Goal: Task Accomplishment & Management: Use online tool/utility

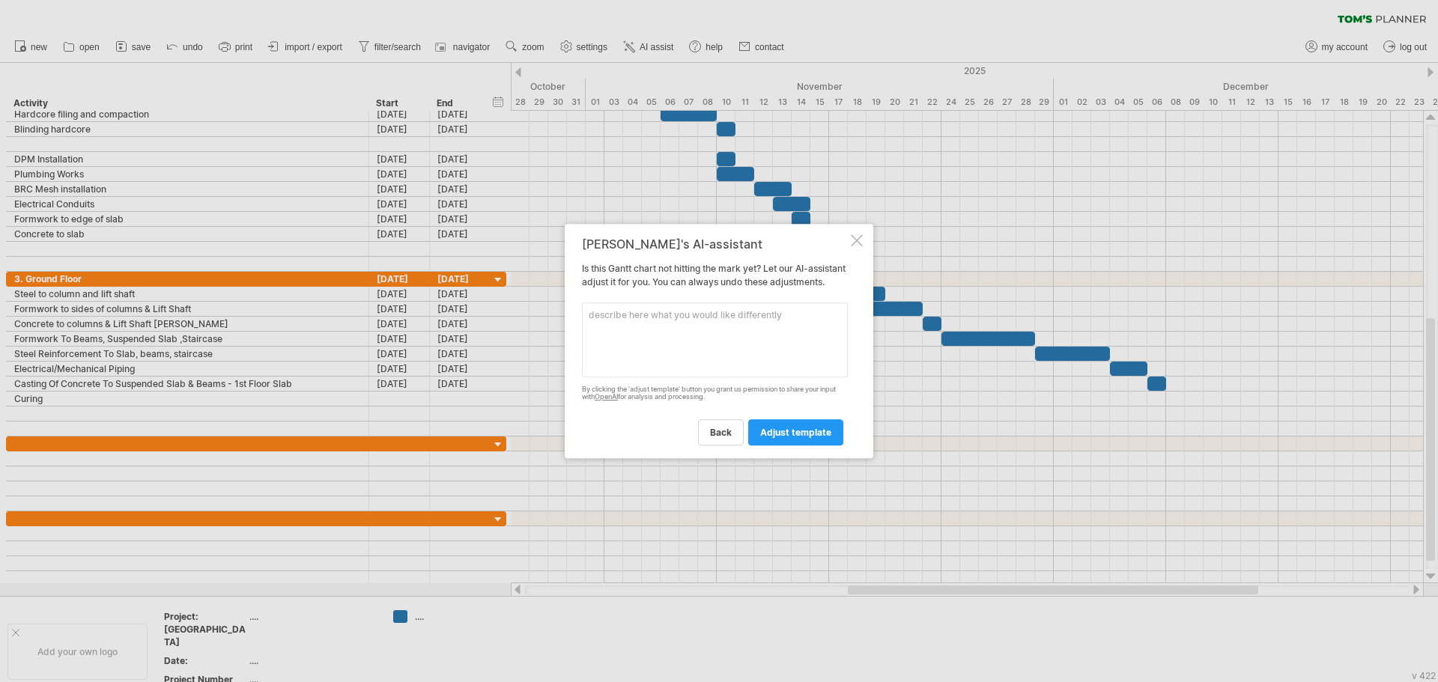
click at [666, 318] on textarea at bounding box center [715, 340] width 266 height 75
type textarea "Automatically adjust start date"
click at [787, 438] on span "adjust template" at bounding box center [795, 432] width 71 height 11
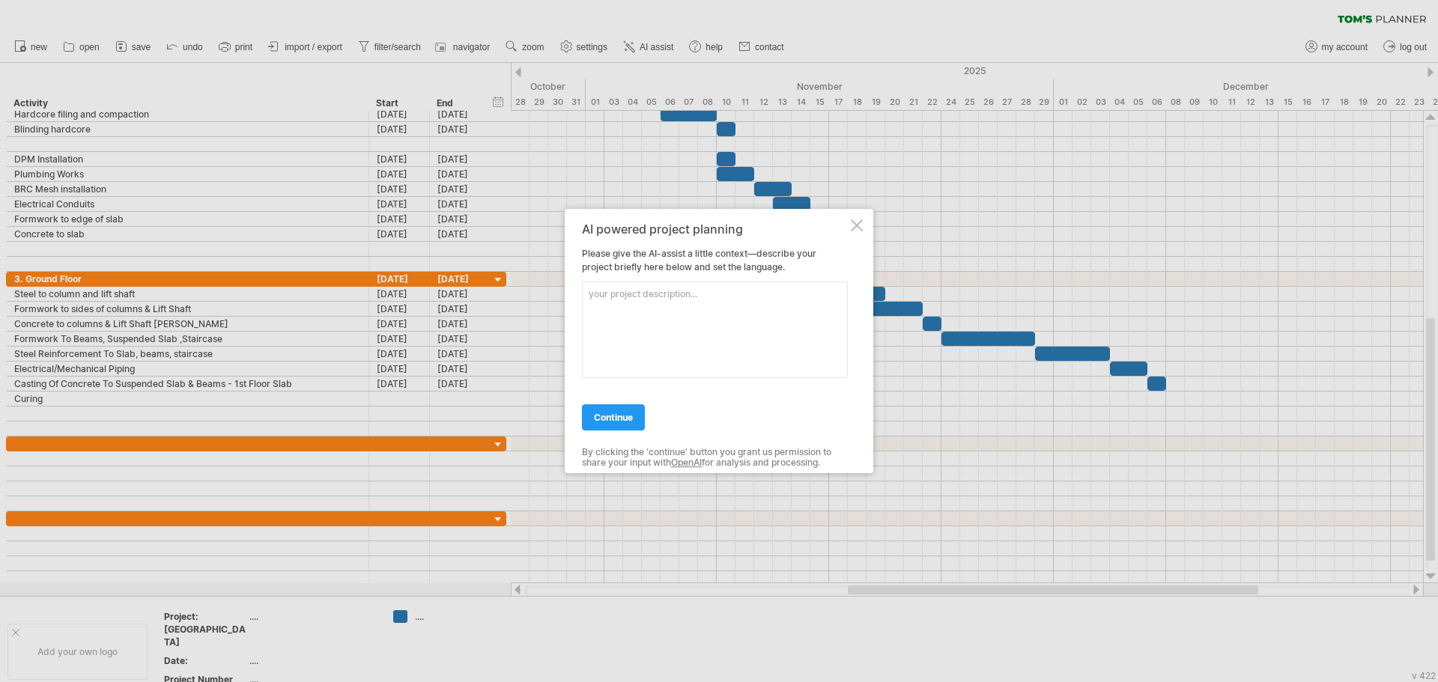
click at [851, 228] on div at bounding box center [857, 225] width 12 height 12
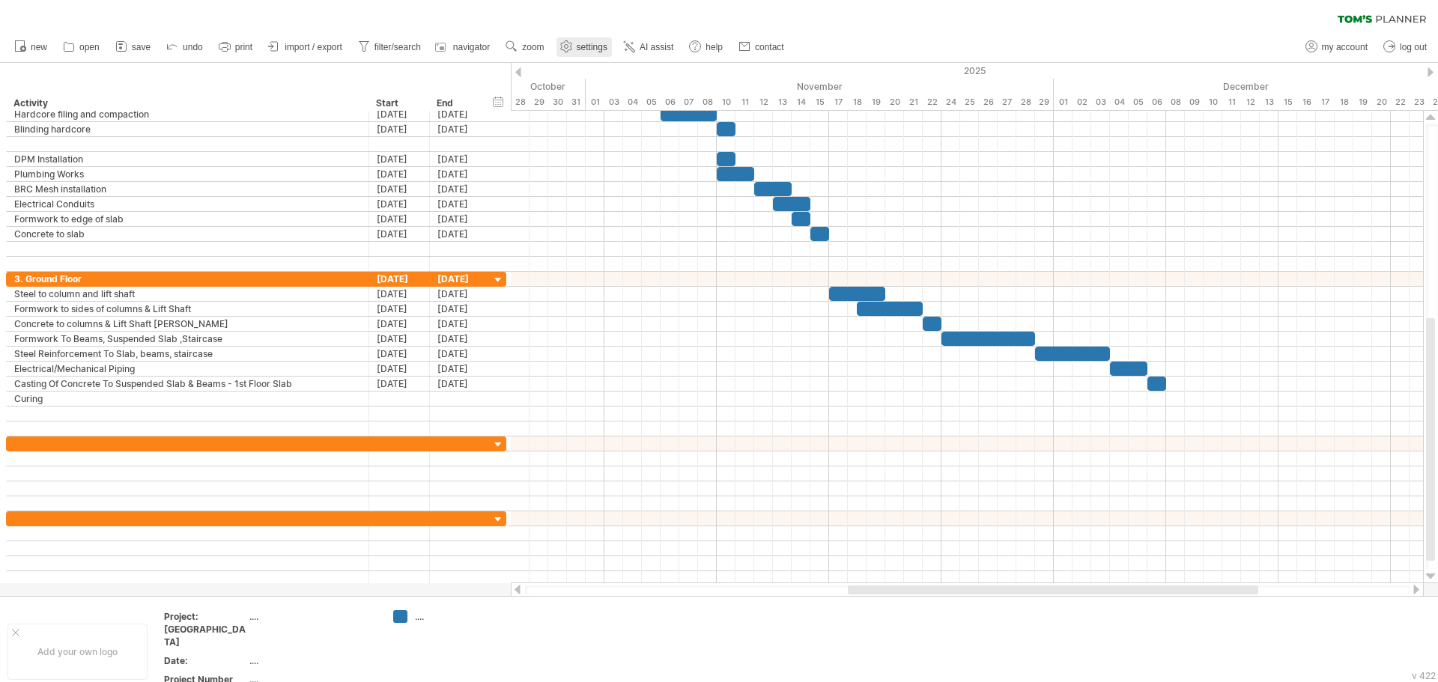
click at [578, 44] on span "settings" at bounding box center [592, 47] width 31 height 10
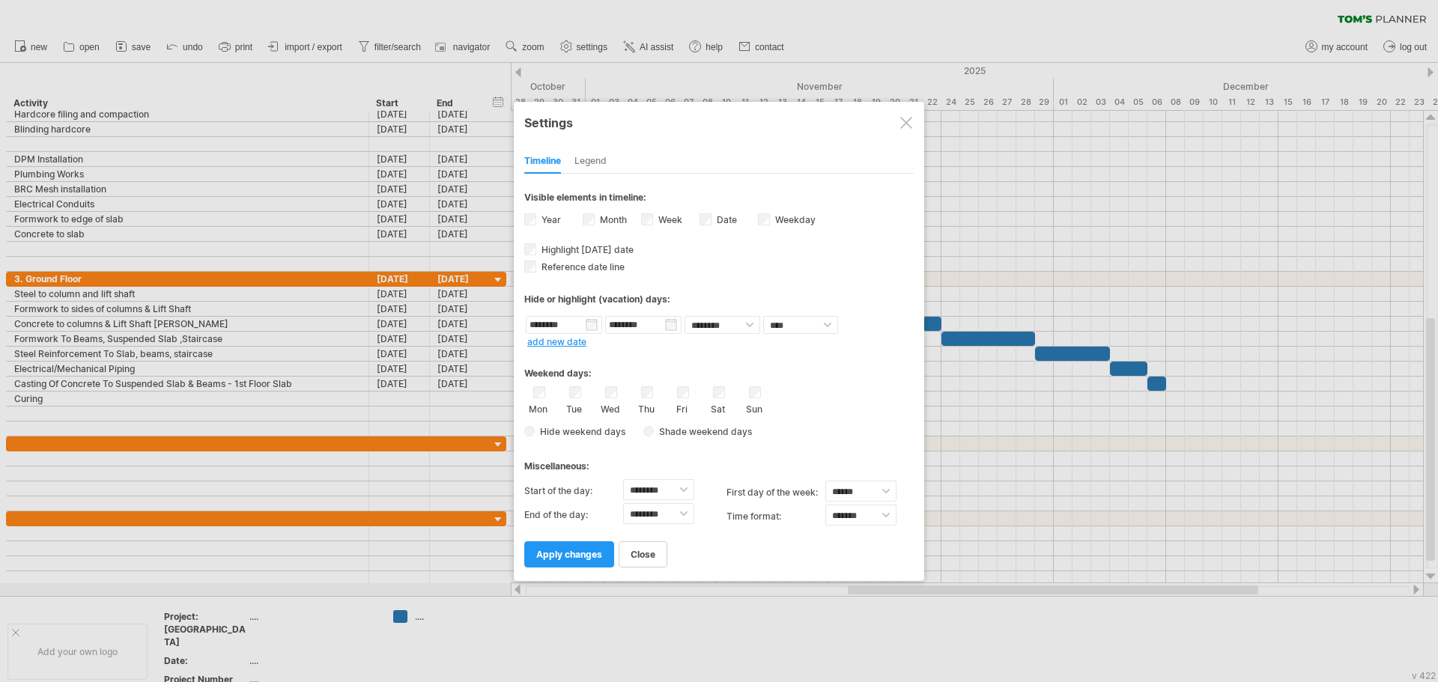
click at [588, 158] on div "Legend" at bounding box center [590, 162] width 32 height 24
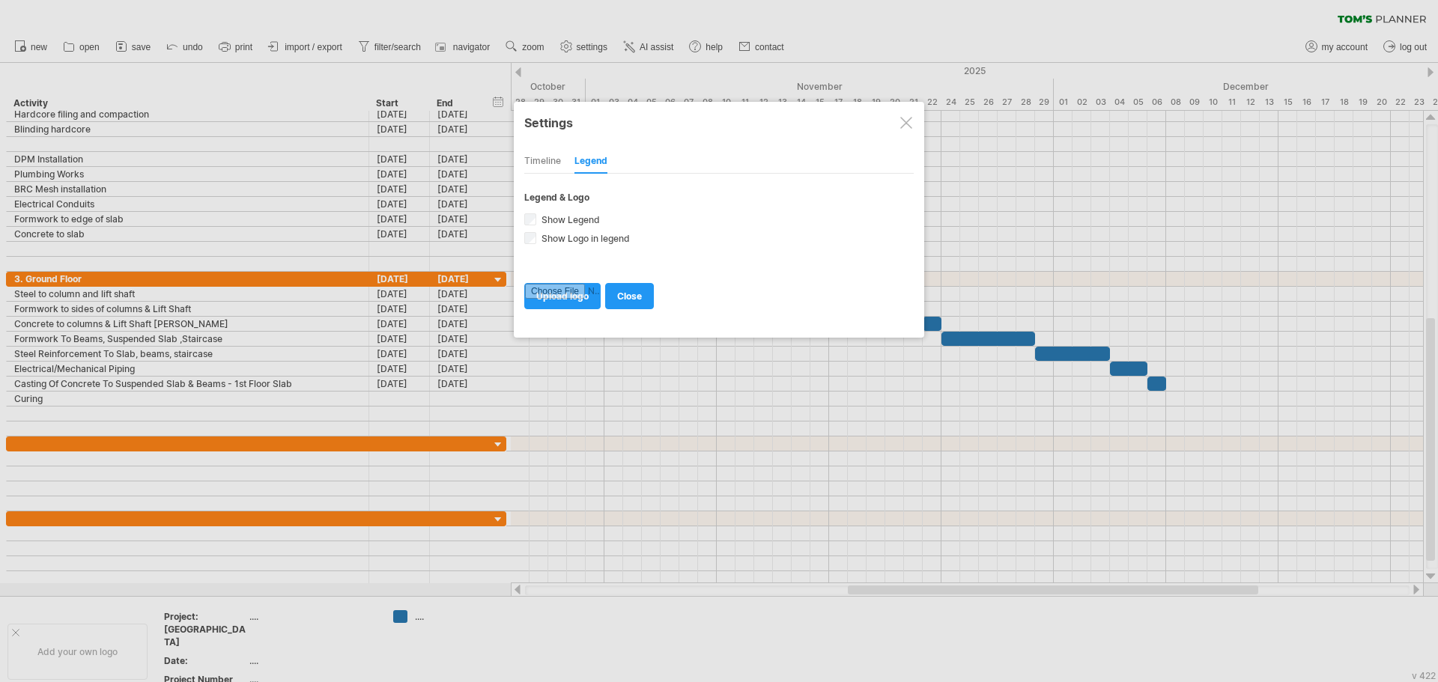
click at [538, 151] on div "Timeline" at bounding box center [542, 162] width 37 height 24
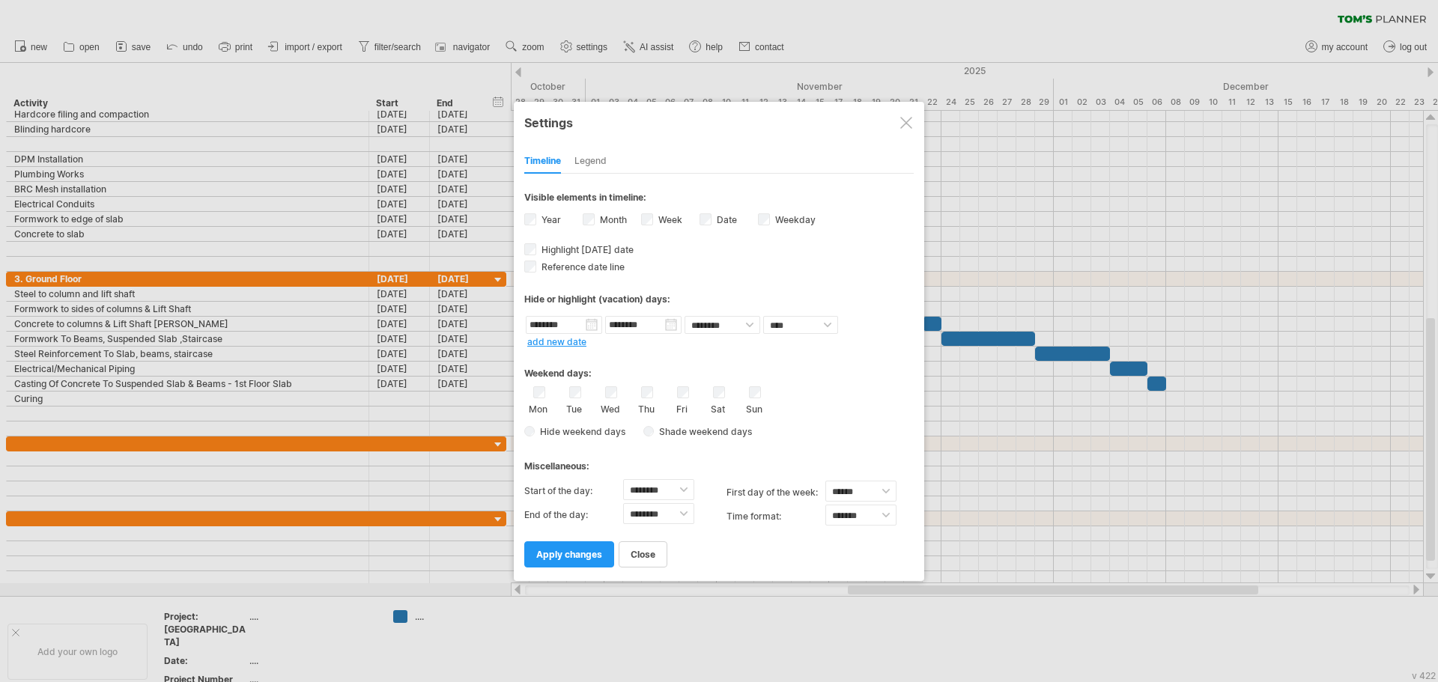
click at [906, 123] on div at bounding box center [906, 123] width 12 height 12
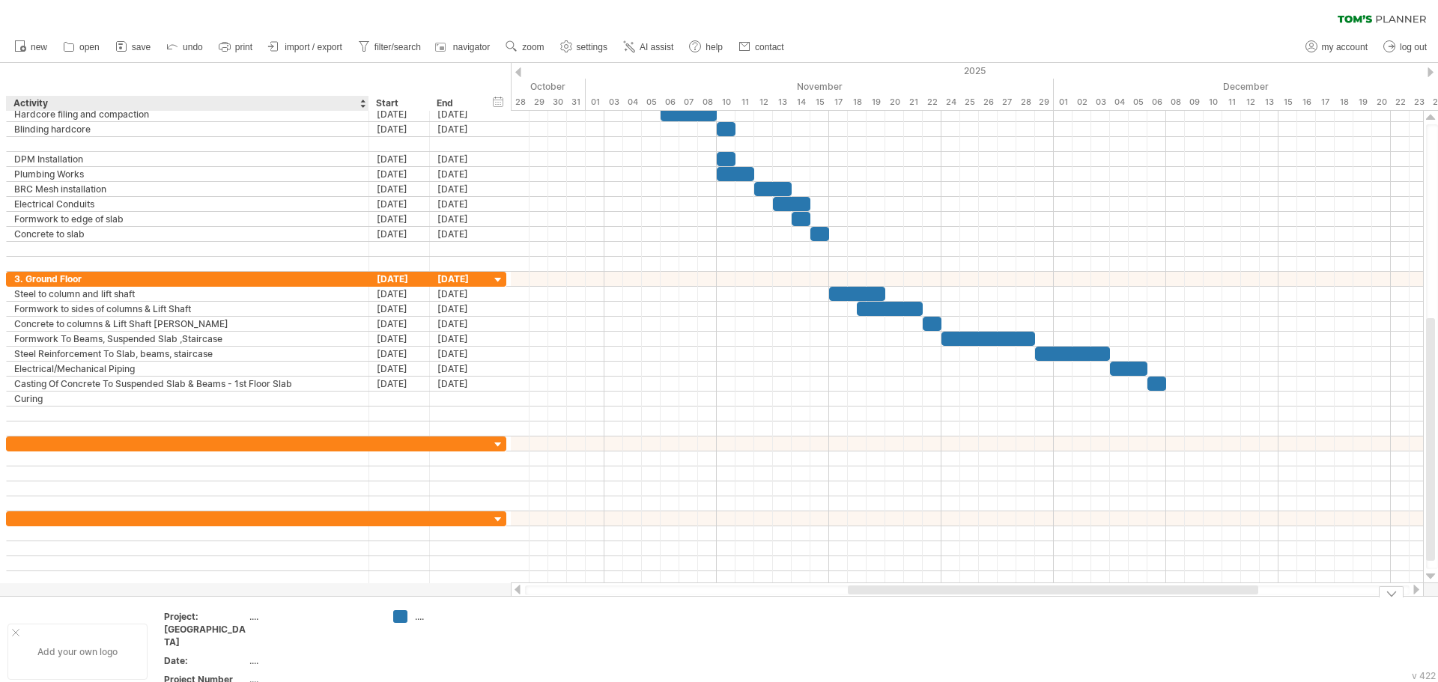
click at [55, 628] on div "Add your own logo" at bounding box center [77, 652] width 140 height 56
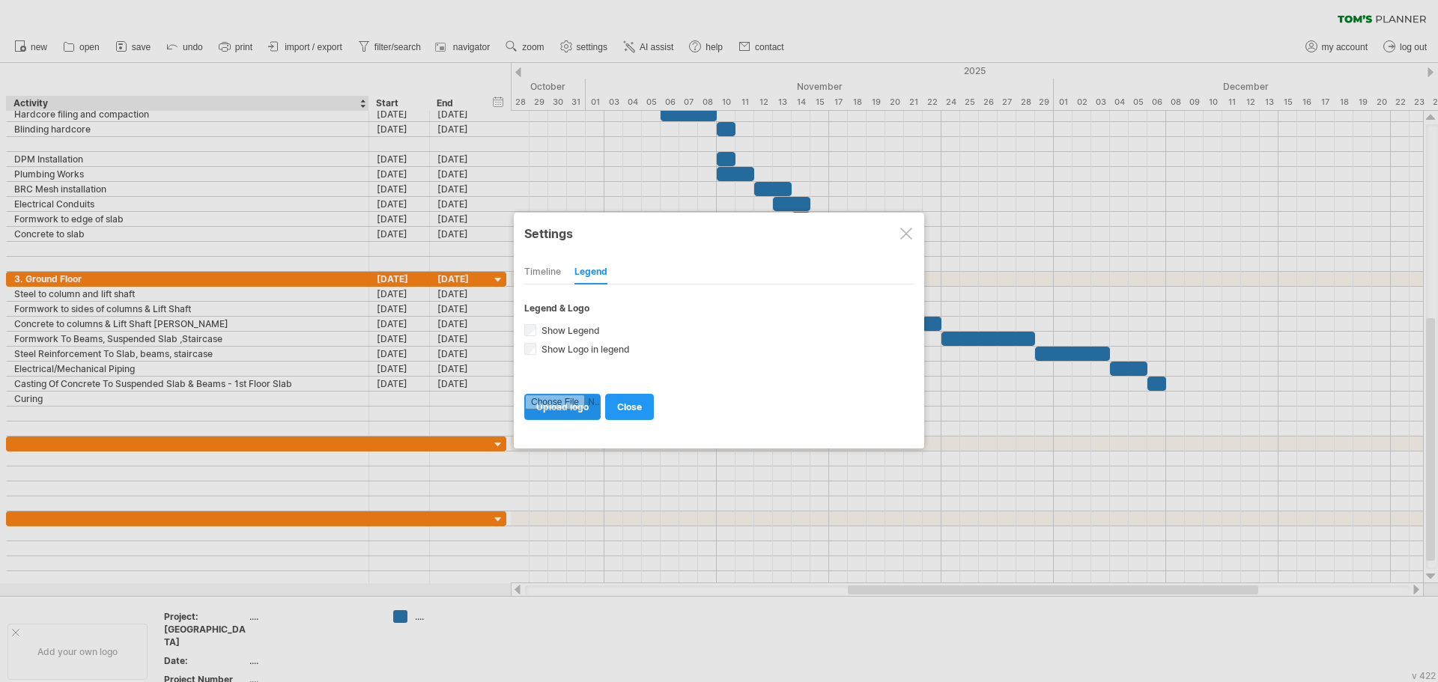
click at [560, 410] on input "file" at bounding box center [562, 407] width 75 height 25
type input "**********"
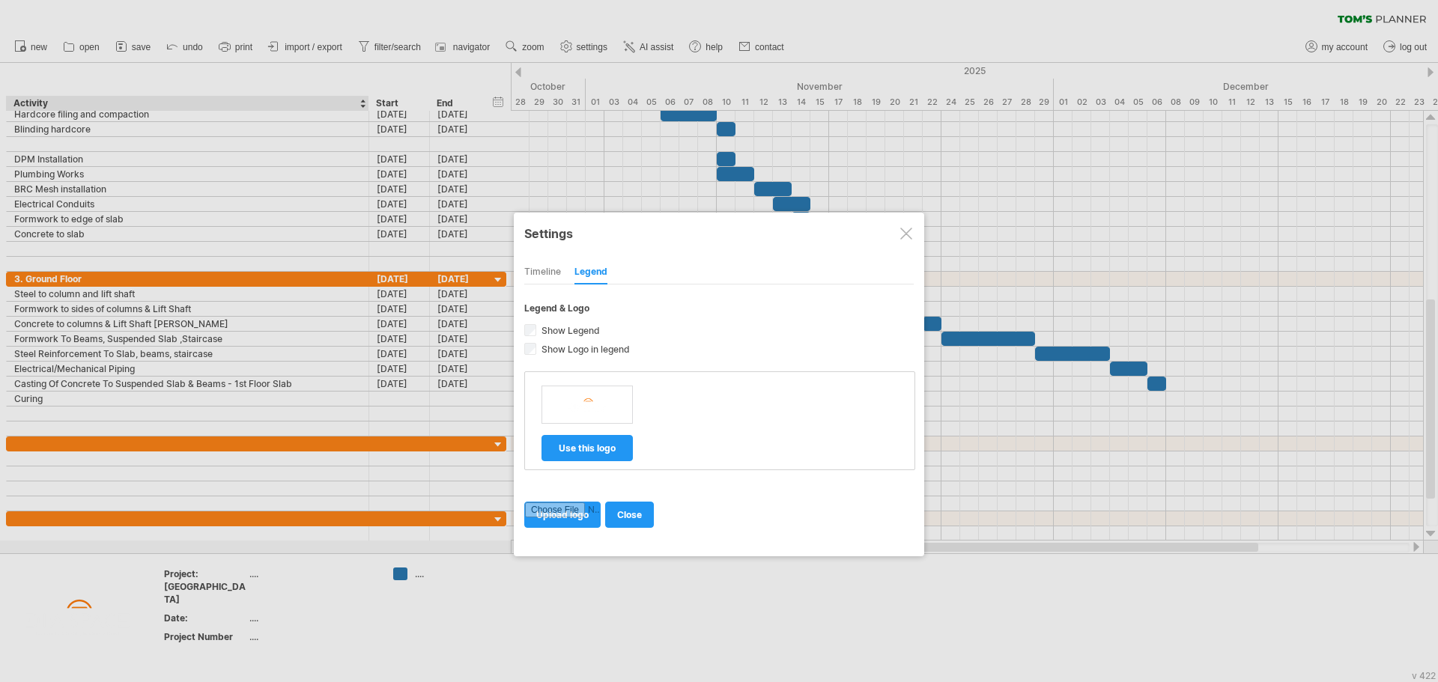
click at [589, 402] on img at bounding box center [588, 404] width 52 height 37
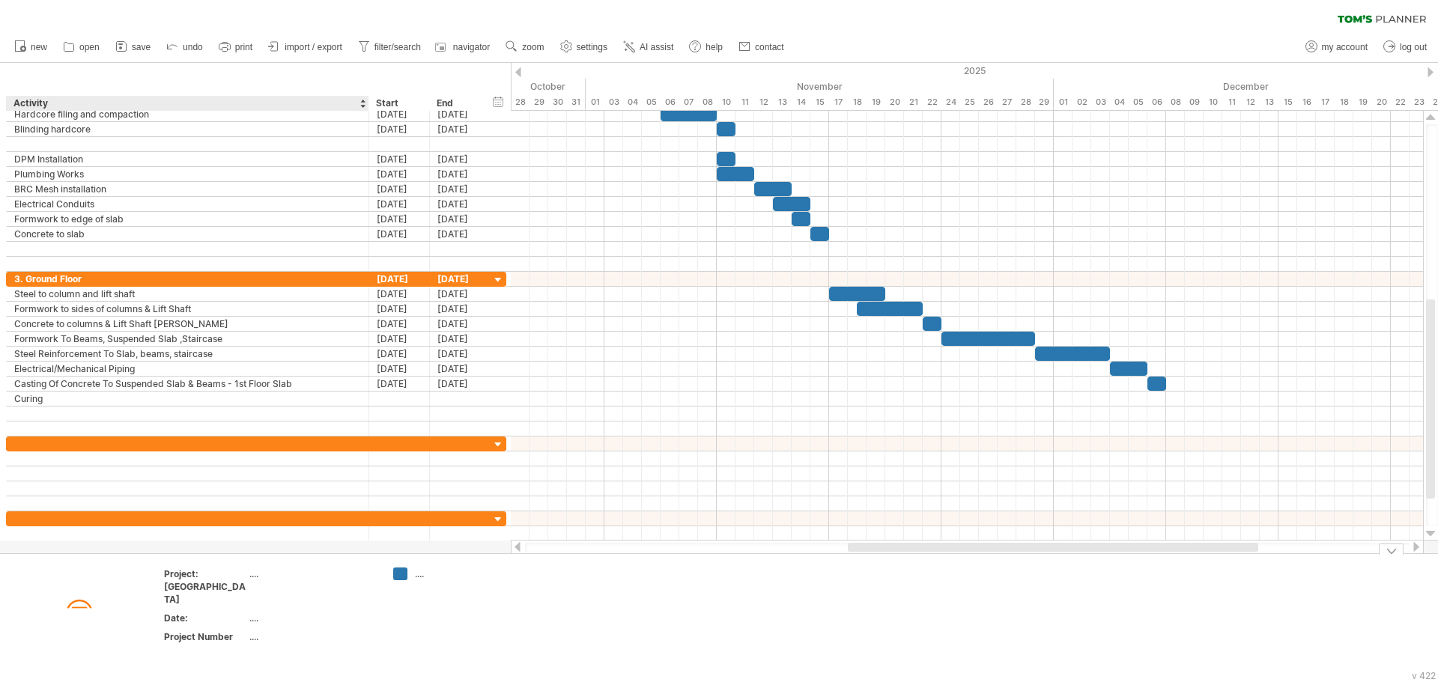
click at [81, 600] on img at bounding box center [77, 617] width 139 height 98
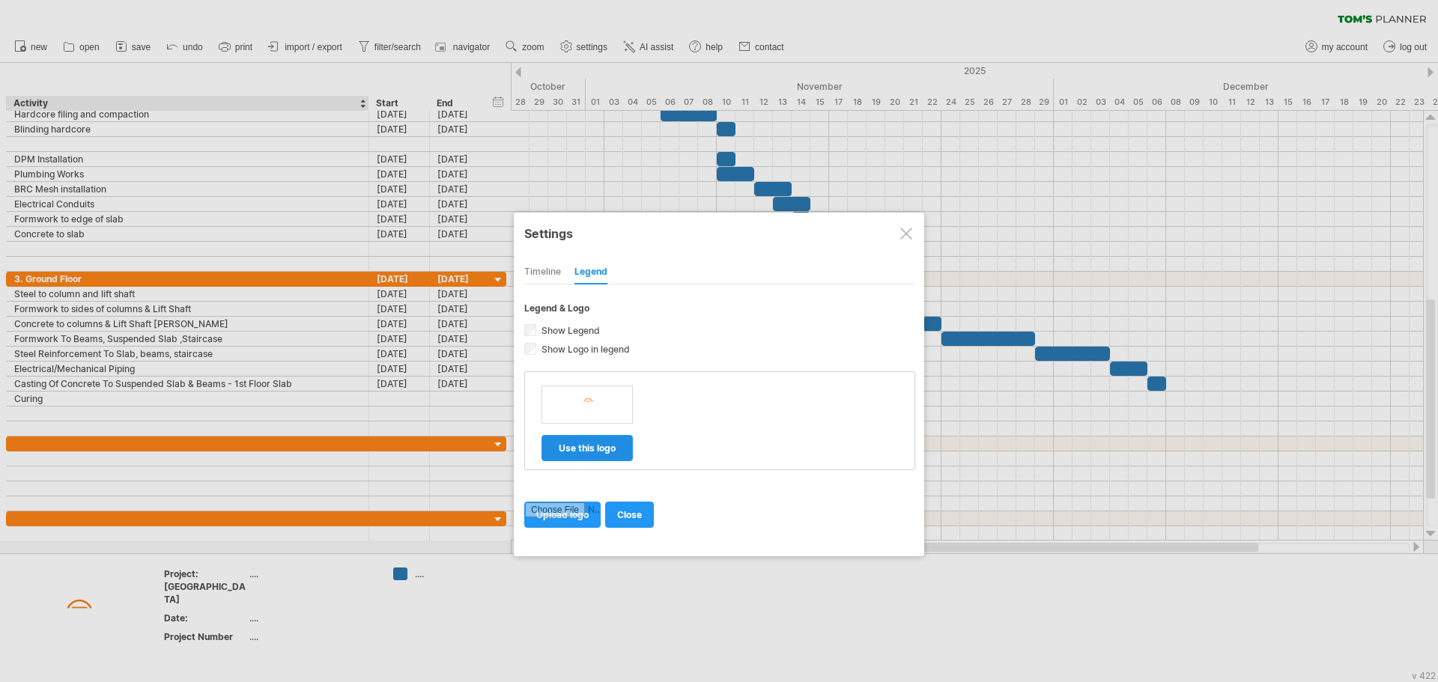
click at [585, 452] on span "use this logo" at bounding box center [587, 448] width 57 height 11
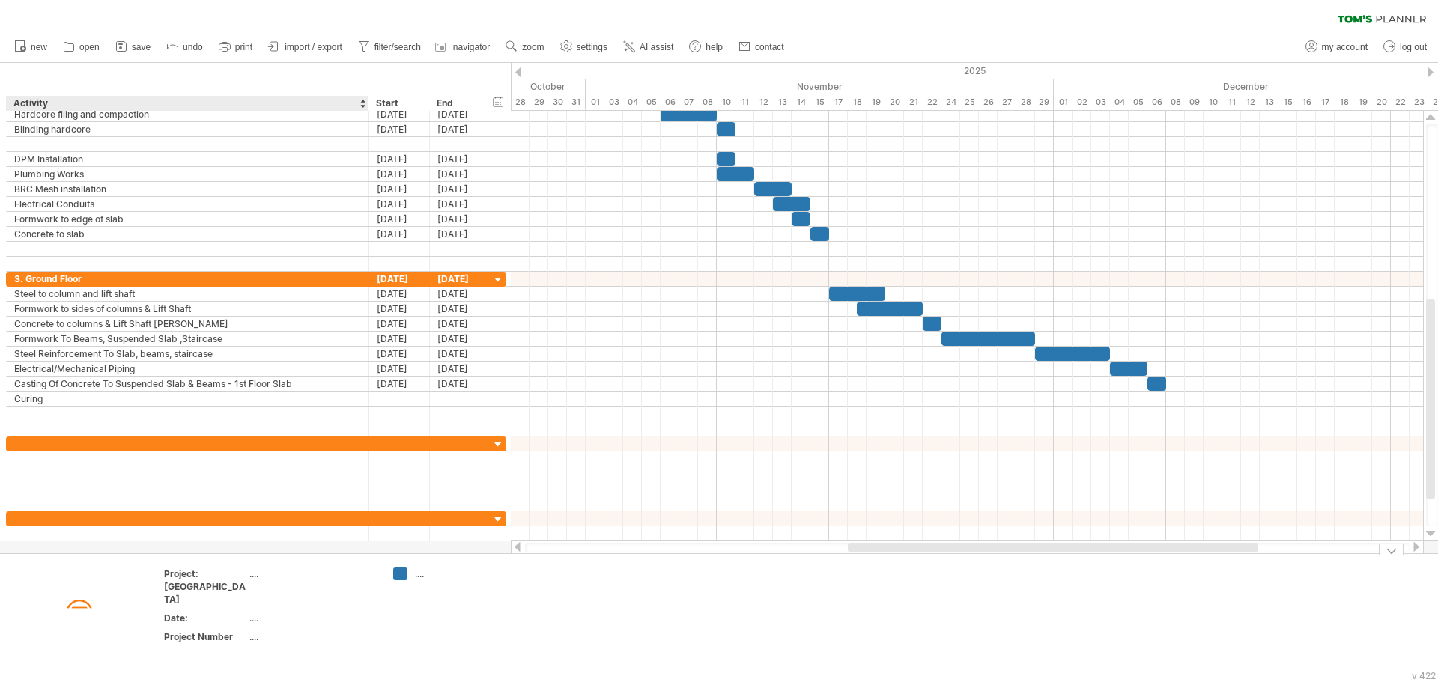
click at [85, 596] on img at bounding box center [77, 617] width 139 height 98
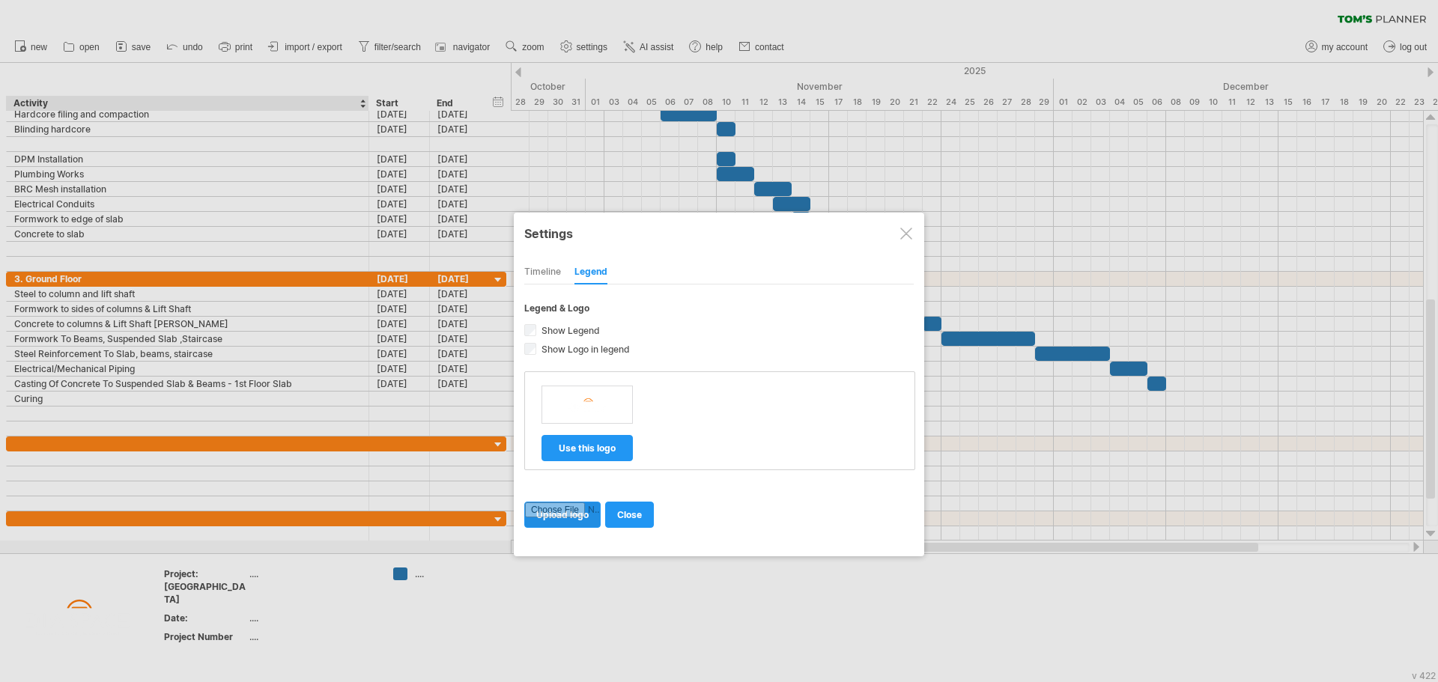
click at [564, 518] on input "file" at bounding box center [562, 514] width 75 height 25
type input "**********"
click at [731, 451] on span "use this logo" at bounding box center [711, 448] width 57 height 11
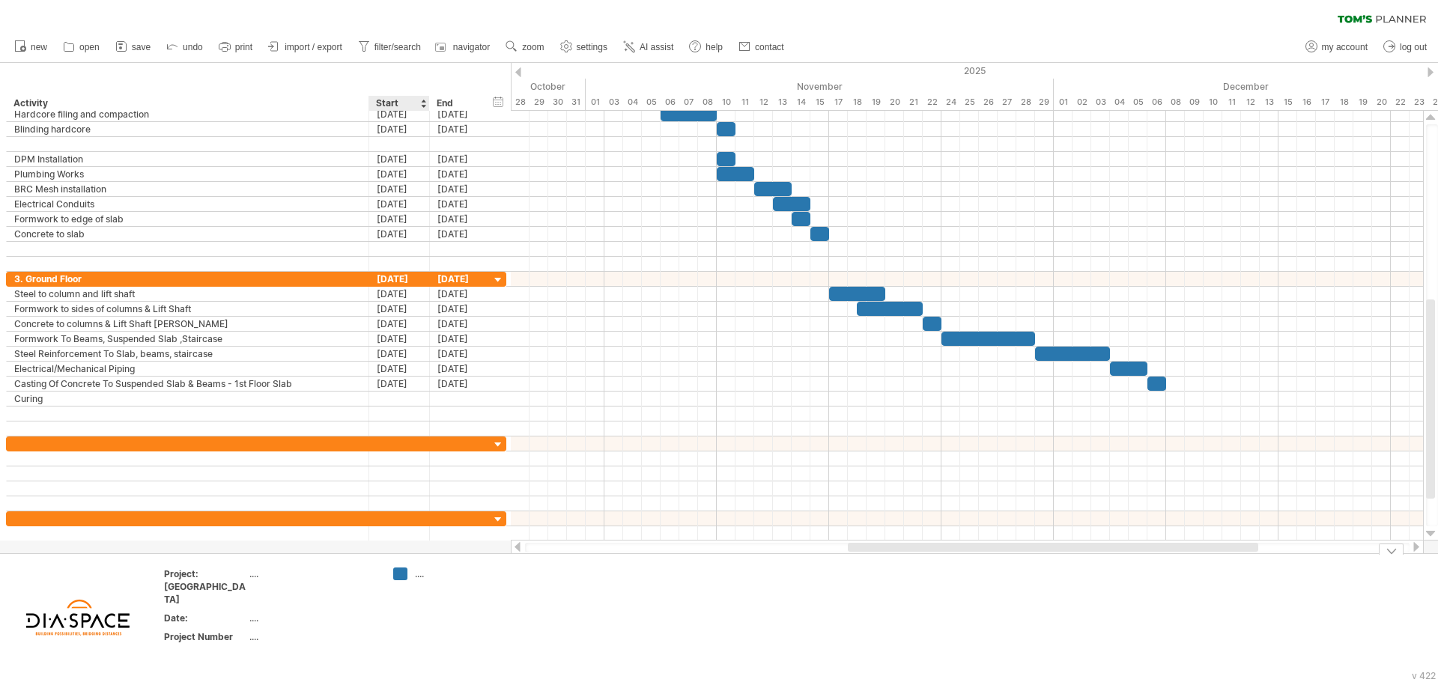
click at [401, 573] on div "Trying to reach [DOMAIN_NAME] Connected again... processing file clear filter" at bounding box center [719, 341] width 1438 height 682
click at [419, 578] on div "...." at bounding box center [456, 574] width 82 height 13
click at [405, 574] on div "Trying to reach [DOMAIN_NAME] Connected again... processing file clear filter" at bounding box center [719, 341] width 1438 height 682
click at [583, 609] on td at bounding box center [563, 618] width 118 height 100
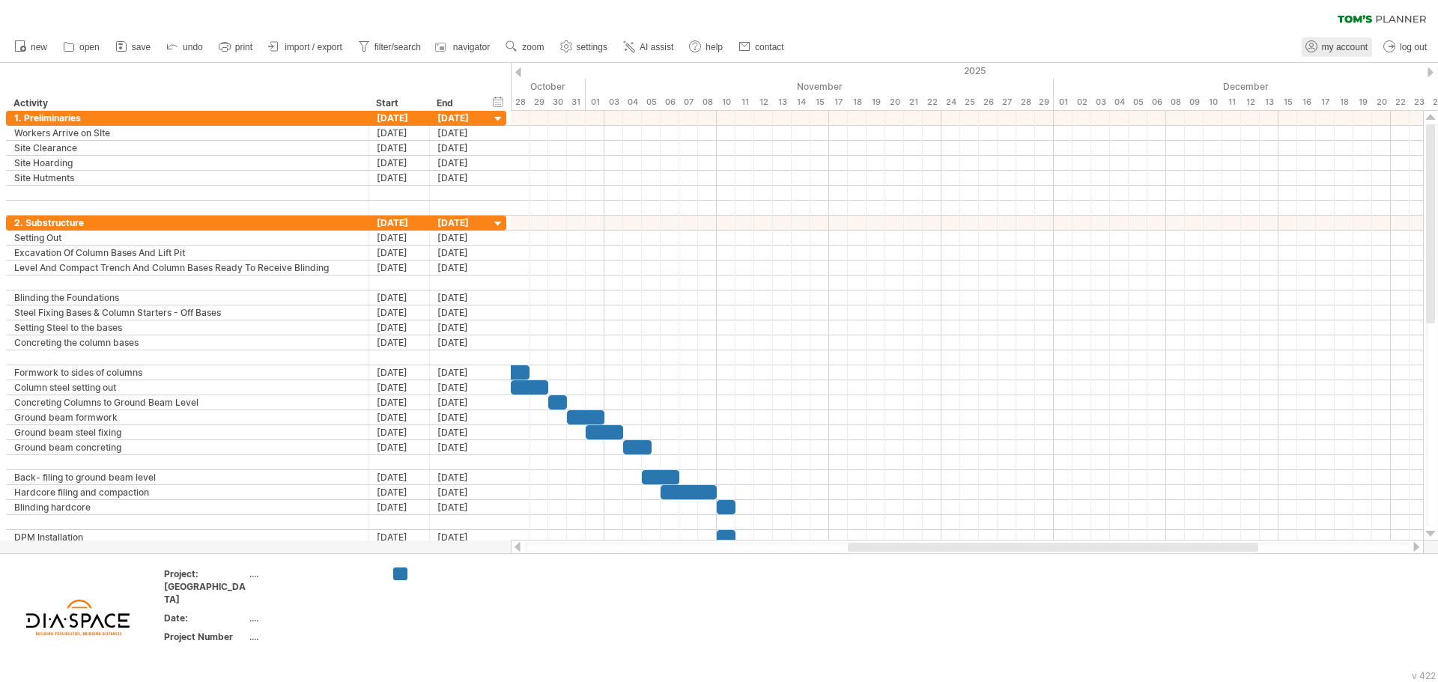
click at [1352, 49] on span "my account" at bounding box center [1345, 47] width 46 height 10
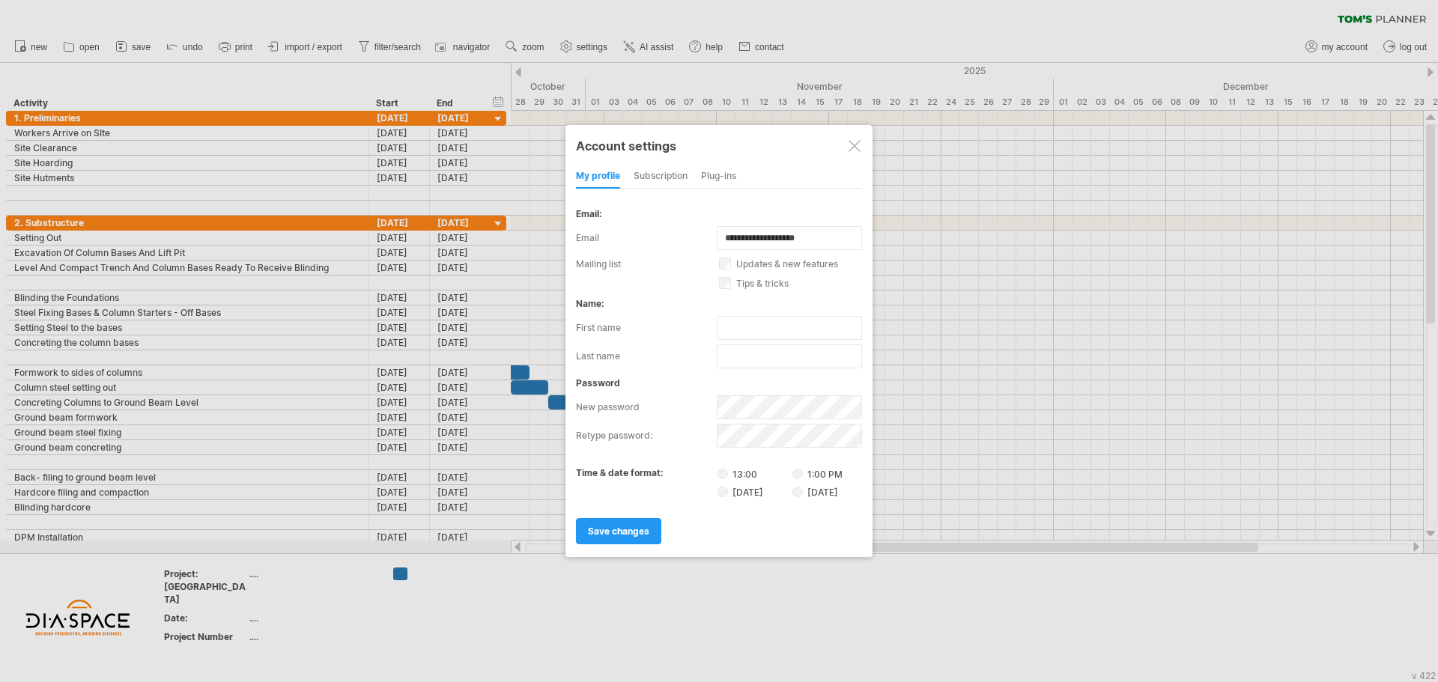
click at [655, 180] on div "subscription" at bounding box center [661, 177] width 54 height 24
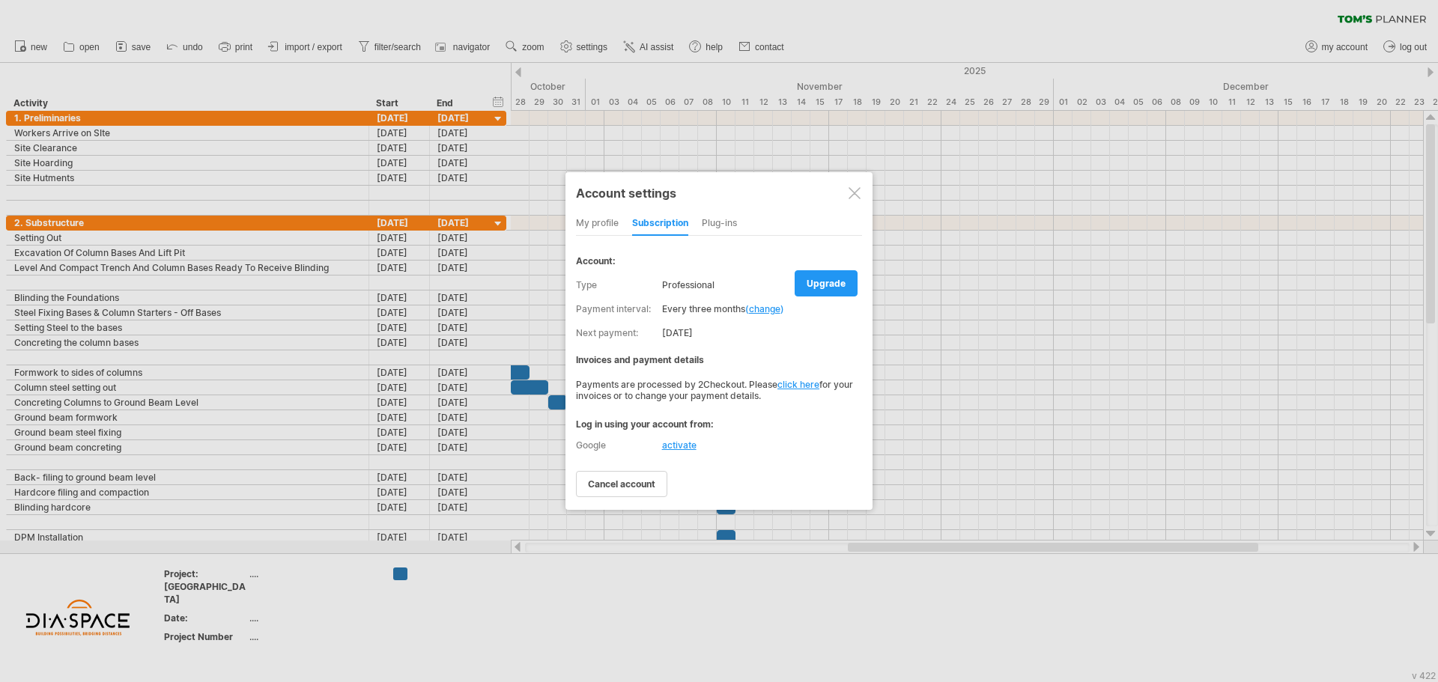
click at [915, 41] on div at bounding box center [719, 341] width 1438 height 682
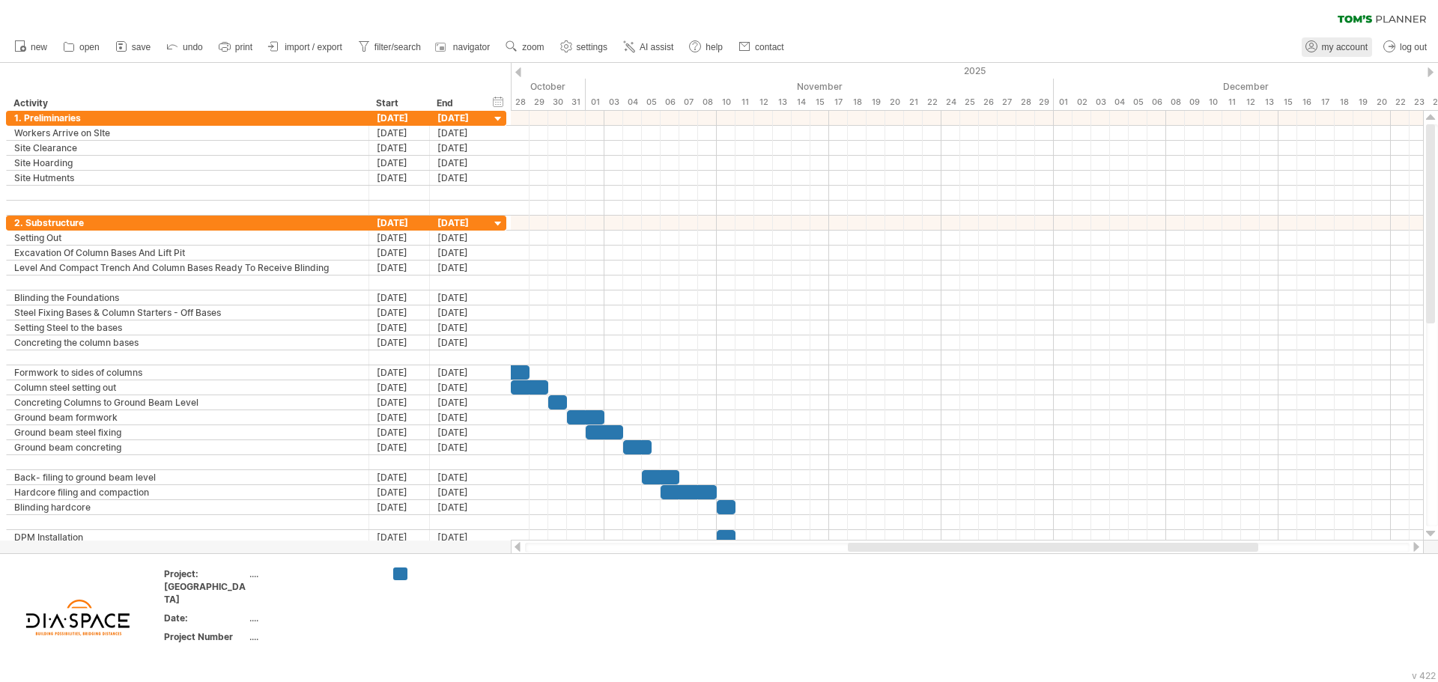
click at [1350, 48] on span "my account" at bounding box center [1345, 47] width 46 height 10
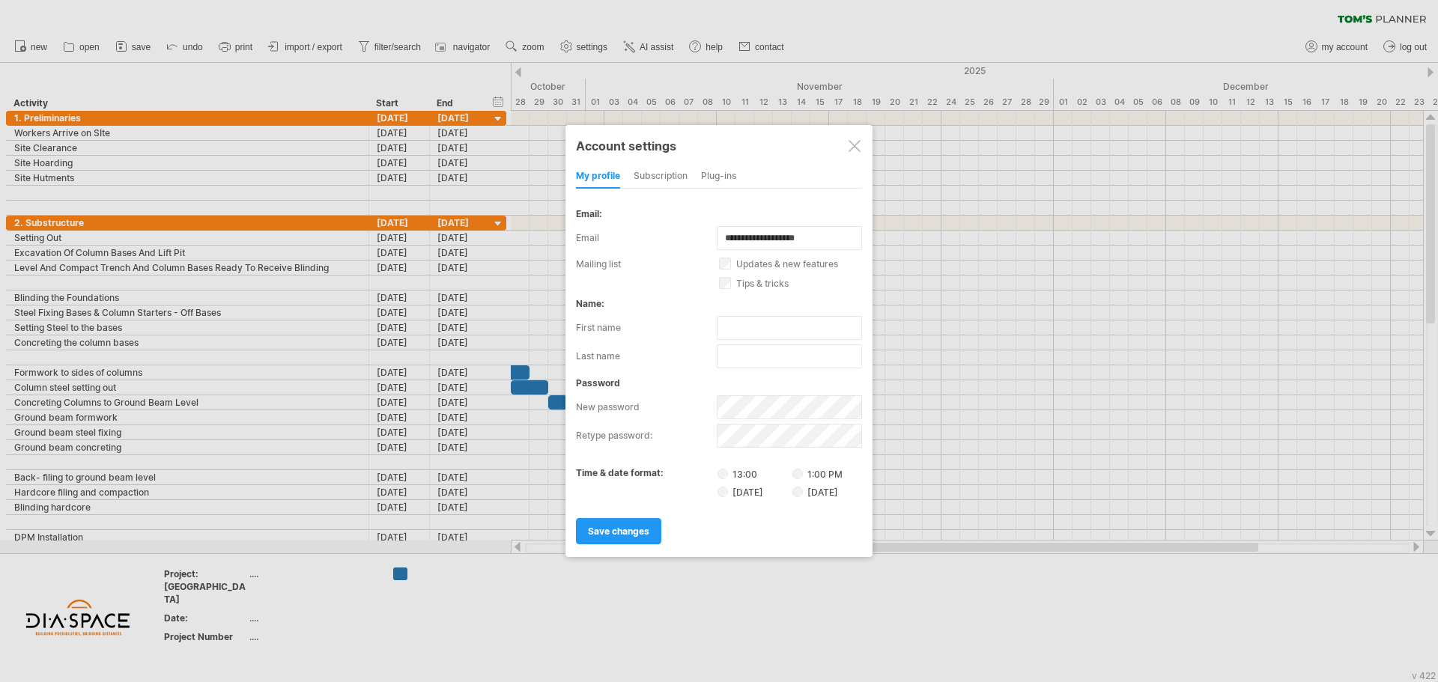
click at [660, 171] on div "subscription" at bounding box center [661, 177] width 54 height 24
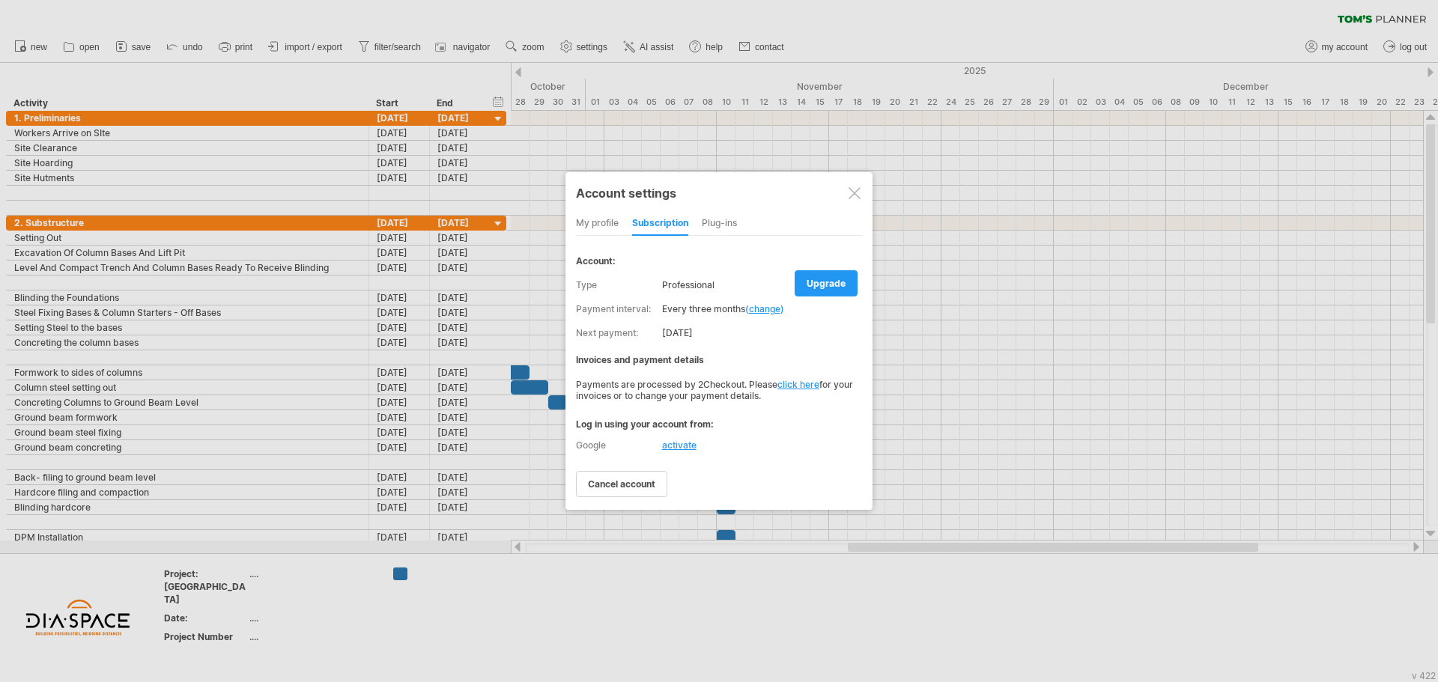
click at [714, 219] on div "Plug-ins" at bounding box center [719, 224] width 35 height 24
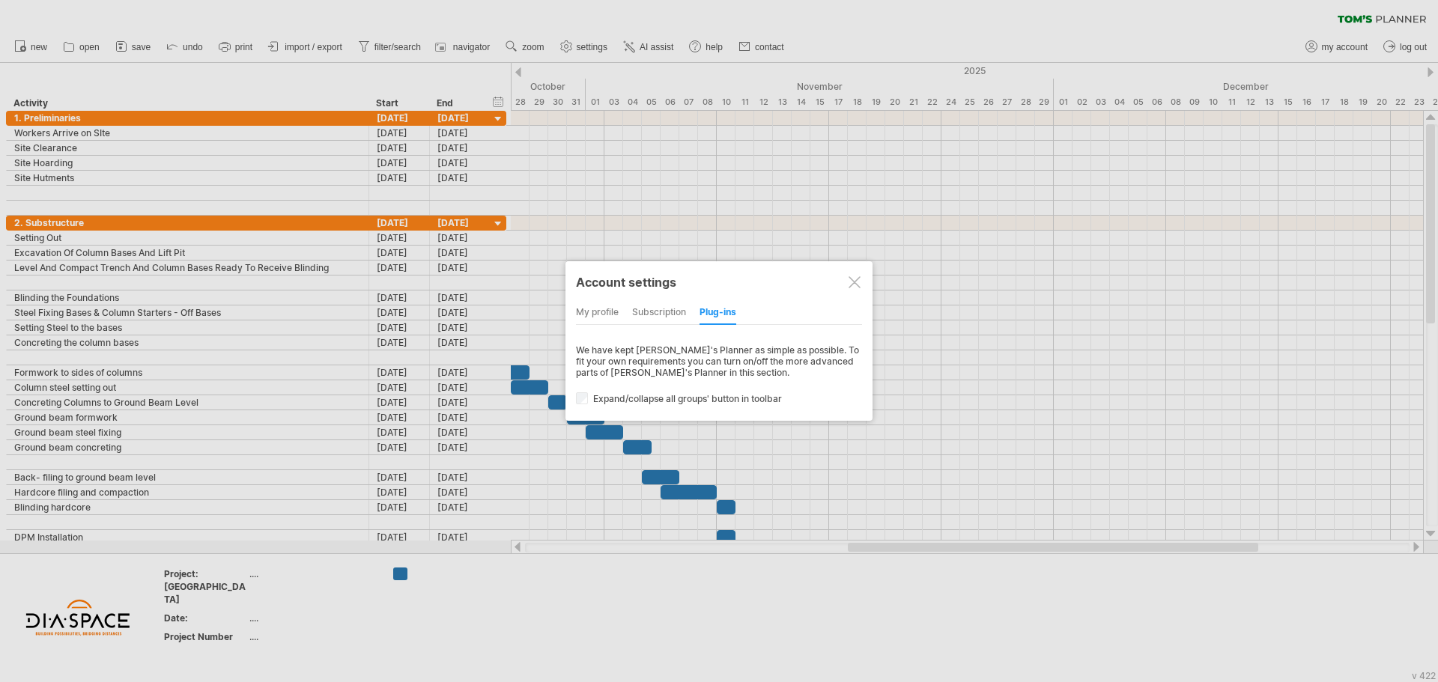
click at [595, 313] on div "my profile" at bounding box center [597, 313] width 43 height 24
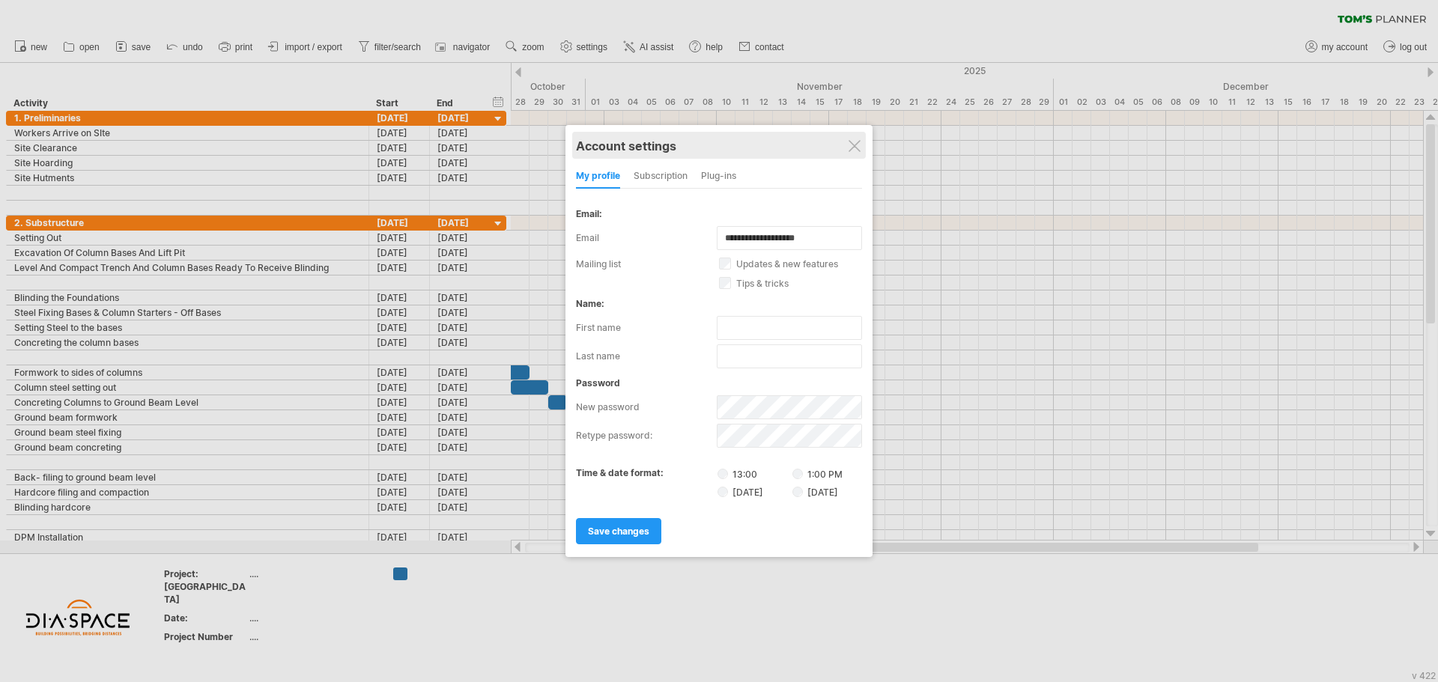
click at [854, 132] on div "Account settings" at bounding box center [719, 145] width 286 height 27
click at [854, 148] on div at bounding box center [854, 146] width 12 height 12
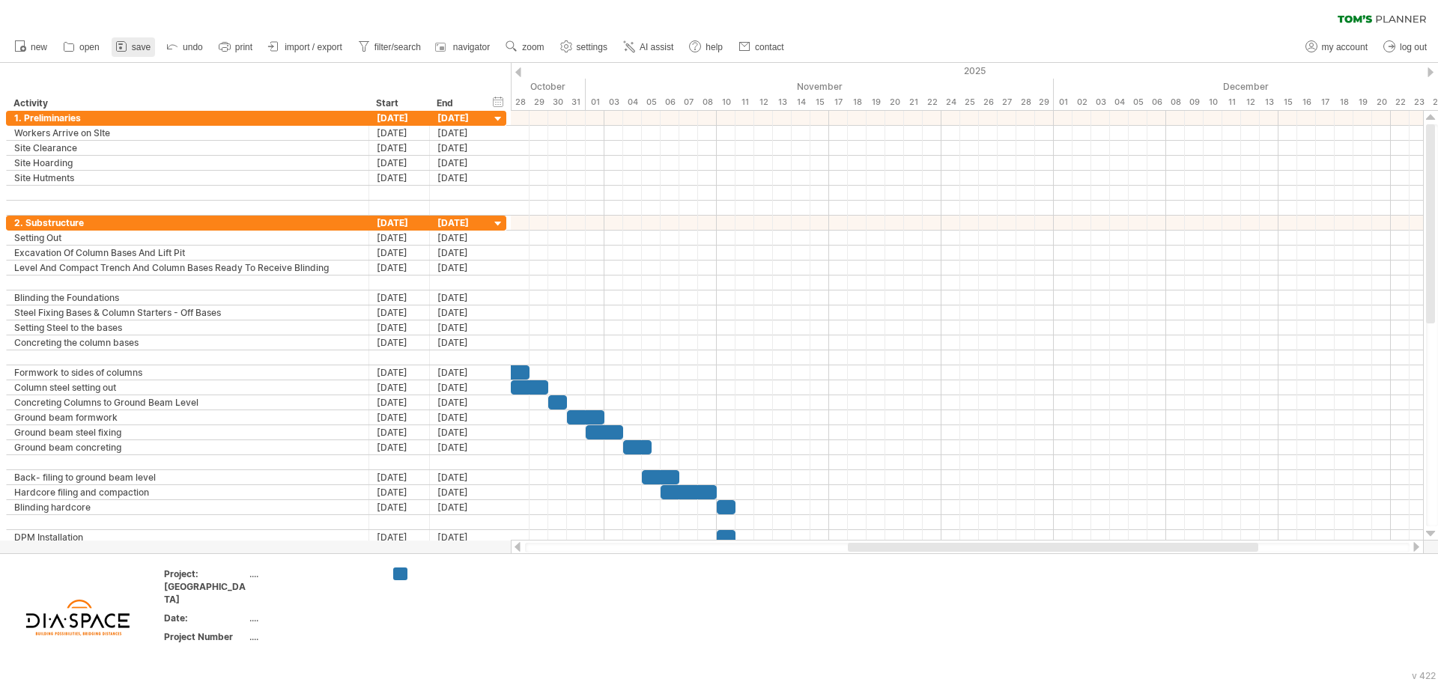
click at [140, 46] on span "save" at bounding box center [141, 47] width 19 height 10
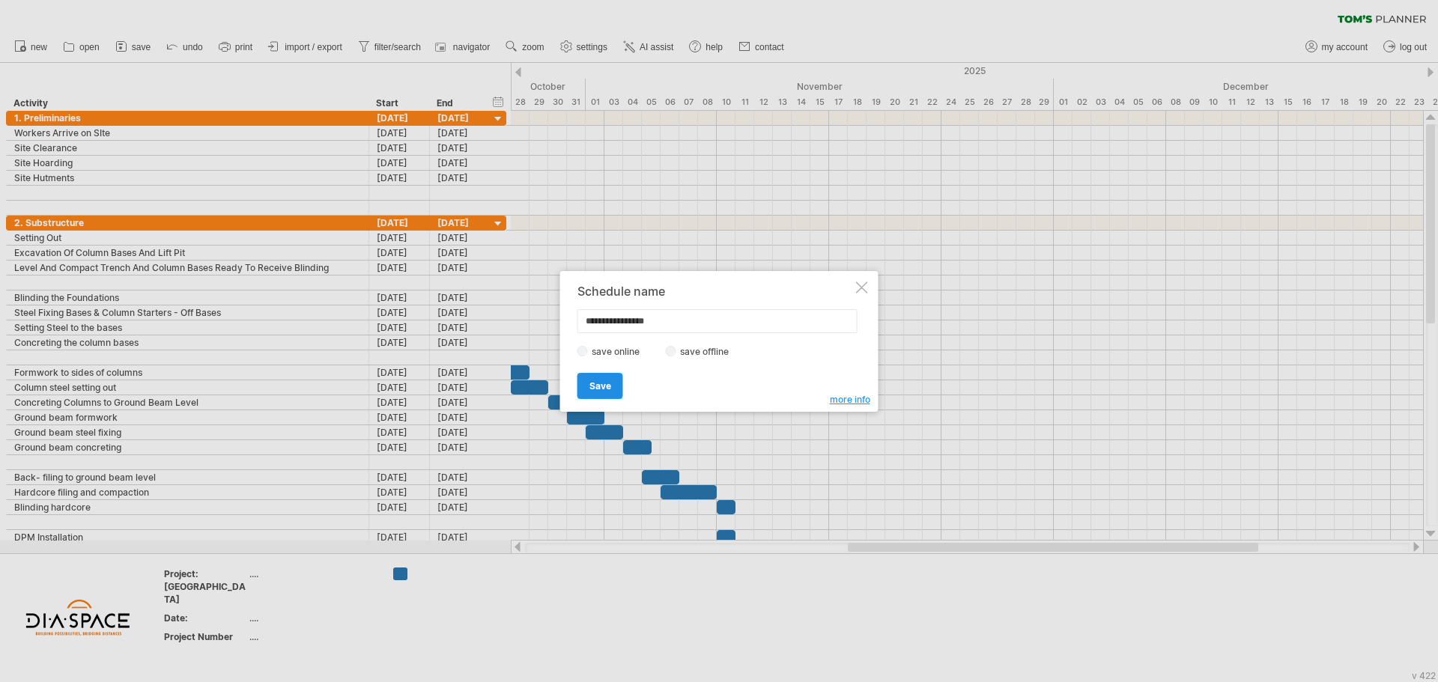
type input "**********"
click at [602, 381] on span "Save" at bounding box center [600, 385] width 22 height 11
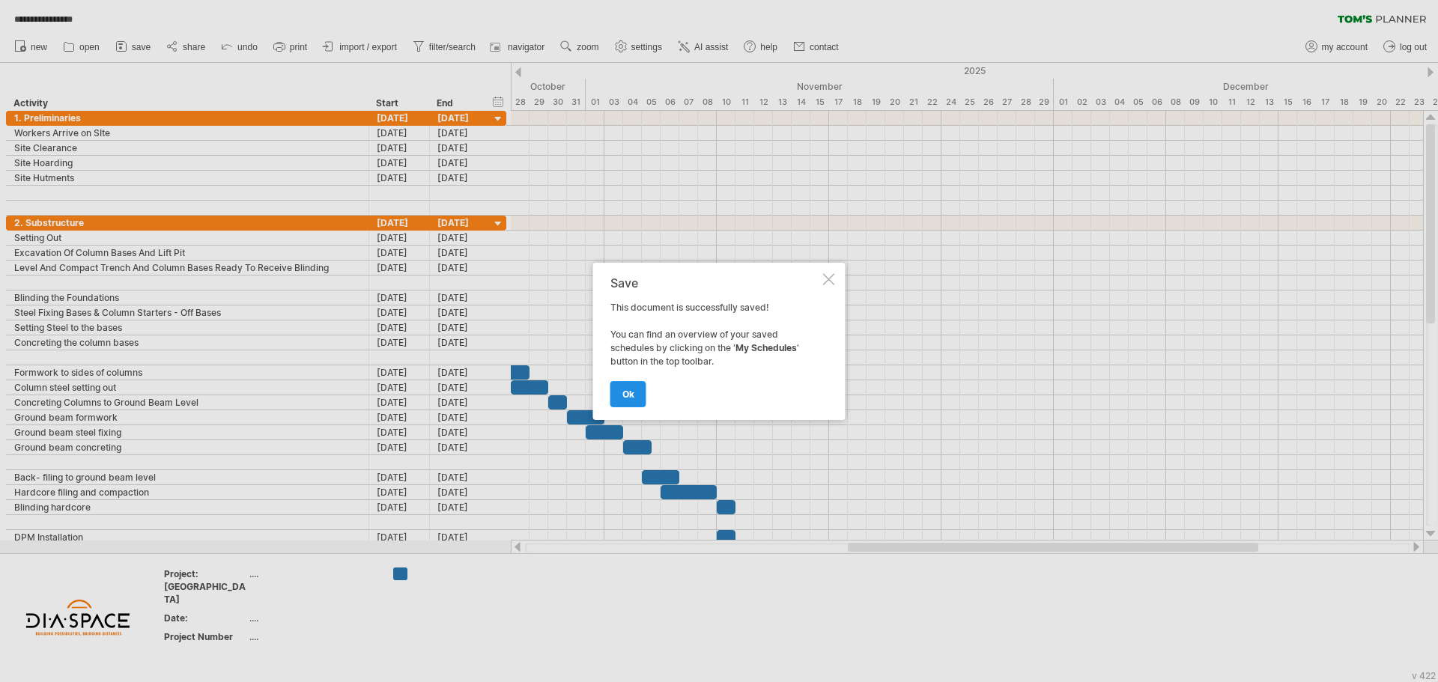
click at [625, 401] on link "ok" at bounding box center [628, 394] width 36 height 26
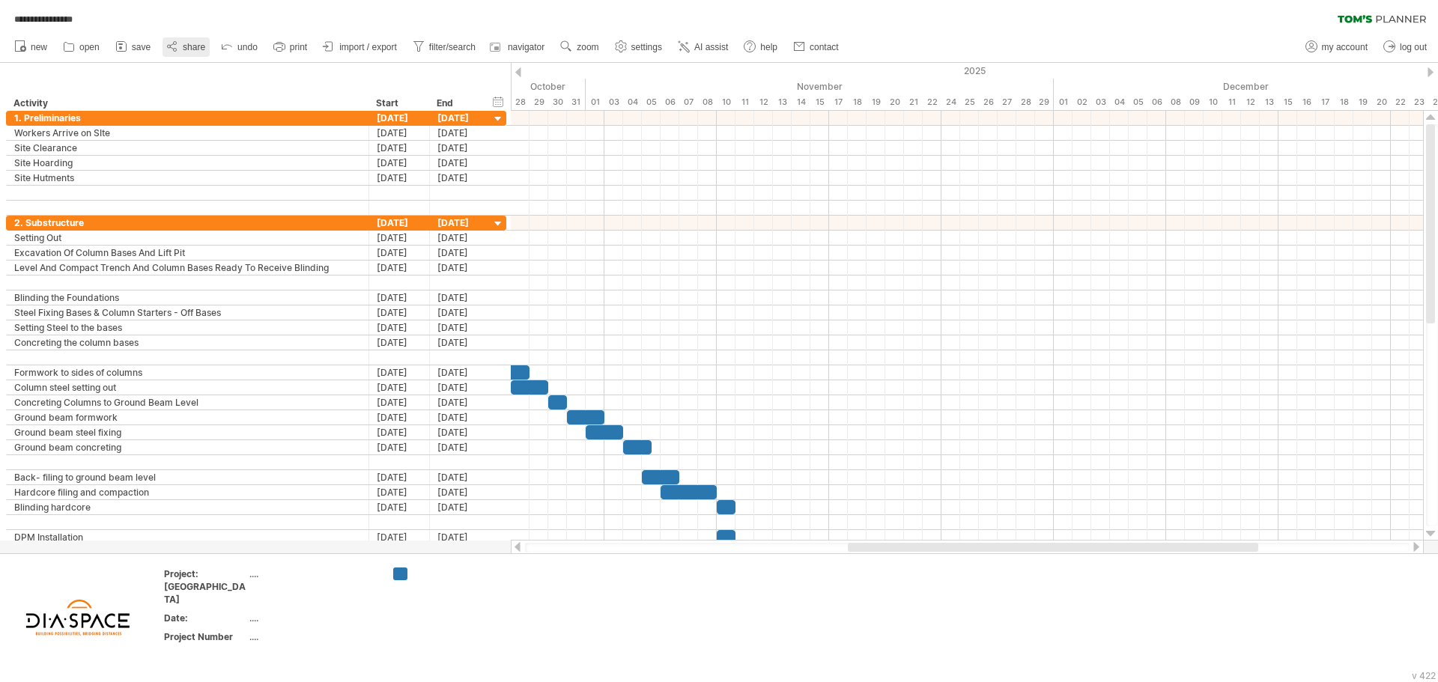
click at [195, 49] on span "share" at bounding box center [194, 47] width 22 height 10
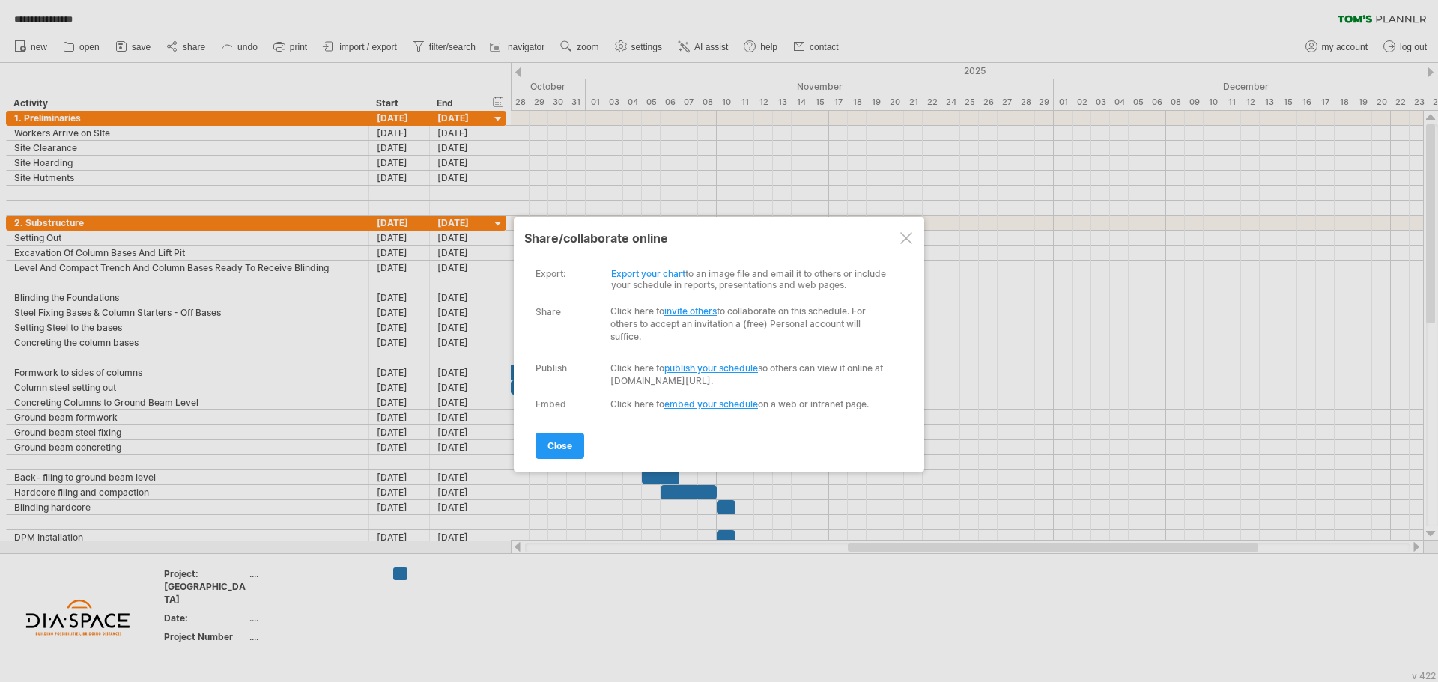
click at [687, 313] on link "invite others" at bounding box center [690, 311] width 52 height 11
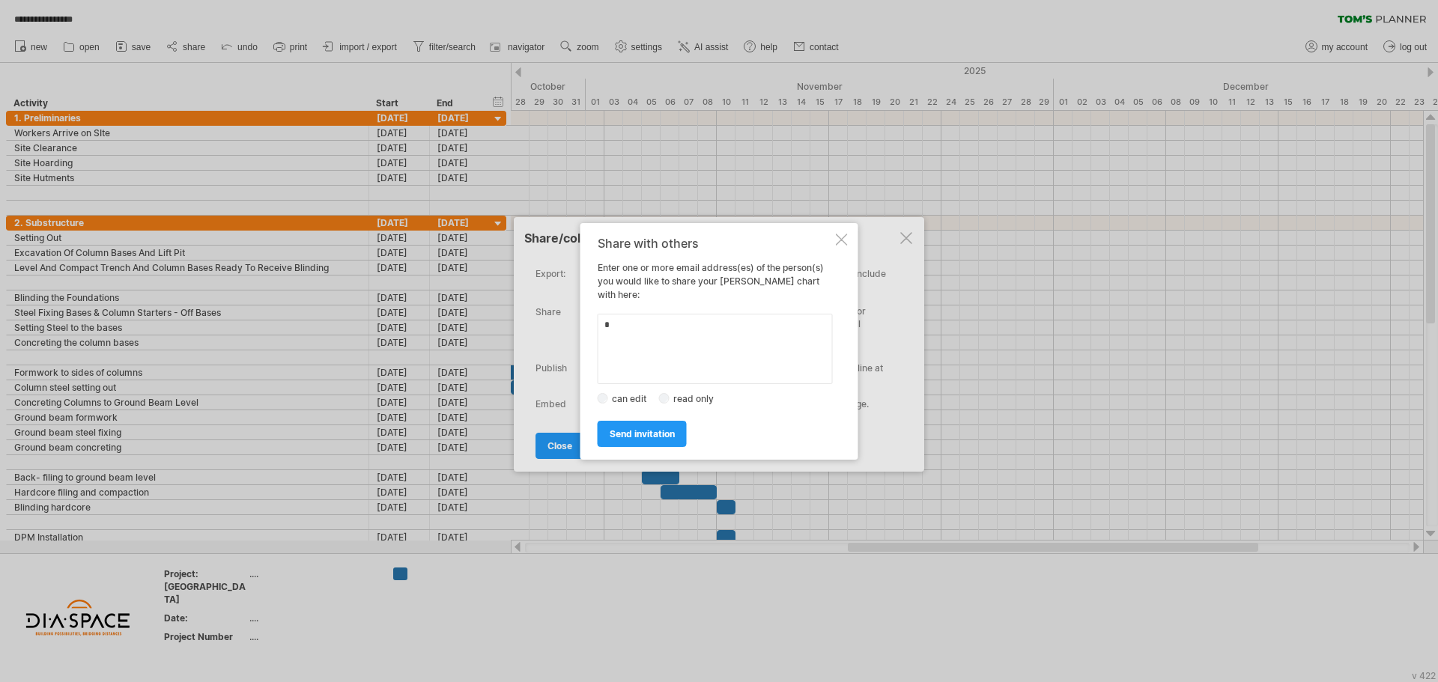
click at [841, 246] on div at bounding box center [842, 240] width 12 height 12
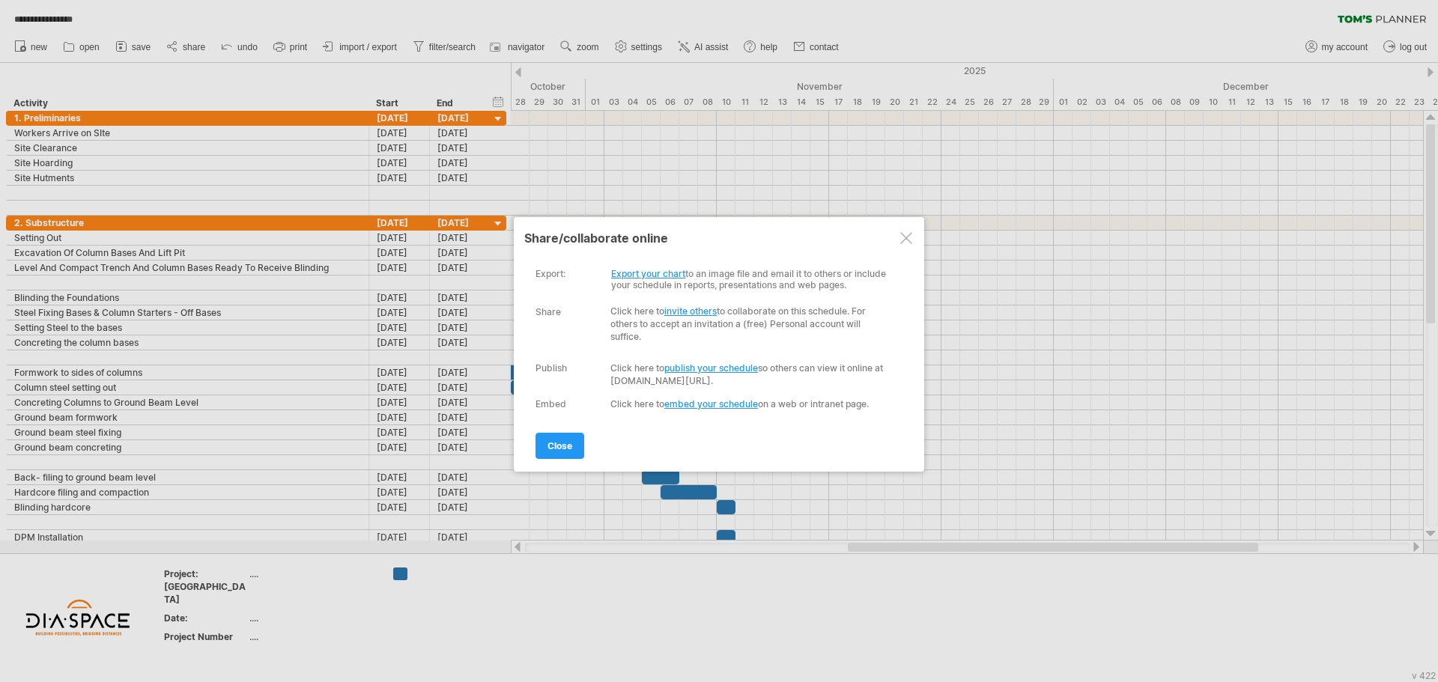
click at [646, 42] on div at bounding box center [719, 341] width 1438 height 682
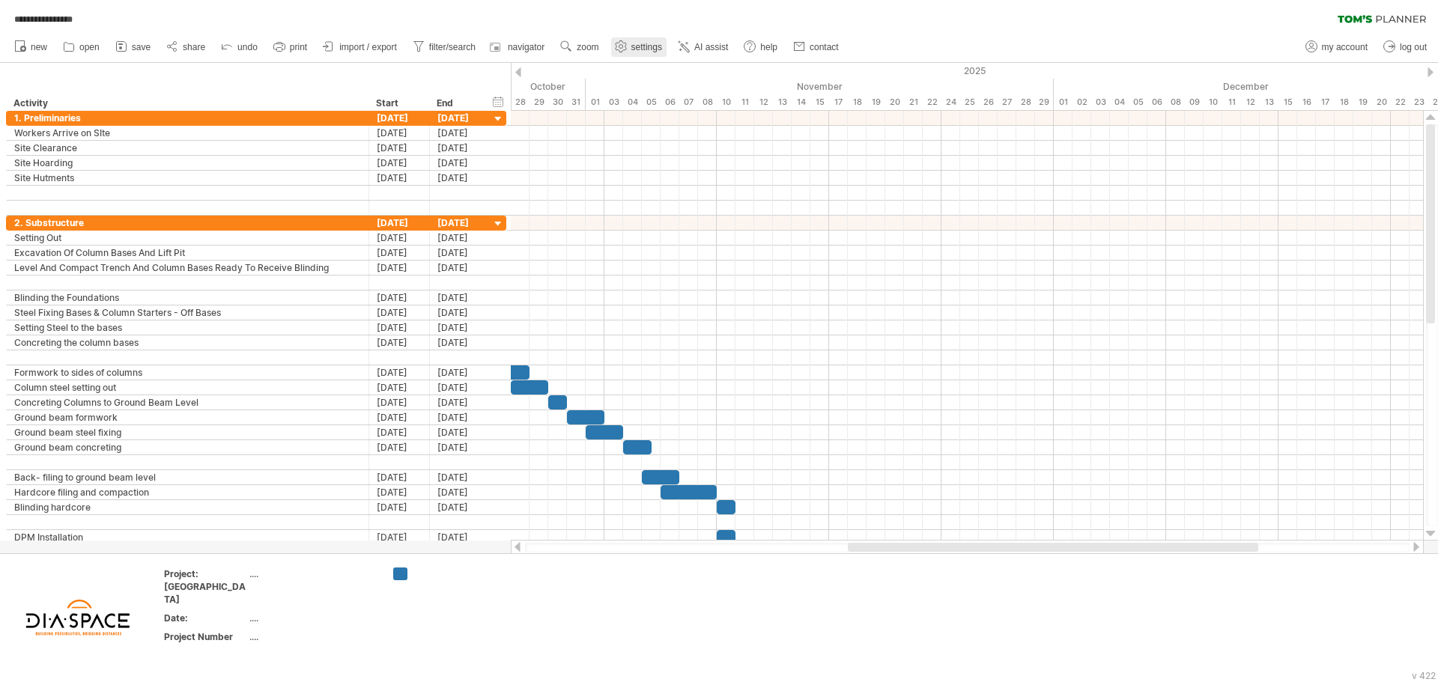
click at [646, 42] on span "settings" at bounding box center [646, 47] width 31 height 10
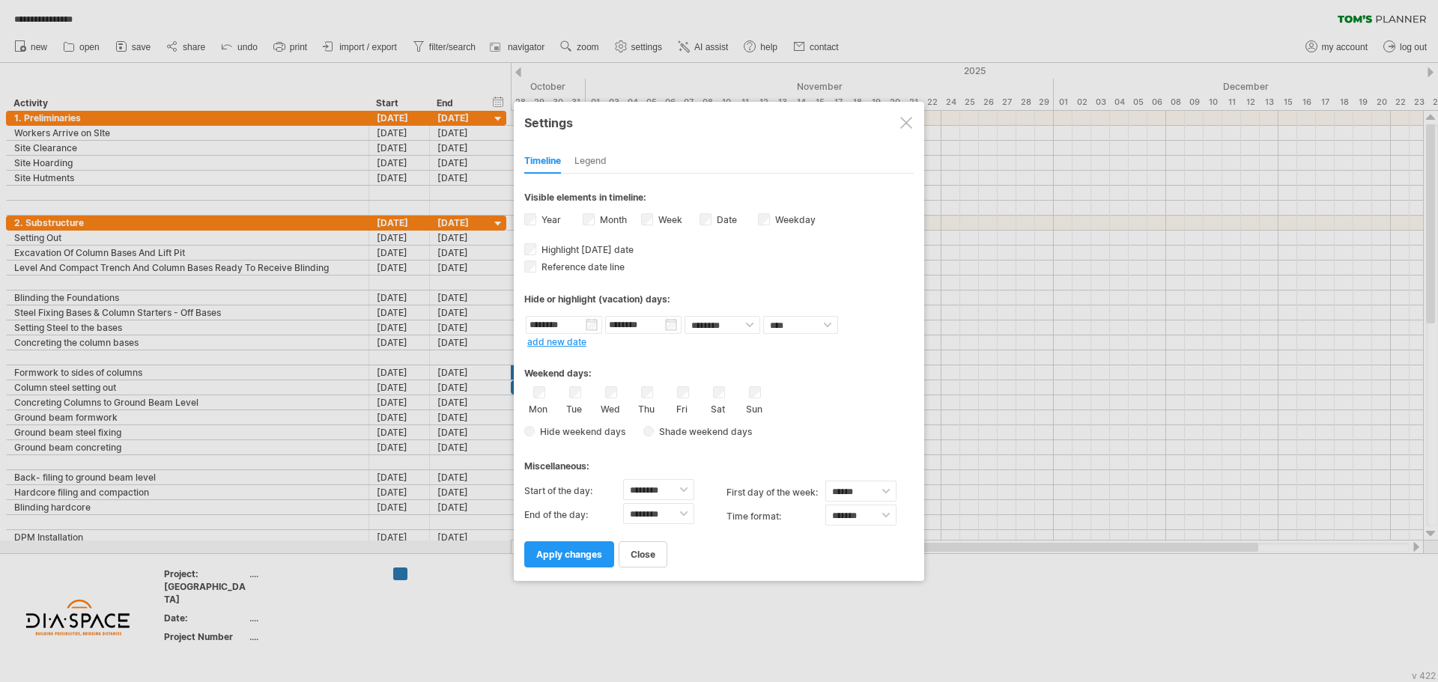
click at [590, 165] on div "Legend" at bounding box center [590, 162] width 32 height 24
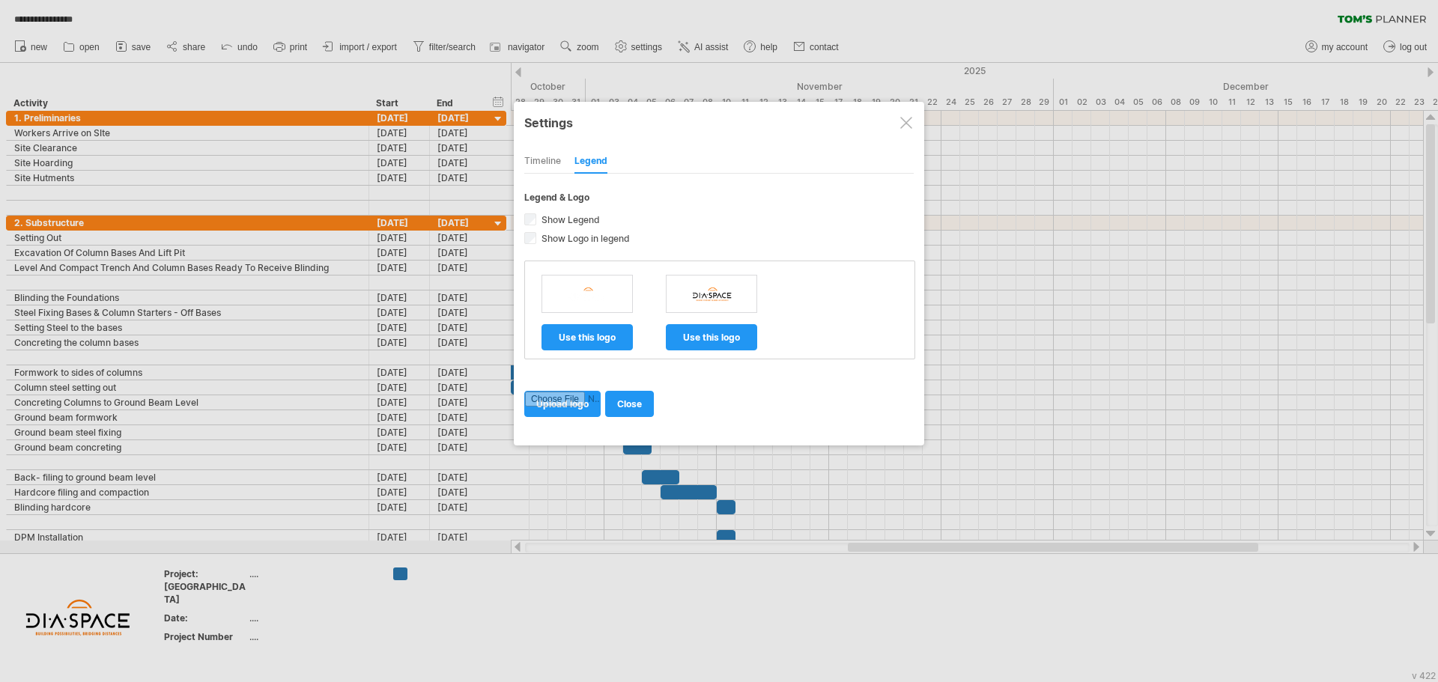
click at [542, 160] on div "Timeline" at bounding box center [542, 162] width 37 height 24
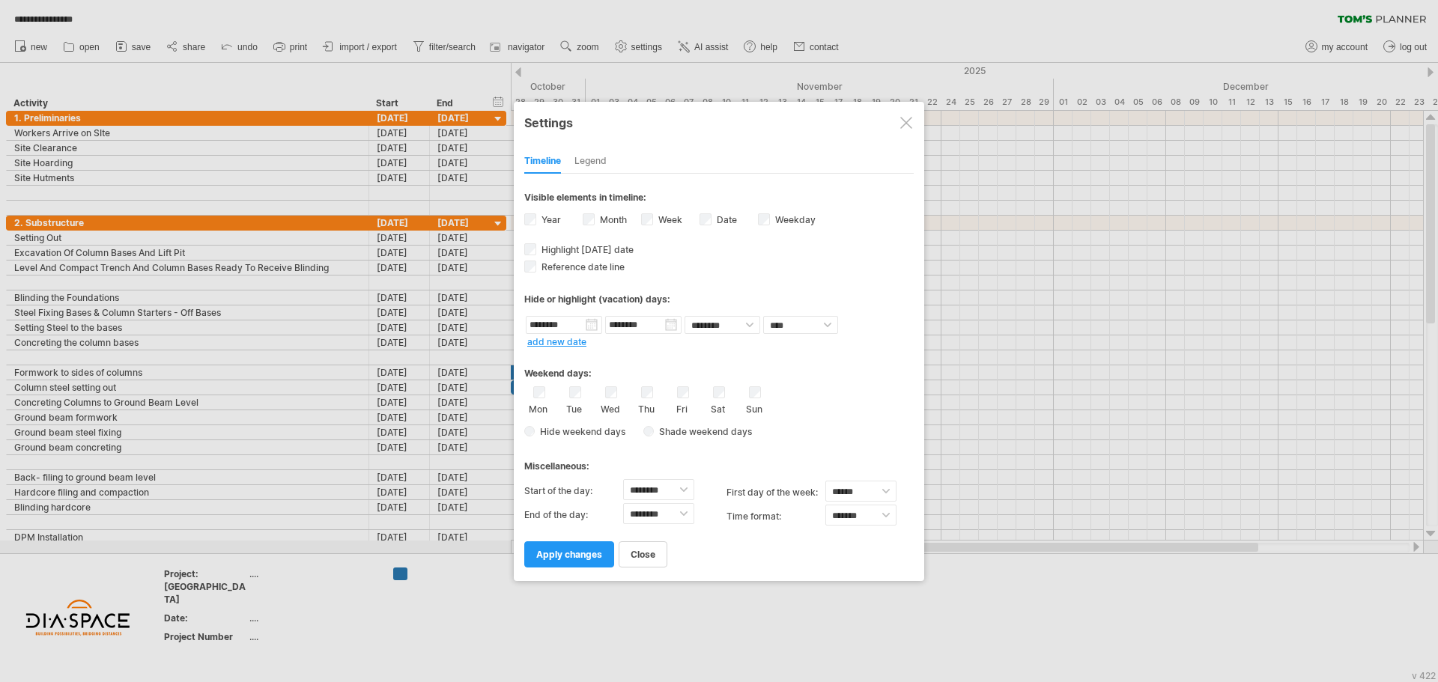
click at [904, 123] on div at bounding box center [906, 123] width 12 height 12
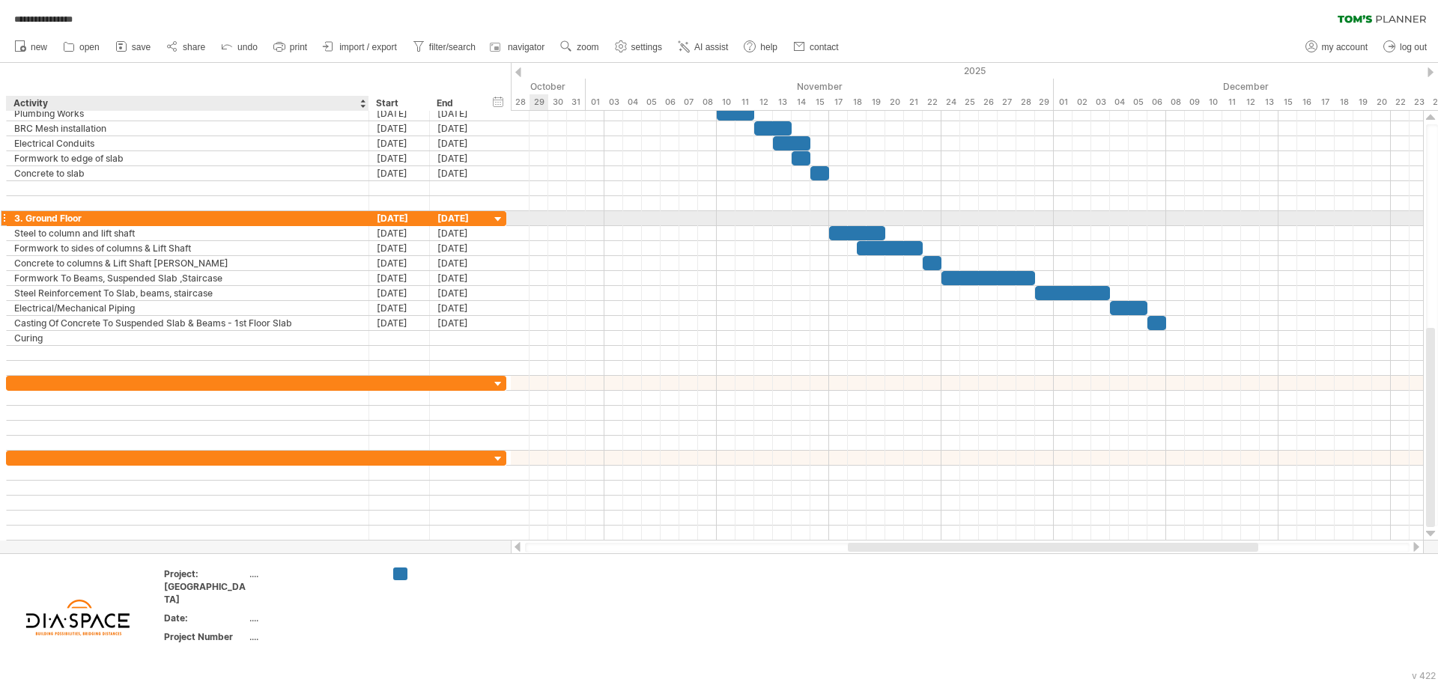
click at [331, 216] on div "3. Ground Floor" at bounding box center [187, 218] width 347 height 14
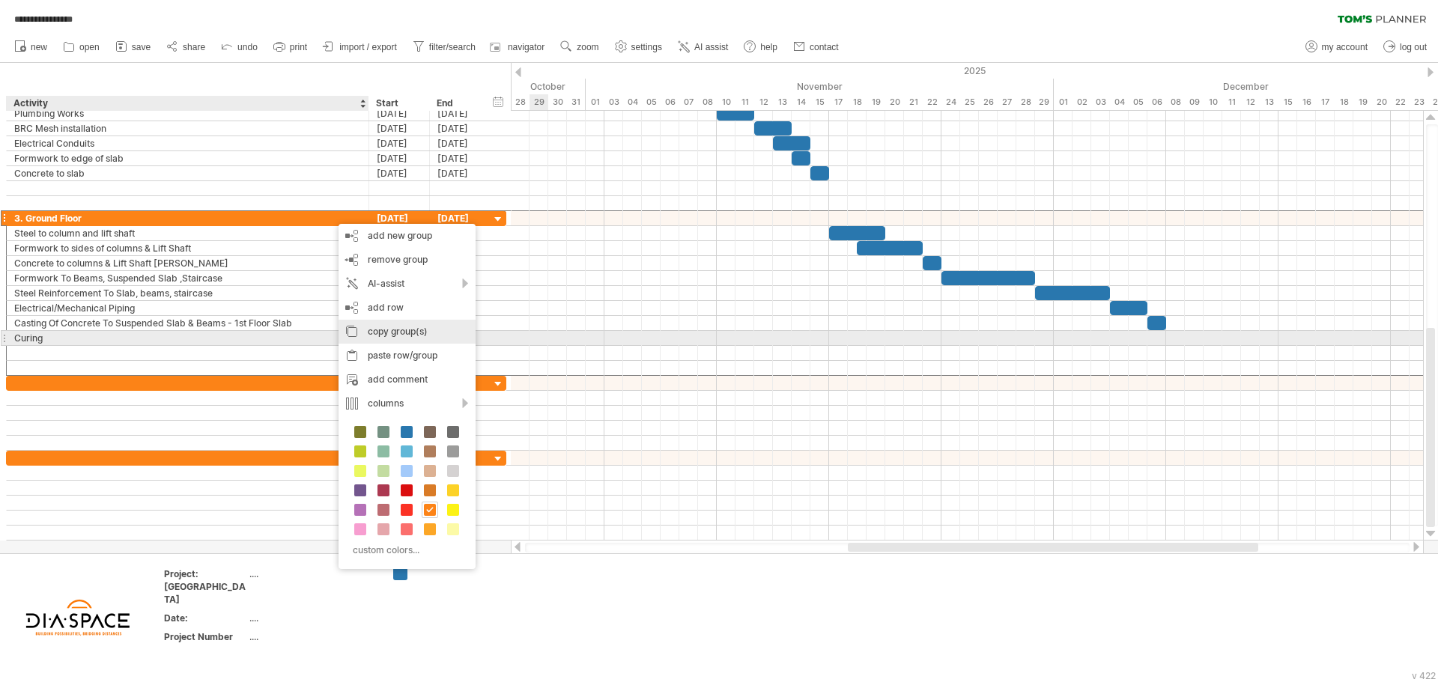
click at [390, 332] on div "copy group(s)" at bounding box center [406, 332] width 137 height 24
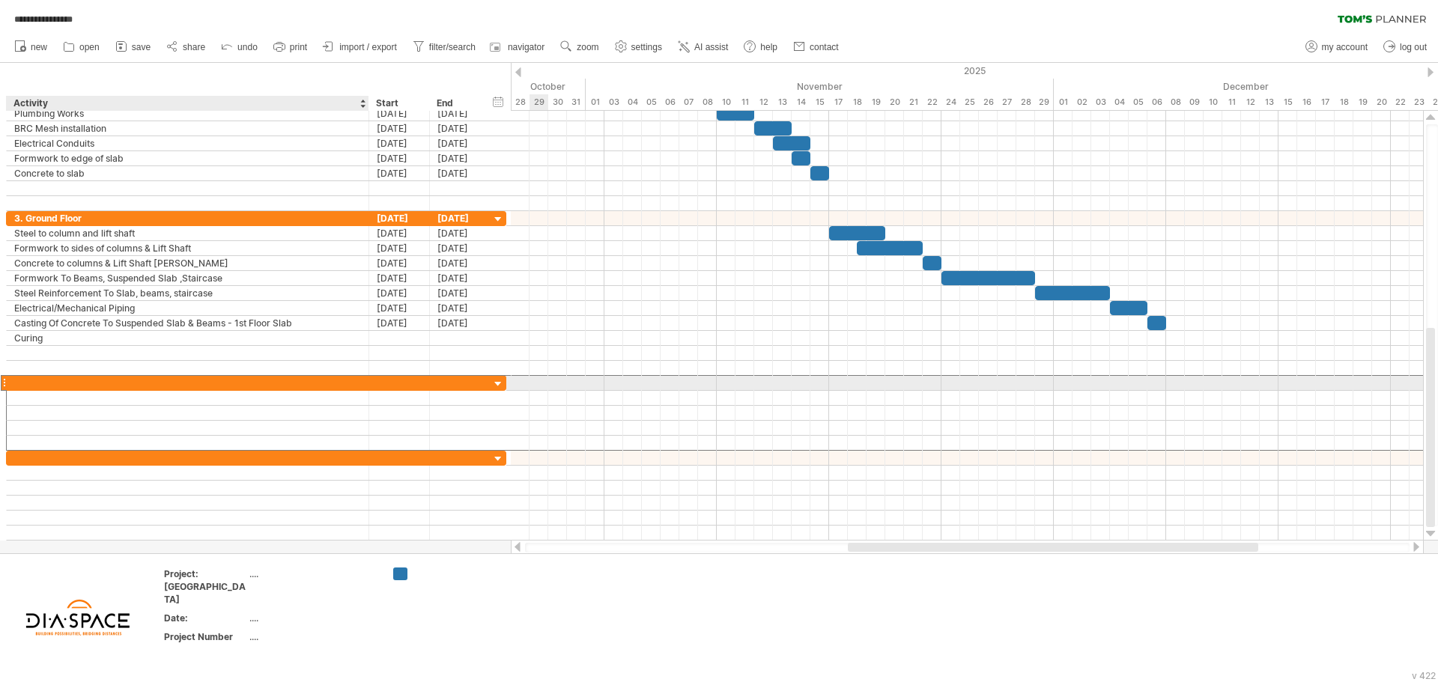
click at [246, 386] on div at bounding box center [187, 383] width 347 height 14
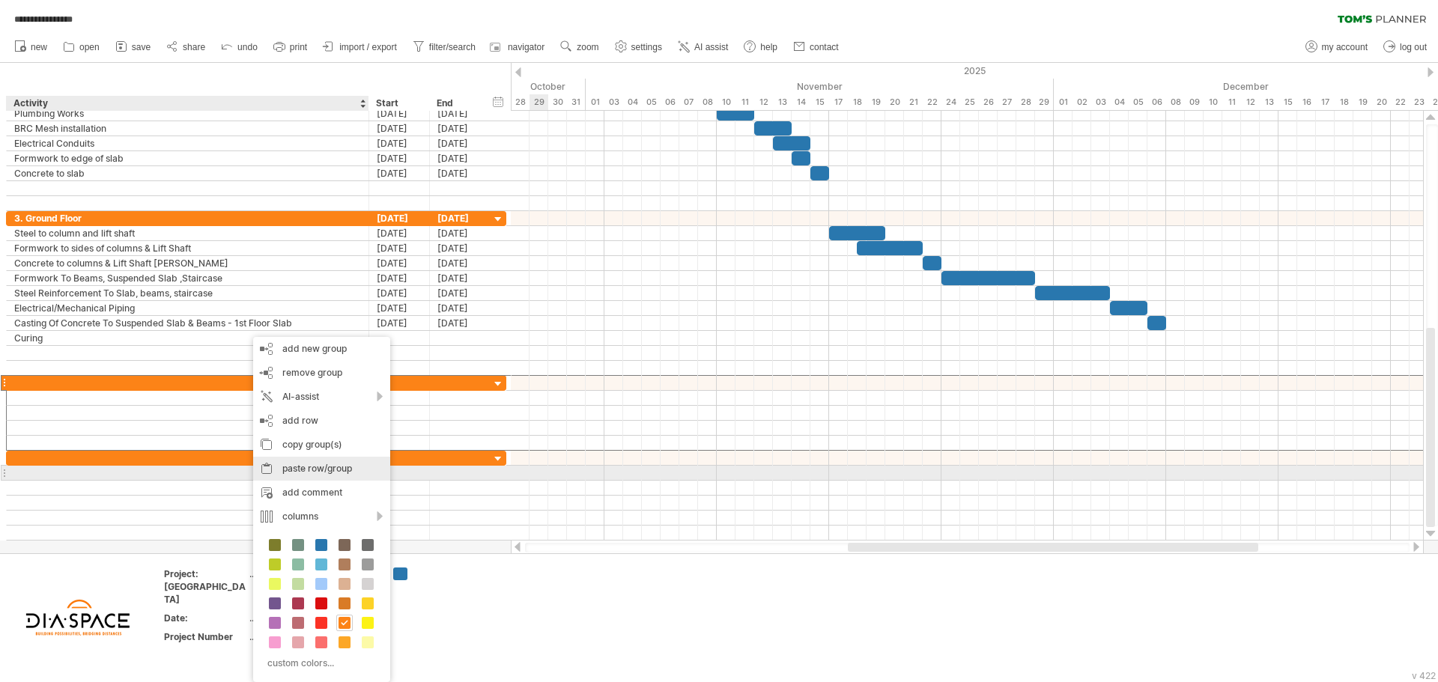
click at [323, 470] on div "paste row/group" at bounding box center [321, 469] width 137 height 24
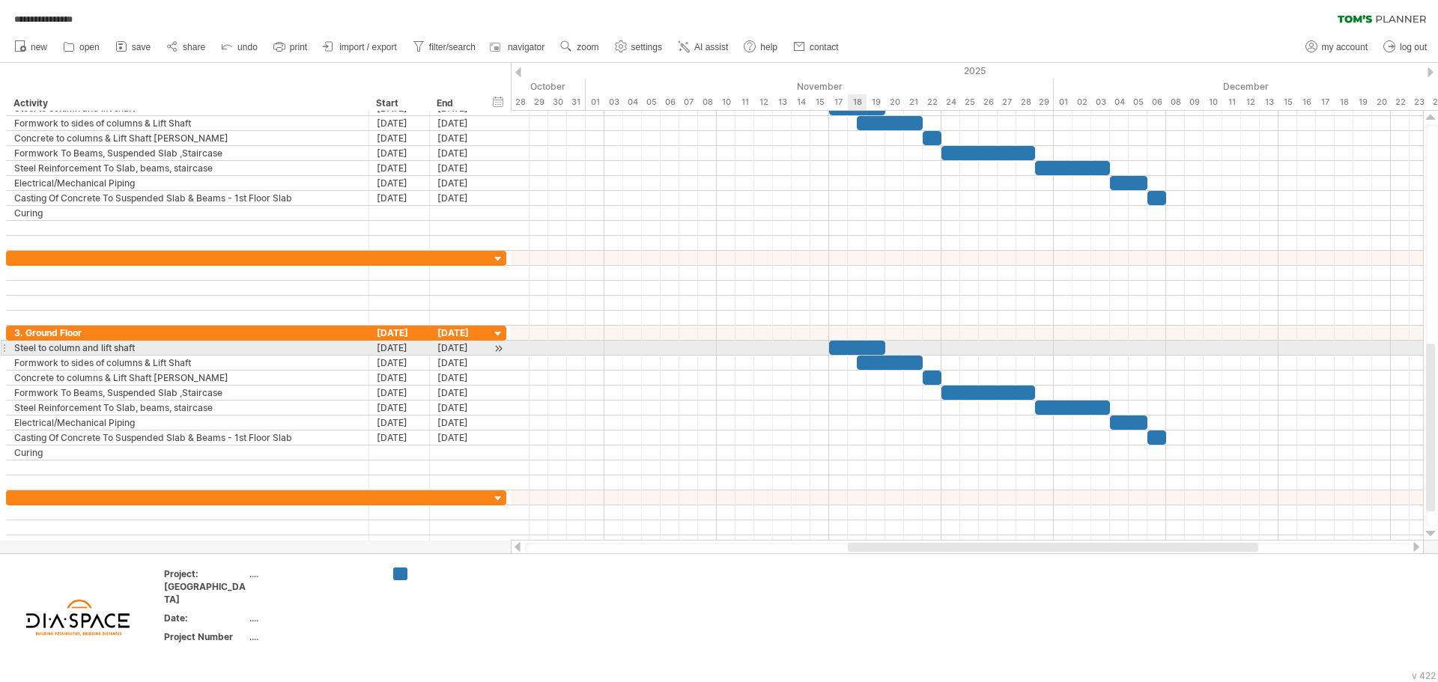
click at [863, 341] on div at bounding box center [857, 348] width 56 height 14
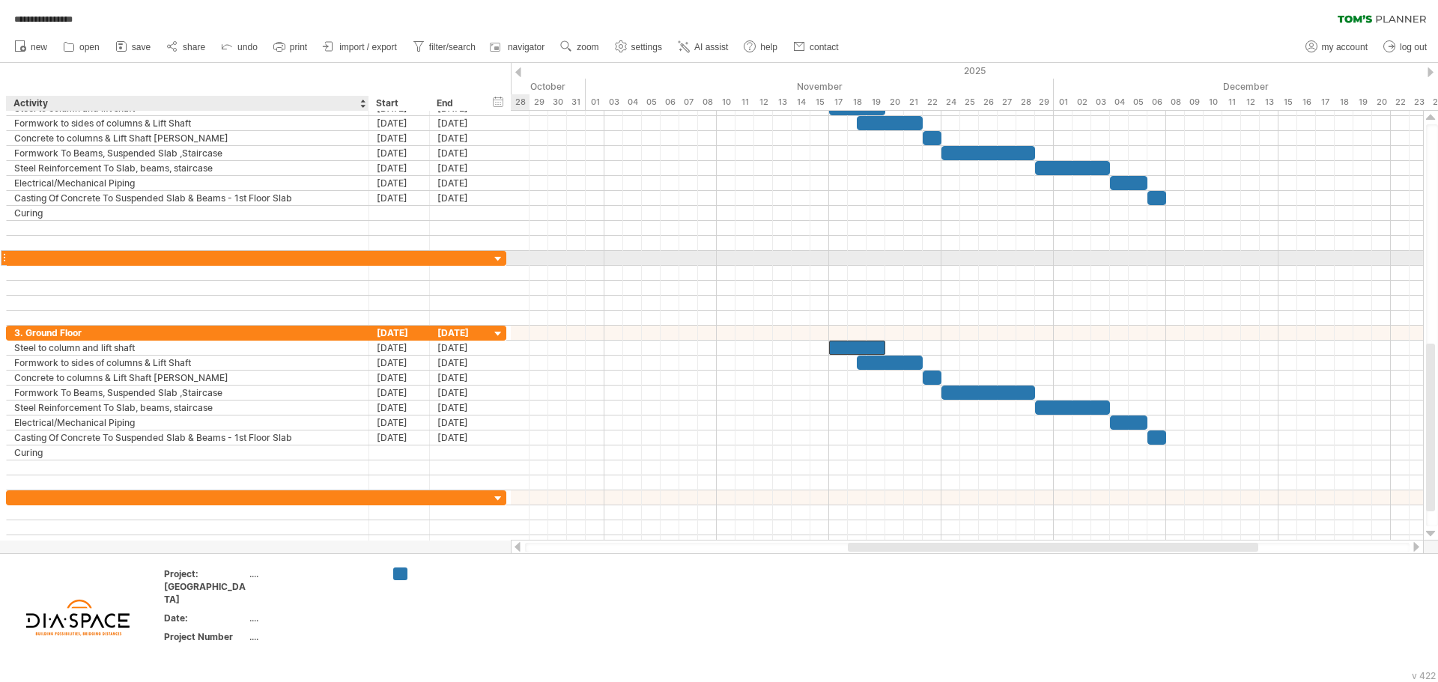
click at [122, 259] on div at bounding box center [187, 258] width 347 height 14
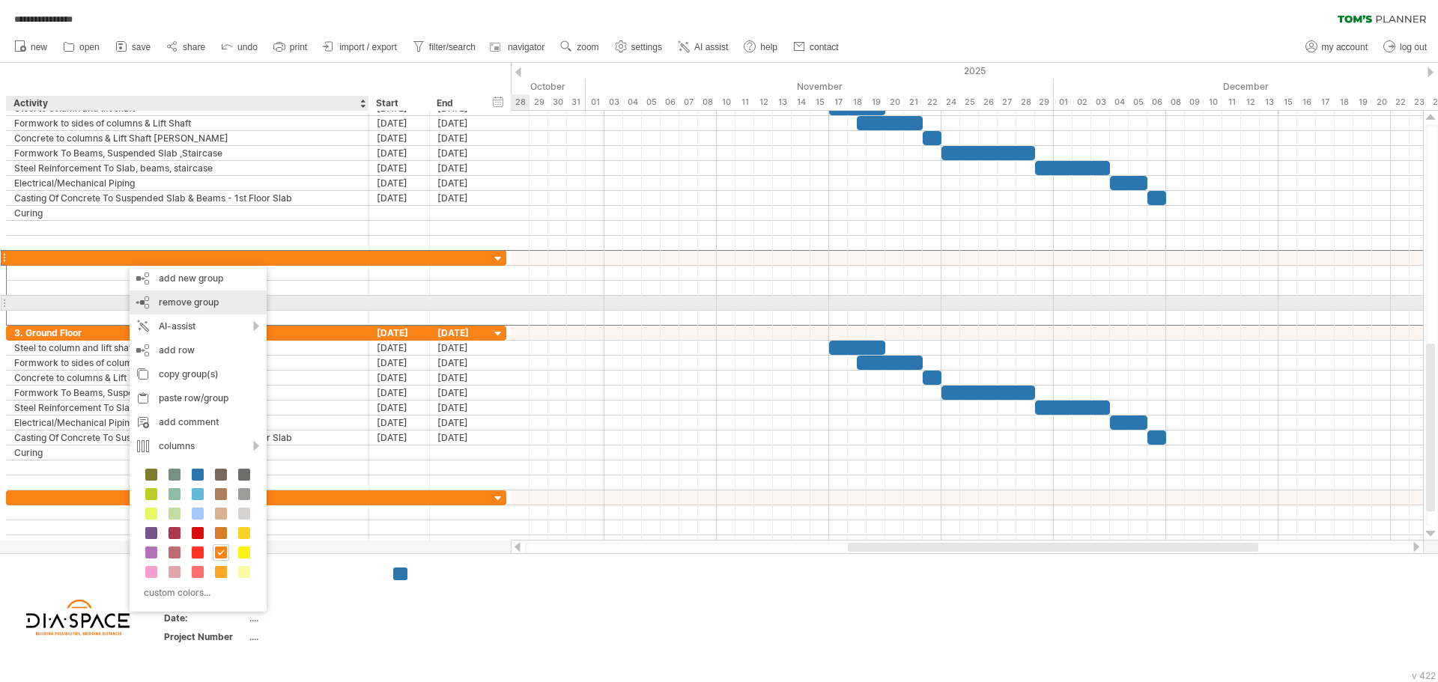
click at [200, 306] on span "remove group" at bounding box center [189, 302] width 60 height 11
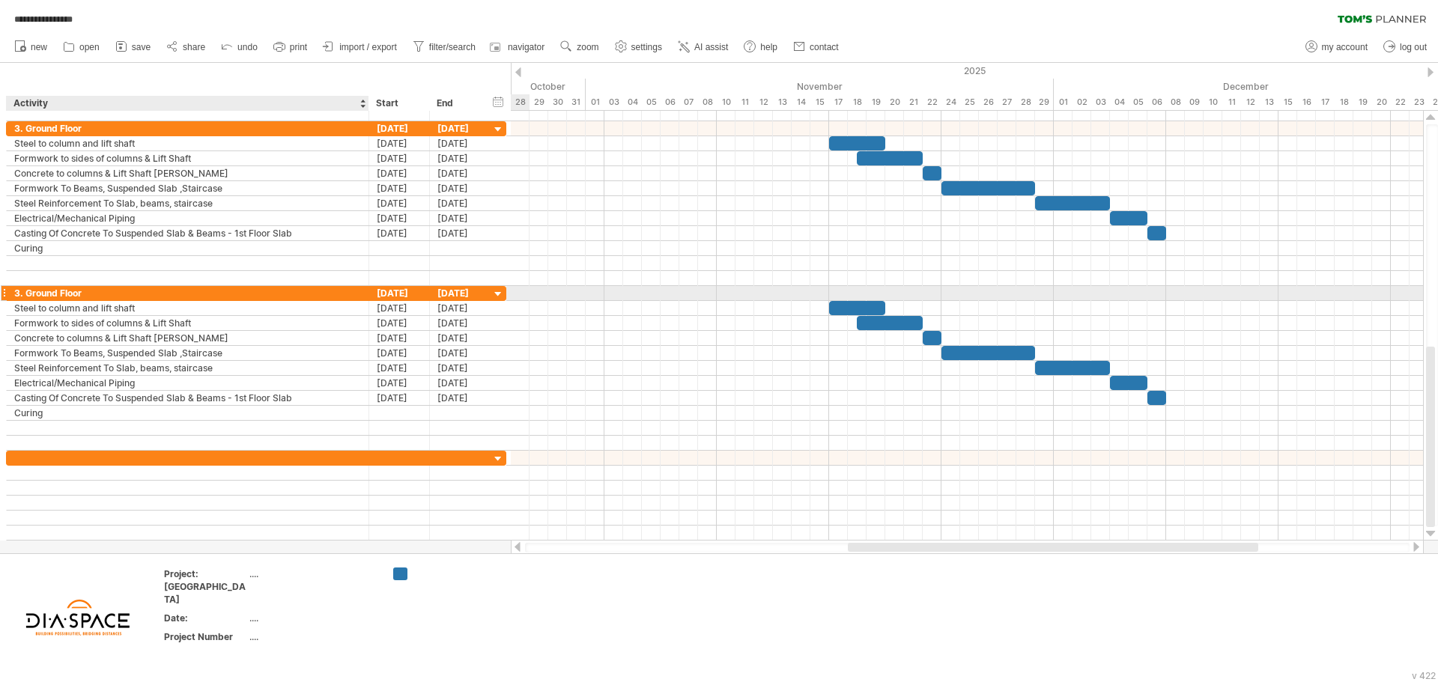
click at [57, 291] on div "3. Ground Floor" at bounding box center [187, 293] width 347 height 14
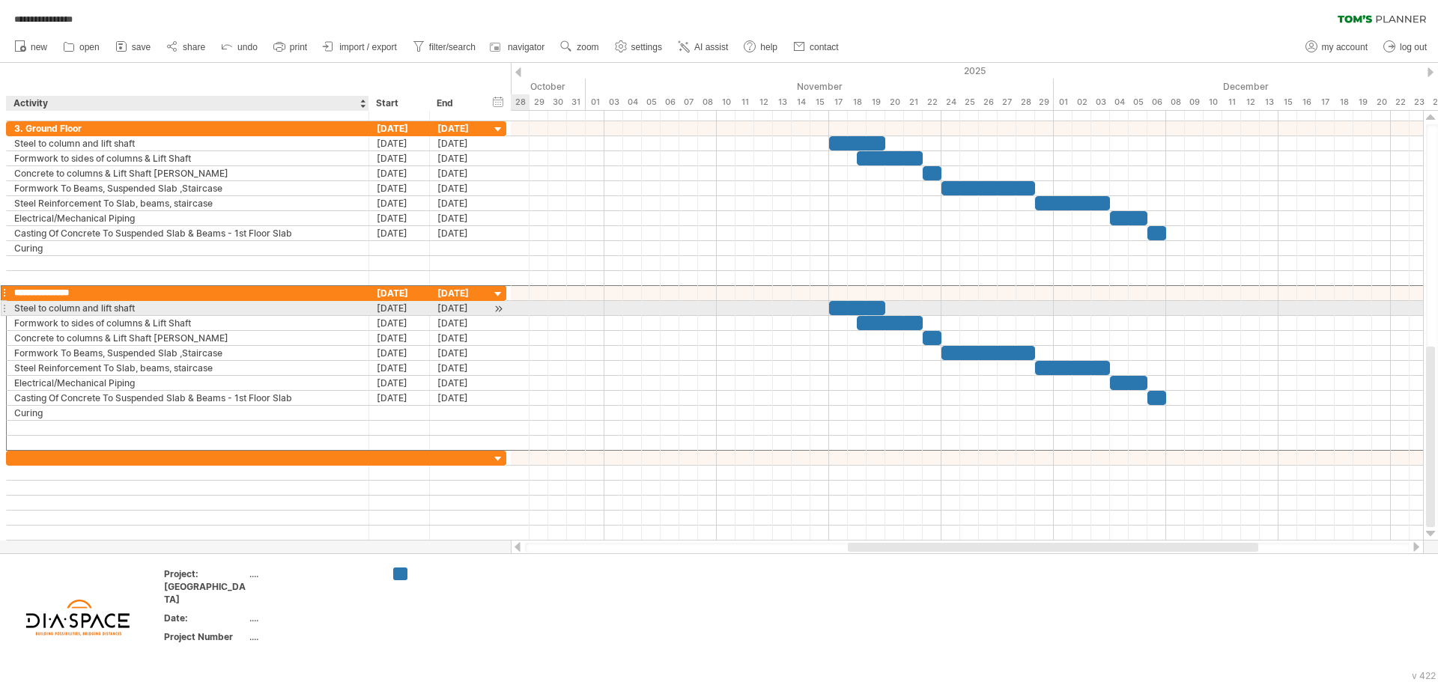
drag, startPoint x: 87, startPoint y: 291, endPoint x: 26, endPoint y: 303, distance: 61.8
click at [26, 303] on div "**********" at bounding box center [256, 367] width 500 height 165
type input "**********"
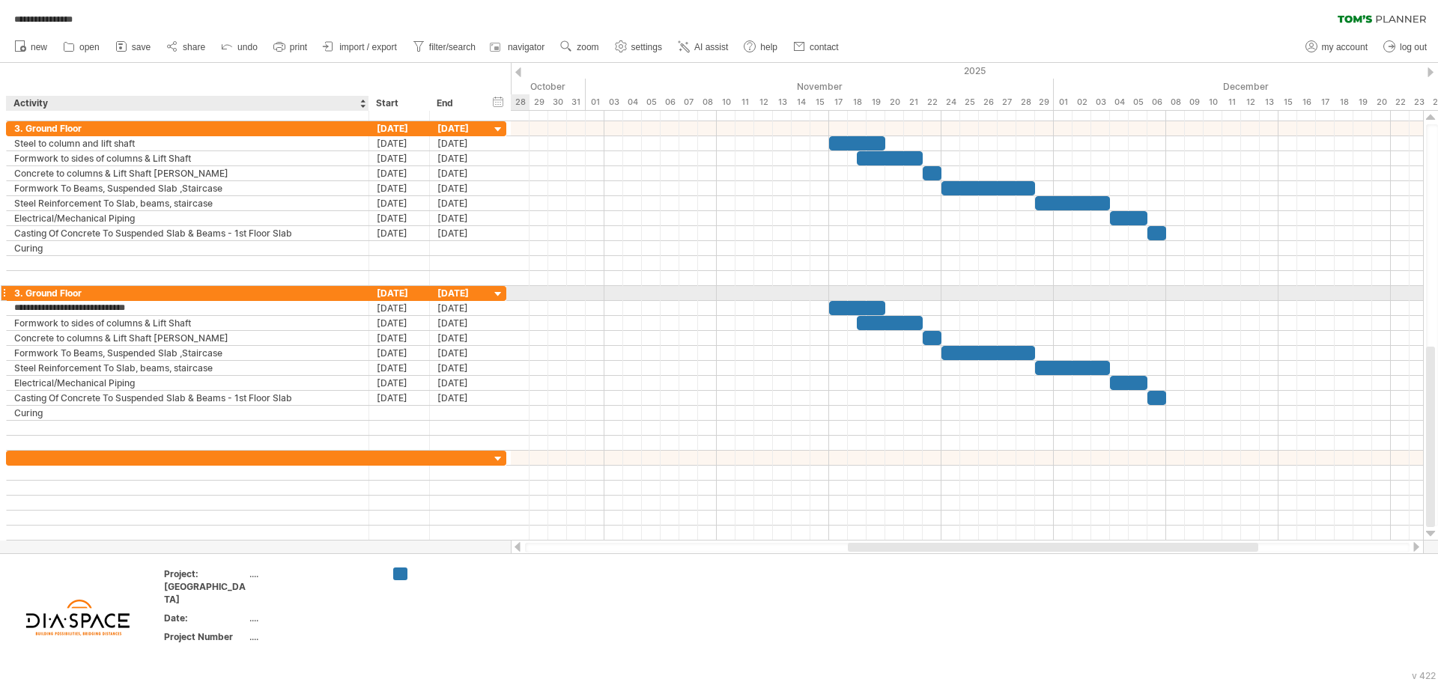
click at [47, 291] on div "3. Ground Floor" at bounding box center [187, 293] width 347 height 14
click at [87, 292] on input "**********" at bounding box center [187, 293] width 347 height 14
drag, startPoint x: 87, startPoint y: 292, endPoint x: 19, endPoint y: 297, distance: 68.3
click at [19, 297] on input "**********" at bounding box center [187, 293] width 347 height 14
type input "*"
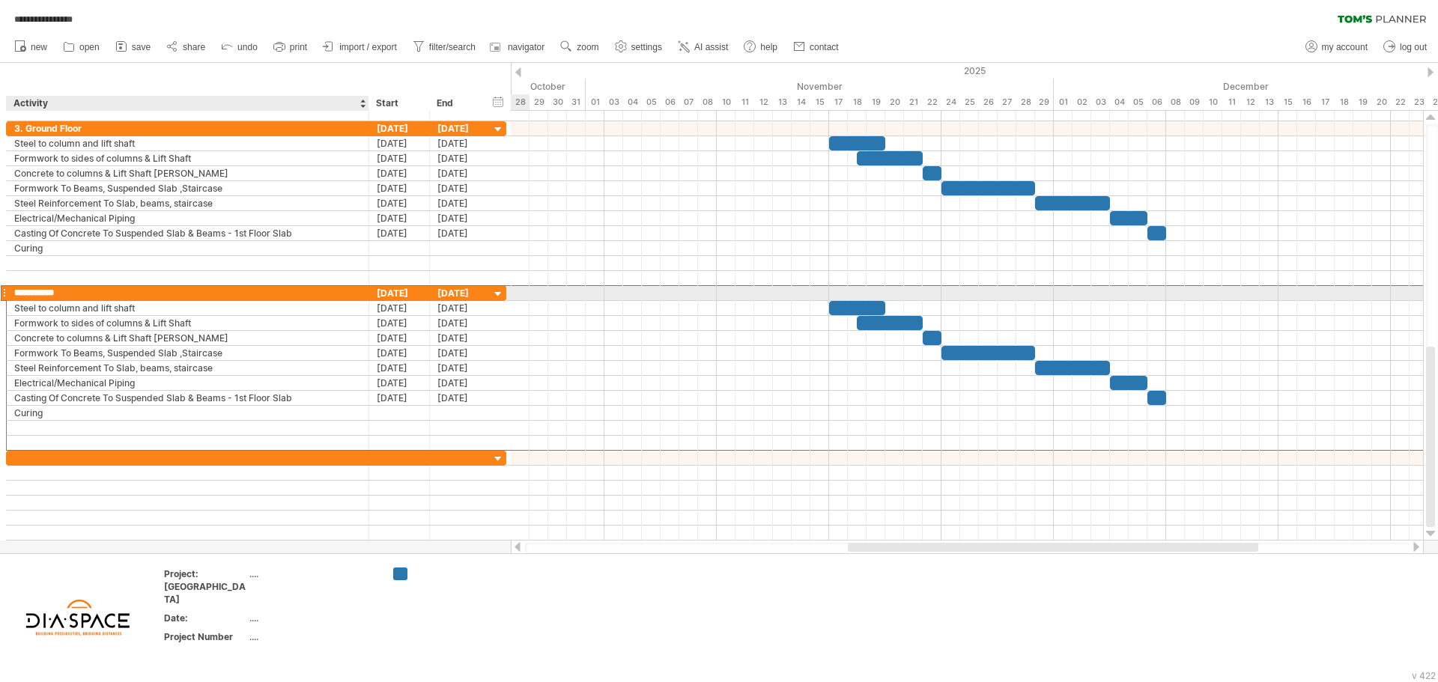
type input "**********"
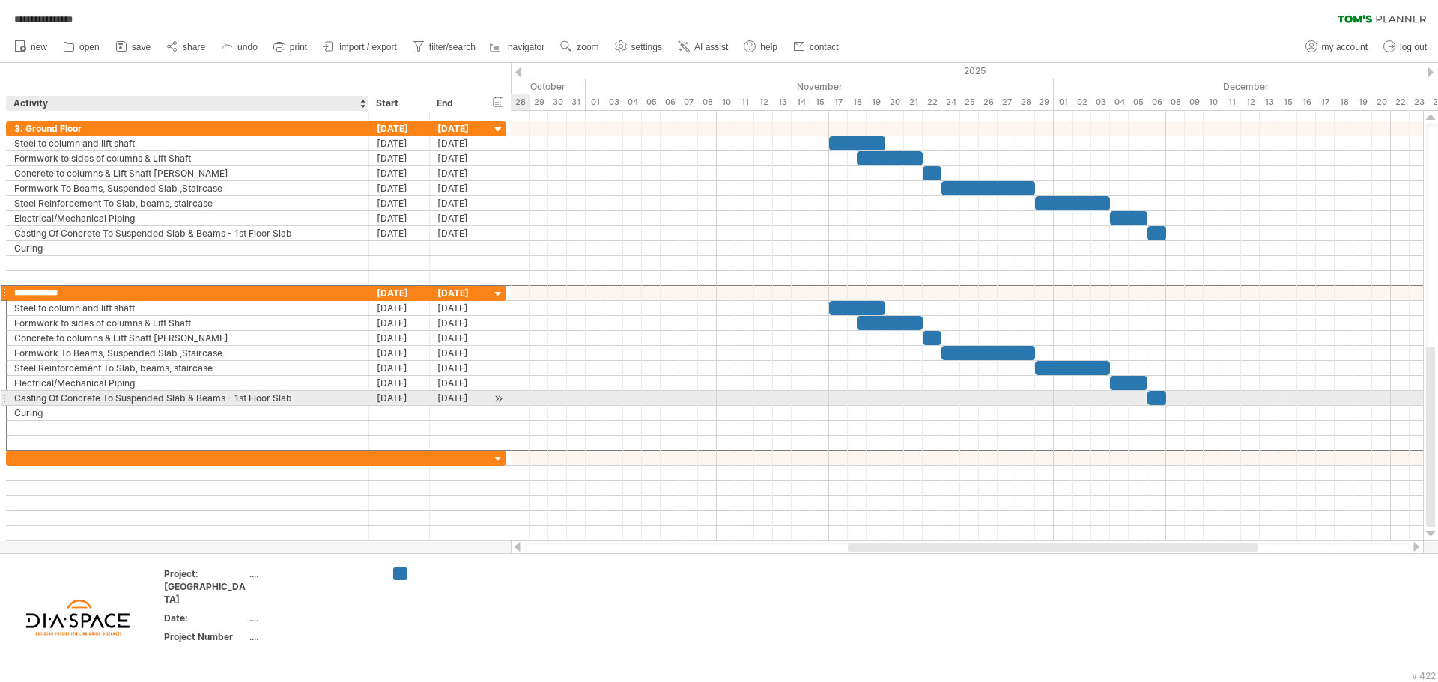
click at [311, 398] on div "Casting Of Concrete To Suspended Slab & Beams - 1st Floor Slab" at bounding box center [187, 398] width 347 height 14
click at [246, 401] on input "**********" at bounding box center [187, 398] width 347 height 14
type input "**********"
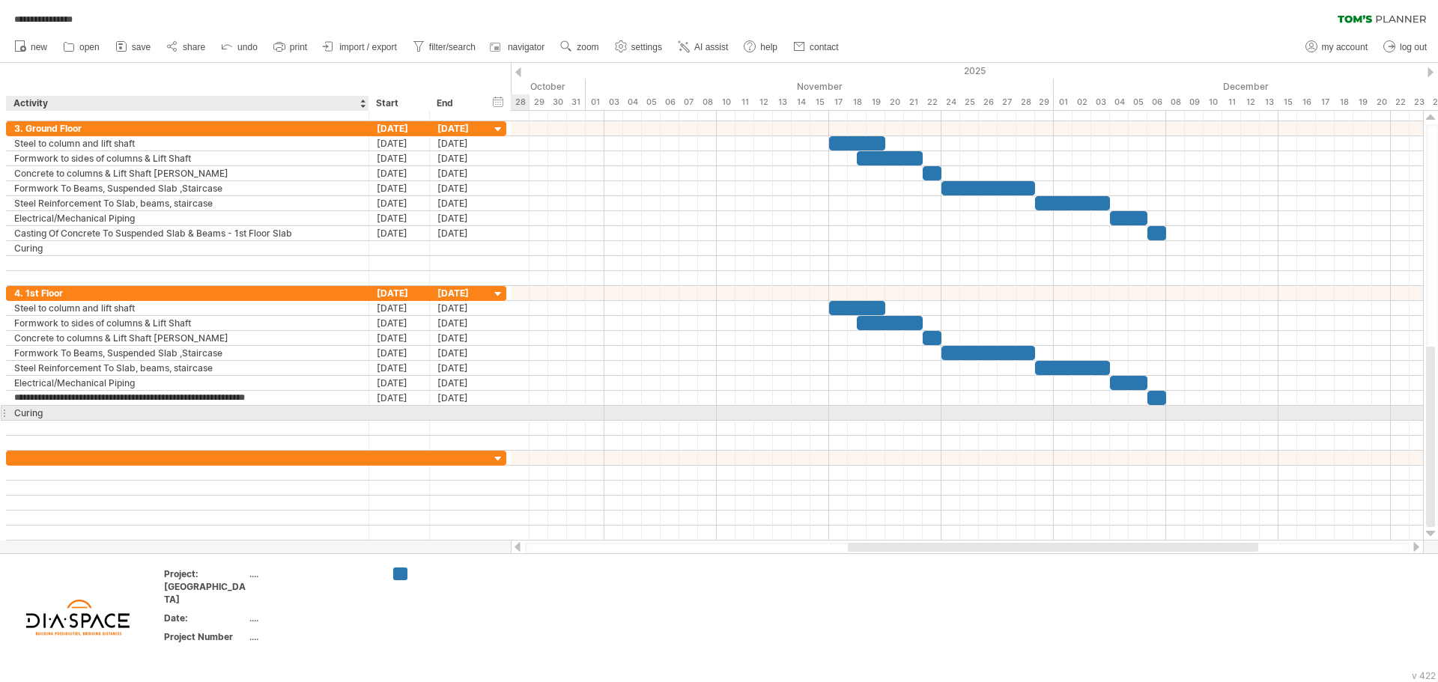
click at [260, 415] on div "Curing" at bounding box center [187, 413] width 347 height 14
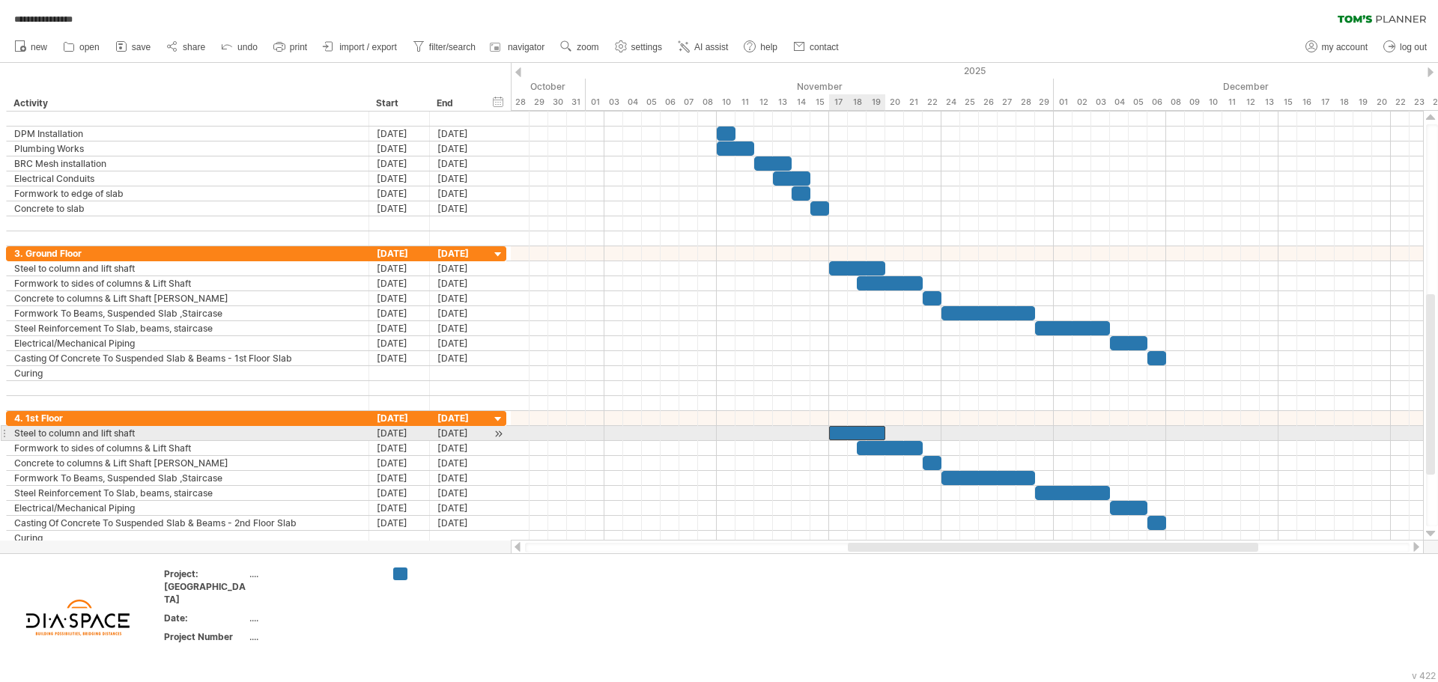
click at [839, 434] on div at bounding box center [857, 433] width 56 height 14
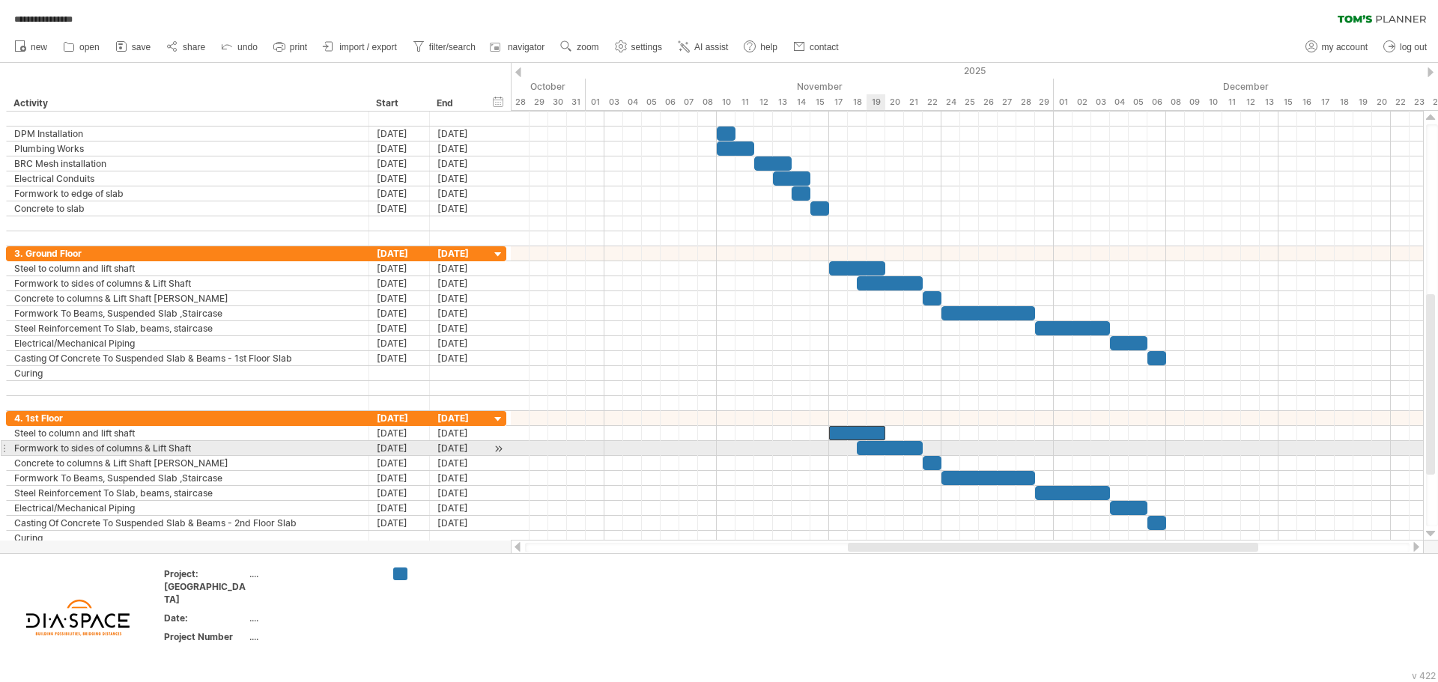
click at [883, 444] on div at bounding box center [890, 448] width 66 height 14
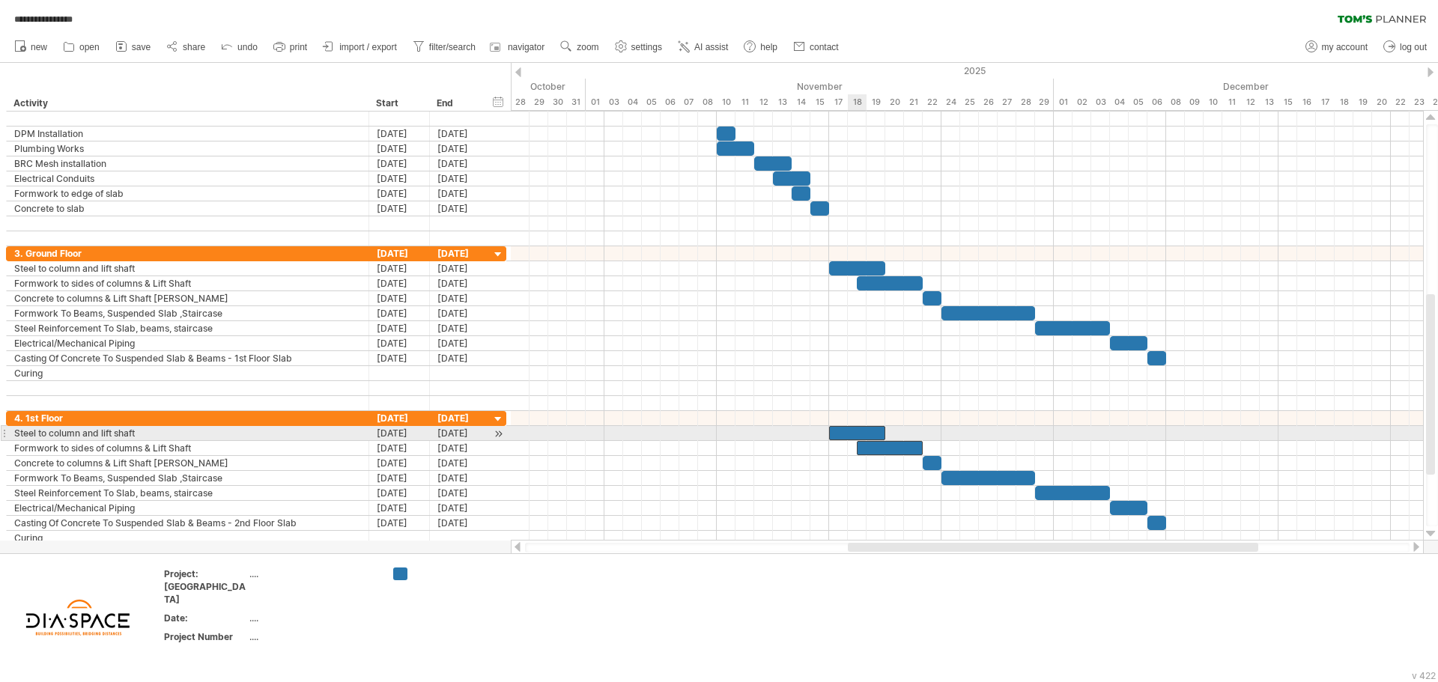
click at [862, 431] on div at bounding box center [857, 433] width 56 height 14
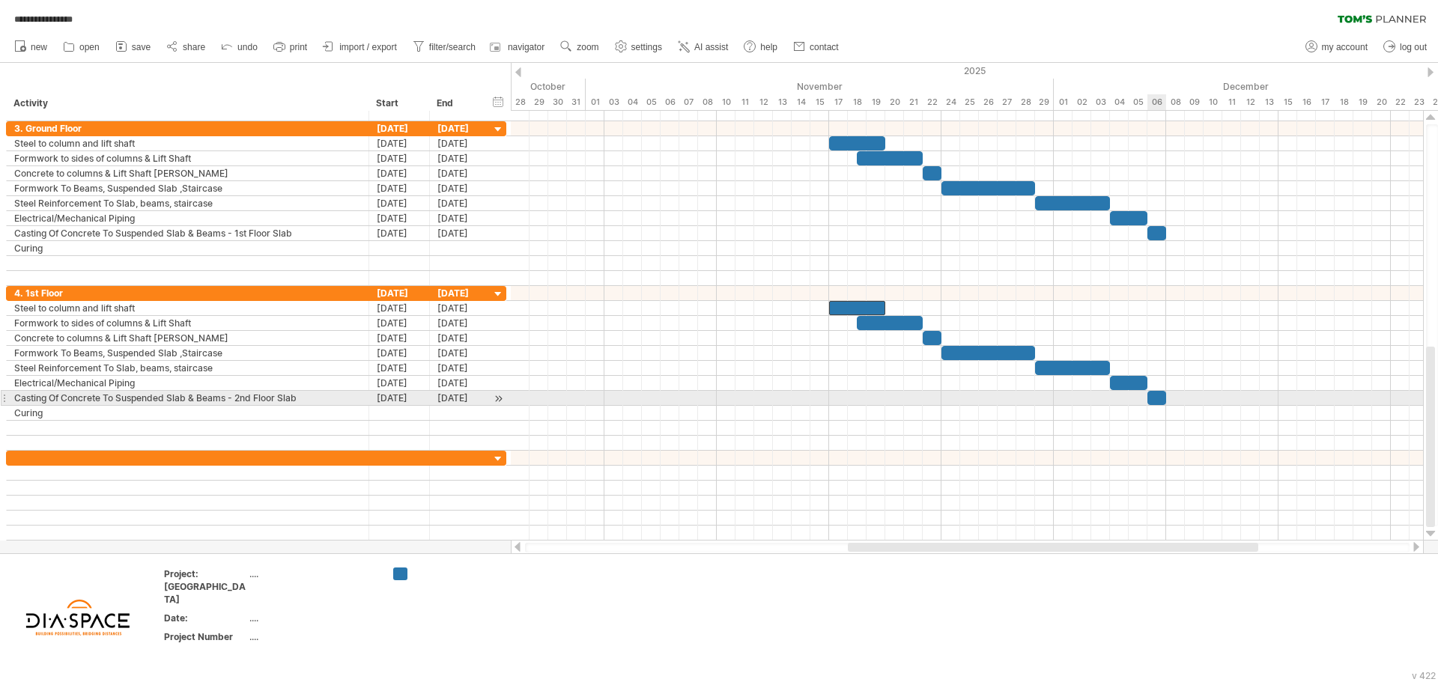
click at [1155, 394] on div at bounding box center [1156, 398] width 19 height 14
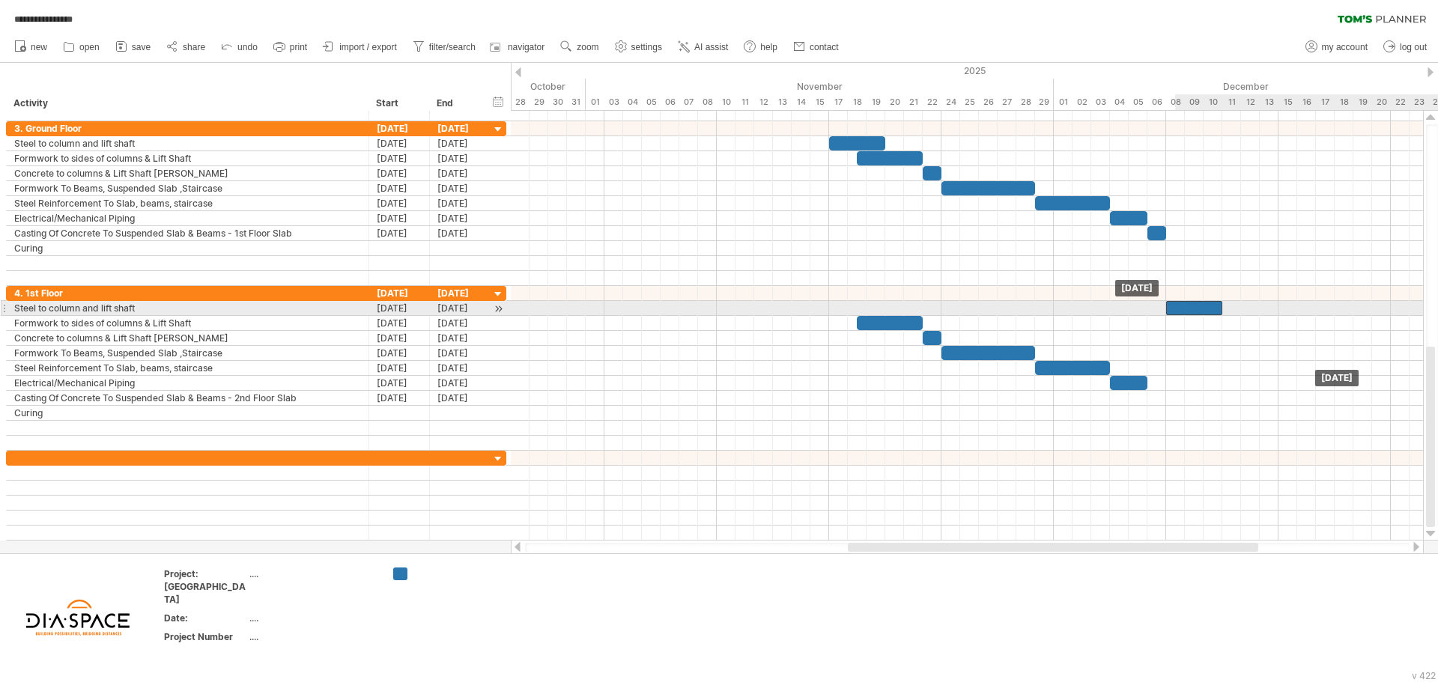
drag, startPoint x: 858, startPoint y: 303, endPoint x: 1199, endPoint y: 309, distance: 340.8
click at [1199, 309] on div at bounding box center [1194, 308] width 56 height 14
click at [1223, 306] on span at bounding box center [1222, 308] width 6 height 14
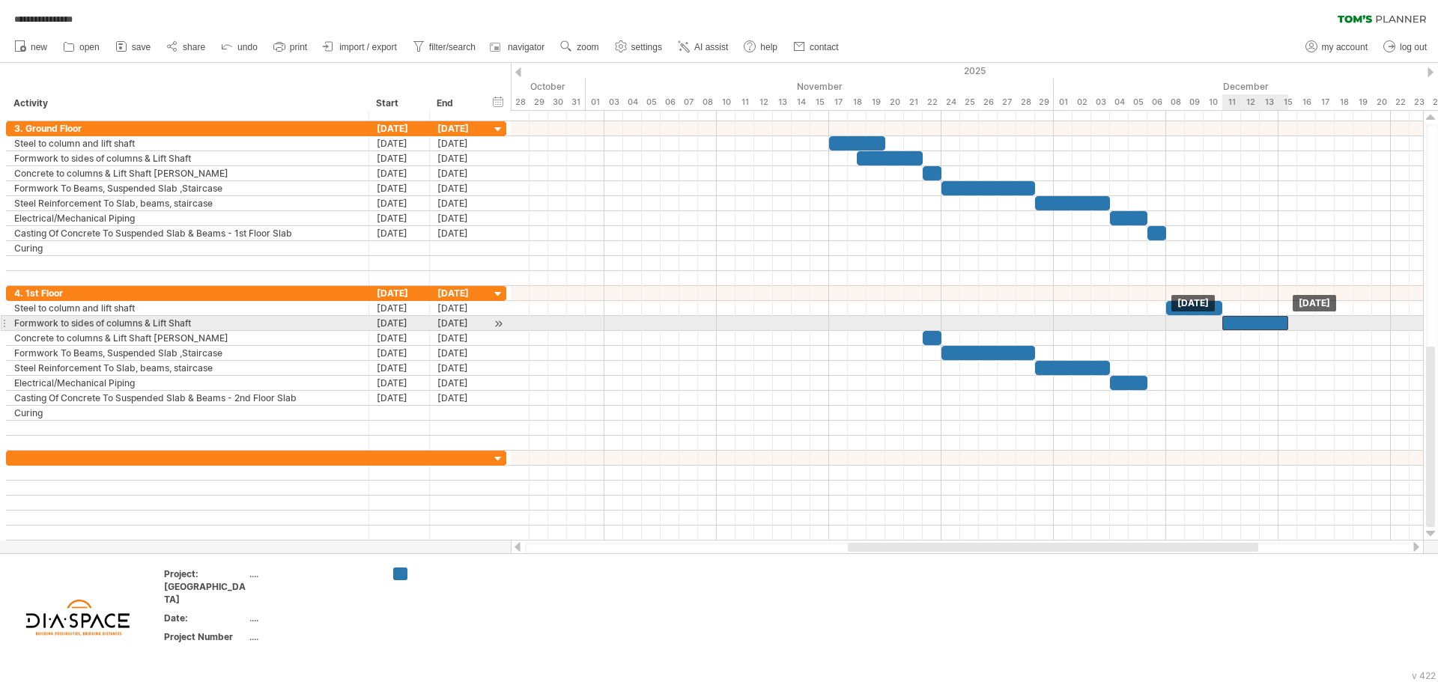
drag, startPoint x: 884, startPoint y: 322, endPoint x: 1246, endPoint y: 326, distance: 362.5
click at [1246, 326] on div at bounding box center [1255, 323] width 66 height 14
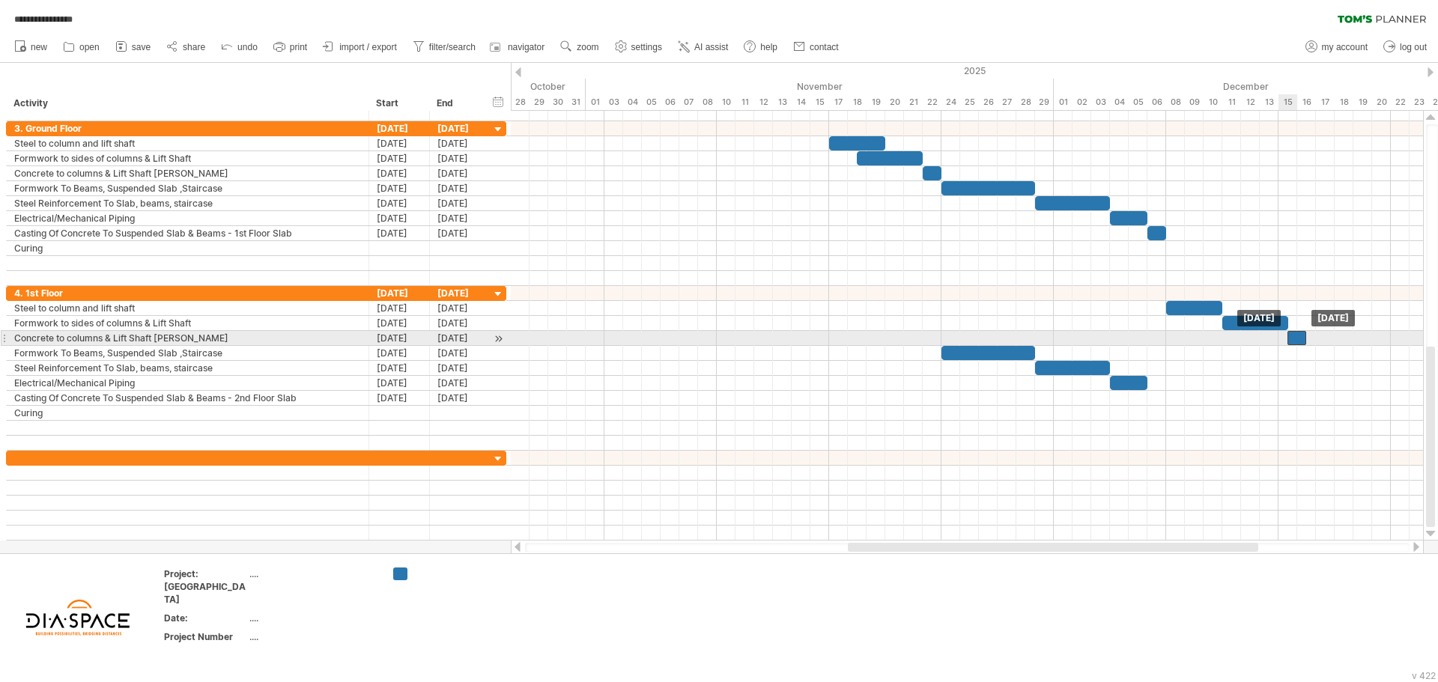
drag, startPoint x: 933, startPoint y: 337, endPoint x: 1294, endPoint y: 337, distance: 360.9
click at [1294, 337] on div at bounding box center [1296, 338] width 19 height 14
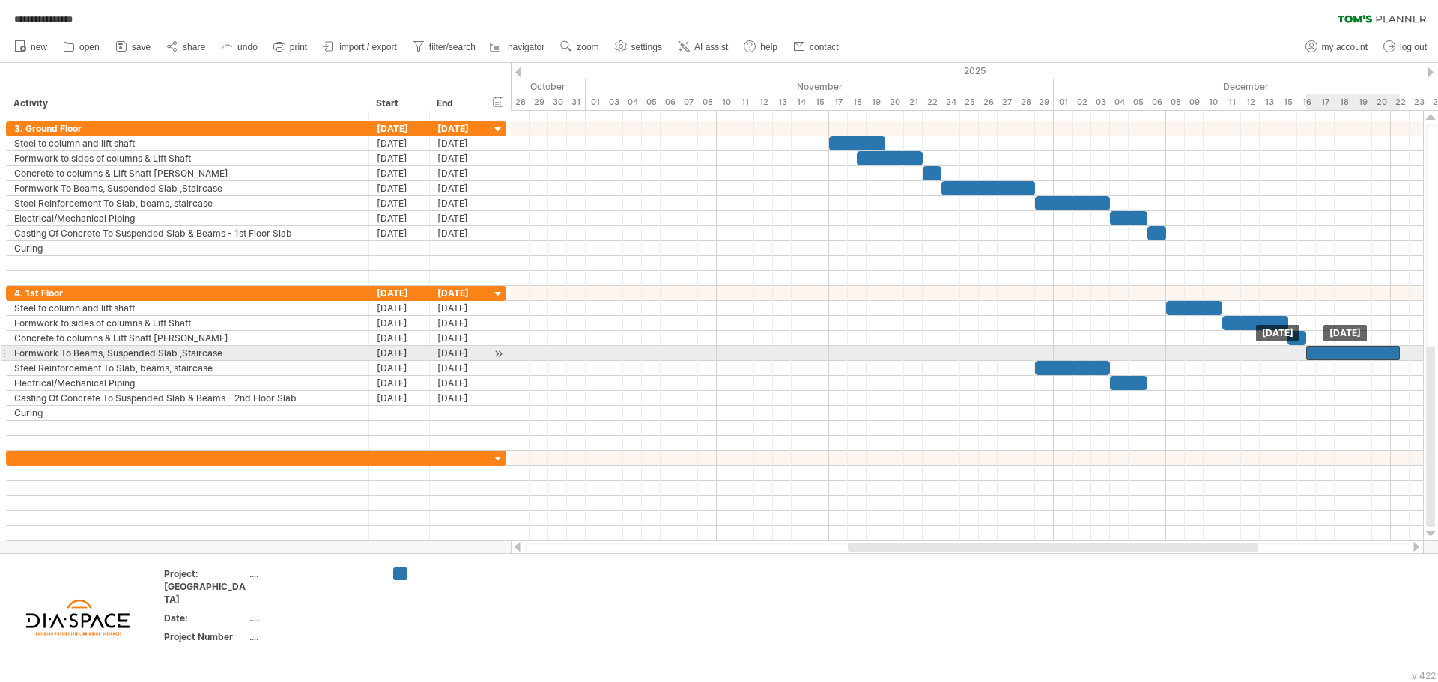
drag, startPoint x: 981, startPoint y: 349, endPoint x: 1346, endPoint y: 353, distance: 365.5
click at [1346, 353] on div at bounding box center [1353, 353] width 94 height 14
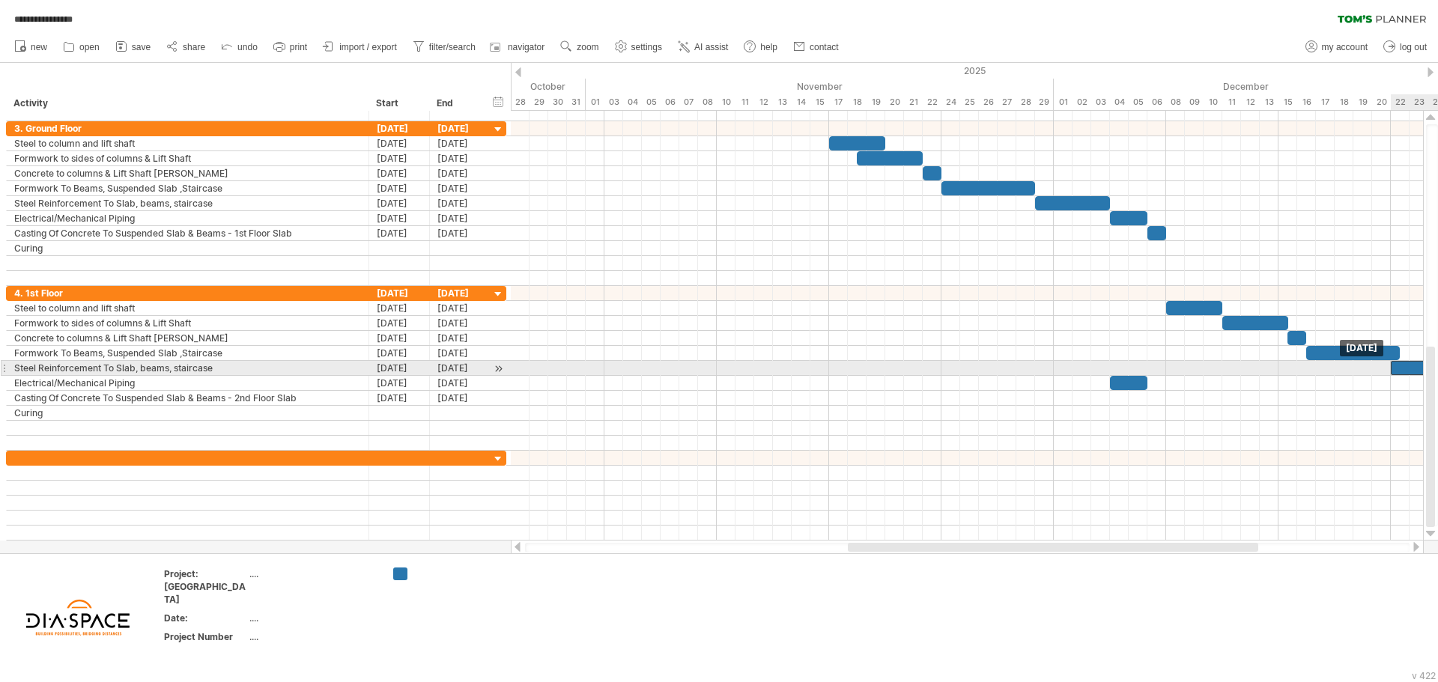
drag, startPoint x: 1060, startPoint y: 364, endPoint x: 1420, endPoint y: 364, distance: 359.4
click at [1420, 364] on div at bounding box center [1428, 368] width 75 height 14
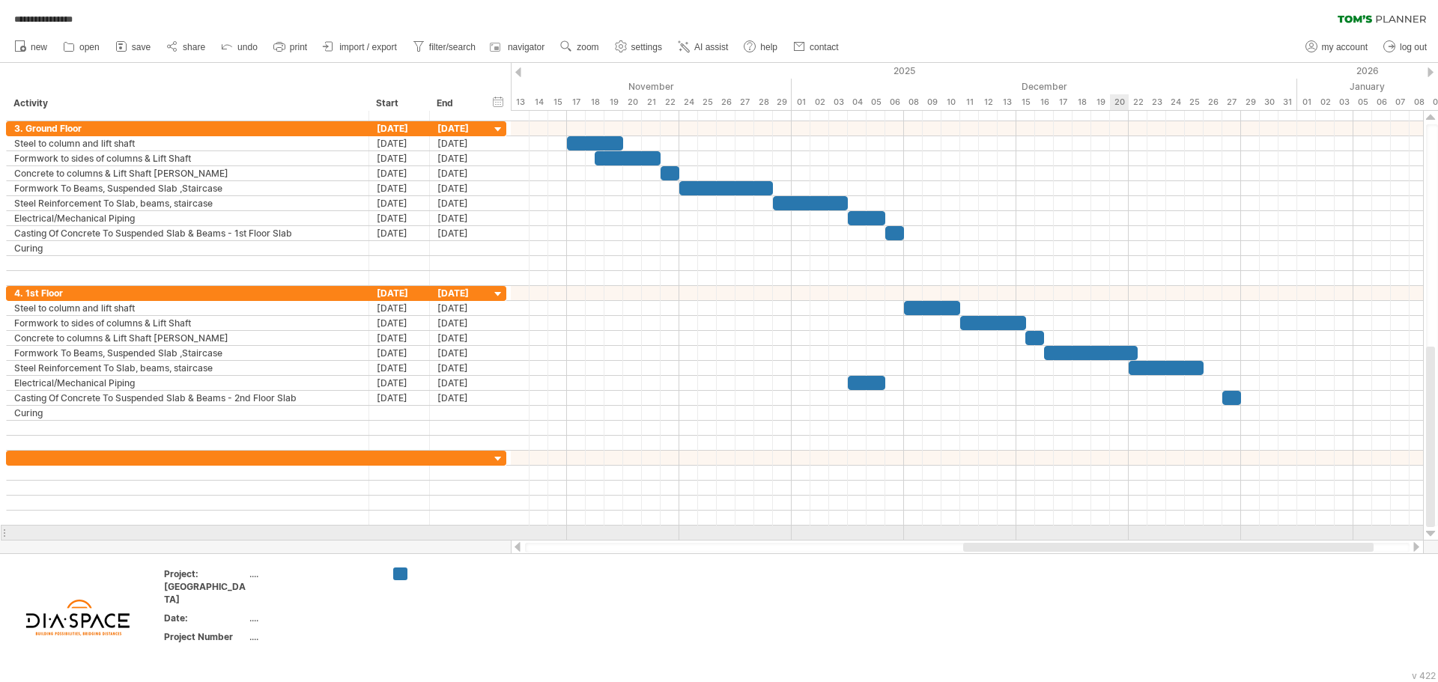
drag, startPoint x: 1006, startPoint y: 548, endPoint x: 1122, endPoint y: 531, distance: 116.6
click at [1122, 531] on div "**********" at bounding box center [719, 341] width 1438 height 682
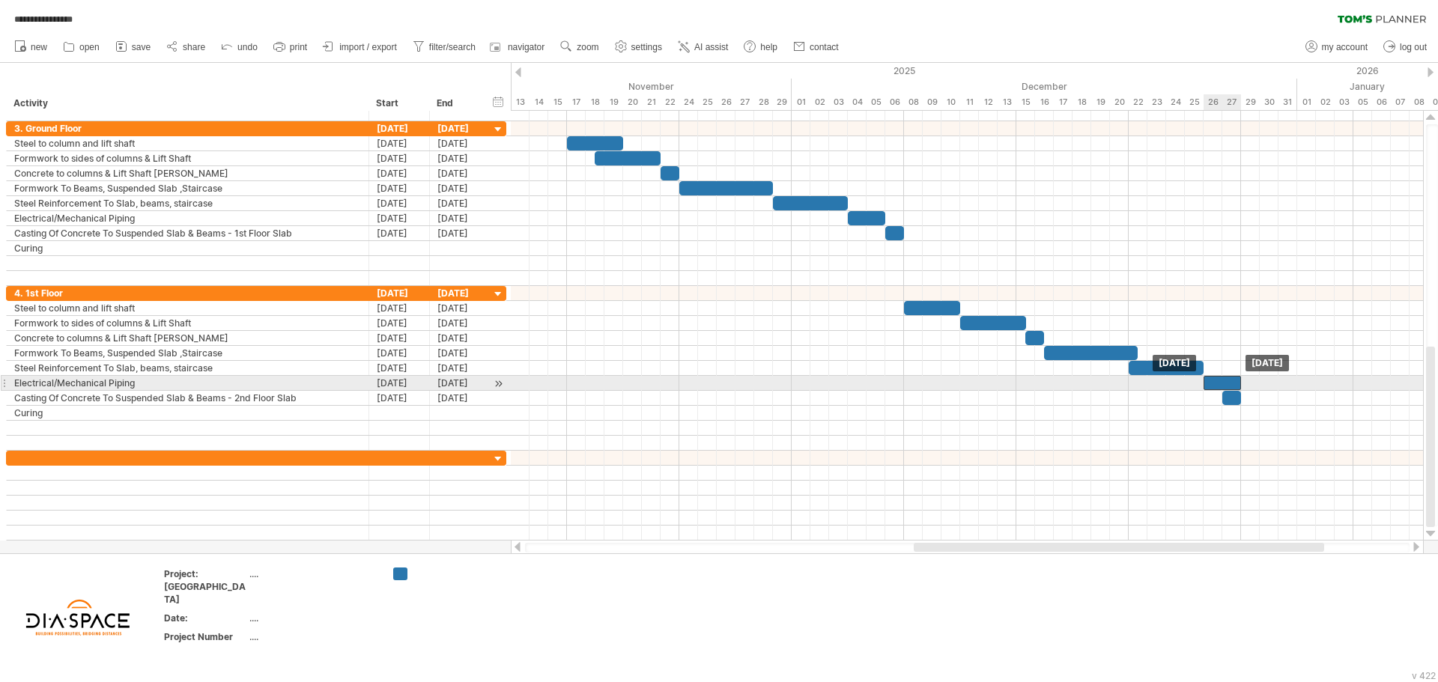
drag, startPoint x: 869, startPoint y: 383, endPoint x: 1224, endPoint y: 377, distance: 355.0
click at [1224, 377] on div at bounding box center [1221, 383] width 37 height 14
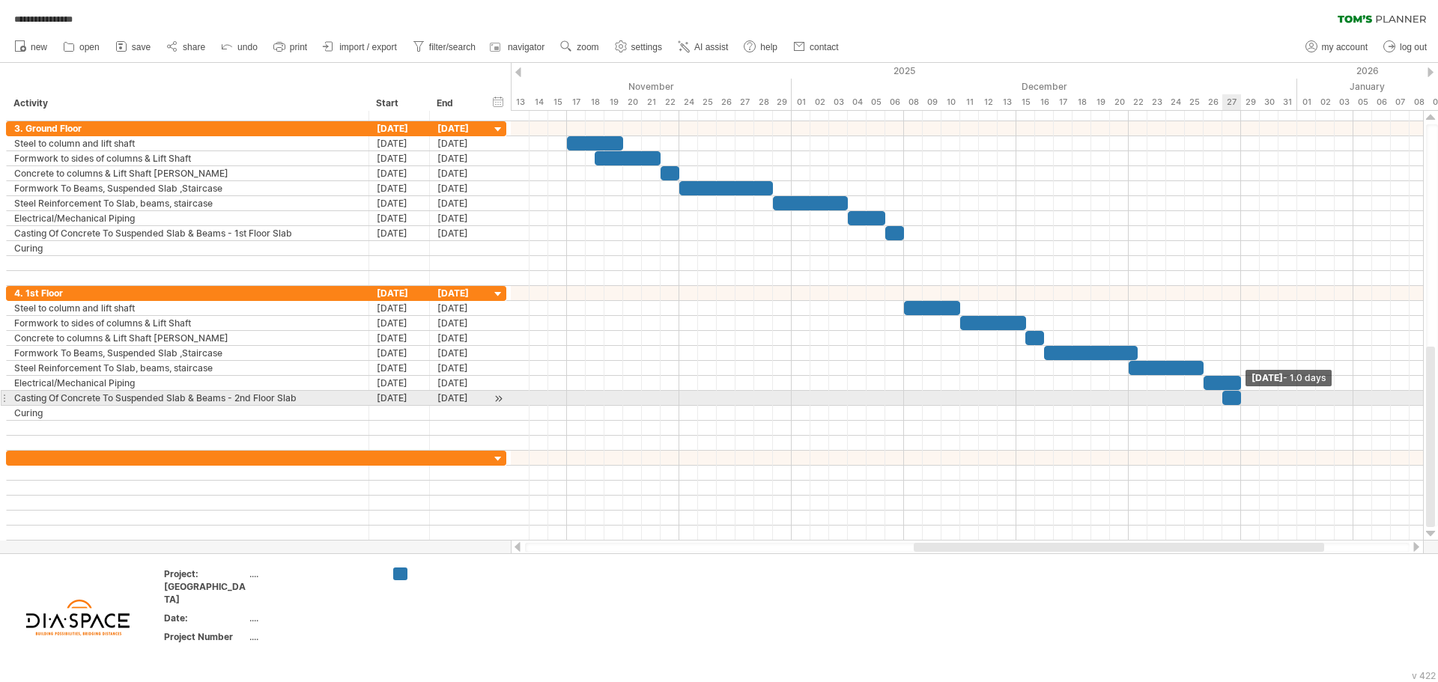
click at [1241, 398] on span at bounding box center [1241, 398] width 6 height 14
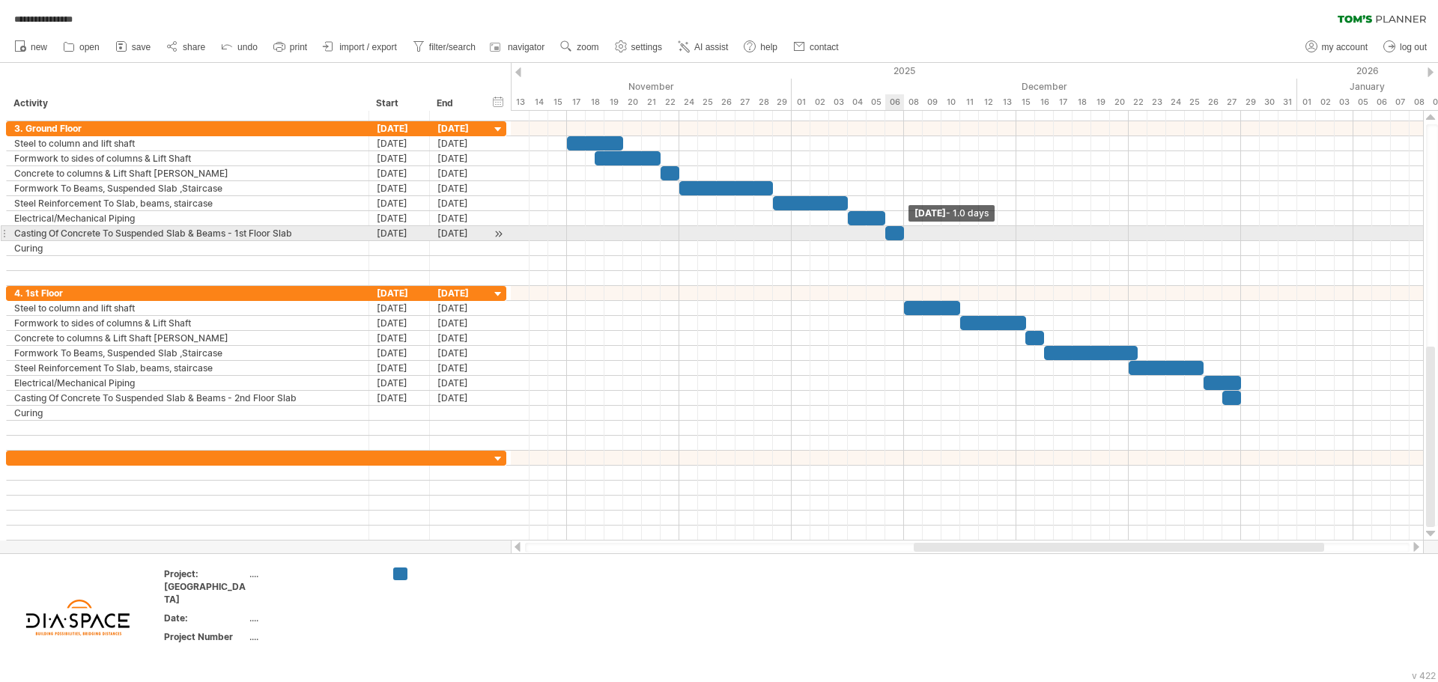
click at [902, 231] on span at bounding box center [904, 233] width 6 height 14
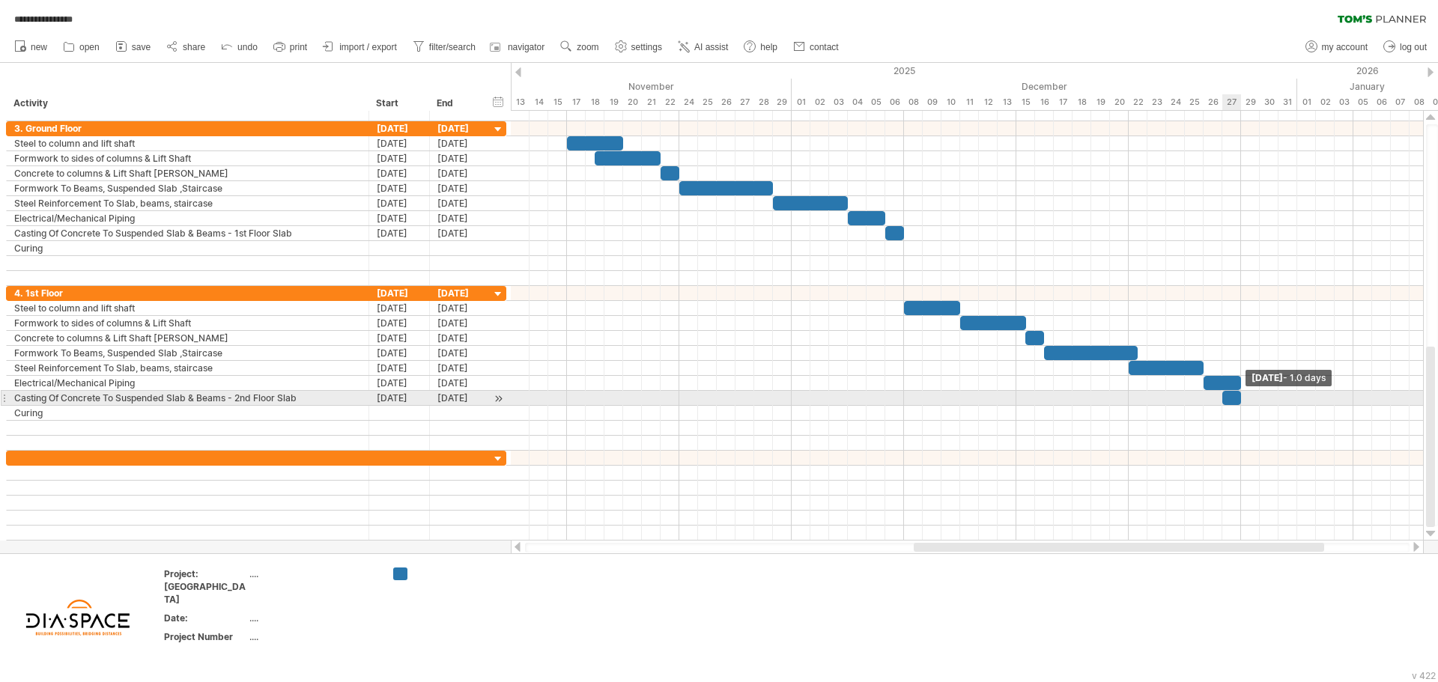
click at [1242, 402] on span at bounding box center [1241, 398] width 6 height 14
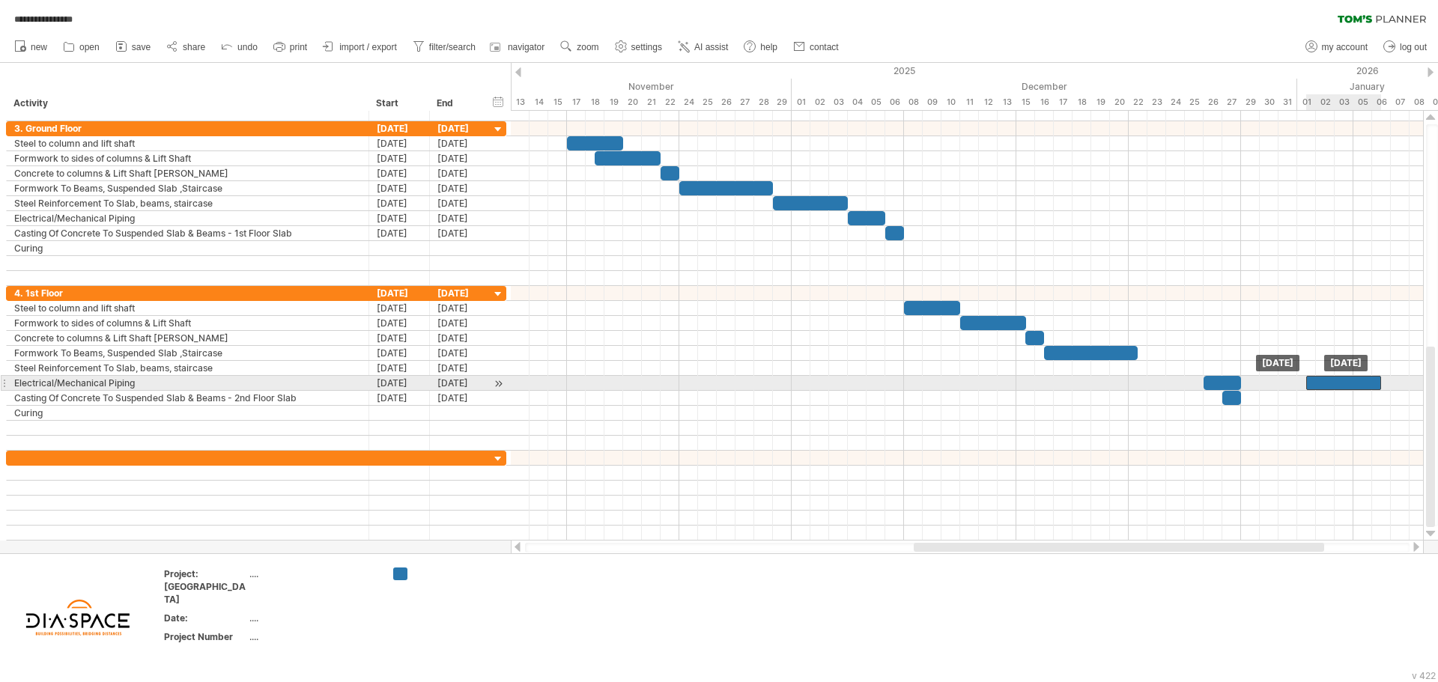
drag, startPoint x: 1137, startPoint y: 366, endPoint x: 1319, endPoint y: 386, distance: 183.0
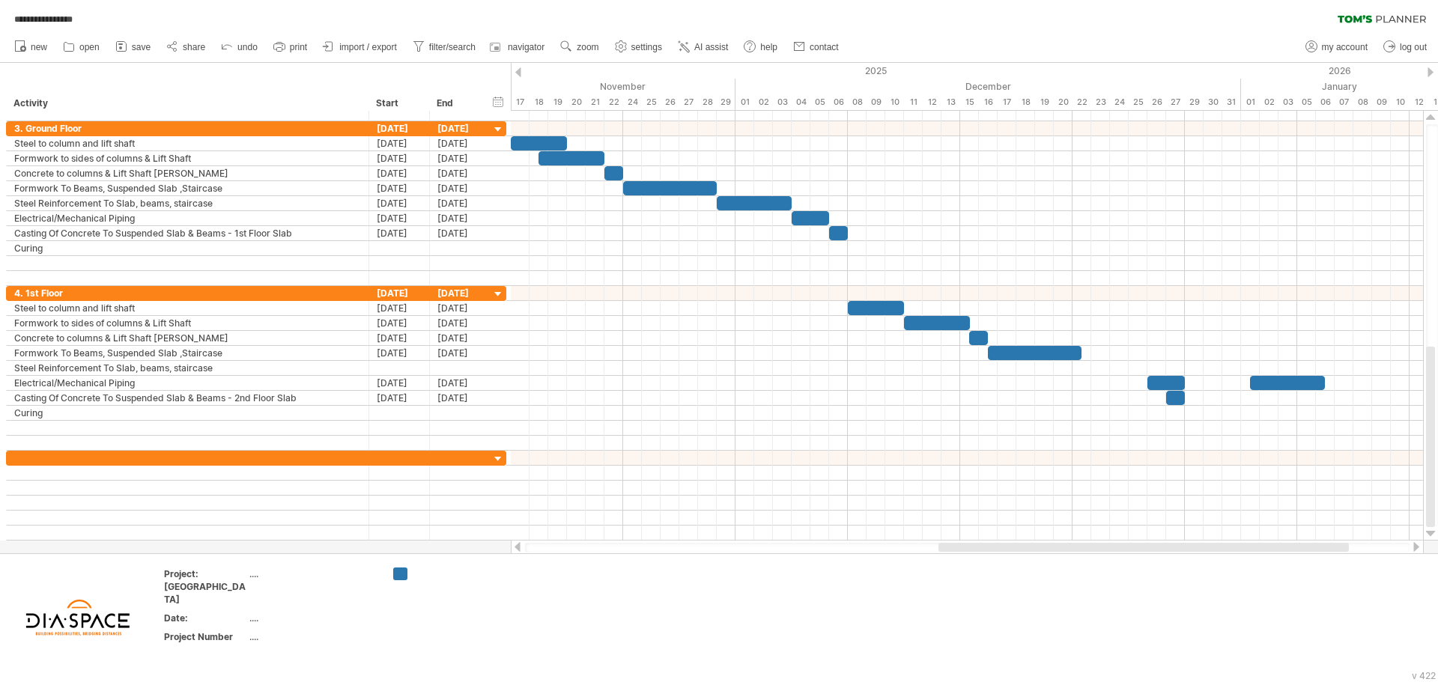
drag, startPoint x: 1209, startPoint y: 544, endPoint x: 1260, endPoint y: 543, distance: 50.2
click at [1260, 543] on div at bounding box center [1143, 547] width 410 height 9
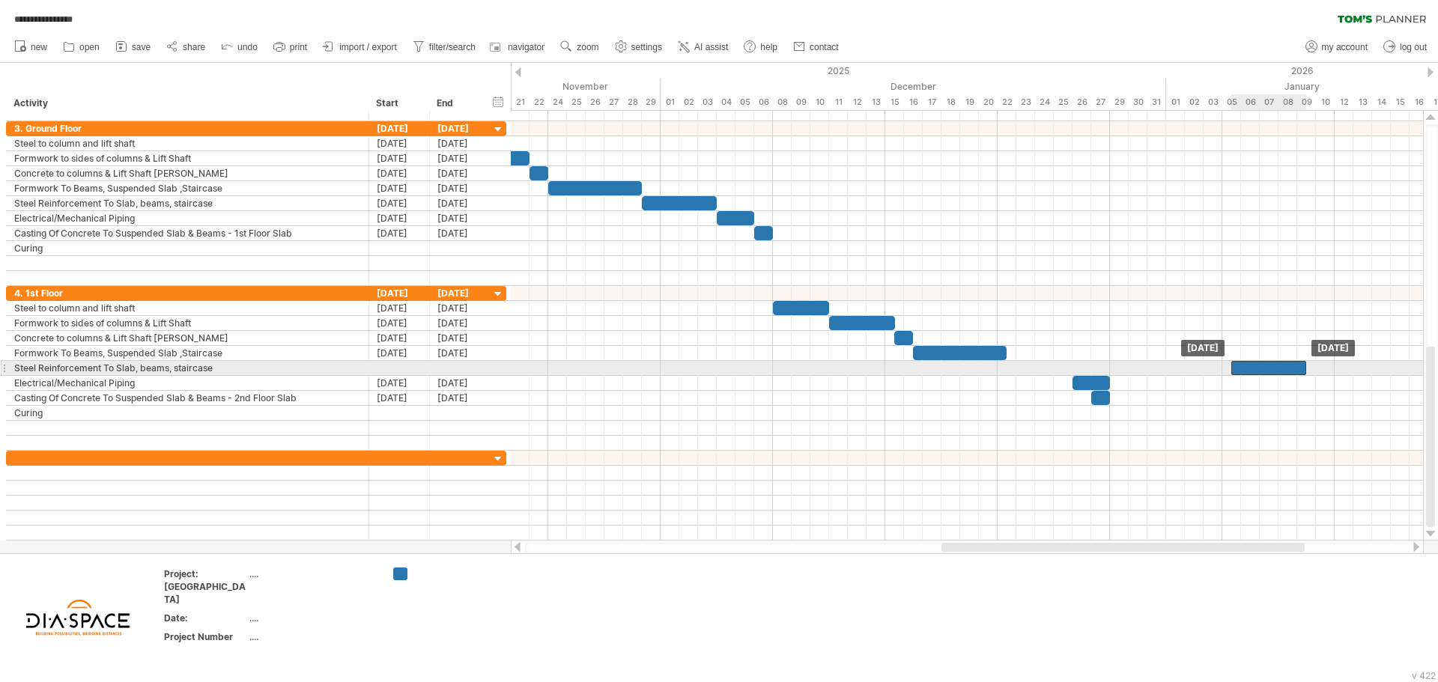
drag, startPoint x: 1199, startPoint y: 381, endPoint x: 1260, endPoint y: 365, distance: 62.7
click at [1245, 368] on div at bounding box center [1259, 368] width 75 height 14
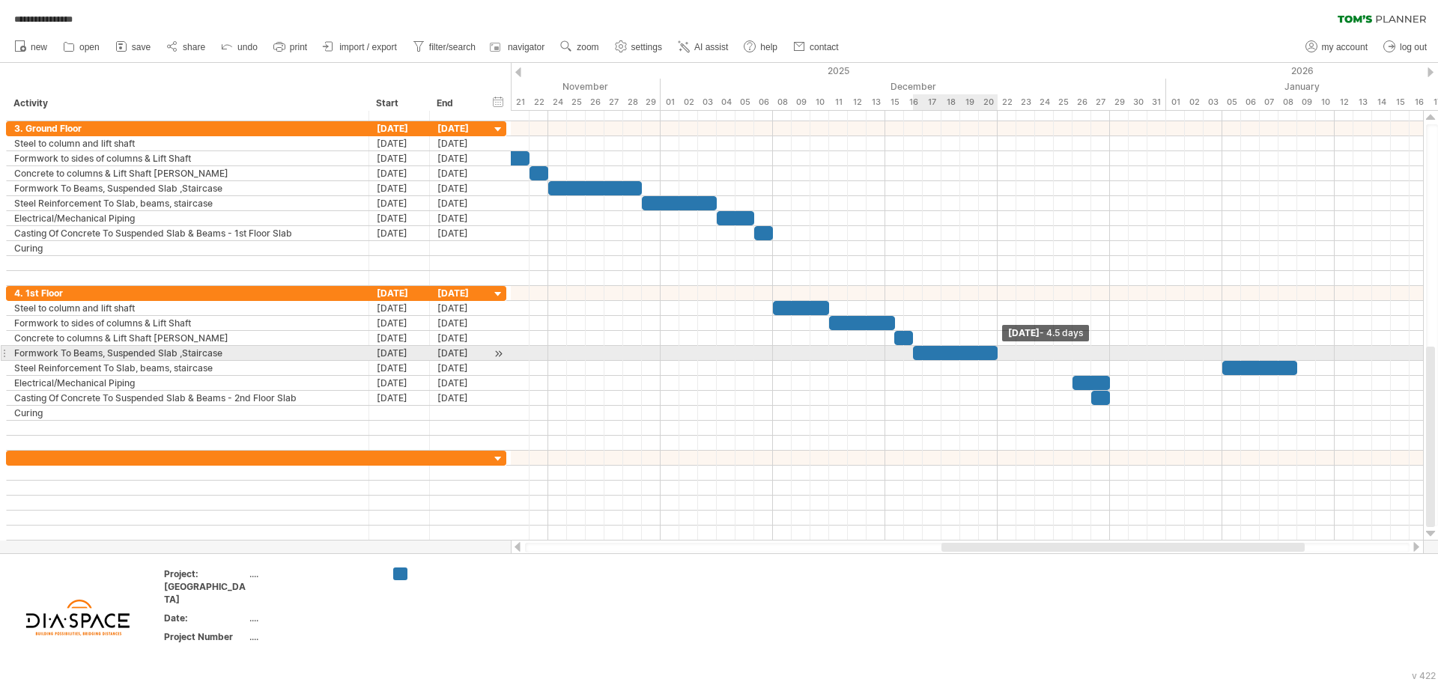
drag, startPoint x: 1006, startPoint y: 350, endPoint x: 995, endPoint y: 350, distance: 10.5
click at [995, 350] on span at bounding box center [997, 353] width 6 height 14
click at [920, 355] on div at bounding box center [955, 353] width 85 height 14
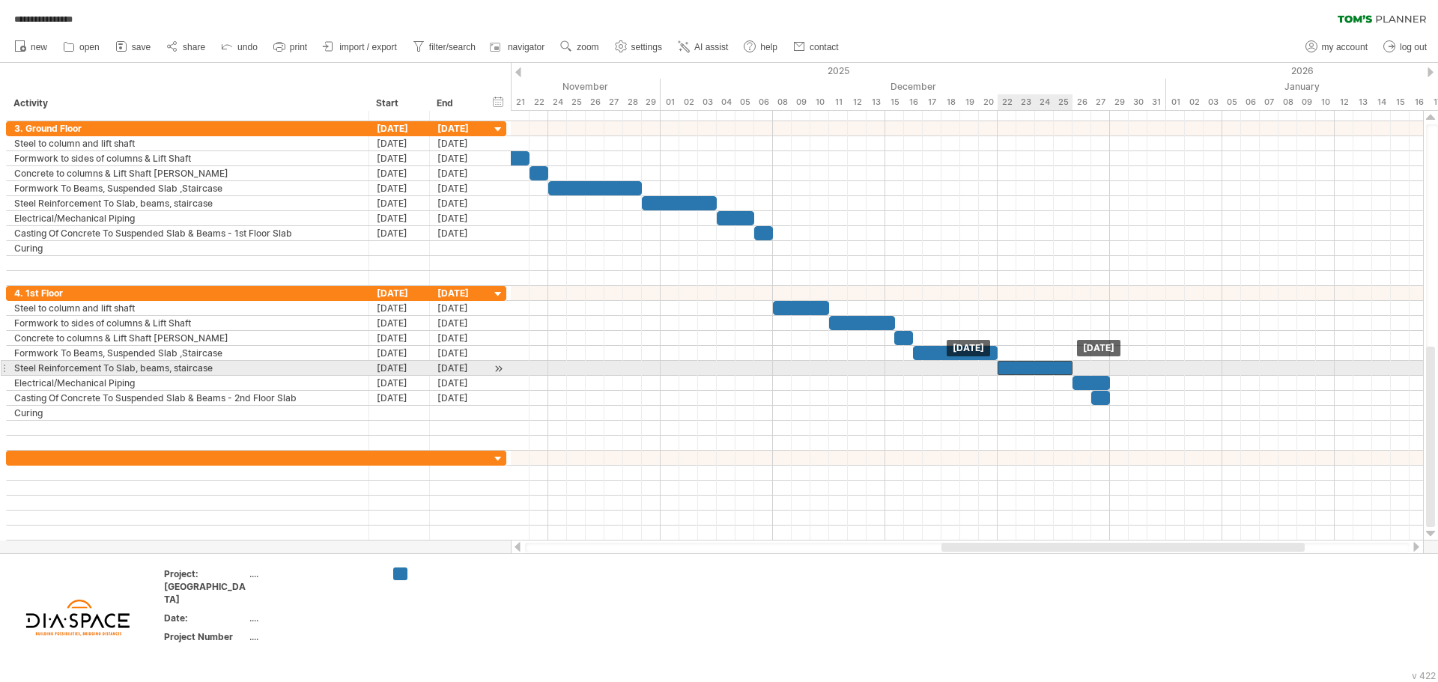
drag, startPoint x: 1259, startPoint y: 365, endPoint x: 1036, endPoint y: 364, distance: 223.2
click at [1036, 364] on div at bounding box center [1034, 368] width 75 height 14
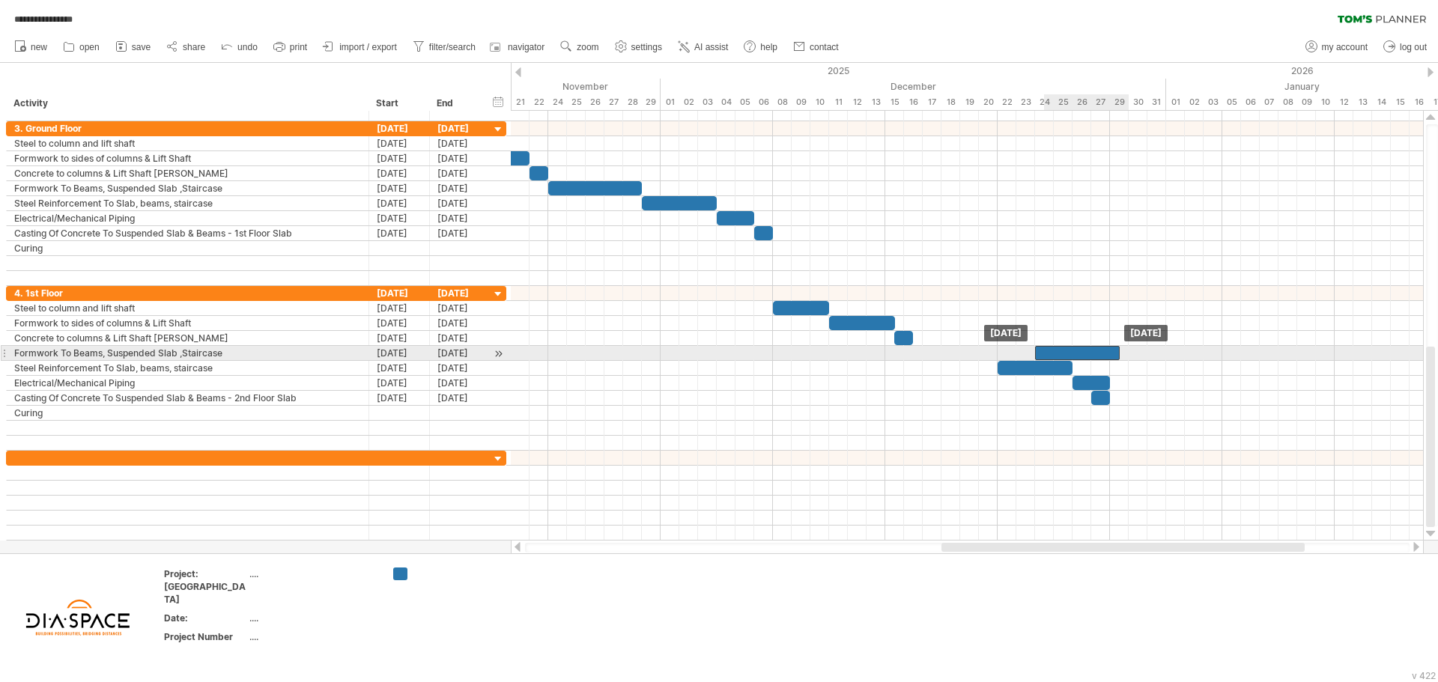
drag, startPoint x: 932, startPoint y: 352, endPoint x: 1057, endPoint y: 351, distance: 125.1
click at [1057, 351] on div at bounding box center [1077, 353] width 85 height 14
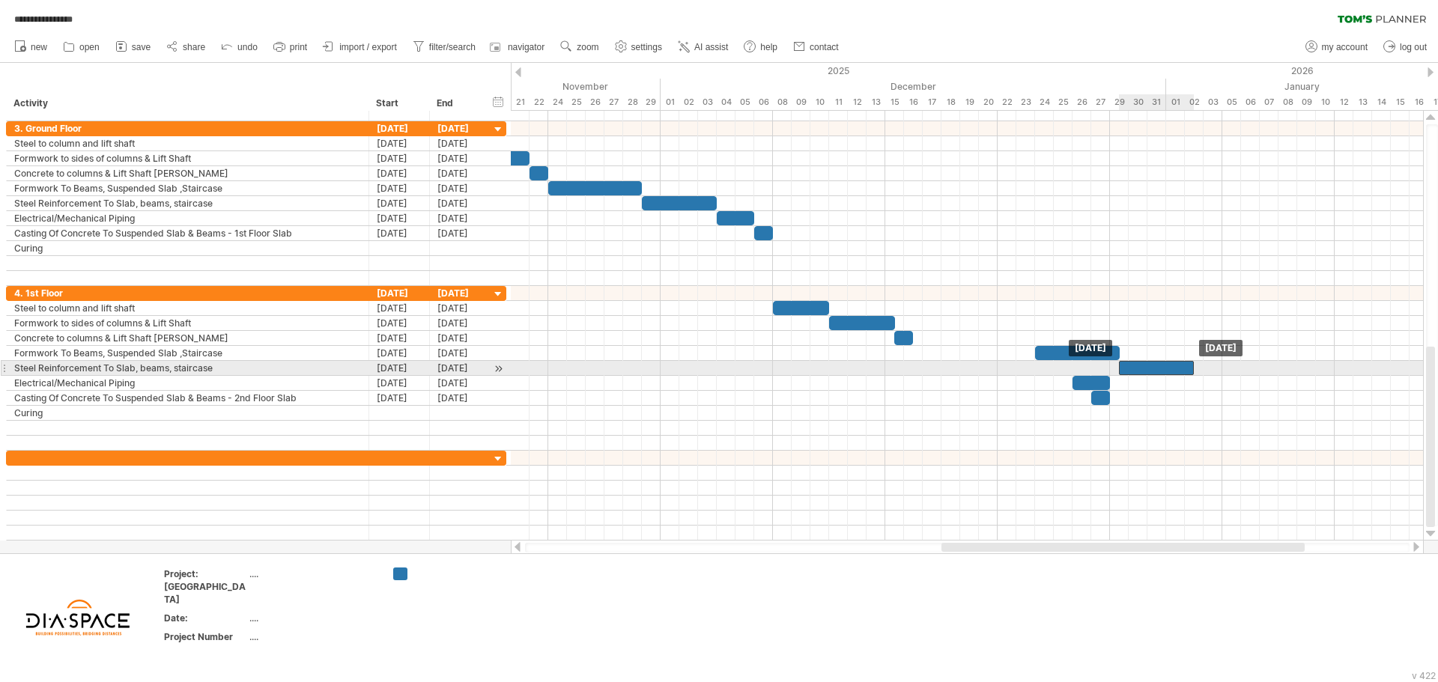
drag, startPoint x: 1032, startPoint y: 371, endPoint x: 1152, endPoint y: 368, distance: 119.8
click at [1152, 368] on div at bounding box center [1156, 368] width 75 height 14
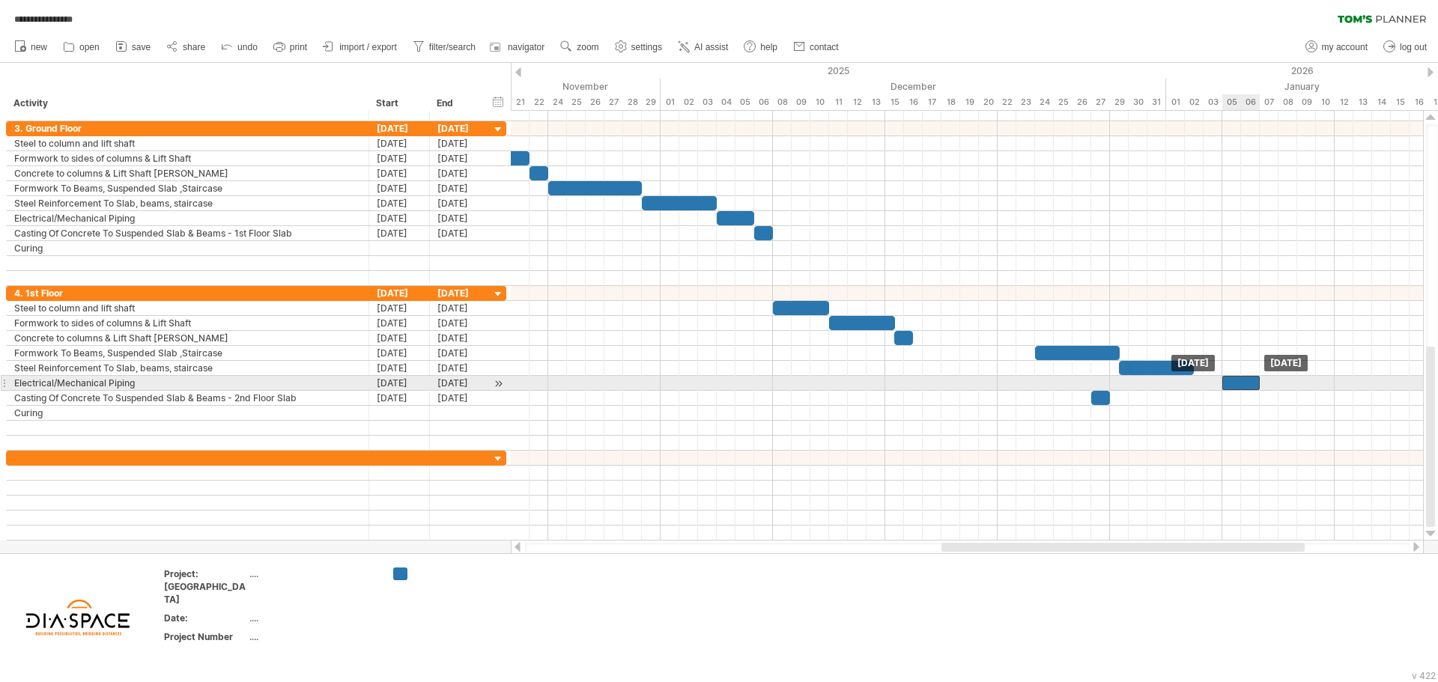
drag, startPoint x: 1098, startPoint y: 383, endPoint x: 1248, endPoint y: 387, distance: 150.6
click at [1248, 387] on div at bounding box center [1240, 383] width 37 height 14
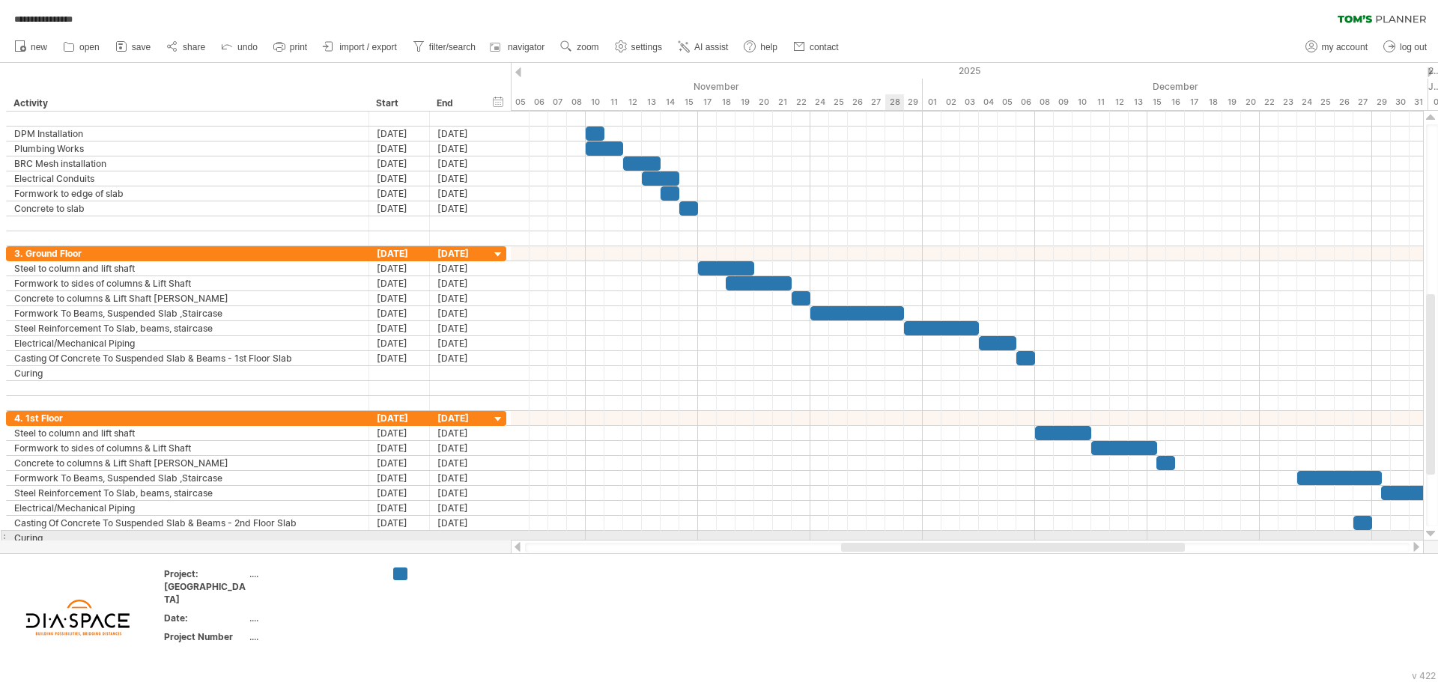
drag, startPoint x: 997, startPoint y: 545, endPoint x: 896, endPoint y: 535, distance: 100.9
click at [896, 535] on div "**********" at bounding box center [719, 341] width 1438 height 682
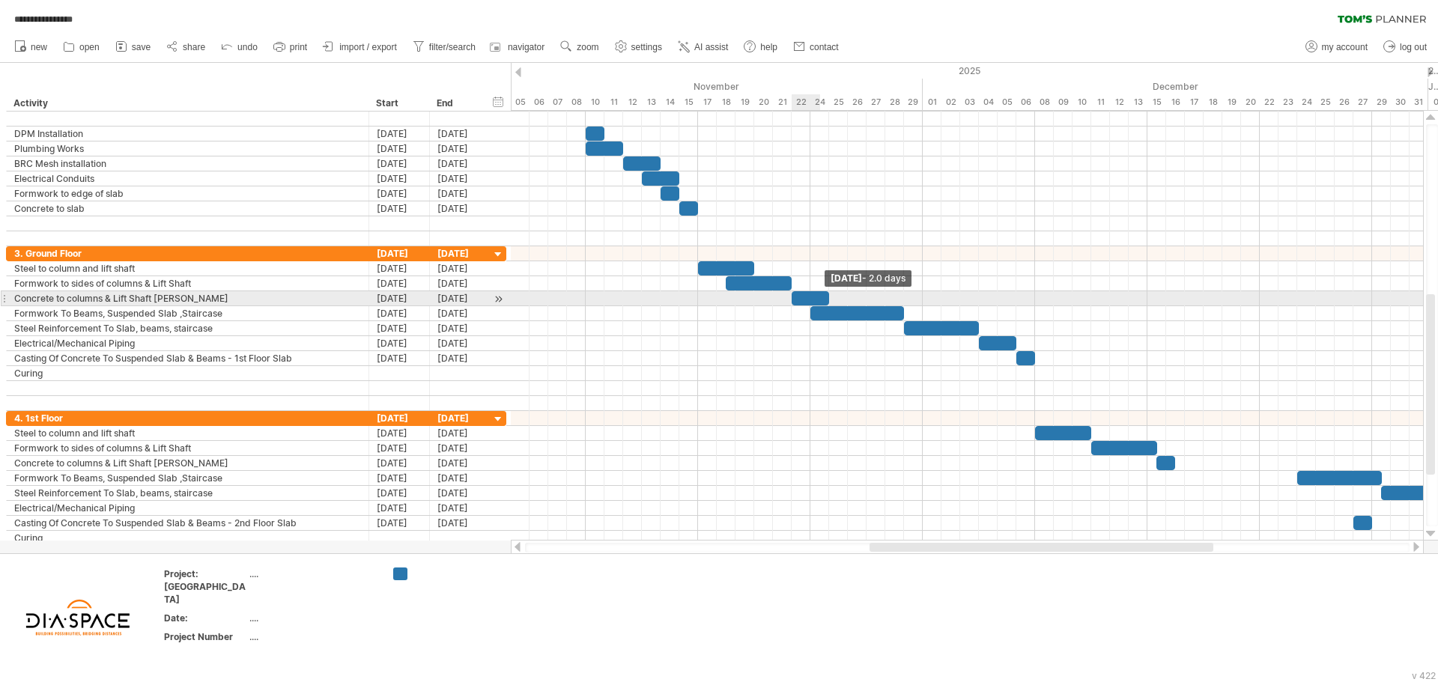
drag, startPoint x: 811, startPoint y: 297, endPoint x: 827, endPoint y: 296, distance: 15.8
click at [827, 296] on span at bounding box center [829, 298] width 6 height 14
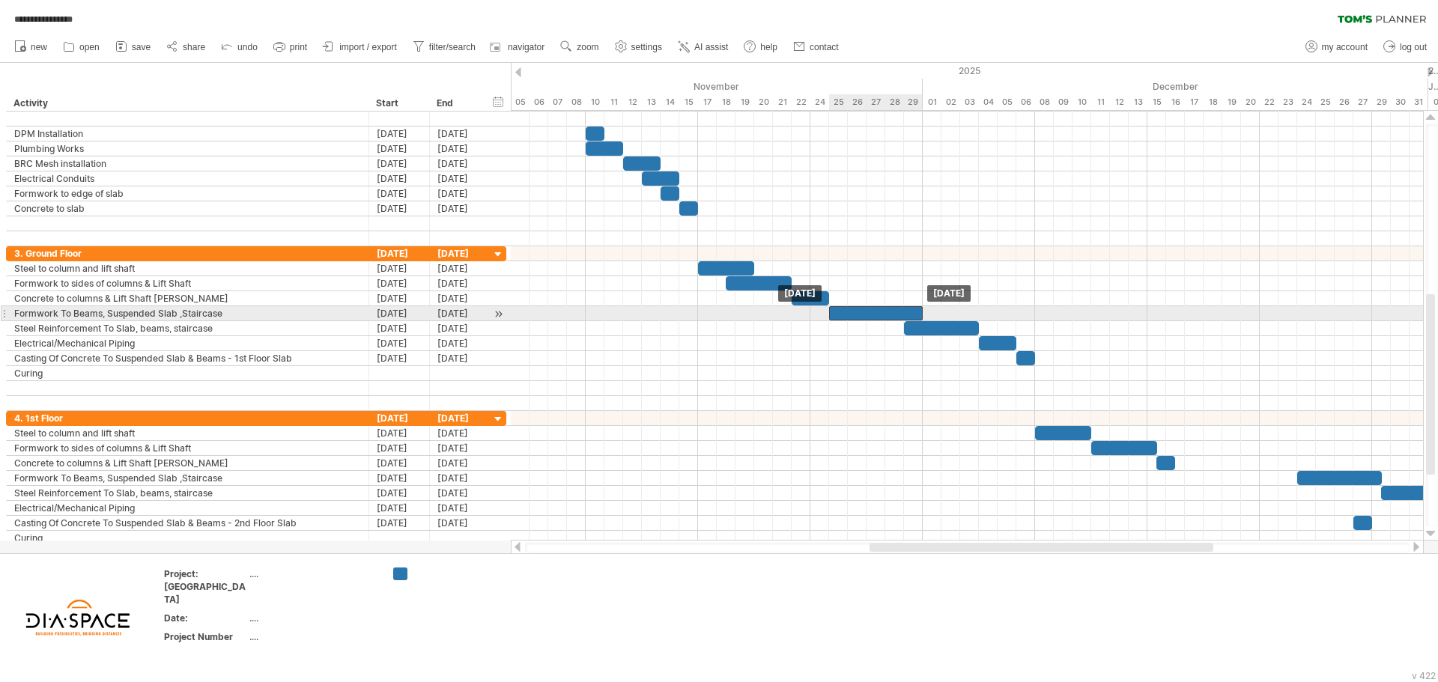
drag, startPoint x: 840, startPoint y: 311, endPoint x: 860, endPoint y: 311, distance: 19.5
click at [860, 311] on div at bounding box center [876, 313] width 94 height 14
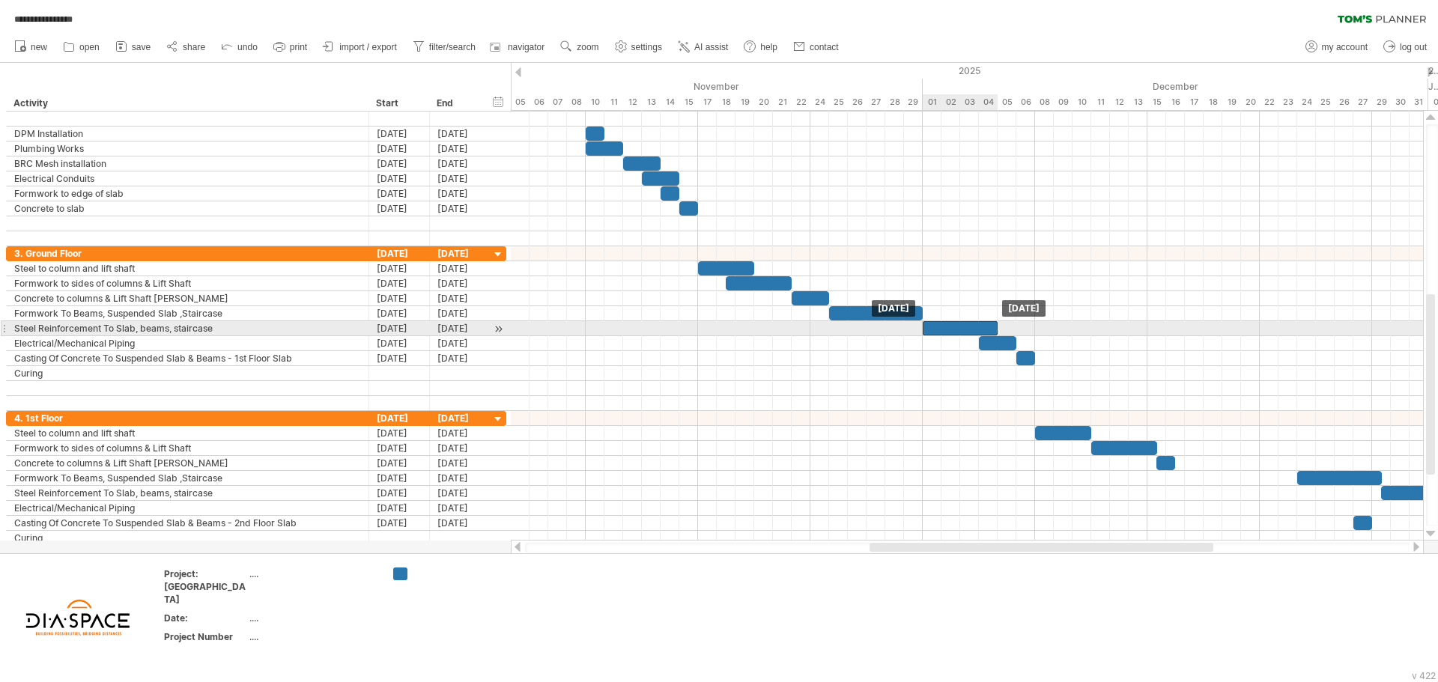
drag, startPoint x: 914, startPoint y: 324, endPoint x: 935, endPoint y: 326, distance: 21.1
click at [935, 326] on div at bounding box center [960, 328] width 75 height 14
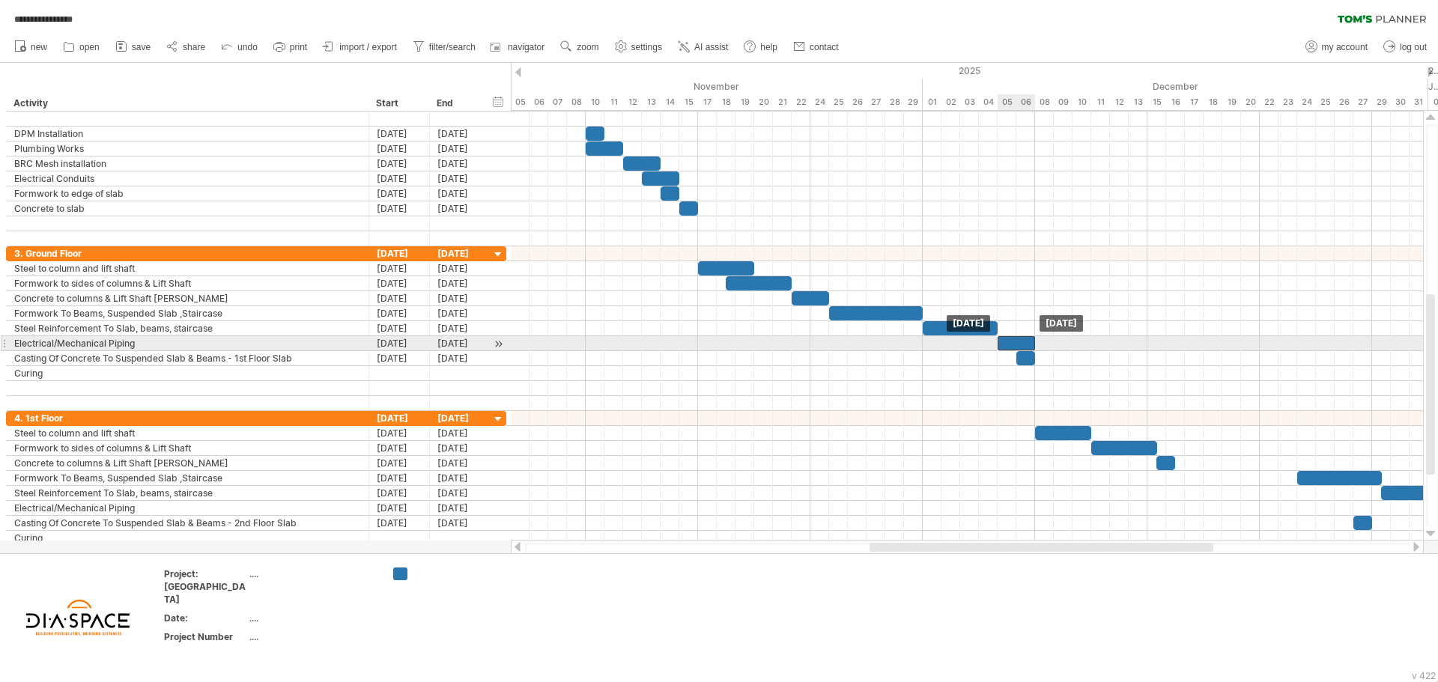
drag, startPoint x: 993, startPoint y: 340, endPoint x: 1011, endPoint y: 340, distance: 18.0
click at [1011, 340] on div at bounding box center [1015, 343] width 37 height 14
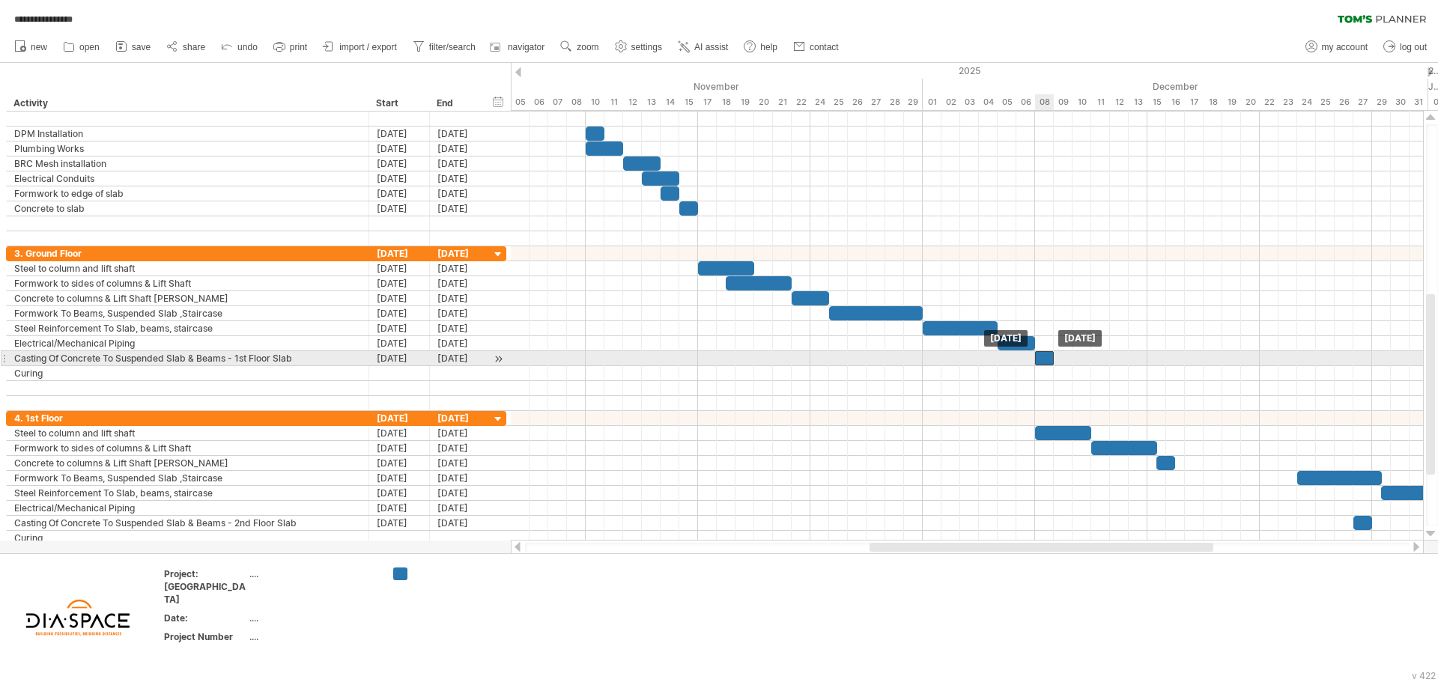
drag, startPoint x: 1028, startPoint y: 357, endPoint x: 1045, endPoint y: 357, distance: 17.2
click at [1045, 357] on div at bounding box center [1044, 358] width 19 height 14
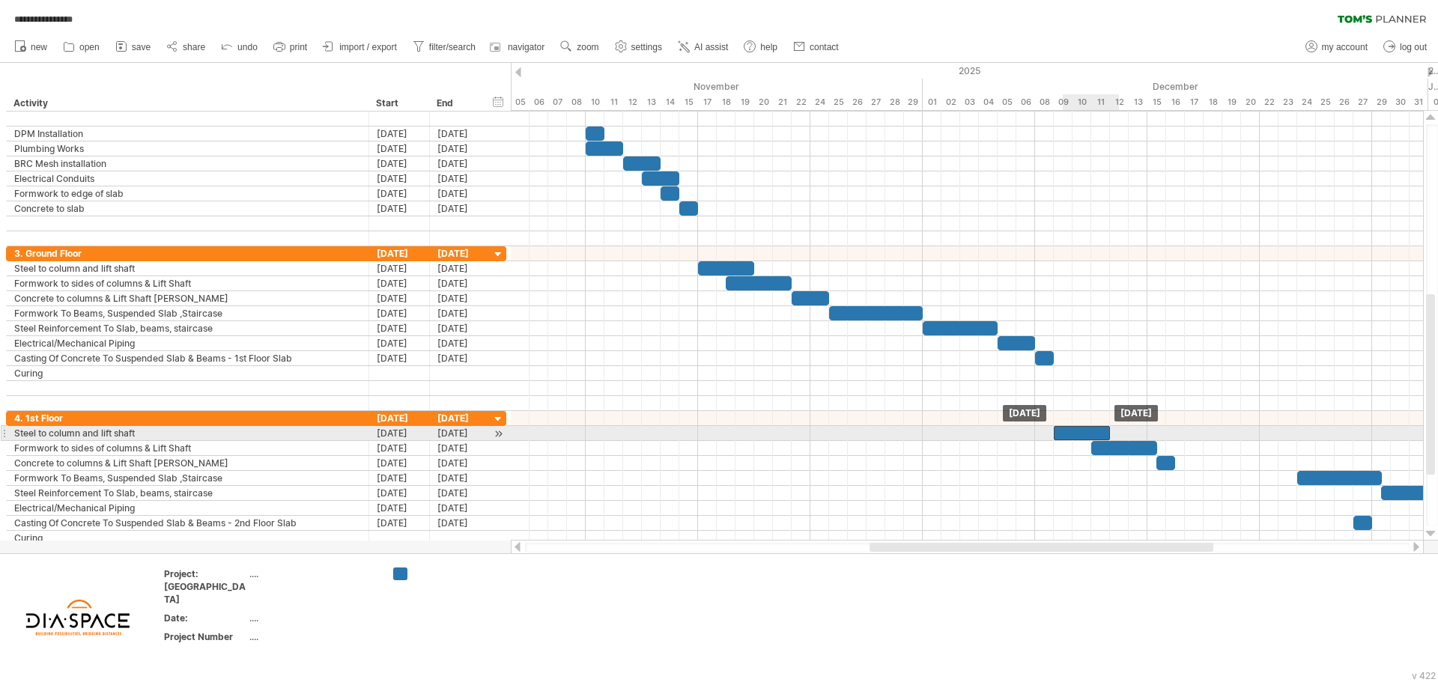
drag, startPoint x: 1044, startPoint y: 433, endPoint x: 1066, endPoint y: 435, distance: 22.6
click at [1066, 435] on div at bounding box center [1082, 433] width 56 height 14
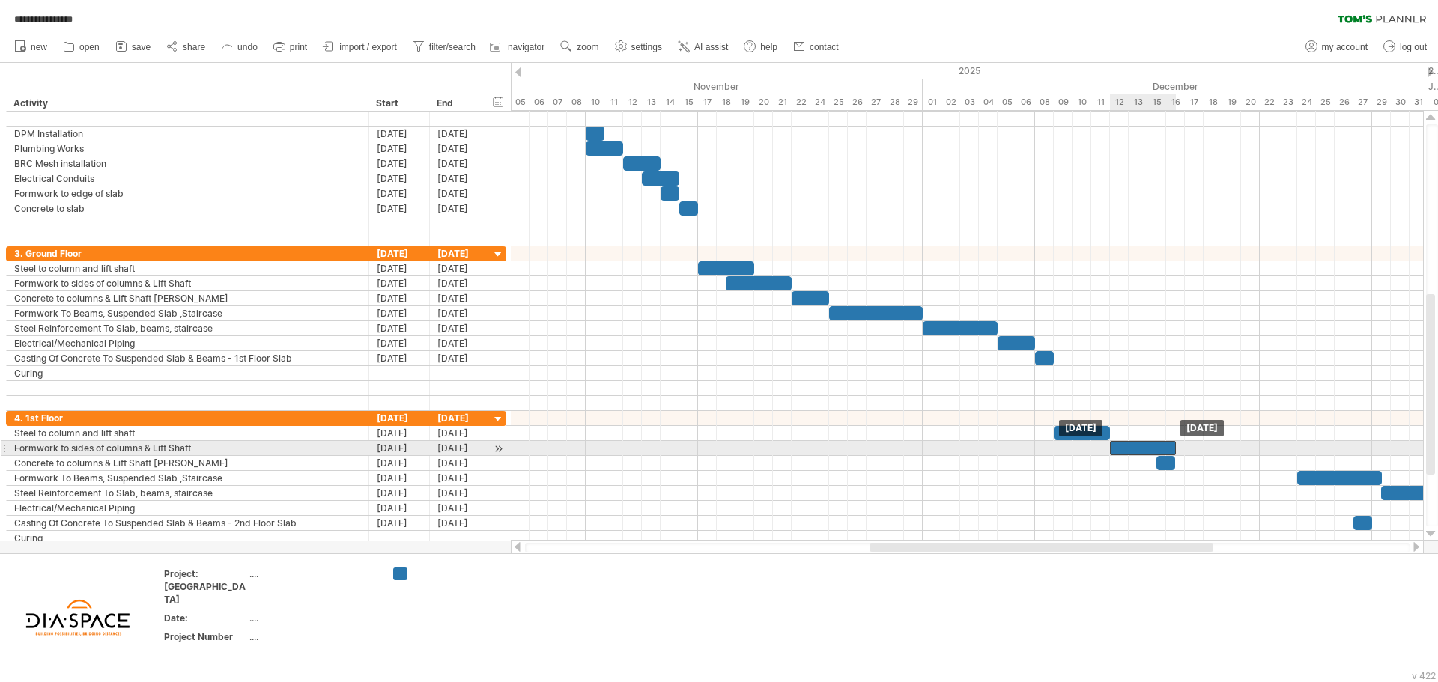
drag, startPoint x: 1105, startPoint y: 449, endPoint x: 1123, endPoint y: 443, distance: 19.7
click at [1123, 443] on div at bounding box center [1143, 448] width 66 height 14
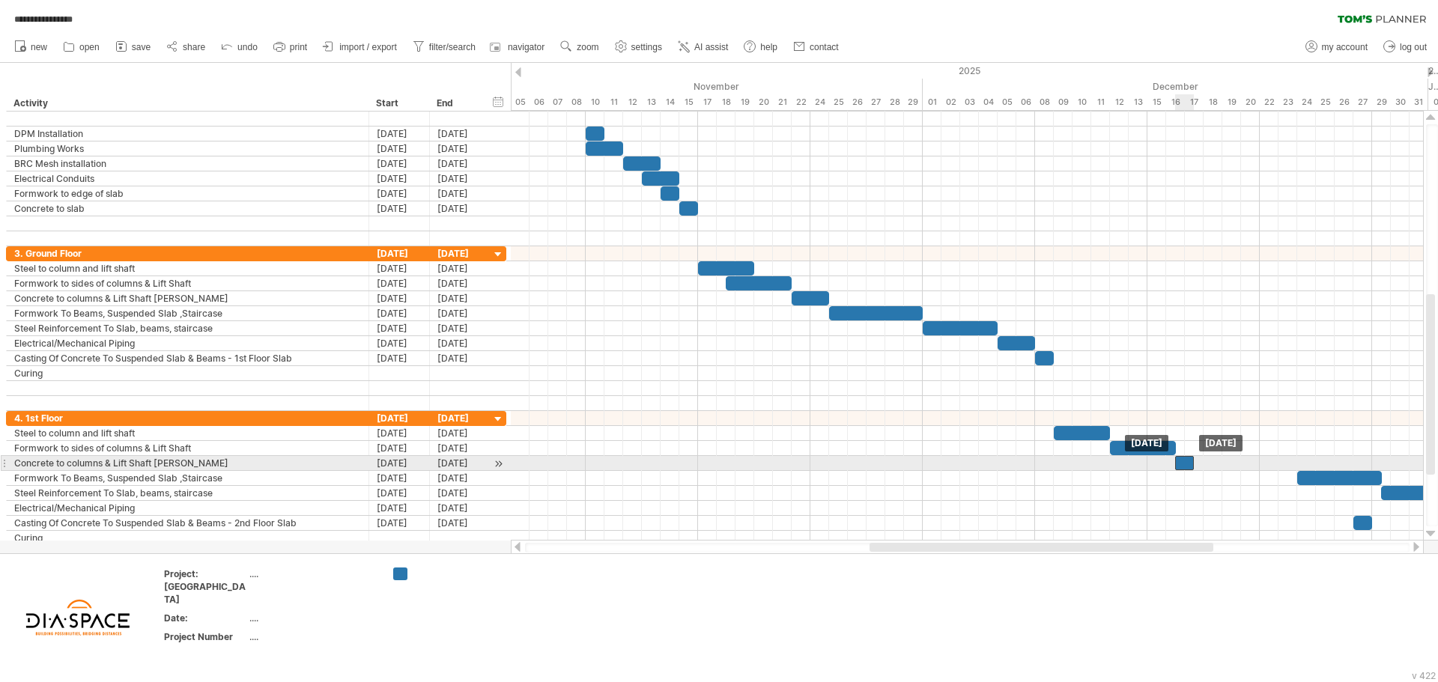
drag, startPoint x: 1164, startPoint y: 462, endPoint x: 1183, endPoint y: 464, distance: 18.9
click at [1183, 464] on div at bounding box center [1184, 463] width 19 height 14
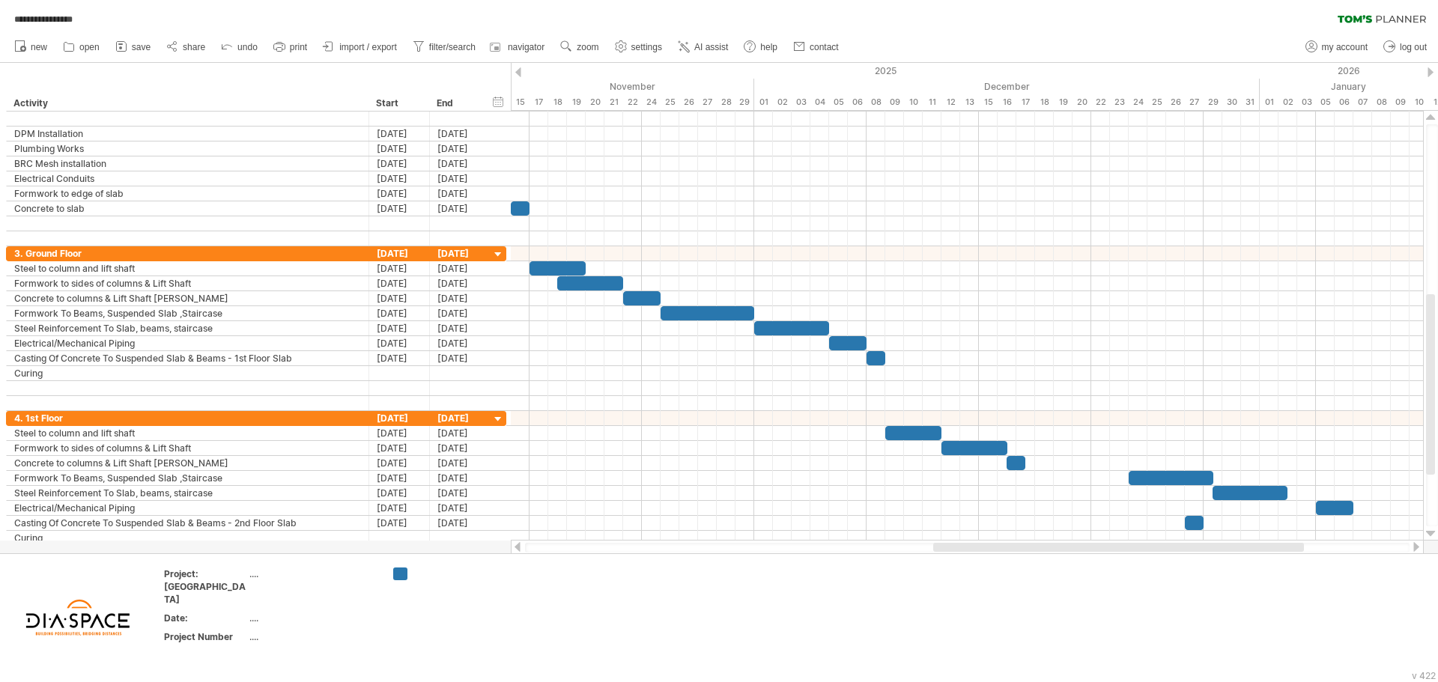
drag, startPoint x: 1012, startPoint y: 545, endPoint x: 1077, endPoint y: 552, distance: 65.5
click at [1077, 552] on div at bounding box center [967, 548] width 884 height 10
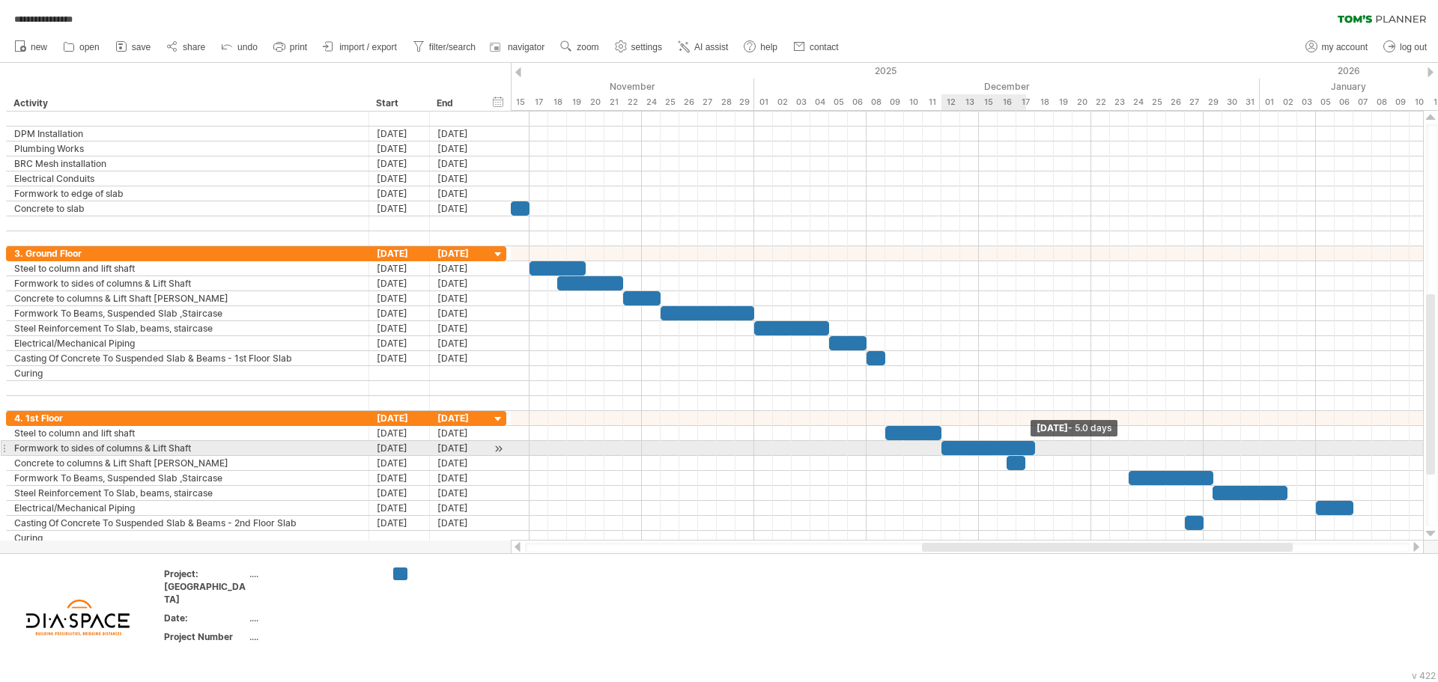
drag, startPoint x: 1009, startPoint y: 449, endPoint x: 1033, endPoint y: 447, distance: 24.0
click at [1033, 447] on span at bounding box center [1035, 448] width 6 height 14
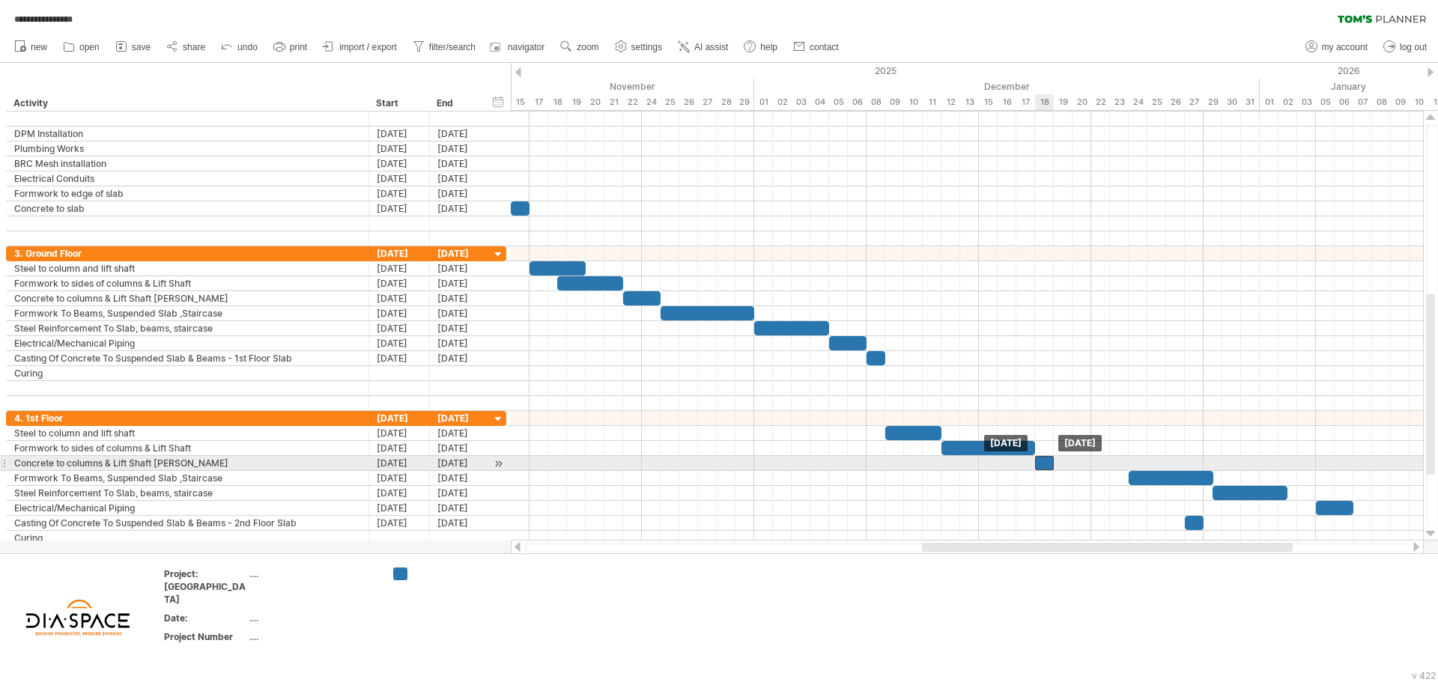
drag, startPoint x: 1015, startPoint y: 461, endPoint x: 1041, endPoint y: 464, distance: 26.3
click at [1041, 464] on div at bounding box center [1044, 463] width 19 height 14
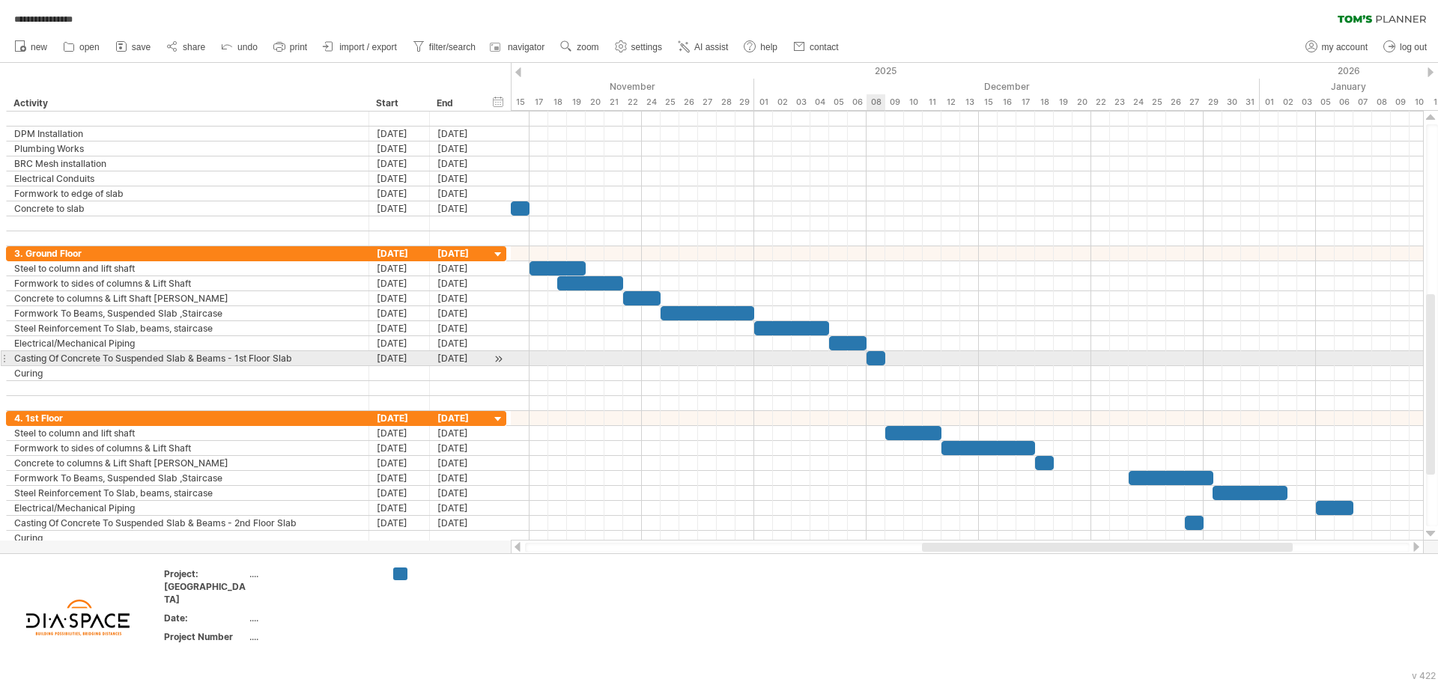
click at [875, 357] on div at bounding box center [875, 358] width 19 height 14
click at [915, 356] on div at bounding box center [967, 358] width 912 height 15
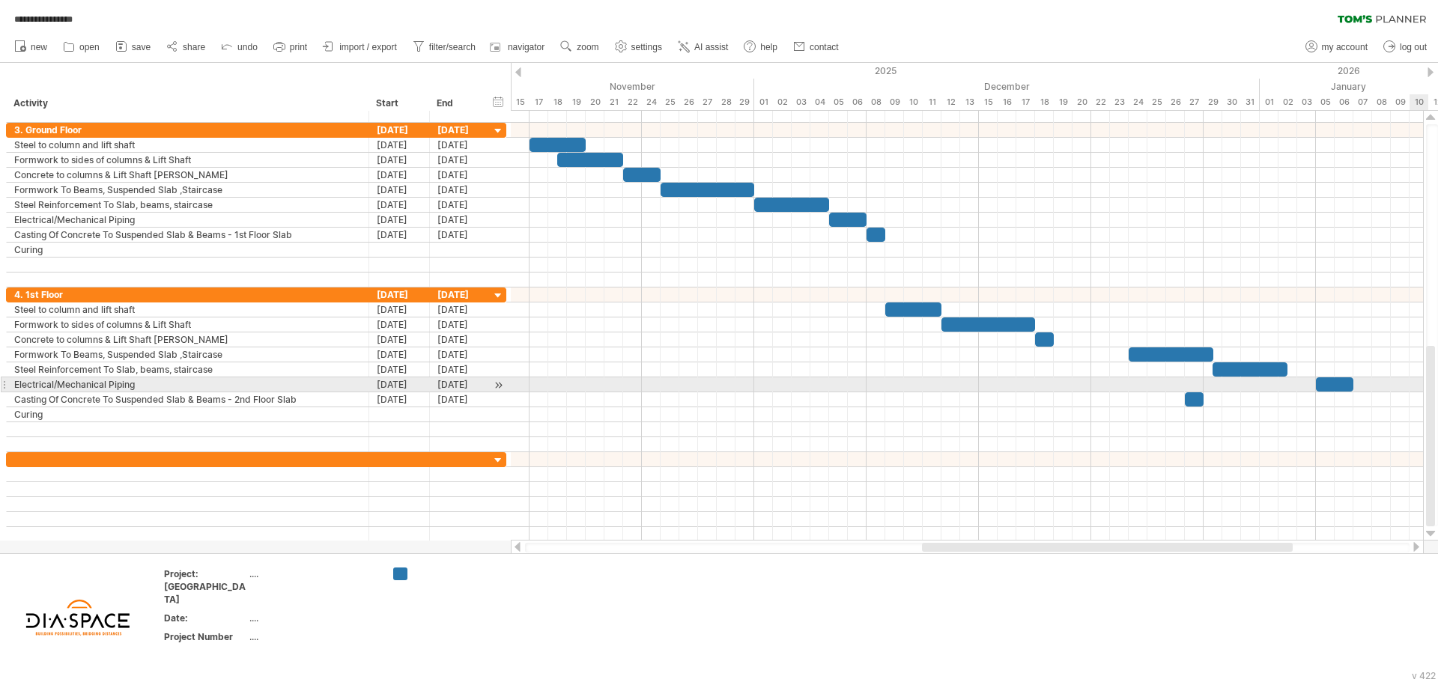
drag, startPoint x: 1428, startPoint y: 320, endPoint x: 1437, endPoint y: 379, distance: 59.8
click at [1437, 379] on div at bounding box center [1432, 325] width 12 height 402
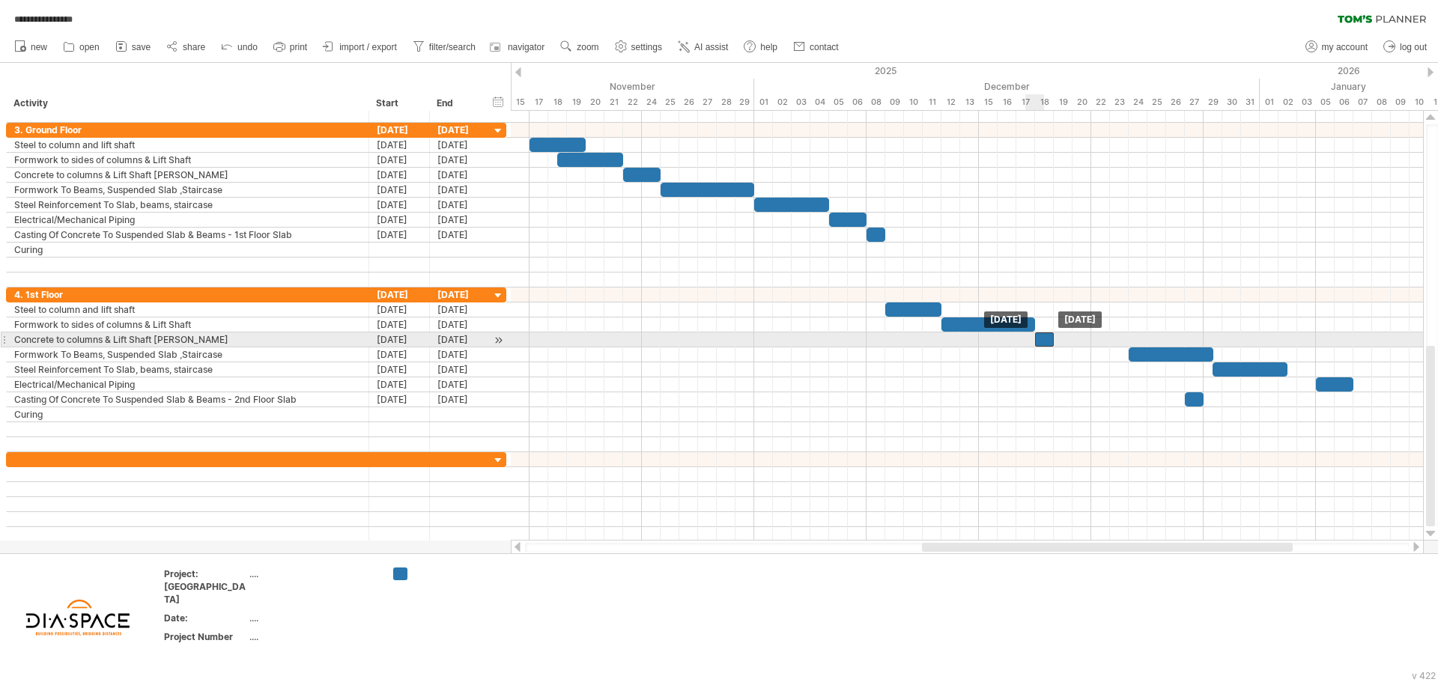
click at [1039, 343] on div at bounding box center [1044, 339] width 19 height 14
click at [1089, 341] on div at bounding box center [967, 339] width 912 height 15
click at [1078, 338] on div at bounding box center [967, 339] width 912 height 15
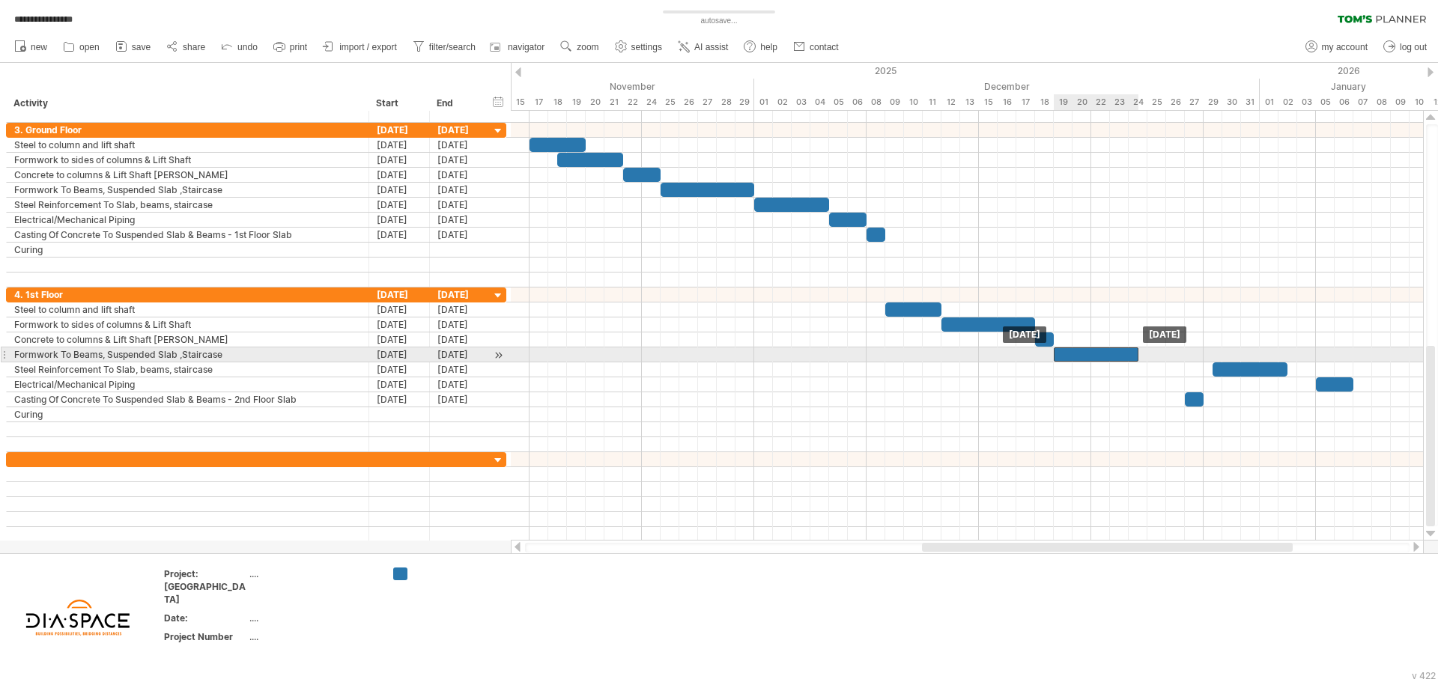
drag, startPoint x: 1143, startPoint y: 358, endPoint x: 1069, endPoint y: 359, distance: 74.2
click at [1069, 359] on div at bounding box center [1096, 354] width 85 height 14
drag, startPoint x: 1139, startPoint y: 354, endPoint x: 1128, endPoint y: 354, distance: 11.2
click at [1128, 354] on span at bounding box center [1129, 354] width 6 height 14
click at [1129, 354] on span at bounding box center [1129, 354] width 6 height 14
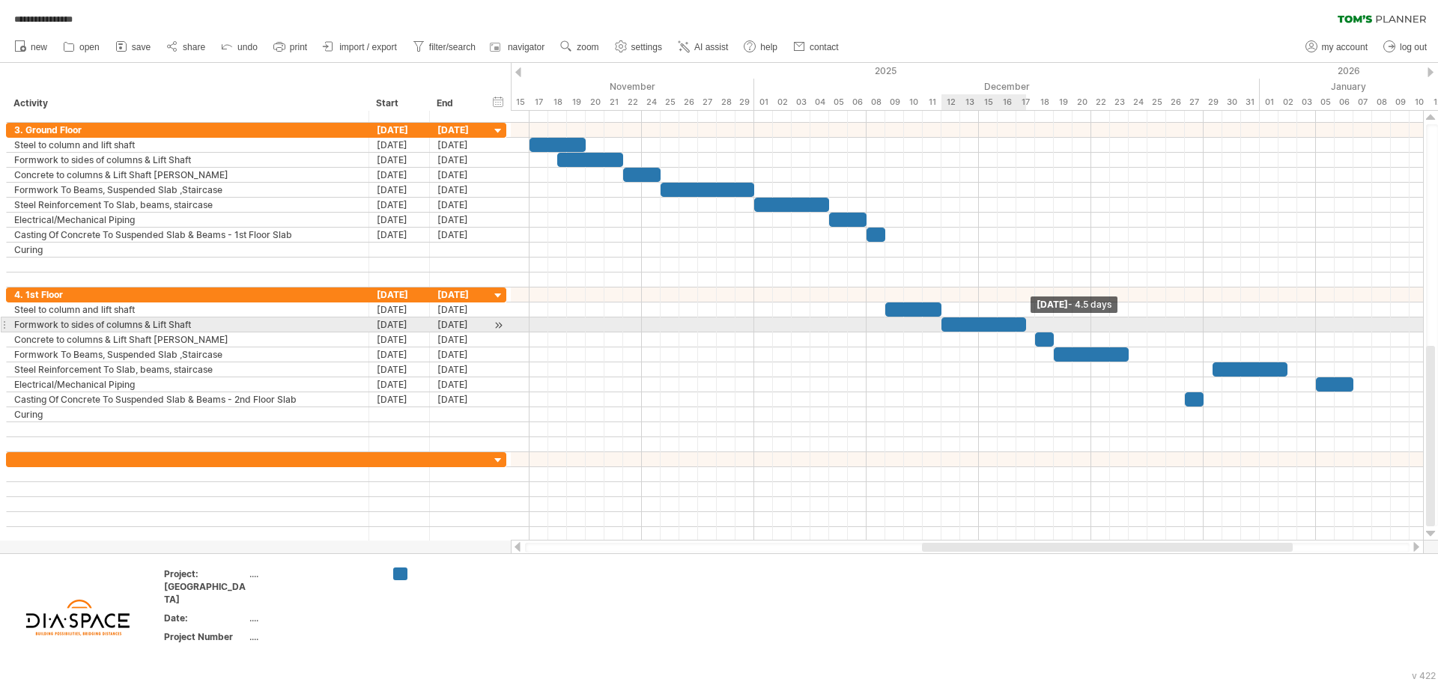
drag, startPoint x: 1036, startPoint y: 322, endPoint x: 1027, endPoint y: 322, distance: 8.2
click at [1027, 322] on span at bounding box center [1026, 325] width 6 height 14
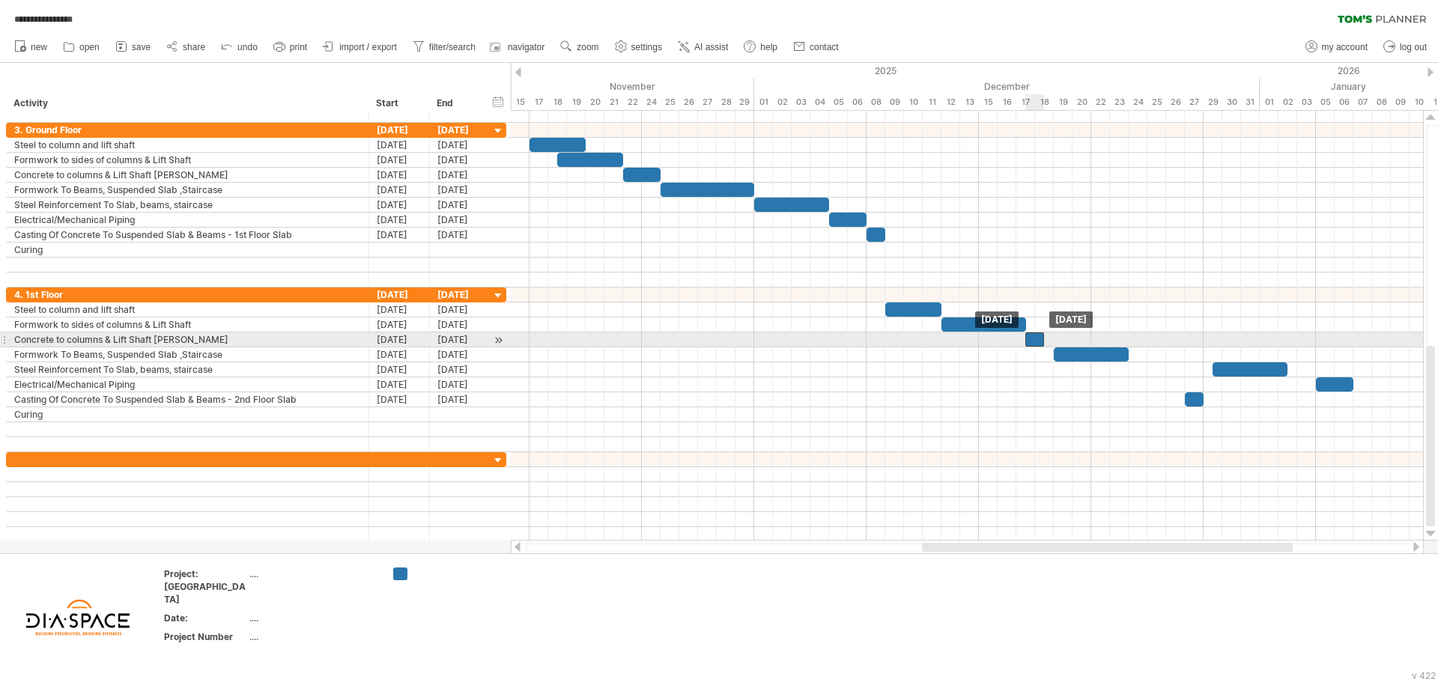
click at [1032, 339] on div at bounding box center [1034, 339] width 19 height 14
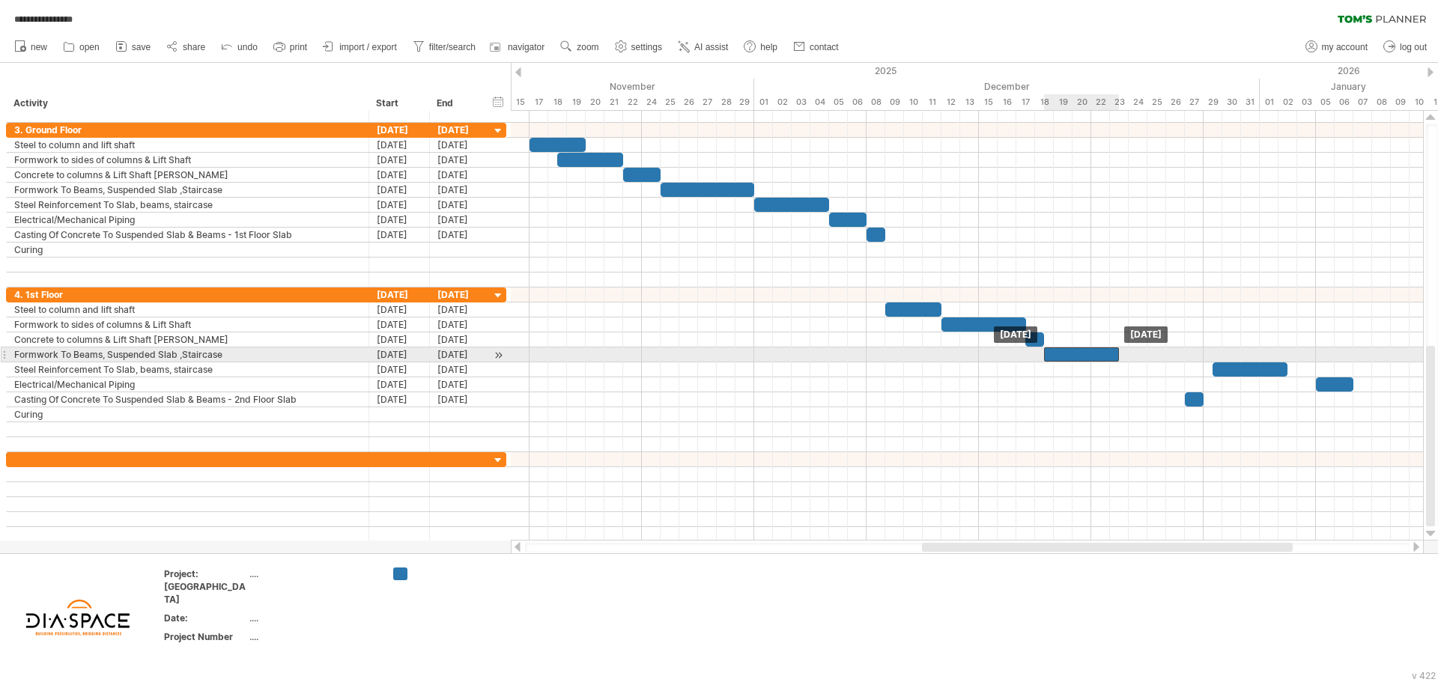
drag, startPoint x: 1065, startPoint y: 356, endPoint x: 1053, endPoint y: 359, distance: 12.2
click at [1053, 359] on div at bounding box center [1081, 354] width 75 height 14
drag, startPoint x: 1228, startPoint y: 368, endPoint x: 1216, endPoint y: 356, distance: 16.9
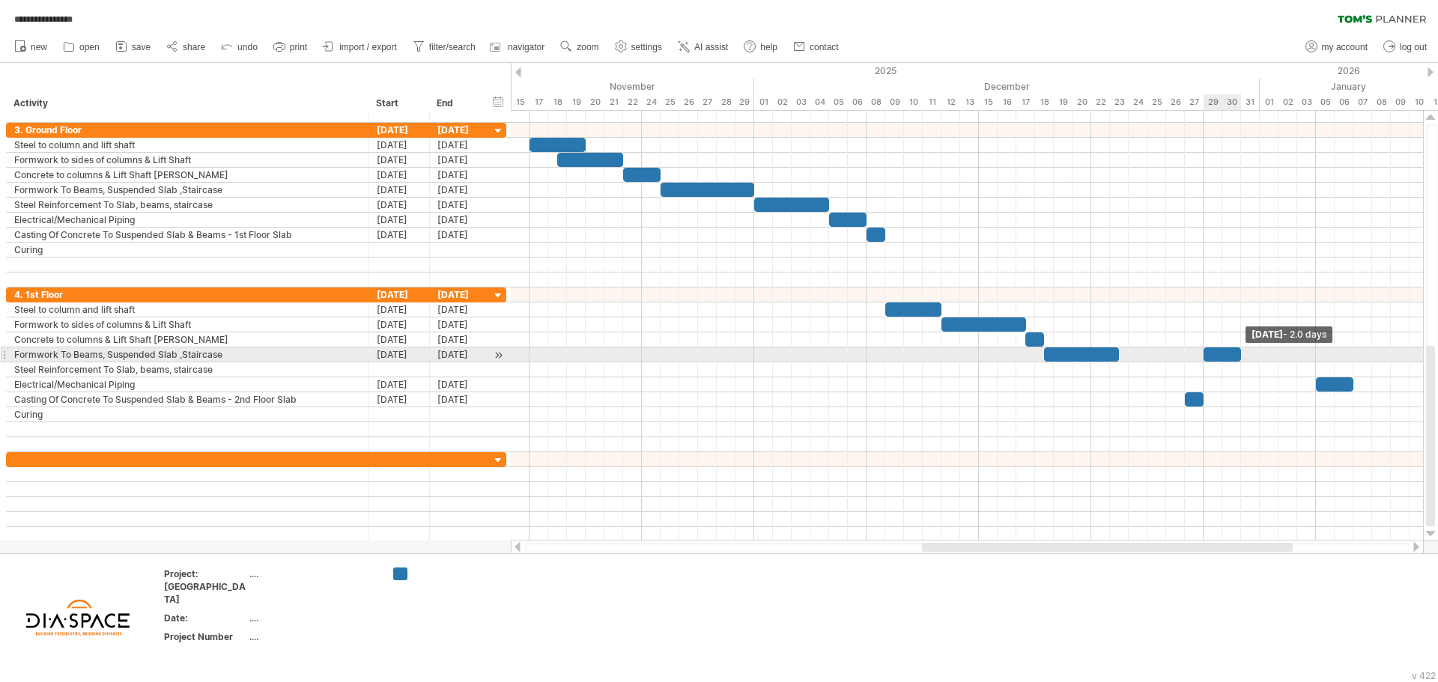
drag, startPoint x: 1275, startPoint y: 353, endPoint x: 1236, endPoint y: 355, distance: 39.0
click at [1236, 355] on div at bounding box center [1221, 354] width 37 height 14
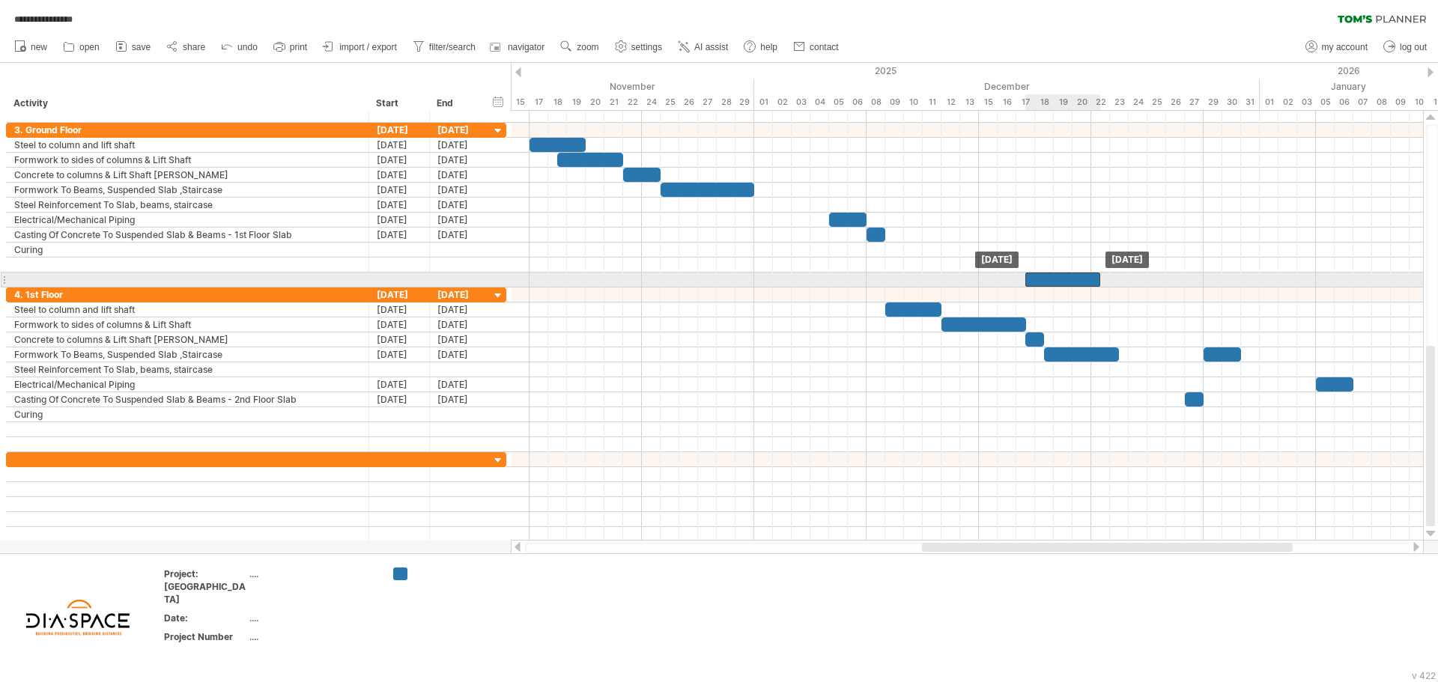
drag, startPoint x: 799, startPoint y: 203, endPoint x: 1068, endPoint y: 280, distance: 279.7
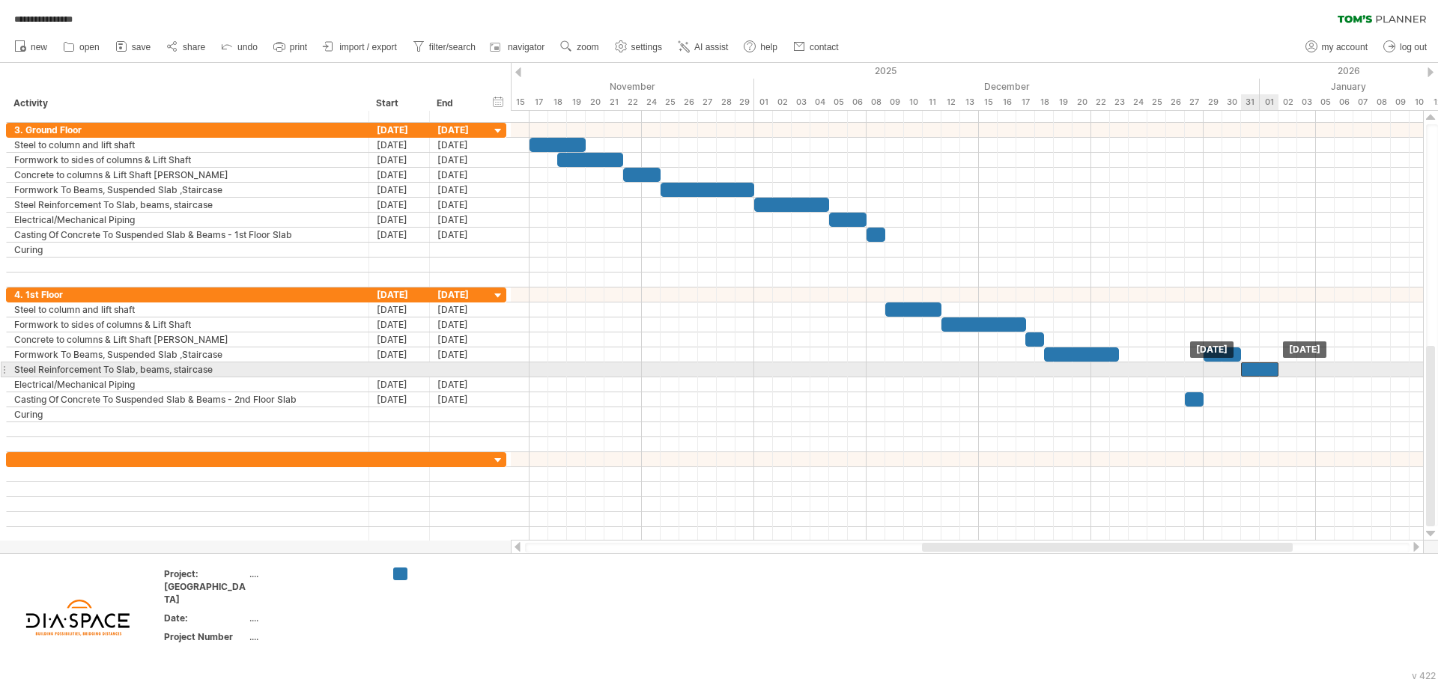
drag, startPoint x: 1329, startPoint y: 383, endPoint x: 1258, endPoint y: 362, distance: 74.2
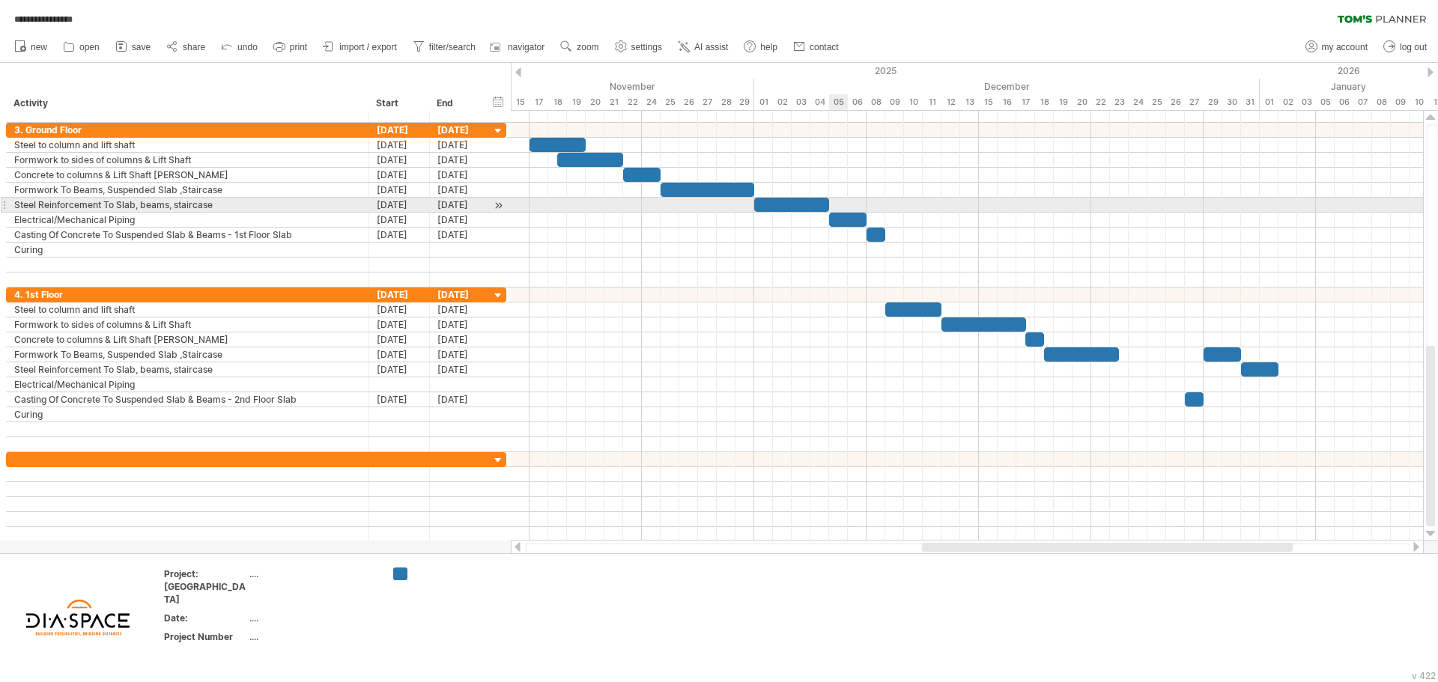
click at [830, 203] on span at bounding box center [829, 205] width 6 height 14
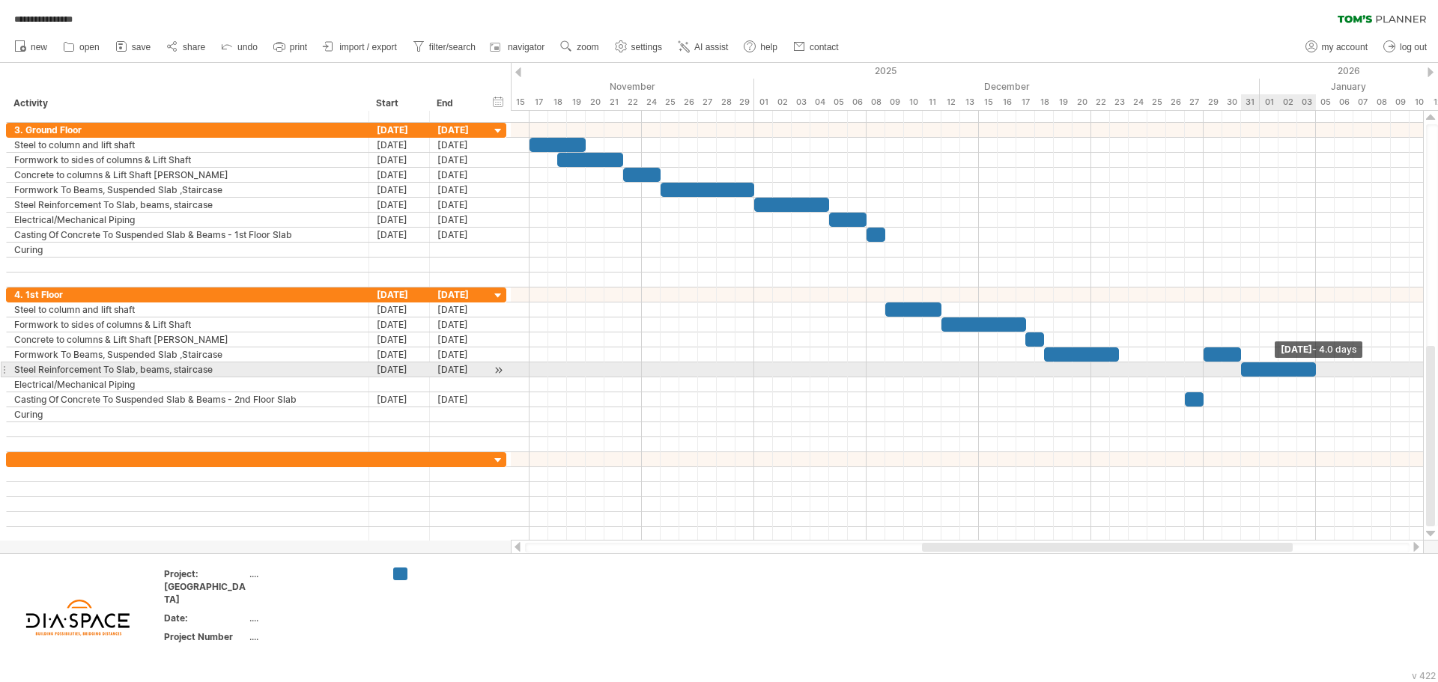
drag, startPoint x: 1275, startPoint y: 370, endPoint x: 1311, endPoint y: 370, distance: 35.9
click at [1311, 370] on div at bounding box center [1278, 369] width 75 height 14
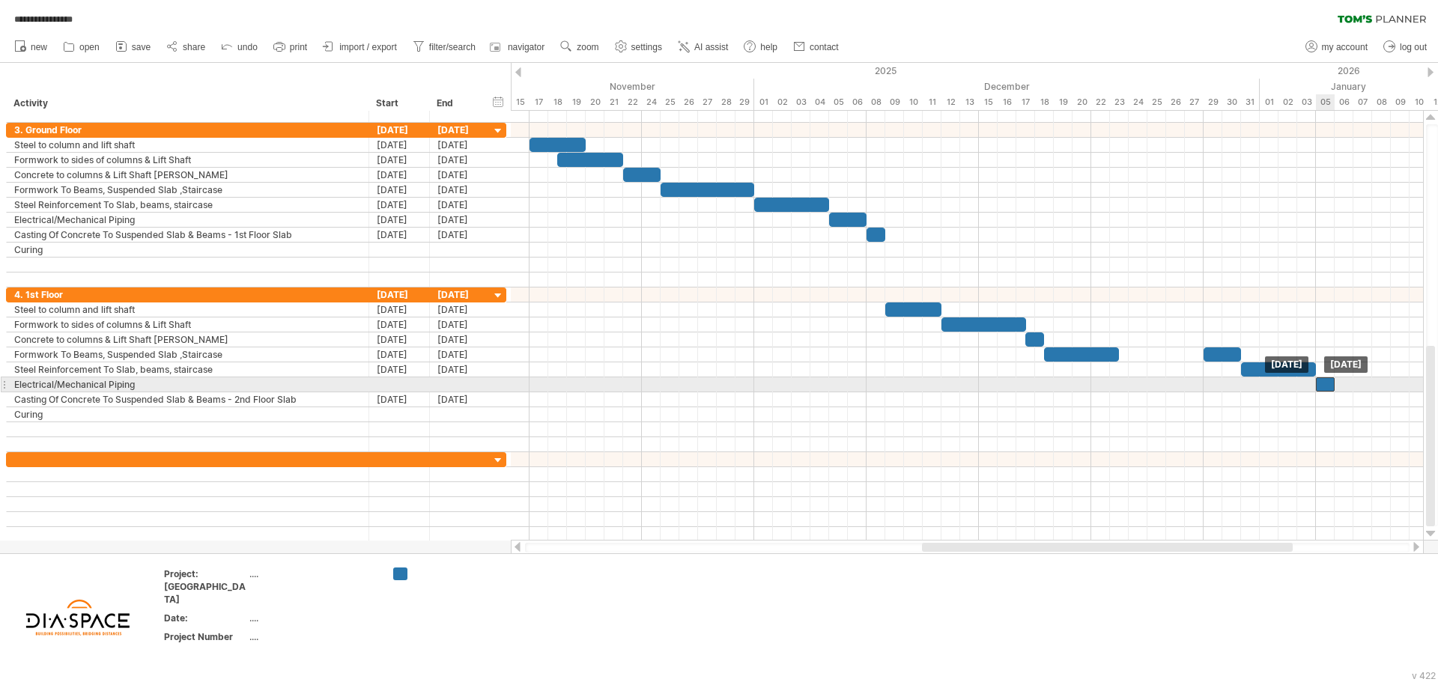
drag, startPoint x: 1200, startPoint y: 398, endPoint x: 1331, endPoint y: 383, distance: 131.8
drag, startPoint x: 1337, startPoint y: 382, endPoint x: 1352, endPoint y: 382, distance: 15.0
click at [1352, 382] on span at bounding box center [1353, 384] width 6 height 14
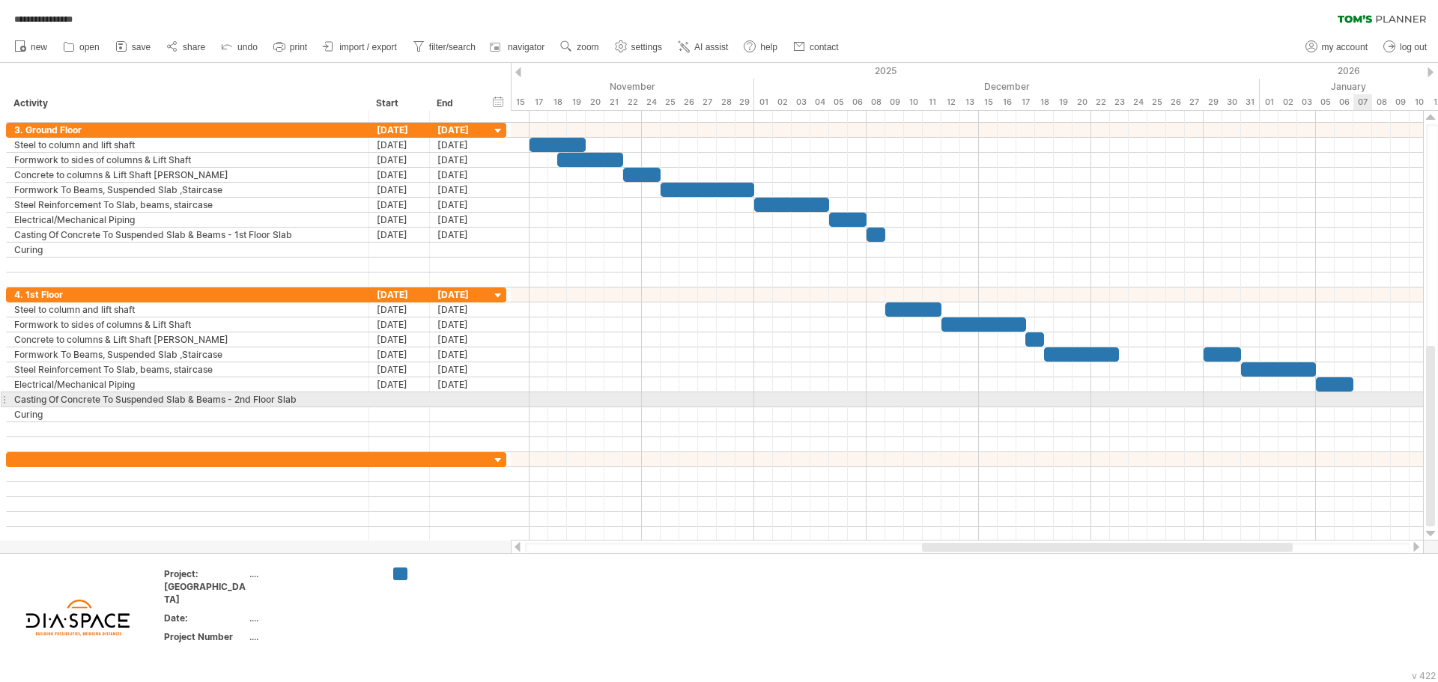
click at [1359, 401] on div at bounding box center [967, 399] width 912 height 15
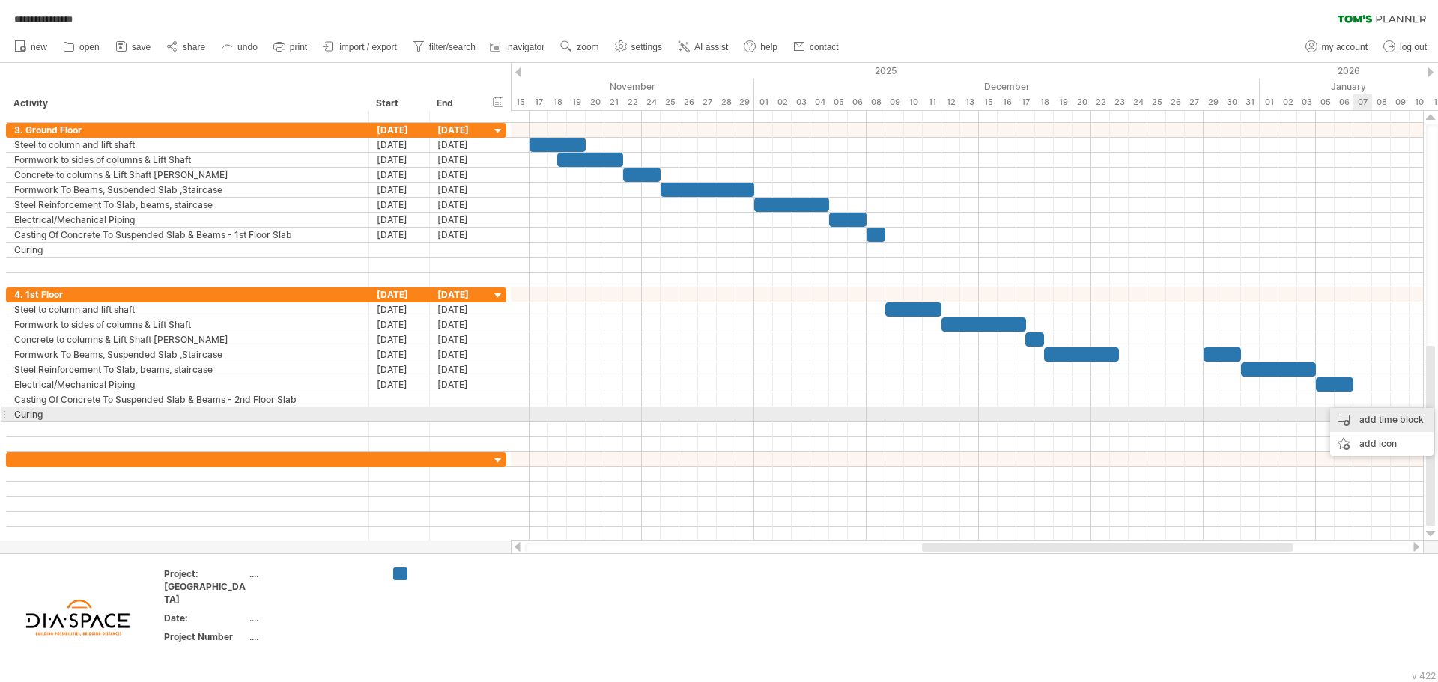
click at [1369, 416] on div "add time block" at bounding box center [1381, 420] width 103 height 24
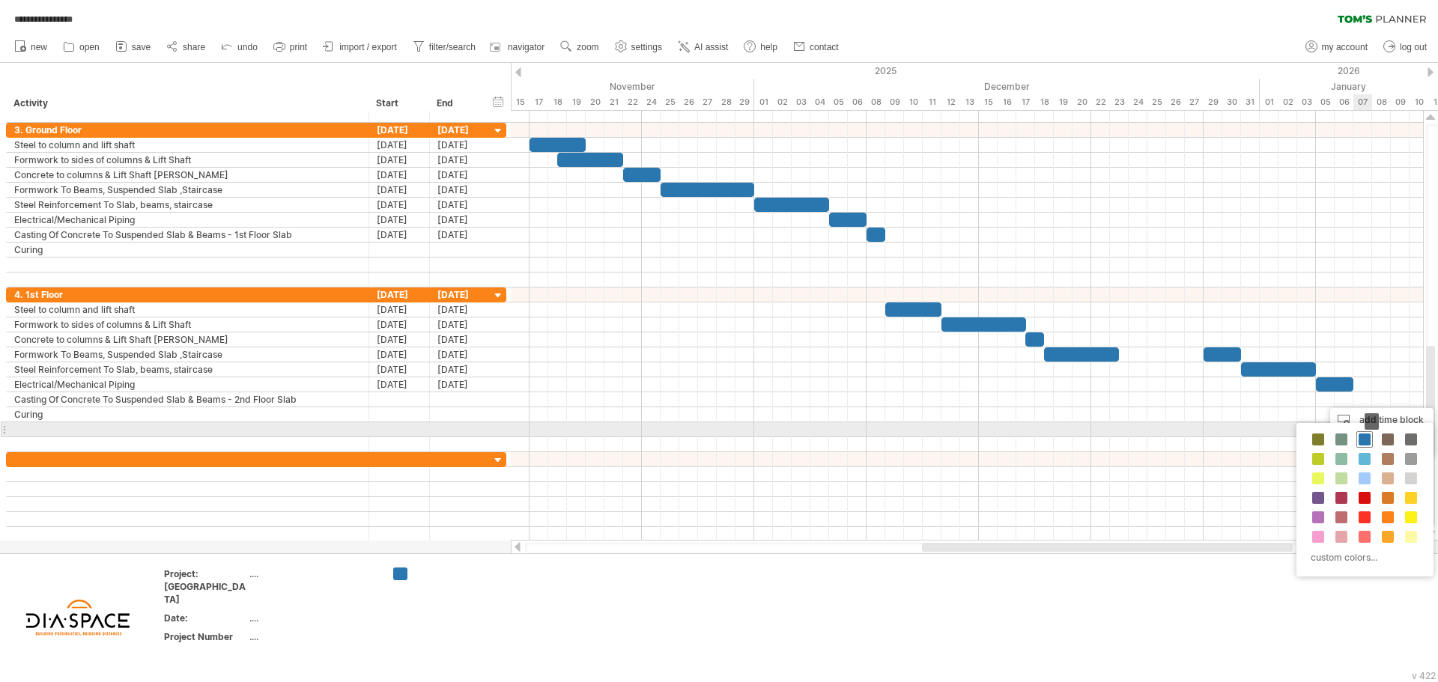
click at [1365, 434] on span at bounding box center [1364, 440] width 12 height 12
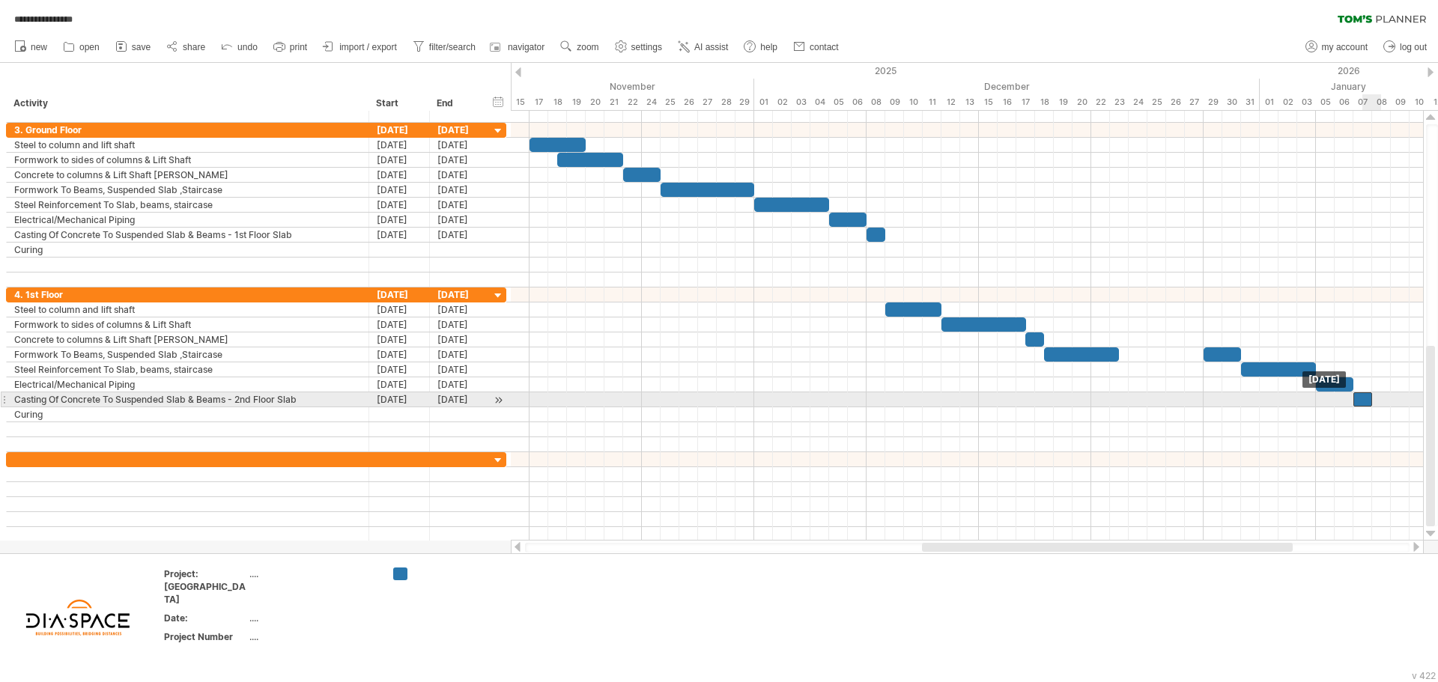
click at [1364, 397] on div at bounding box center [1362, 399] width 19 height 14
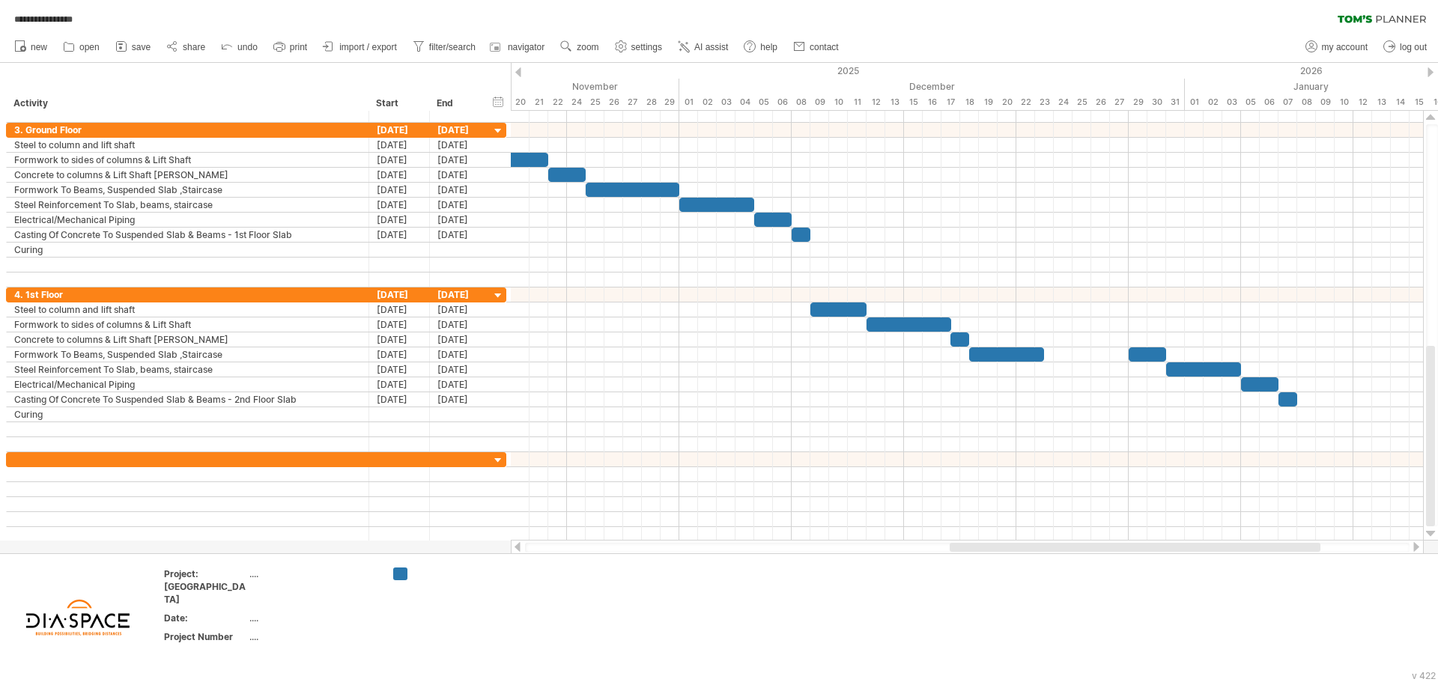
drag, startPoint x: 1212, startPoint y: 546, endPoint x: 1239, endPoint y: 544, distance: 27.8
click at [1239, 544] on div at bounding box center [1135, 547] width 371 height 9
click at [647, 48] on span "settings" at bounding box center [646, 47] width 31 height 10
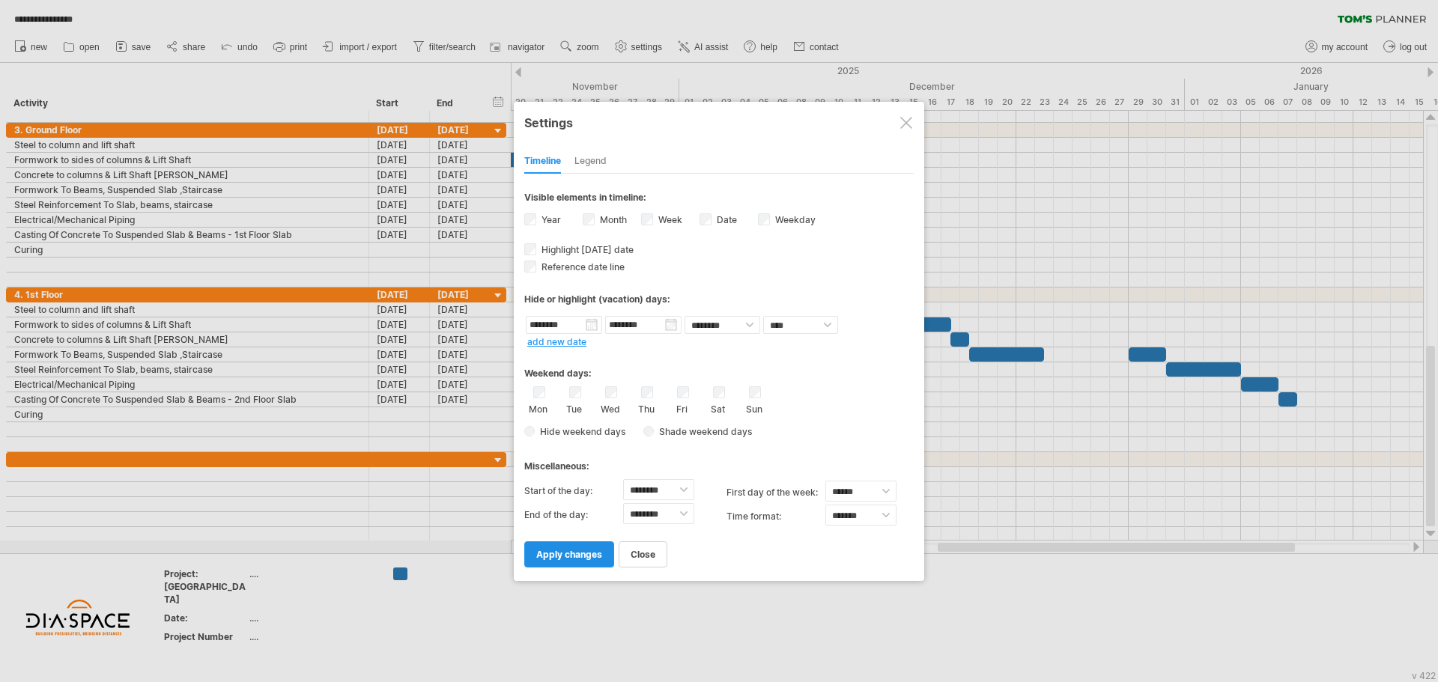
click at [581, 562] on link "apply changes" at bounding box center [569, 554] width 90 height 26
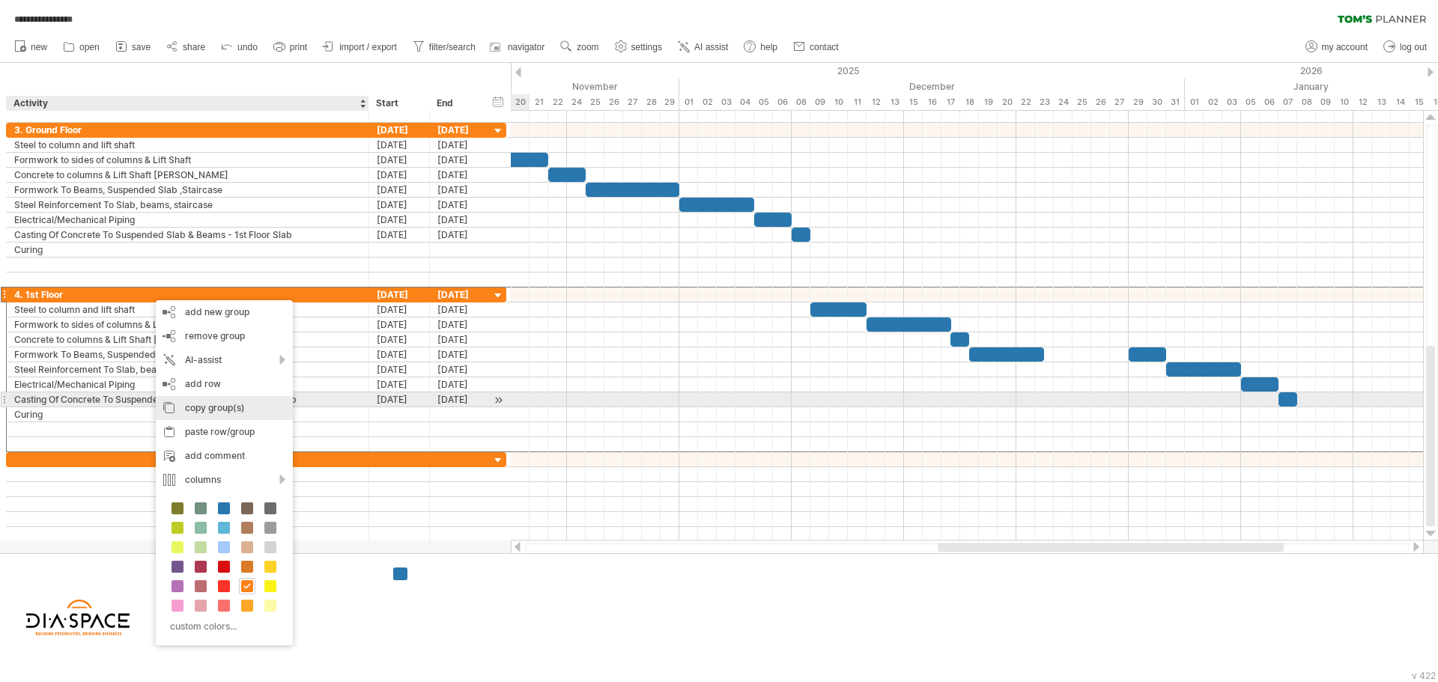
click at [222, 403] on div "copy group(s)" at bounding box center [224, 408] width 137 height 24
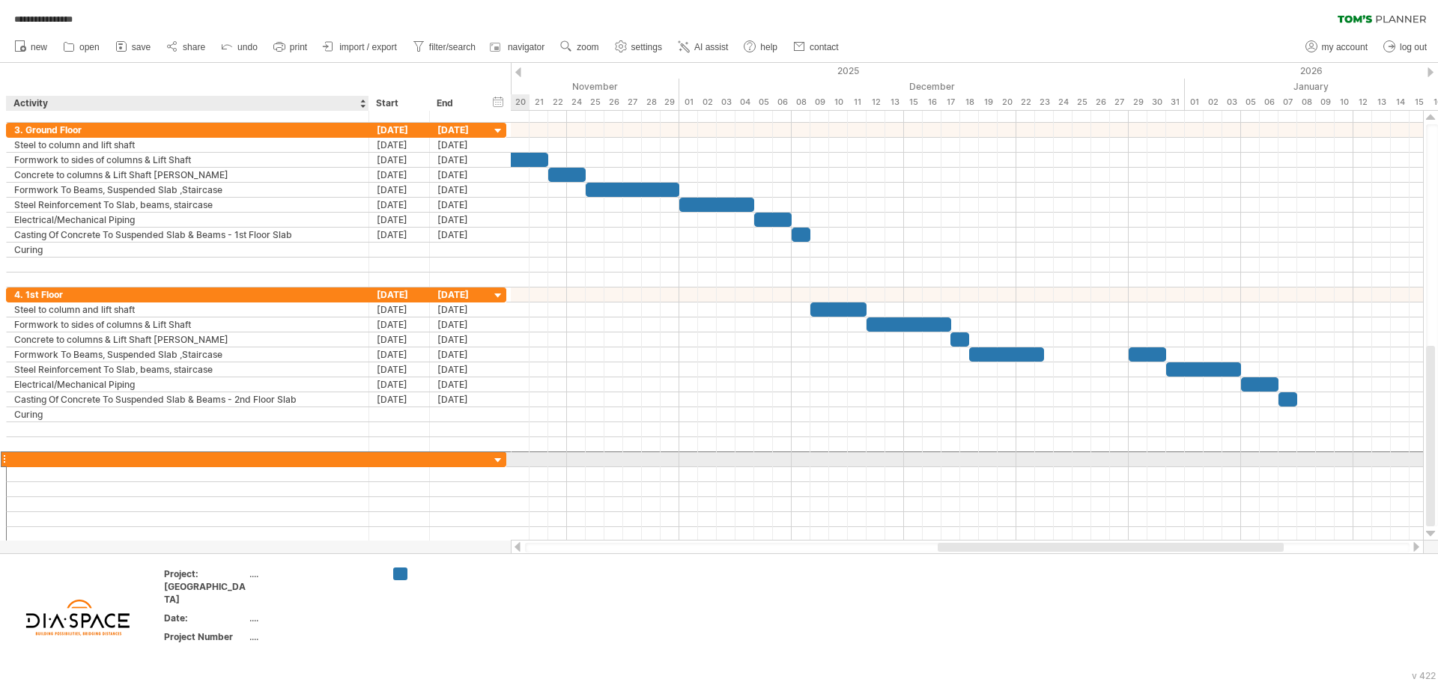
click at [153, 464] on div at bounding box center [187, 459] width 347 height 14
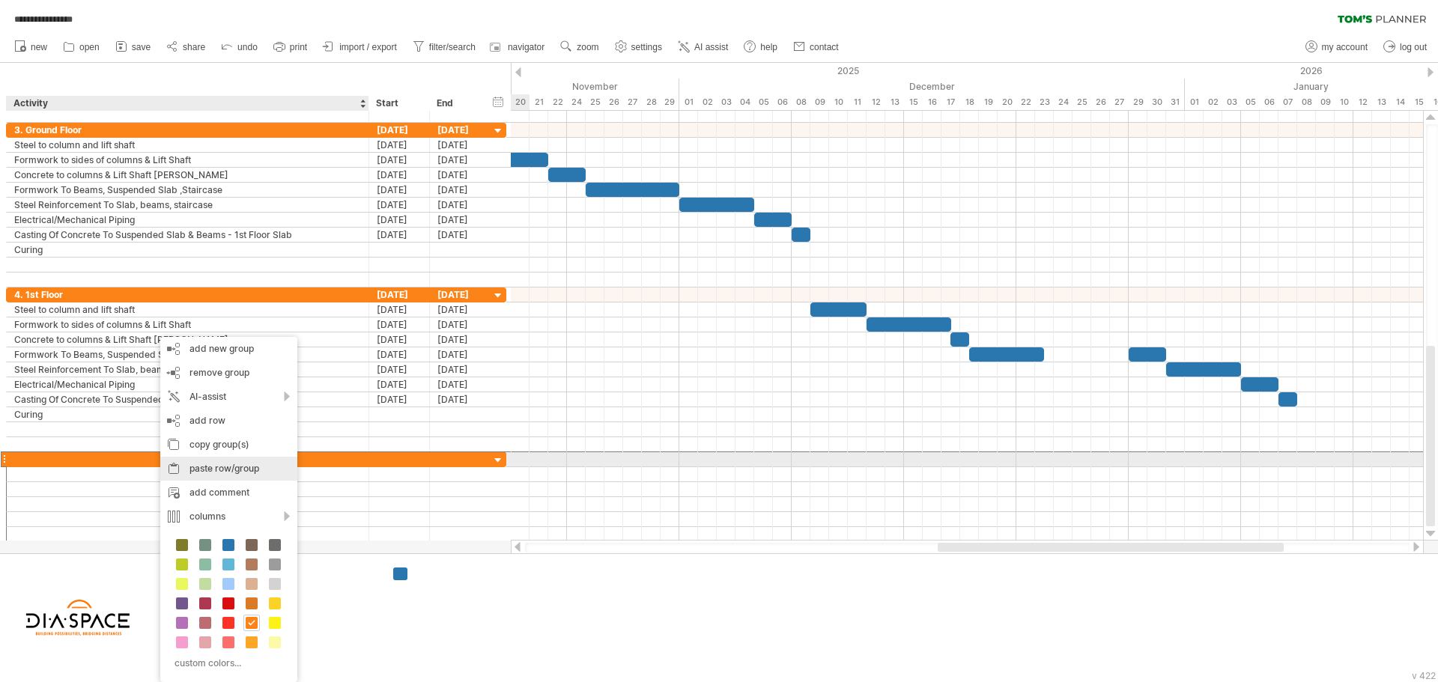
click at [230, 462] on div "paste row/group" at bounding box center [228, 469] width 137 height 24
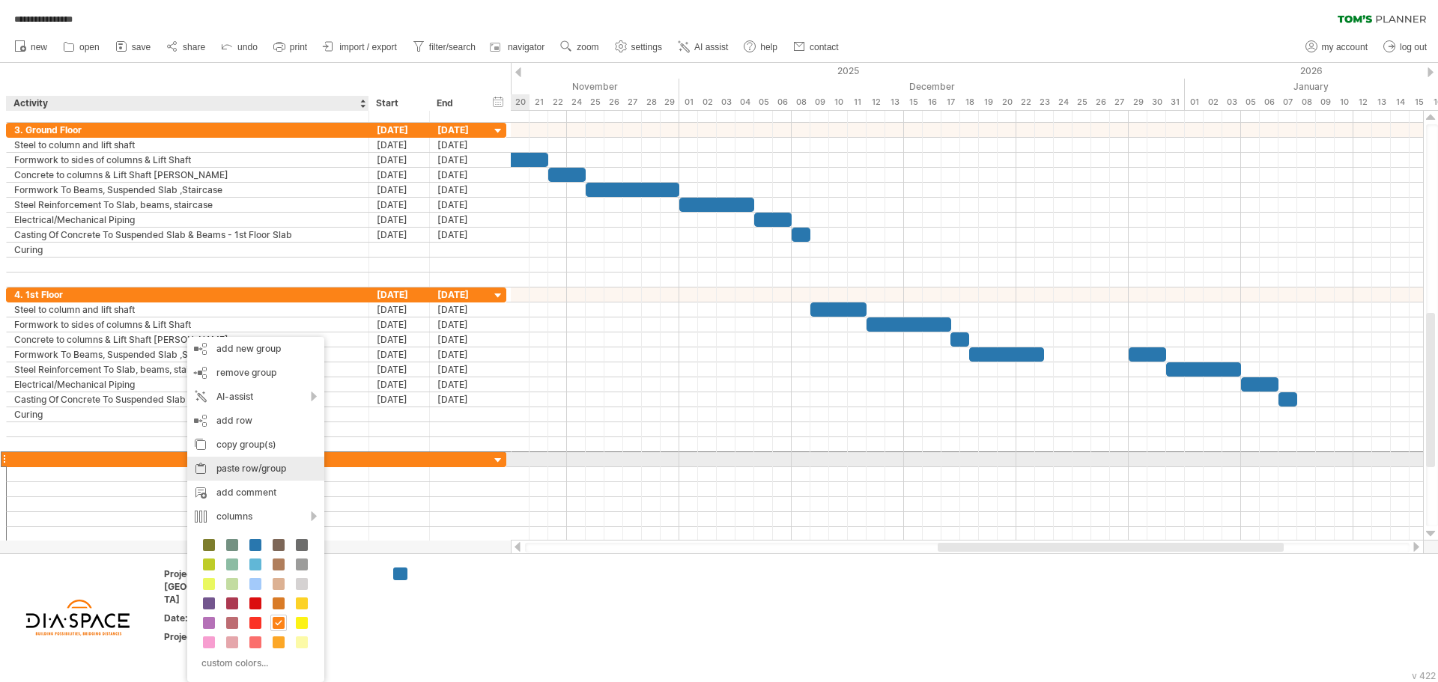
click at [243, 467] on div "paste row/group" at bounding box center [255, 469] width 137 height 24
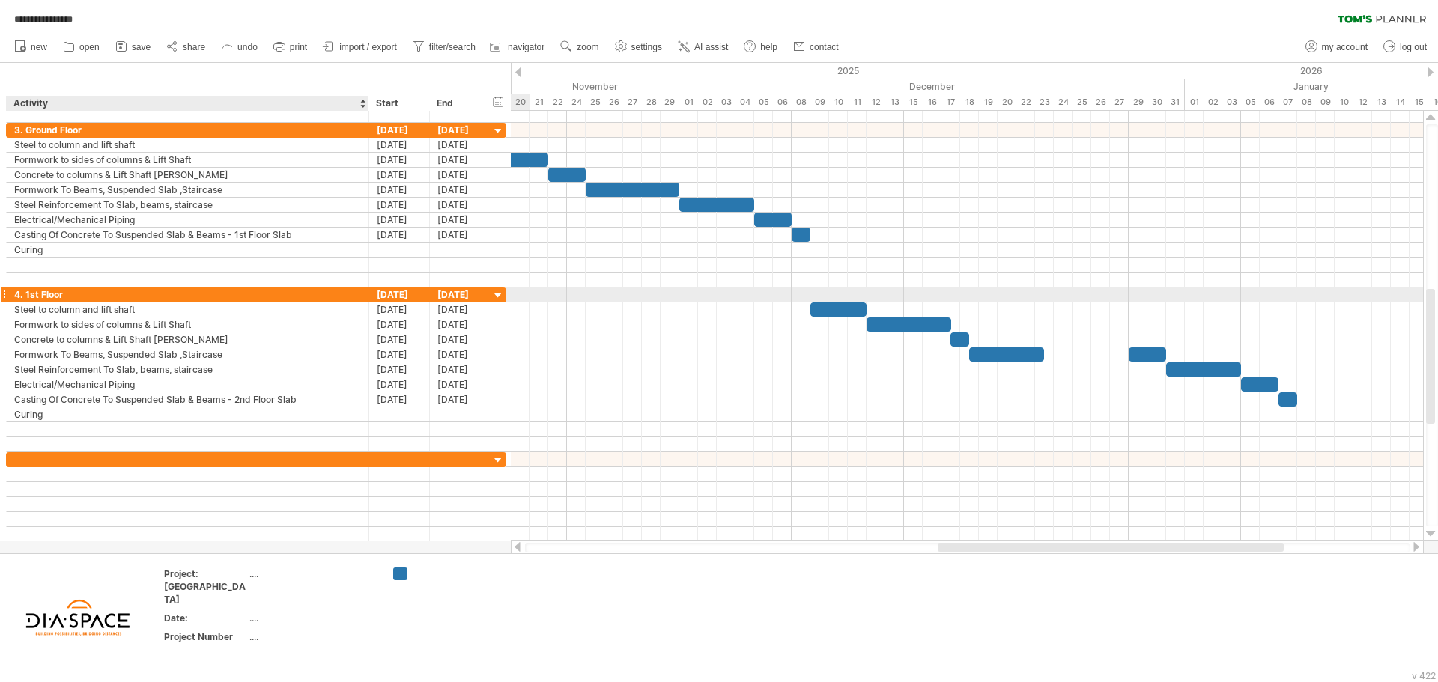
click at [118, 292] on div "4. 1st Floor" at bounding box center [187, 295] width 347 height 14
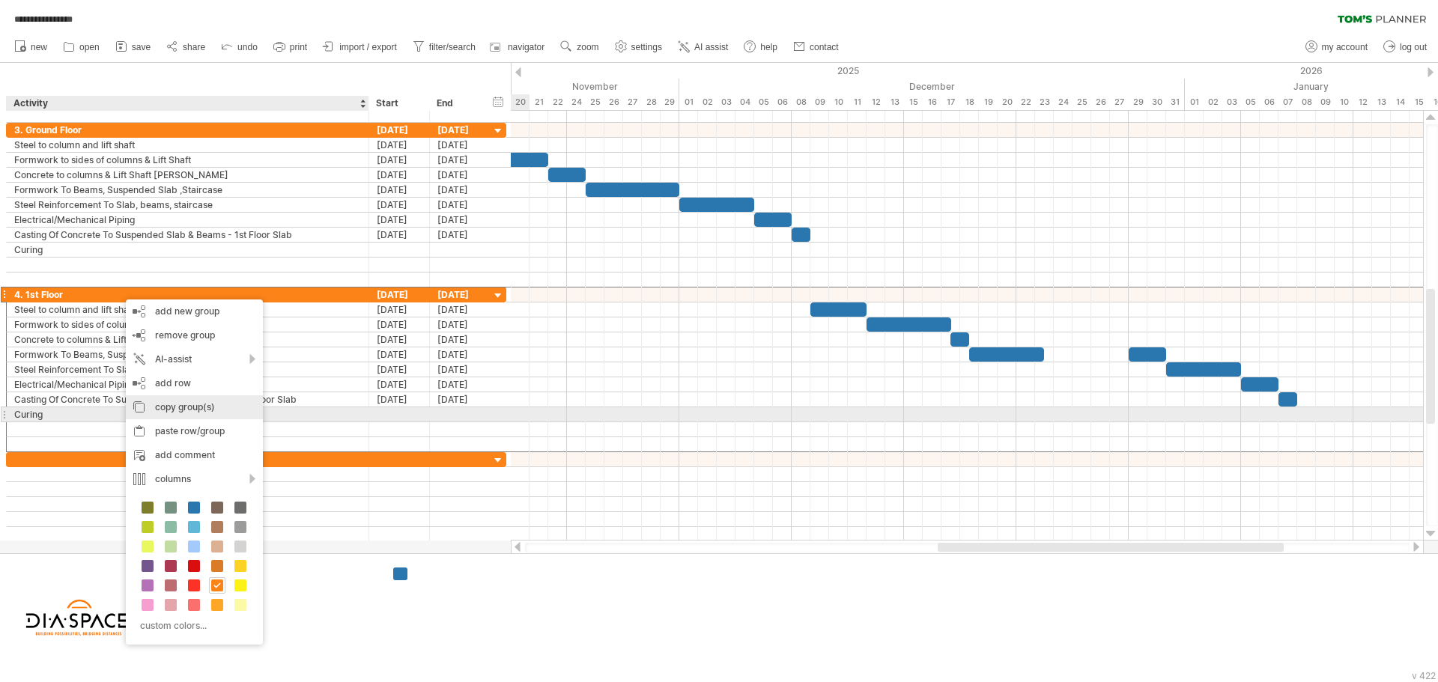
click at [197, 410] on div "copy group(s)" at bounding box center [194, 407] width 137 height 24
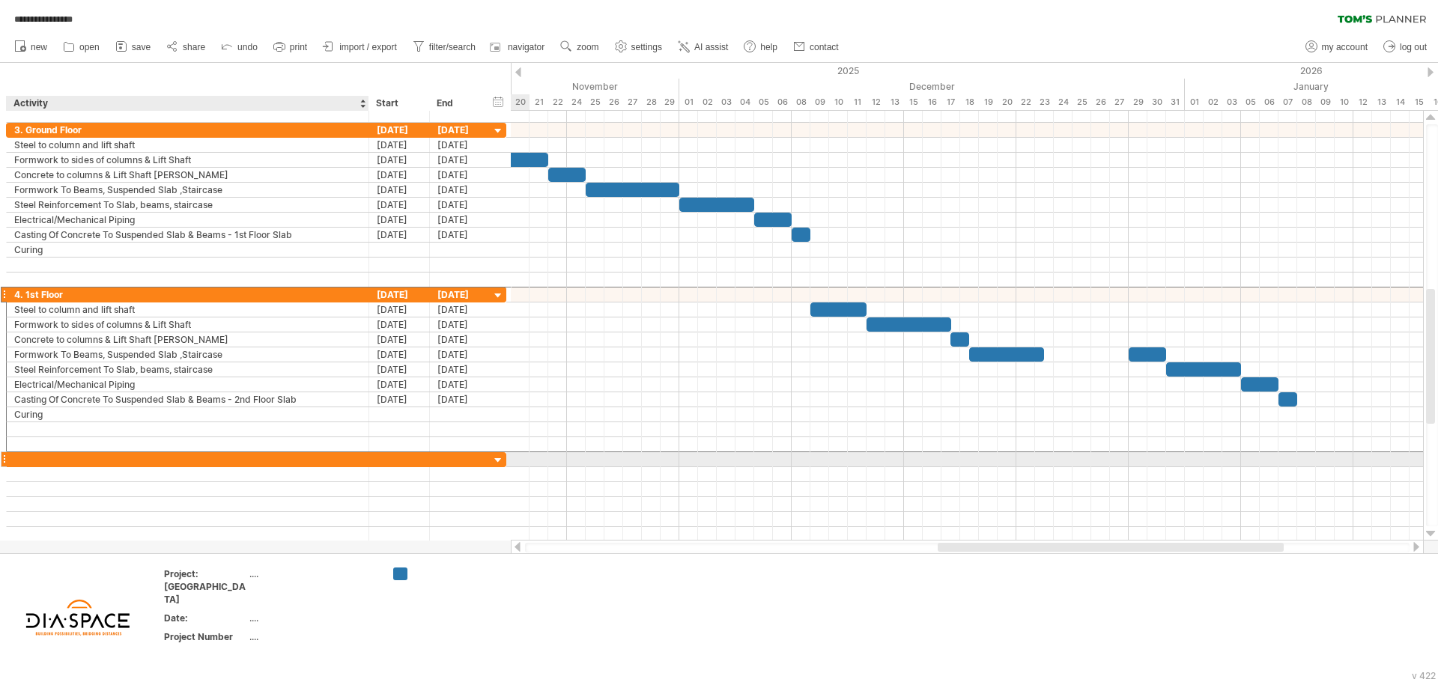
click at [202, 461] on div at bounding box center [187, 459] width 347 height 14
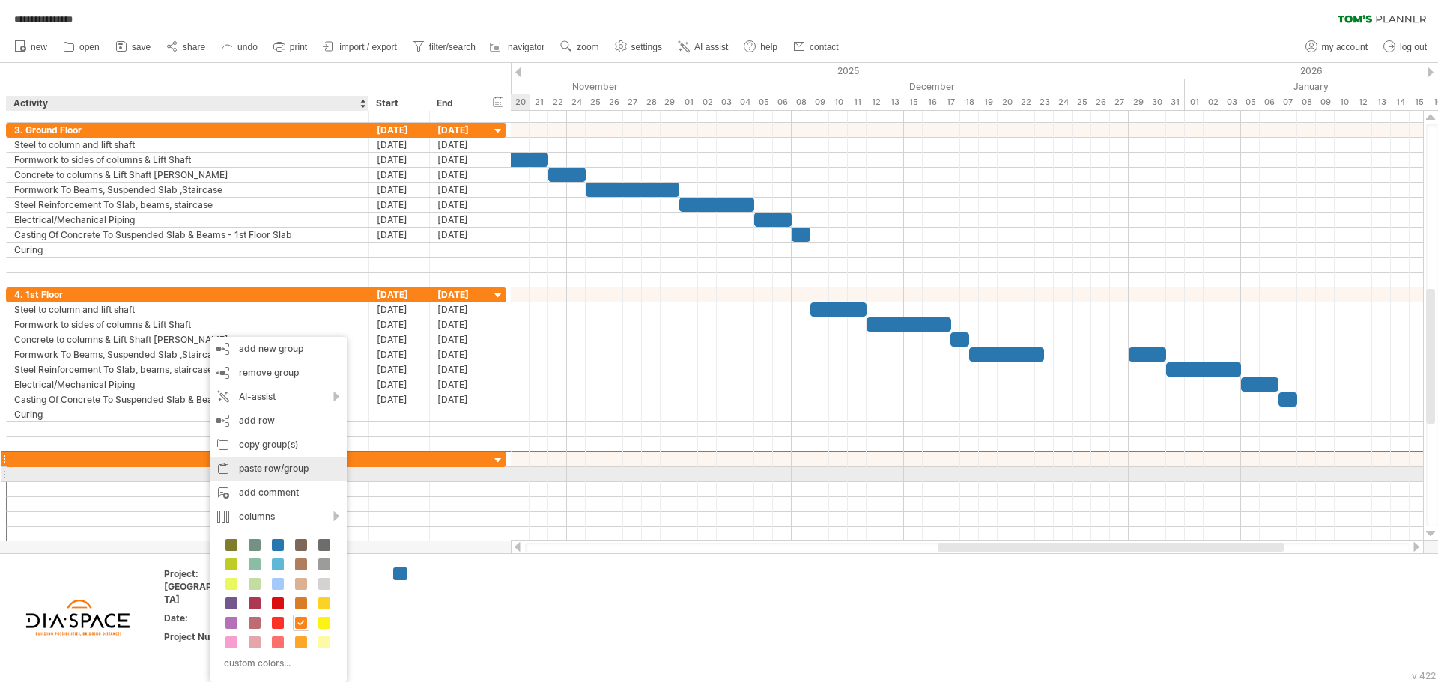
click at [279, 472] on div "paste row/group" at bounding box center [278, 469] width 137 height 24
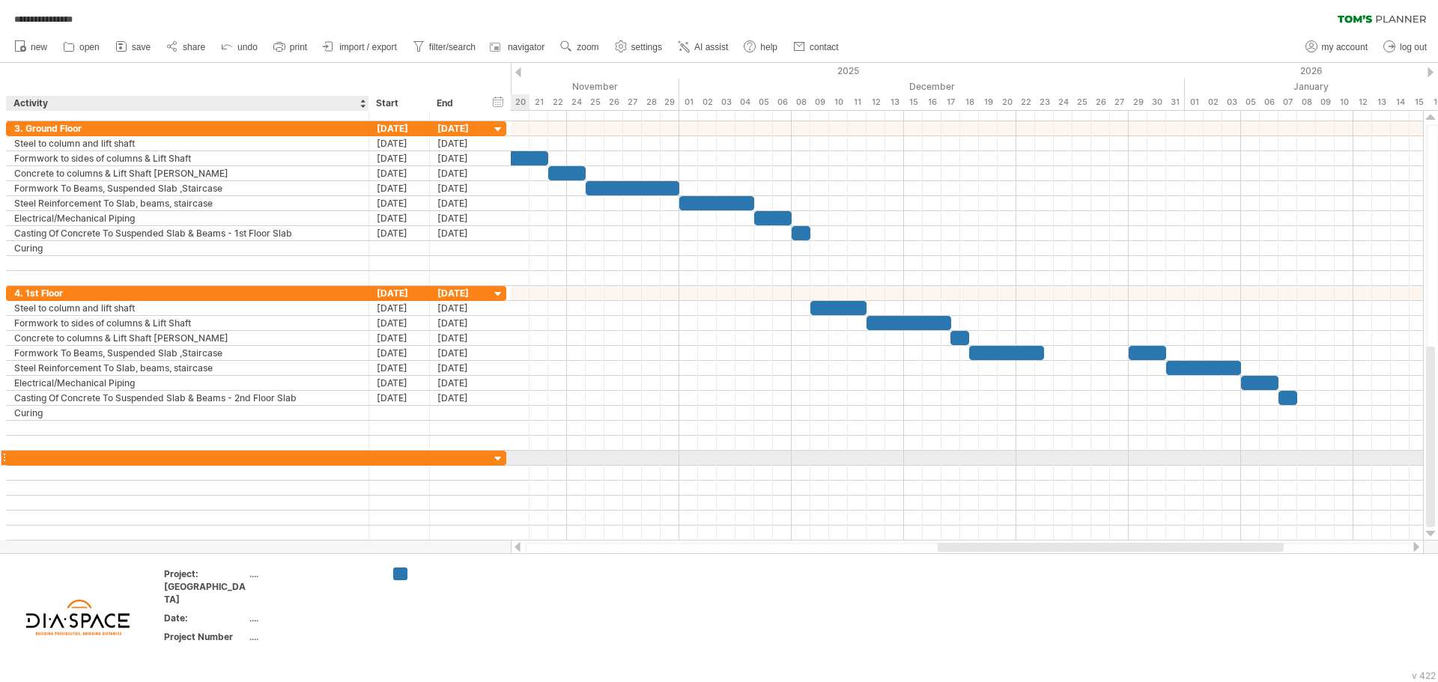
click at [197, 458] on div at bounding box center [187, 458] width 347 height 14
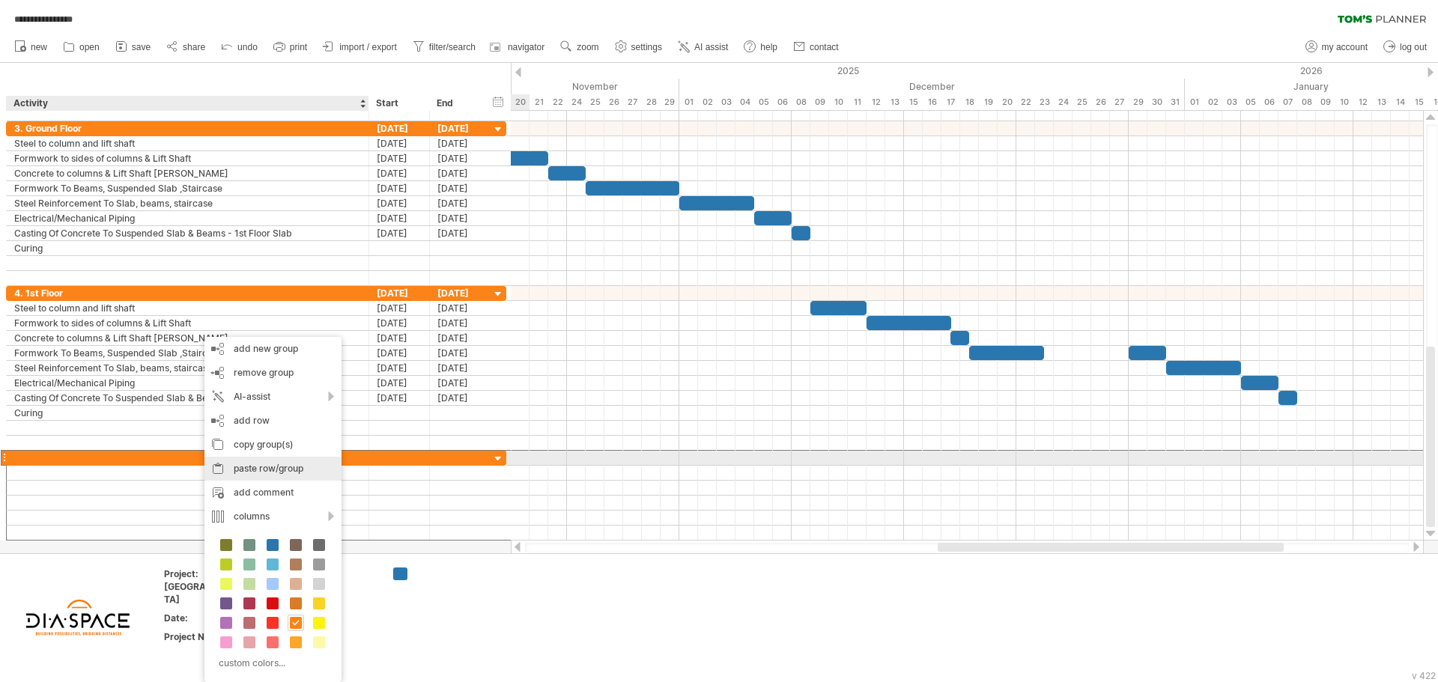
click at [257, 465] on div "paste row/group" at bounding box center [272, 469] width 137 height 24
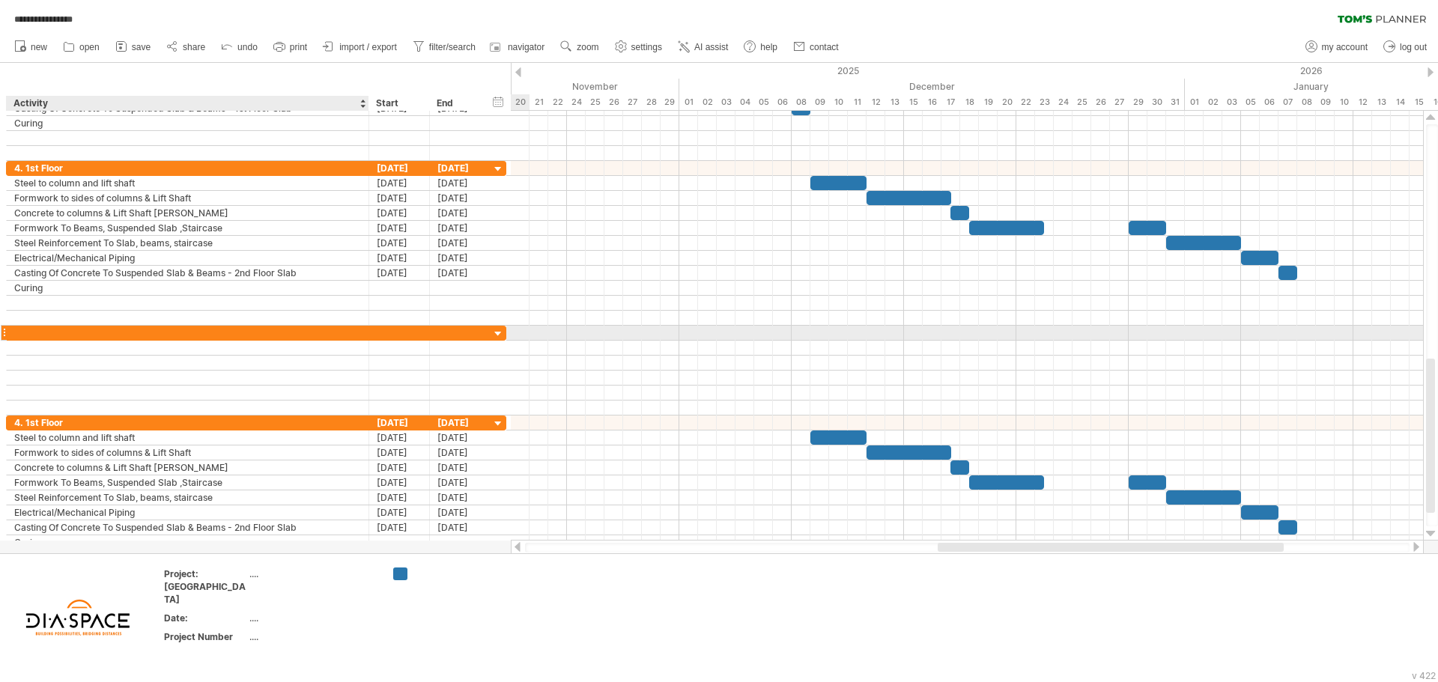
click at [43, 335] on div at bounding box center [187, 333] width 347 height 14
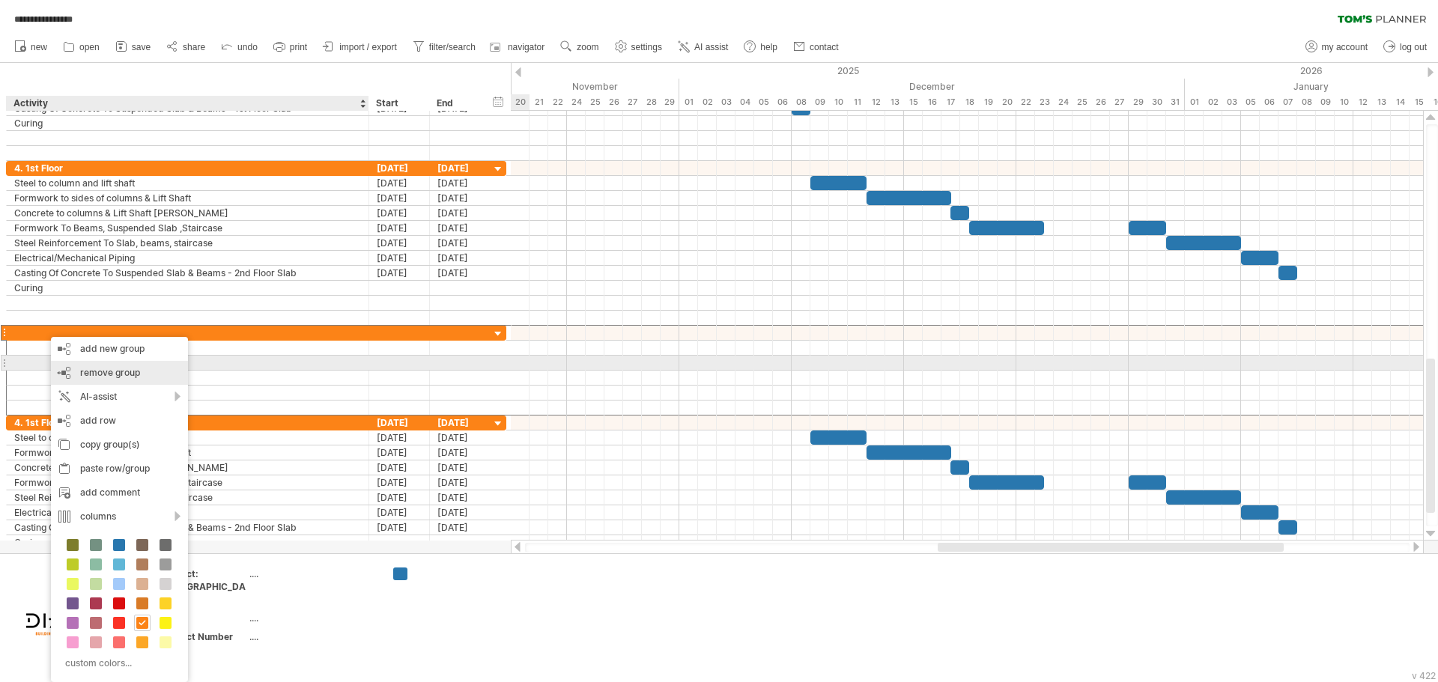
click at [136, 365] on div "remove group remove selected groups" at bounding box center [119, 373] width 137 height 24
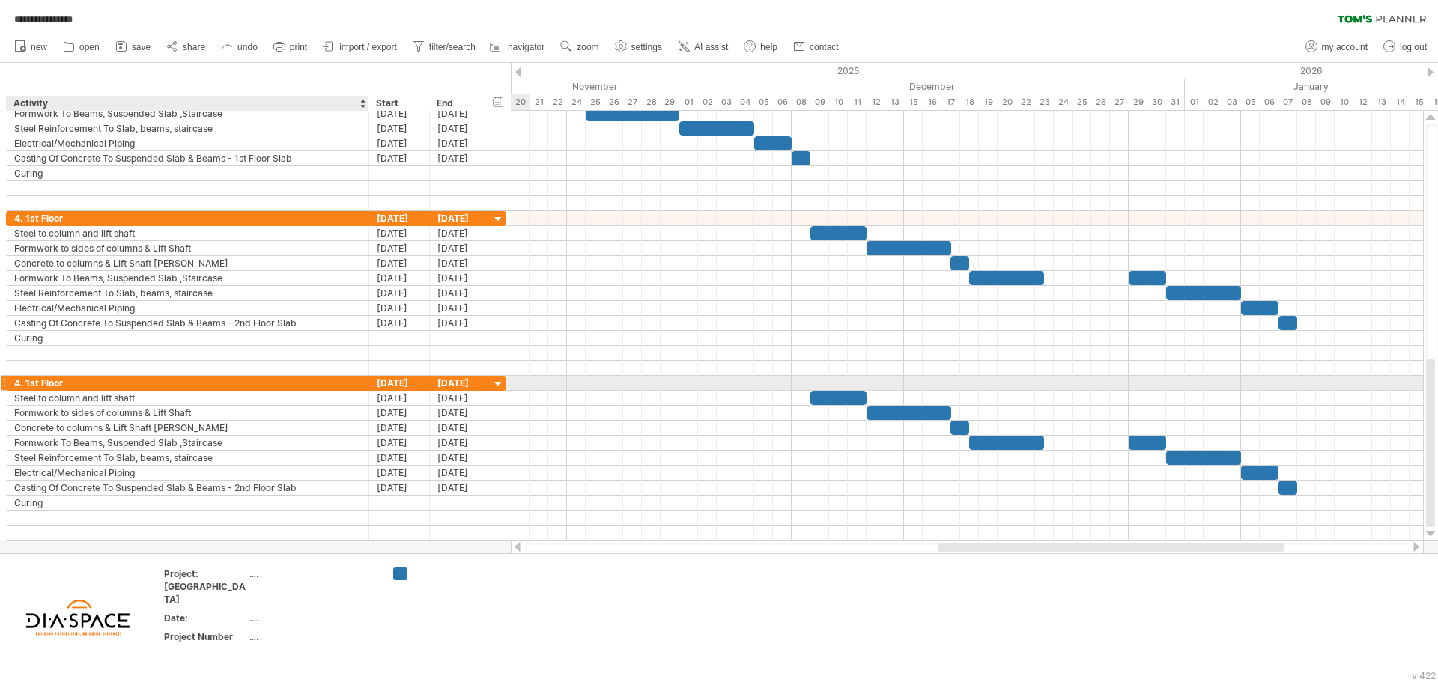
click at [83, 381] on div "4. 1st Floor" at bounding box center [187, 383] width 347 height 14
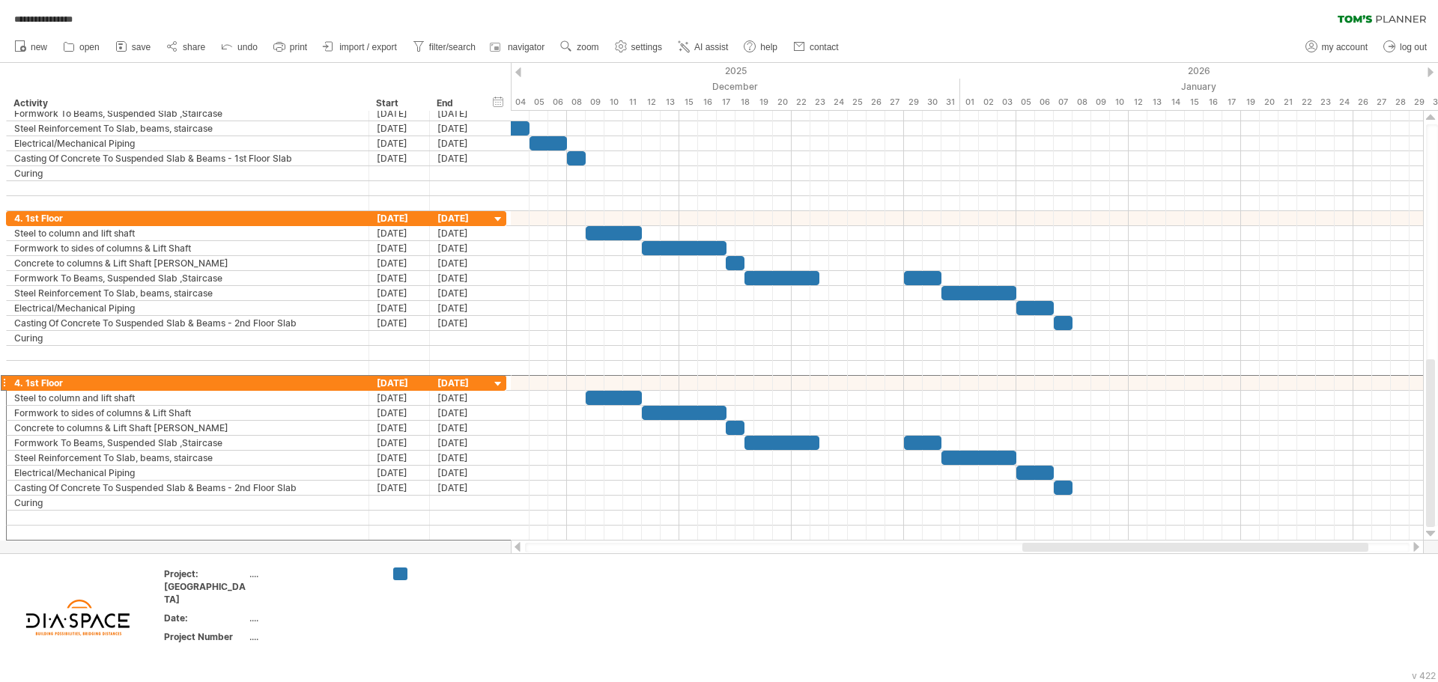
drag, startPoint x: 976, startPoint y: 549, endPoint x: 1061, endPoint y: 545, distance: 84.7
click at [1061, 545] on div at bounding box center [1195, 547] width 346 height 9
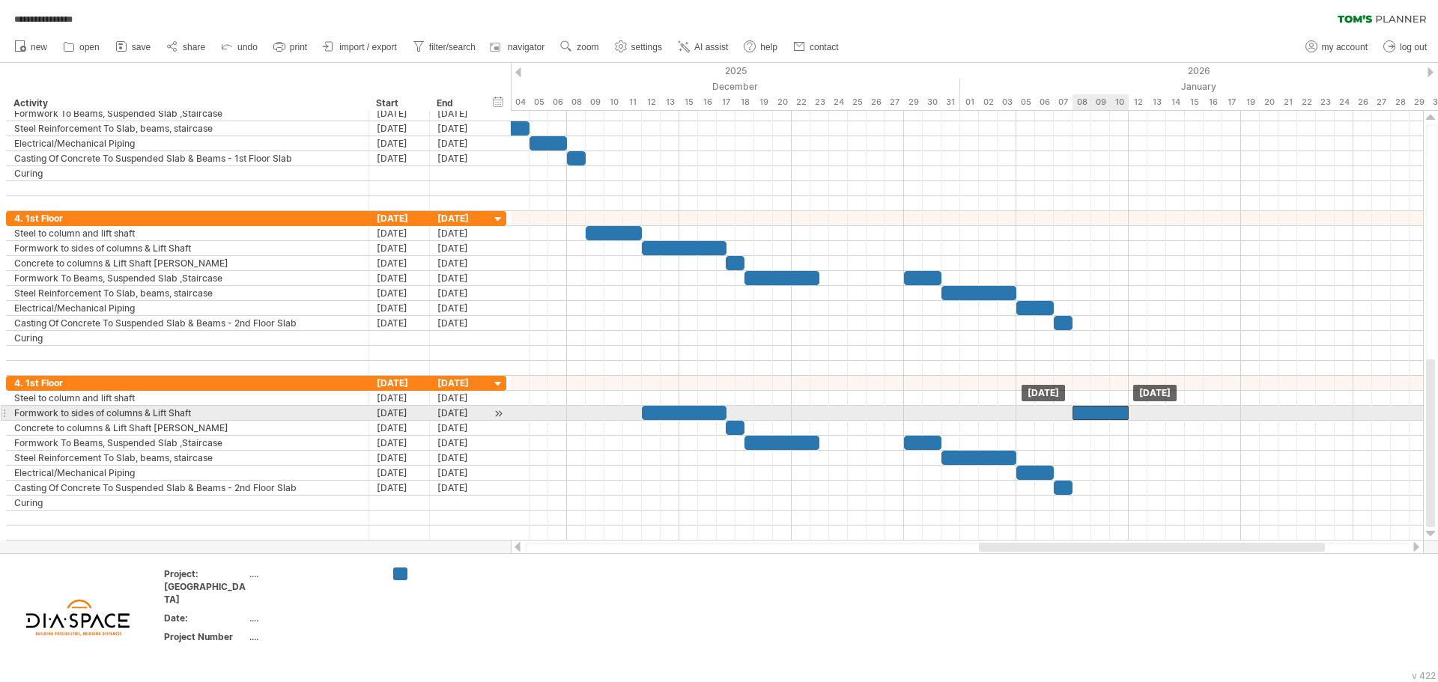
drag, startPoint x: 619, startPoint y: 394, endPoint x: 1105, endPoint y: 414, distance: 486.4
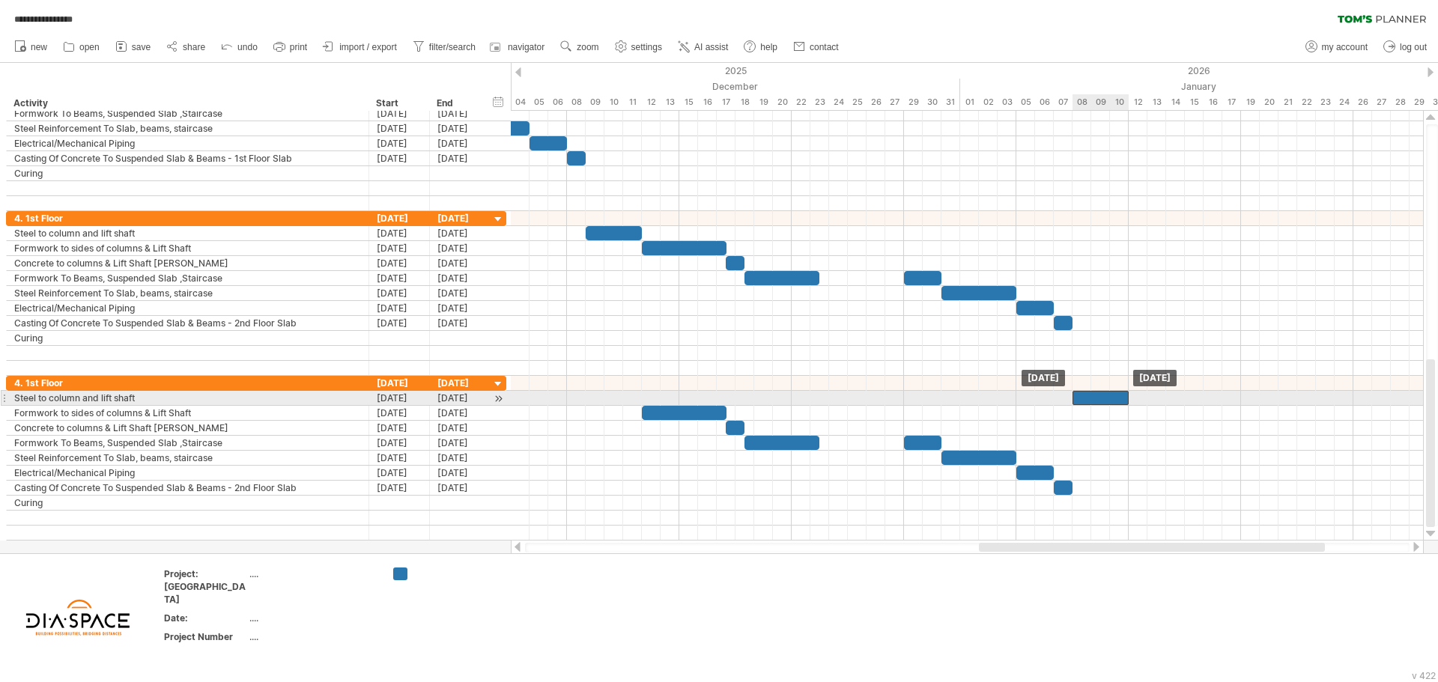
drag, startPoint x: 610, startPoint y: 401, endPoint x: 1095, endPoint y: 395, distance: 485.3
click at [1095, 395] on div at bounding box center [1100, 398] width 56 height 14
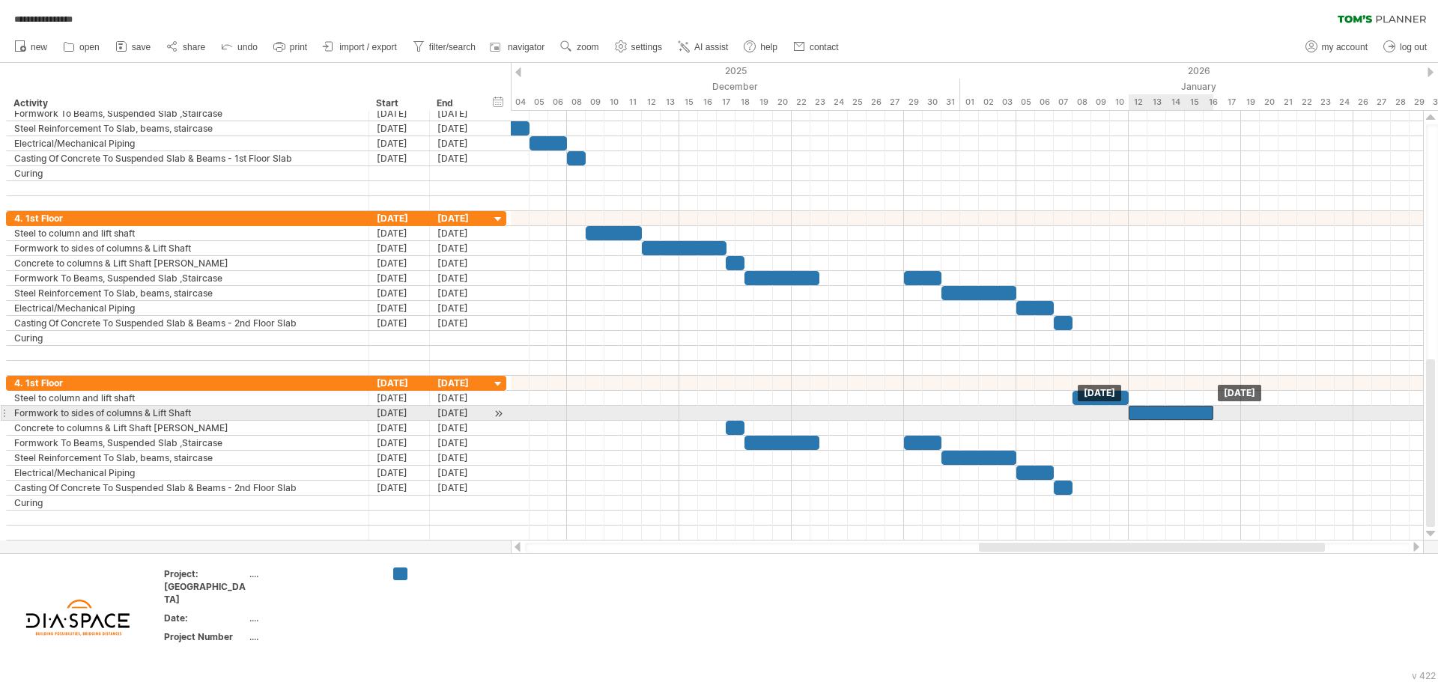
drag, startPoint x: 769, startPoint y: 413, endPoint x: 1155, endPoint y: 416, distance: 386.4
click at [1155, 416] on div at bounding box center [1170, 413] width 85 height 14
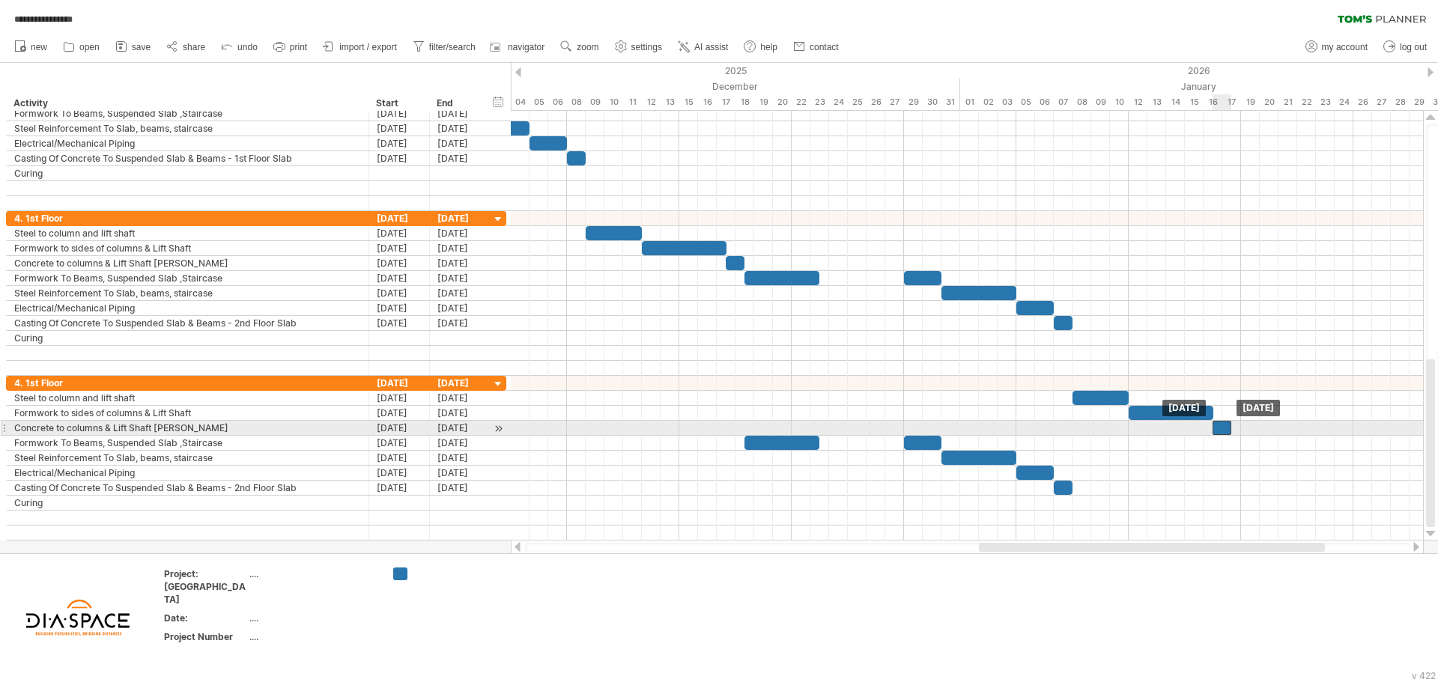
drag, startPoint x: 735, startPoint y: 430, endPoint x: 1223, endPoint y: 431, distance: 488.2
click at [1223, 431] on div at bounding box center [1221, 428] width 19 height 14
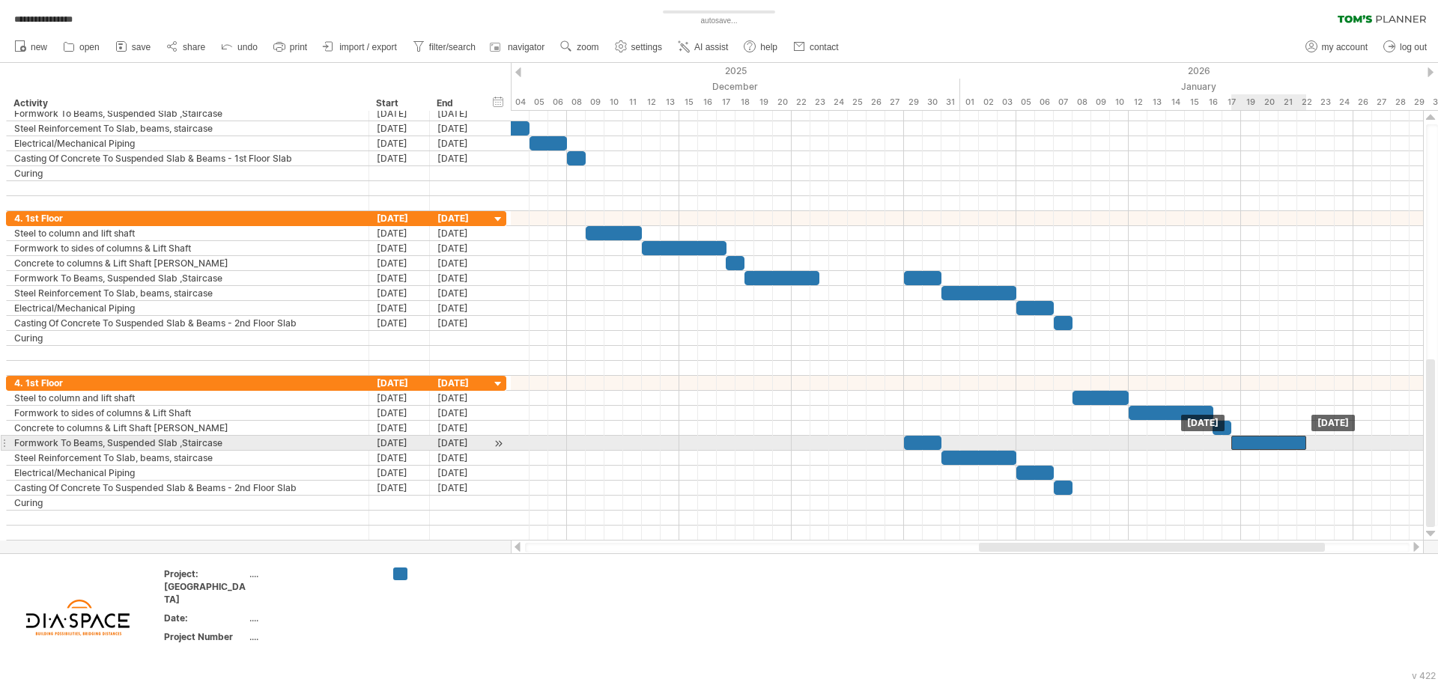
drag, startPoint x: 786, startPoint y: 441, endPoint x: 1269, endPoint y: 444, distance: 483.8
click at [1269, 444] on div at bounding box center [1268, 443] width 75 height 14
click at [920, 446] on div at bounding box center [922, 443] width 37 height 14
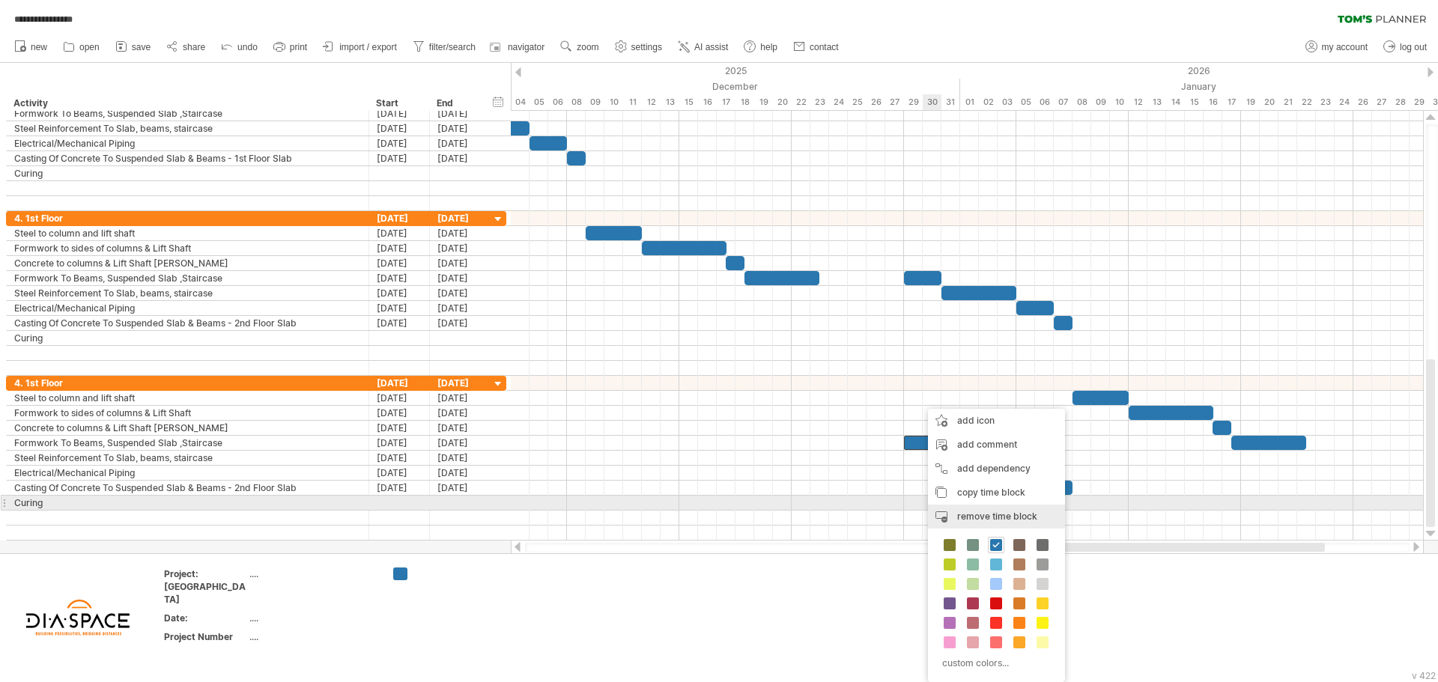
click at [969, 511] on span "remove time block" at bounding box center [997, 516] width 80 height 11
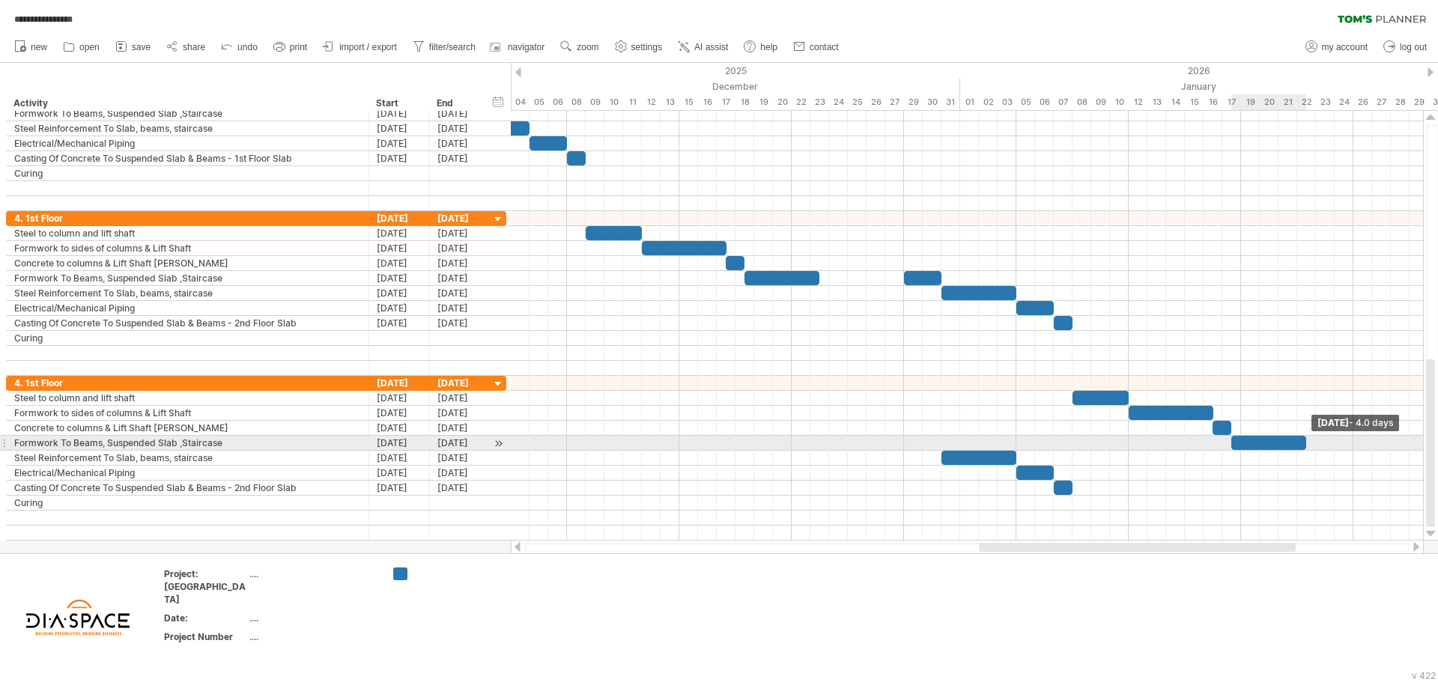
click at [1307, 441] on span at bounding box center [1306, 443] width 6 height 14
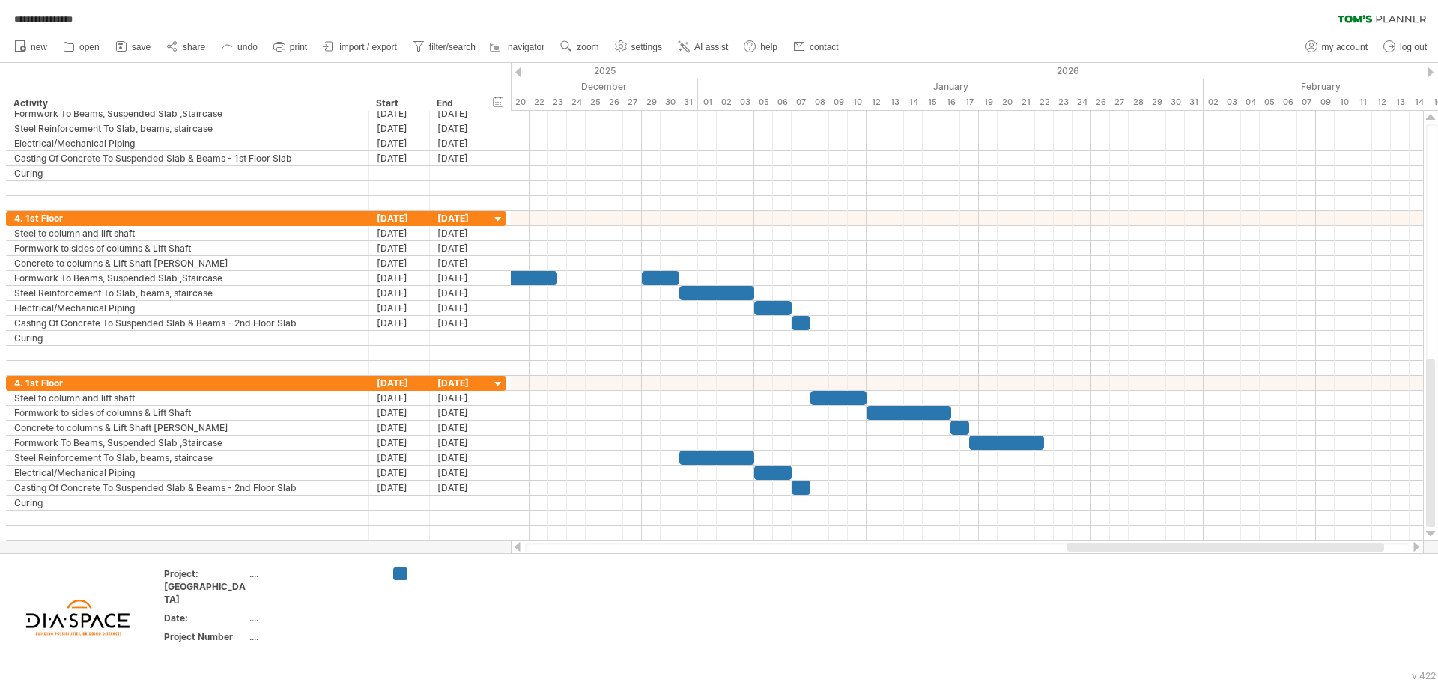
drag, startPoint x: 1122, startPoint y: 547, endPoint x: 1210, endPoint y: 547, distance: 88.4
click at [1210, 547] on div at bounding box center [1225, 547] width 317 height 9
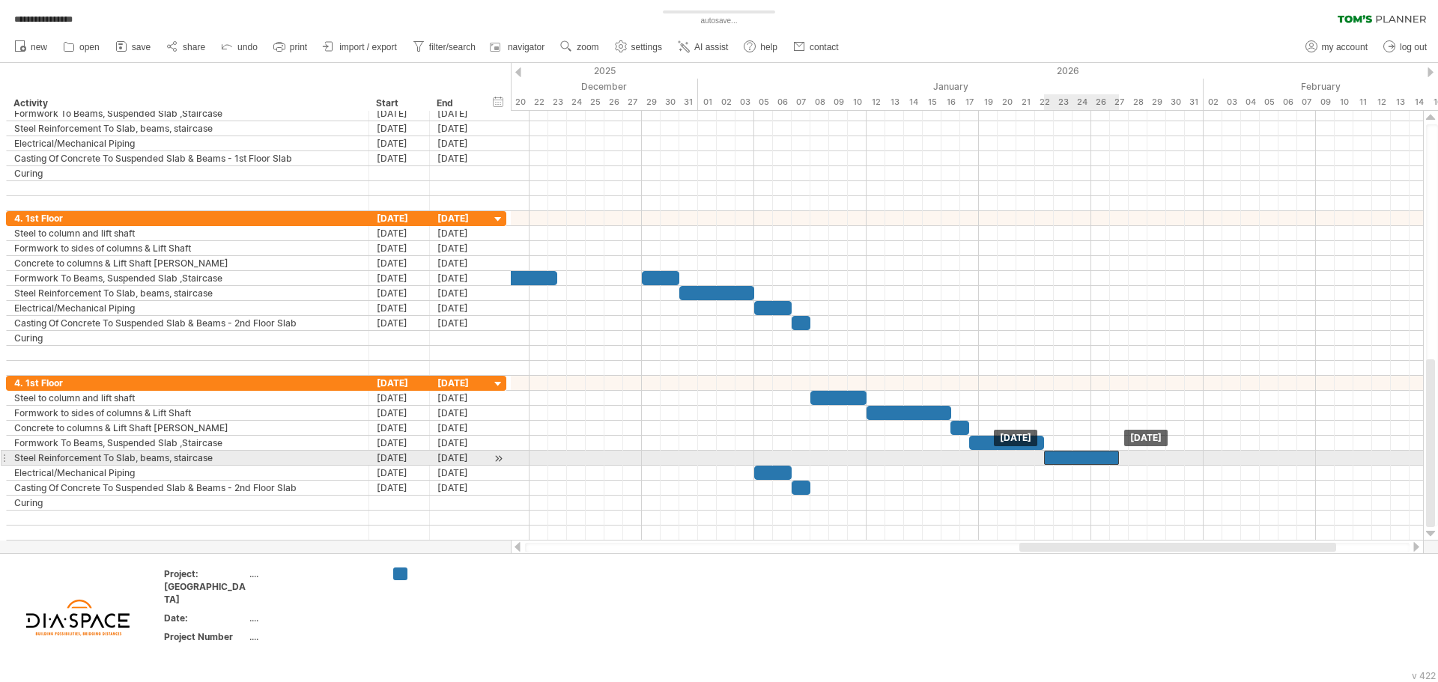
drag, startPoint x: 702, startPoint y: 452, endPoint x: 1066, endPoint y: 458, distance: 364.0
click at [1066, 458] on div at bounding box center [1081, 458] width 75 height 14
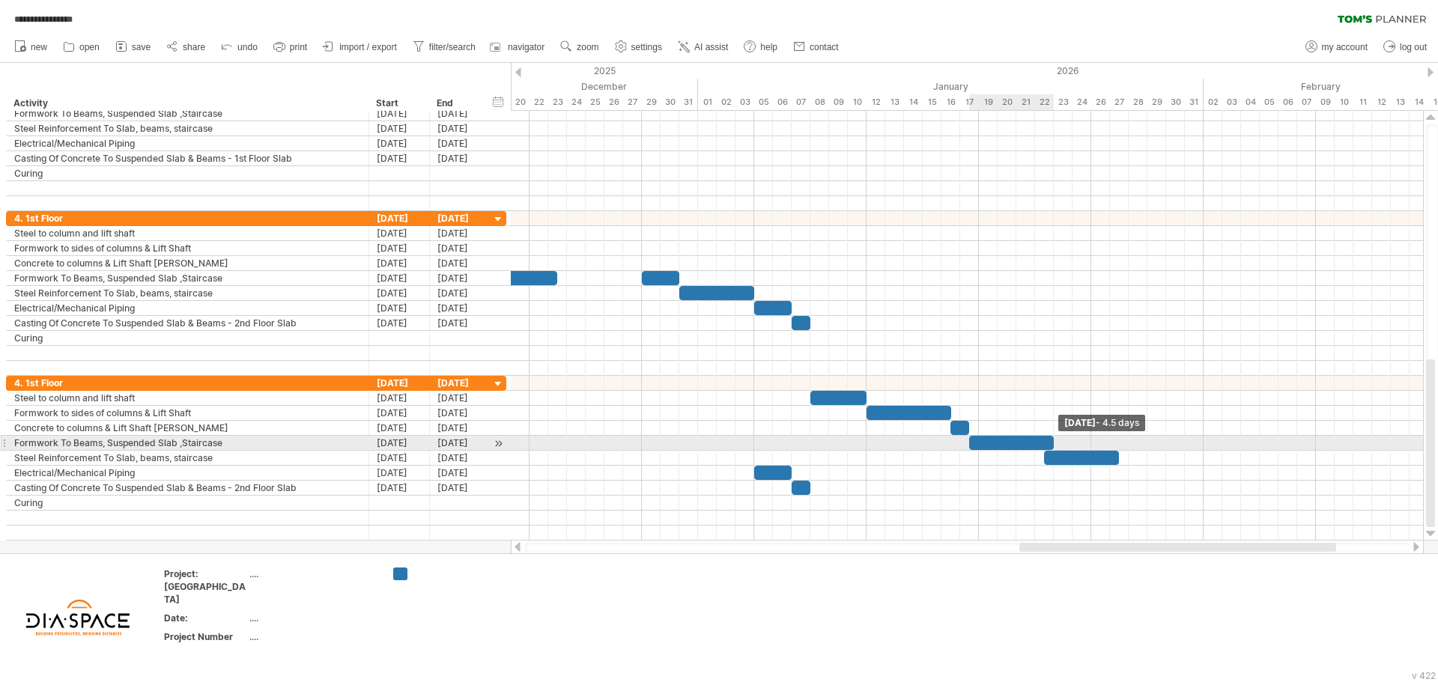
drag, startPoint x: 1045, startPoint y: 440, endPoint x: 1056, endPoint y: 442, distance: 11.3
click at [1056, 442] on span at bounding box center [1054, 443] width 6 height 14
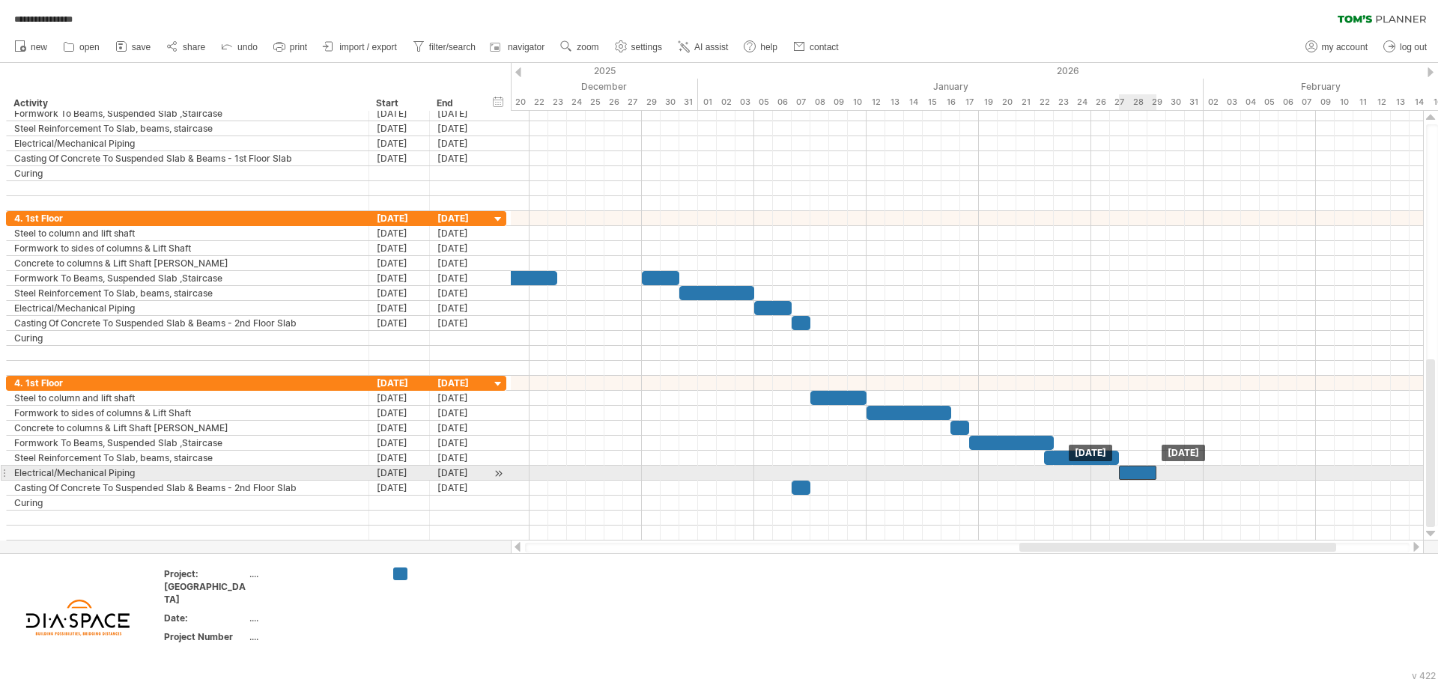
drag, startPoint x: 768, startPoint y: 469, endPoint x: 1137, endPoint y: 471, distance: 369.2
click at [1137, 471] on div at bounding box center [1137, 473] width 37 height 14
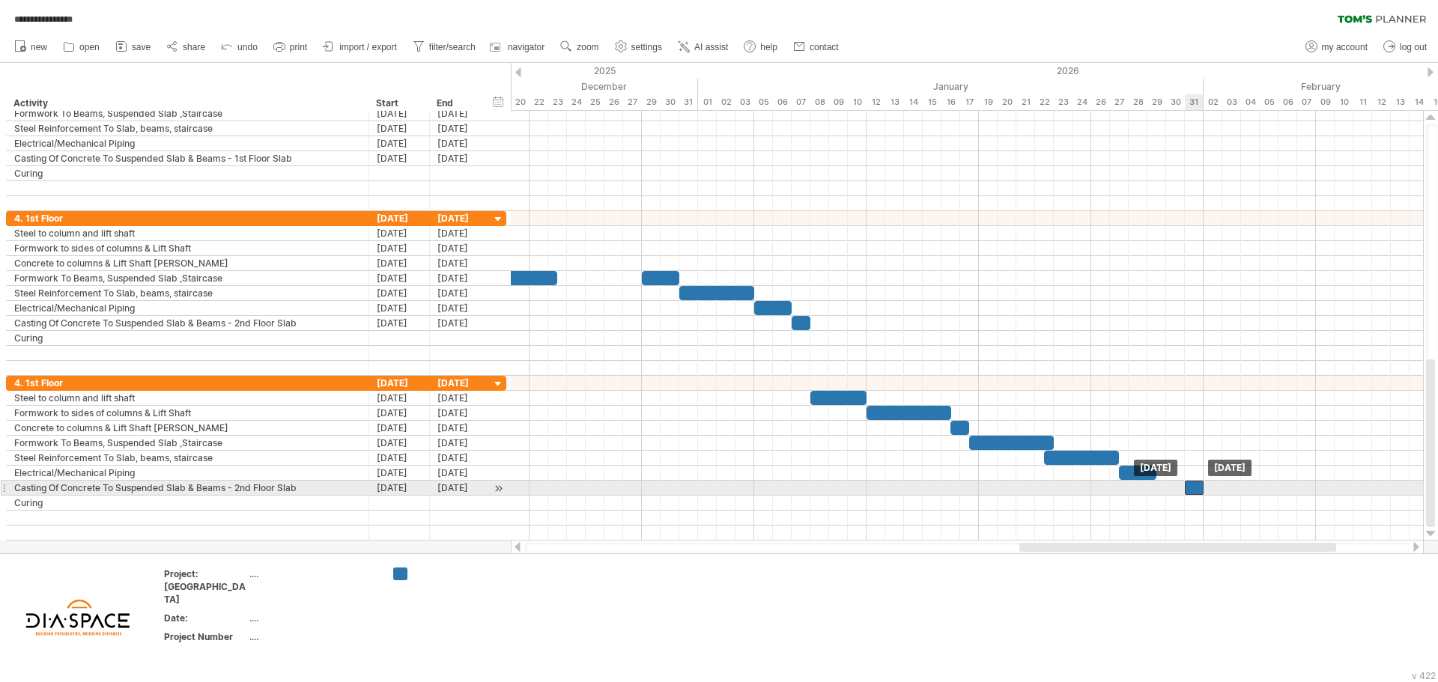
drag, startPoint x: 800, startPoint y: 487, endPoint x: 1191, endPoint y: 487, distance: 391.6
click at [1191, 487] on div at bounding box center [1194, 488] width 19 height 14
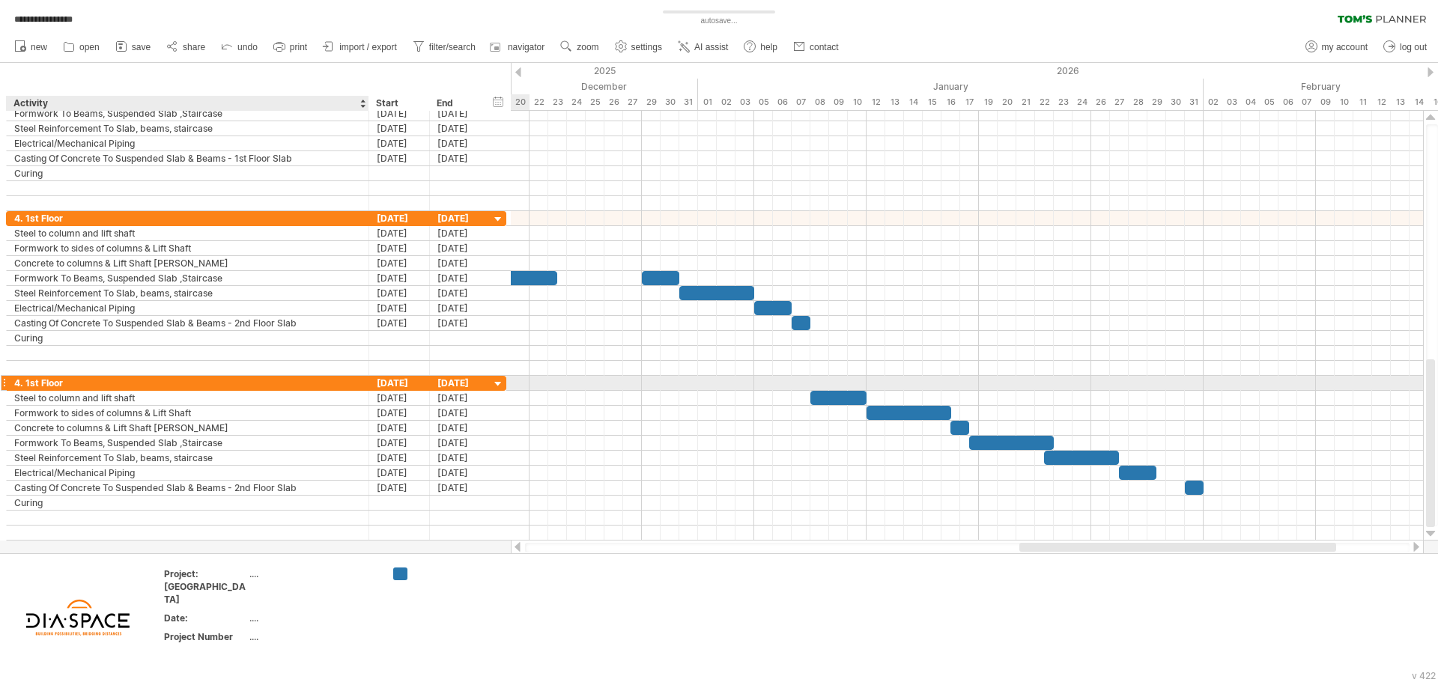
click at [89, 380] on div "4. 1st Floor" at bounding box center [187, 383] width 347 height 14
type input "**********"
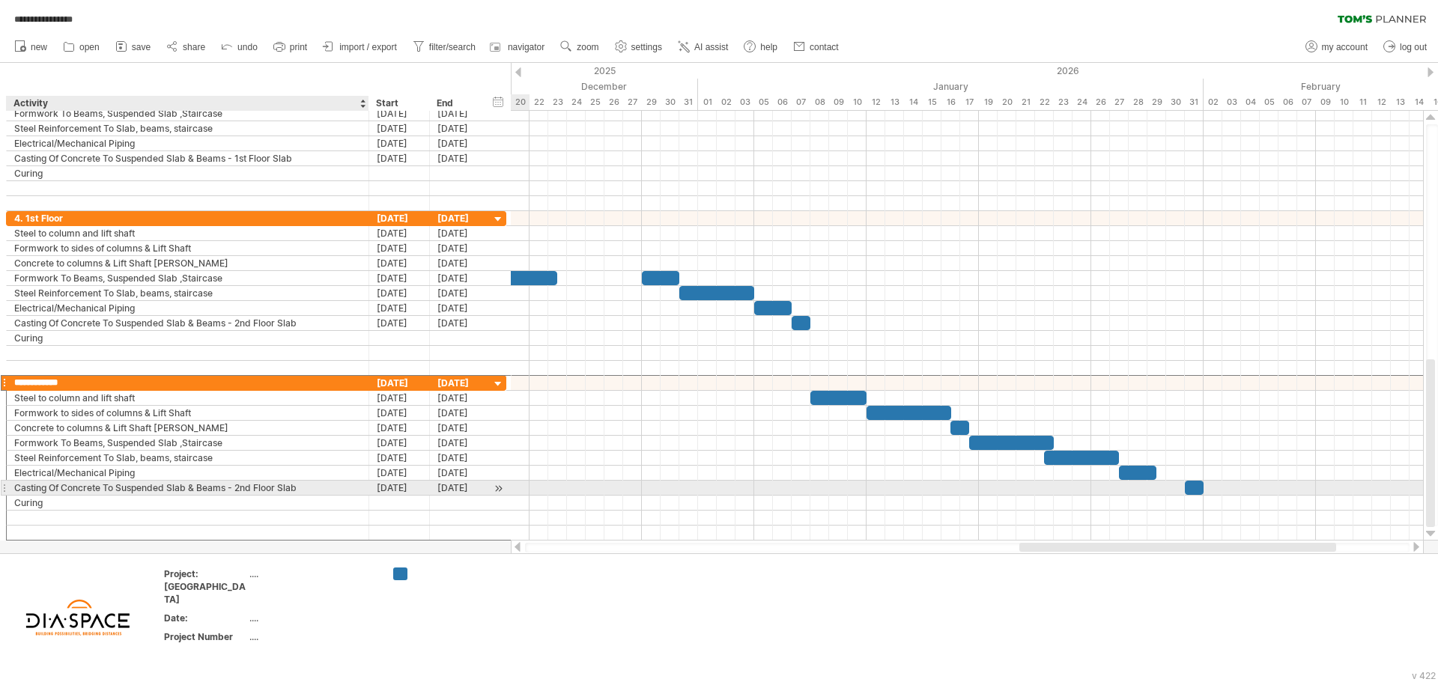
click at [249, 487] on div "Casting Of Concrete To Suspended Slab & Beams - 2nd Floor Slab" at bounding box center [187, 488] width 347 height 14
type input "**********"
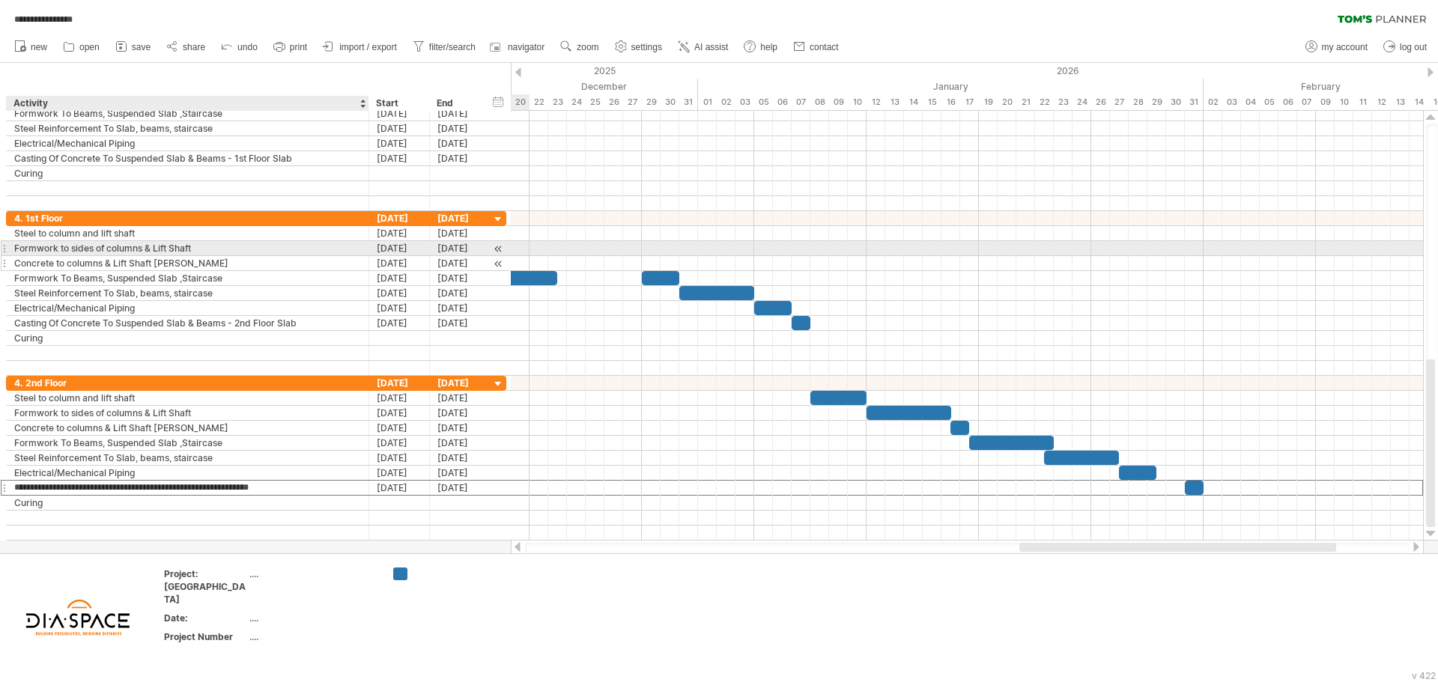
click at [253, 261] on div "Concrete to columns & Lift Shaft [PERSON_NAME]" at bounding box center [187, 263] width 347 height 14
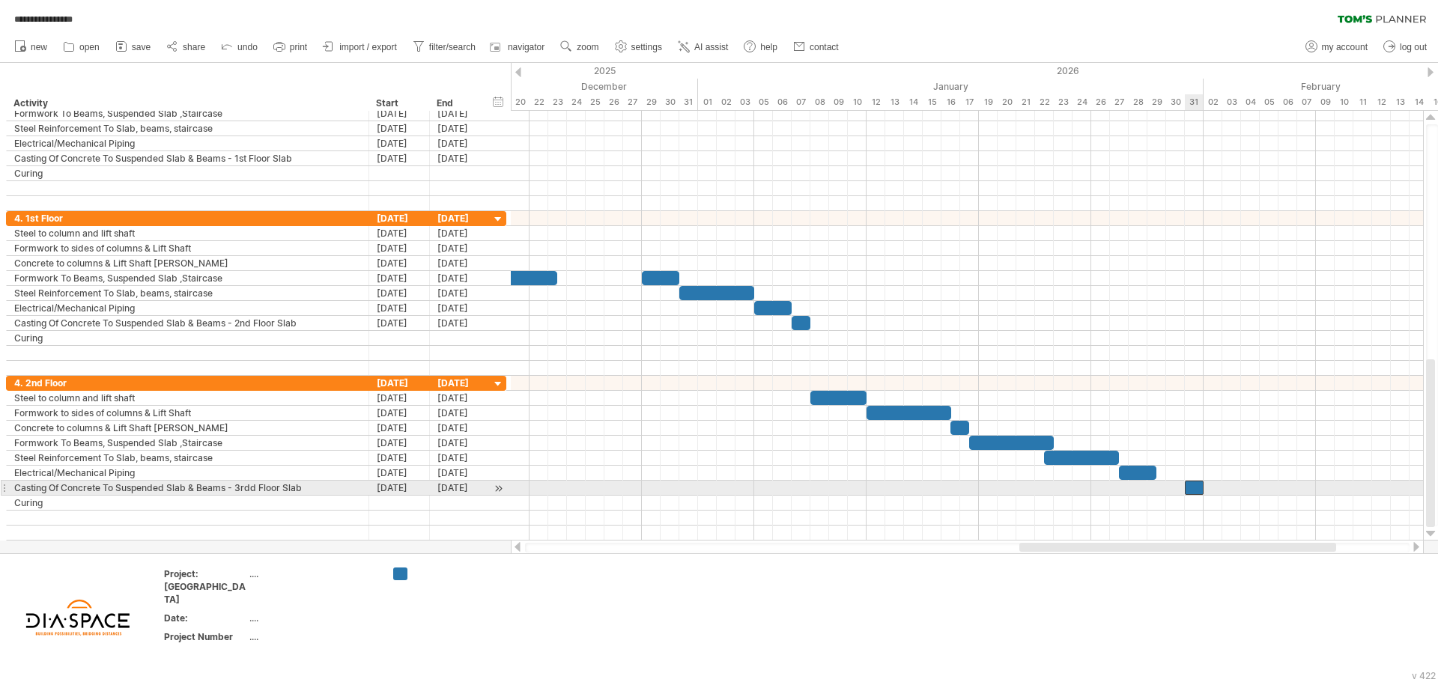
click at [1196, 489] on div at bounding box center [1194, 488] width 19 height 14
click at [1203, 489] on span at bounding box center [1203, 488] width 6 height 14
click at [1203, 487] on span at bounding box center [1203, 488] width 6 height 14
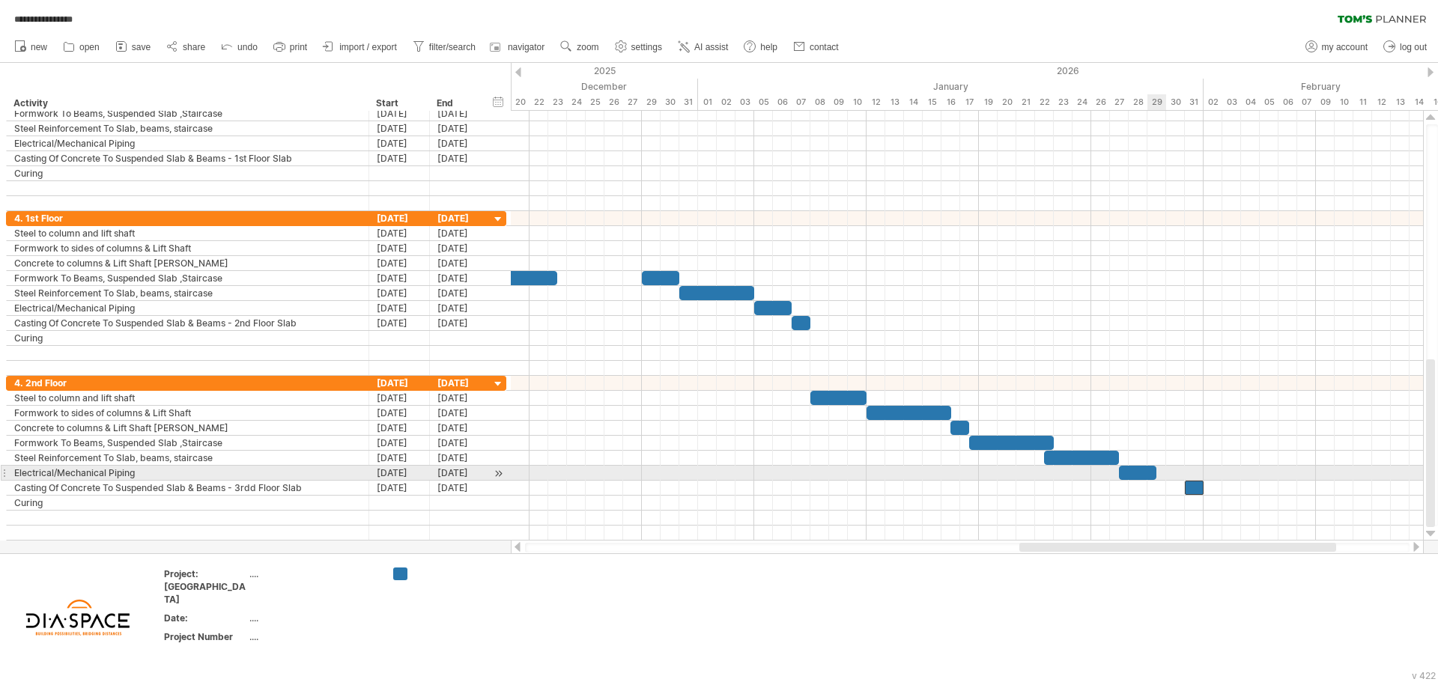
click at [1161, 476] on div at bounding box center [967, 473] width 912 height 15
drag, startPoint x: 1142, startPoint y: 474, endPoint x: 1168, endPoint y: 474, distance: 26.2
click at [1168, 474] on div at bounding box center [1165, 473] width 37 height 14
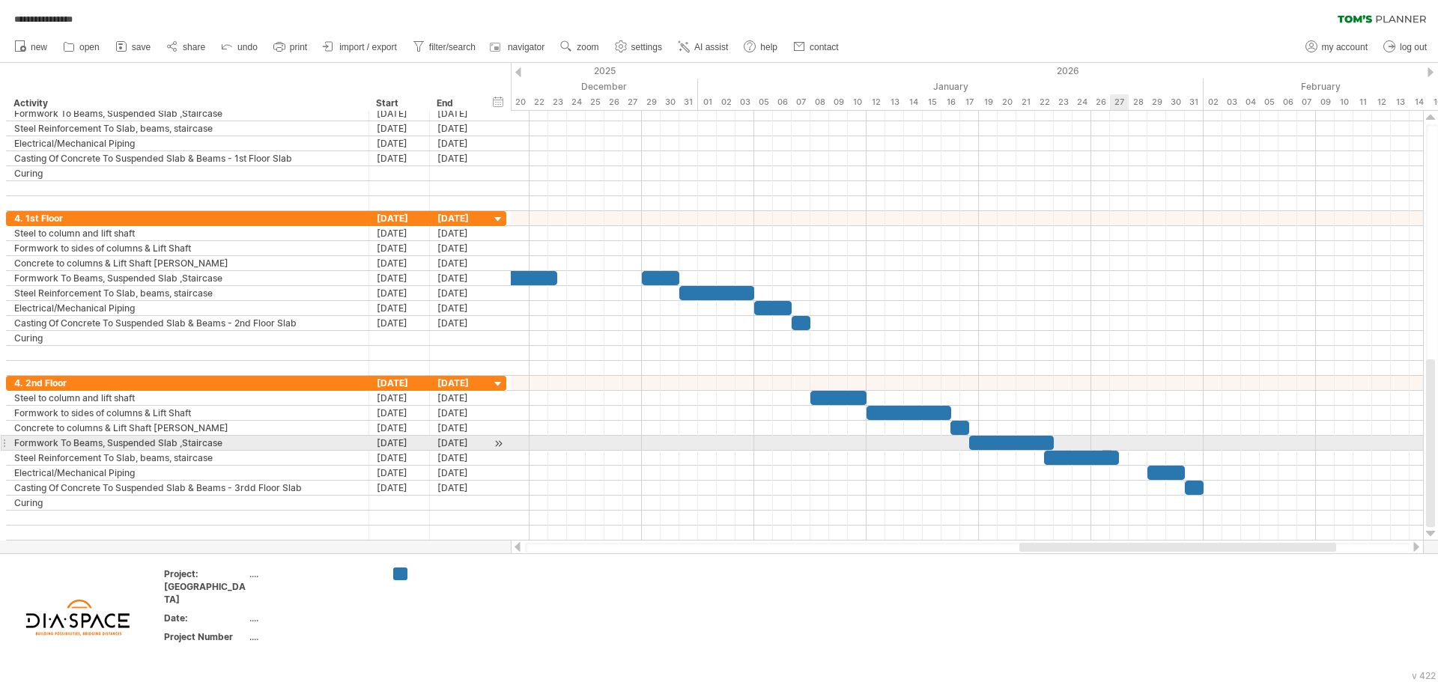
drag, startPoint x: 1102, startPoint y: 450, endPoint x: 1111, endPoint y: 451, distance: 9.0
click at [1111, 451] on div "[DATE] [DATE]" at bounding box center [967, 326] width 912 height 430
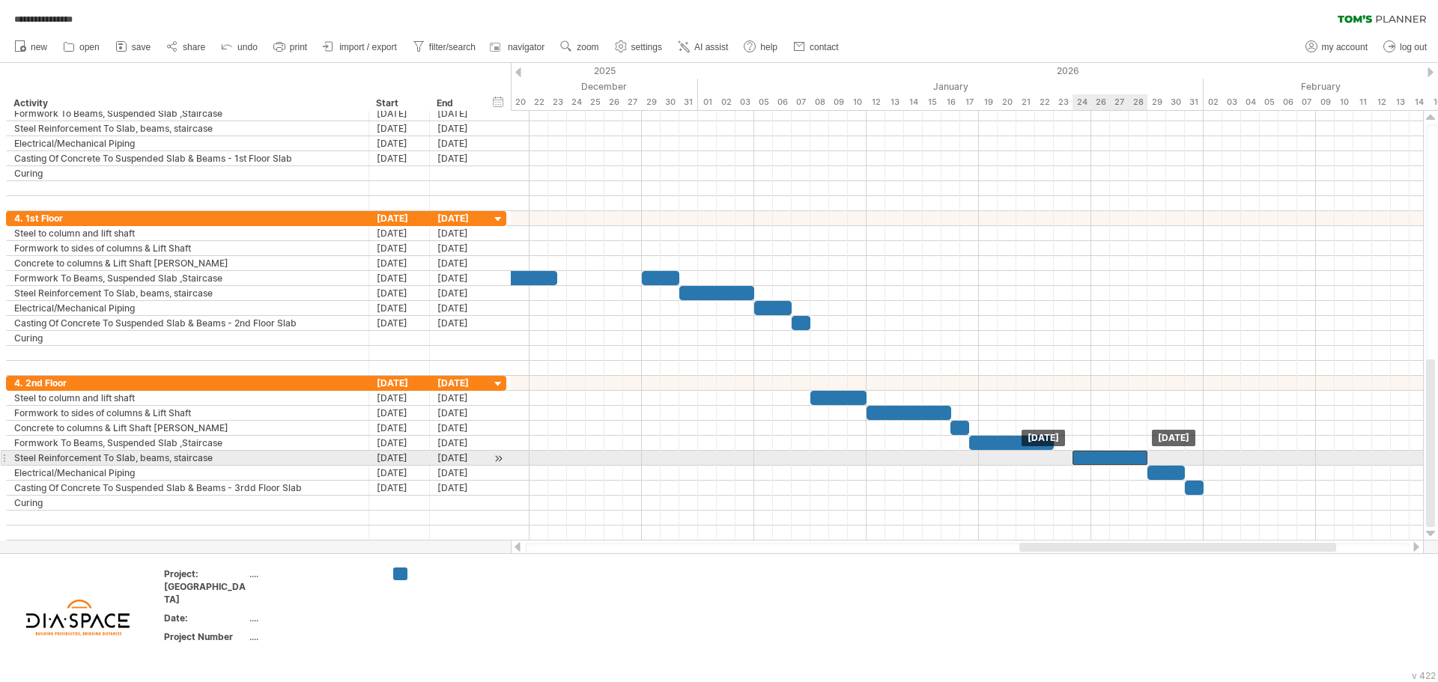
drag, startPoint x: 1099, startPoint y: 458, endPoint x: 1126, endPoint y: 462, distance: 27.3
click at [1126, 462] on div at bounding box center [1109, 458] width 75 height 14
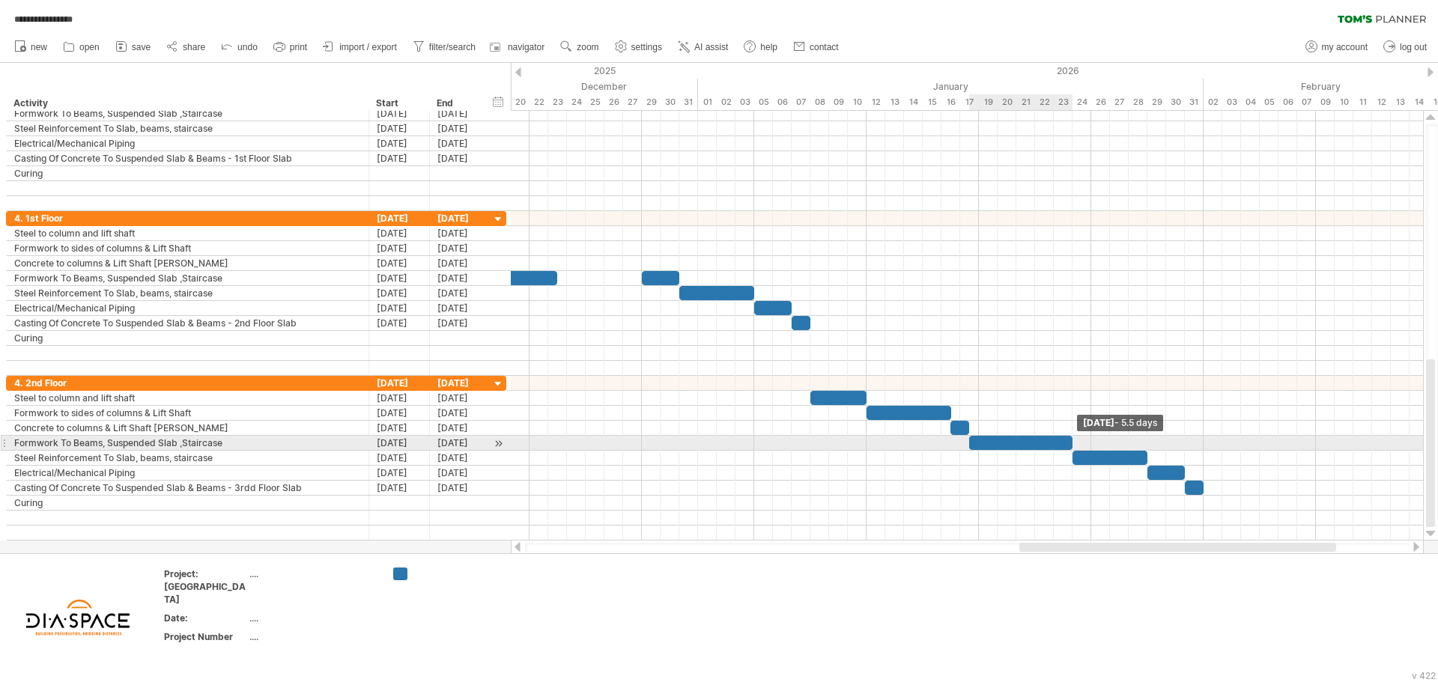
drag, startPoint x: 1056, startPoint y: 441, endPoint x: 1072, endPoint y: 444, distance: 16.7
click at [1072, 444] on span at bounding box center [1072, 443] width 6 height 14
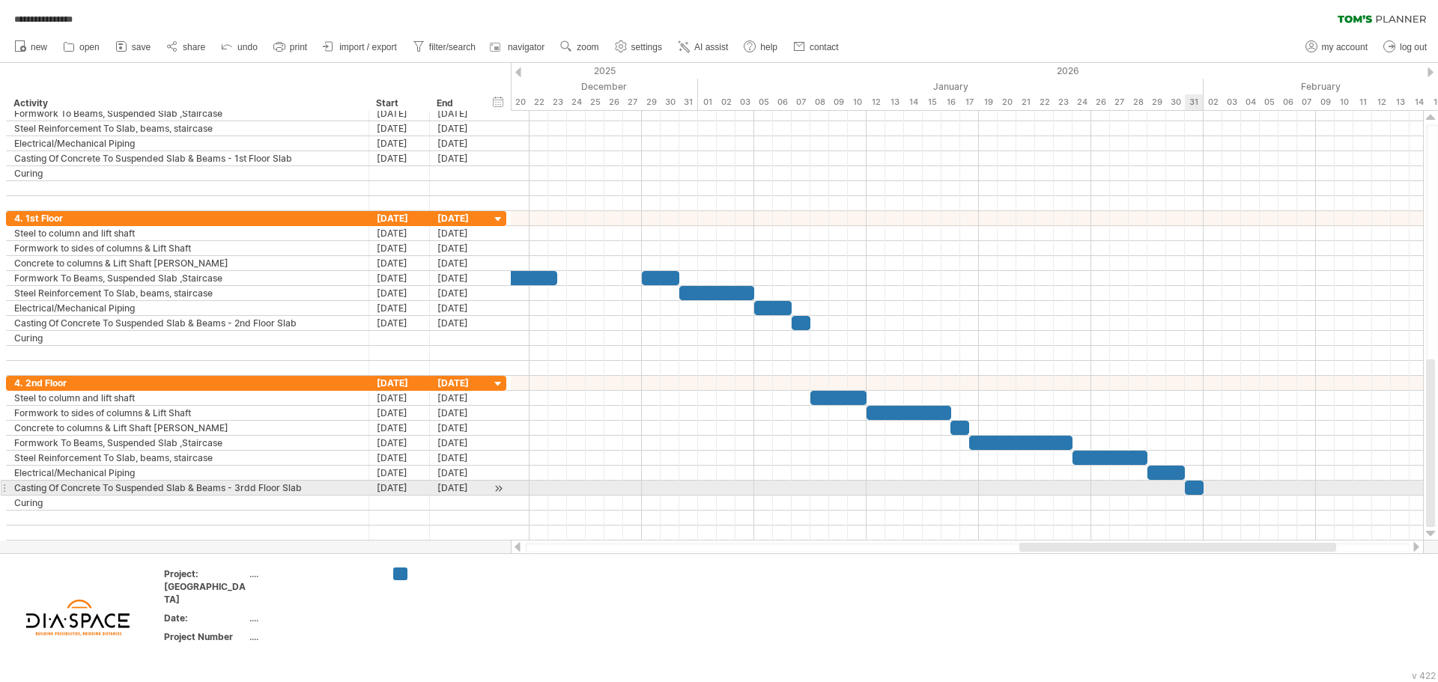
click at [1193, 488] on div at bounding box center [1194, 488] width 19 height 14
click at [1200, 488] on span at bounding box center [1203, 488] width 6 height 14
click at [1195, 491] on div at bounding box center [1194, 488] width 19 height 14
click at [1200, 491] on span at bounding box center [1203, 488] width 6 height 14
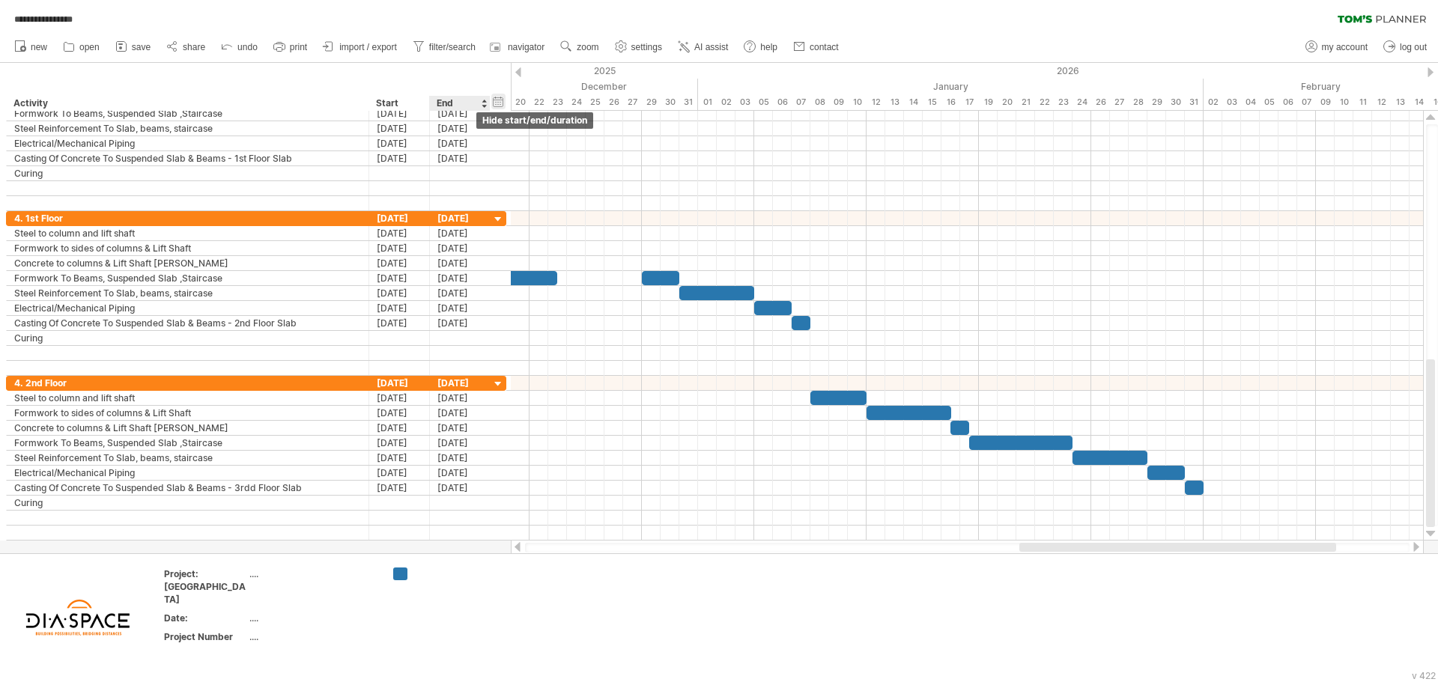
click at [500, 97] on div "hide start/end/duration show start/end/duration" at bounding box center [498, 102] width 14 height 16
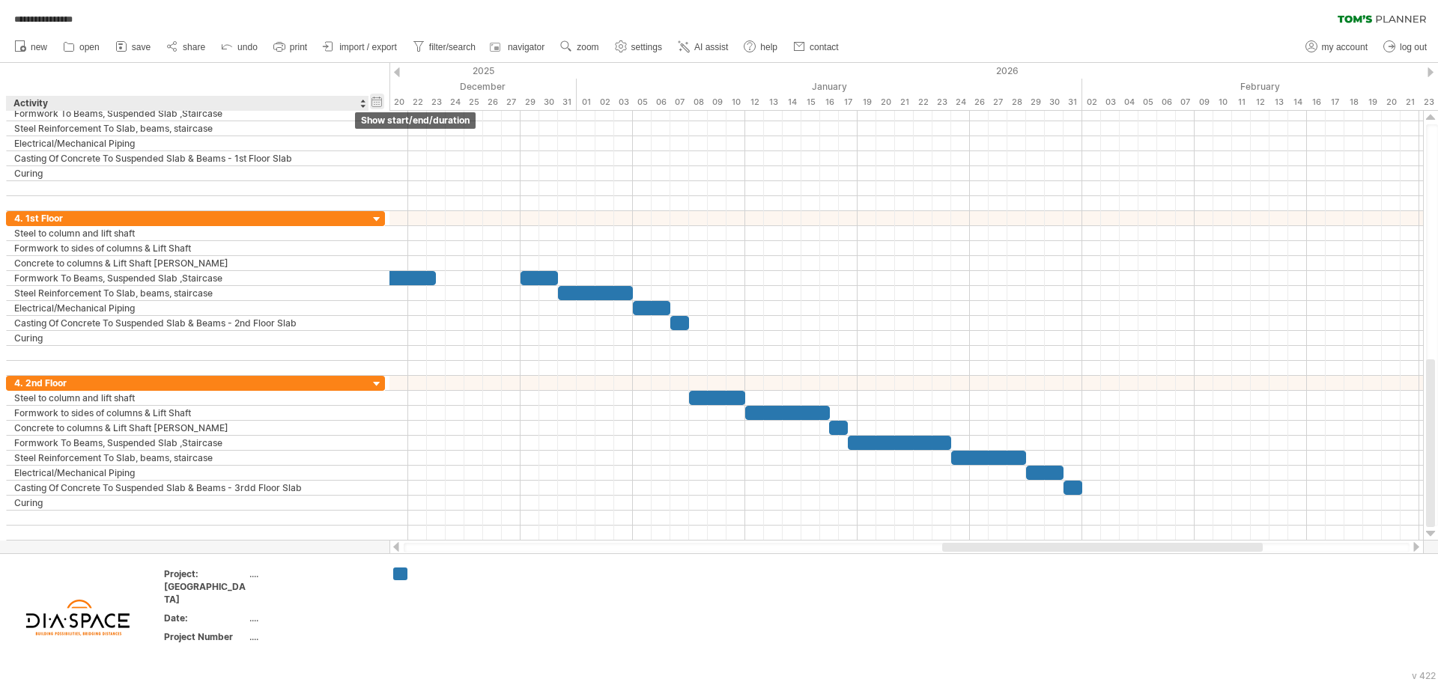
click at [377, 103] on div "hide start/end/duration show start/end/duration" at bounding box center [377, 102] width 14 height 16
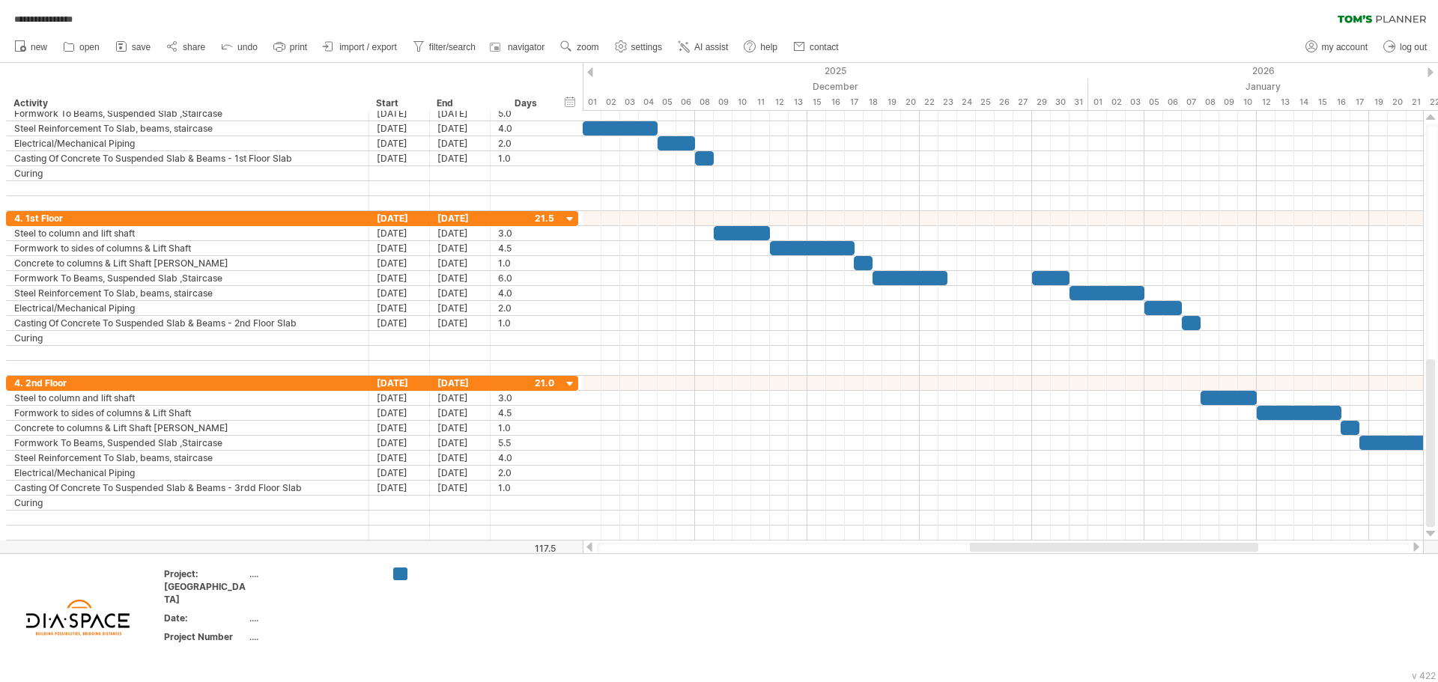
drag, startPoint x: 1087, startPoint y: 548, endPoint x: 1003, endPoint y: 549, distance: 84.6
click at [1003, 549] on div at bounding box center [1114, 547] width 288 height 9
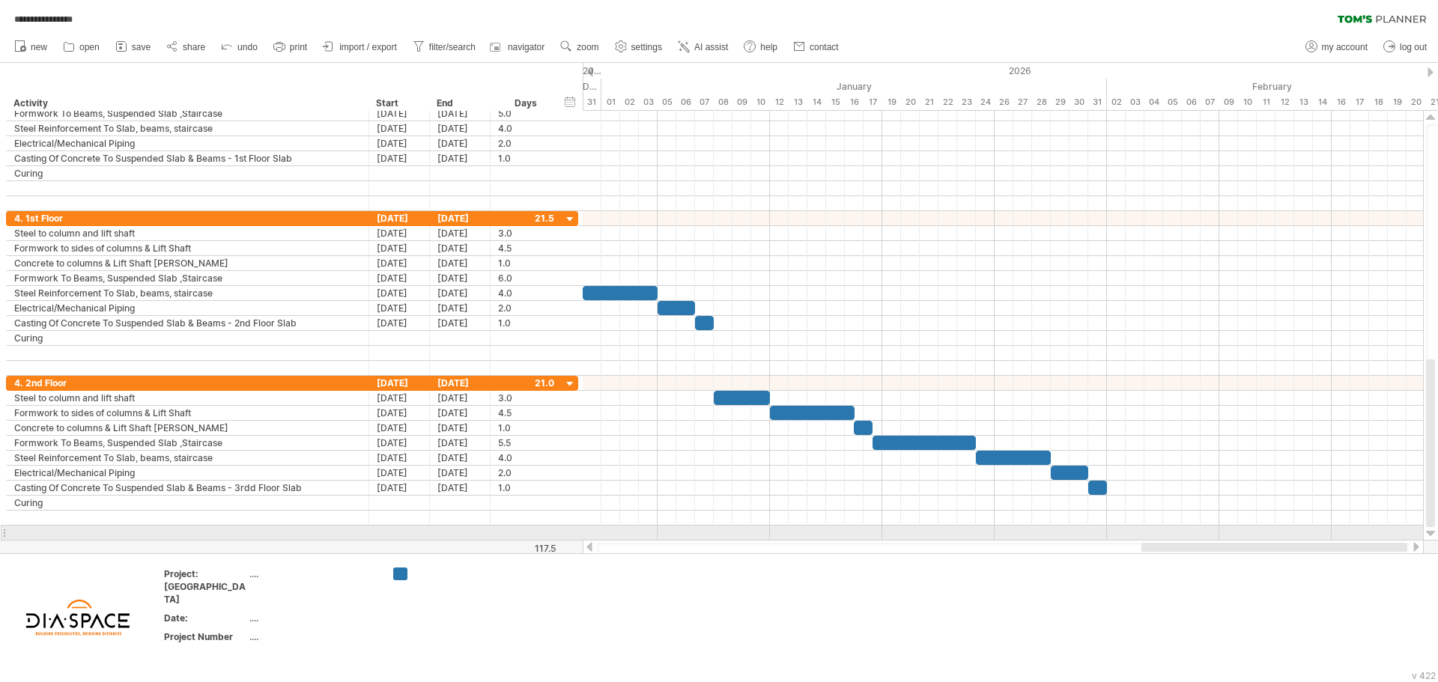
drag, startPoint x: 1084, startPoint y: 545, endPoint x: 1221, endPoint y: 541, distance: 137.1
click at [1221, 541] on div at bounding box center [1003, 547] width 841 height 15
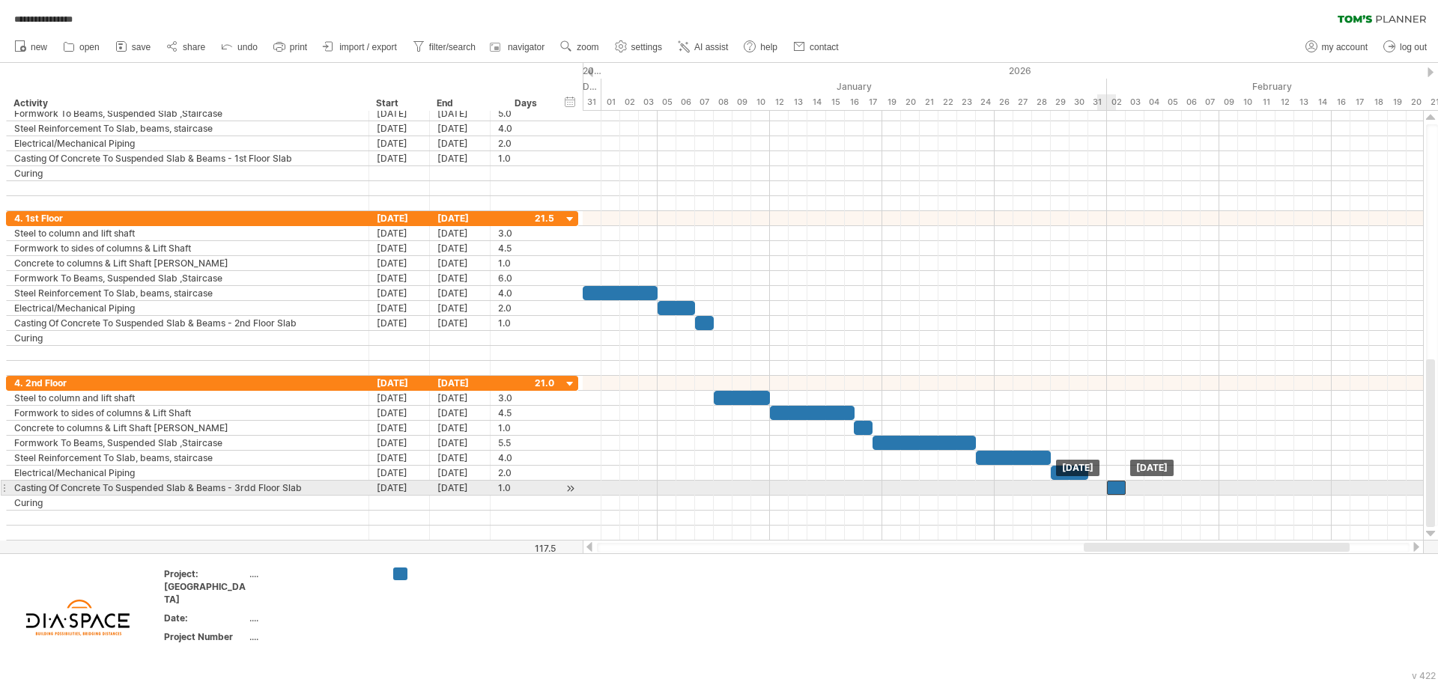
drag, startPoint x: 1100, startPoint y: 490, endPoint x: 1114, endPoint y: 492, distance: 14.3
click at [1114, 492] on div at bounding box center [1116, 488] width 19 height 14
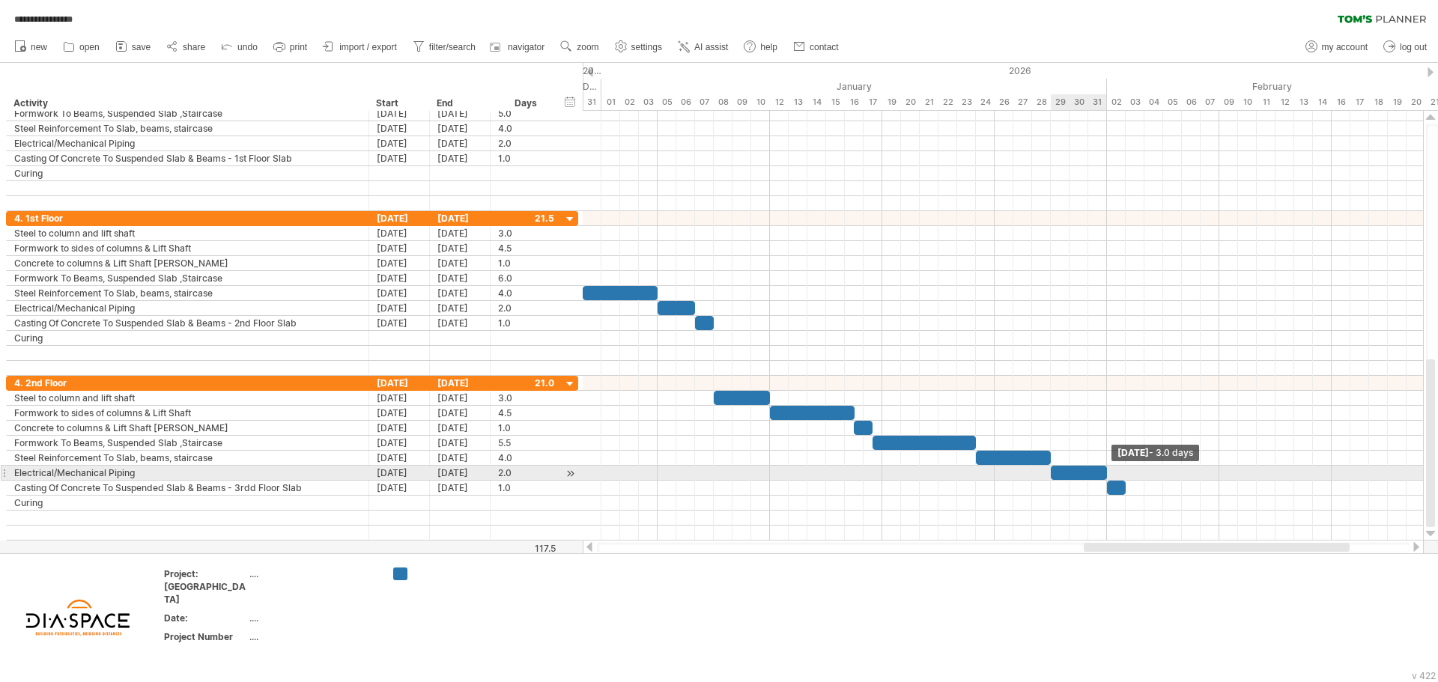
drag, startPoint x: 1085, startPoint y: 471, endPoint x: 1104, endPoint y: 471, distance: 18.7
click at [1104, 471] on span at bounding box center [1107, 473] width 6 height 14
drag, startPoint x: 1051, startPoint y: 472, endPoint x: 1067, endPoint y: 472, distance: 16.5
click at [1067, 472] on span at bounding box center [1069, 473] width 6 height 14
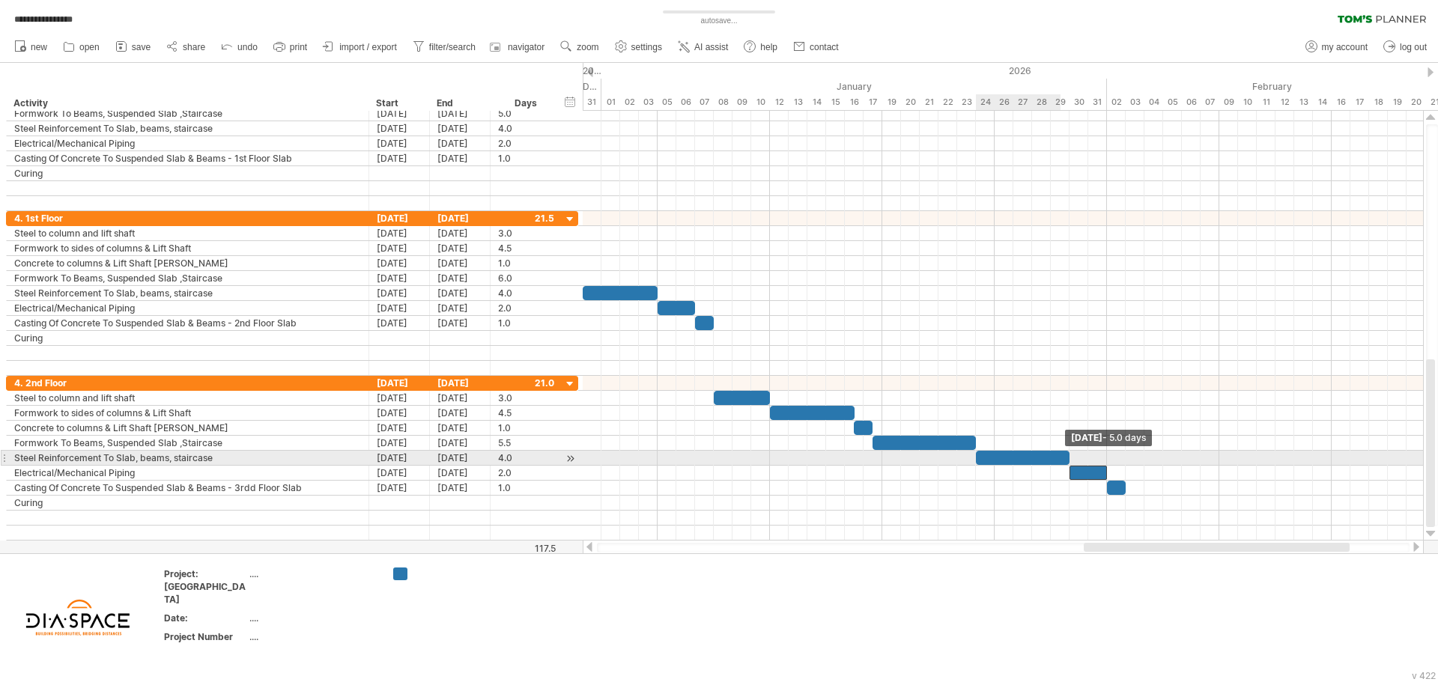
drag, startPoint x: 1052, startPoint y: 460, endPoint x: 1067, endPoint y: 460, distance: 15.0
click at [1067, 460] on span at bounding box center [1069, 458] width 6 height 14
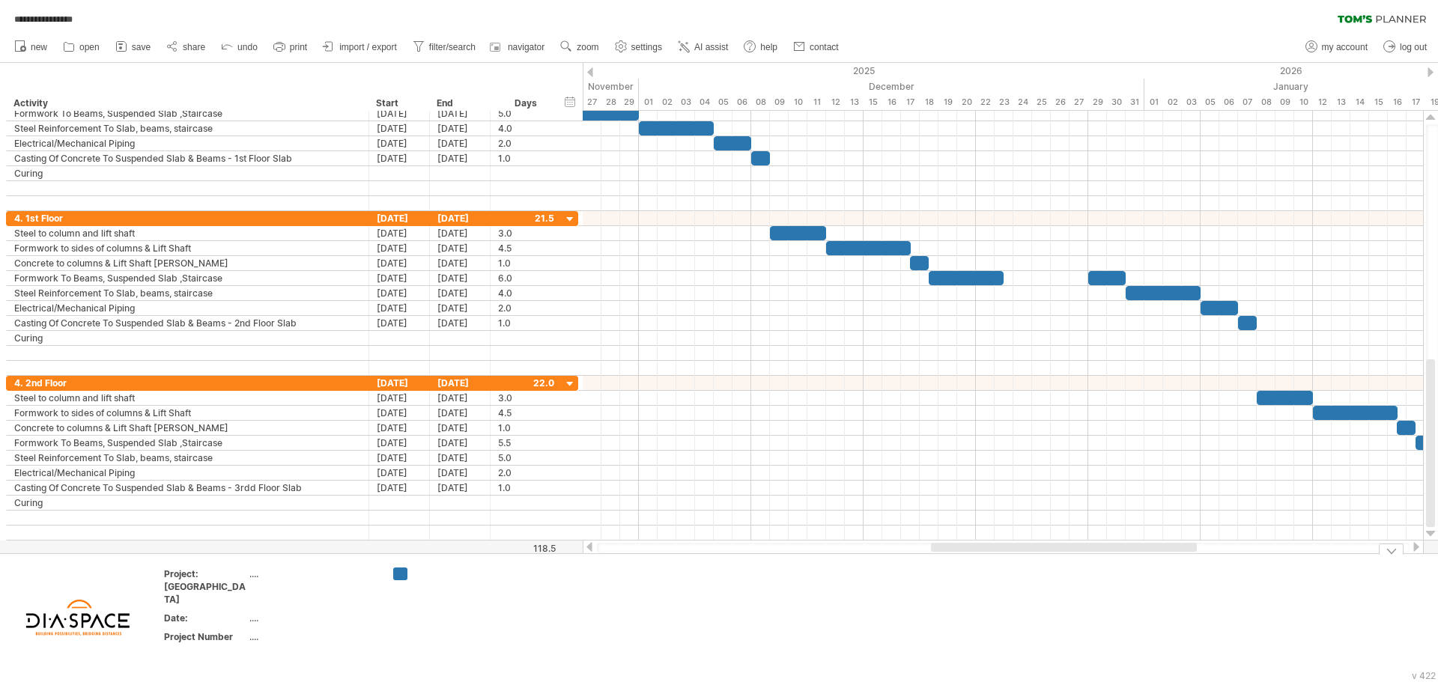
drag, startPoint x: 1167, startPoint y: 547, endPoint x: 1015, endPoint y: 554, distance: 152.9
click at [1015, 554] on div "**********" at bounding box center [719, 341] width 1438 height 682
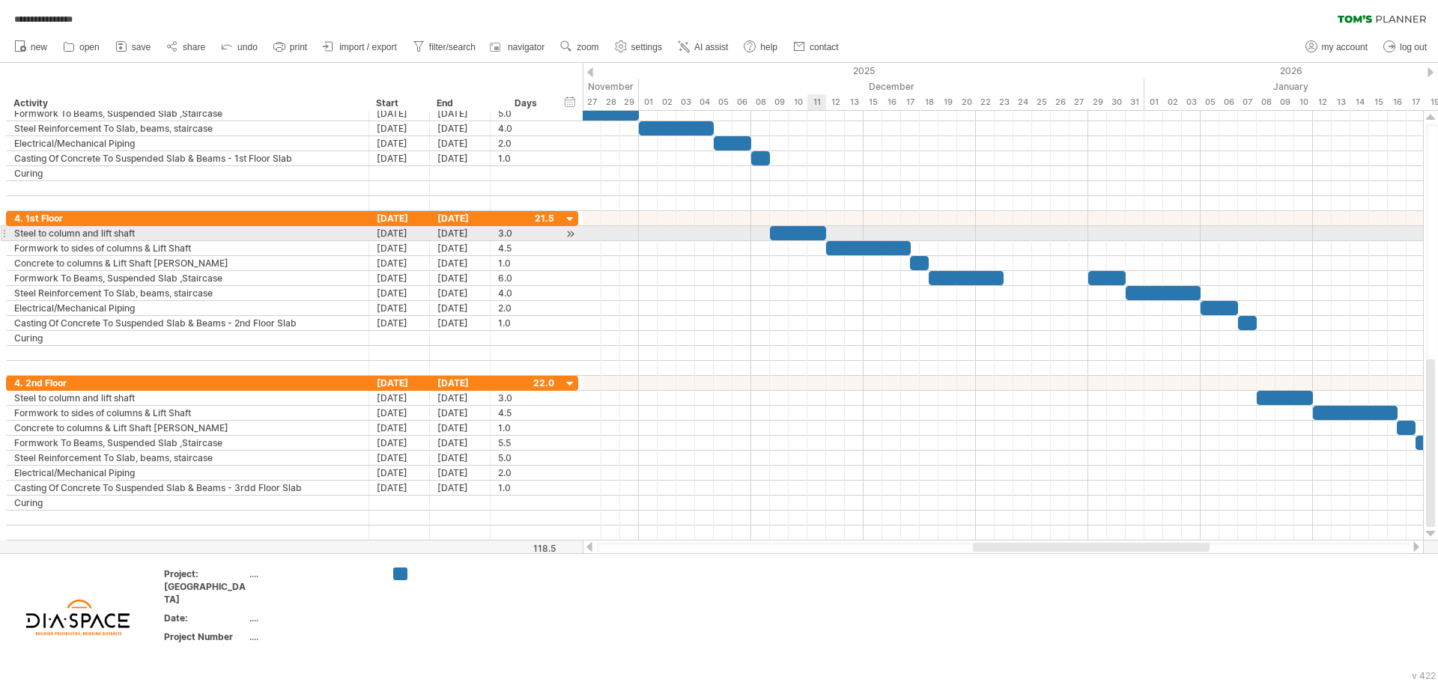
click at [824, 232] on span at bounding box center [826, 233] width 6 height 14
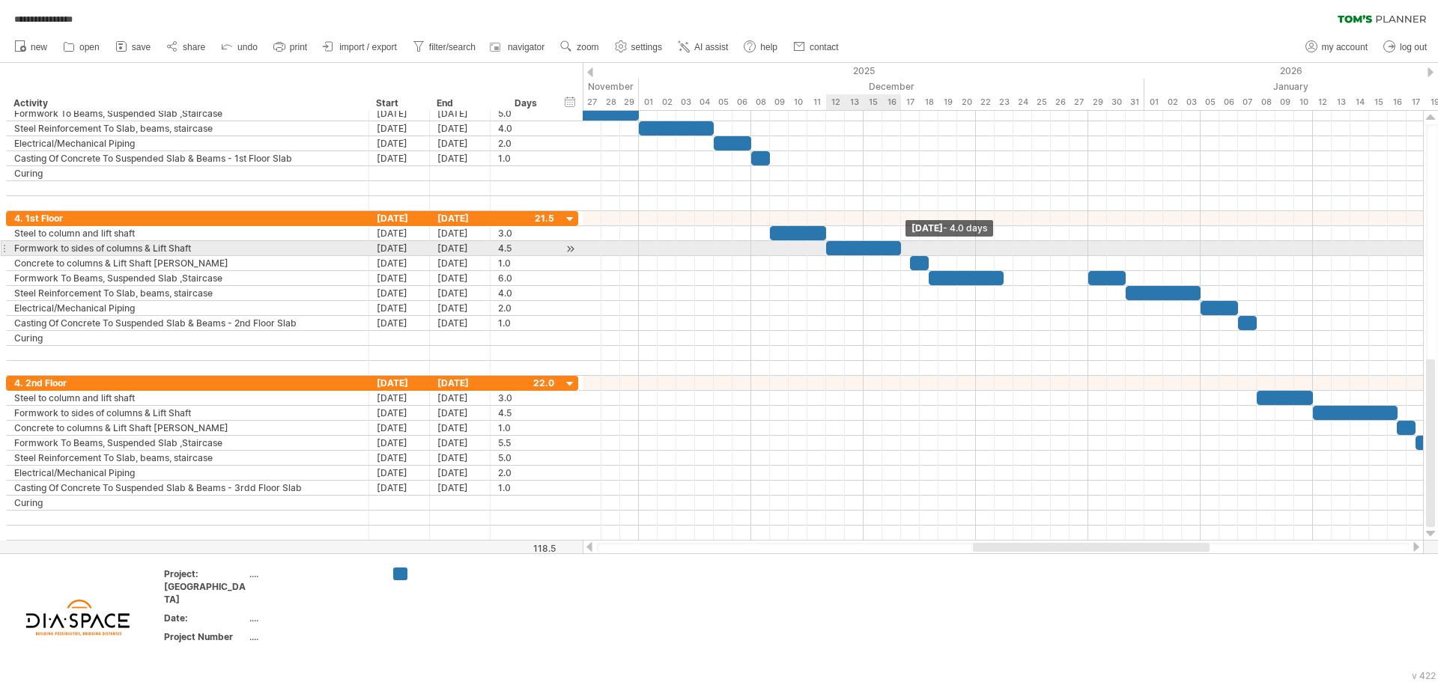
click at [903, 247] on span at bounding box center [901, 248] width 6 height 14
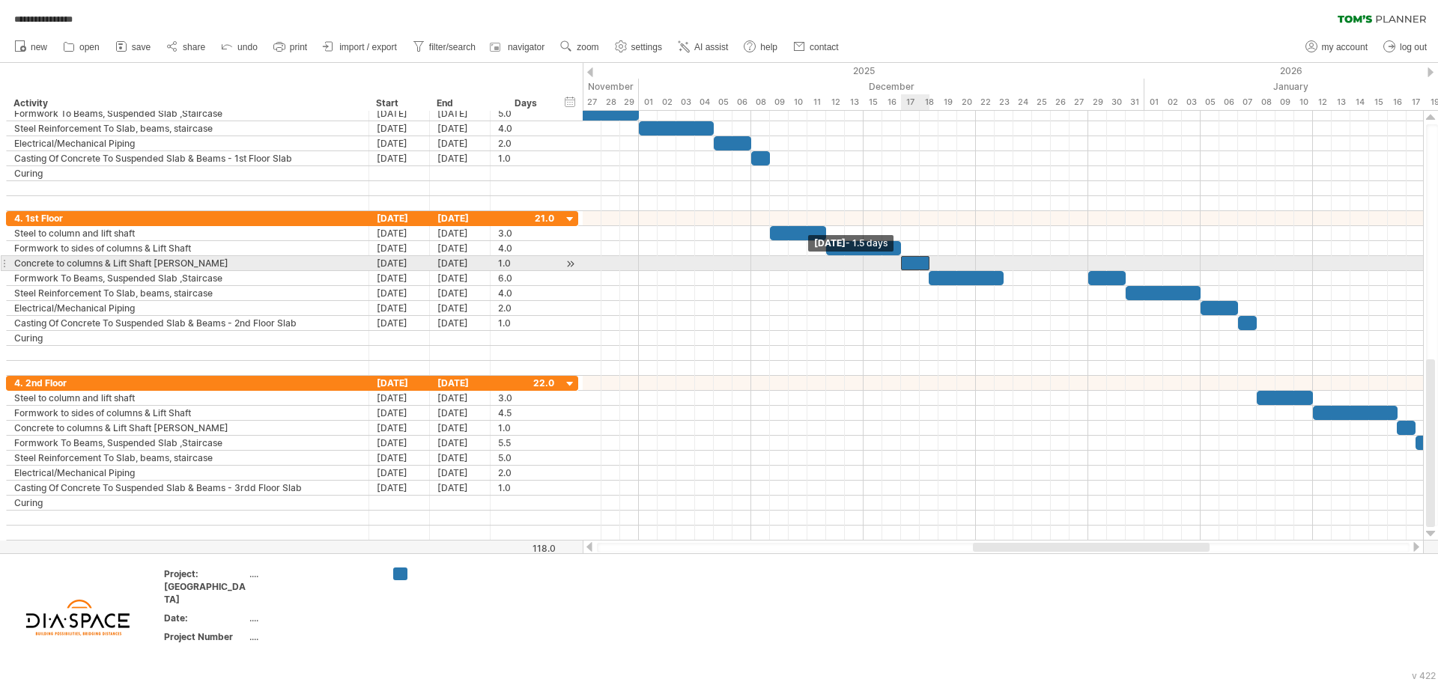
click at [904, 265] on div at bounding box center [915, 263] width 28 height 14
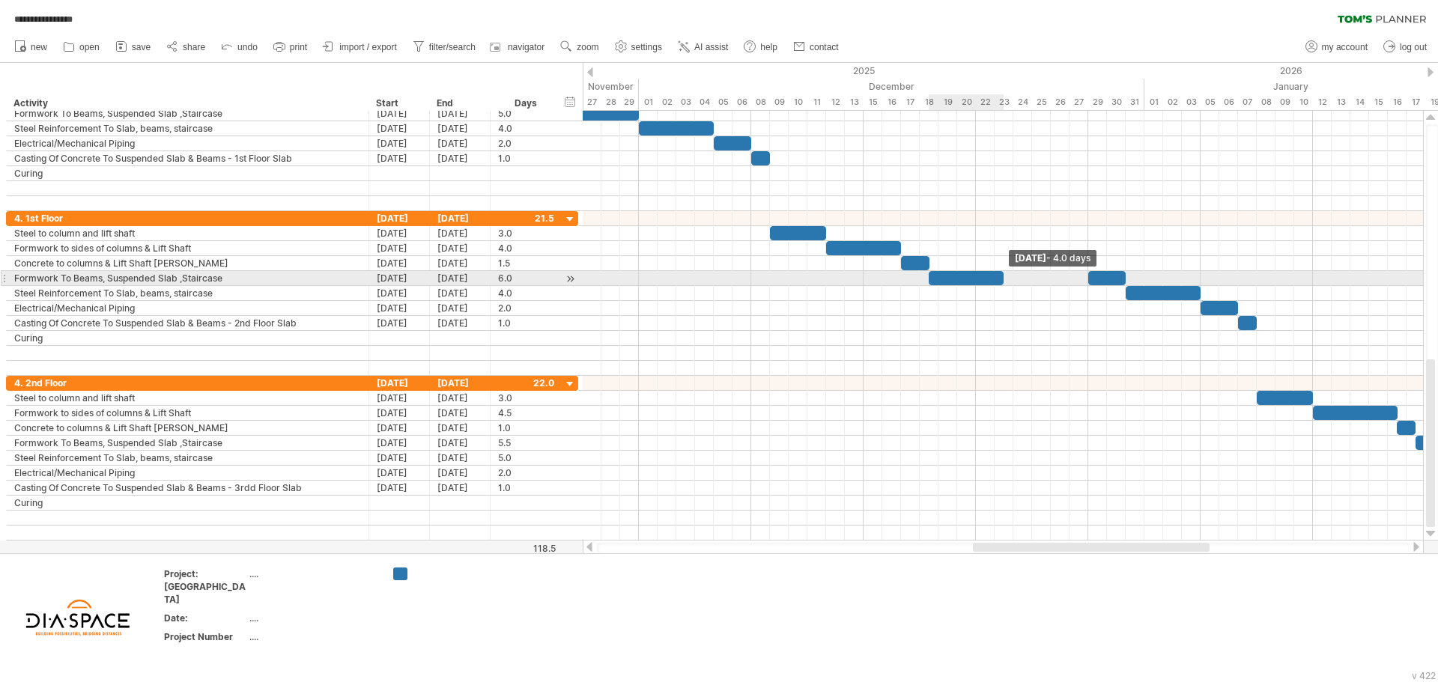
click at [1001, 274] on span at bounding box center [1003, 278] width 6 height 14
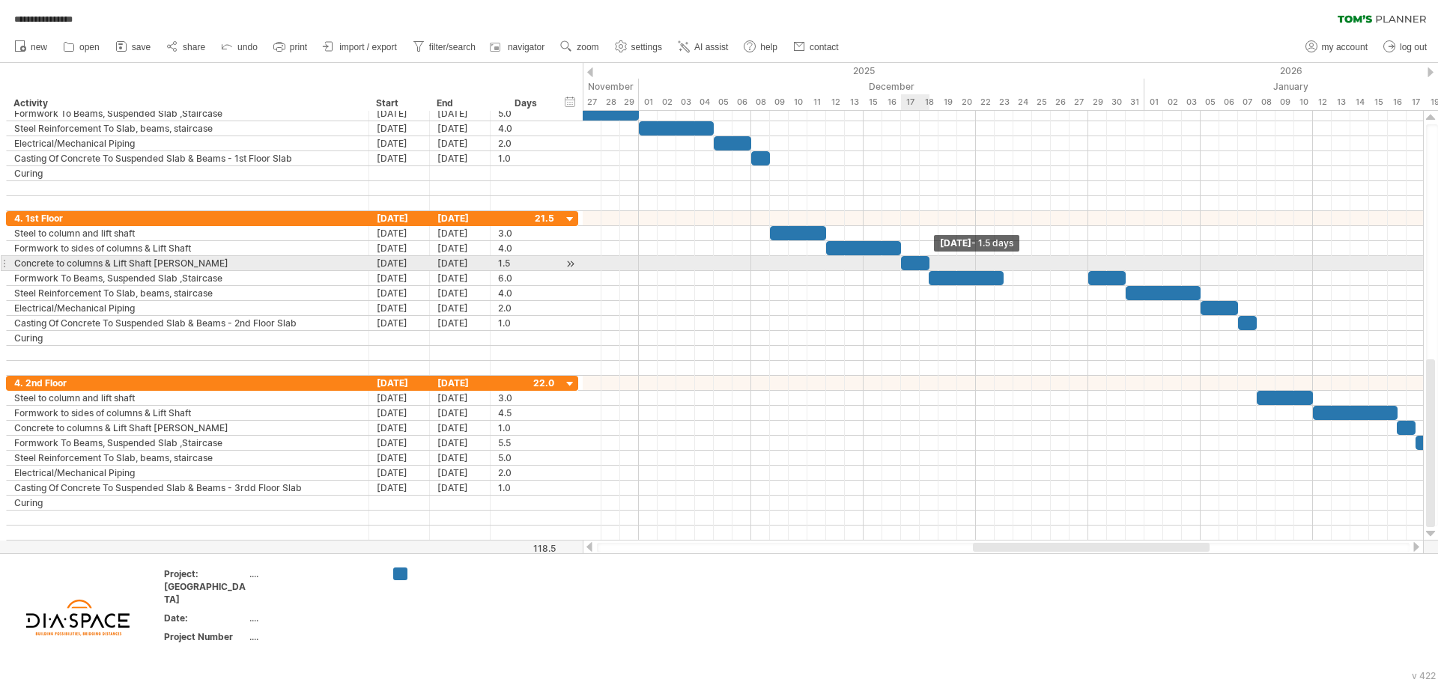
click at [929, 265] on span at bounding box center [929, 263] width 6 height 14
drag, startPoint x: 929, startPoint y: 259, endPoint x: 938, endPoint y: 265, distance: 11.4
click at [938, 265] on span at bounding box center [938, 263] width 6 height 14
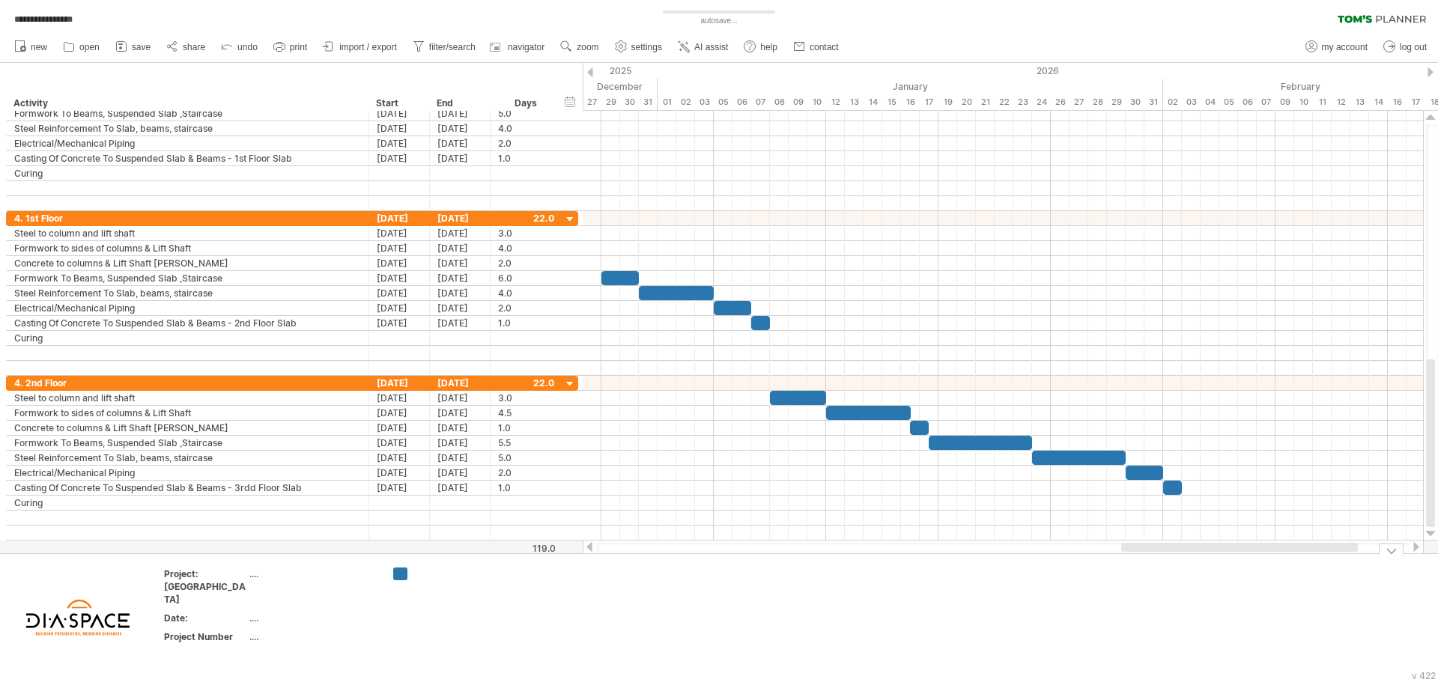
drag, startPoint x: 1066, startPoint y: 545, endPoint x: 1215, endPoint y: 563, distance: 149.4
click at [1215, 563] on div "**********" at bounding box center [719, 341] width 1438 height 682
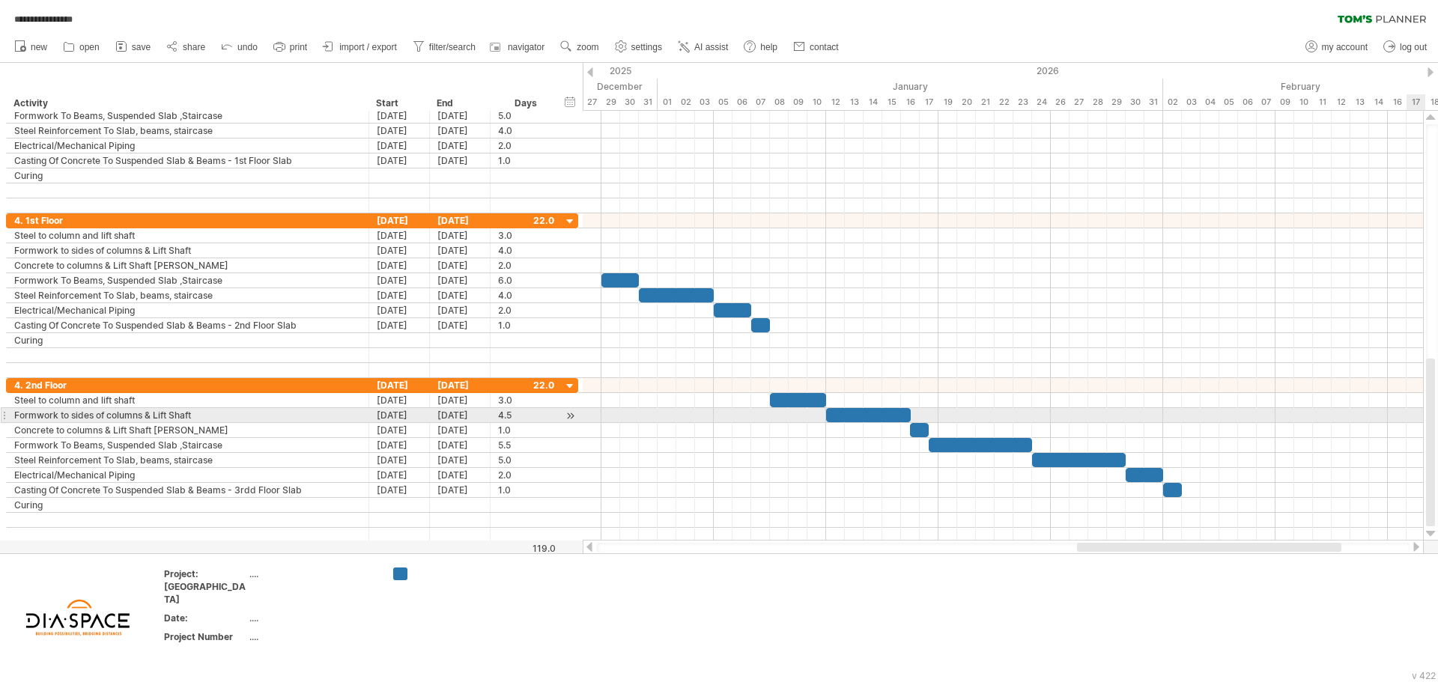
drag, startPoint x: 1430, startPoint y: 389, endPoint x: 1429, endPoint y: 412, distance: 23.3
click at [1429, 412] on div at bounding box center [1430, 443] width 9 height 168
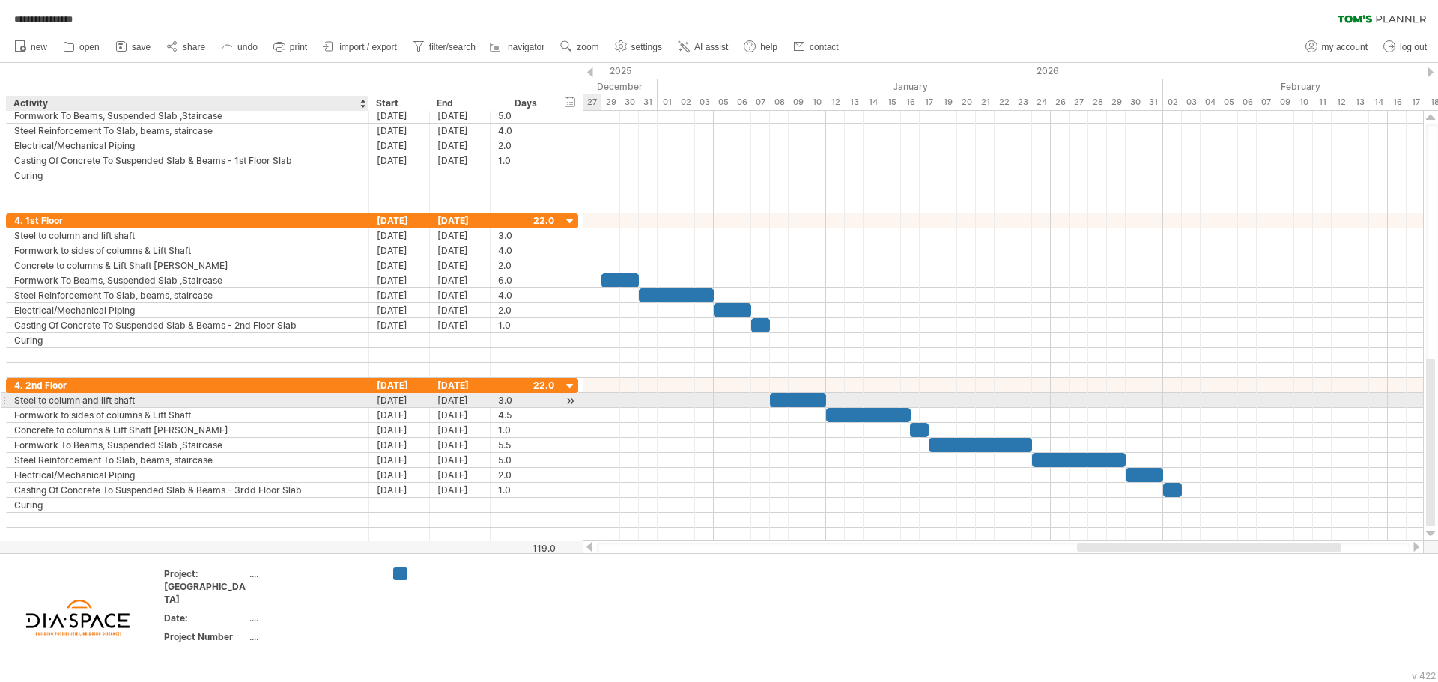
click at [109, 403] on div "Steel to column and lift shaft" at bounding box center [187, 400] width 347 height 14
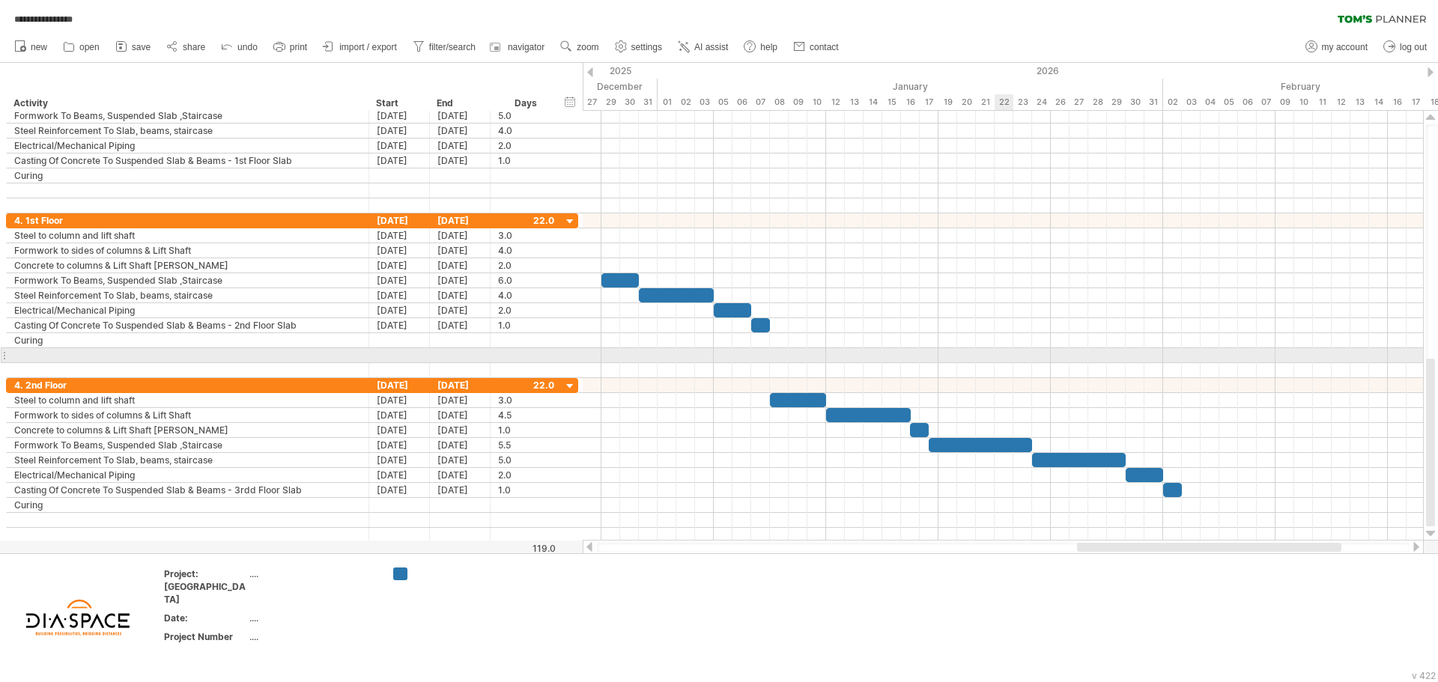
click at [994, 359] on div at bounding box center [1003, 355] width 840 height 15
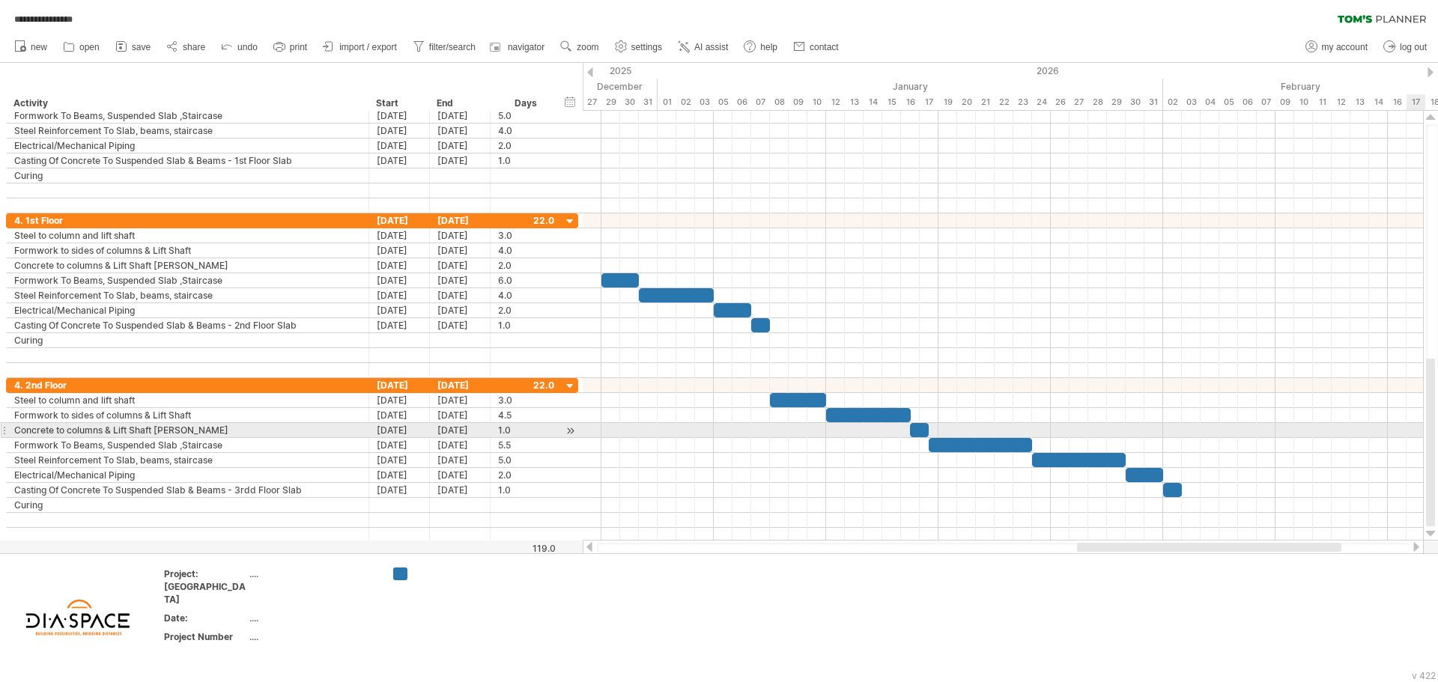
drag, startPoint x: 1432, startPoint y: 405, endPoint x: 1434, endPoint y: 428, distance: 23.3
click at [1434, 428] on div at bounding box center [1430, 443] width 9 height 168
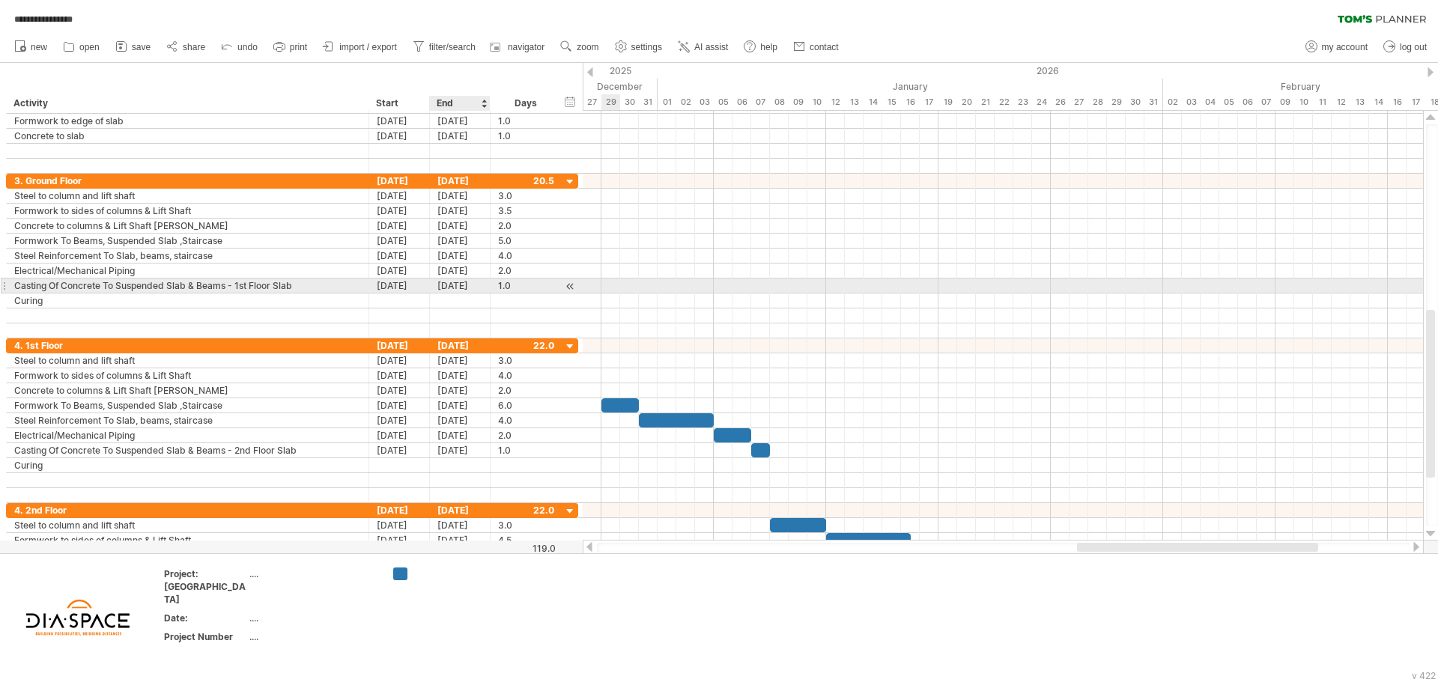
click at [466, 288] on div "[DATE]" at bounding box center [460, 286] width 61 height 14
click at [446, 288] on div "[DATE]" at bounding box center [460, 286] width 61 height 14
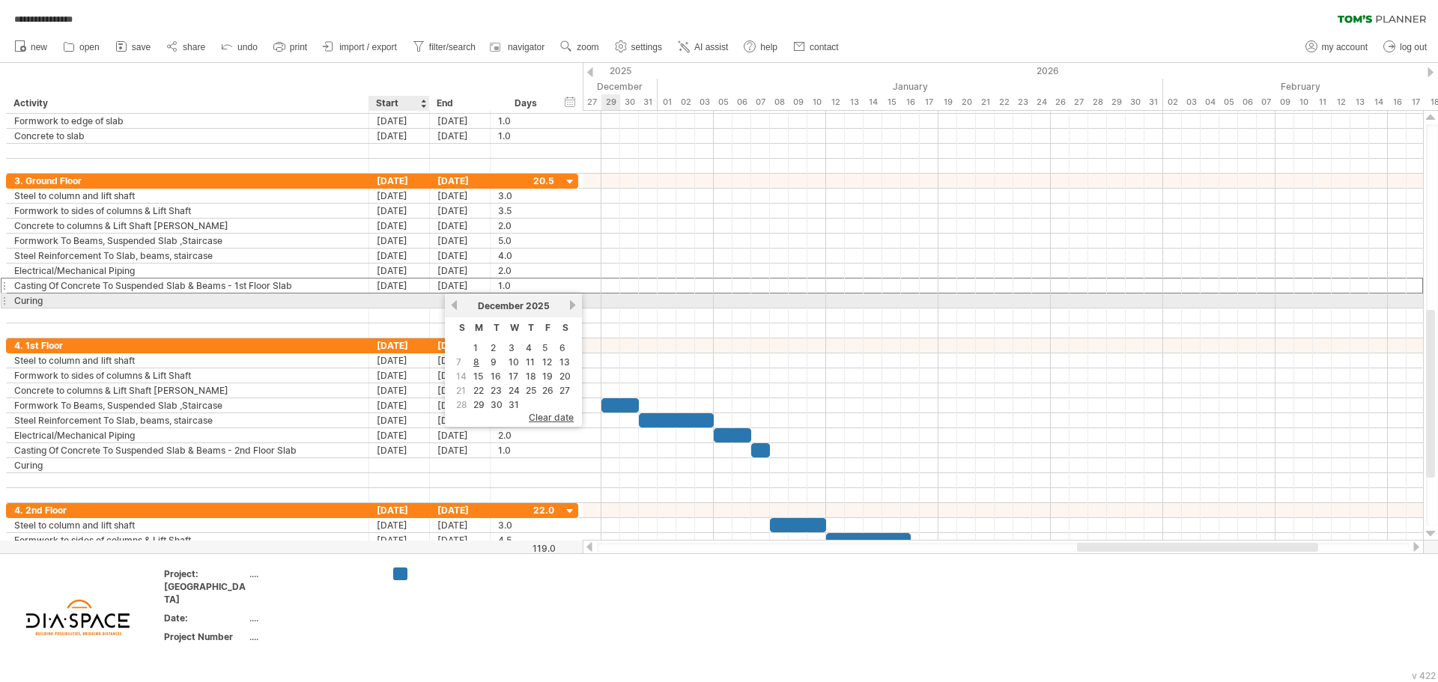
click at [410, 303] on div at bounding box center [399, 301] width 61 height 14
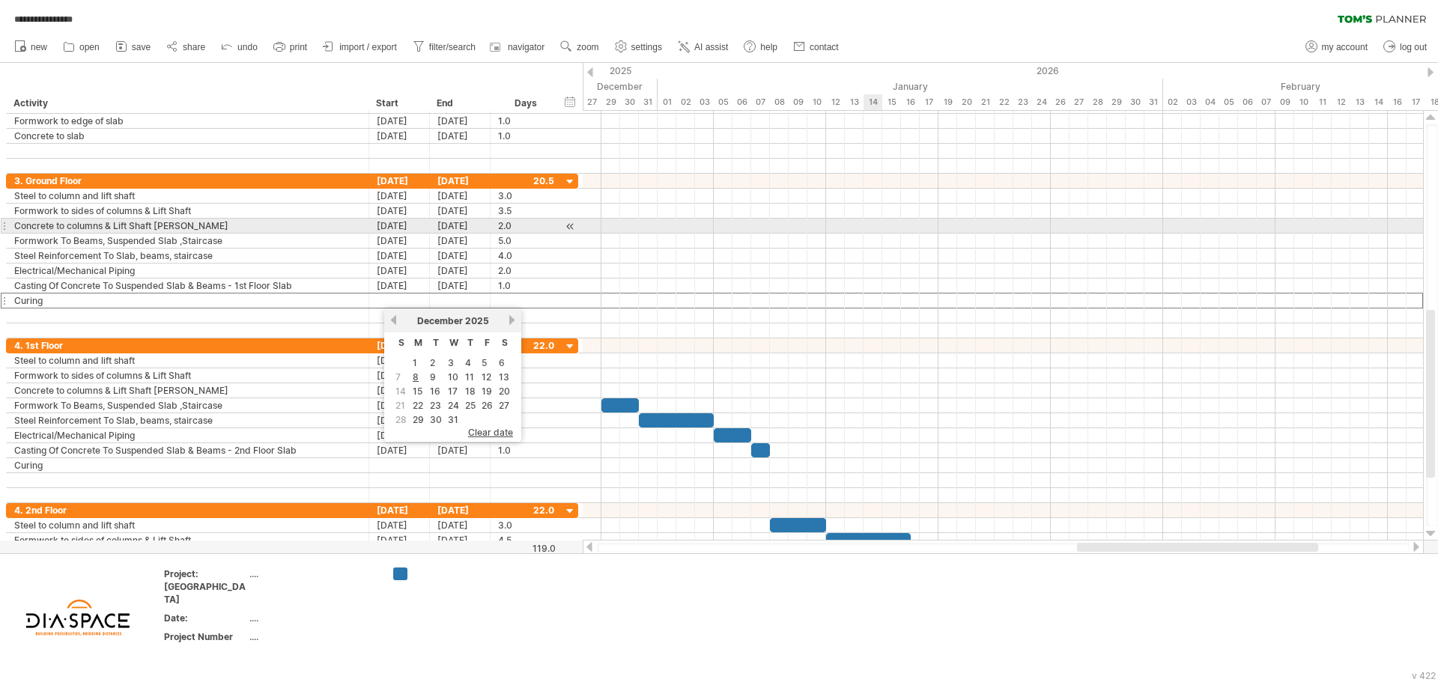
click at [881, 222] on div at bounding box center [1003, 226] width 840 height 15
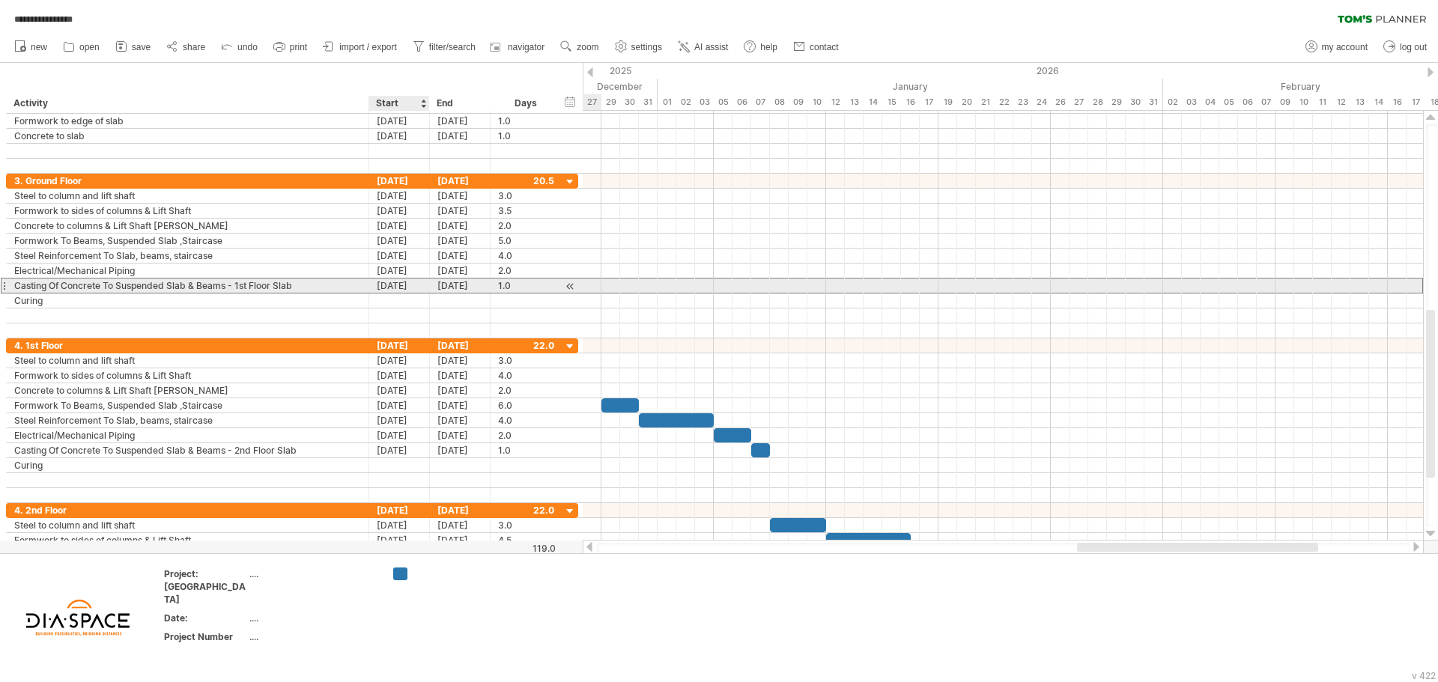
click at [401, 284] on div "[DATE]" at bounding box center [399, 286] width 61 height 14
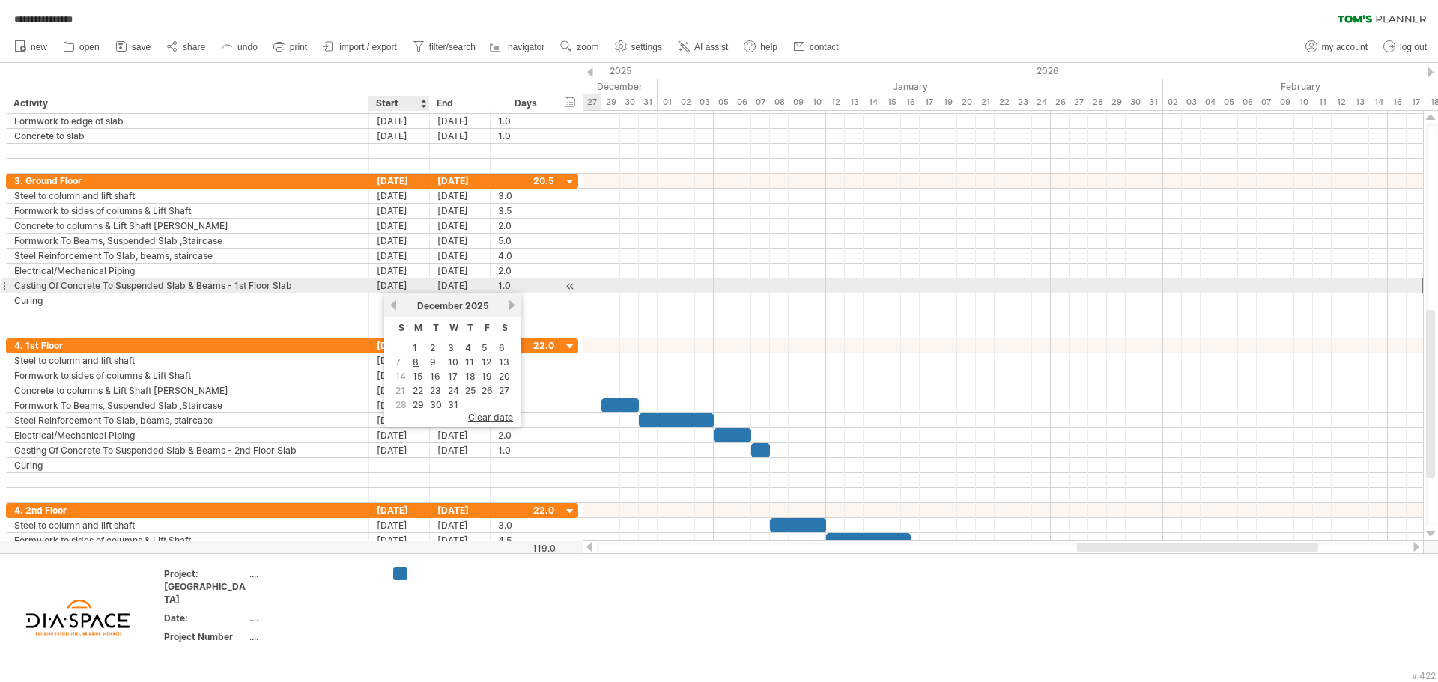
click at [418, 288] on div "[DATE]" at bounding box center [399, 286] width 61 height 14
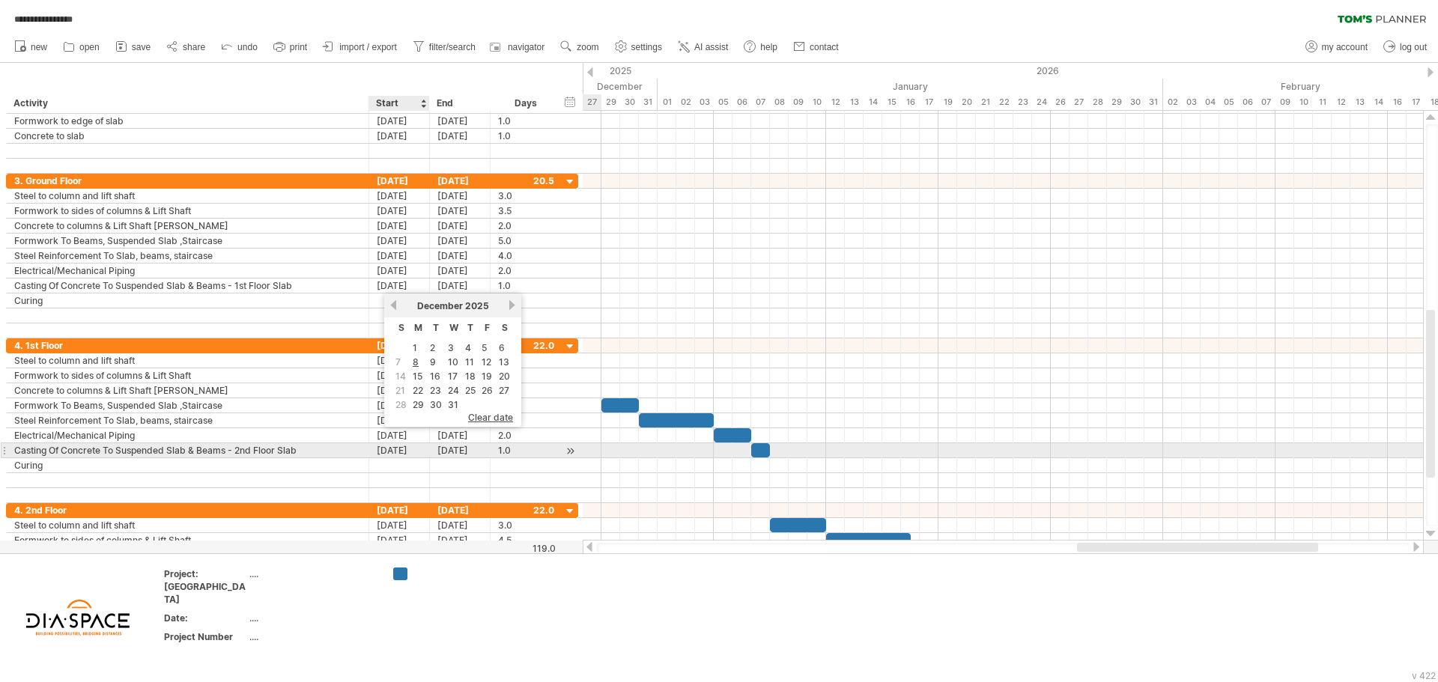
click at [397, 450] on div "[DATE]" at bounding box center [399, 450] width 61 height 14
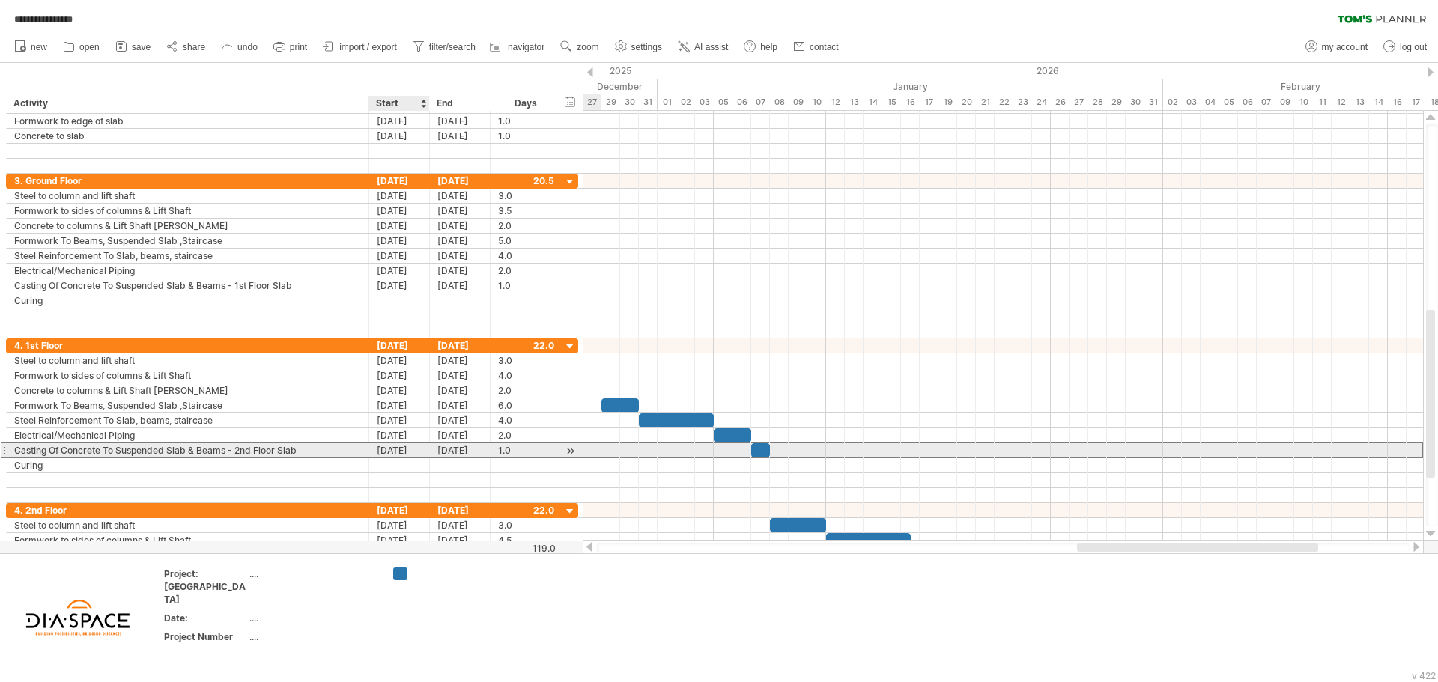
click at [397, 450] on div "[DATE]" at bounding box center [399, 450] width 61 height 14
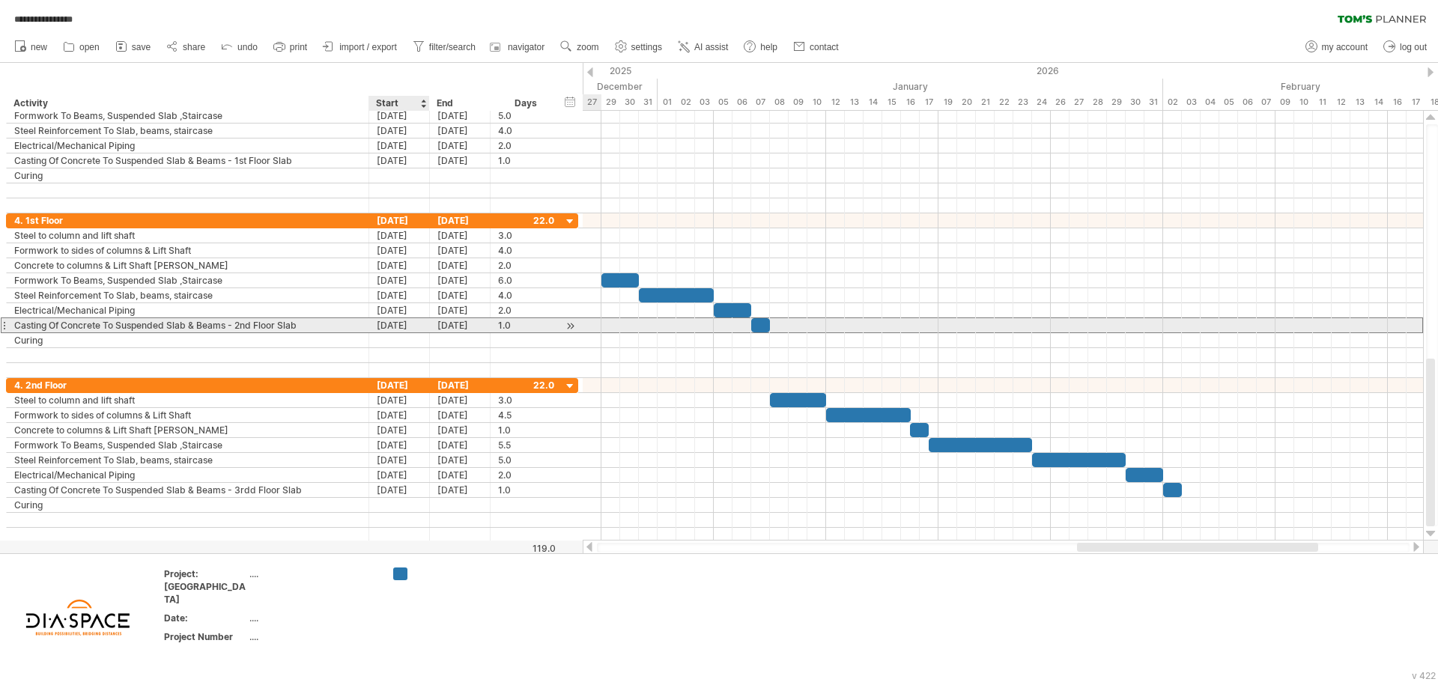
click at [401, 323] on div "[DATE]" at bounding box center [399, 325] width 61 height 14
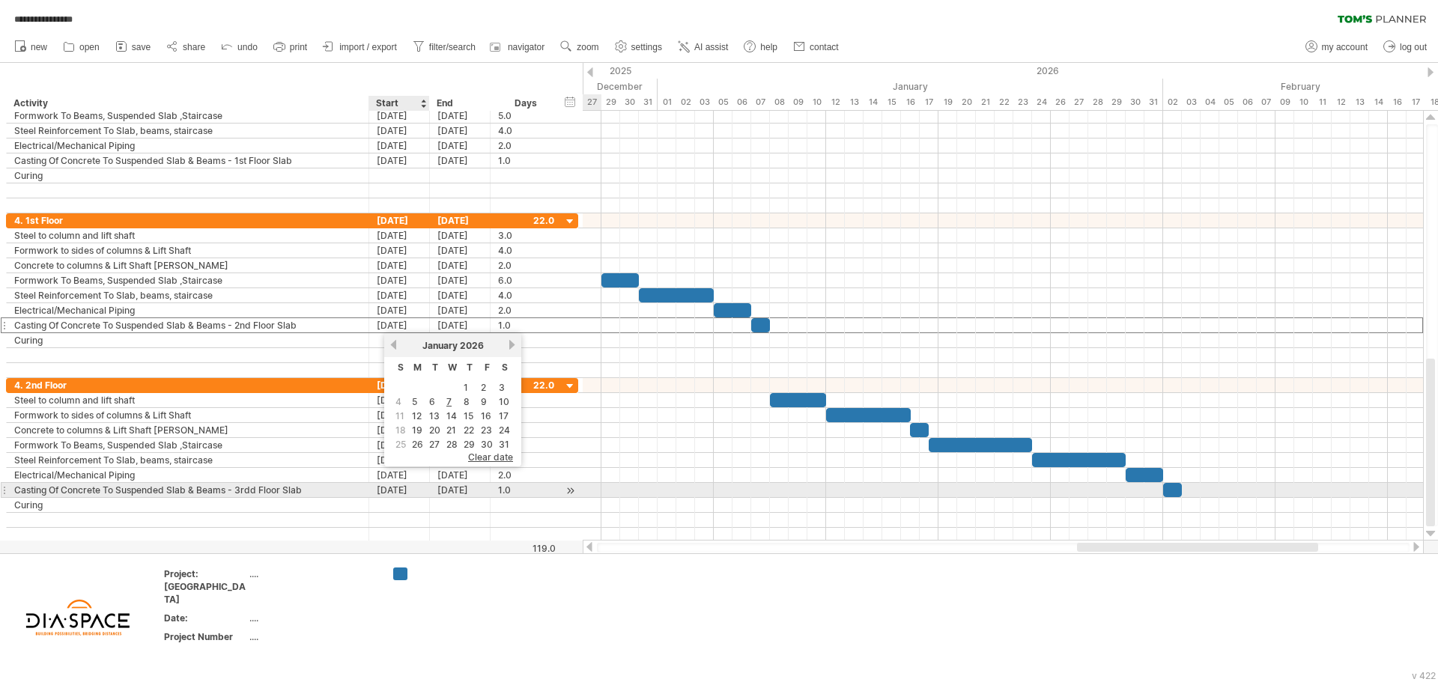
click at [403, 493] on div "[DATE]" at bounding box center [399, 490] width 61 height 14
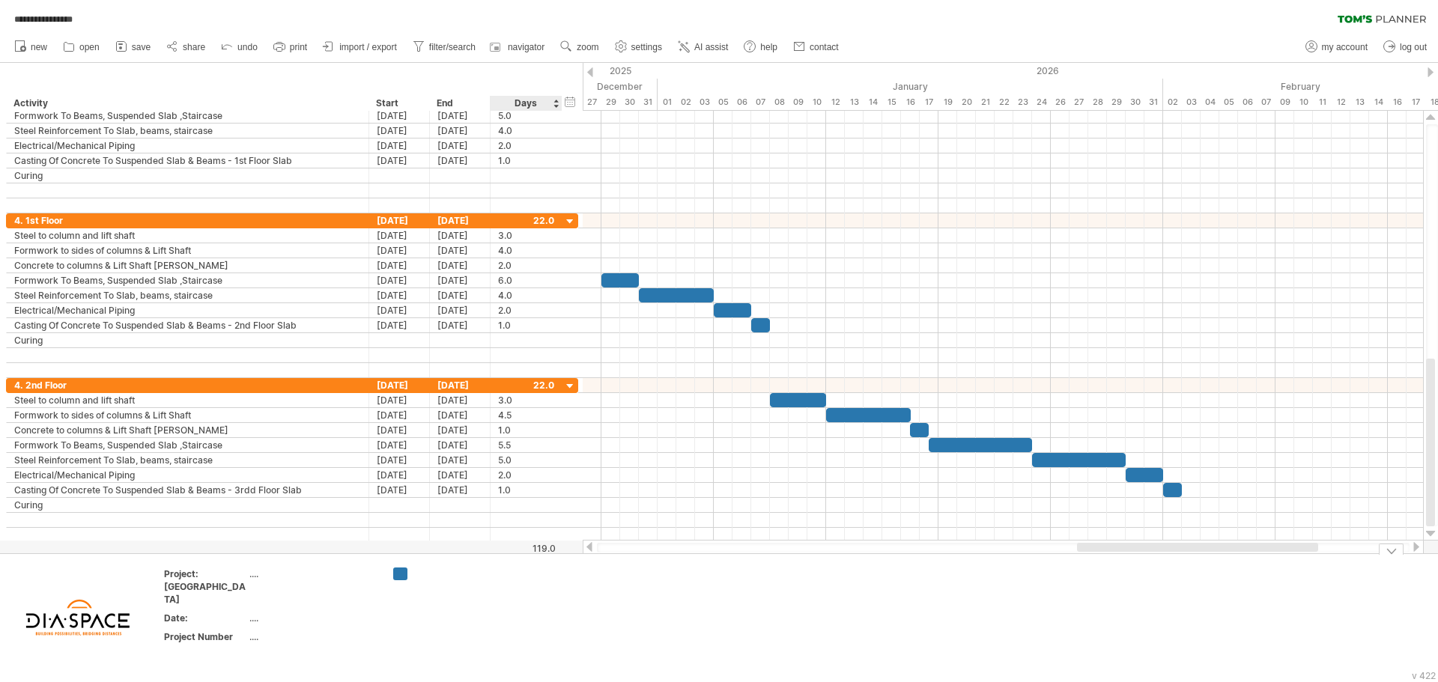
click at [520, 631] on td at bounding box center [563, 618] width 118 height 100
click at [416, 577] on div at bounding box center [456, 574] width 82 height 13
type input "*"
click at [517, 616] on td at bounding box center [563, 618] width 118 height 100
click at [542, 620] on div "add icon" at bounding box center [562, 624] width 90 height 24
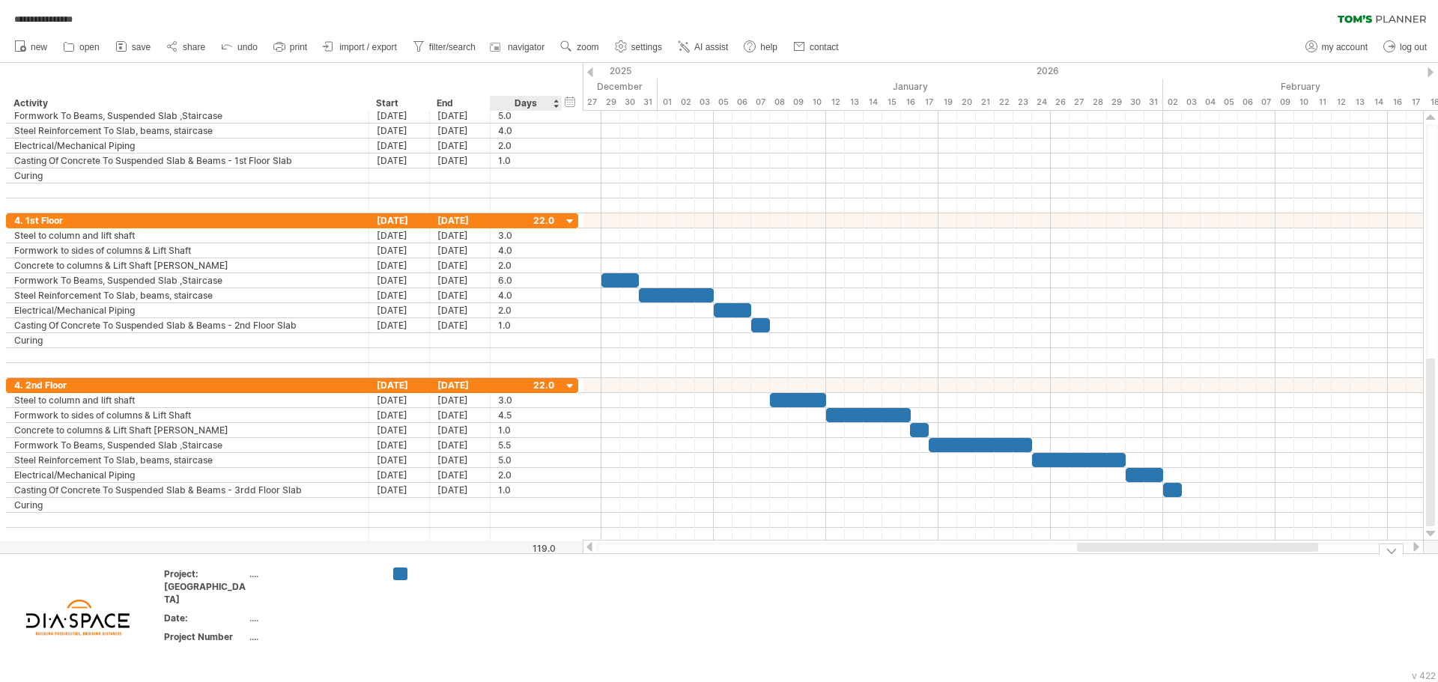
click at [498, 591] on td at bounding box center [445, 618] width 118 height 100
click at [434, 628] on td at bounding box center [445, 618] width 118 height 100
click at [207, 636] on td "Project: [GEOGRAPHIC_DATA] .... Date: .... Project Number ...." at bounding box center [270, 618] width 231 height 100
click at [252, 631] on div "...." at bounding box center [312, 637] width 126 height 13
click at [204, 643] on td "Project: [GEOGRAPHIC_DATA] .... Date: .... Project Number" at bounding box center [270, 618] width 231 height 100
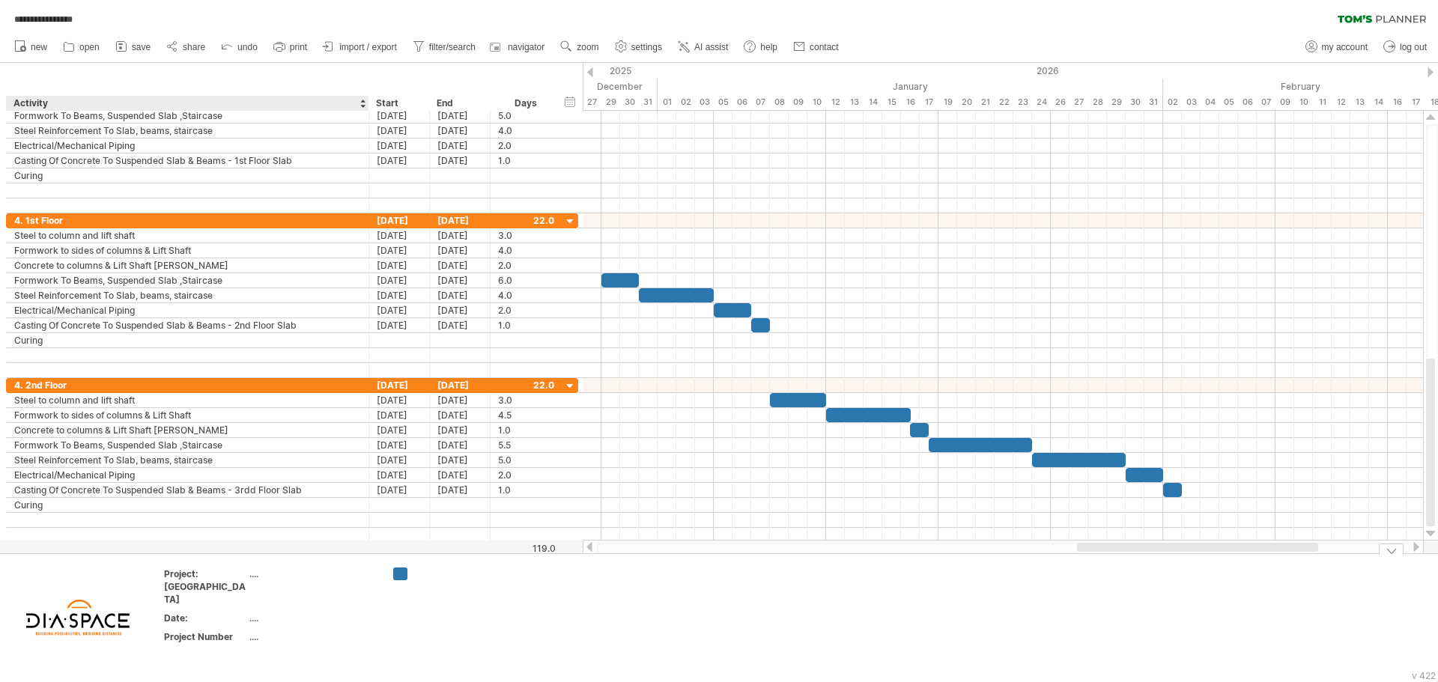
click at [202, 612] on div "Date:" at bounding box center [205, 618] width 82 height 13
click at [251, 612] on div "...." at bounding box center [312, 618] width 126 height 13
click at [300, 618] on div "add project data" at bounding box center [325, 616] width 126 height 24
click at [164, 631] on div "...." at bounding box center [205, 637] width 82 height 13
type input "*****"
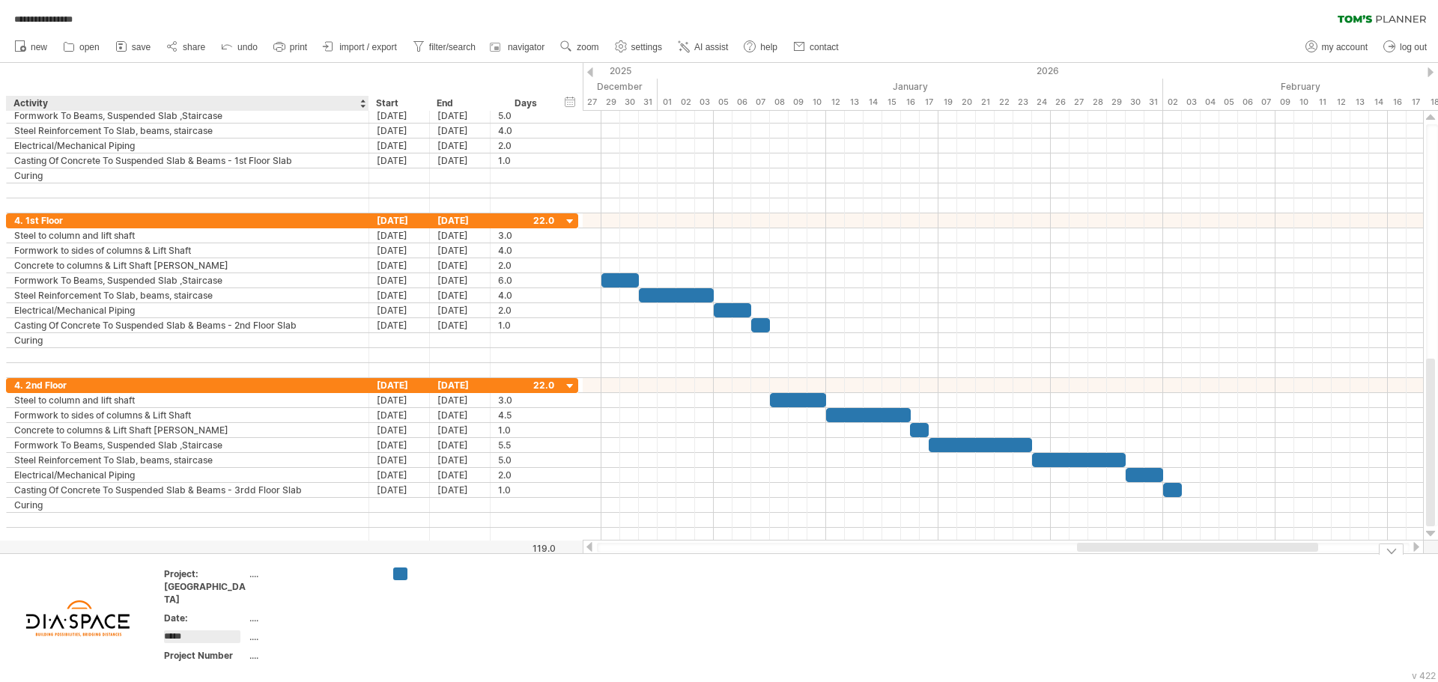
click at [261, 631] on div "...." at bounding box center [312, 637] width 126 height 13
type input "*"
type input "**********"
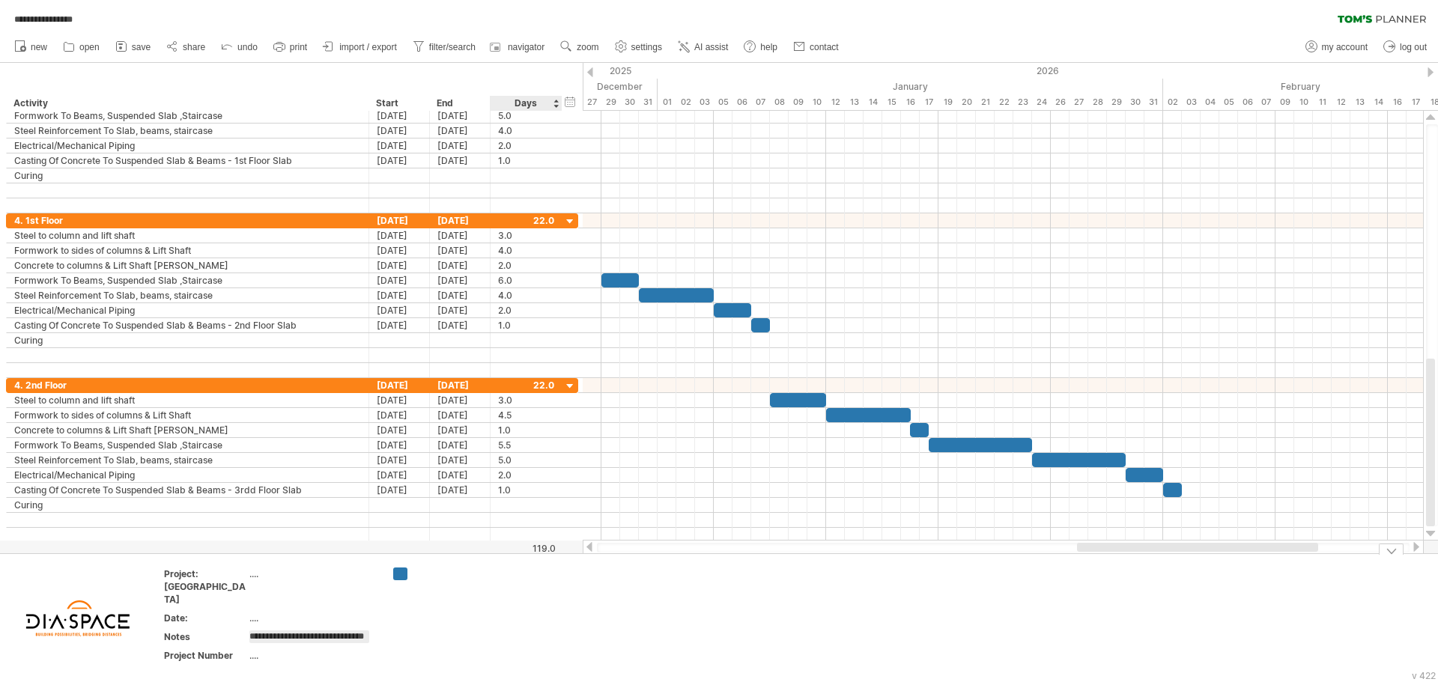
click at [494, 616] on td at bounding box center [445, 619] width 118 height 102
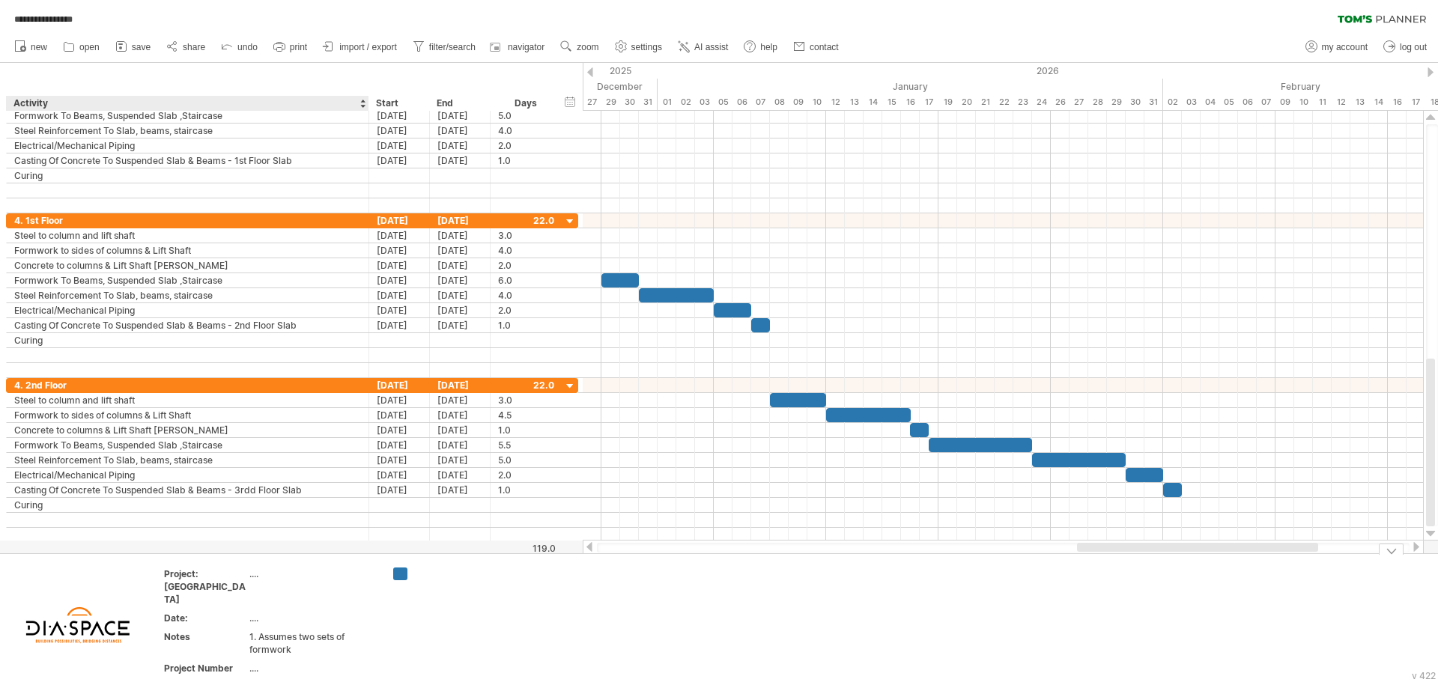
click at [255, 574] on div "...." at bounding box center [312, 574] width 126 height 13
type input "**********"
click at [498, 665] on td at bounding box center [445, 625] width 118 height 115
click at [200, 569] on div "Project: [GEOGRAPHIC_DATA]" at bounding box center [205, 587] width 82 height 38
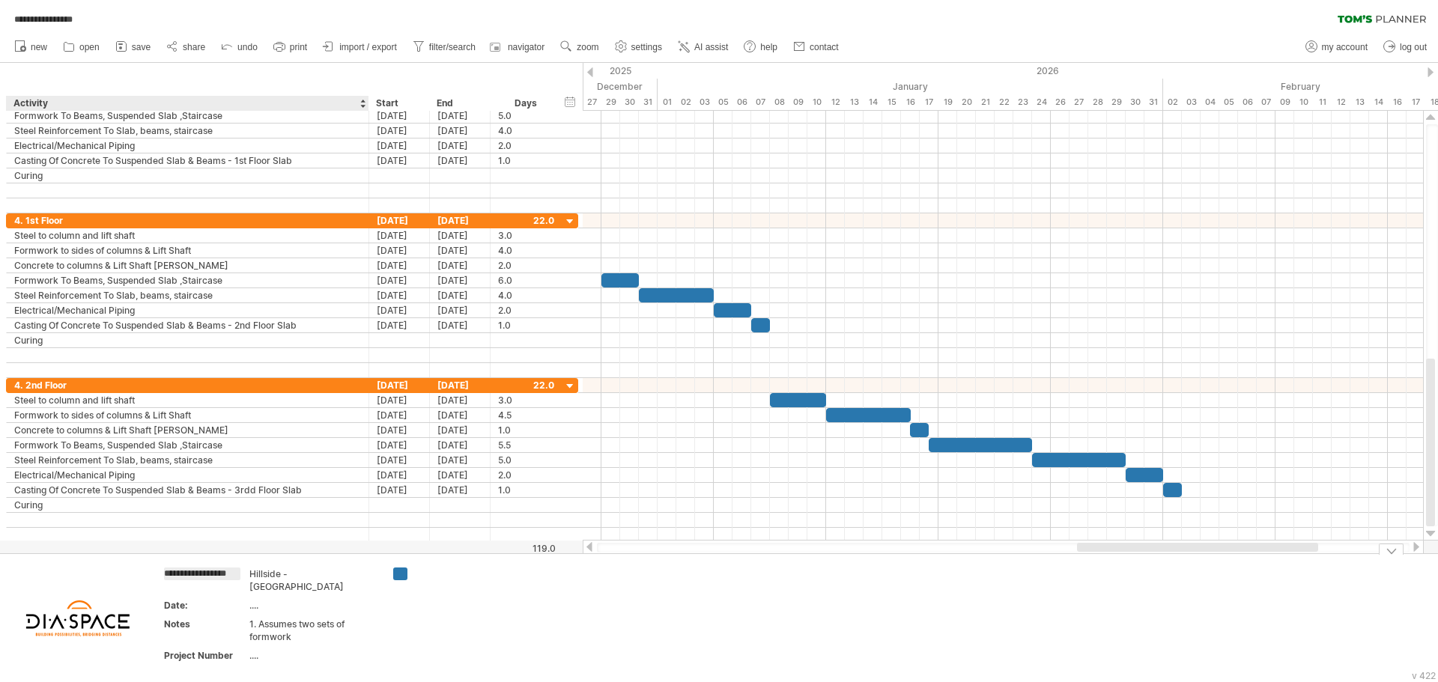
drag, startPoint x: 229, startPoint y: 575, endPoint x: 176, endPoint y: 589, distance: 55.0
click at [199, 581] on th "**********" at bounding box center [206, 583] width 84 height 30
type input "********"
click at [272, 599] on div "...." at bounding box center [312, 605] width 126 height 13
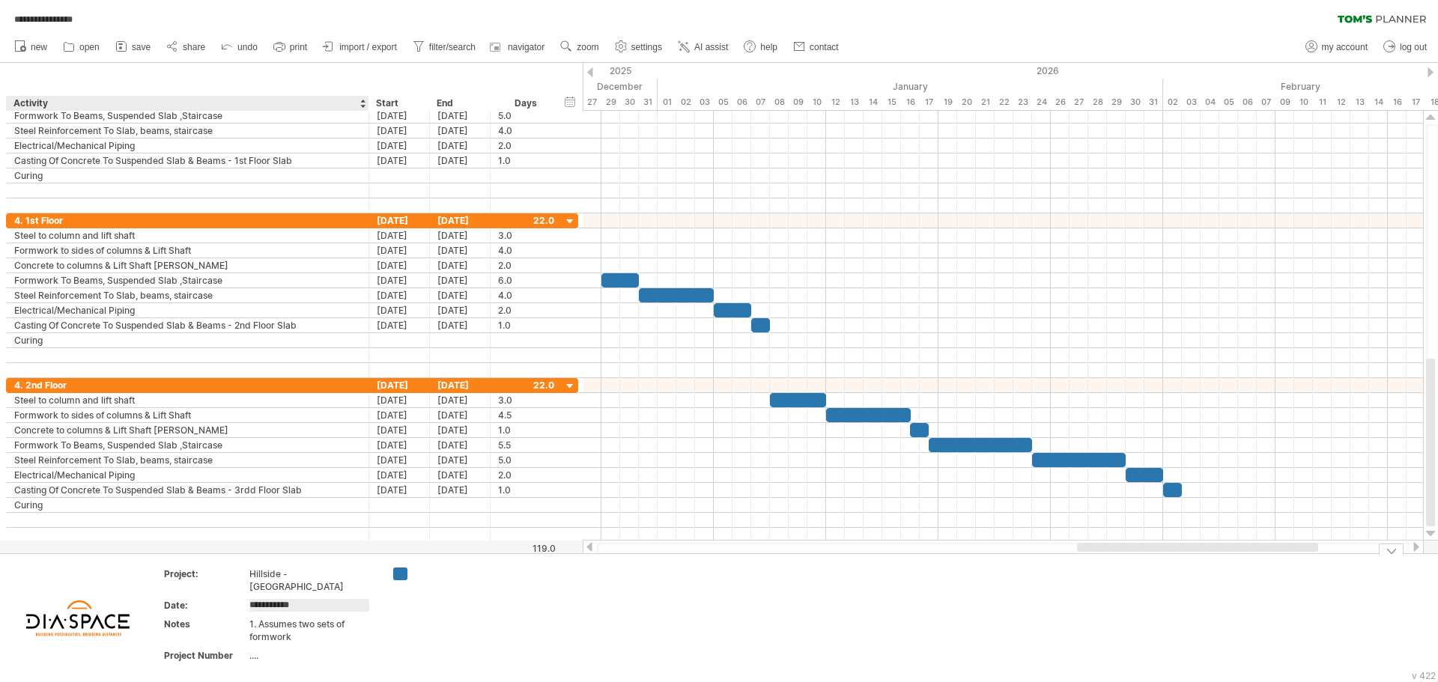
type input "**********"
click at [257, 649] on div "...." at bounding box center [312, 655] width 126 height 13
click at [309, 644] on div "remove project data" at bounding box center [327, 646] width 126 height 24
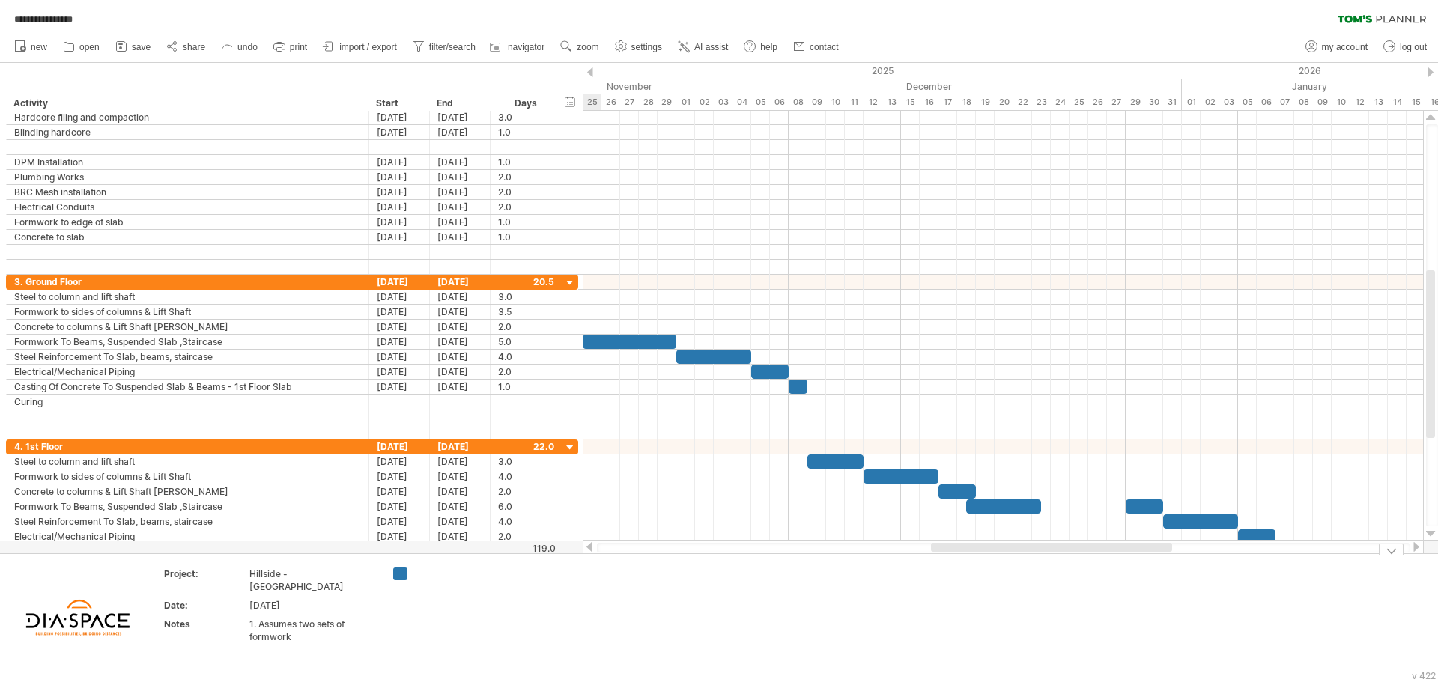
drag, startPoint x: 1179, startPoint y: 548, endPoint x: 1033, endPoint y: 555, distance: 146.2
click at [1033, 555] on div "**********" at bounding box center [719, 341] width 1438 height 682
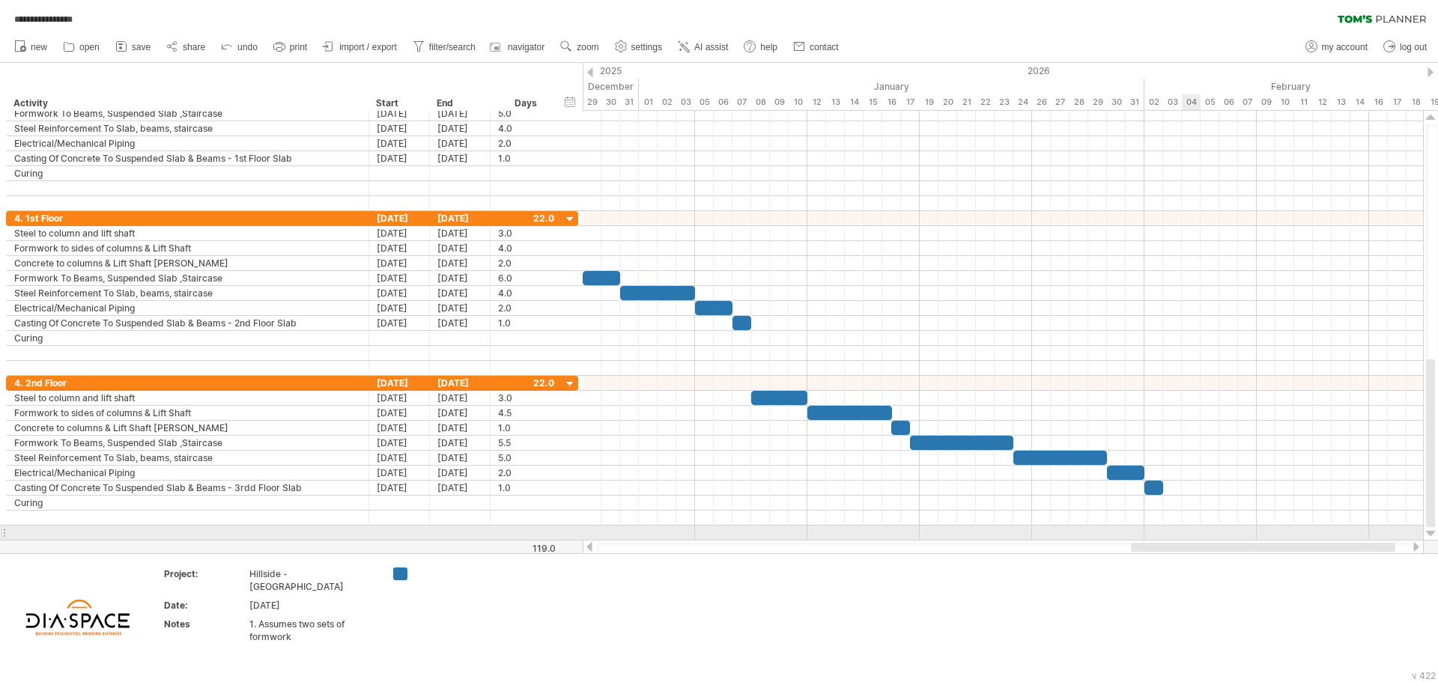
drag, startPoint x: 1015, startPoint y: 546, endPoint x: 1185, endPoint y: 527, distance: 171.0
click at [1185, 527] on div "**********" at bounding box center [719, 341] width 1438 height 682
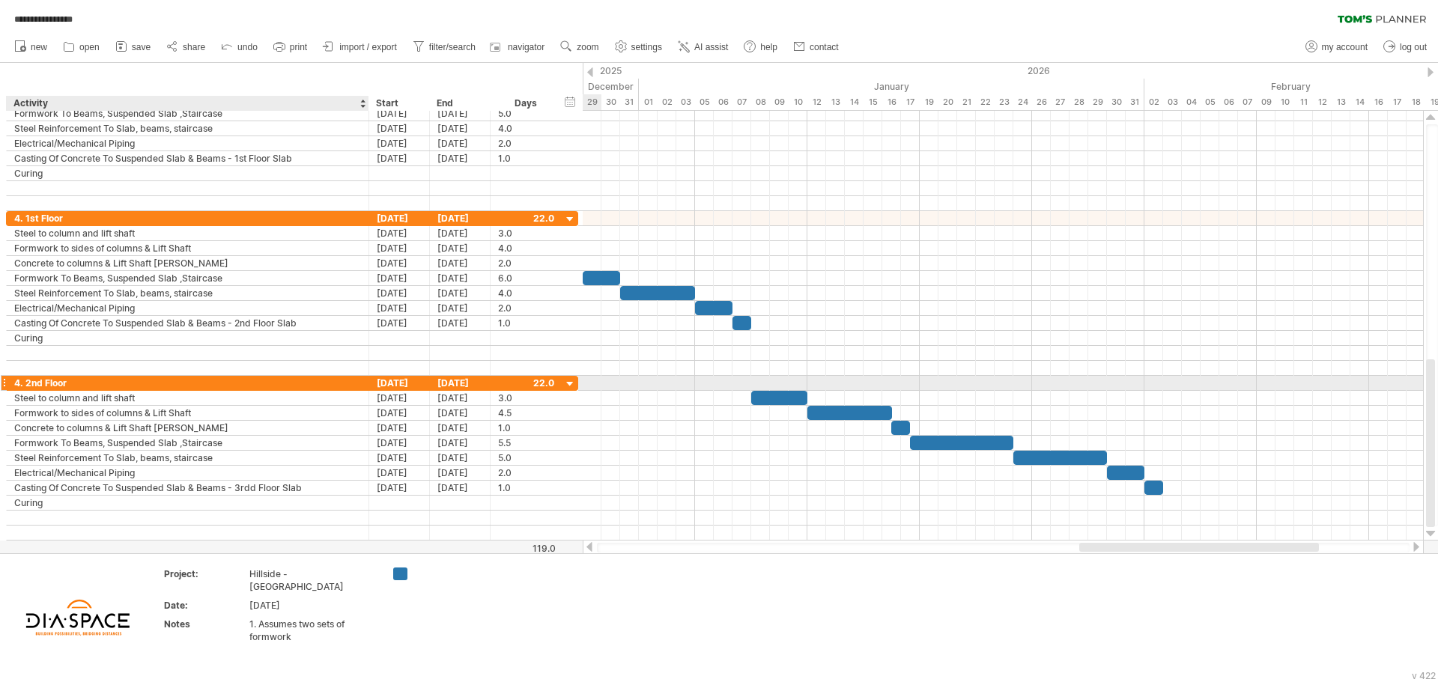
click at [200, 385] on div "4. 2nd Floor" at bounding box center [187, 383] width 347 height 14
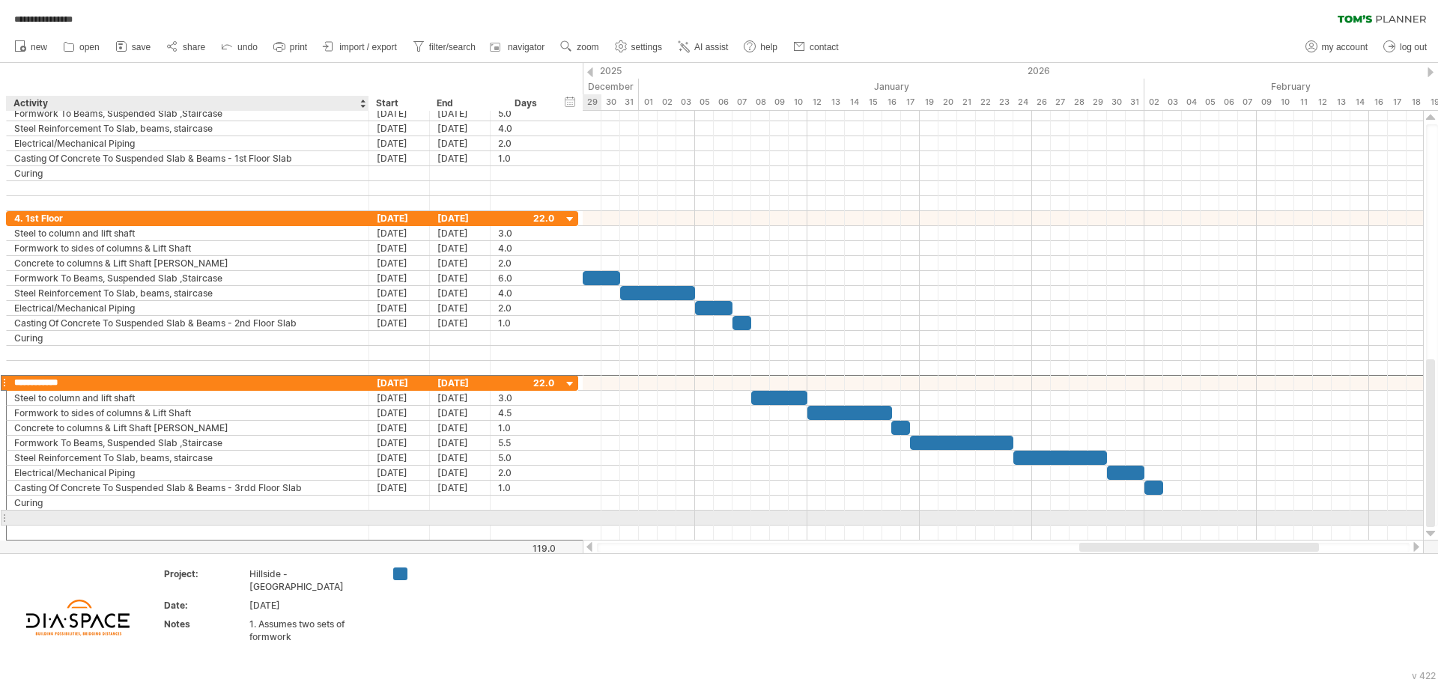
click at [125, 517] on div at bounding box center [187, 518] width 347 height 14
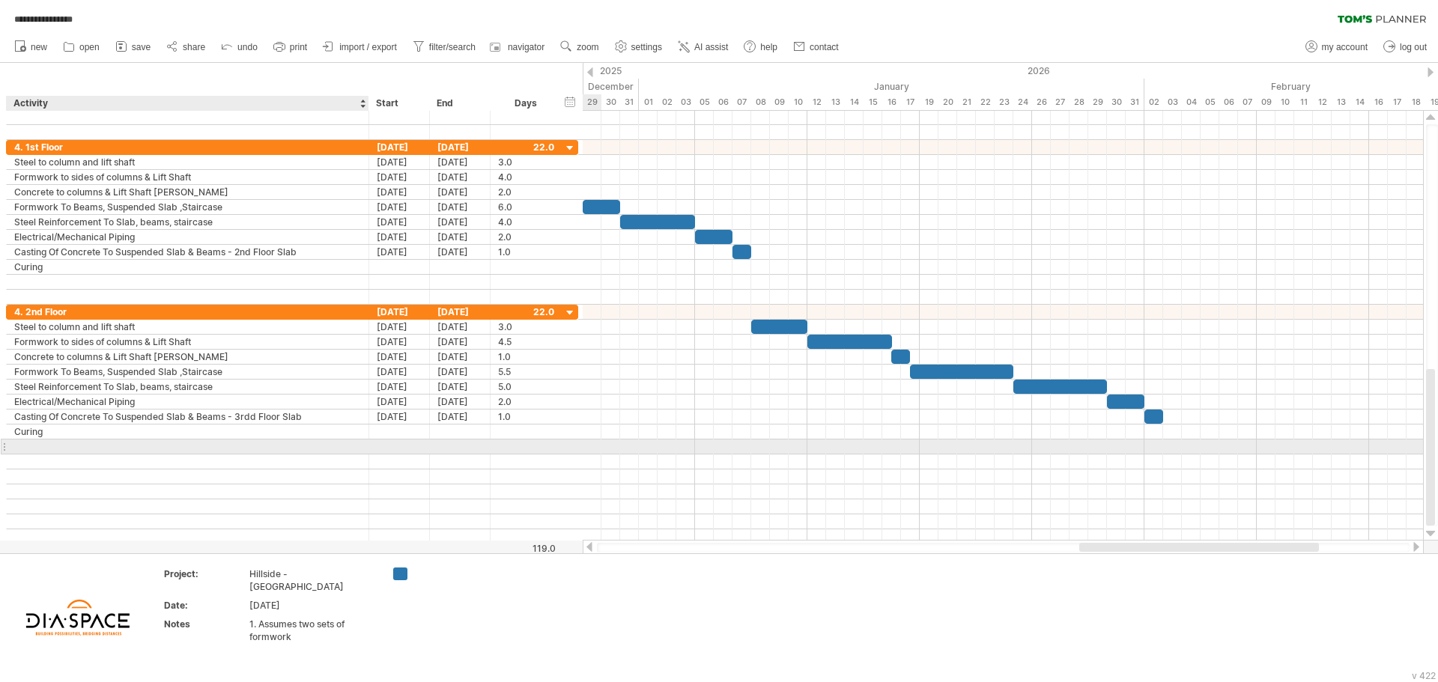
scroll to position [0, 0]
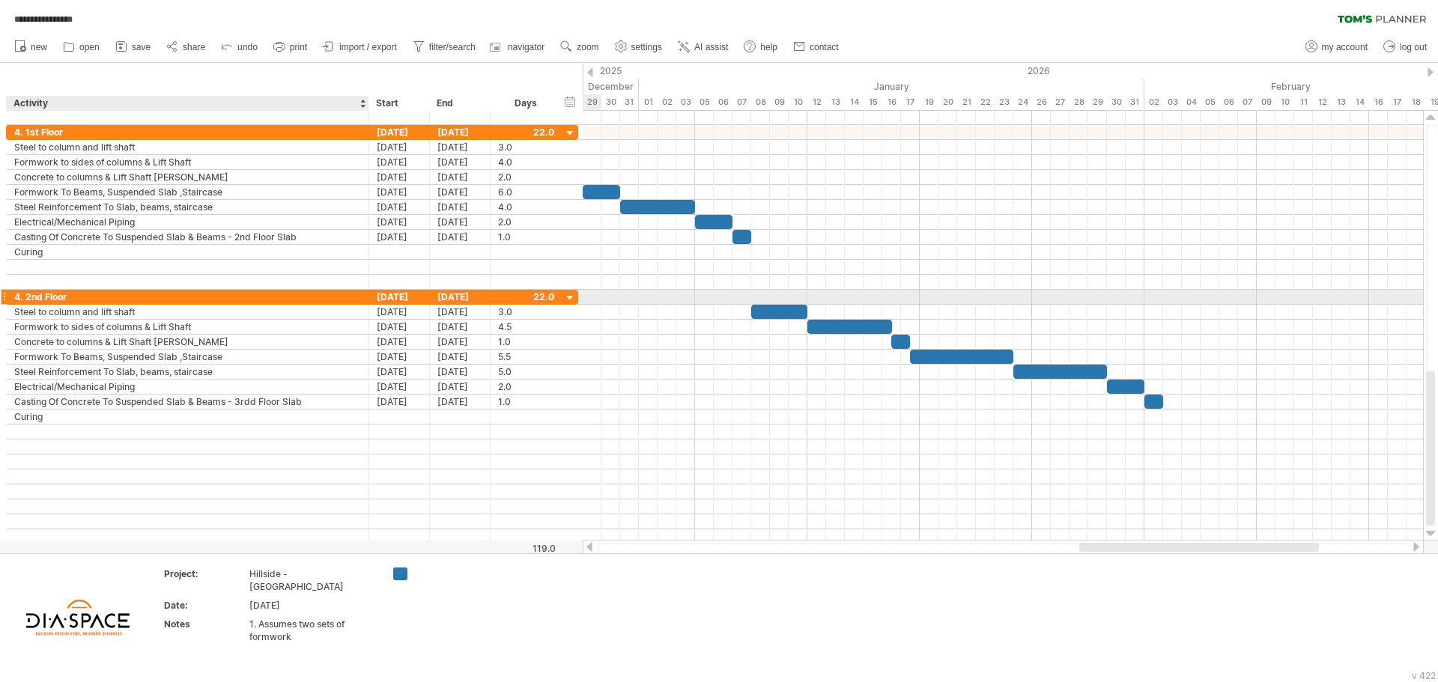
click at [96, 298] on div "4. 2nd Floor" at bounding box center [187, 297] width 347 height 14
click at [252, 49] on span "undo" at bounding box center [247, 47] width 20 height 10
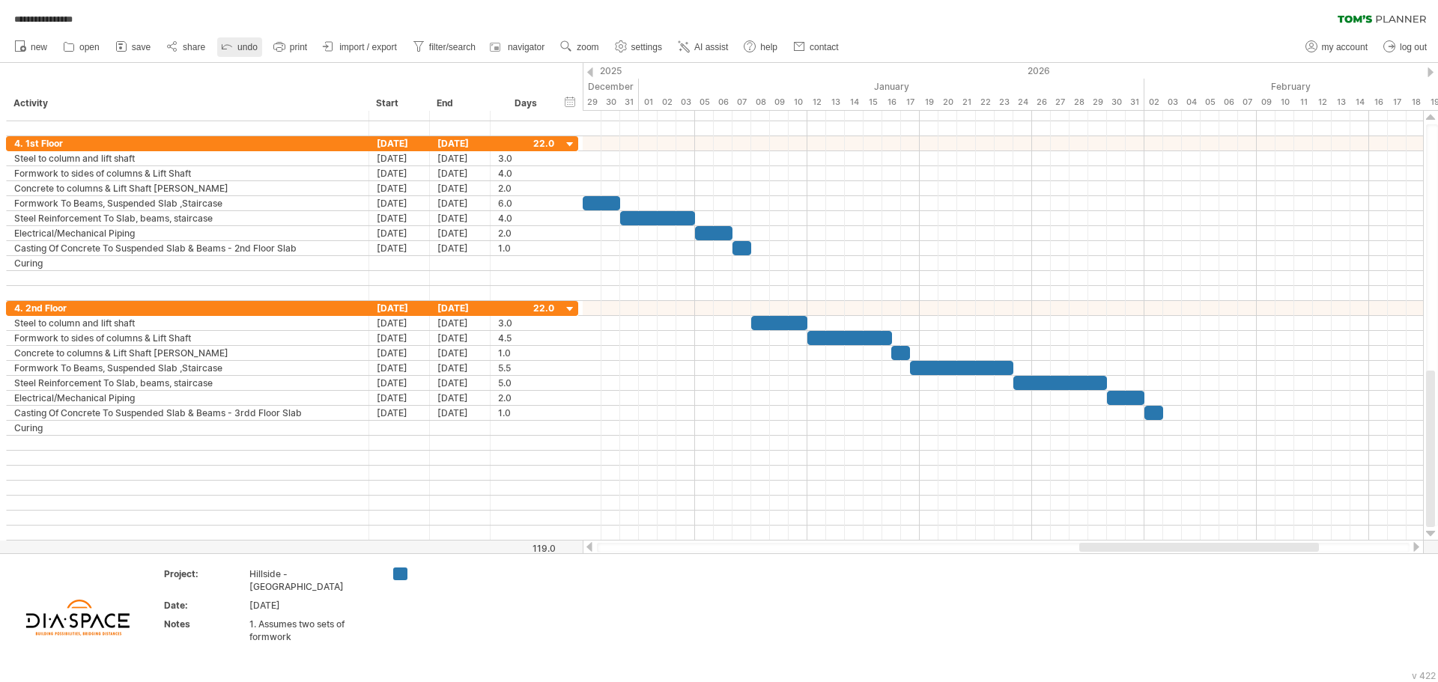
click at [252, 49] on span "undo" at bounding box center [247, 47] width 20 height 10
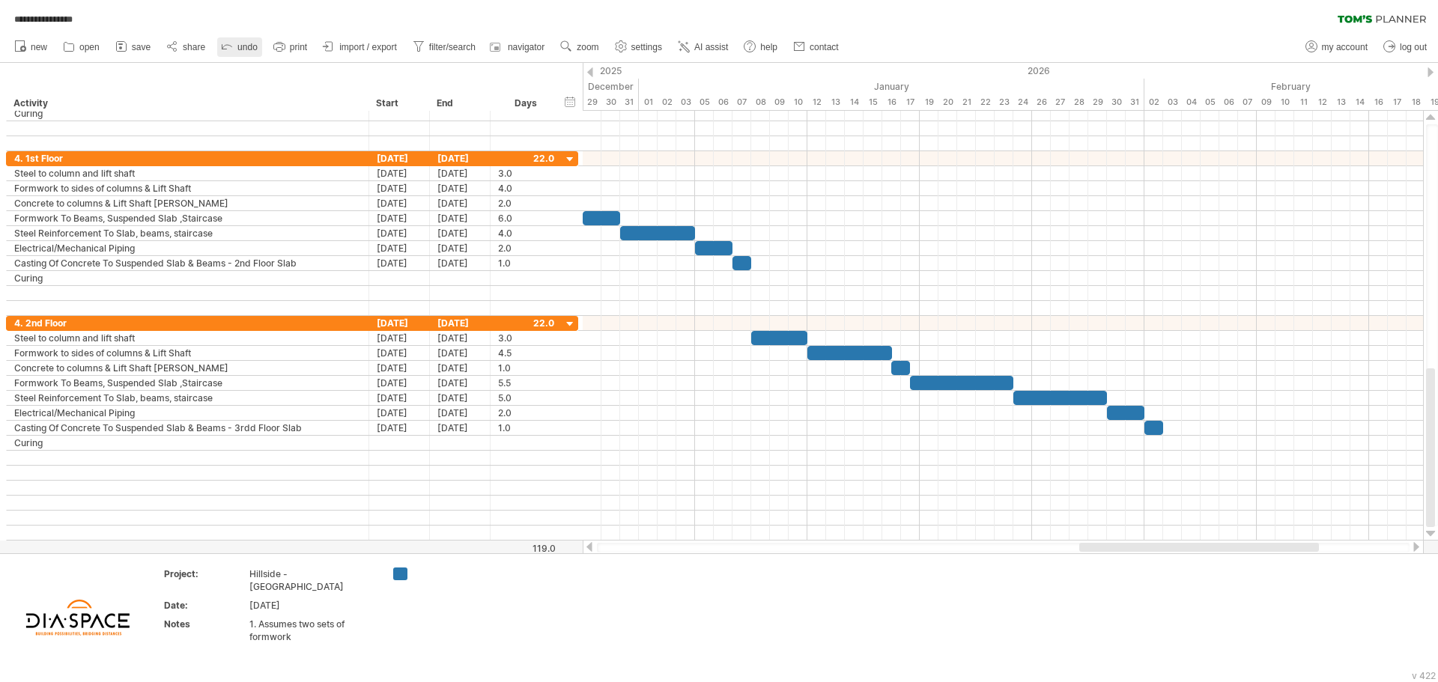
click at [252, 49] on span "undo" at bounding box center [247, 47] width 20 height 10
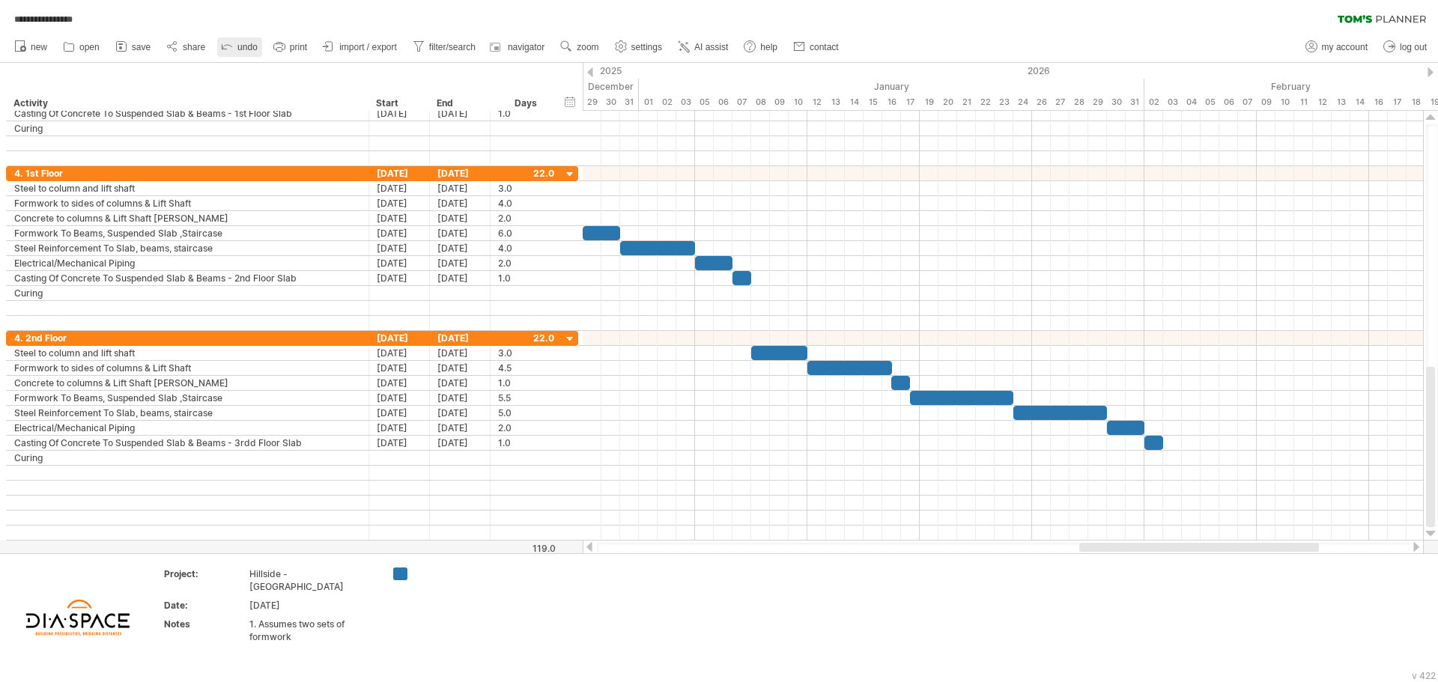
click at [252, 49] on span "undo" at bounding box center [247, 47] width 20 height 10
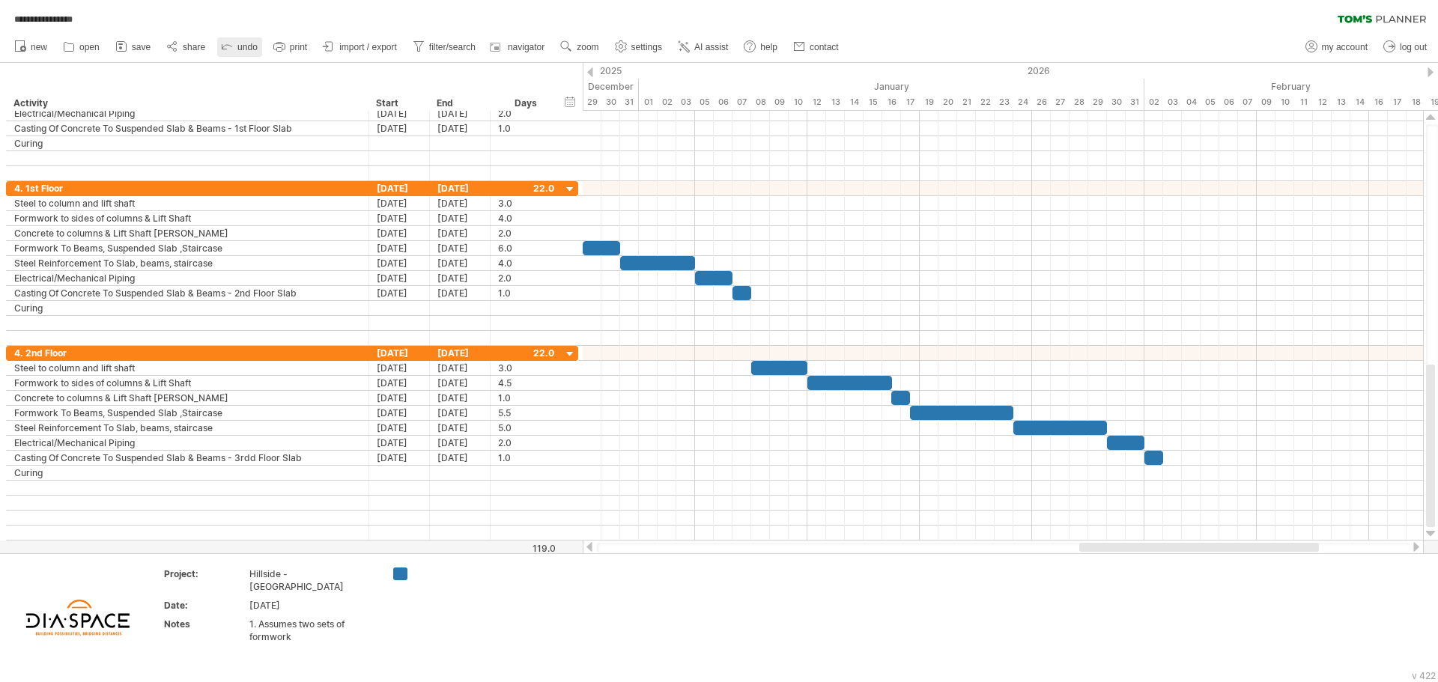
click at [252, 49] on span "undo" at bounding box center [247, 47] width 20 height 10
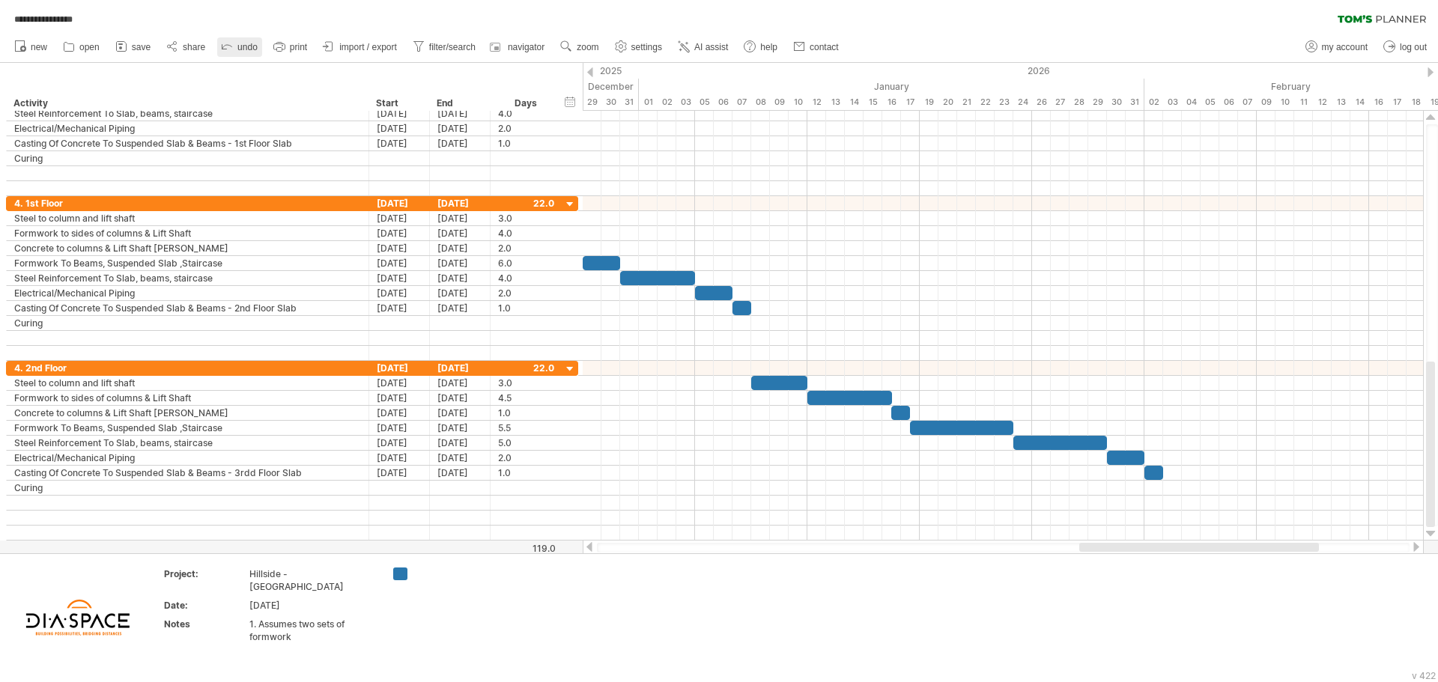
click at [252, 49] on span "undo" at bounding box center [247, 47] width 20 height 10
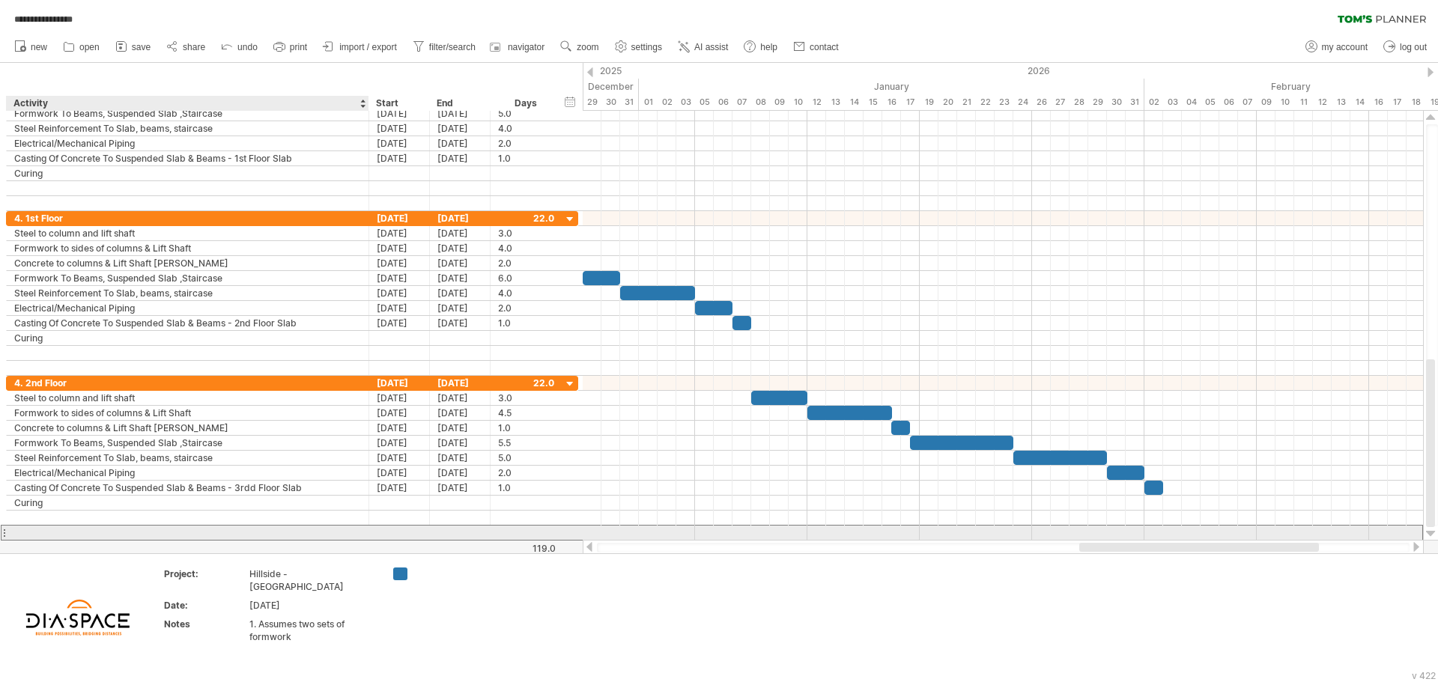
click at [112, 533] on div at bounding box center [187, 533] width 347 height 14
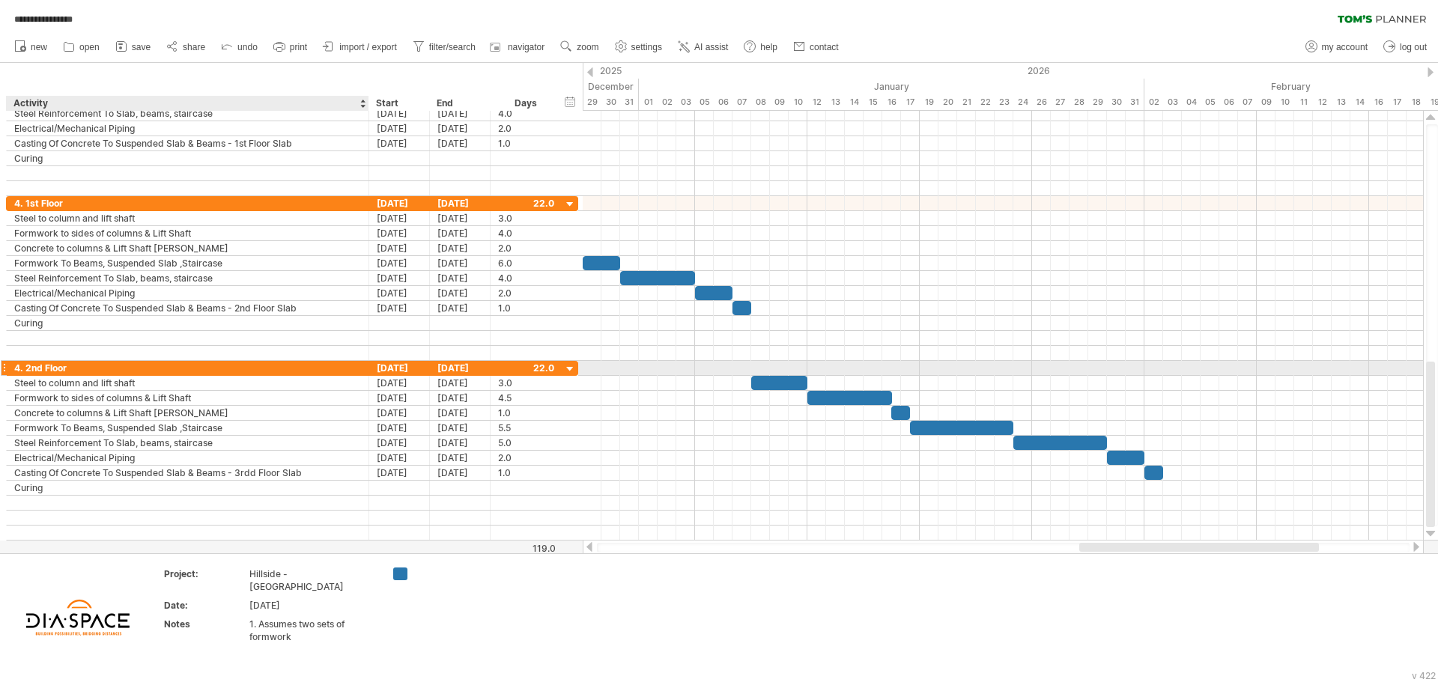
click at [72, 369] on div "4. 2nd Floor" at bounding box center [187, 368] width 347 height 14
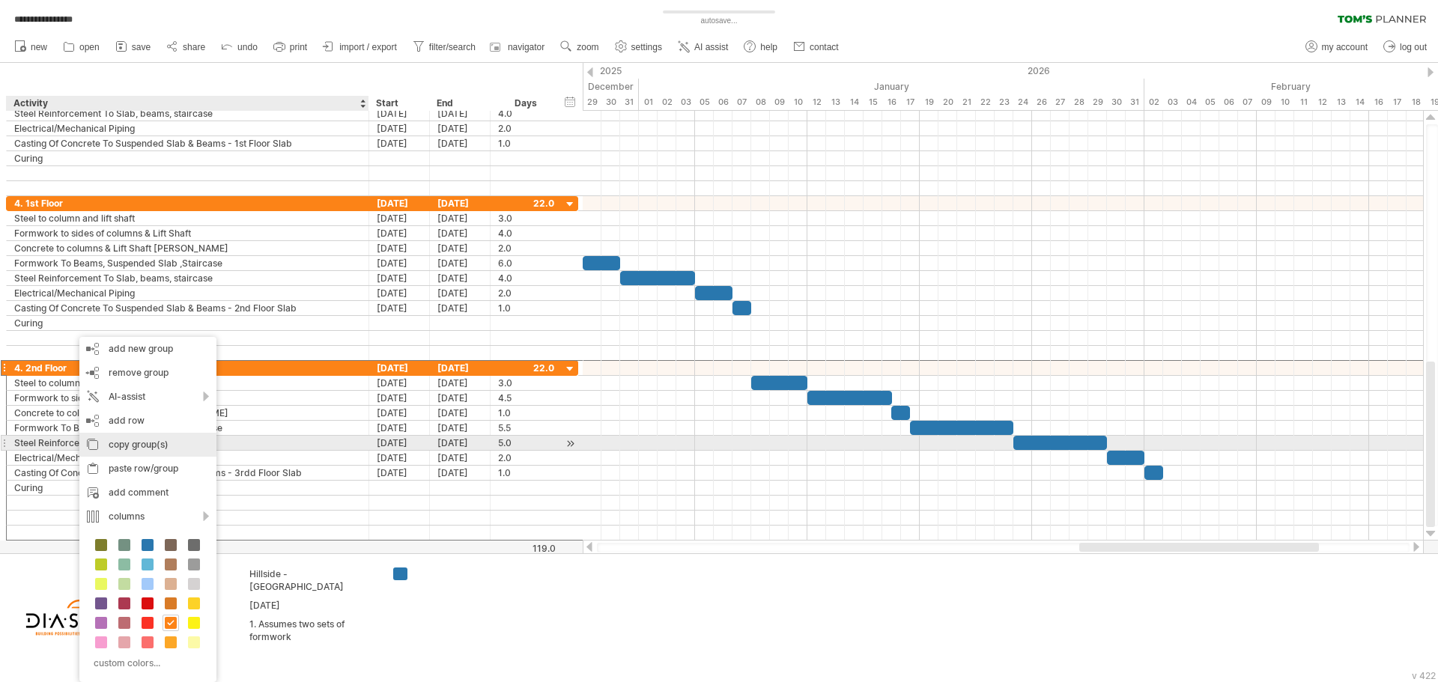
click at [130, 442] on div "copy group(s)" at bounding box center [147, 445] width 137 height 24
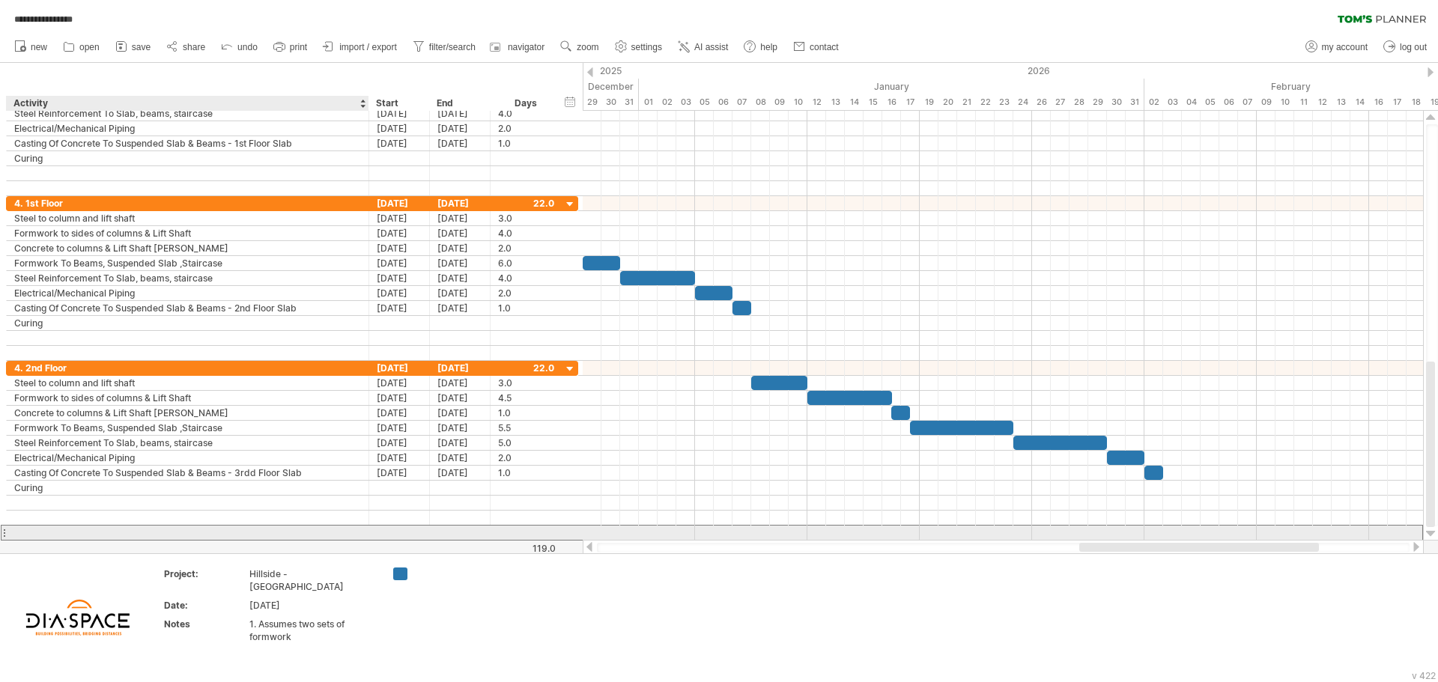
click at [70, 533] on div at bounding box center [187, 533] width 347 height 14
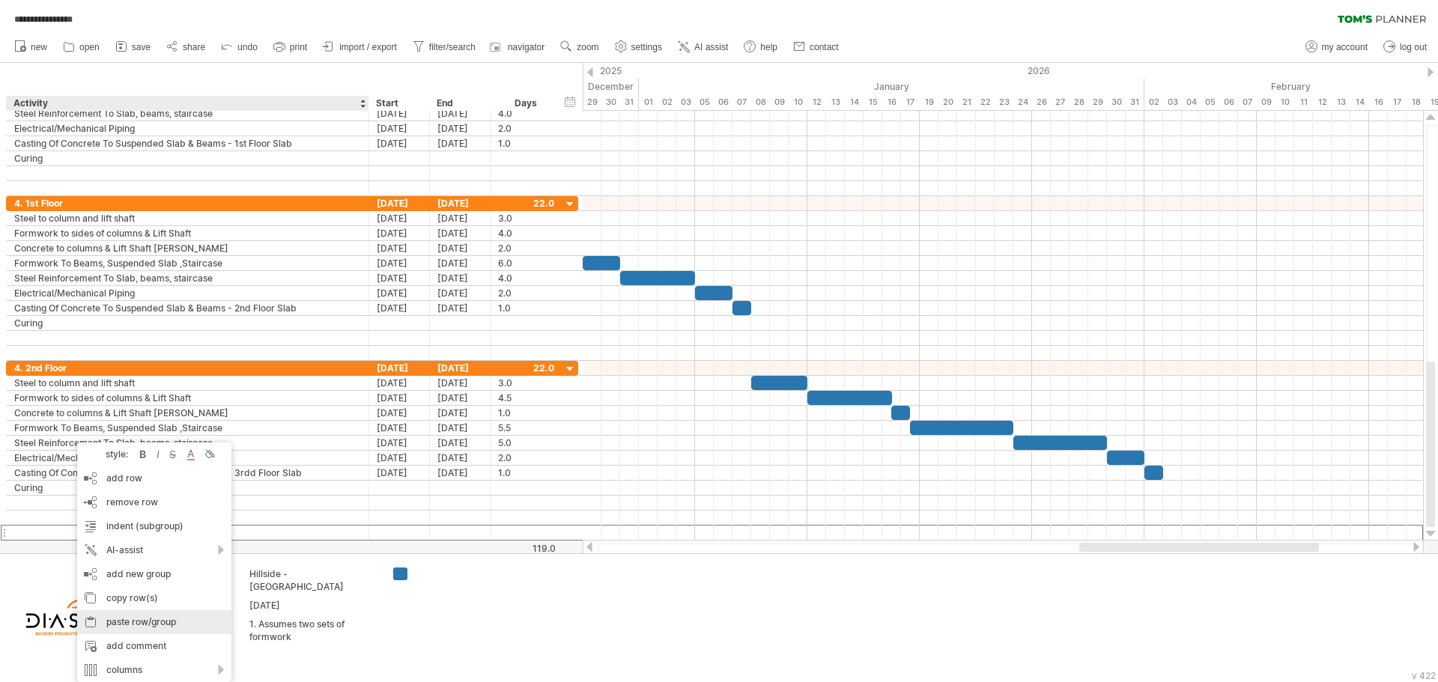
click at [136, 623] on div "paste row/group" at bounding box center [154, 622] width 154 height 24
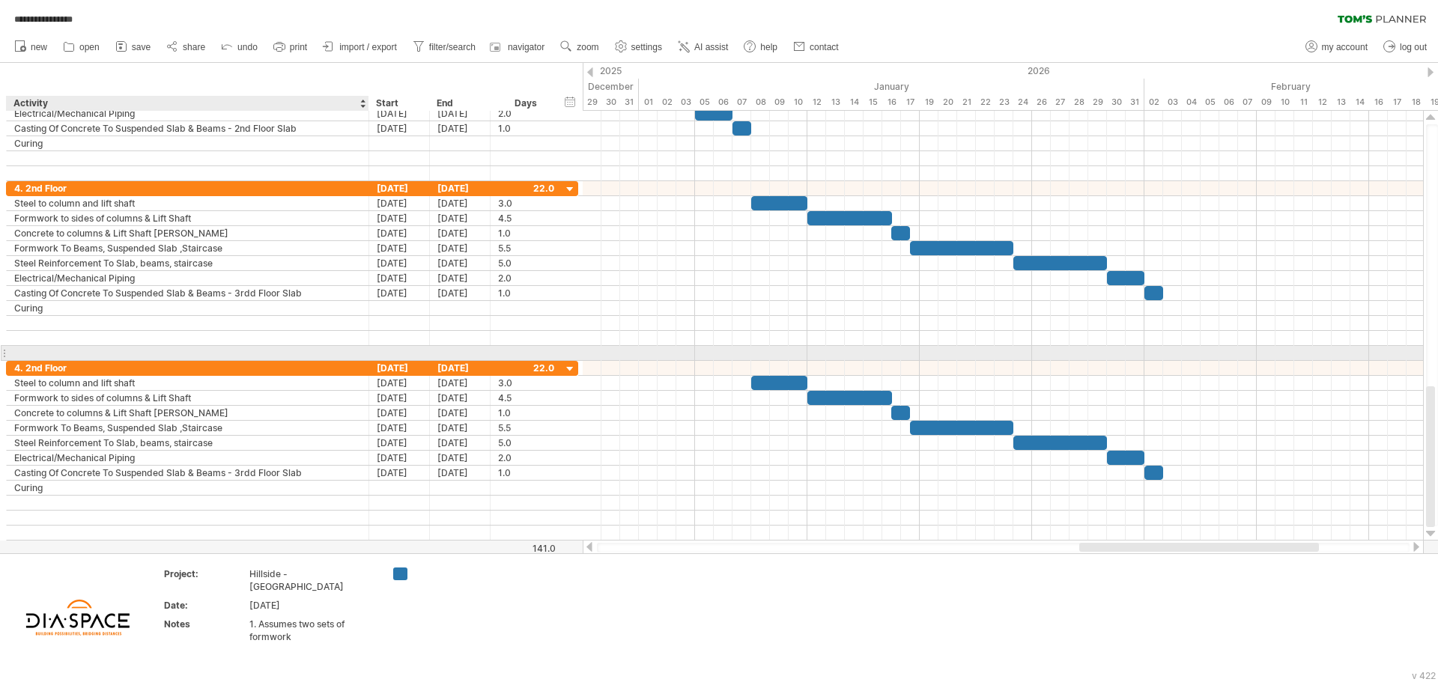
click at [40, 352] on div at bounding box center [187, 353] width 347 height 14
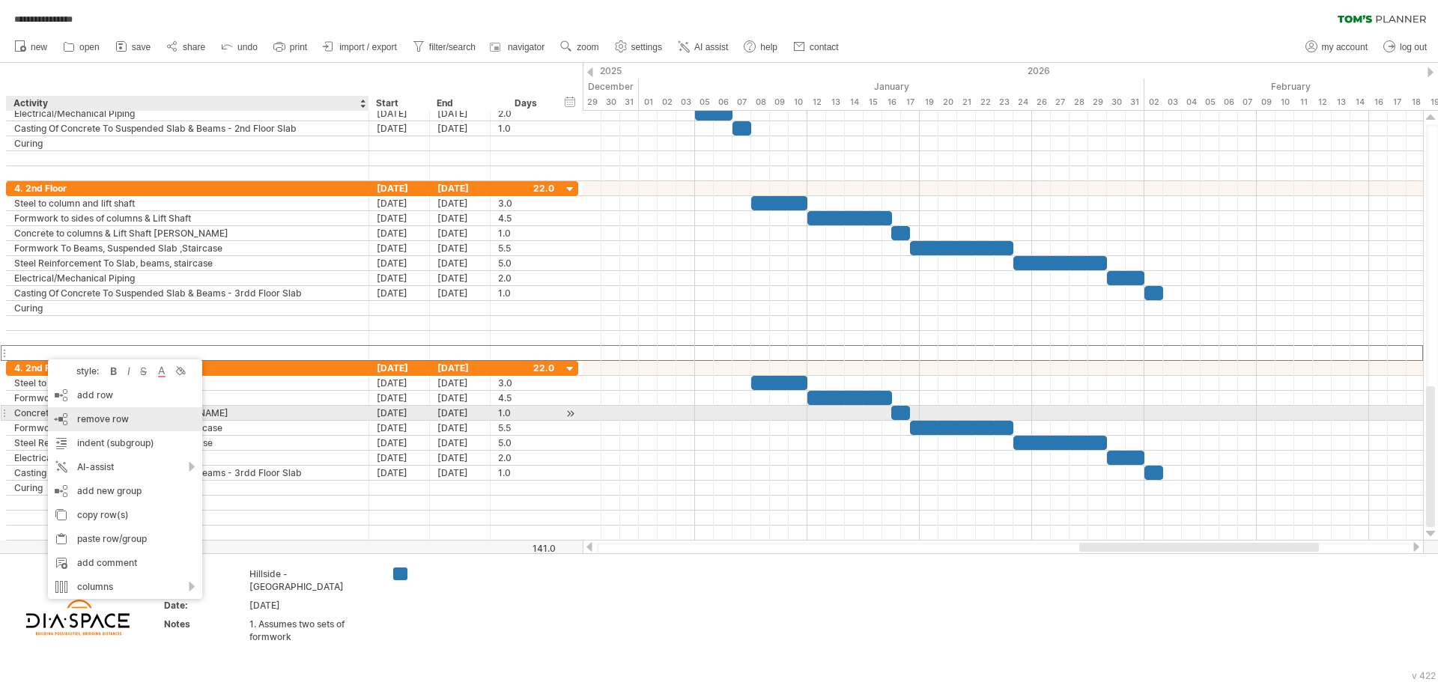
click at [124, 420] on span "remove row" at bounding box center [103, 418] width 52 height 11
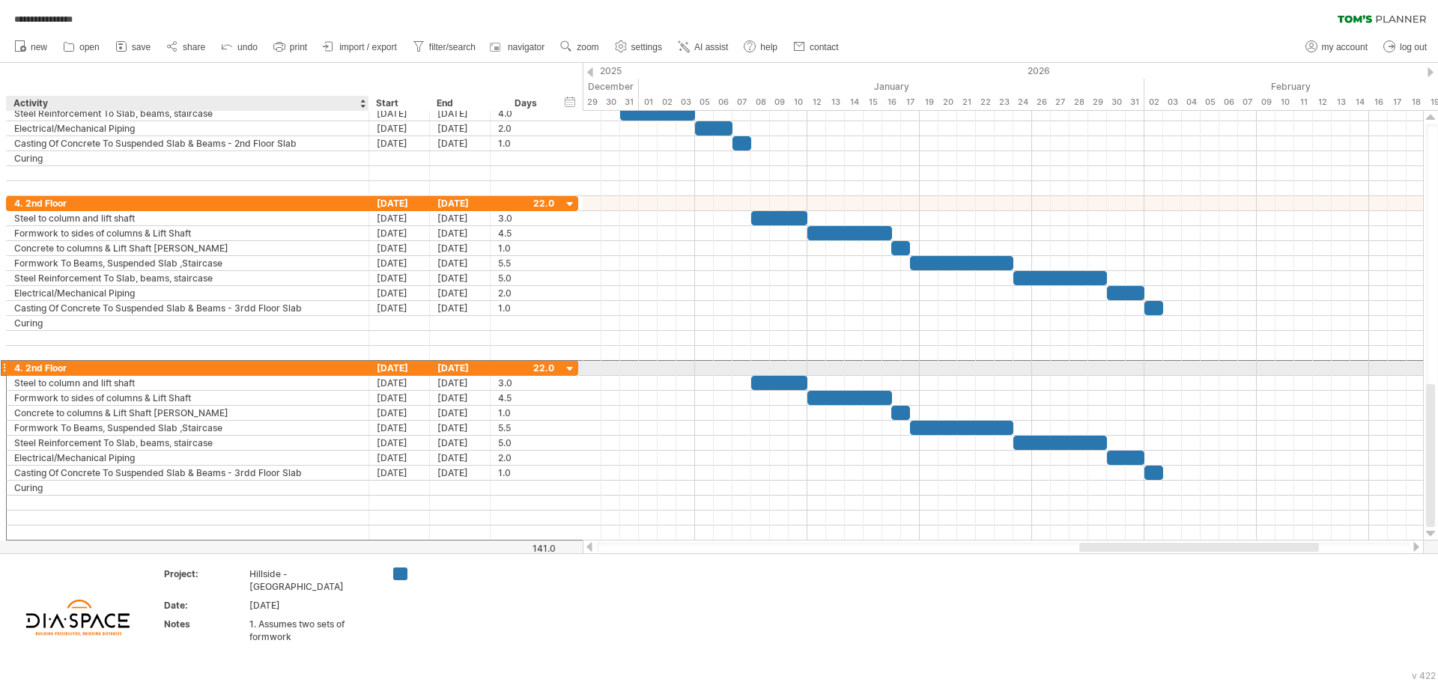
click at [80, 366] on div "4. 2nd Floor" at bounding box center [187, 368] width 347 height 14
type input "**********"
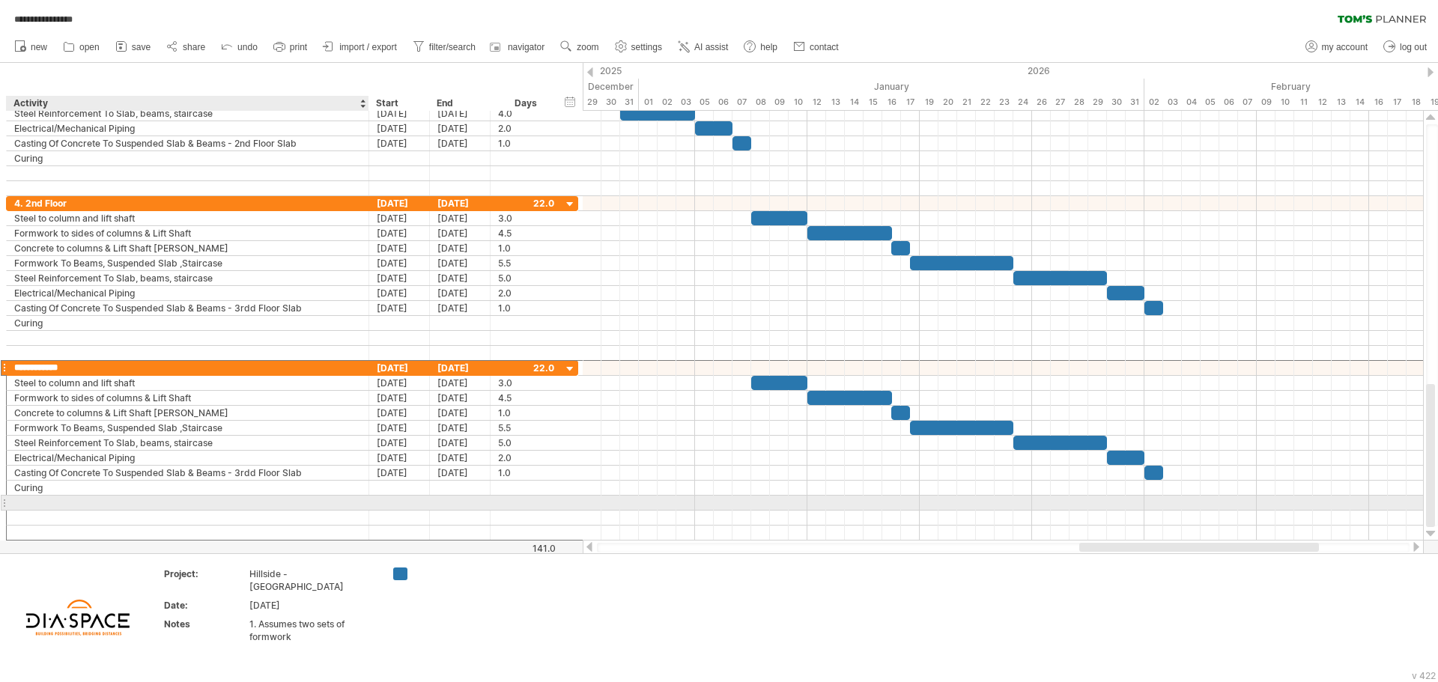
click at [154, 496] on div at bounding box center [187, 503] width 347 height 14
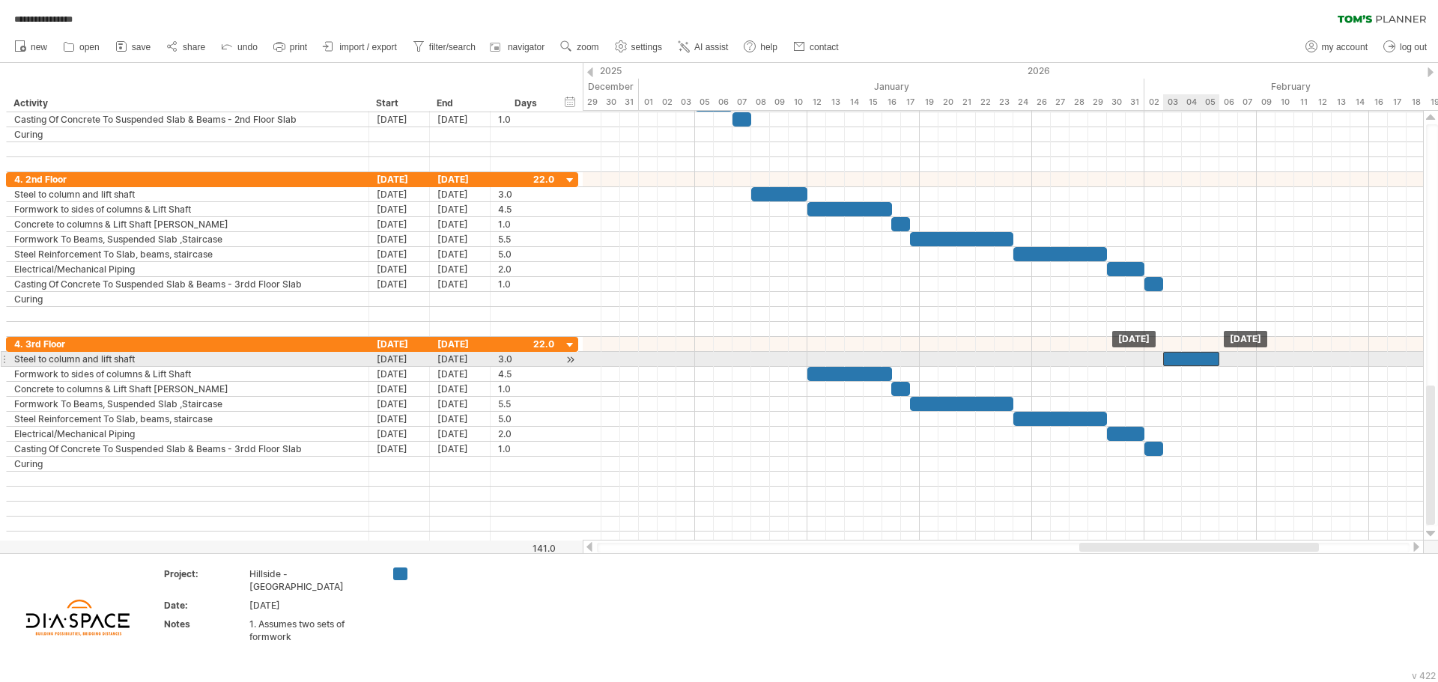
drag, startPoint x: 781, startPoint y: 358, endPoint x: 1197, endPoint y: 356, distance: 415.6
click at [1197, 356] on div at bounding box center [1191, 359] width 56 height 14
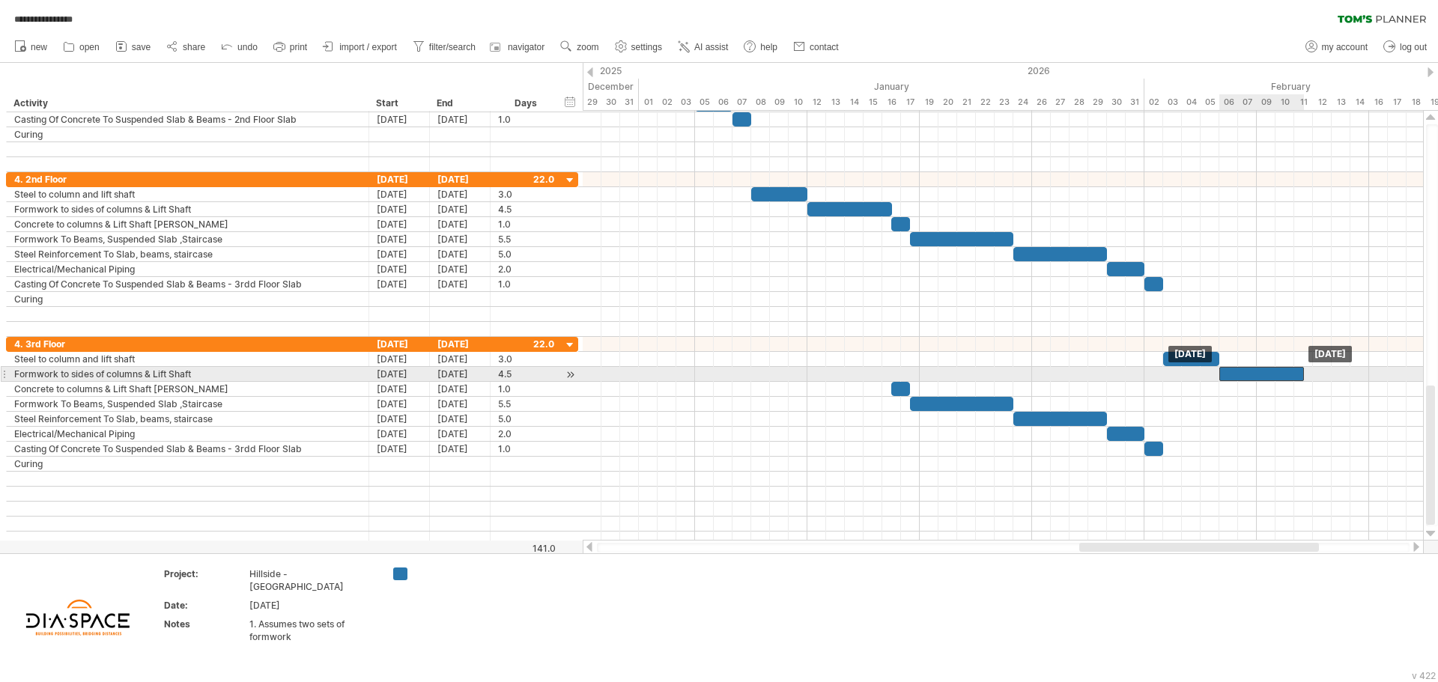
drag, startPoint x: 846, startPoint y: 374, endPoint x: 1257, endPoint y: 371, distance: 411.1
click at [1257, 371] on div at bounding box center [1261, 374] width 85 height 14
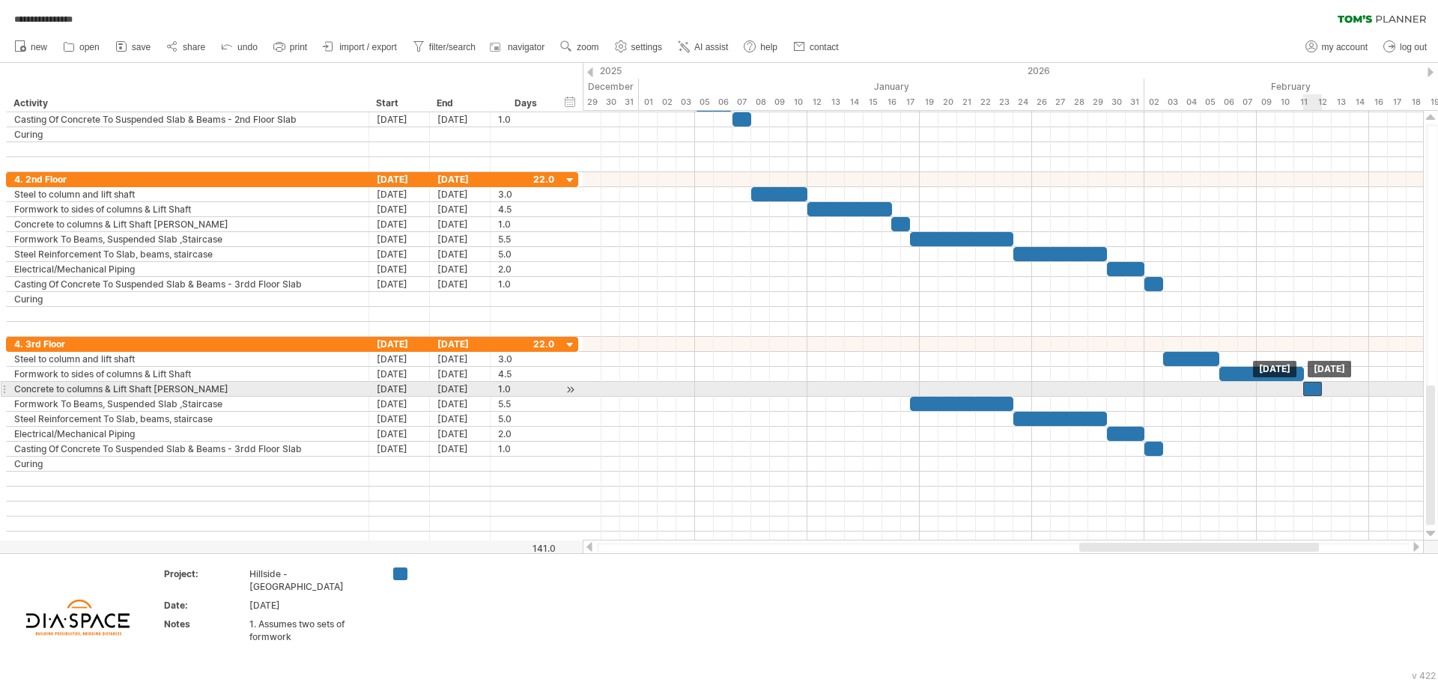
drag, startPoint x: 901, startPoint y: 389, endPoint x: 1315, endPoint y: 394, distance: 414.1
click at [1315, 394] on div at bounding box center [1312, 389] width 19 height 14
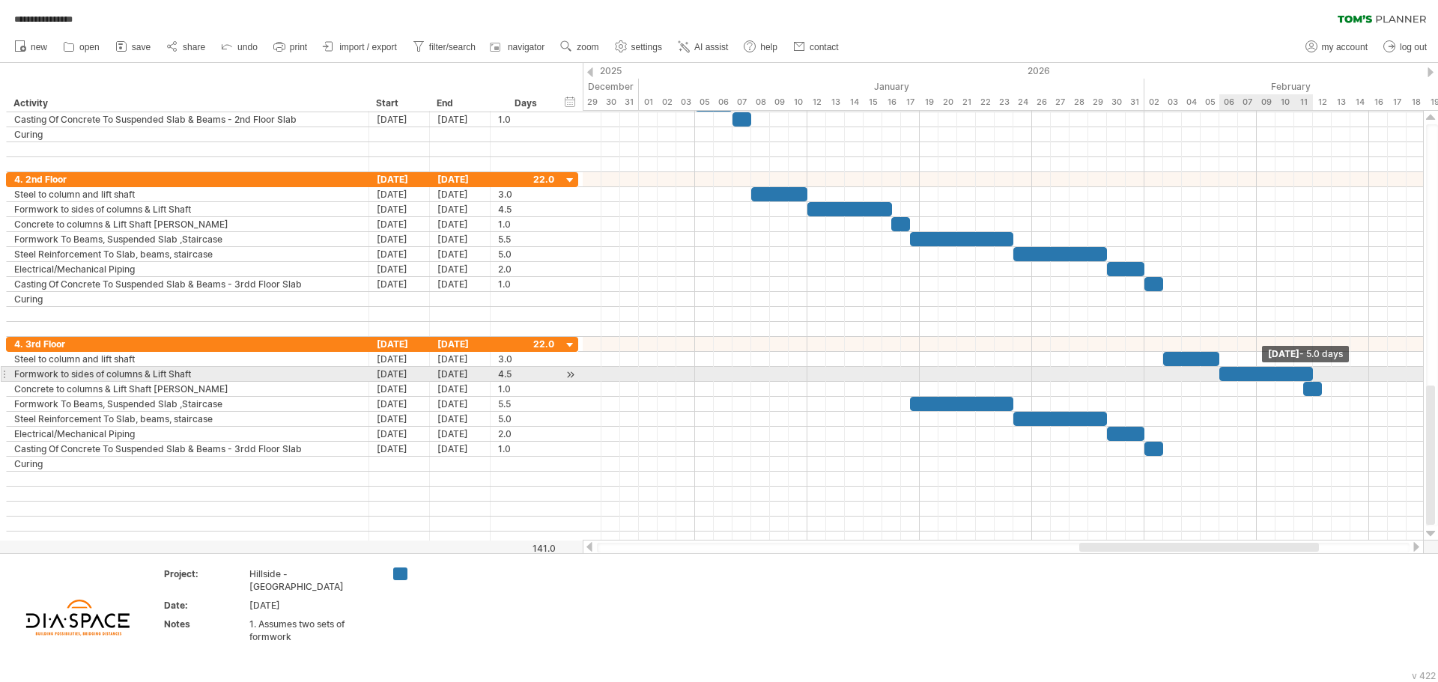
drag, startPoint x: 1304, startPoint y: 372, endPoint x: 1312, endPoint y: 373, distance: 8.3
click at [1312, 373] on span at bounding box center [1313, 374] width 6 height 14
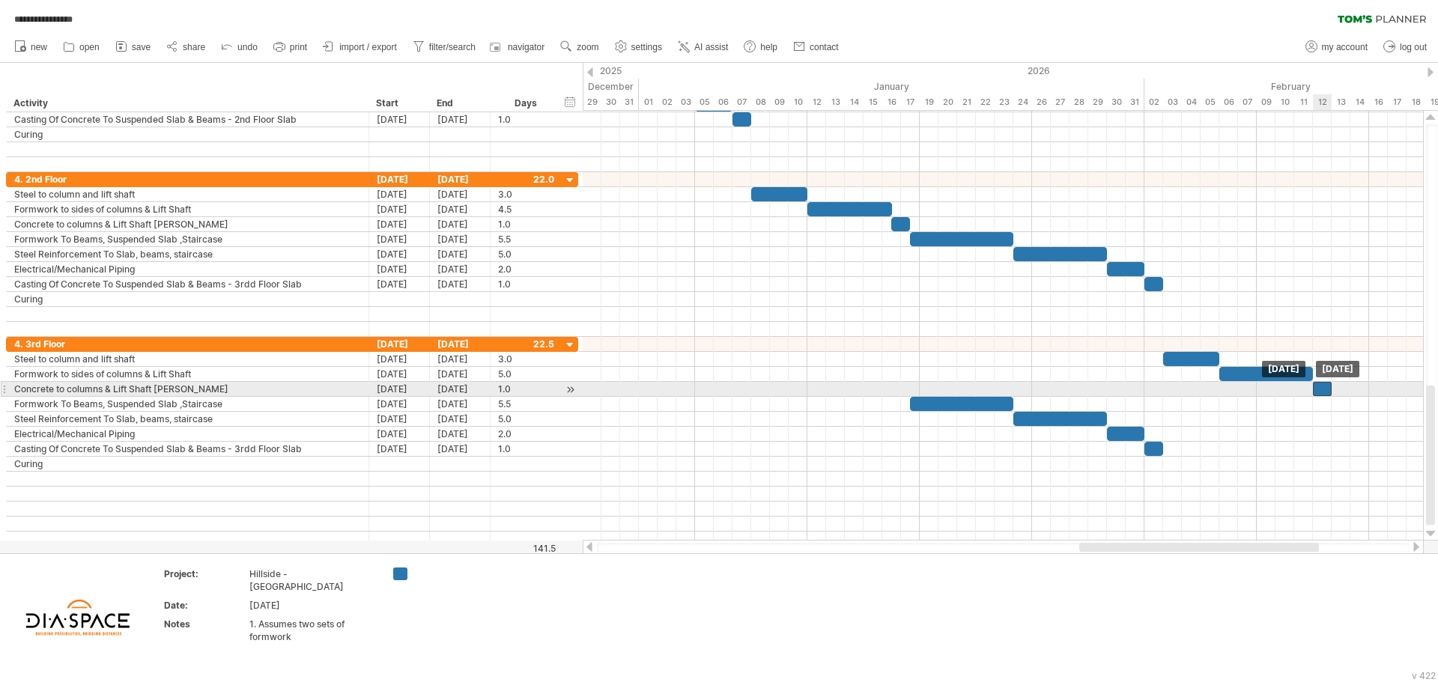
click at [1320, 389] on div at bounding box center [1322, 389] width 19 height 14
drag, startPoint x: 1330, startPoint y: 387, endPoint x: 1344, endPoint y: 385, distance: 14.4
click at [1344, 385] on div at bounding box center [1331, 389] width 37 height 14
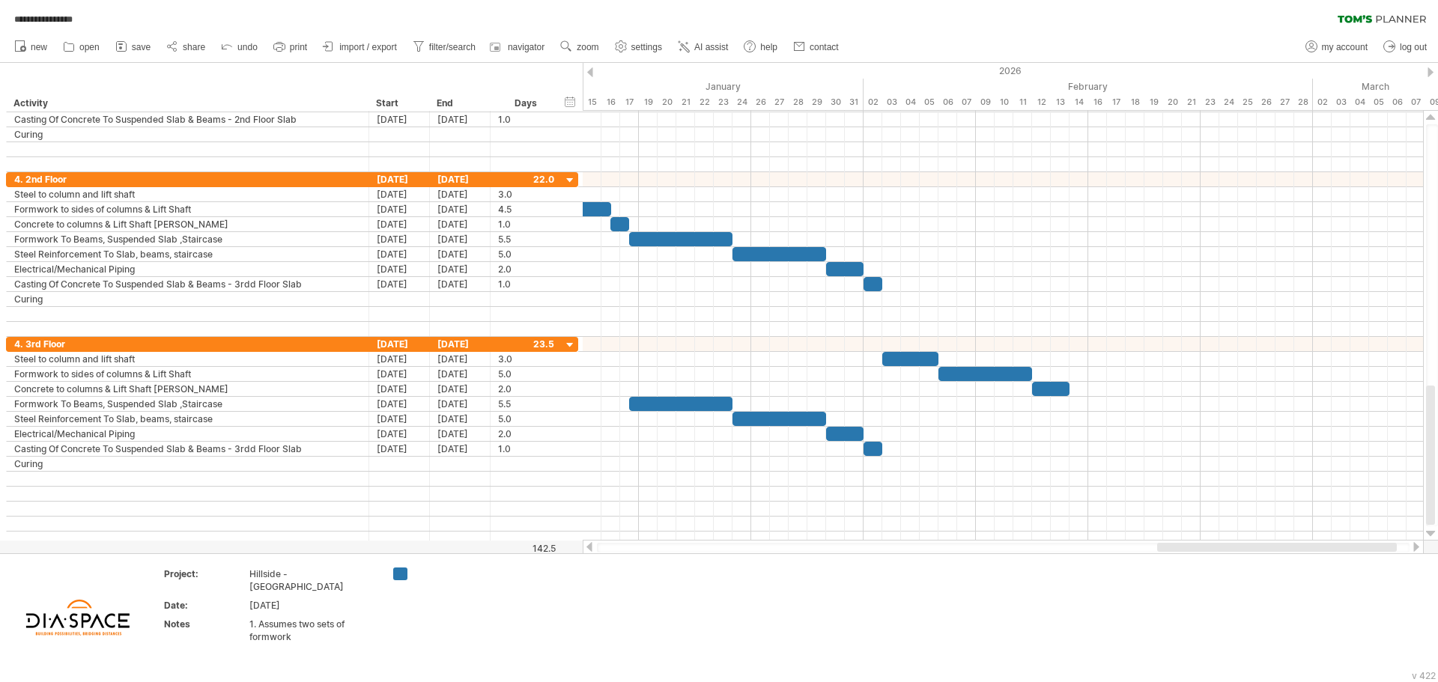
drag, startPoint x: 1091, startPoint y: 545, endPoint x: 1169, endPoint y: 547, distance: 77.9
click at [1169, 547] on div at bounding box center [1277, 547] width 240 height 9
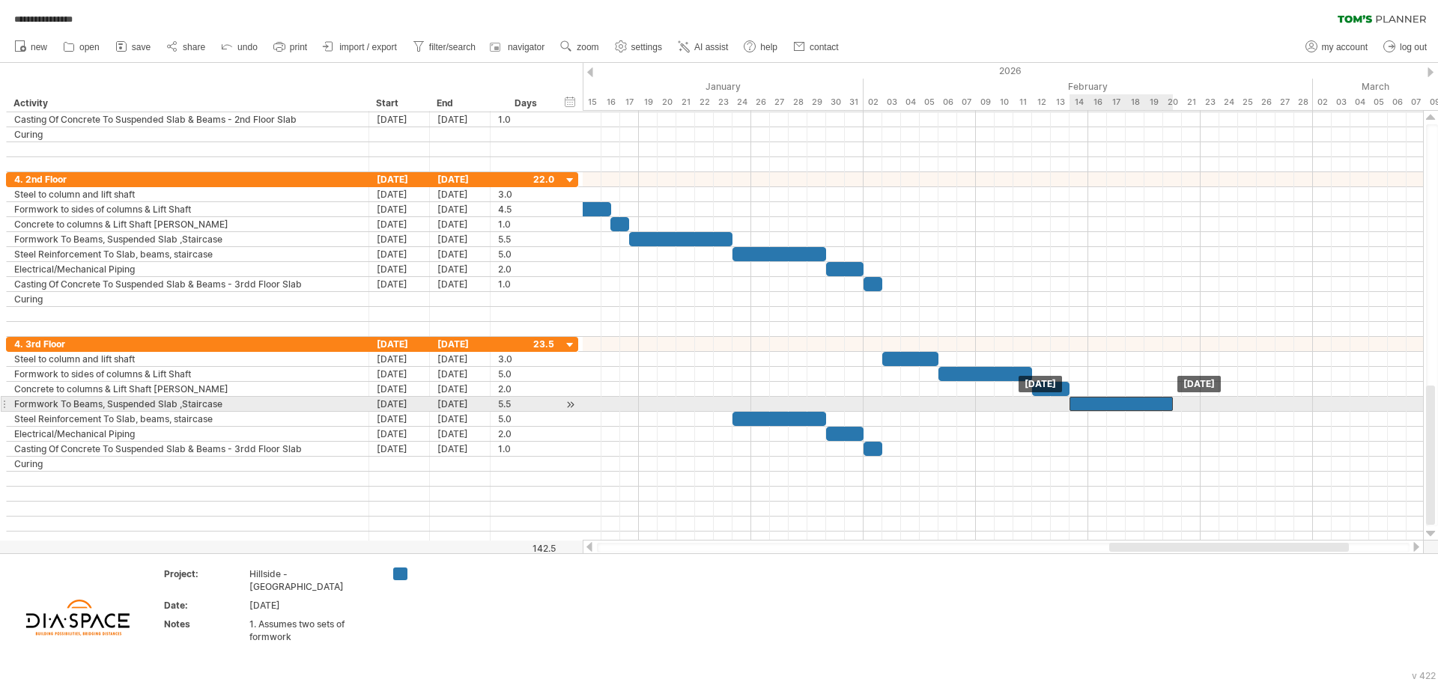
drag, startPoint x: 664, startPoint y: 404, endPoint x: 1103, endPoint y: 407, distance: 438.8
click at [1103, 407] on div at bounding box center [1120, 404] width 103 height 14
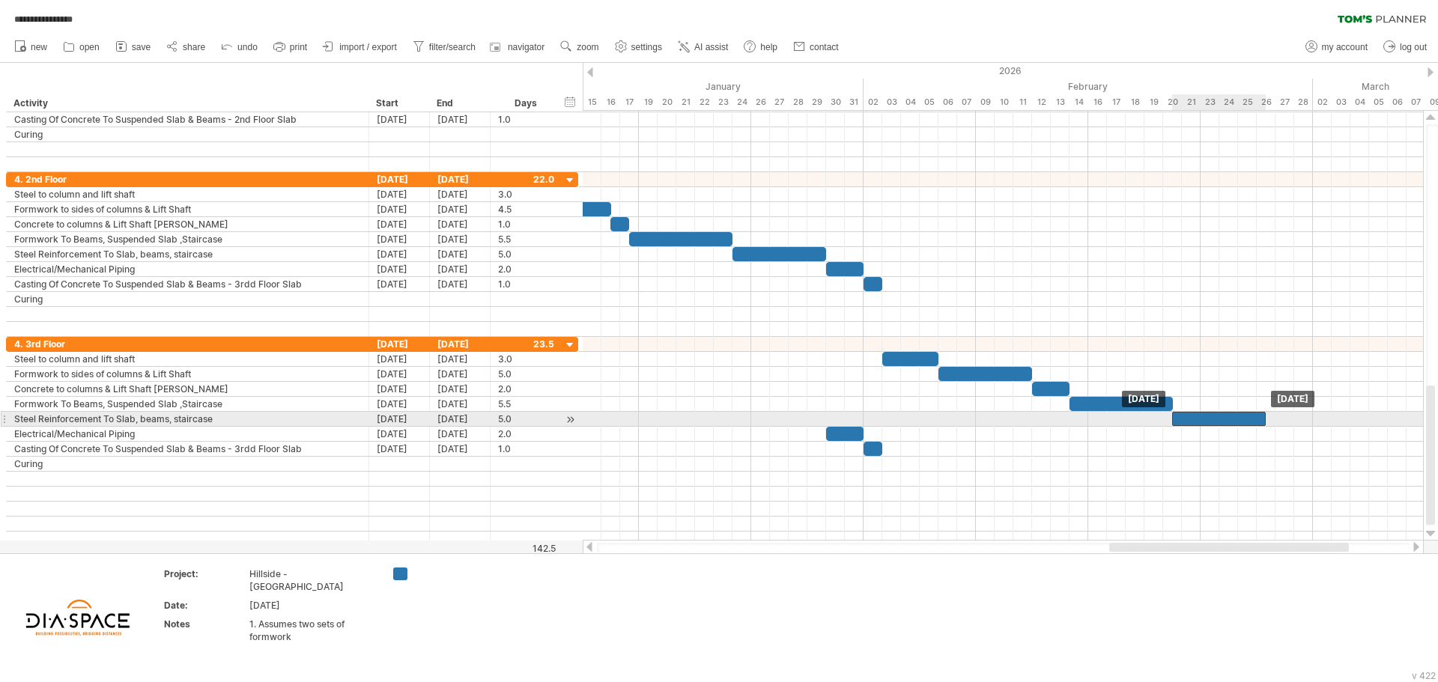
drag, startPoint x: 768, startPoint y: 419, endPoint x: 1210, endPoint y: 416, distance: 442.6
click at [1210, 416] on div at bounding box center [1219, 419] width 94 height 14
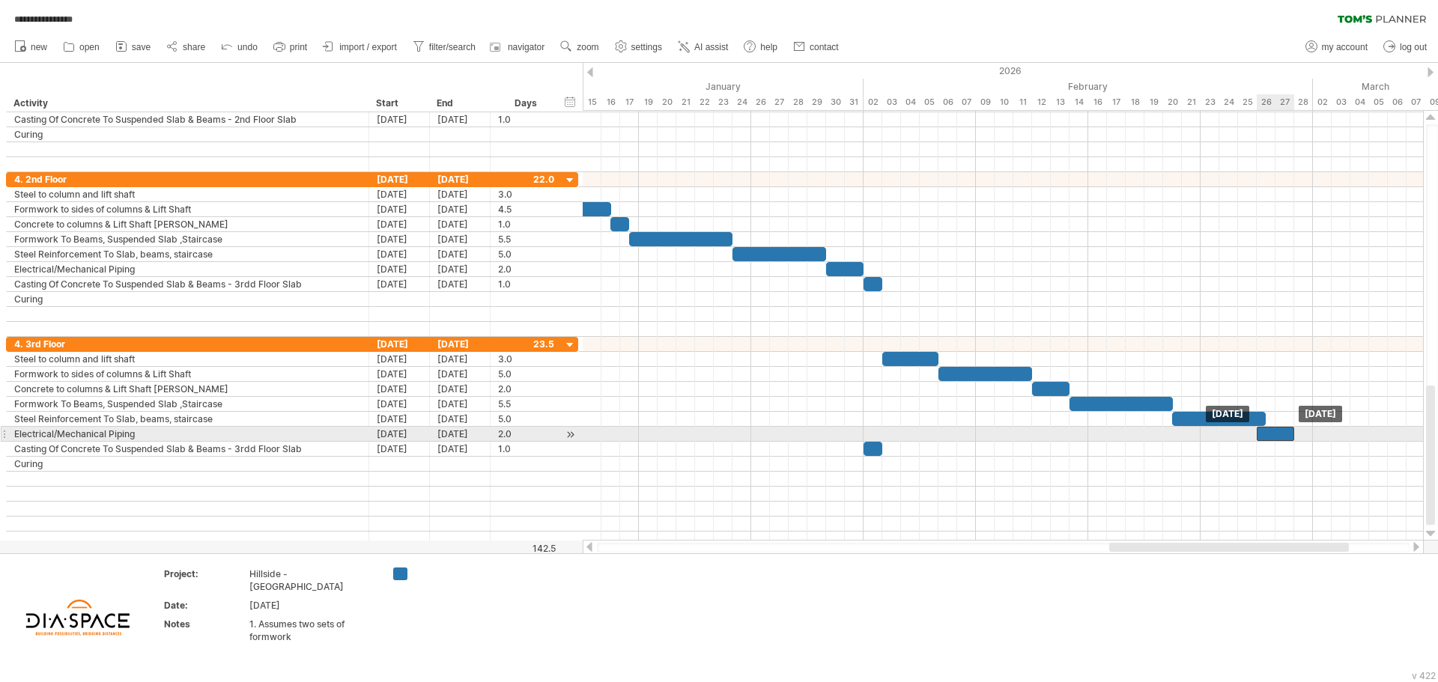
drag, startPoint x: 842, startPoint y: 434, endPoint x: 1275, endPoint y: 432, distance: 432.1
click at [1275, 432] on div at bounding box center [1275, 434] width 37 height 14
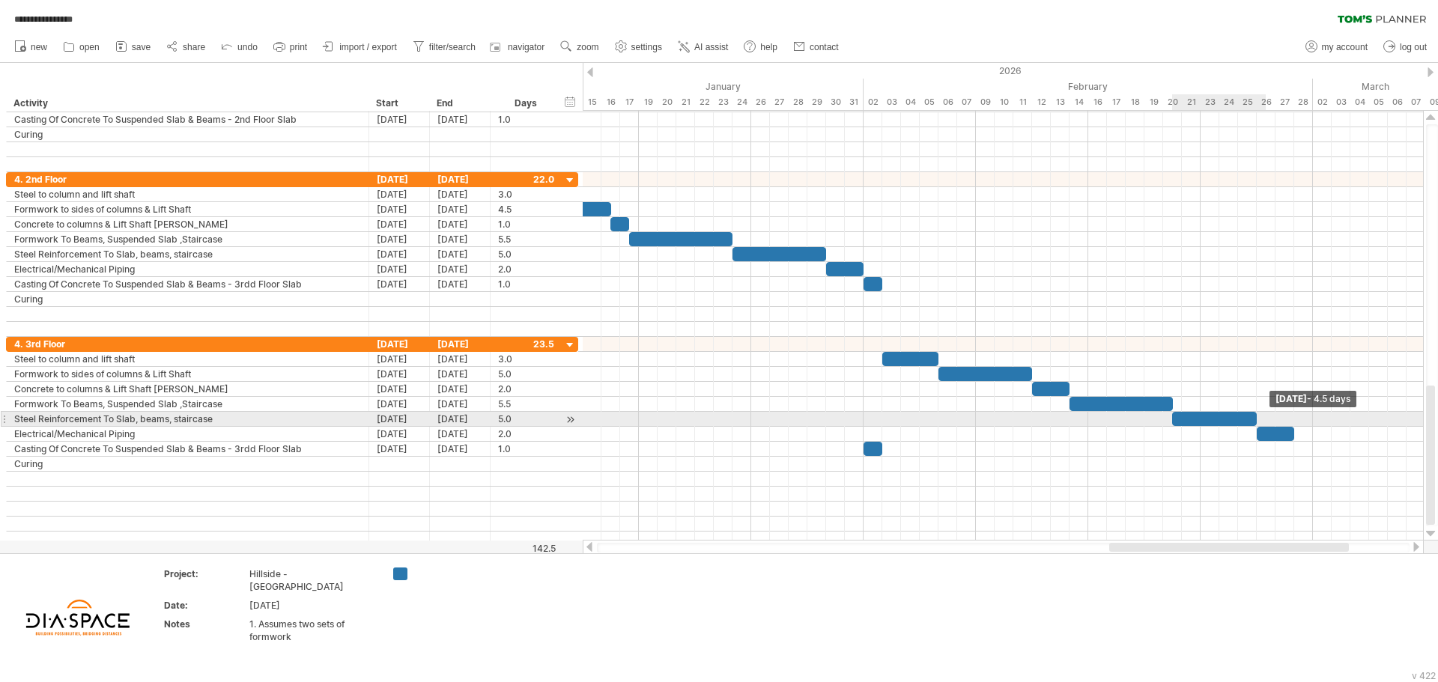
click at [1257, 418] on span at bounding box center [1257, 419] width 6 height 14
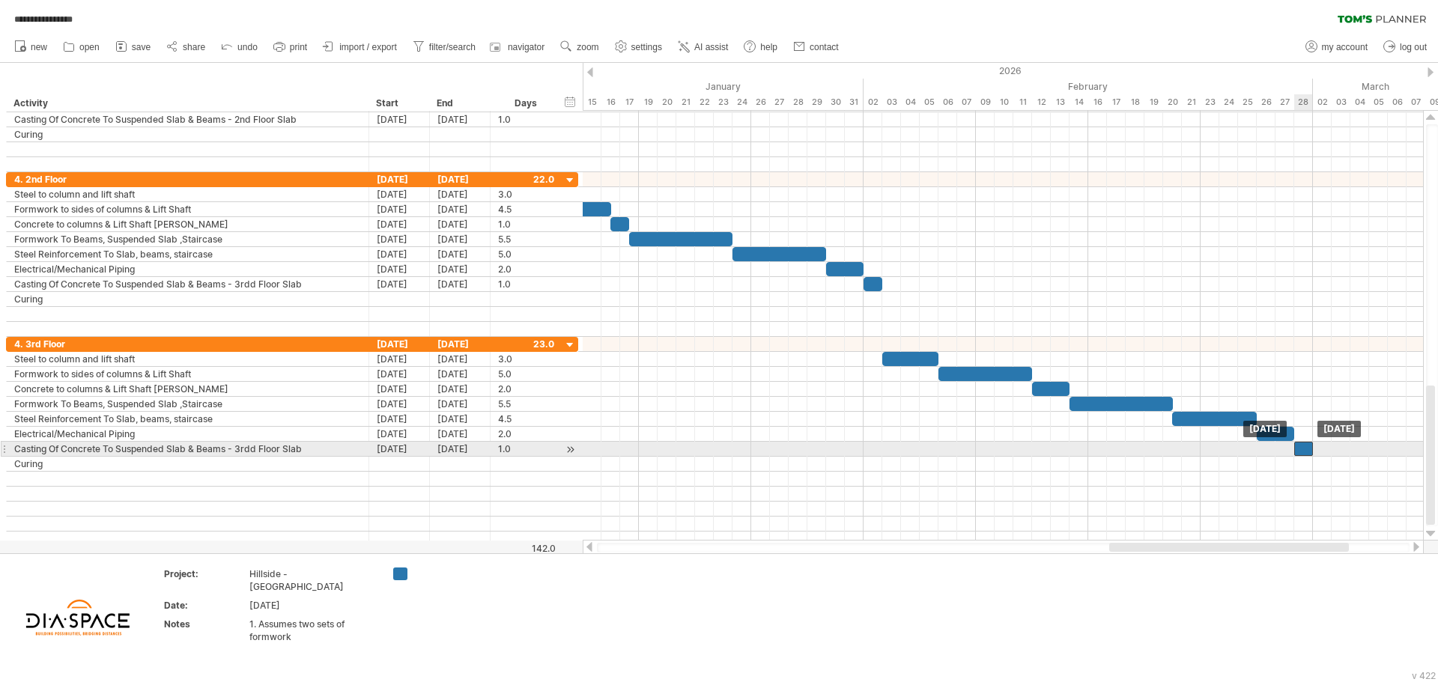
drag, startPoint x: 872, startPoint y: 448, endPoint x: 1302, endPoint y: 452, distance: 430.6
click at [1302, 452] on div at bounding box center [1303, 449] width 19 height 14
drag, startPoint x: 1305, startPoint y: 453, endPoint x: 1323, endPoint y: 453, distance: 18.0
click at [1323, 453] on div at bounding box center [1322, 449] width 19 height 14
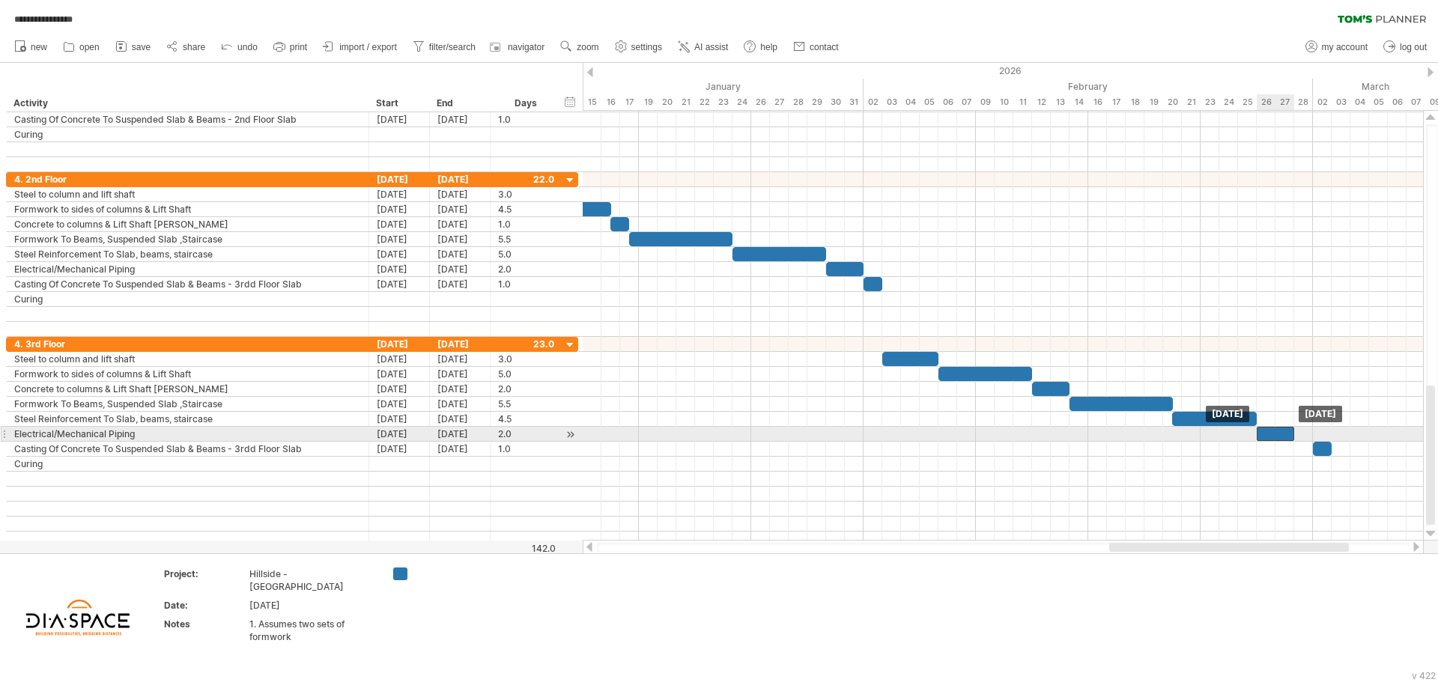
click at [1280, 436] on div at bounding box center [1275, 434] width 37 height 14
drag, startPoint x: 1296, startPoint y: 436, endPoint x: 1312, endPoint y: 436, distance: 15.7
click at [1312, 436] on span at bounding box center [1313, 434] width 6 height 14
drag, startPoint x: 1255, startPoint y: 432, endPoint x: 1269, endPoint y: 432, distance: 14.2
click at [1269, 432] on div "[DATE] - 3.0 days [DATE] - 2.0 days" at bounding box center [1003, 326] width 840 height 430
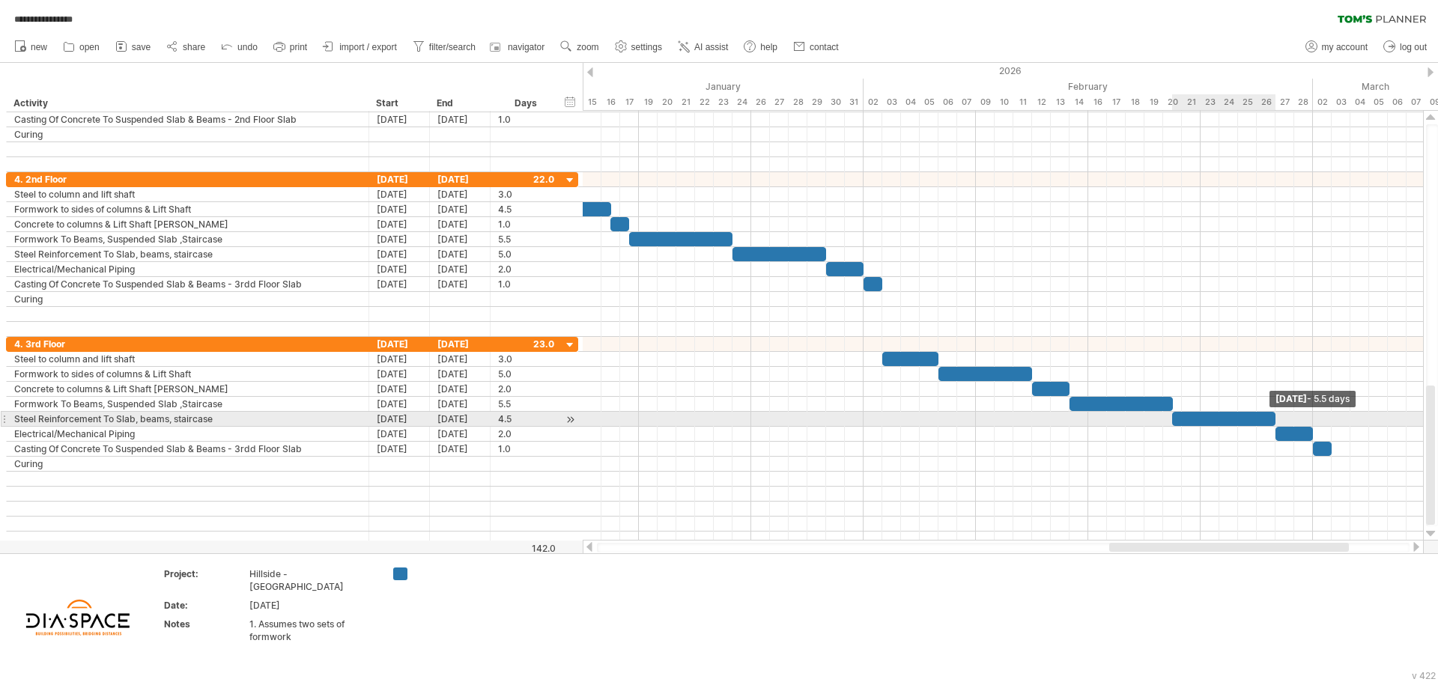
drag, startPoint x: 1256, startPoint y: 416, endPoint x: 1270, endPoint y: 418, distance: 14.3
click at [1270, 418] on div at bounding box center [1223, 419] width 103 height 14
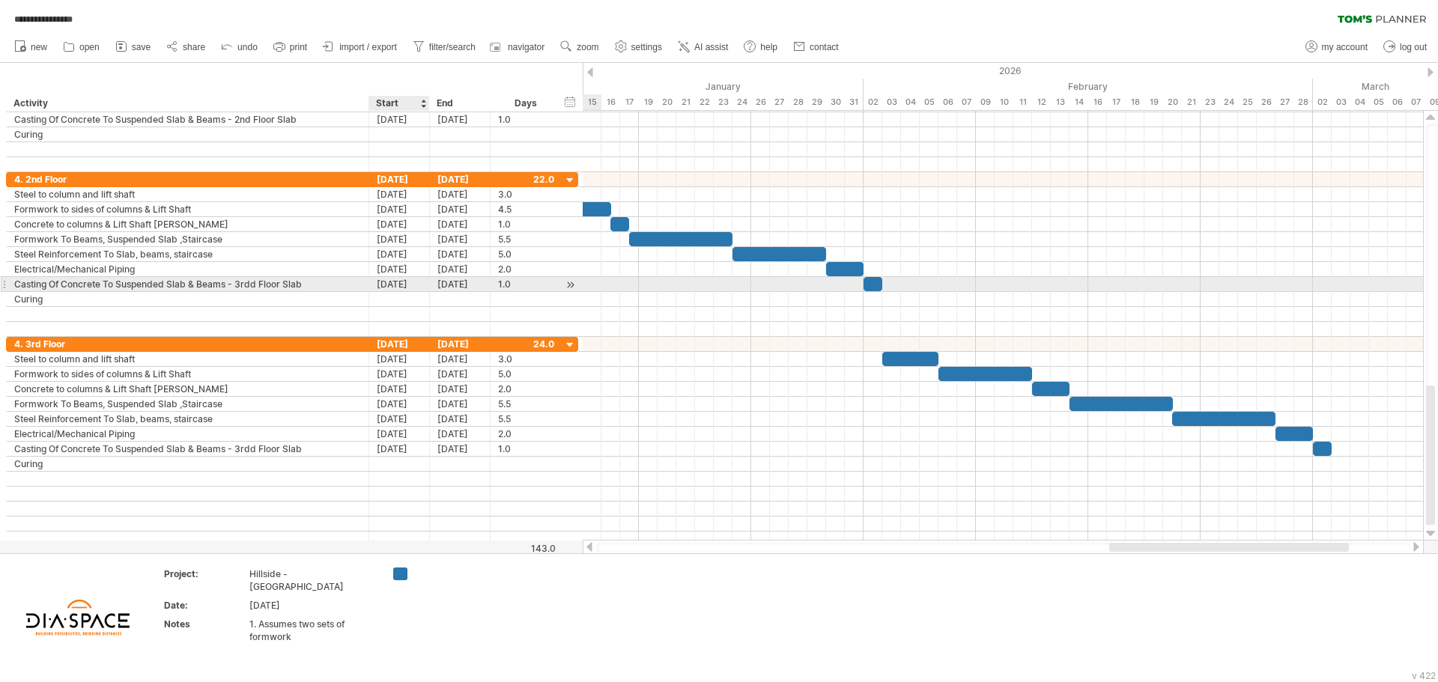
click at [397, 281] on div "[DATE]" at bounding box center [399, 284] width 61 height 14
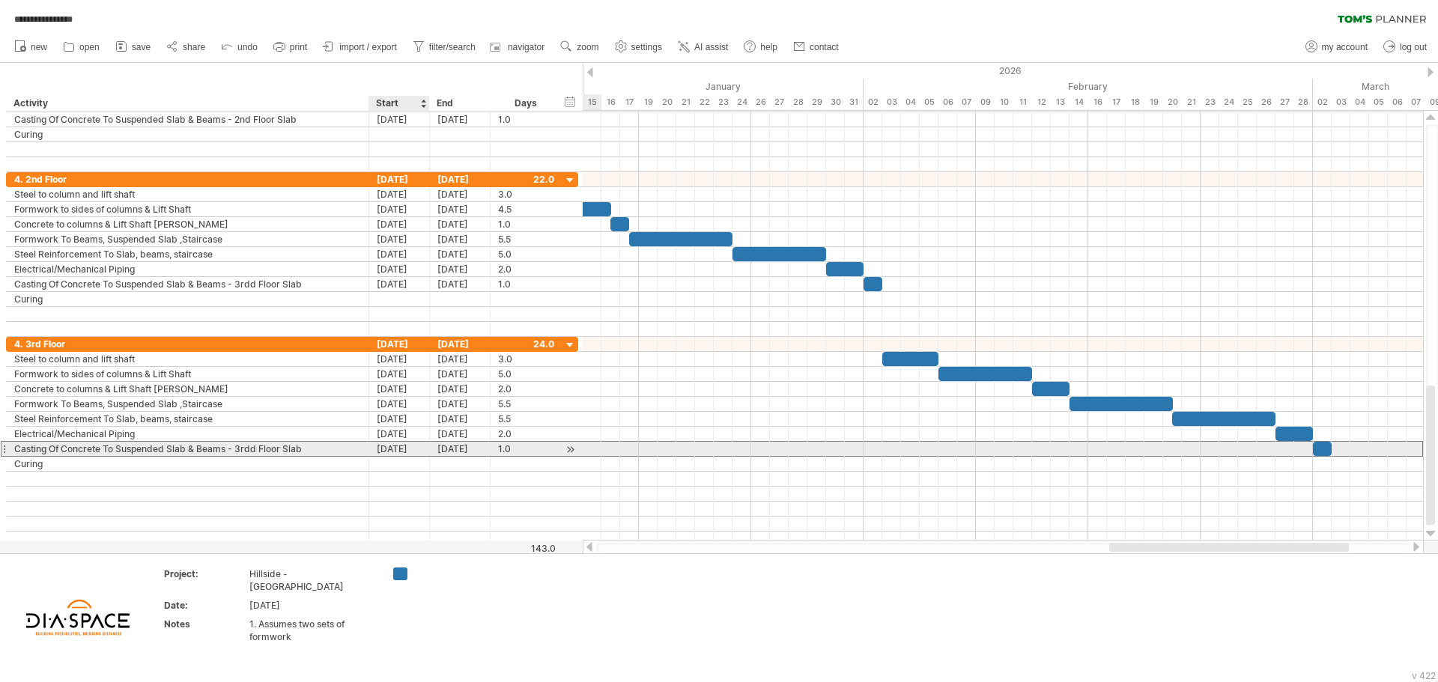
click at [395, 450] on div "[DATE]" at bounding box center [399, 449] width 61 height 14
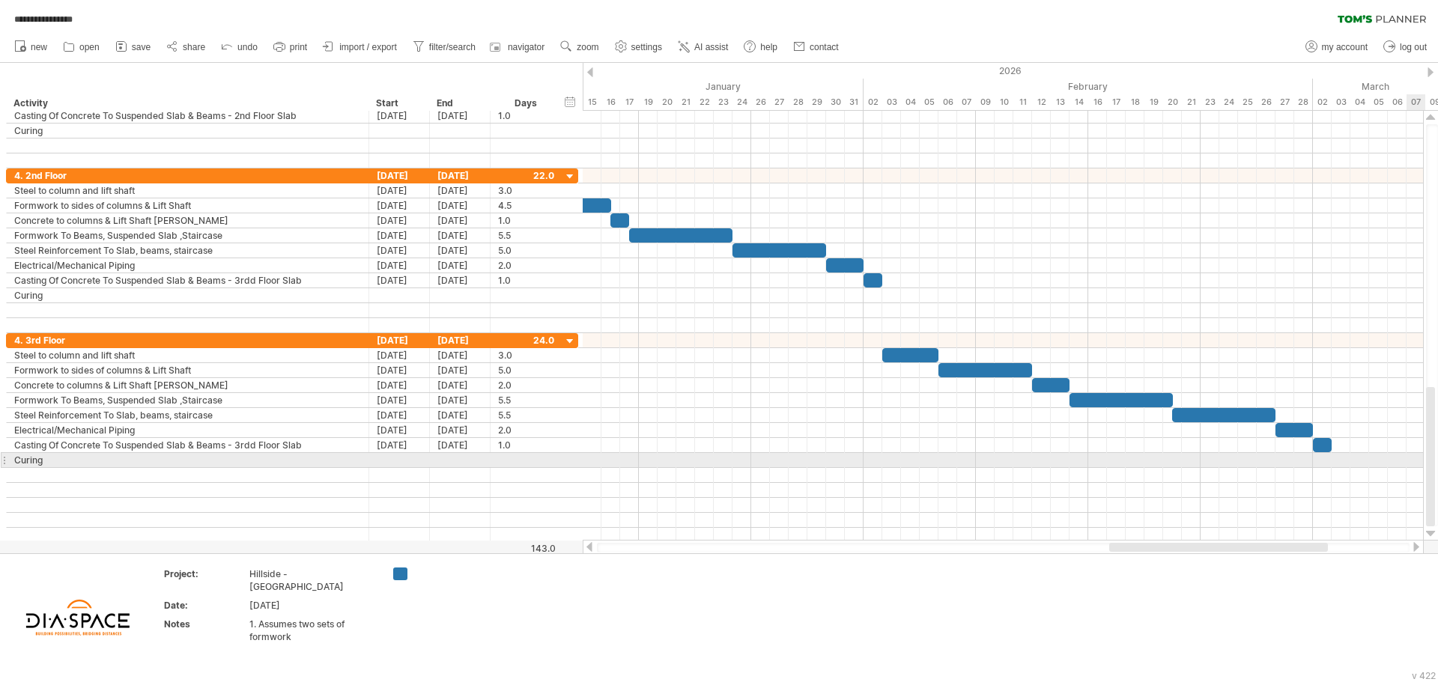
drag, startPoint x: 1429, startPoint y: 421, endPoint x: 1430, endPoint y: 461, distance: 39.7
click at [1430, 461] on div at bounding box center [1430, 456] width 9 height 139
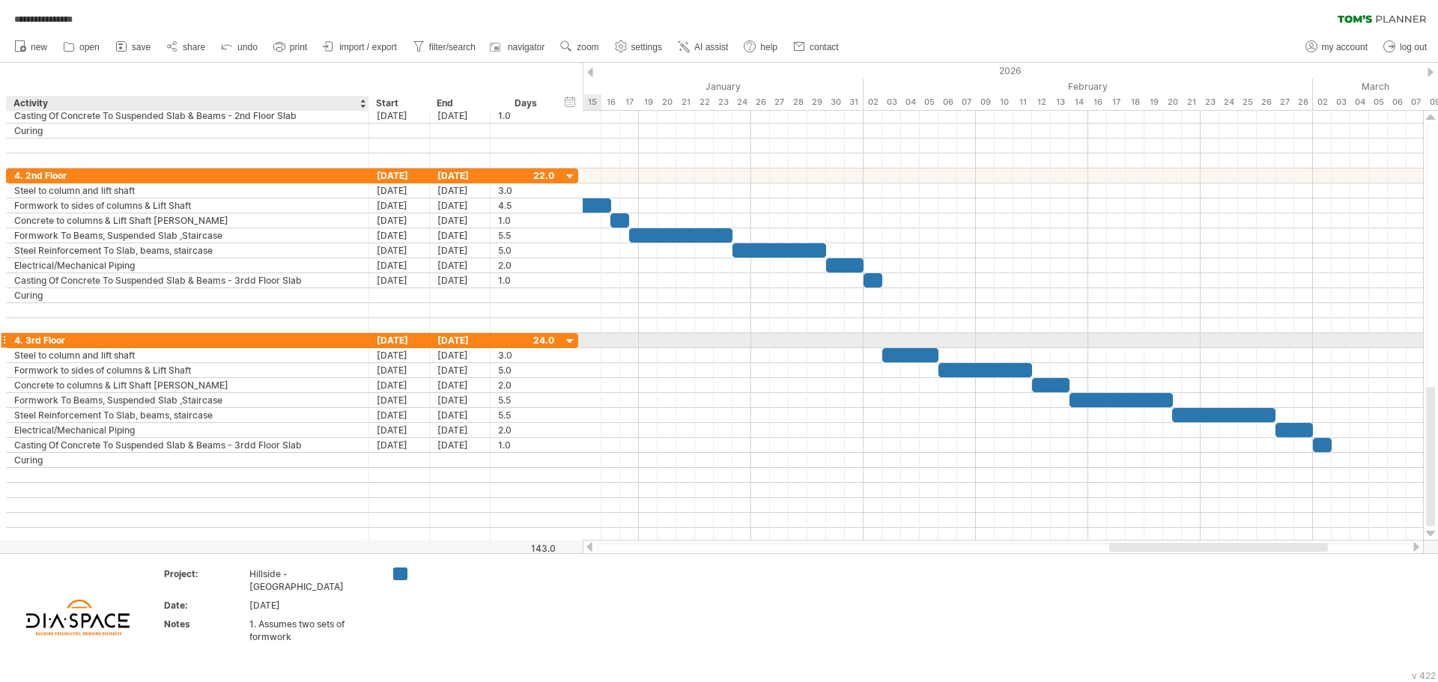
click at [155, 338] on div "4. 3rd Floor" at bounding box center [187, 340] width 347 height 14
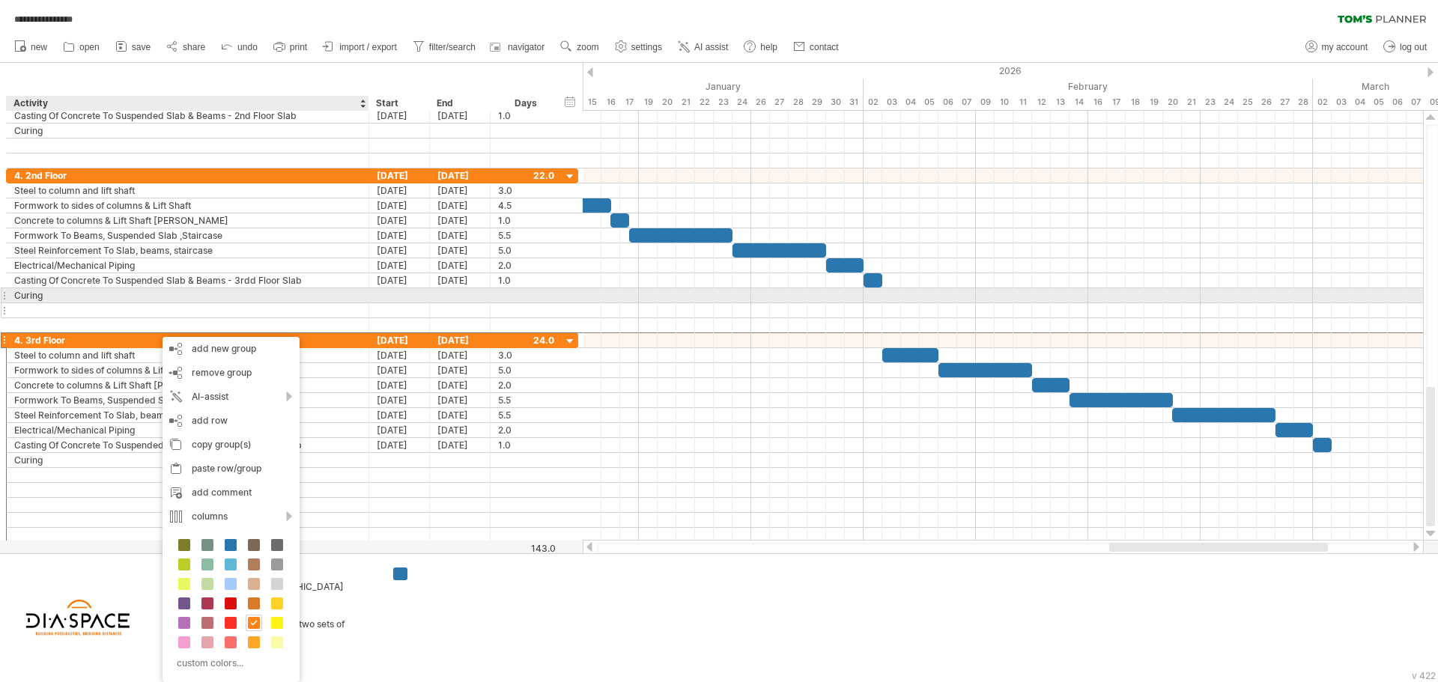
click at [292, 303] on div at bounding box center [187, 310] width 347 height 14
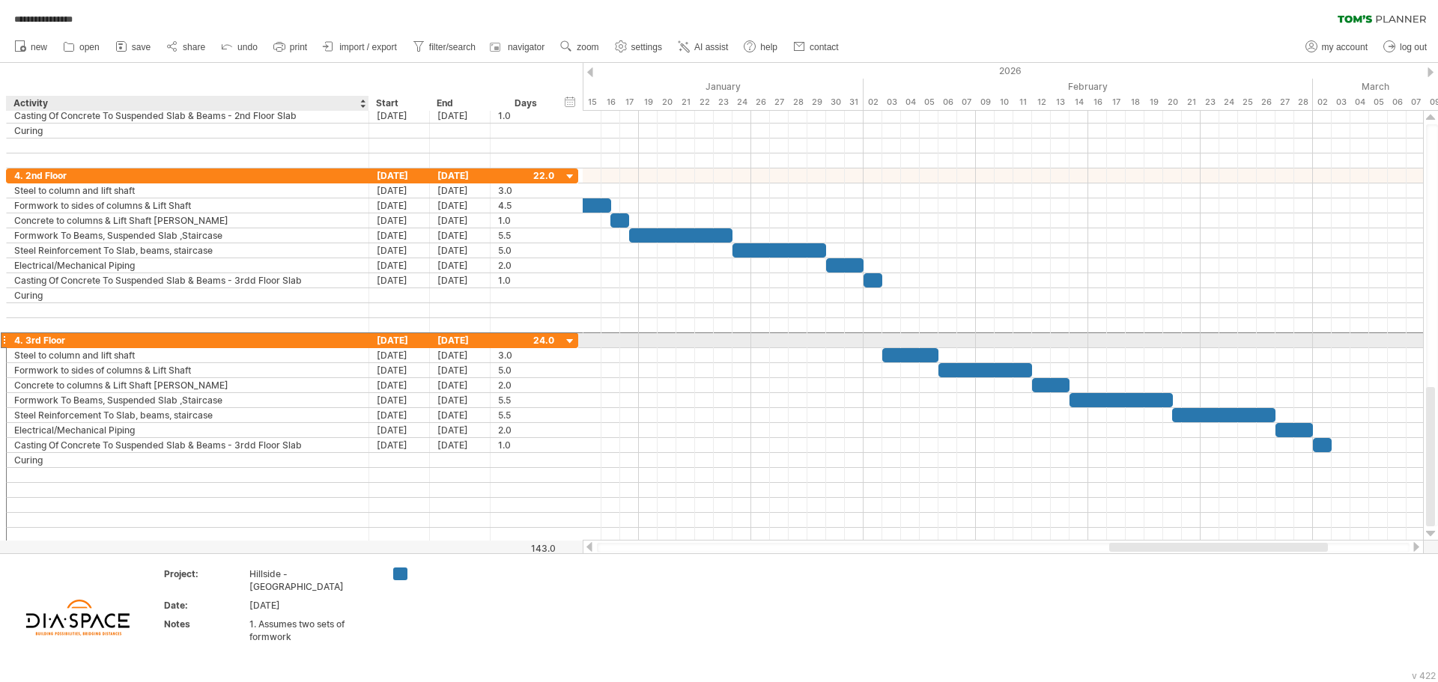
click at [113, 341] on div "4. 3rd Floor" at bounding box center [187, 340] width 347 height 14
click at [6, 336] on div at bounding box center [4, 340] width 6 height 16
click at [121, 342] on div "4. 3rd Floor" at bounding box center [187, 340] width 347 height 14
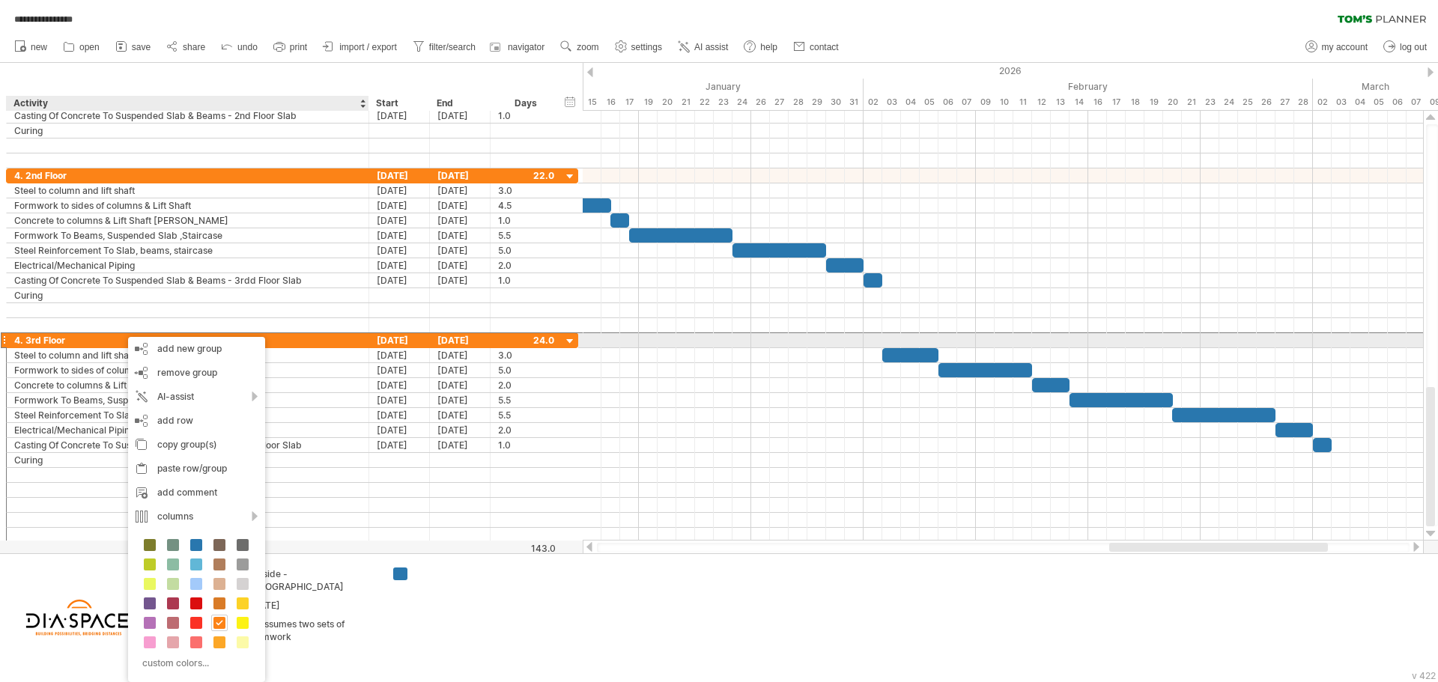
click at [342, 344] on div "4. 3rd Floor" at bounding box center [187, 340] width 347 height 14
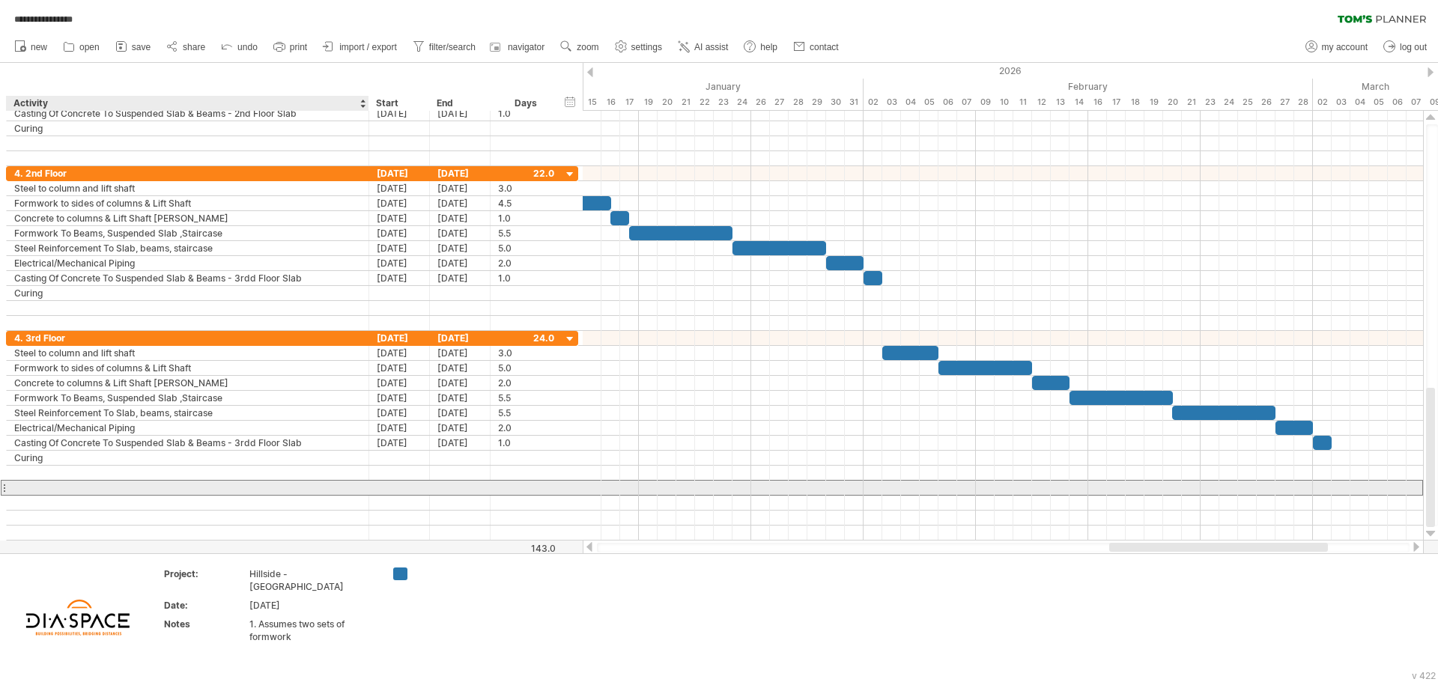
click at [266, 491] on div at bounding box center [187, 488] width 347 height 14
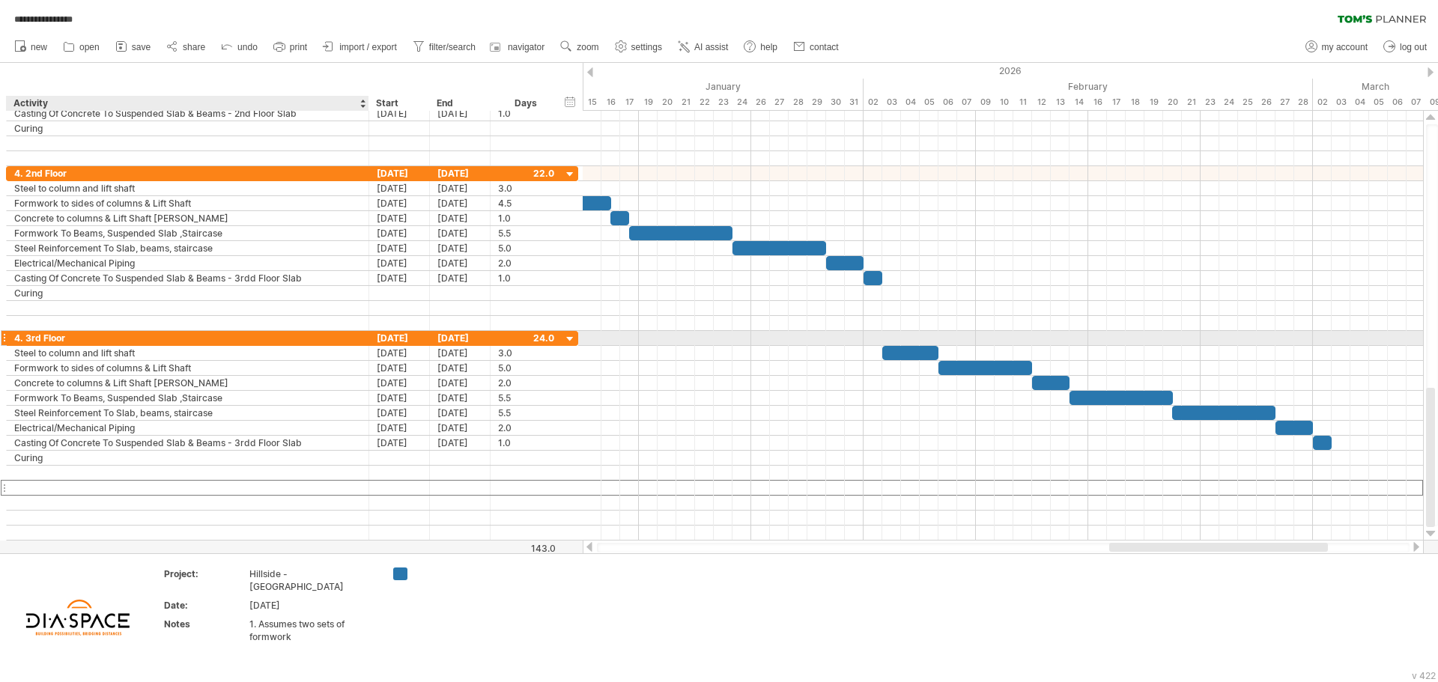
click at [85, 338] on div "4. 3rd Floor" at bounding box center [187, 338] width 347 height 14
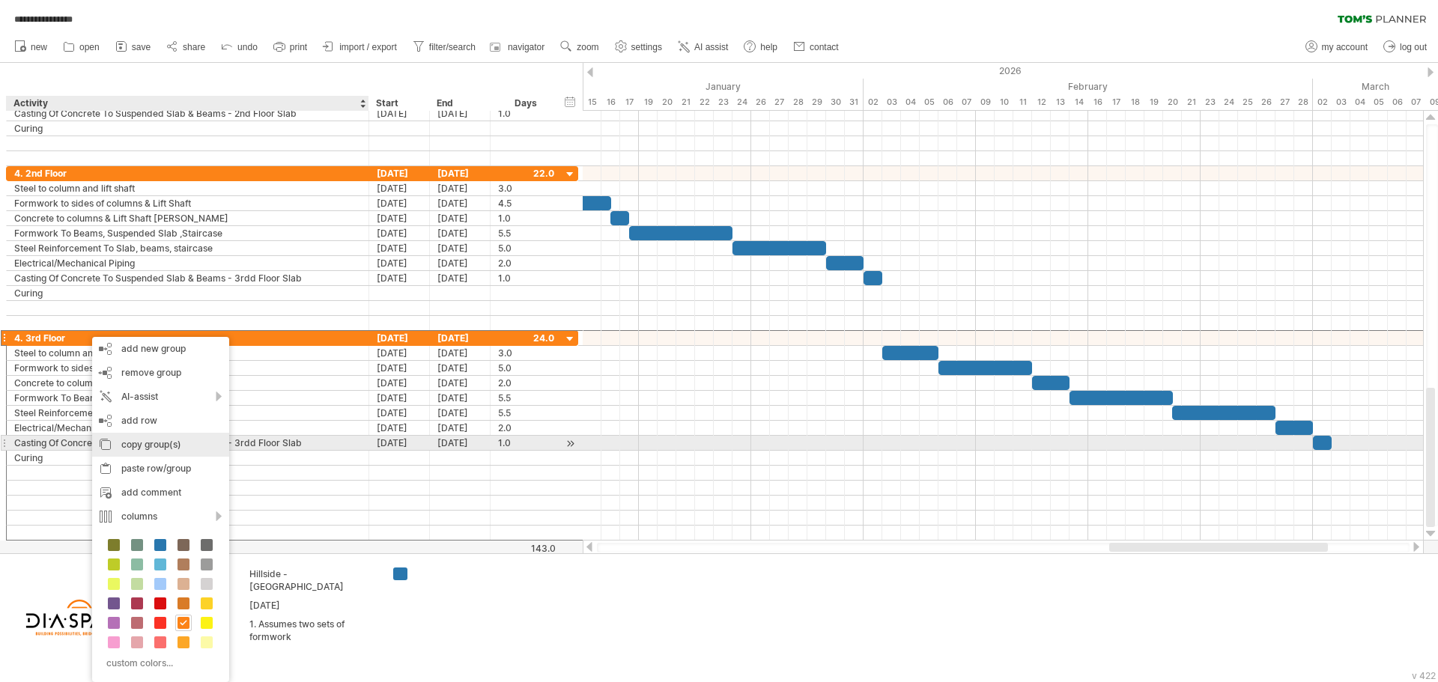
click at [162, 446] on div "copy group(s)" at bounding box center [160, 445] width 137 height 24
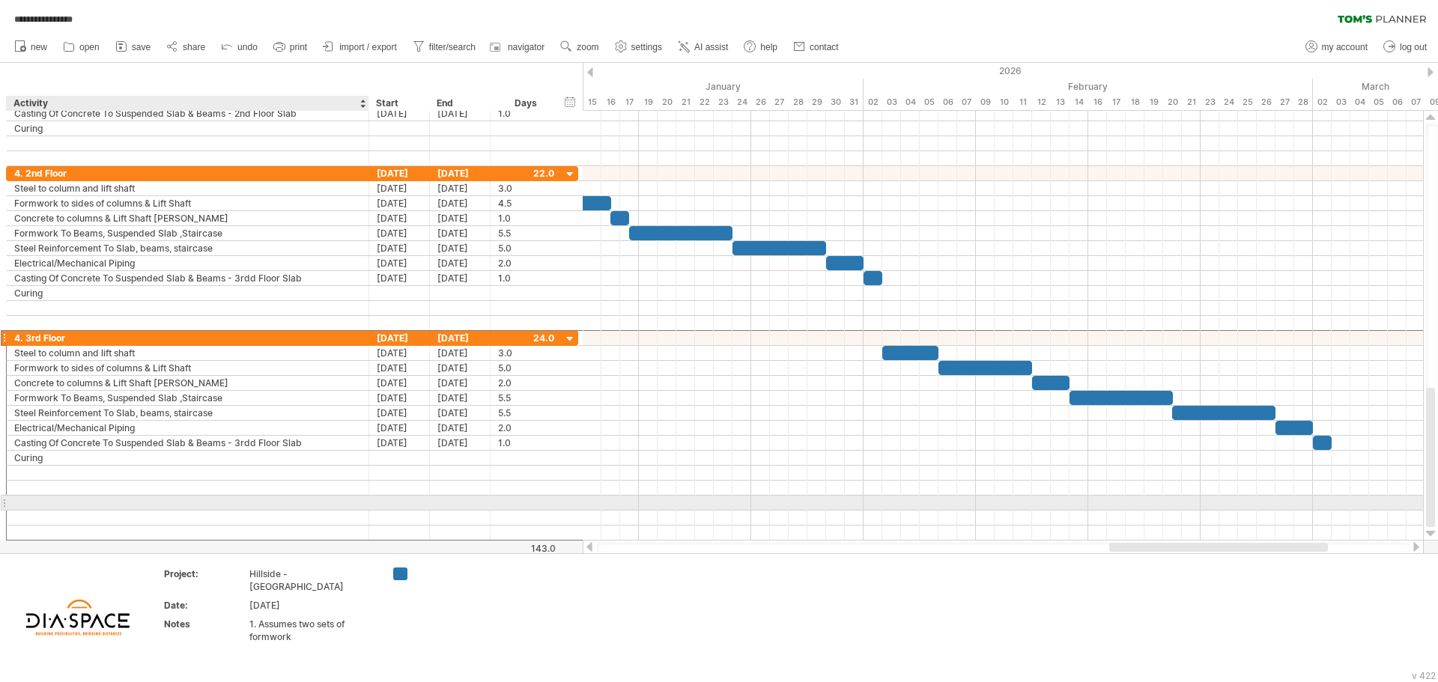
click at [65, 503] on div at bounding box center [187, 503] width 347 height 14
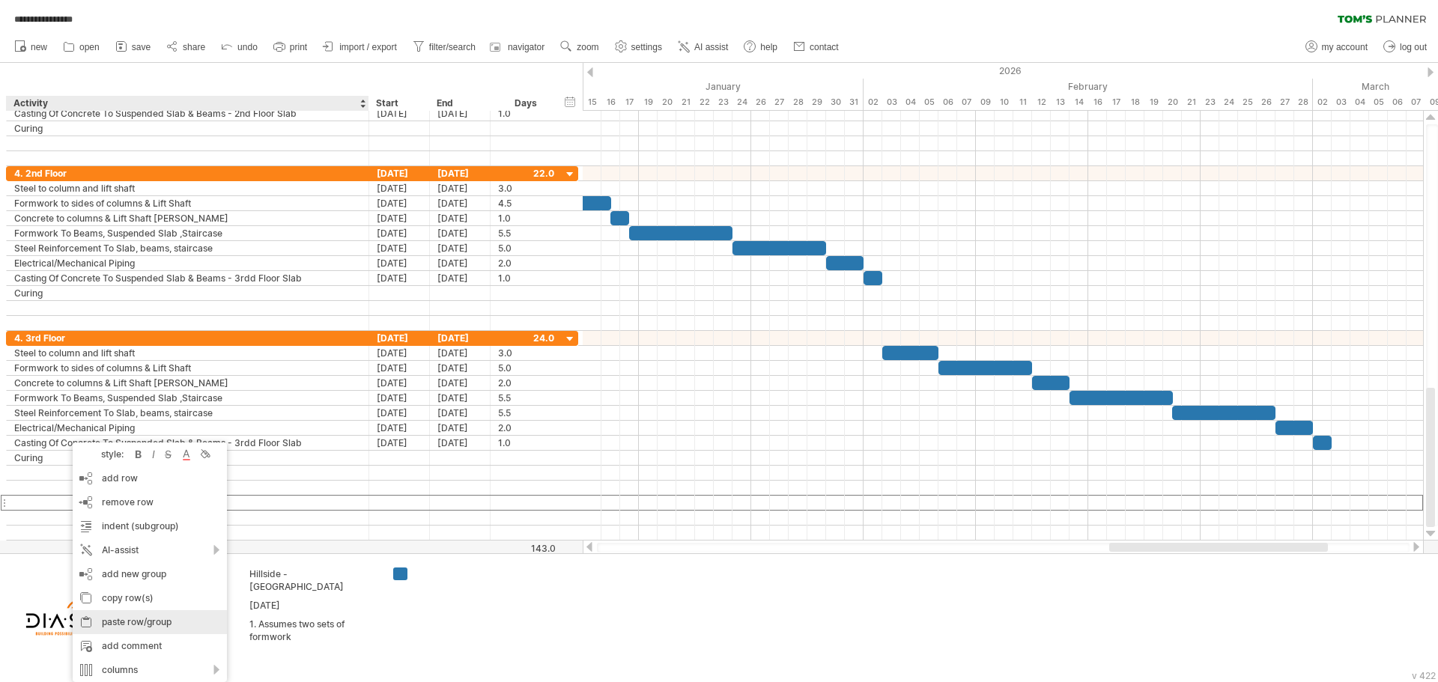
click at [134, 625] on div "paste row/group" at bounding box center [150, 622] width 154 height 24
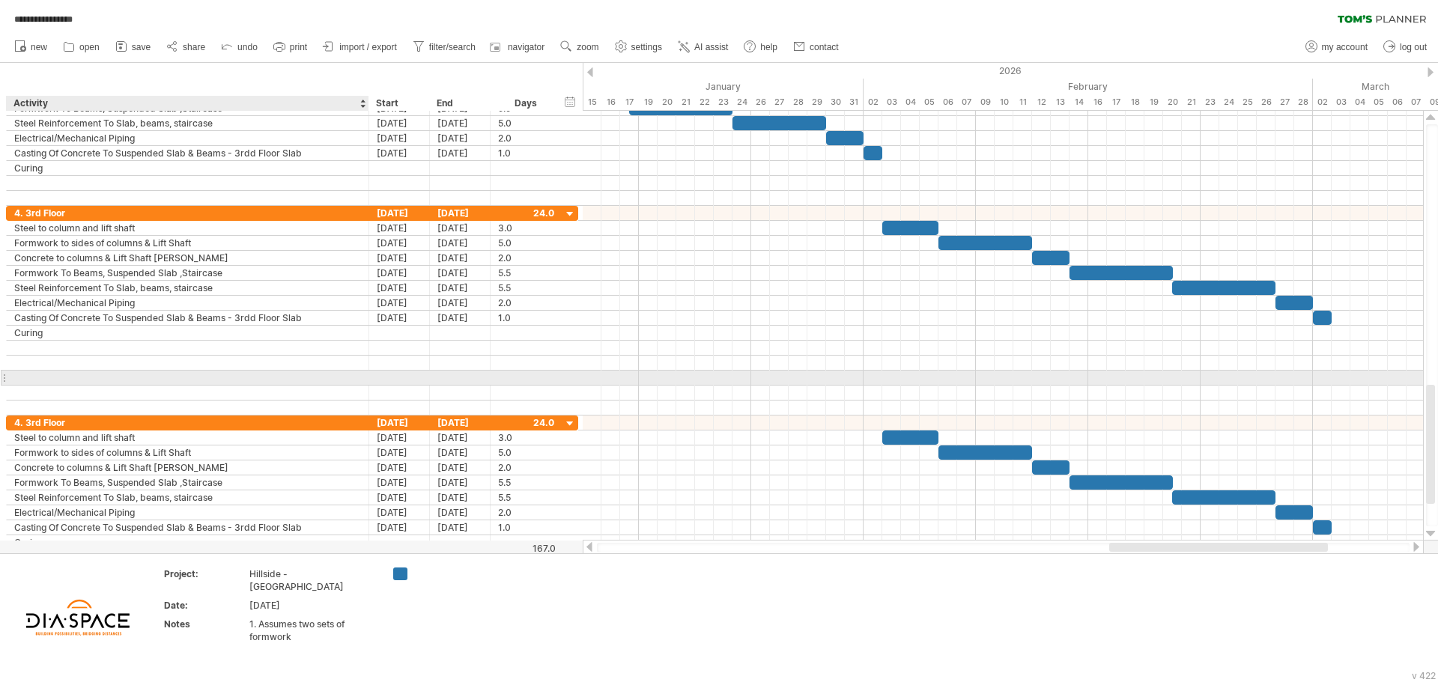
click at [37, 380] on div at bounding box center [187, 378] width 347 height 14
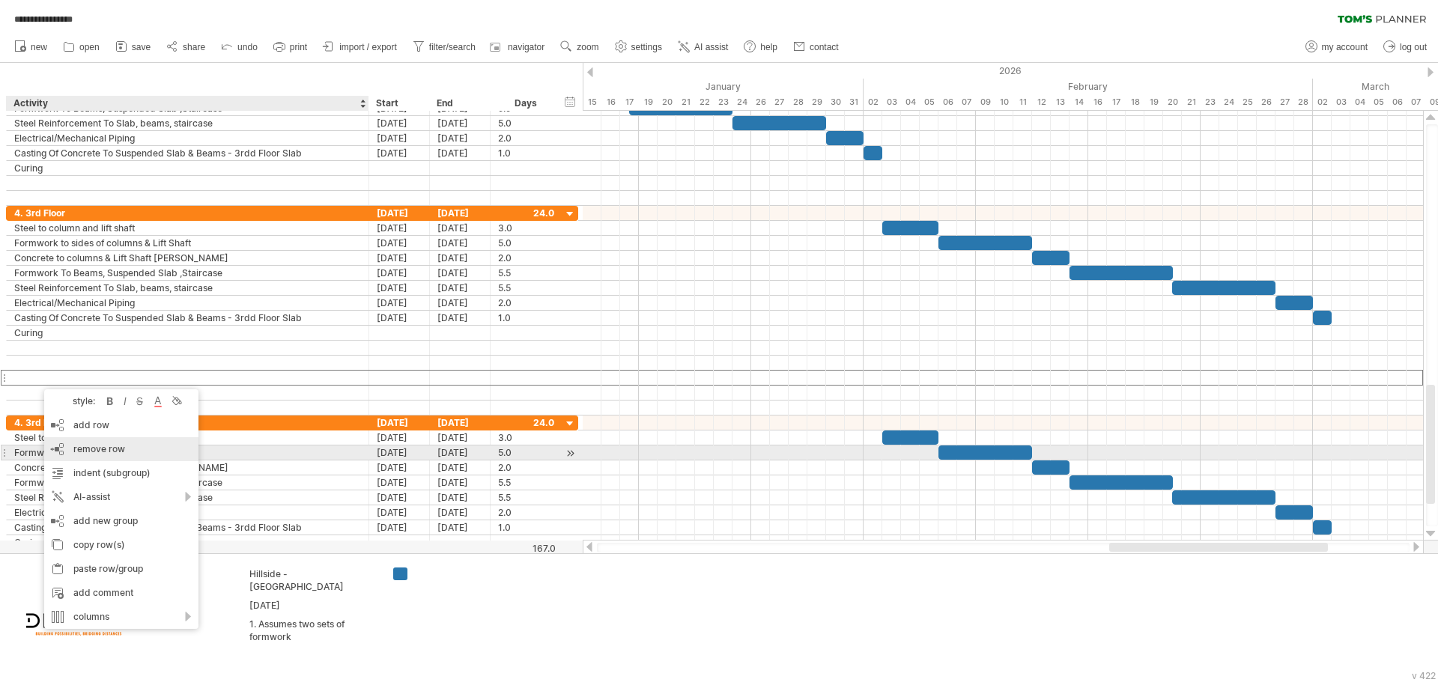
click at [82, 449] on span "remove row" at bounding box center [99, 448] width 52 height 11
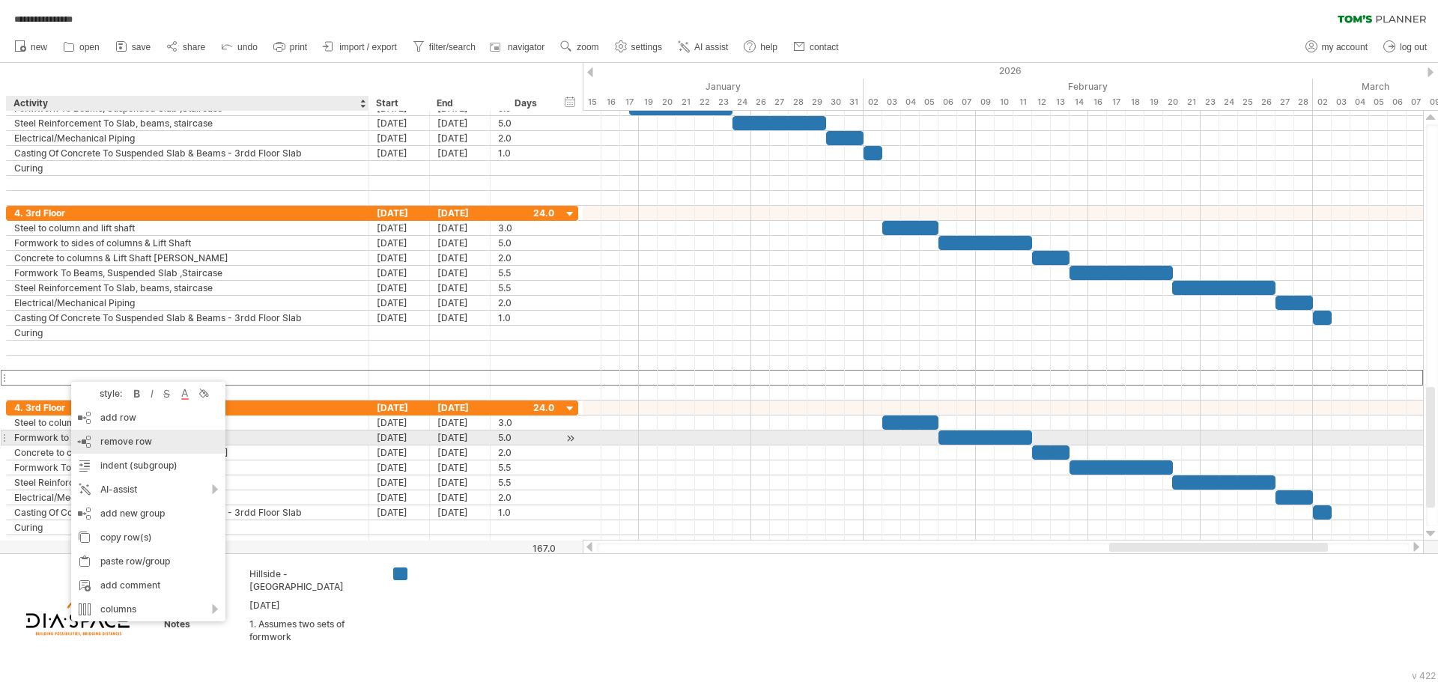
click at [109, 435] on div "remove row remove selected rows" at bounding box center [148, 442] width 154 height 24
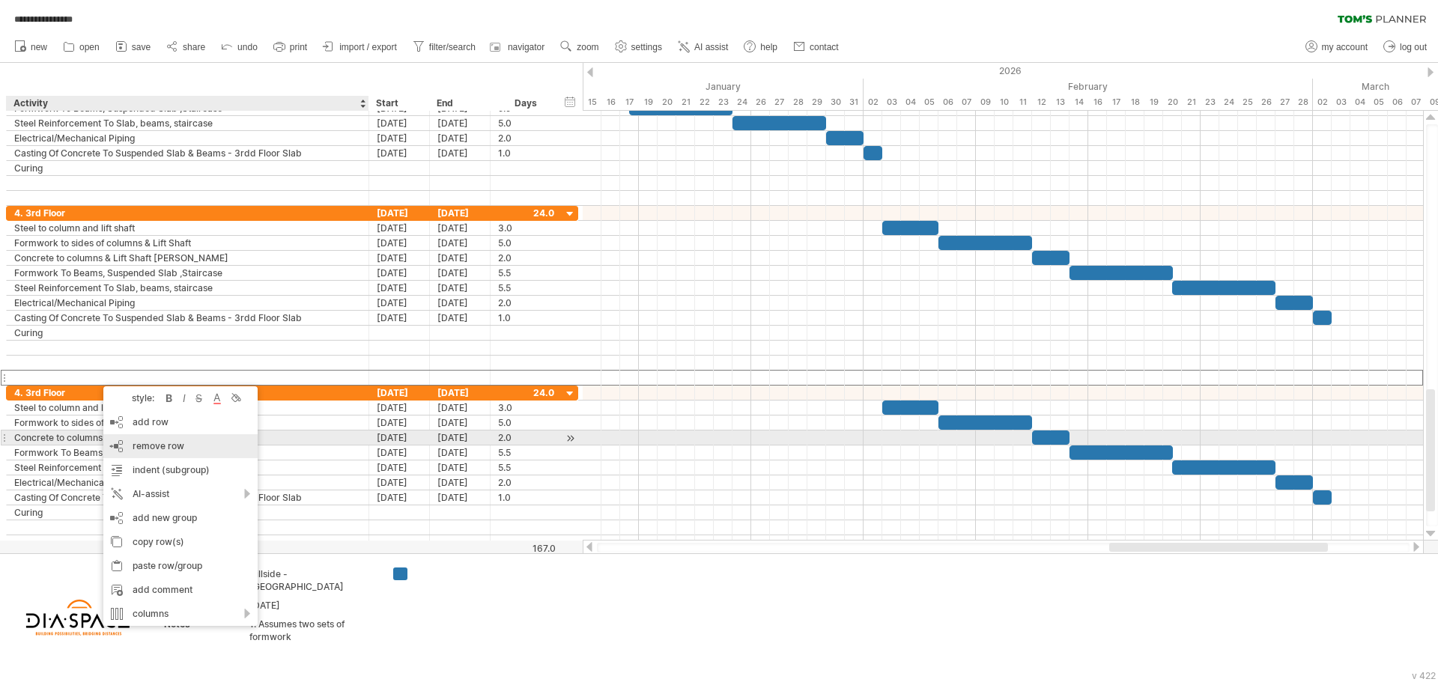
click at [171, 440] on span "remove row" at bounding box center [159, 445] width 52 height 11
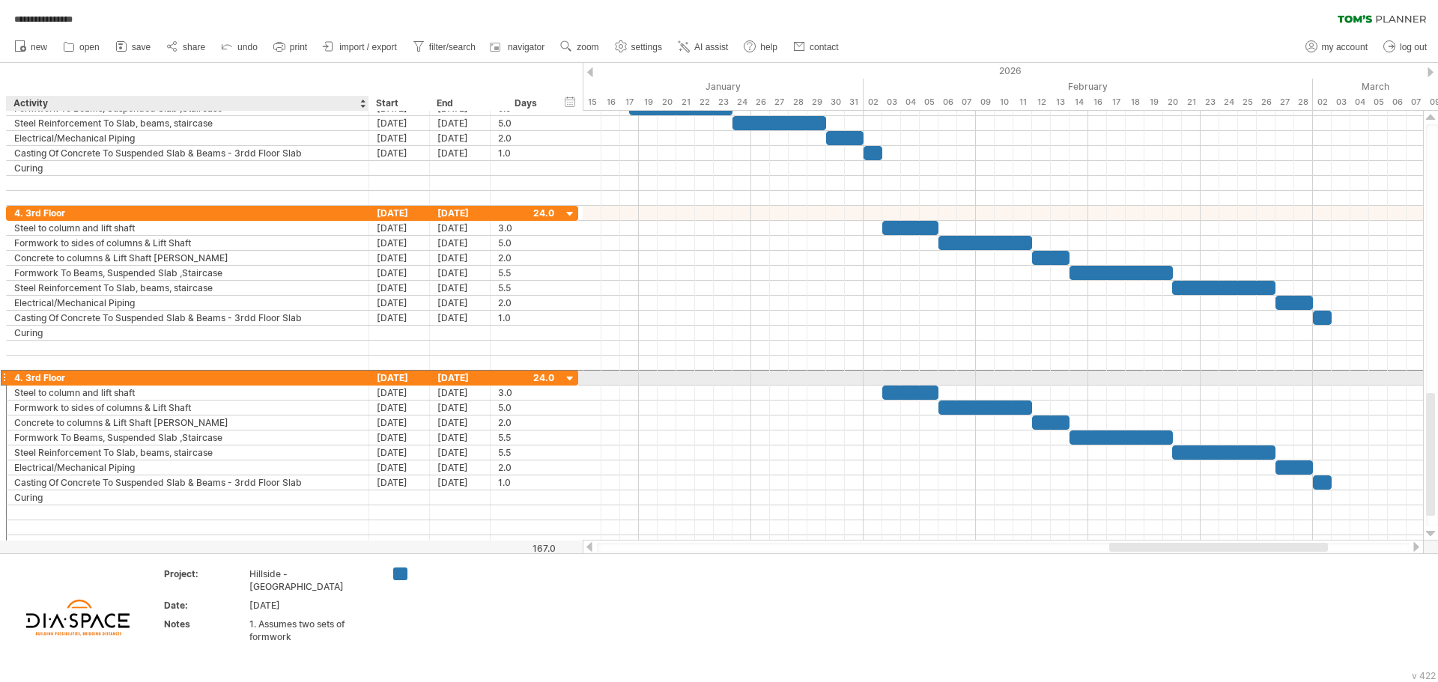
click at [79, 377] on div "4. 3rd Floor" at bounding box center [187, 378] width 347 height 14
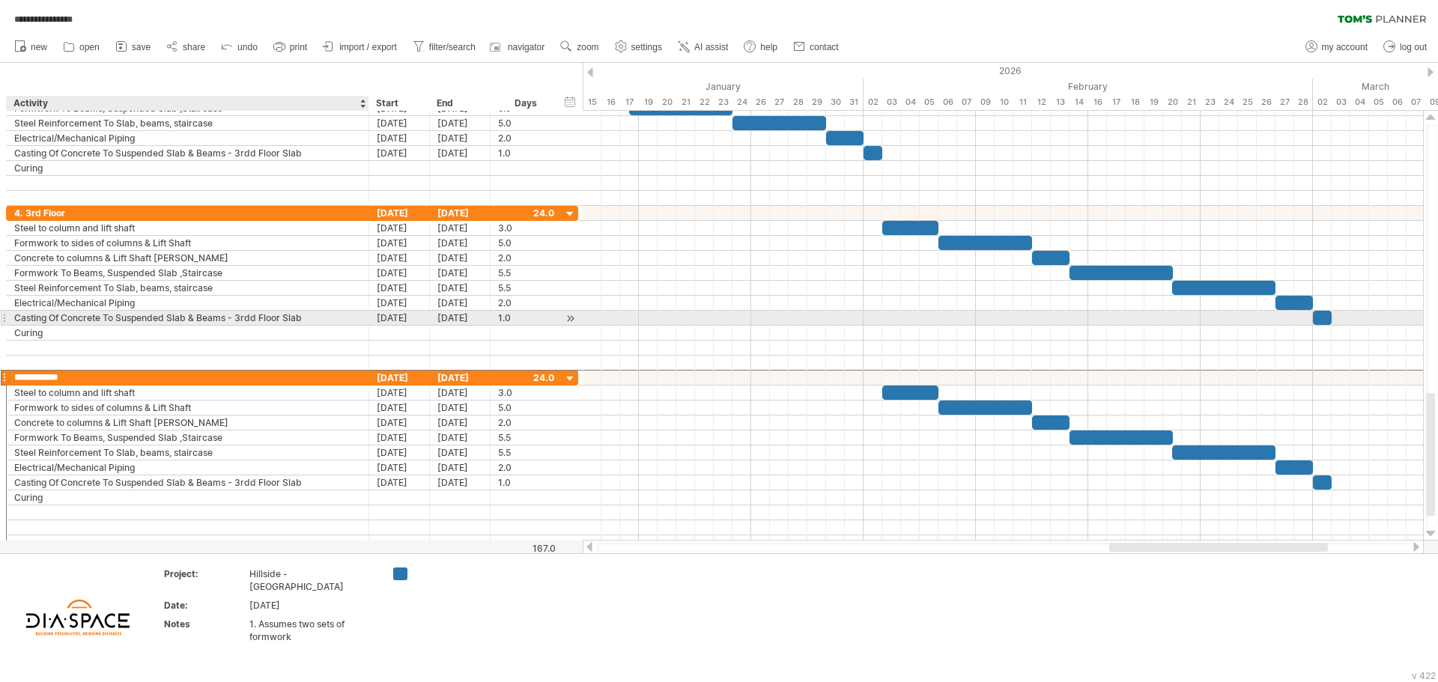
click at [263, 312] on div "Casting Of Concrete To Suspended Slab & Beams - 3rdd Floor Slab" at bounding box center [187, 318] width 347 height 14
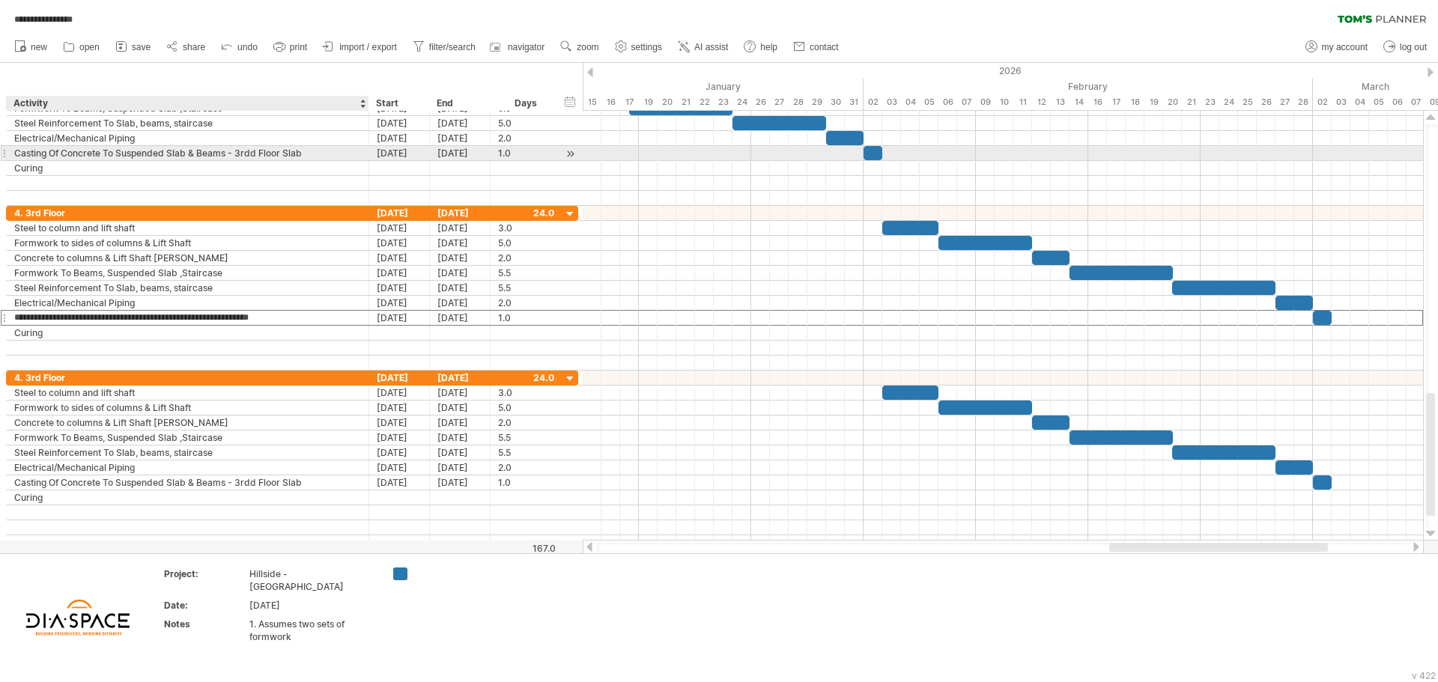
click at [249, 148] on div "Casting Of Concrete To Suspended Slab & Beams - 3rdd Floor Slab" at bounding box center [187, 153] width 347 height 14
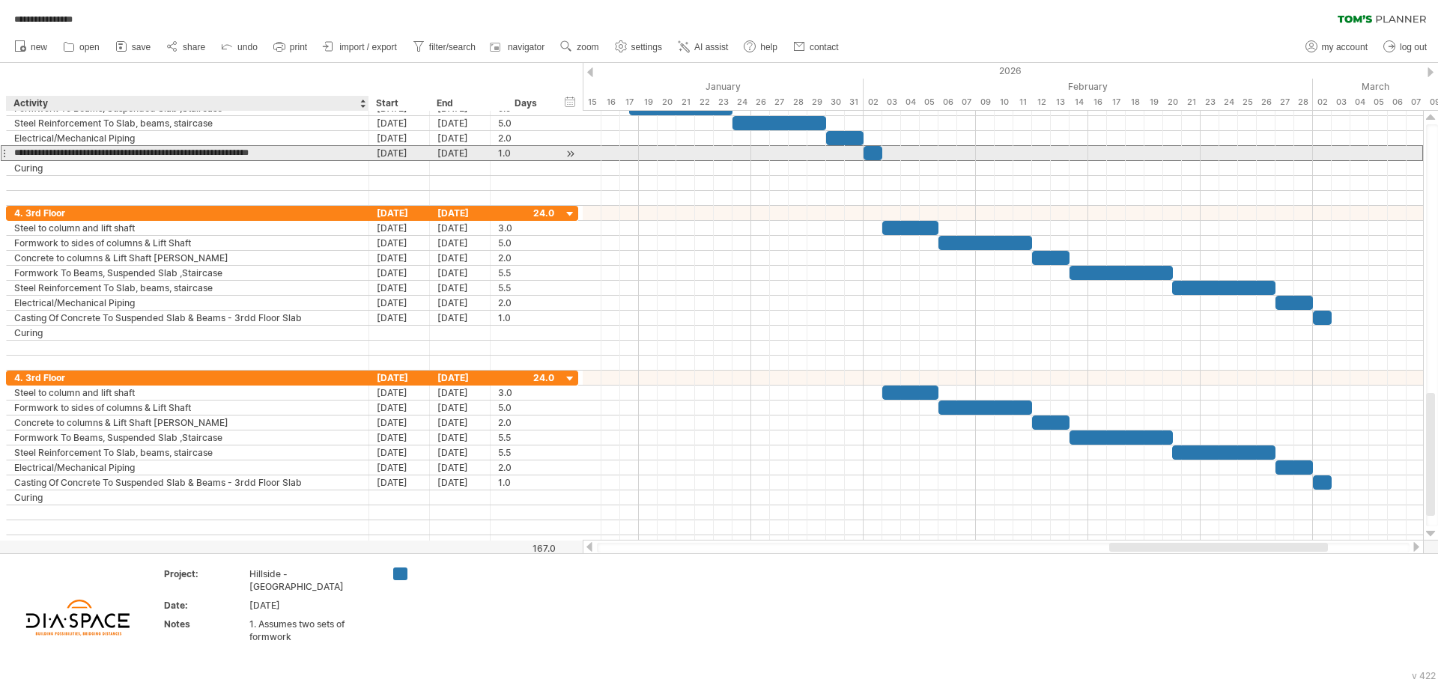
type input "**********"
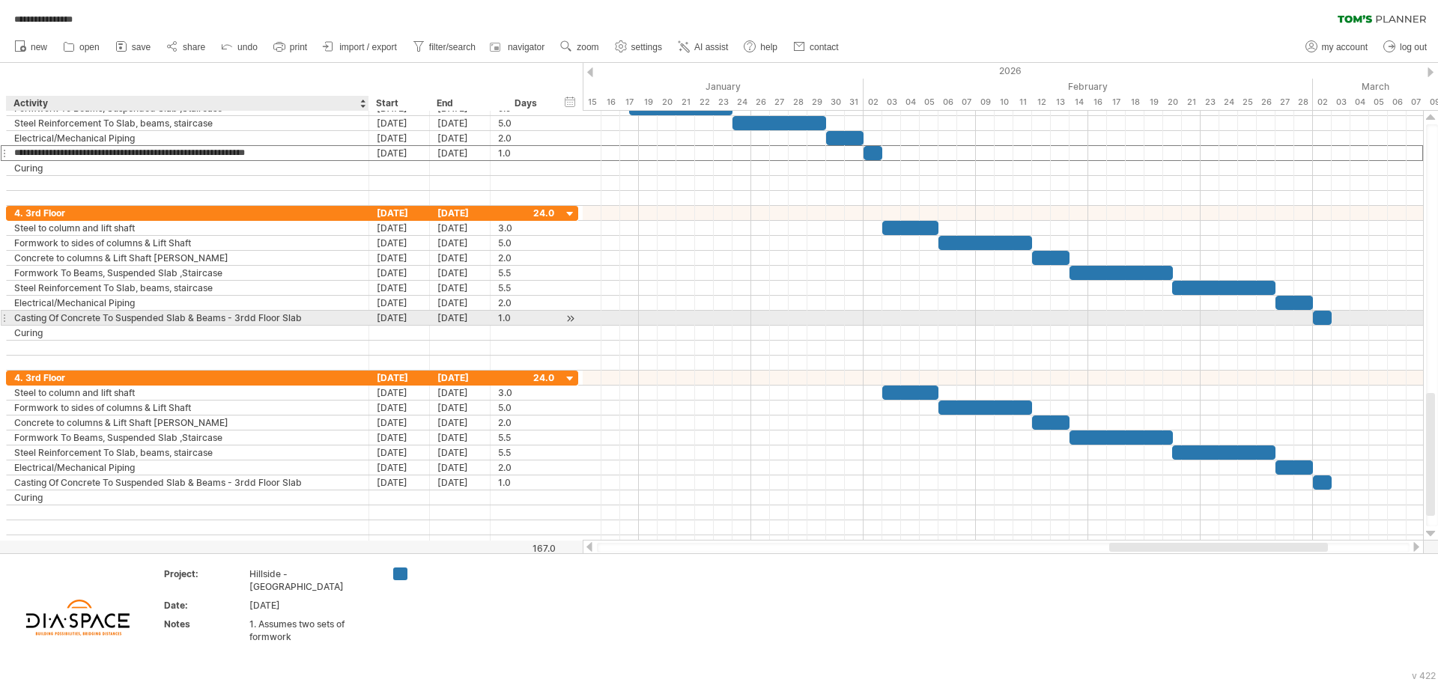
click at [270, 313] on div "Casting Of Concrete To Suspended Slab & Beams - 3rdd Floor Slab" at bounding box center [187, 318] width 347 height 14
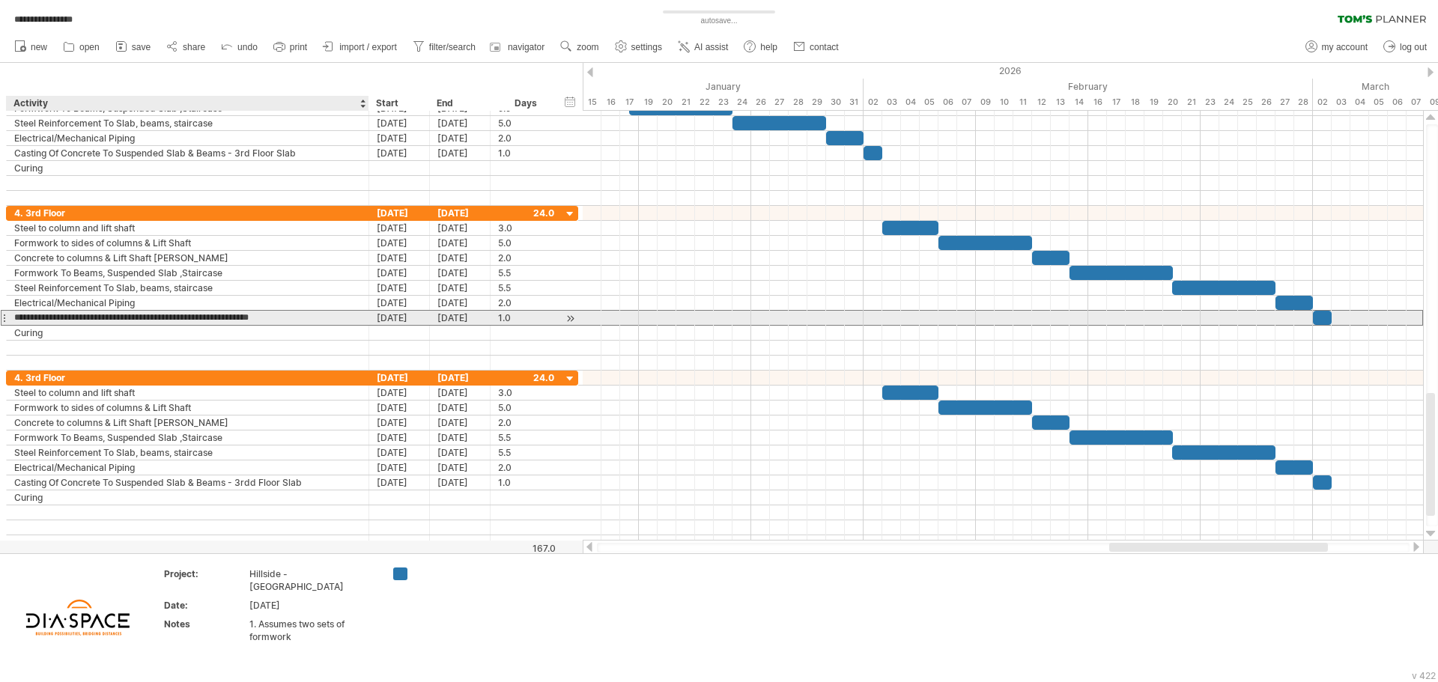
drag, startPoint x: 298, startPoint y: 321, endPoint x: 240, endPoint y: 321, distance: 57.7
click at [240, 321] on input "**********" at bounding box center [187, 318] width 347 height 14
drag, startPoint x: 313, startPoint y: 315, endPoint x: 236, endPoint y: 320, distance: 77.3
click at [236, 320] on input "**********" at bounding box center [187, 318] width 347 height 14
type input "**********"
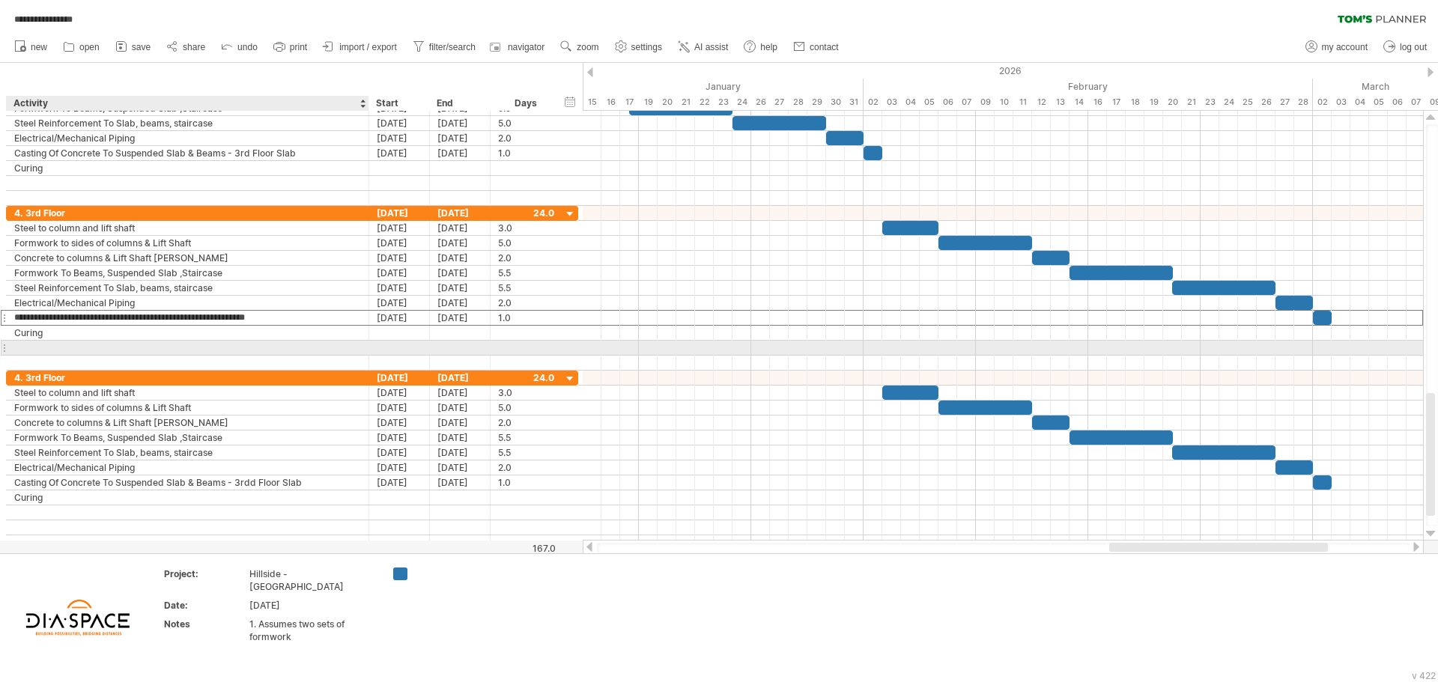
click at [267, 341] on div at bounding box center [187, 348] width 347 height 14
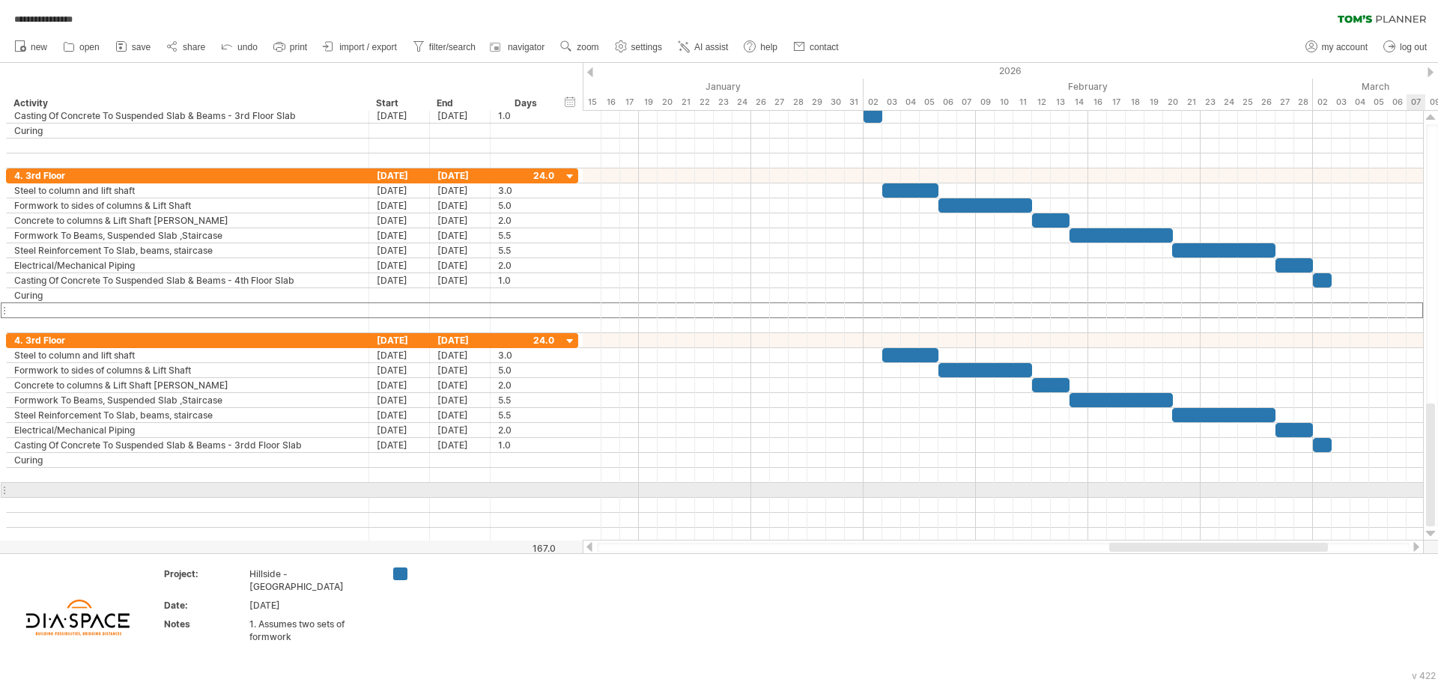
drag, startPoint x: 1427, startPoint y: 443, endPoint x: 1437, endPoint y: 502, distance: 60.1
click at [1437, 502] on div at bounding box center [1432, 325] width 12 height 402
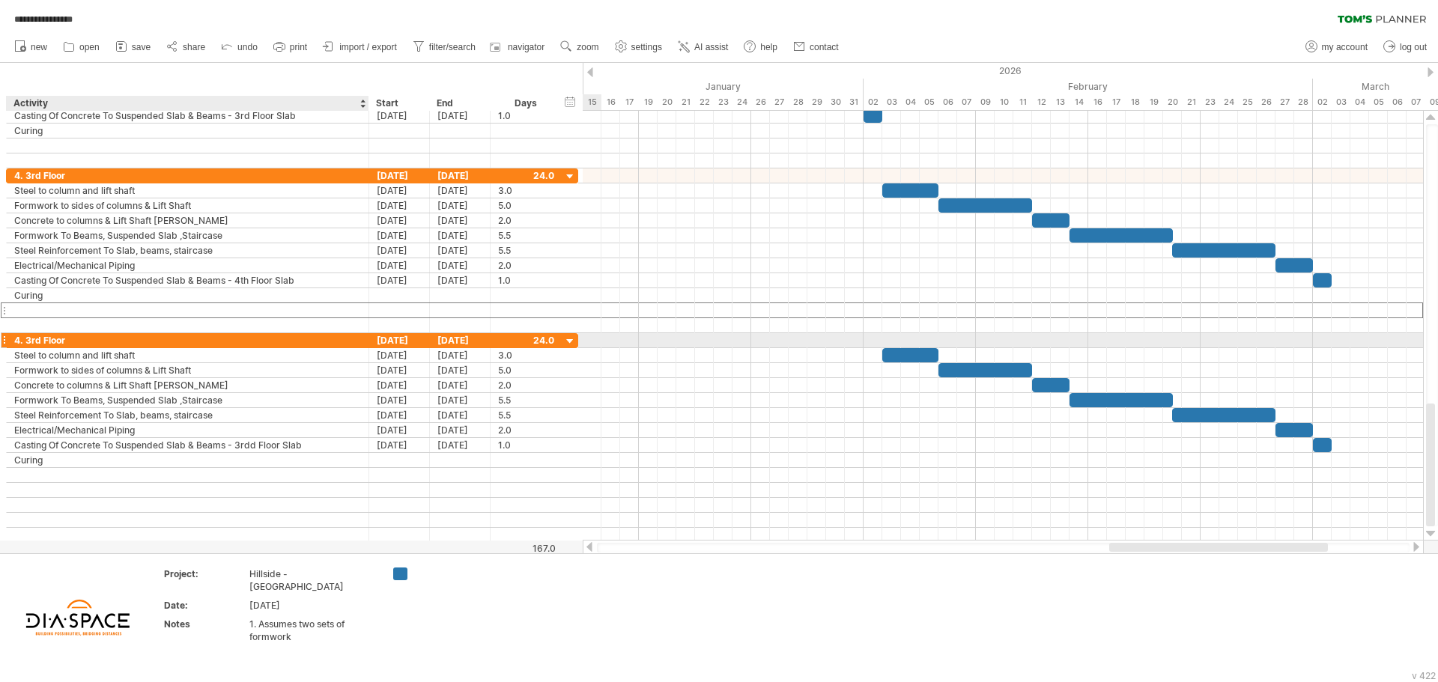
click at [88, 340] on div "4. 3rd Floor" at bounding box center [187, 340] width 347 height 14
drag, startPoint x: 74, startPoint y: 340, endPoint x: 25, endPoint y: 344, distance: 49.6
click at [25, 344] on input "**********" at bounding box center [187, 340] width 347 height 14
type input "**********"
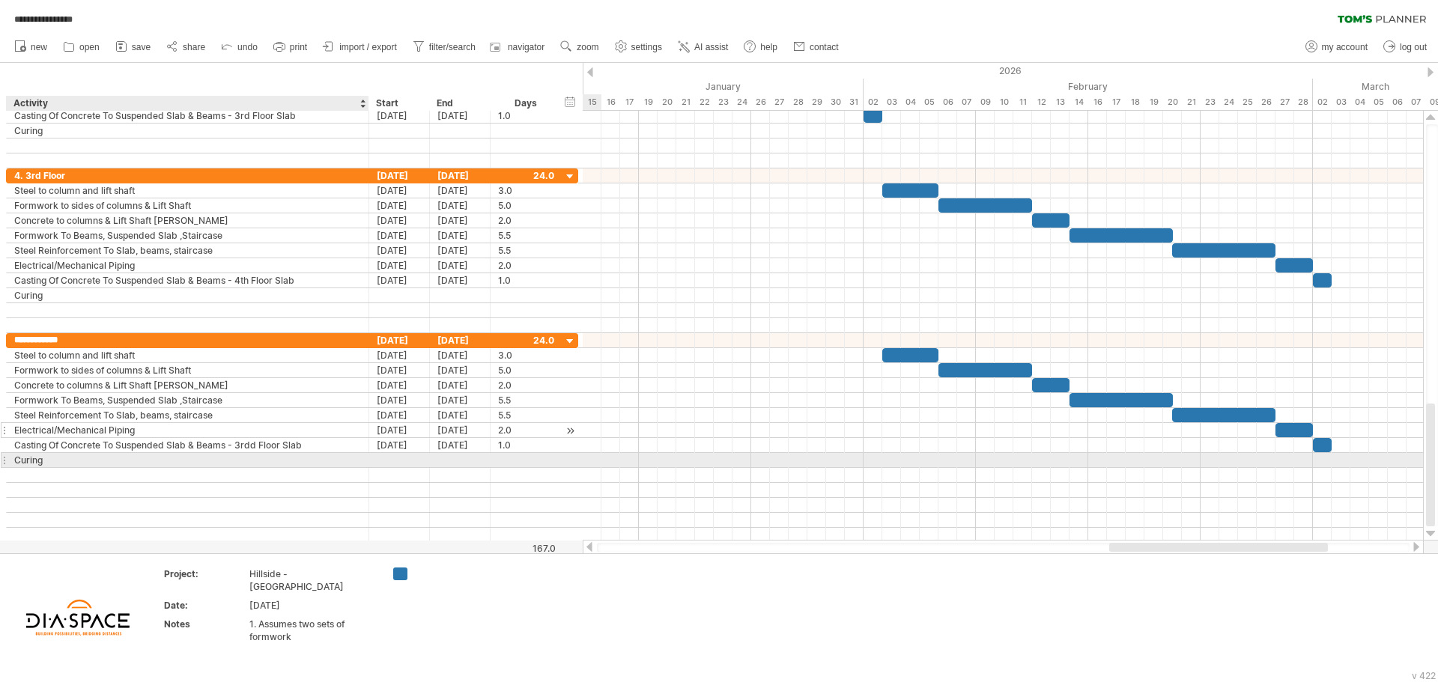
click at [291, 434] on div "Electrical/Mechanical Piping" at bounding box center [187, 430] width 347 height 14
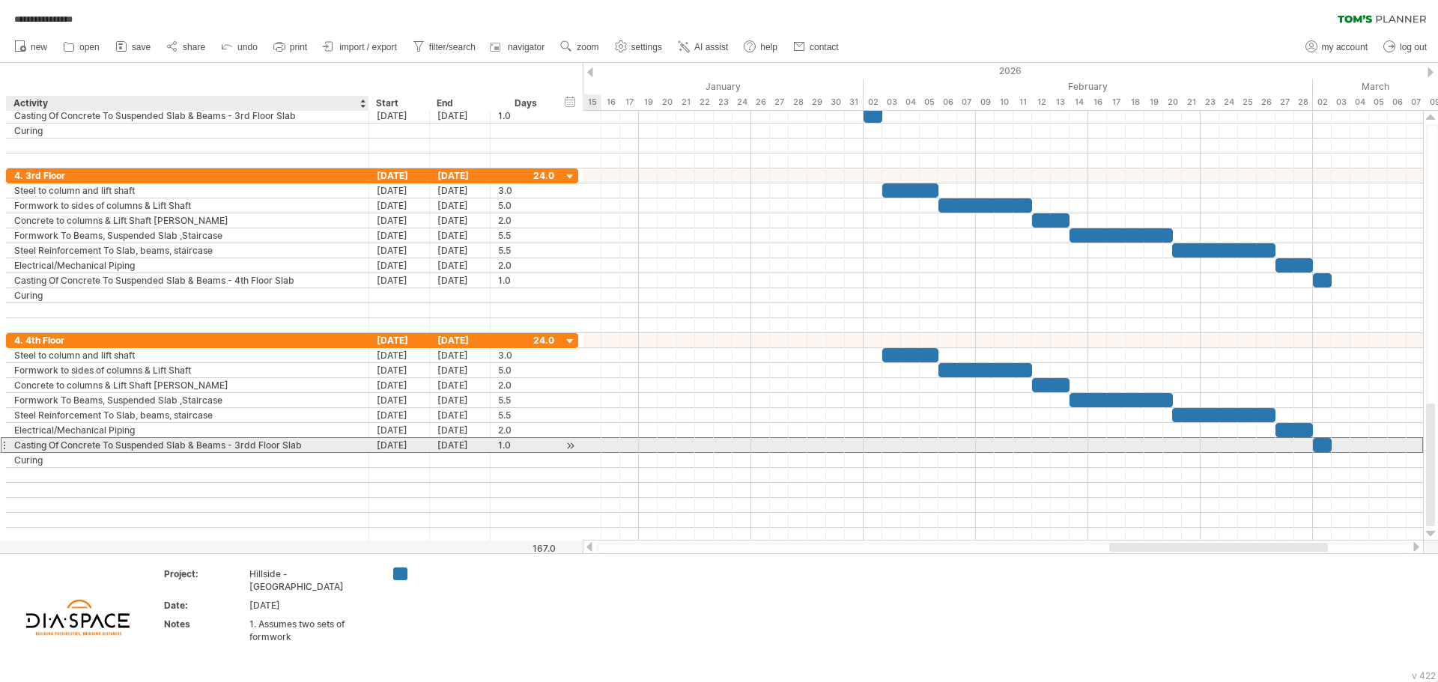
click at [309, 446] on div "Casting Of Concrete To Suspended Slab & Beams - 3rdd Floor Slab" at bounding box center [187, 445] width 347 height 14
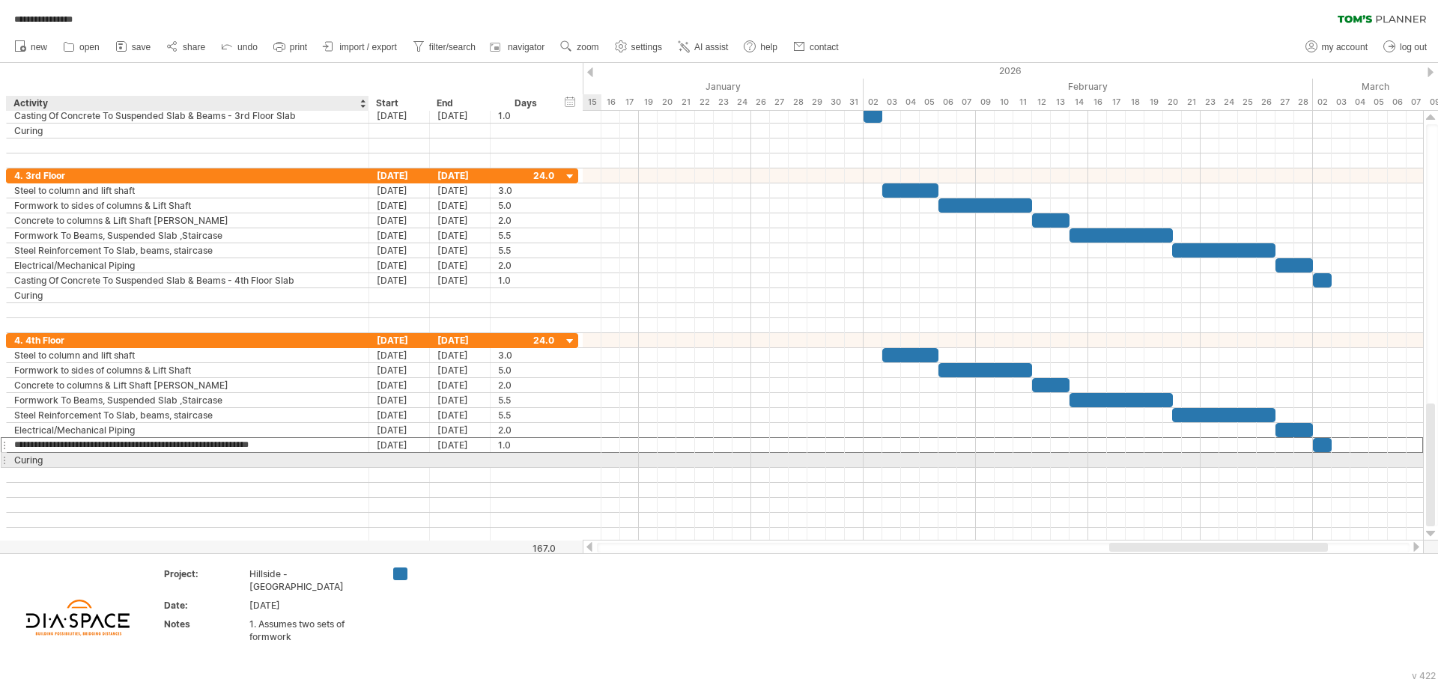
drag, startPoint x: 312, startPoint y: 446, endPoint x: 234, endPoint y: 458, distance: 78.9
click at [234, 458] on div "**********" at bounding box center [292, 438] width 572 height 210
type input "******"
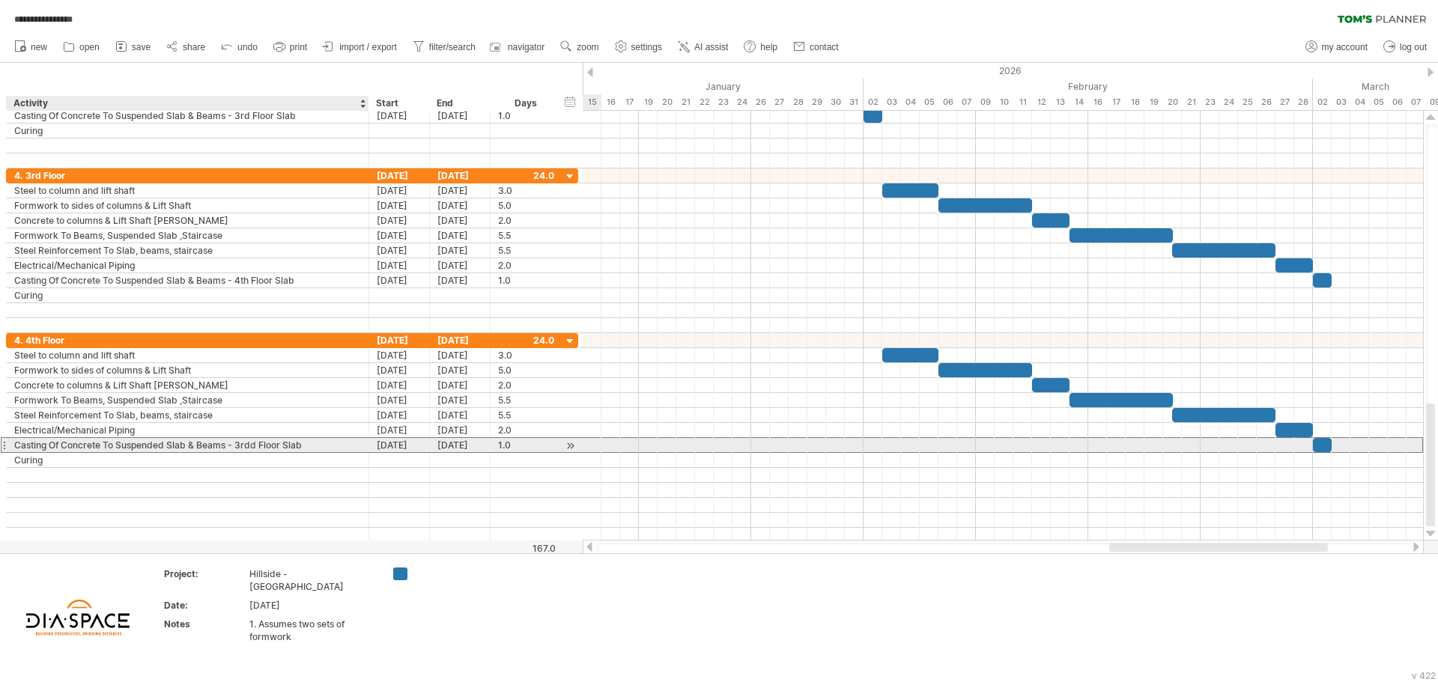
click at [303, 449] on div "Casting Of Concrete To Suspended Slab & Beams - 3rdd Floor Slab" at bounding box center [187, 445] width 347 height 14
type input "**********"
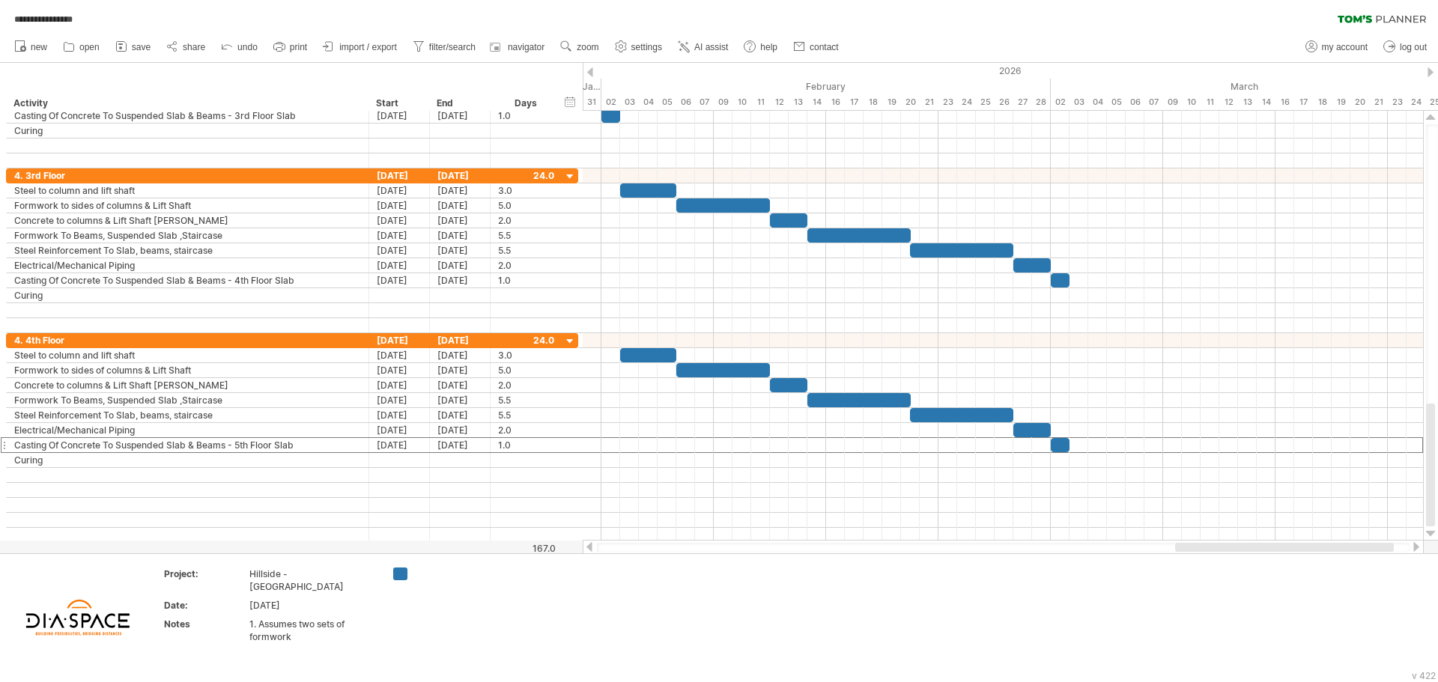
drag, startPoint x: 1125, startPoint y: 547, endPoint x: 1191, endPoint y: 545, distance: 65.9
click at [1191, 545] on div at bounding box center [1284, 547] width 219 height 9
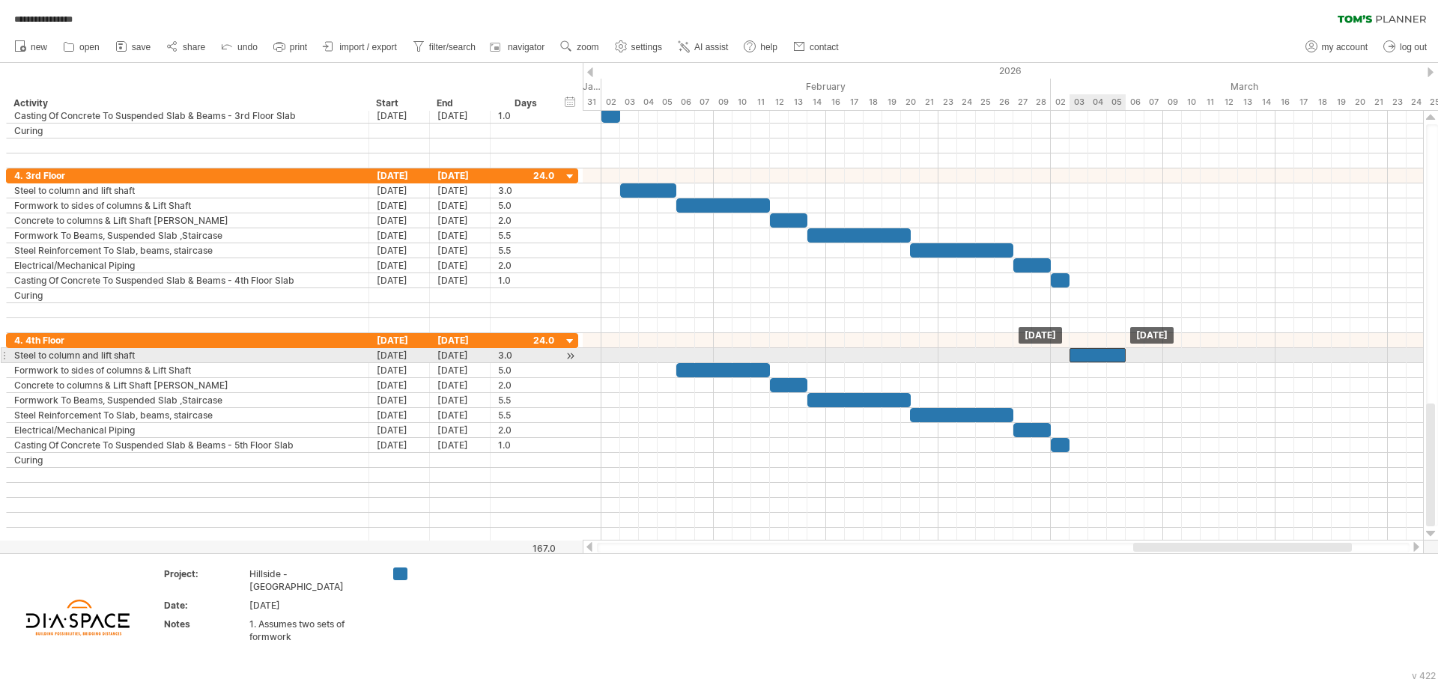
drag, startPoint x: 635, startPoint y: 356, endPoint x: 1084, endPoint y: 355, distance: 448.6
click at [1084, 355] on div at bounding box center [1097, 355] width 56 height 14
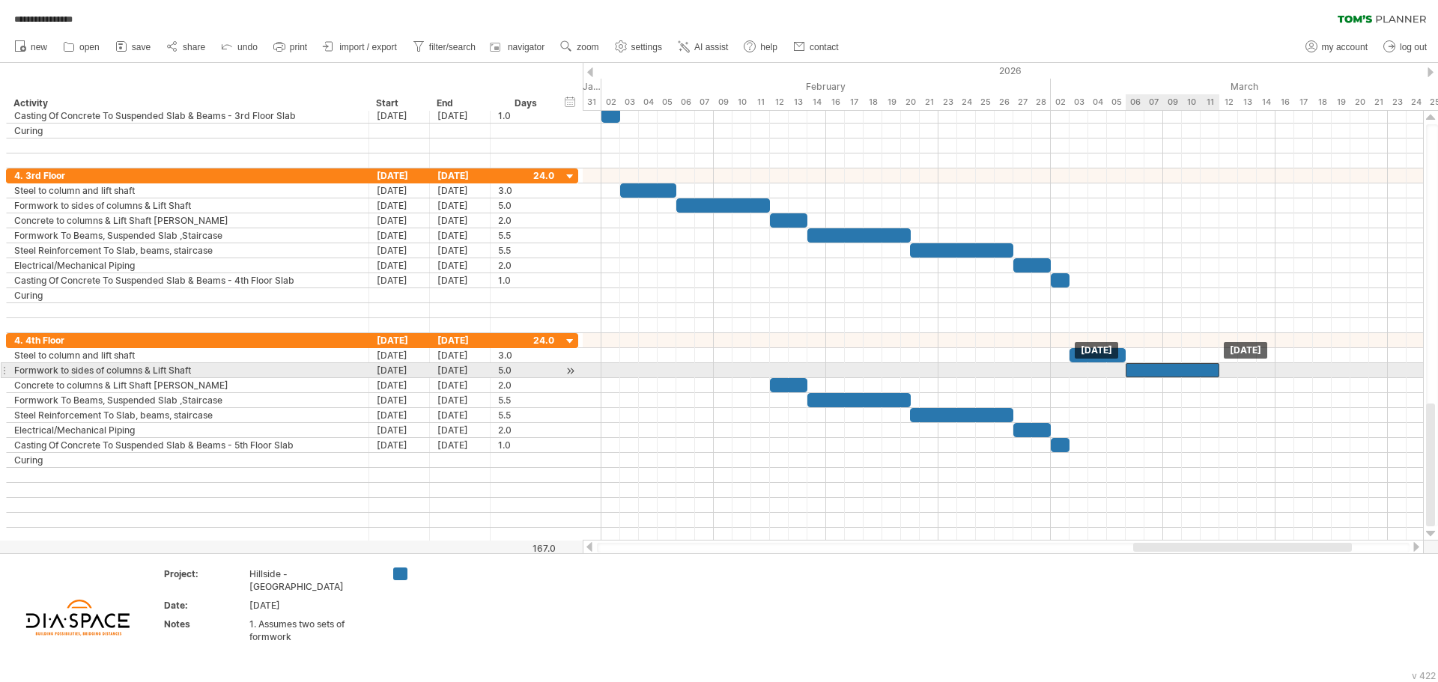
drag, startPoint x: 684, startPoint y: 371, endPoint x: 1134, endPoint y: 368, distance: 449.3
click at [1134, 368] on div at bounding box center [1173, 370] width 94 height 14
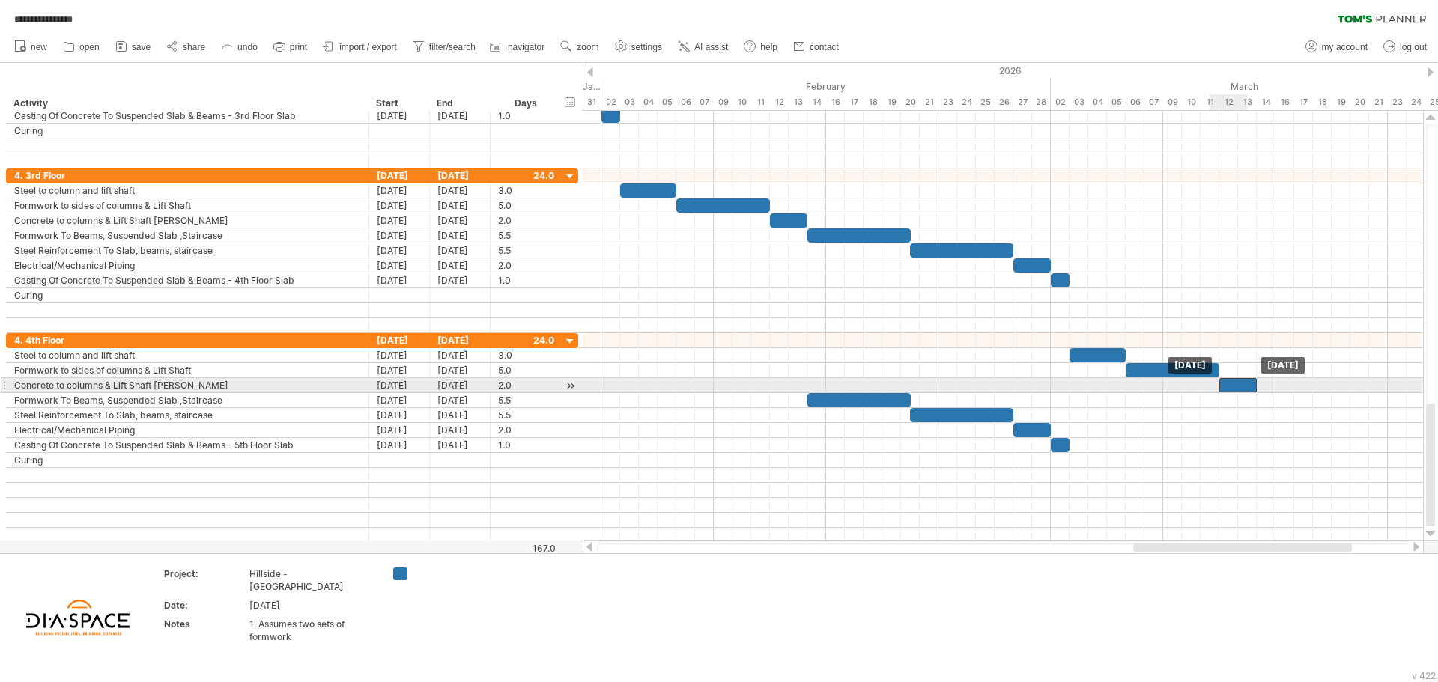
drag, startPoint x: 792, startPoint y: 389, endPoint x: 1237, endPoint y: 388, distance: 445.6
click at [1237, 388] on div at bounding box center [1237, 385] width 37 height 14
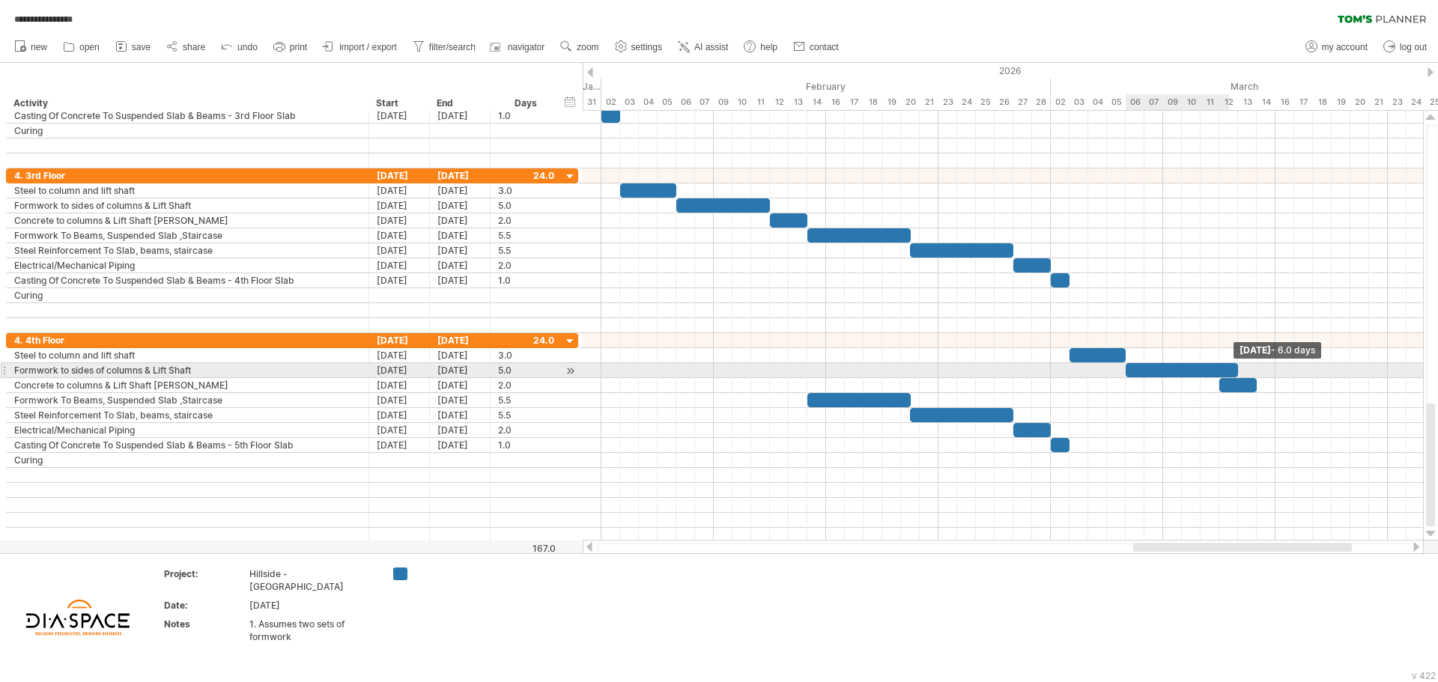
drag, startPoint x: 1220, startPoint y: 367, endPoint x: 1234, endPoint y: 365, distance: 14.4
click at [1234, 365] on div at bounding box center [1182, 370] width 112 height 14
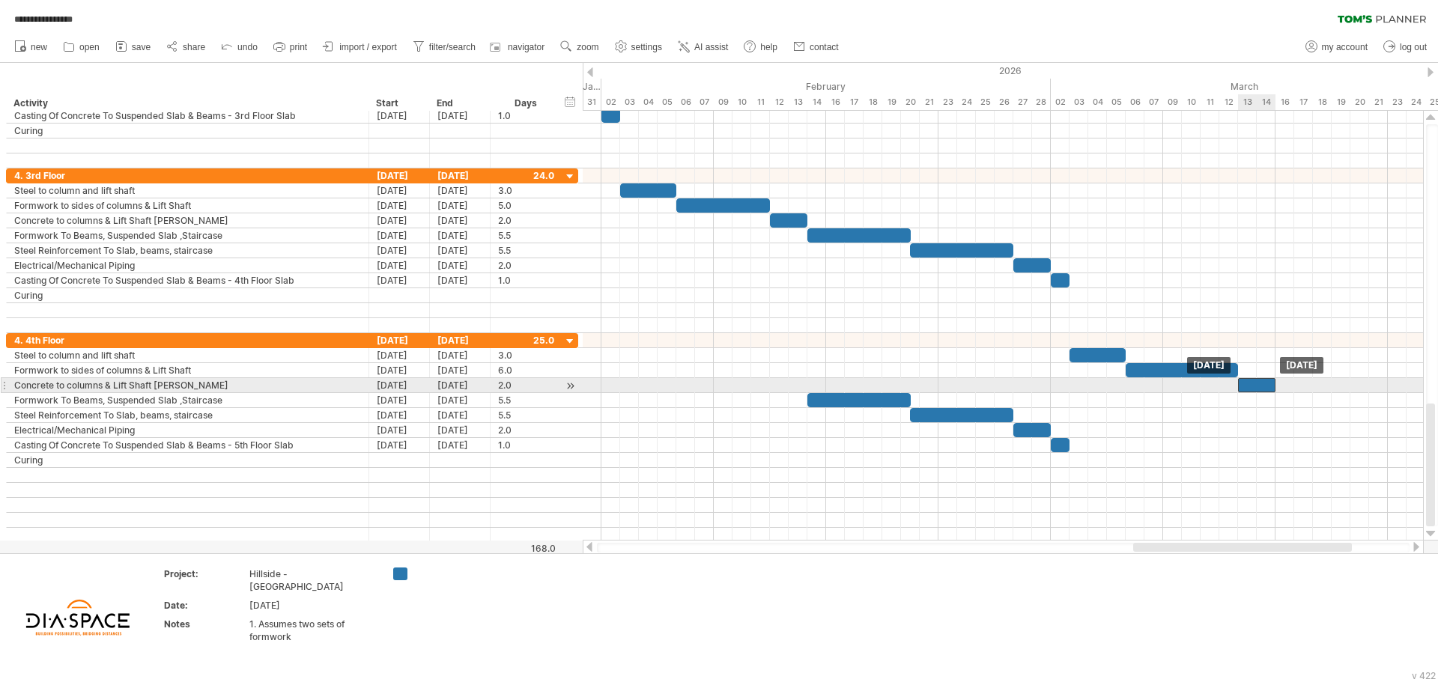
drag, startPoint x: 1242, startPoint y: 386, endPoint x: 1260, endPoint y: 387, distance: 18.8
click at [1260, 387] on div at bounding box center [1256, 385] width 37 height 14
drag, startPoint x: 1273, startPoint y: 386, endPoint x: 1289, endPoint y: 386, distance: 16.5
click at [1289, 386] on div at bounding box center [1266, 385] width 56 height 14
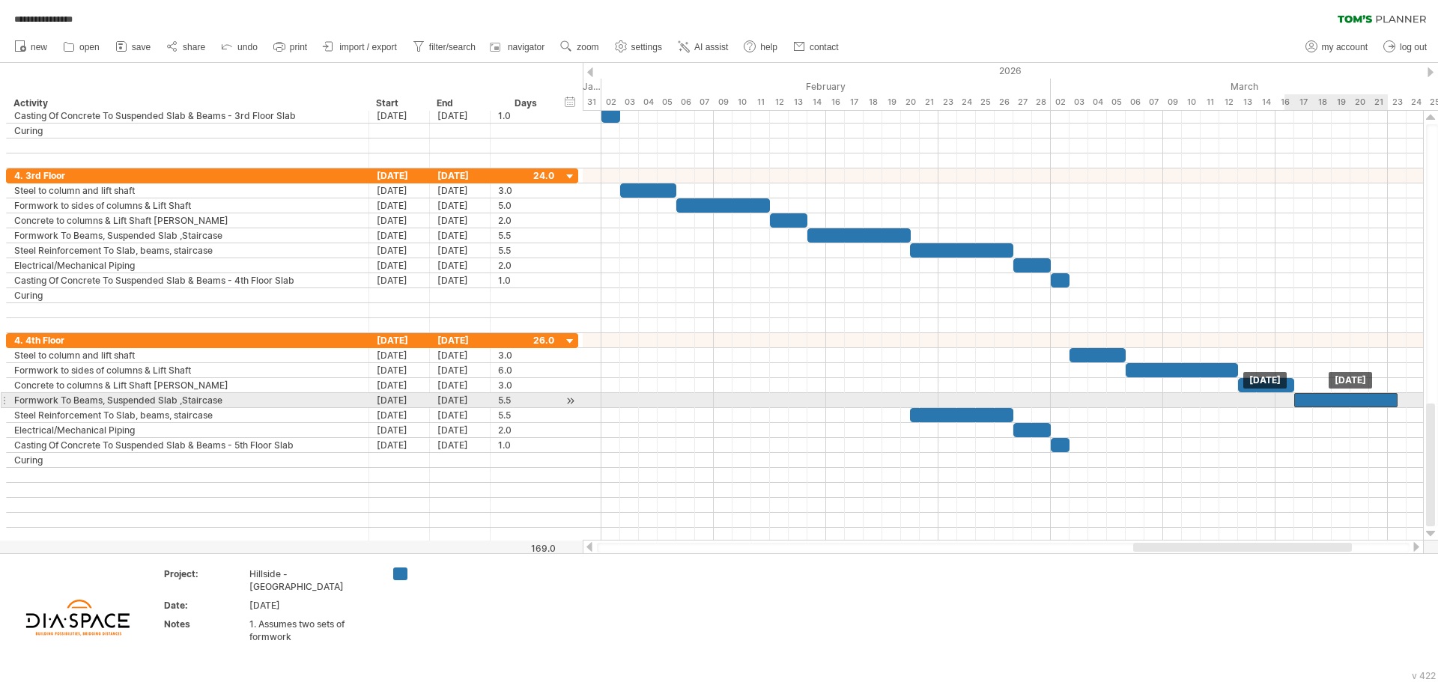
drag, startPoint x: 840, startPoint y: 399, endPoint x: 1322, endPoint y: 399, distance: 482.3
click at [1322, 399] on div at bounding box center [1345, 400] width 103 height 14
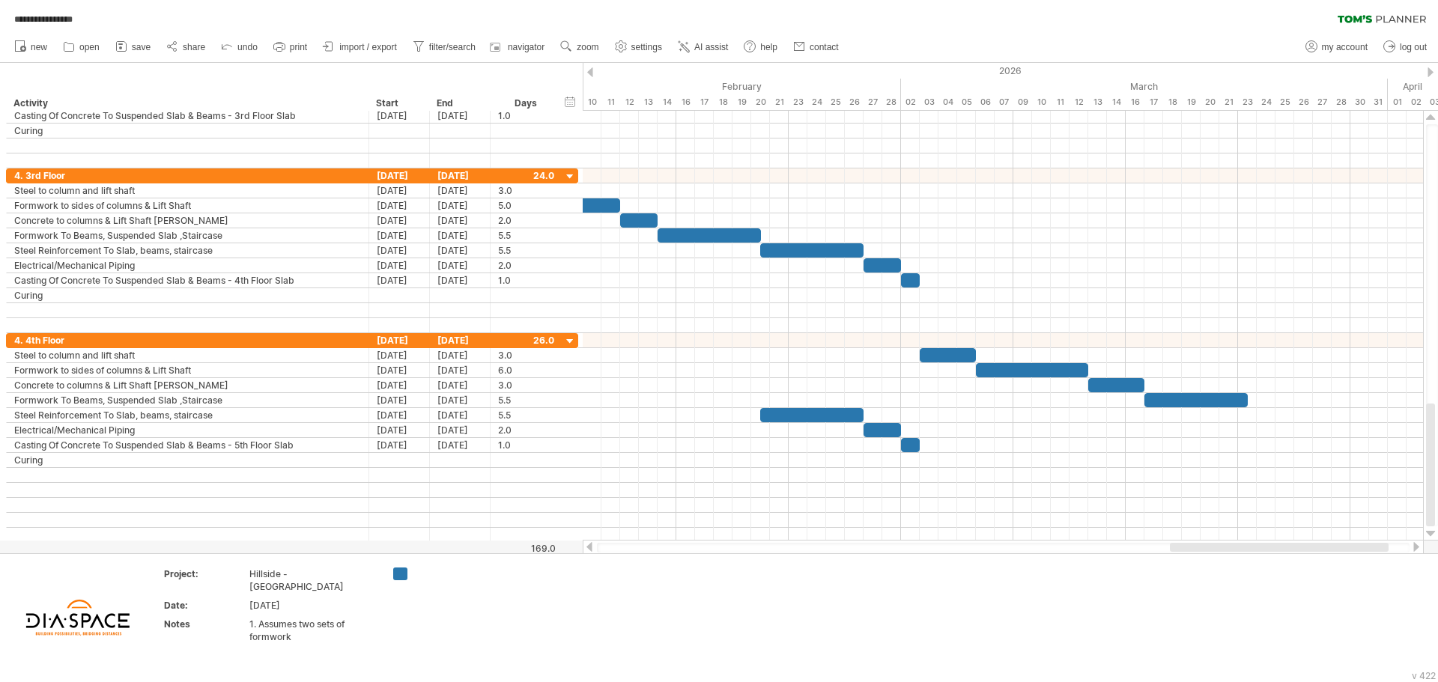
drag, startPoint x: 1155, startPoint y: 544, endPoint x: 1212, endPoint y: 544, distance: 56.9
click at [1212, 544] on div at bounding box center [1279, 547] width 219 height 9
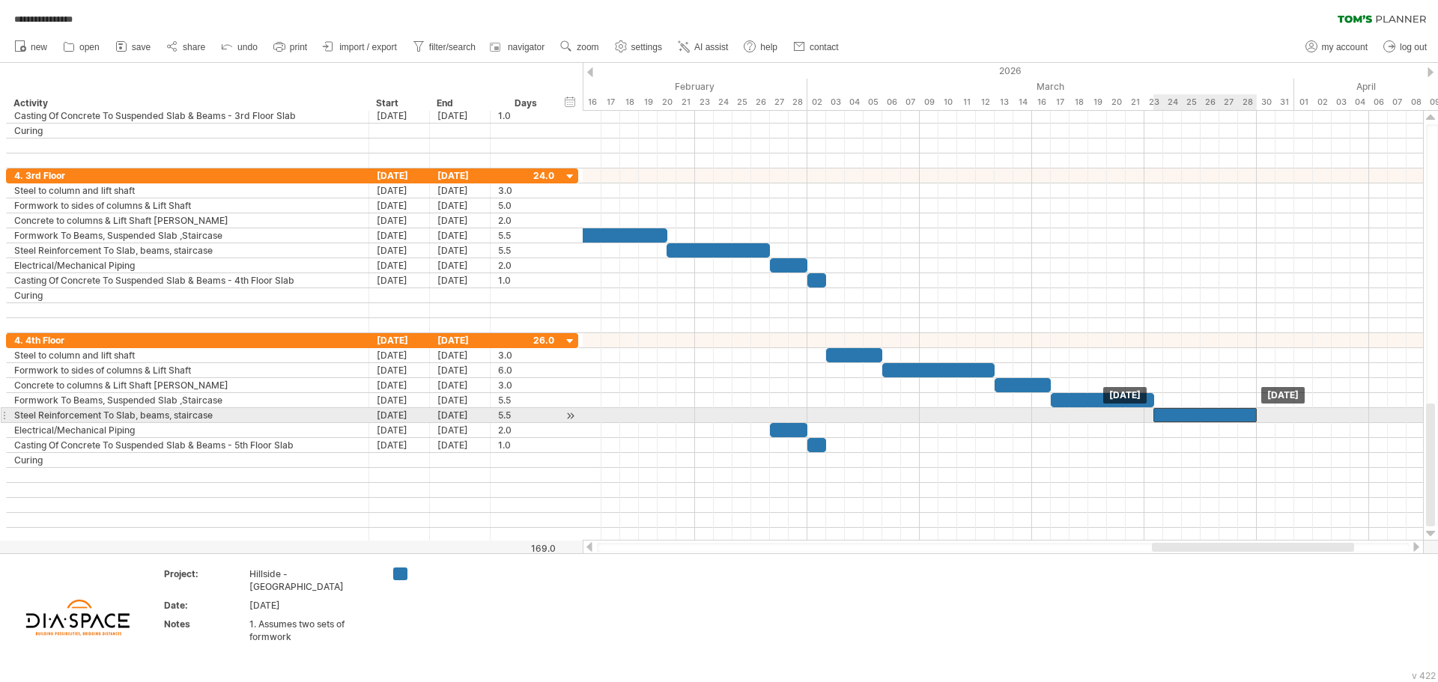
drag, startPoint x: 707, startPoint y: 419, endPoint x: 1191, endPoint y: 421, distance: 484.5
click at [1191, 421] on div at bounding box center [1204, 415] width 103 height 14
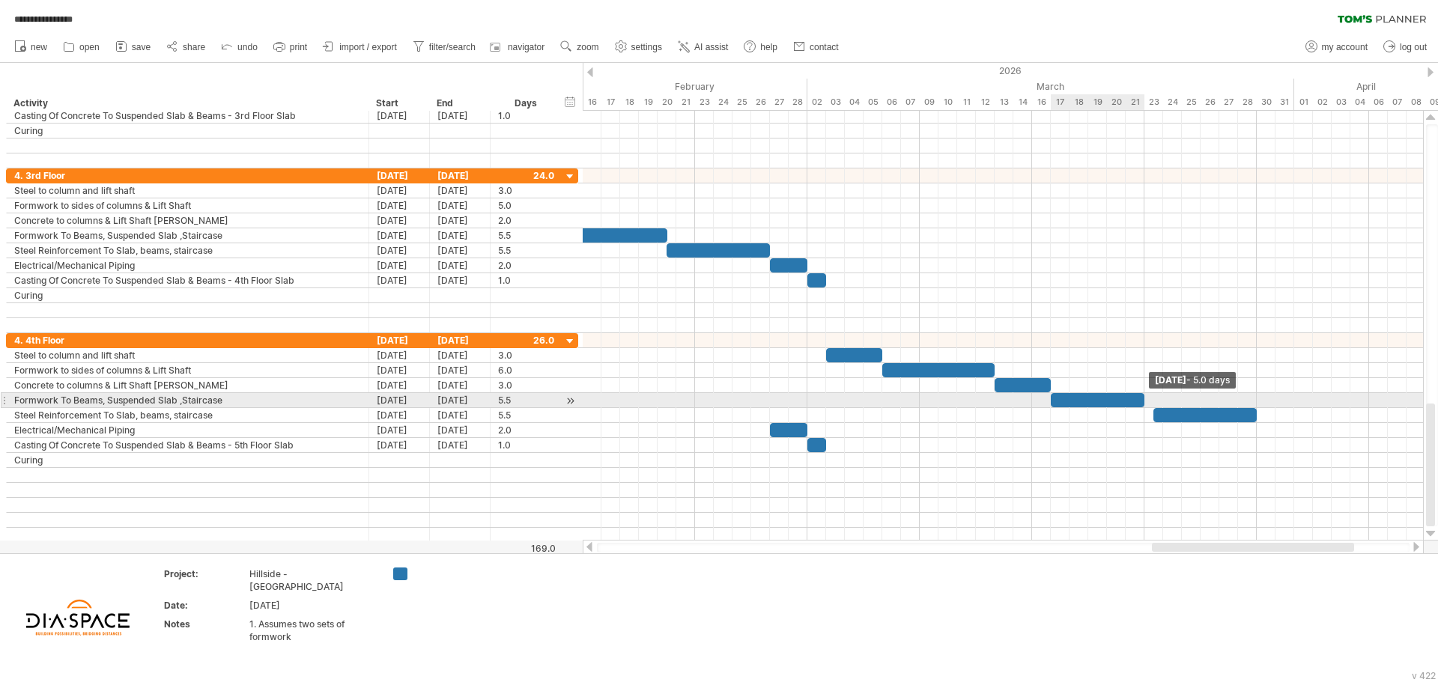
click at [1149, 401] on div "[DATE] - 5.0 days [DATE]" at bounding box center [1003, 326] width 840 height 430
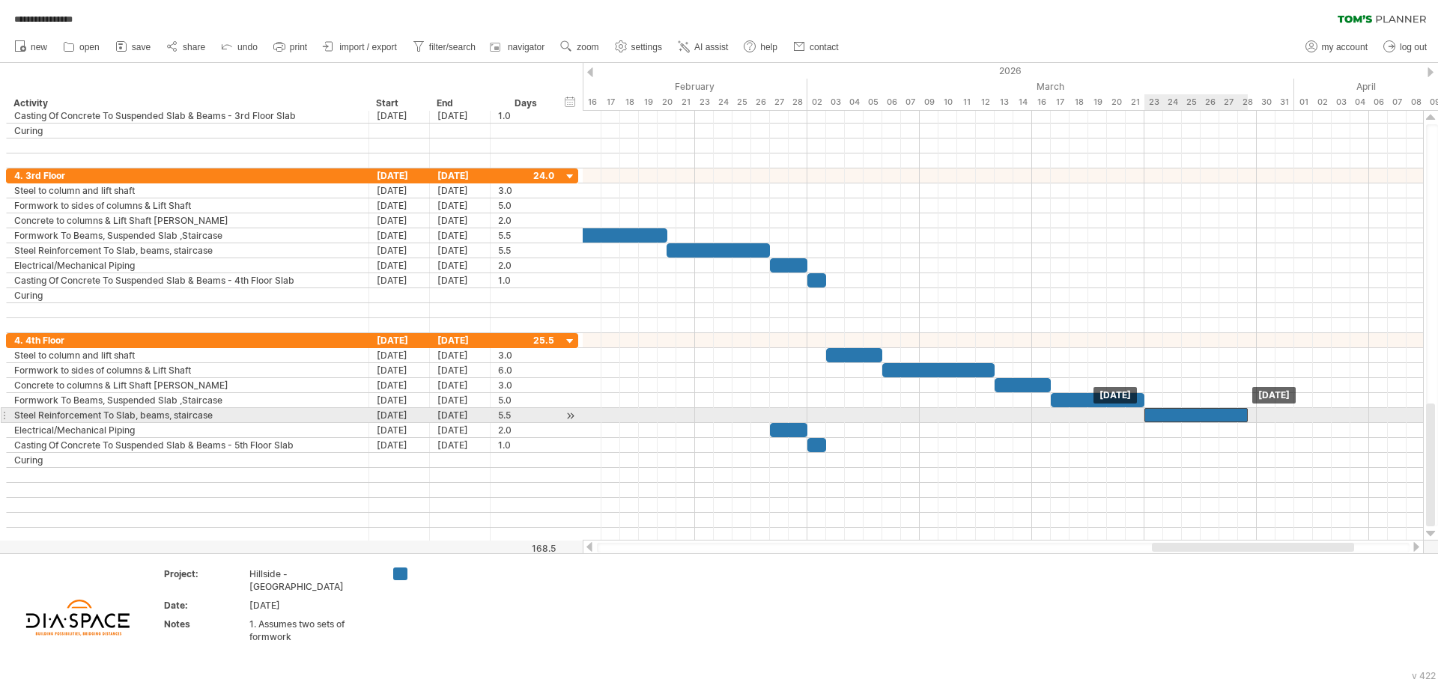
click at [1156, 417] on div at bounding box center [1195, 415] width 103 height 14
click at [1256, 417] on span at bounding box center [1257, 415] width 6 height 14
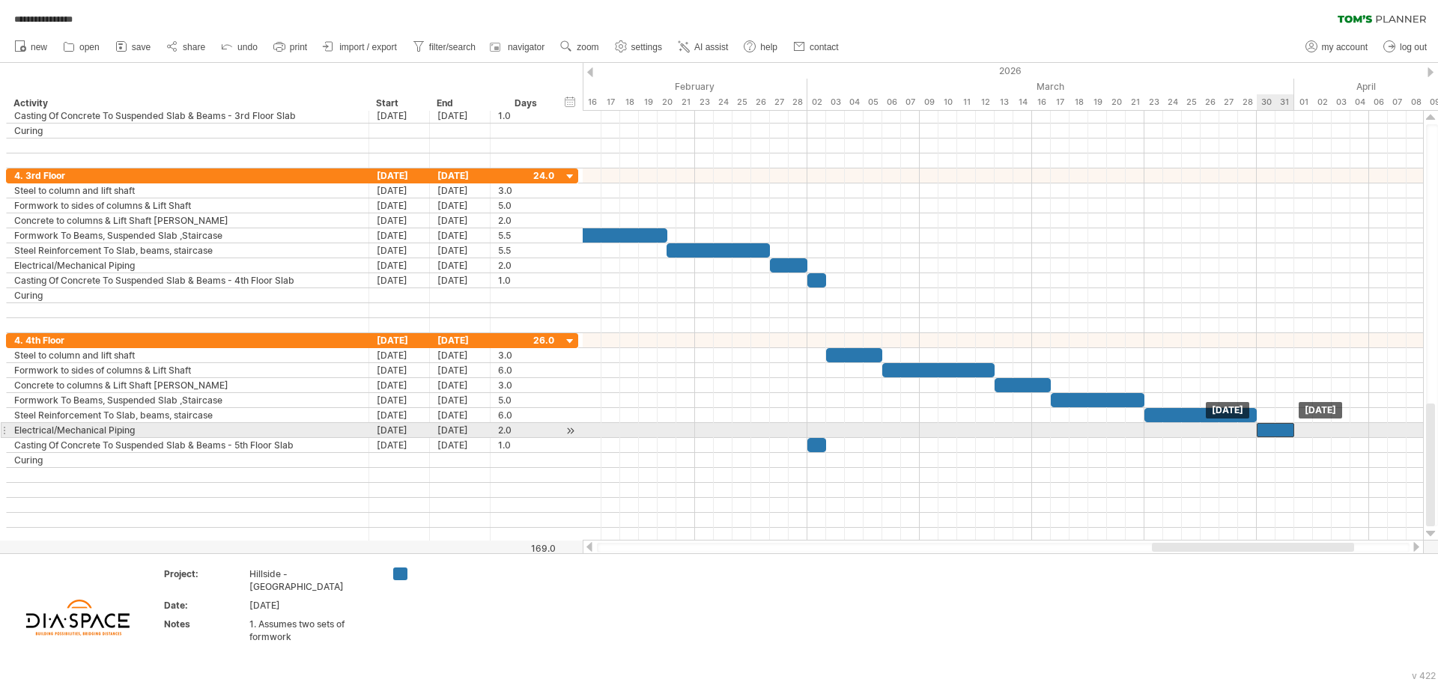
drag, startPoint x: 778, startPoint y: 432, endPoint x: 1268, endPoint y: 436, distance: 489.8
click at [1268, 436] on div at bounding box center [1275, 430] width 37 height 14
drag, startPoint x: 1292, startPoint y: 435, endPoint x: 1309, endPoint y: 432, distance: 16.7
click at [1309, 432] on div at bounding box center [1285, 430] width 56 height 14
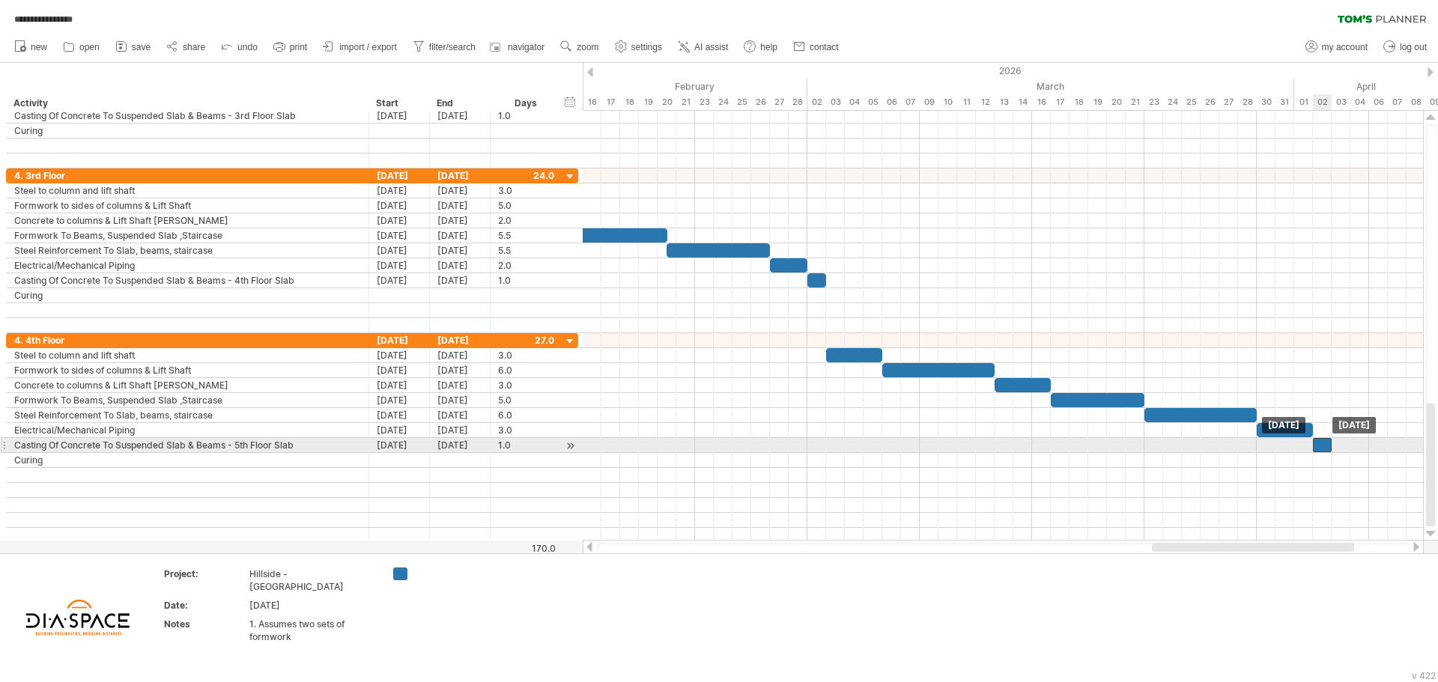
drag, startPoint x: 816, startPoint y: 442, endPoint x: 1320, endPoint y: 448, distance: 504.0
click at [1320, 448] on div at bounding box center [1322, 445] width 19 height 14
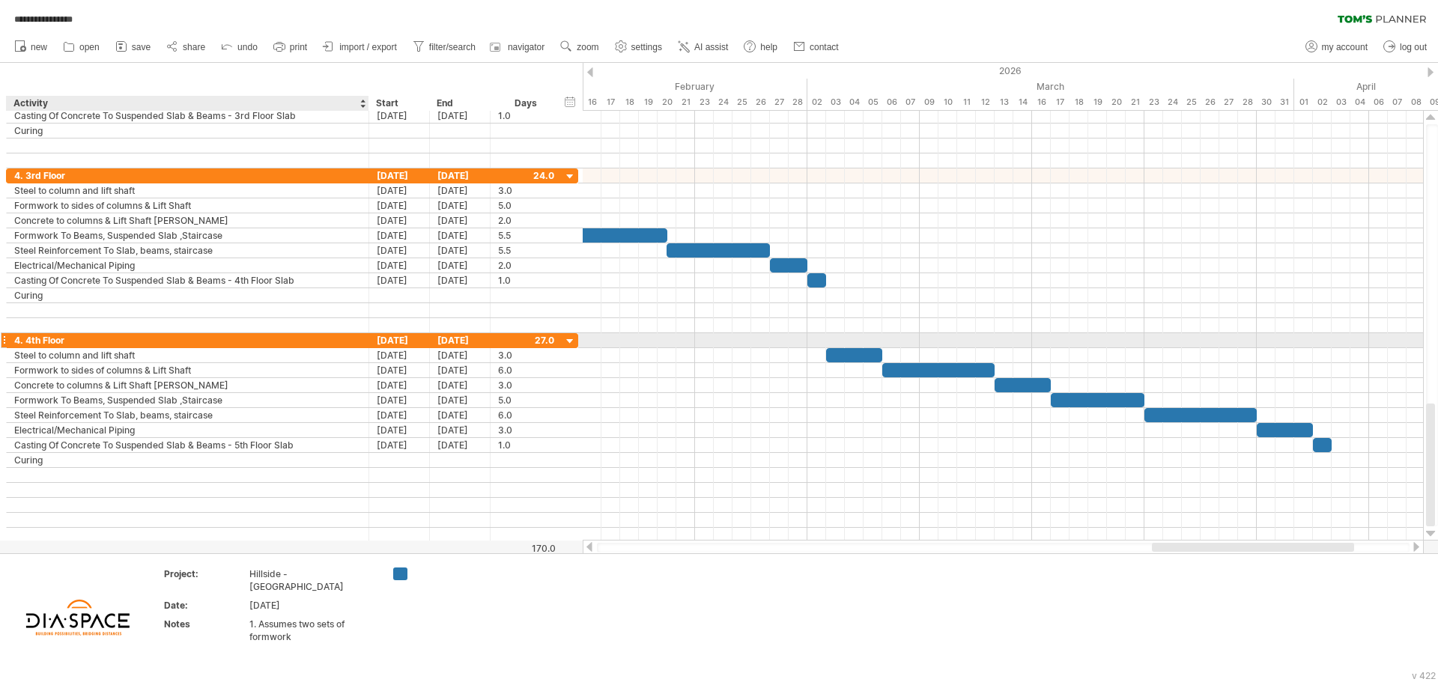
click at [158, 344] on div "4. 4th Floor" at bounding box center [187, 340] width 347 height 14
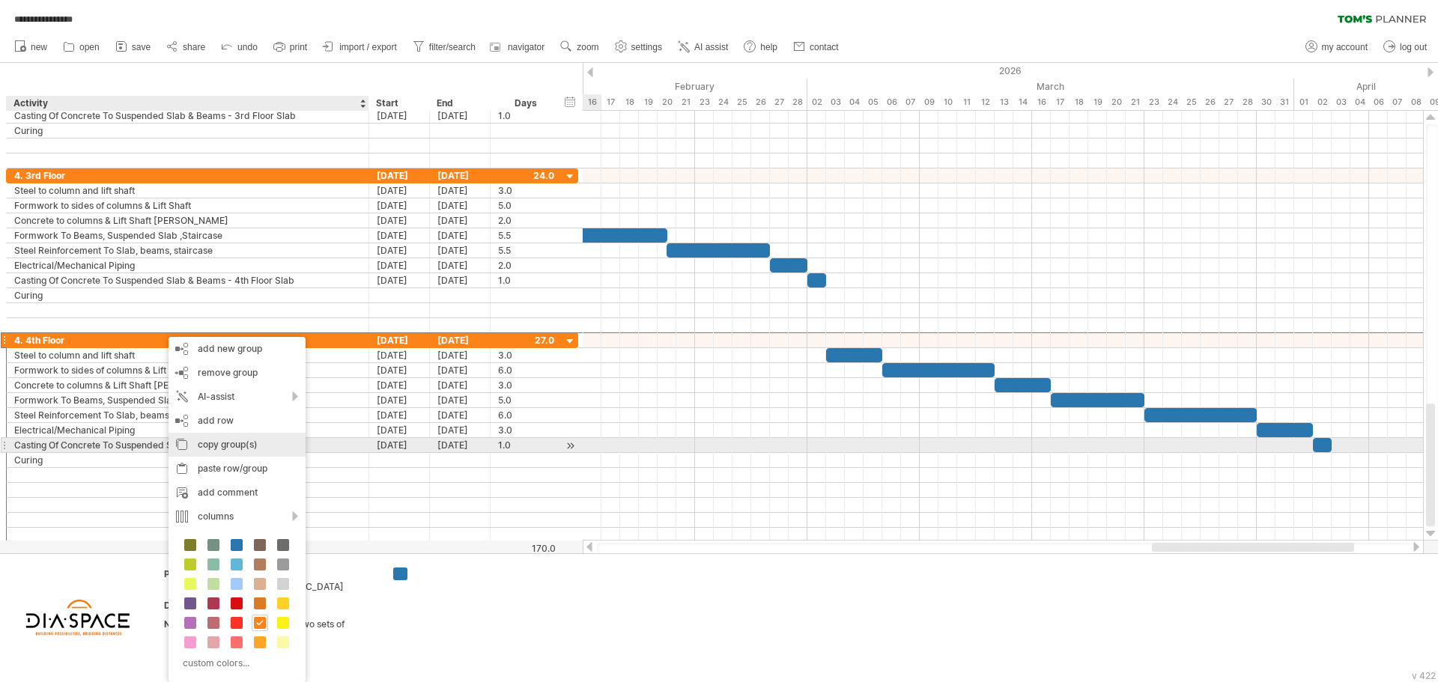
click at [246, 443] on div "copy group(s)" at bounding box center [236, 445] width 137 height 24
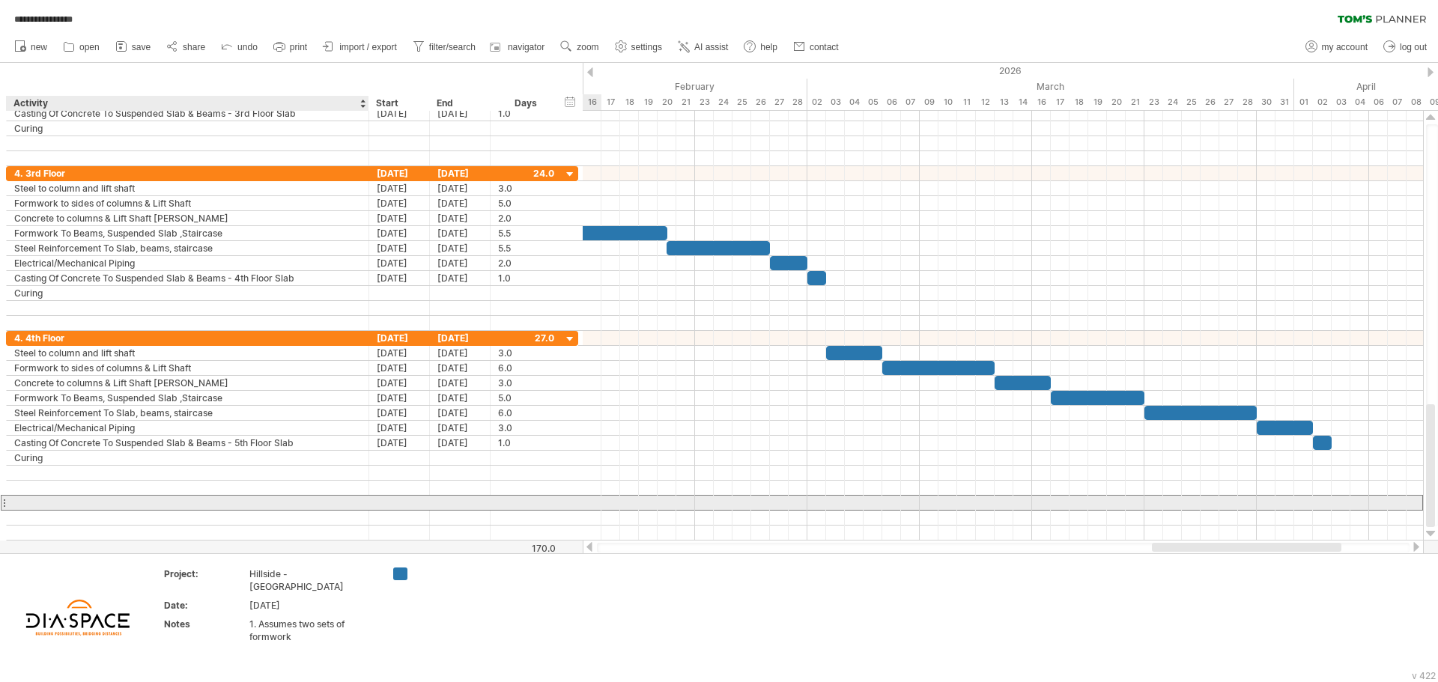
click at [67, 502] on div at bounding box center [187, 503] width 347 height 14
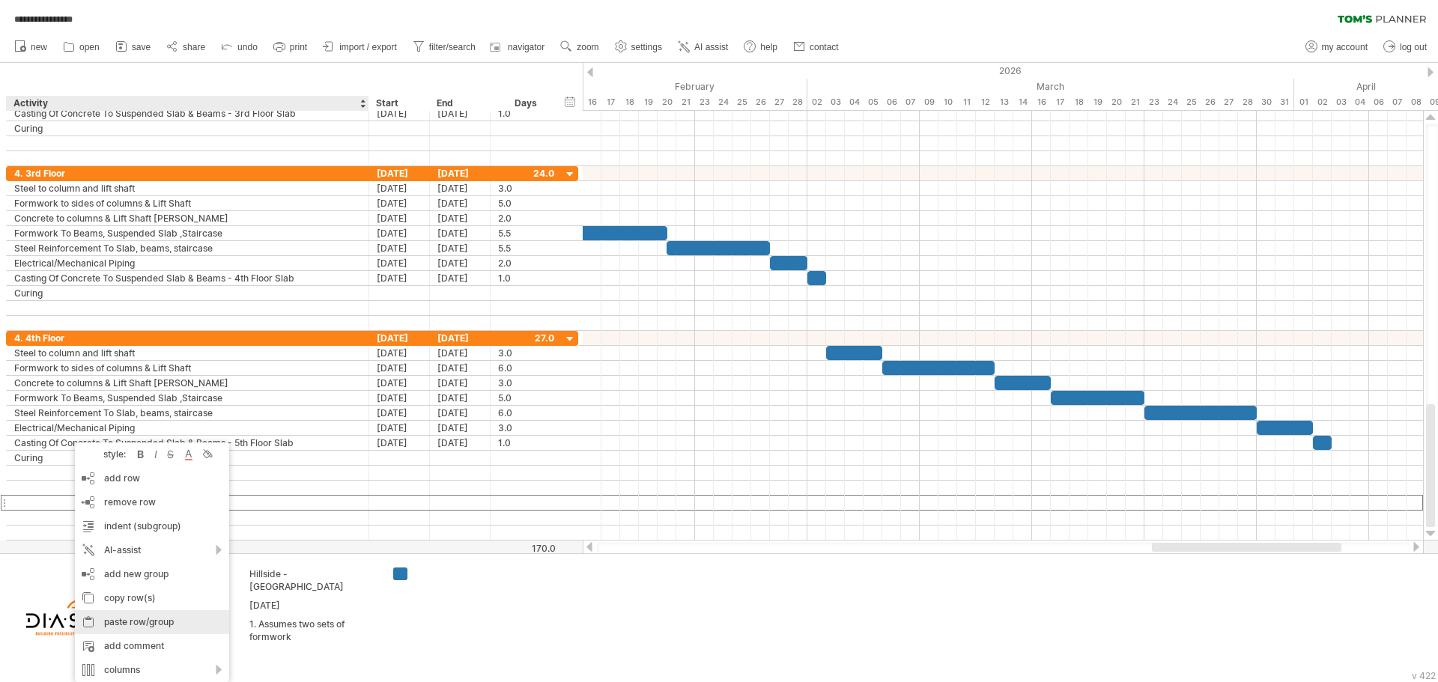
click at [151, 628] on div "paste row/group" at bounding box center [152, 622] width 154 height 24
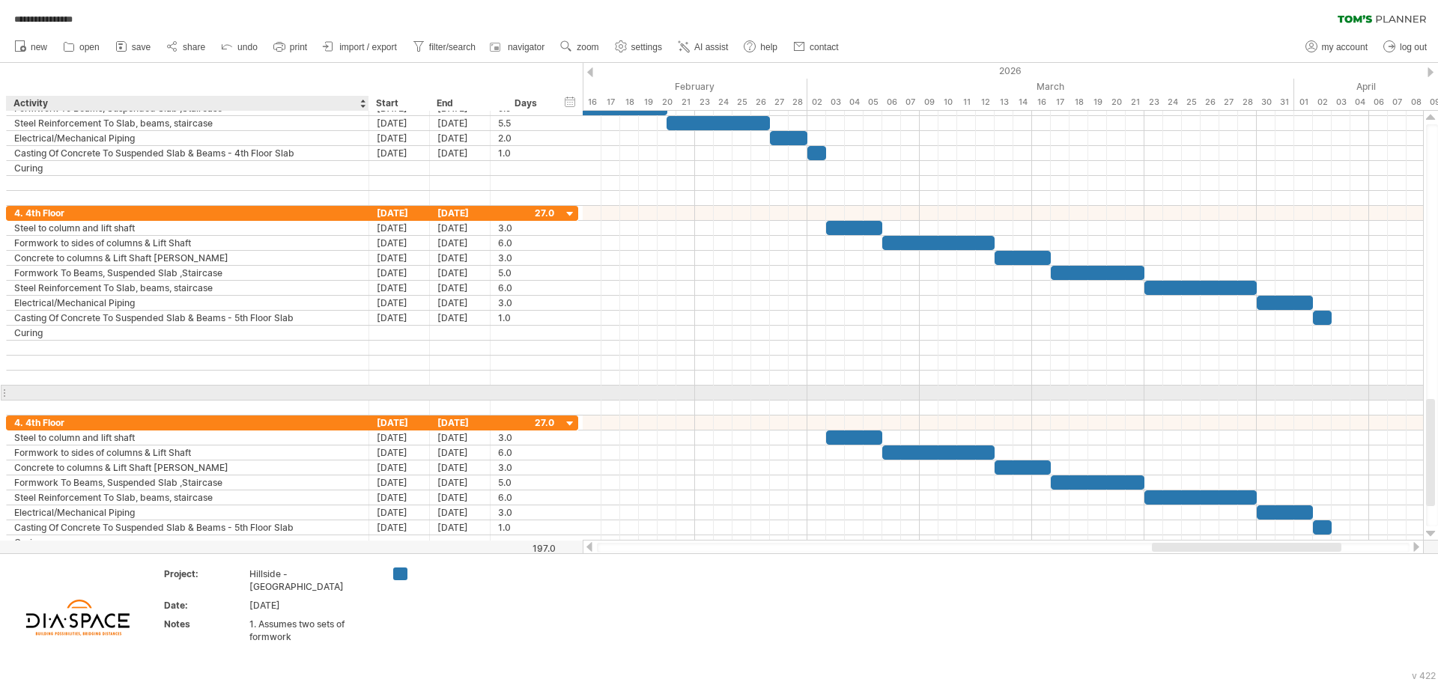
click at [61, 399] on div at bounding box center [187, 393] width 347 height 14
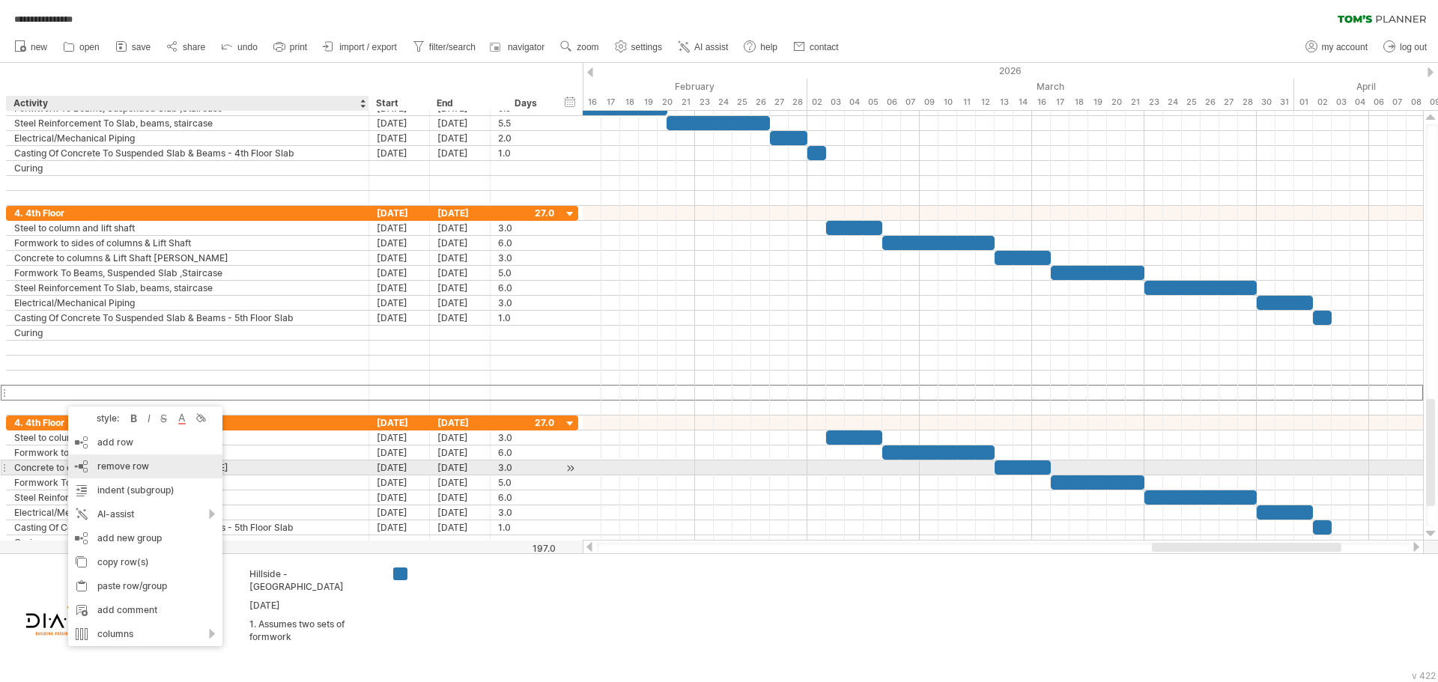
click at [133, 471] on span "remove row" at bounding box center [123, 466] width 52 height 11
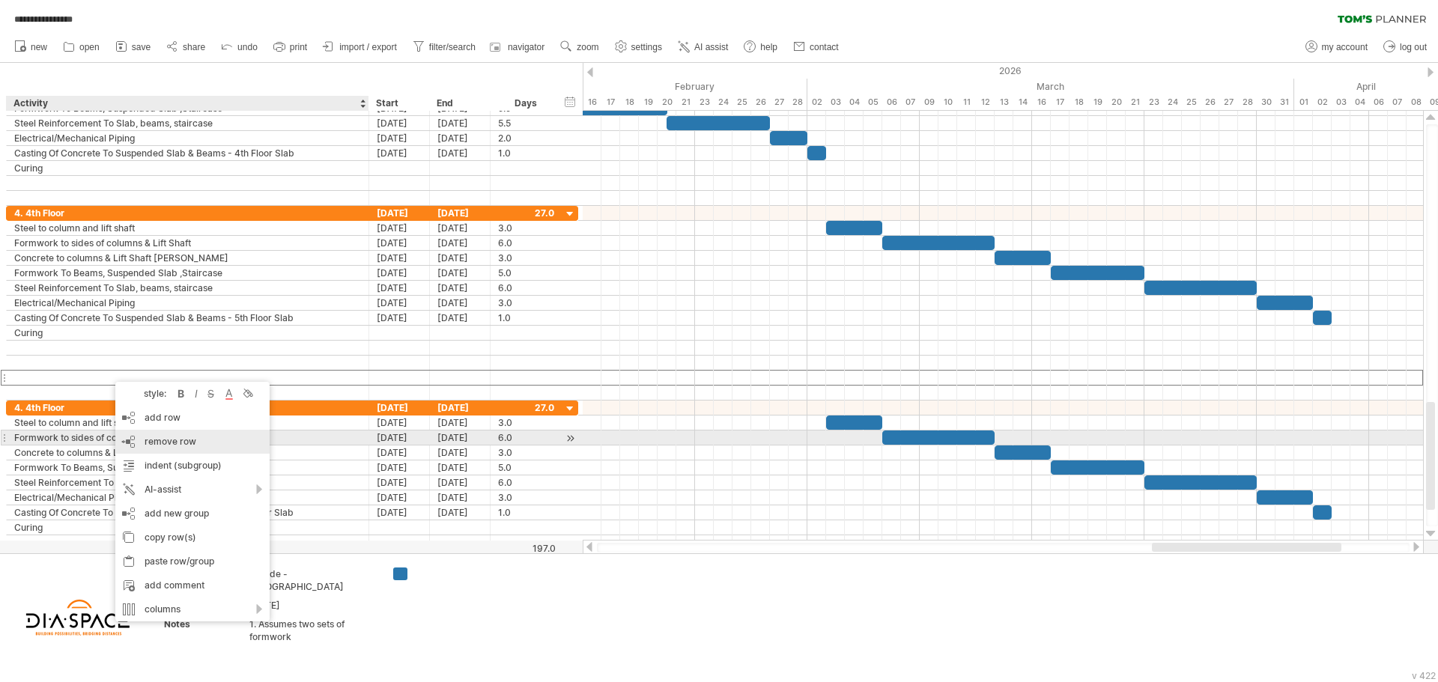
click at [201, 438] on div "remove row remove selected rows" at bounding box center [192, 442] width 154 height 24
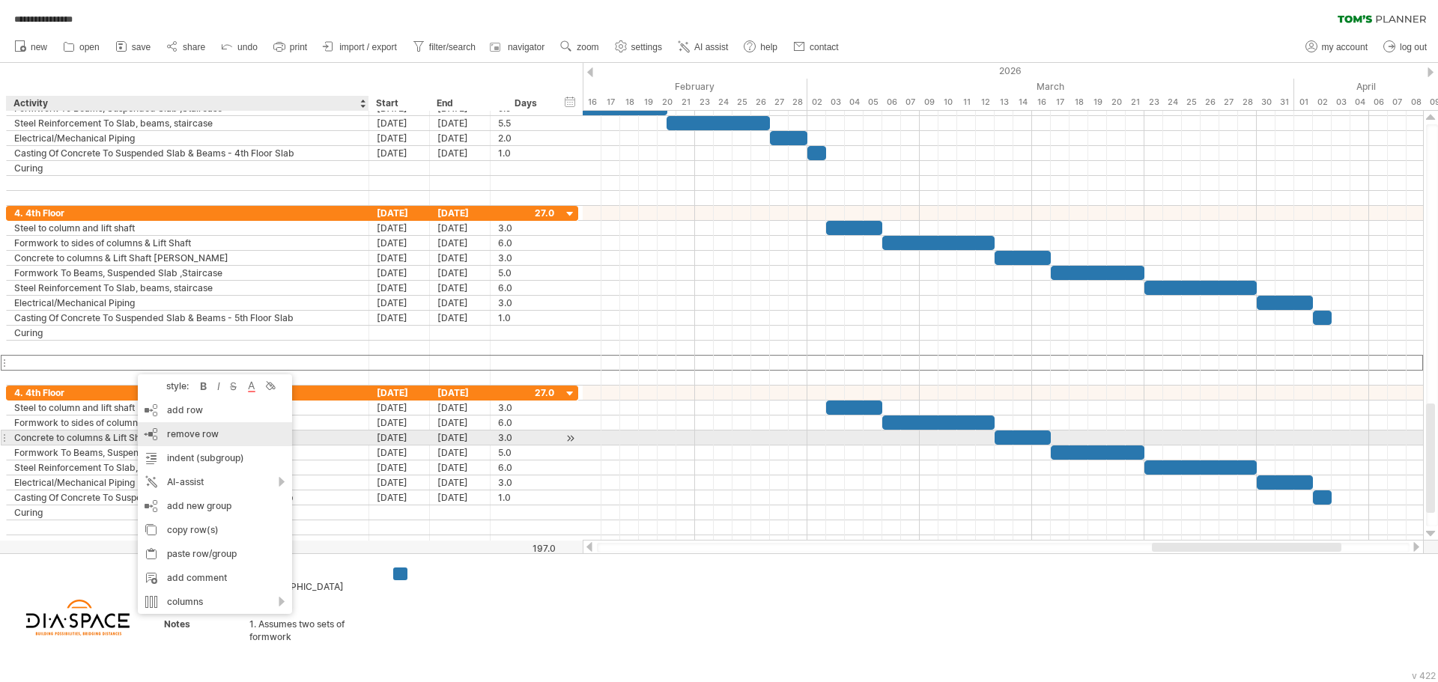
click at [176, 434] on span "remove row" at bounding box center [193, 433] width 52 height 11
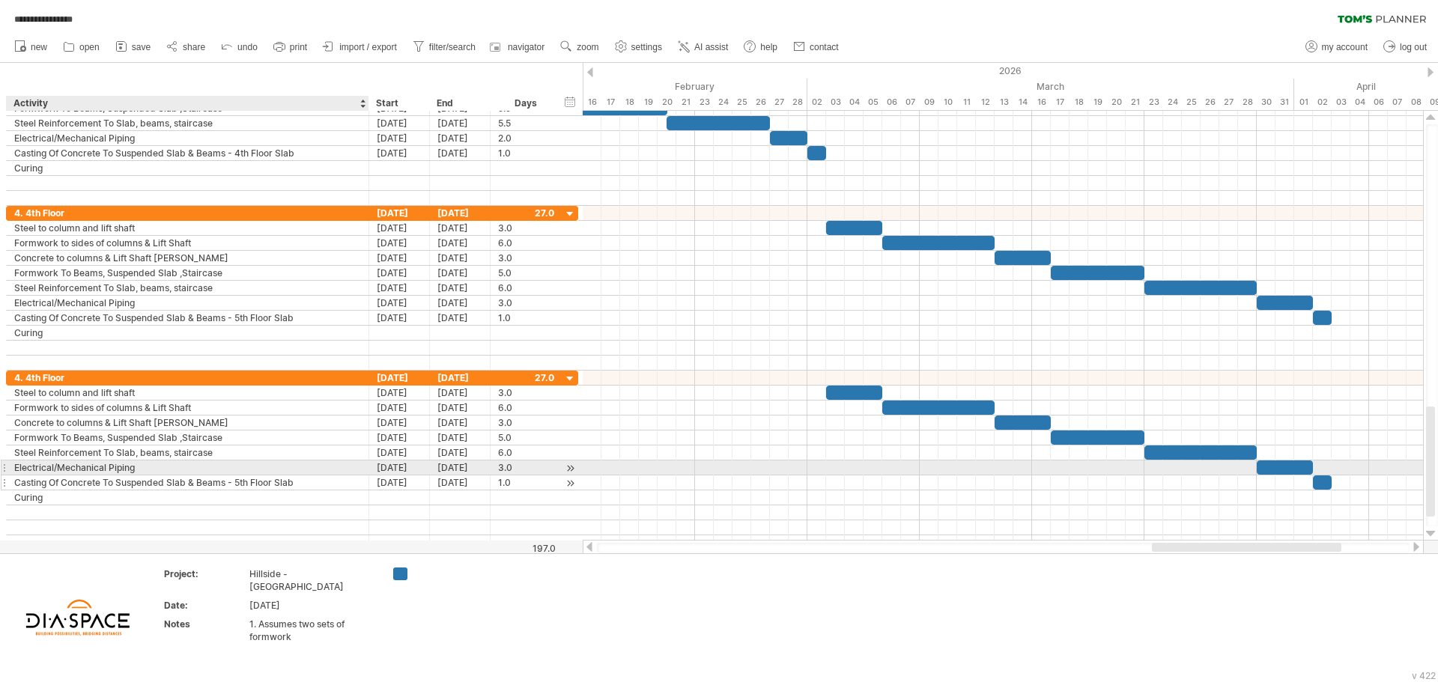
click at [257, 485] on div "Casting Of Concrete To Suspended Slab & Beams - 5th Floor Slab" at bounding box center [187, 483] width 347 height 14
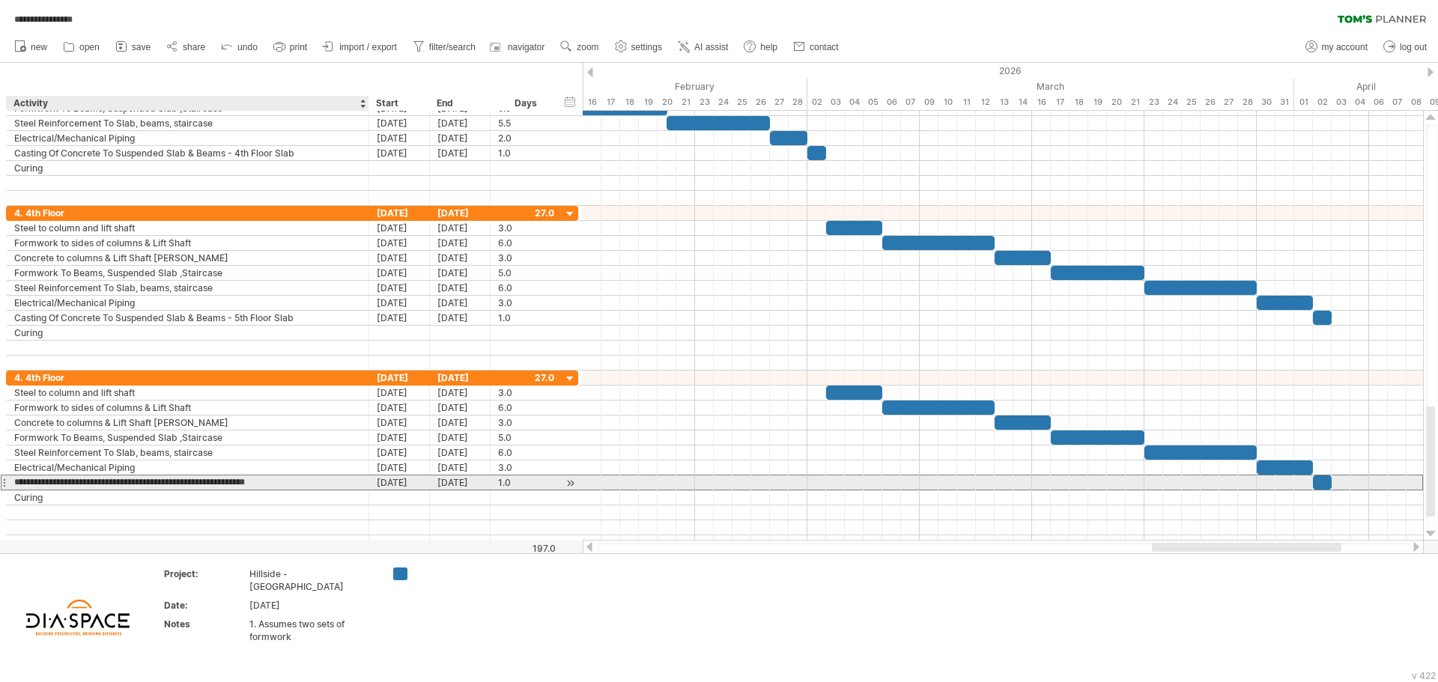
click at [240, 482] on input "**********" at bounding box center [187, 483] width 347 height 14
type input "**********"
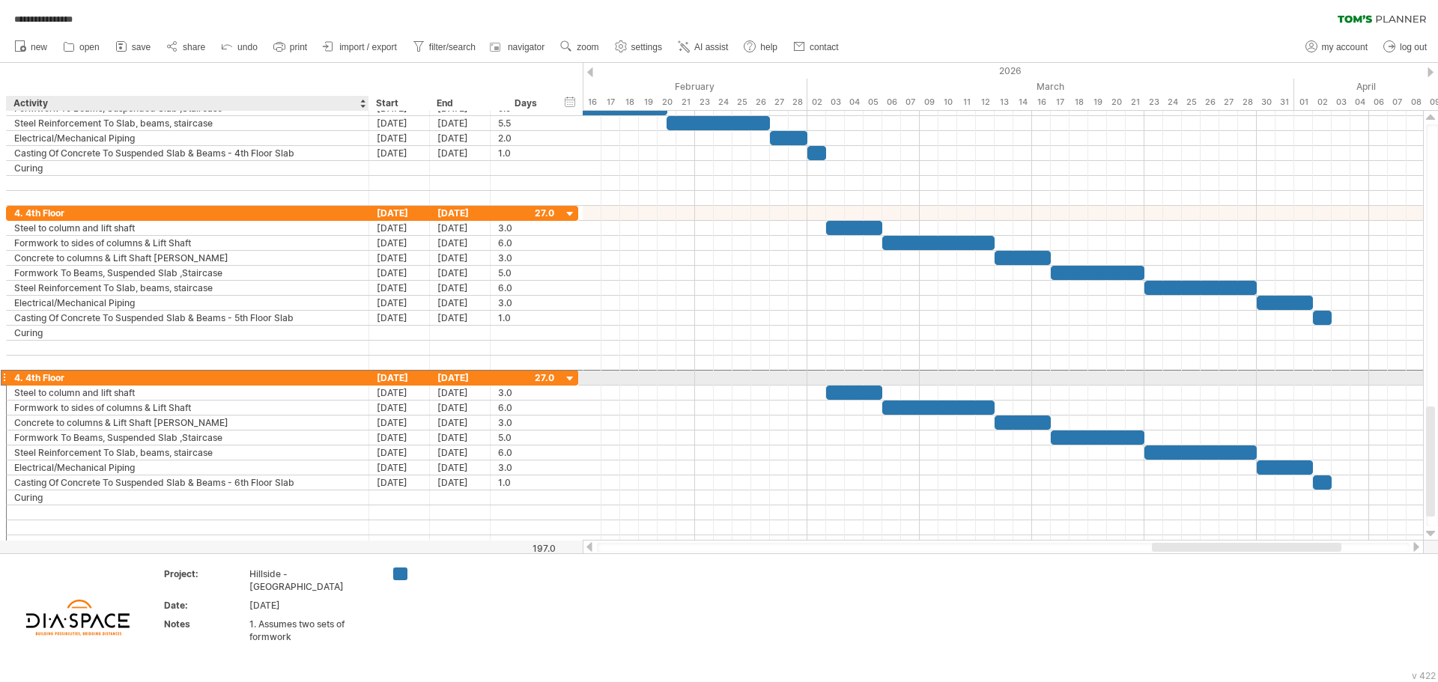
click at [32, 379] on div "4. 4th Floor" at bounding box center [187, 378] width 347 height 14
type input "**********"
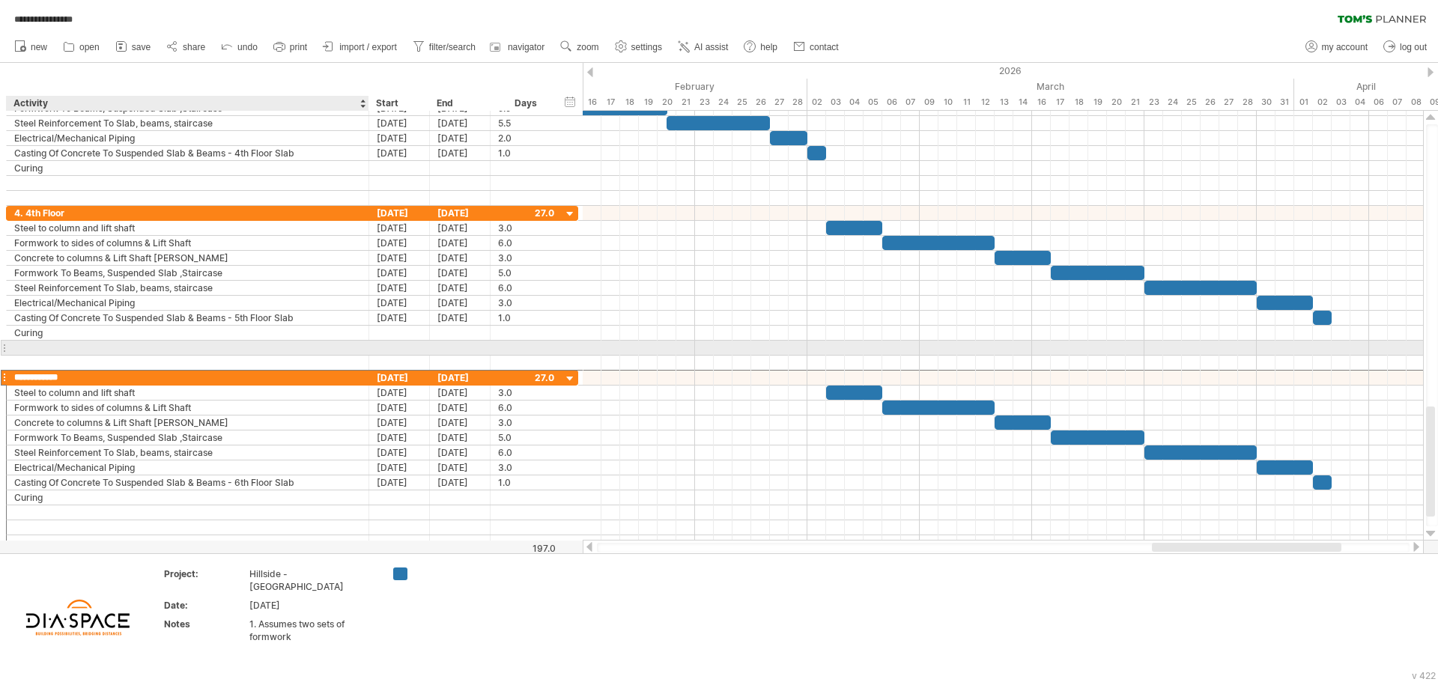
click at [136, 352] on div at bounding box center [187, 348] width 347 height 14
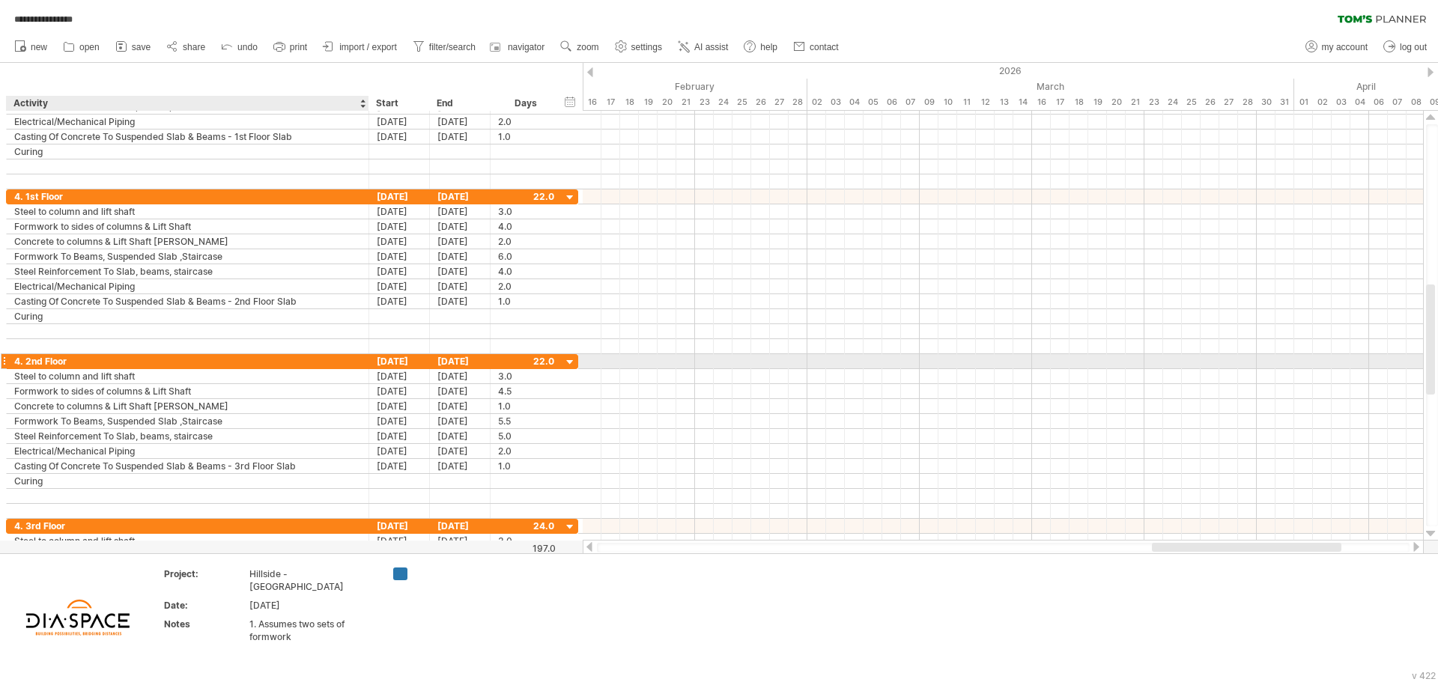
click at [22, 362] on div "4. 2nd Floor" at bounding box center [187, 361] width 347 height 14
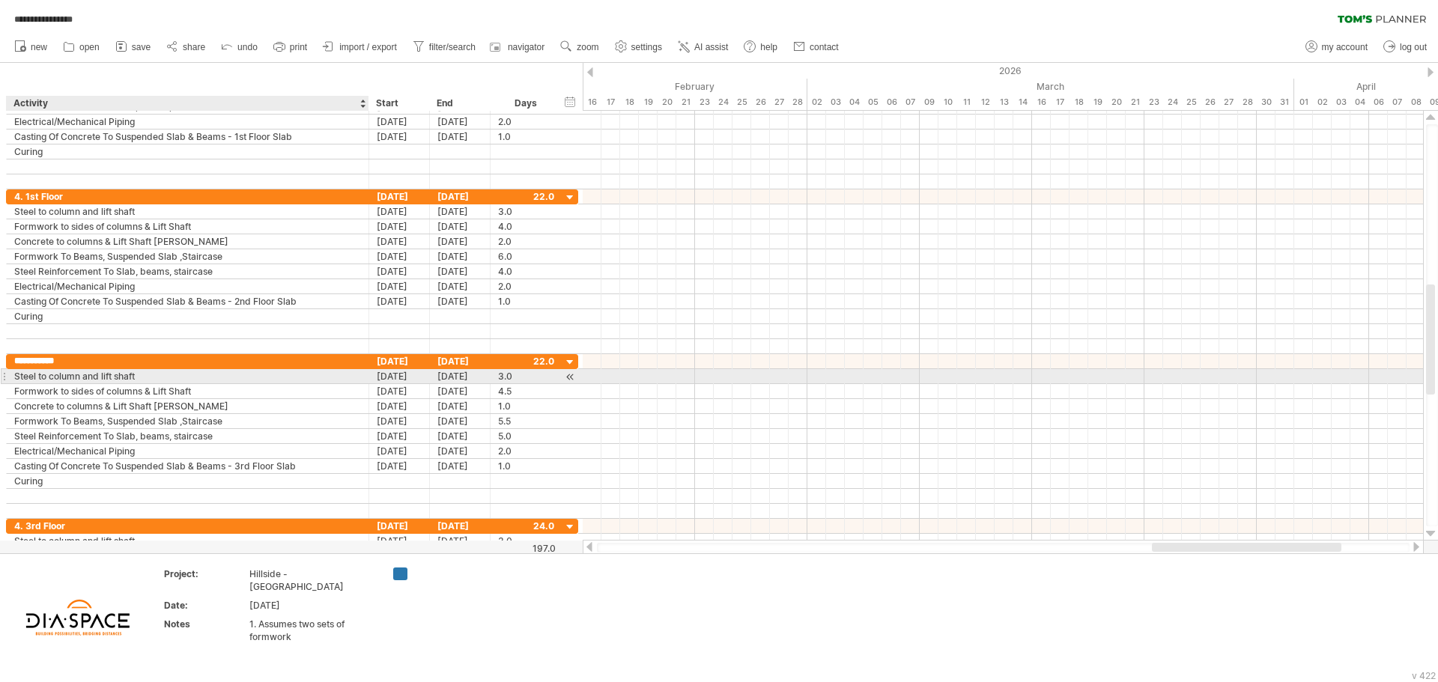
type input "**********"
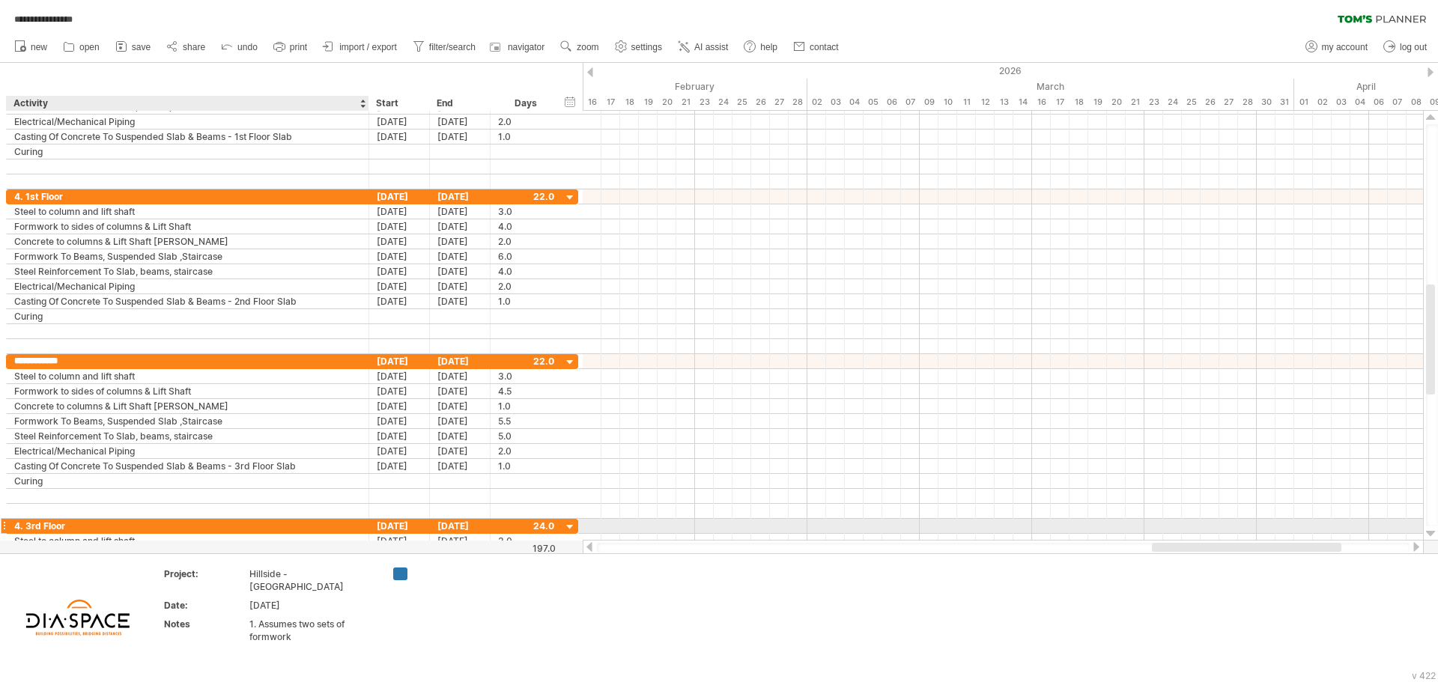
click at [19, 528] on div "4. 3rd Floor" at bounding box center [187, 526] width 347 height 14
type input "**********"
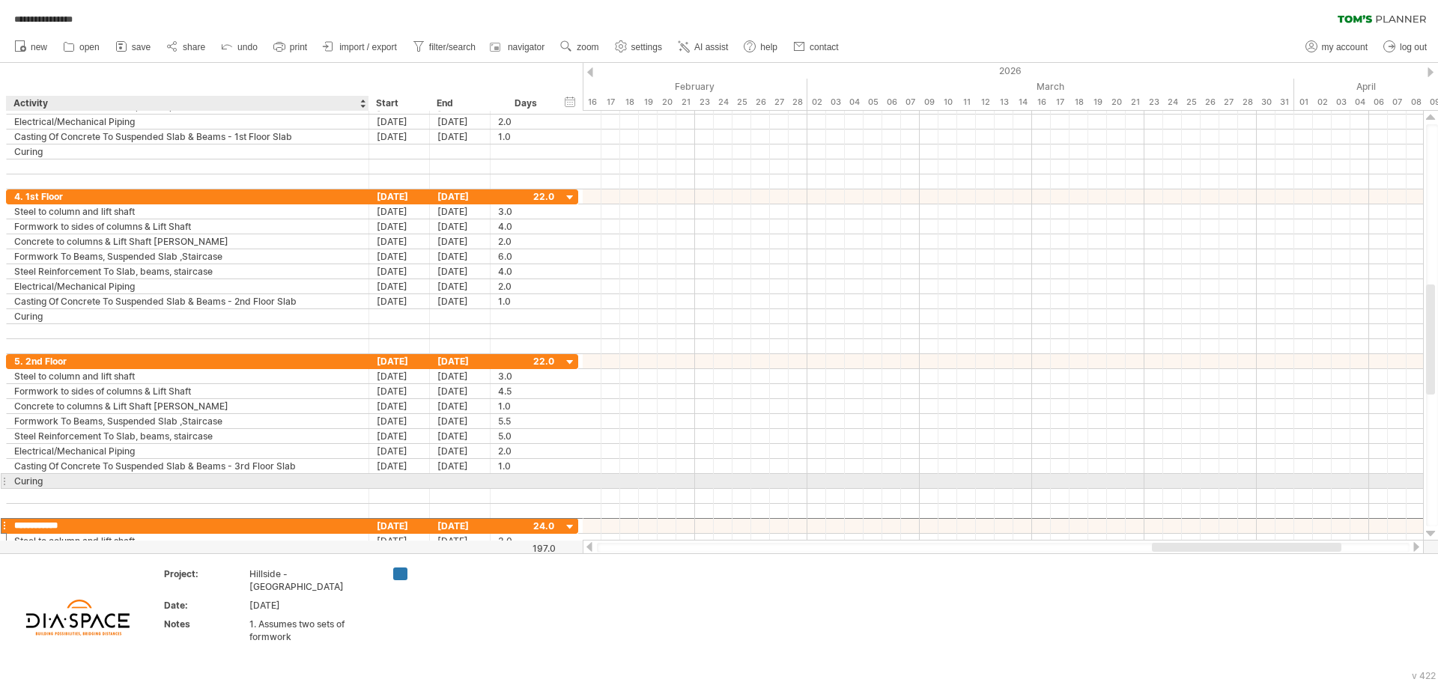
click at [124, 486] on div "Curing" at bounding box center [187, 481] width 347 height 14
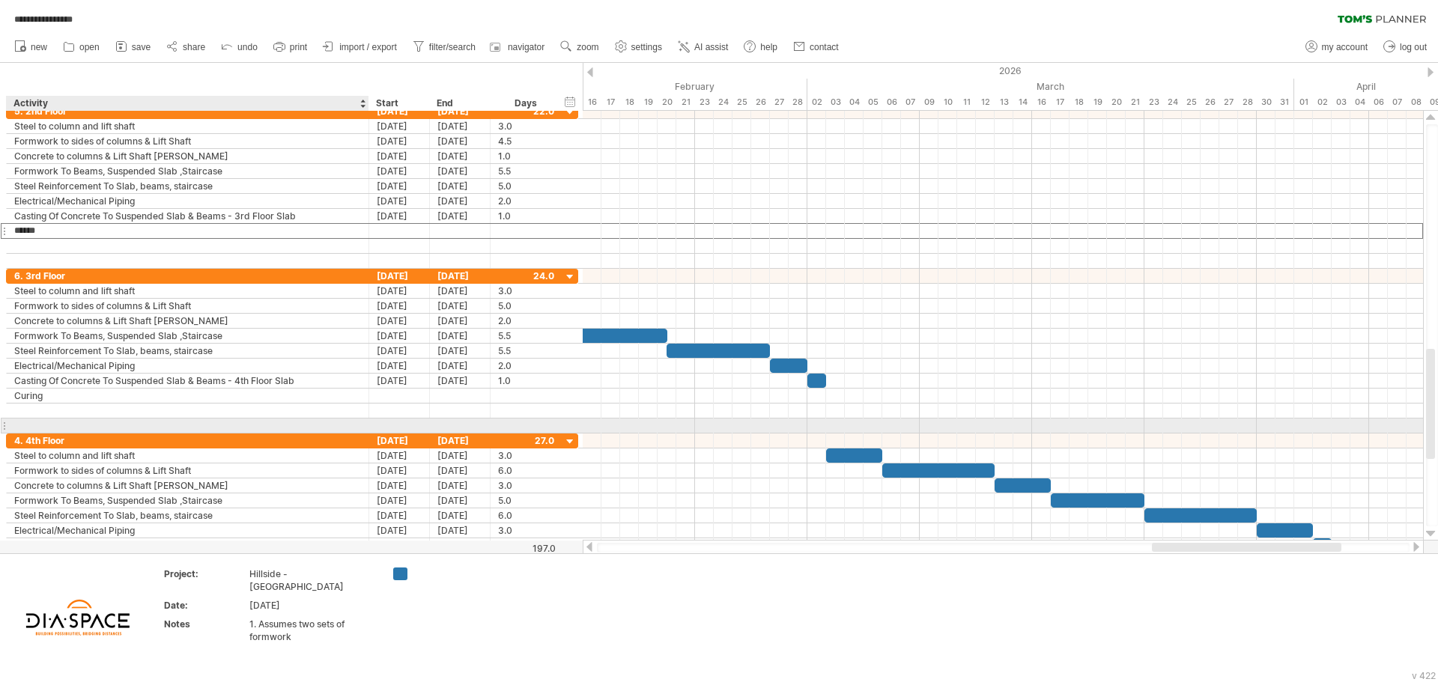
click at [130, 422] on div at bounding box center [187, 426] width 347 height 14
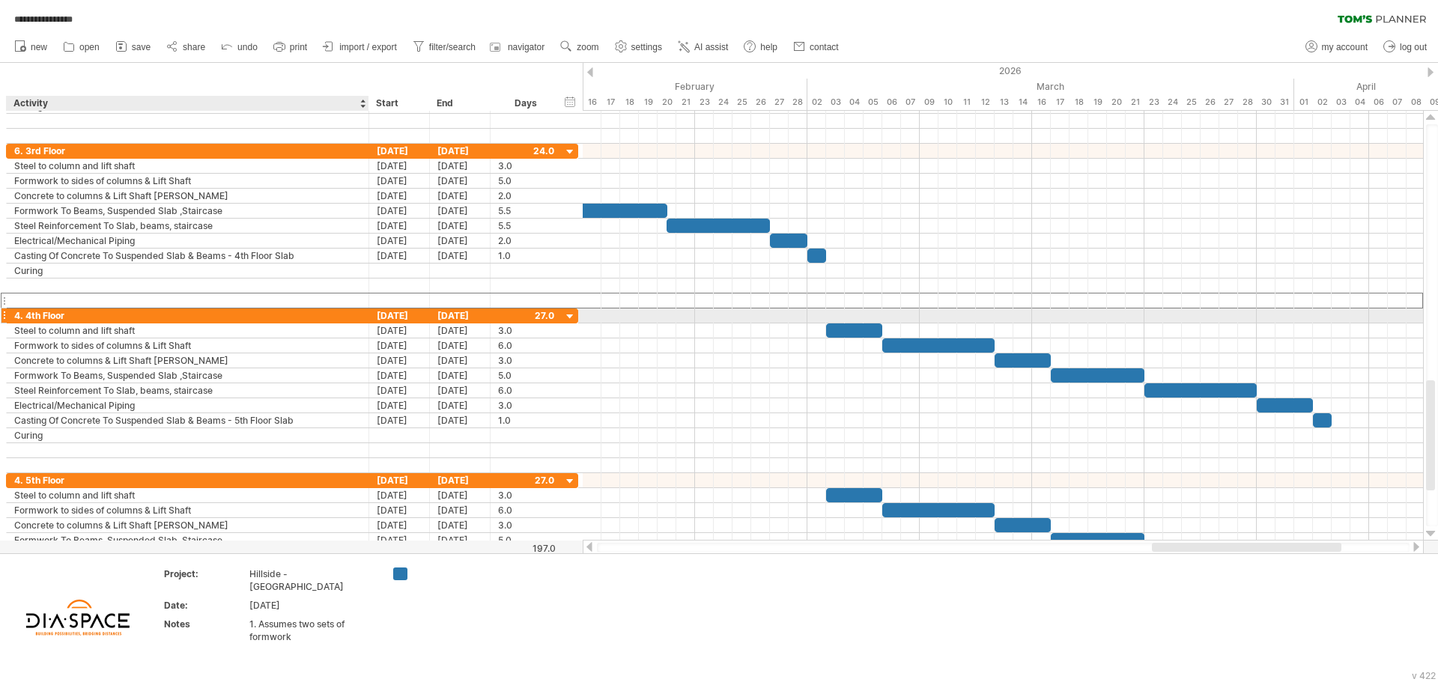
click at [19, 318] on div "4. 4th Floor" at bounding box center [187, 316] width 347 height 14
type input "**********"
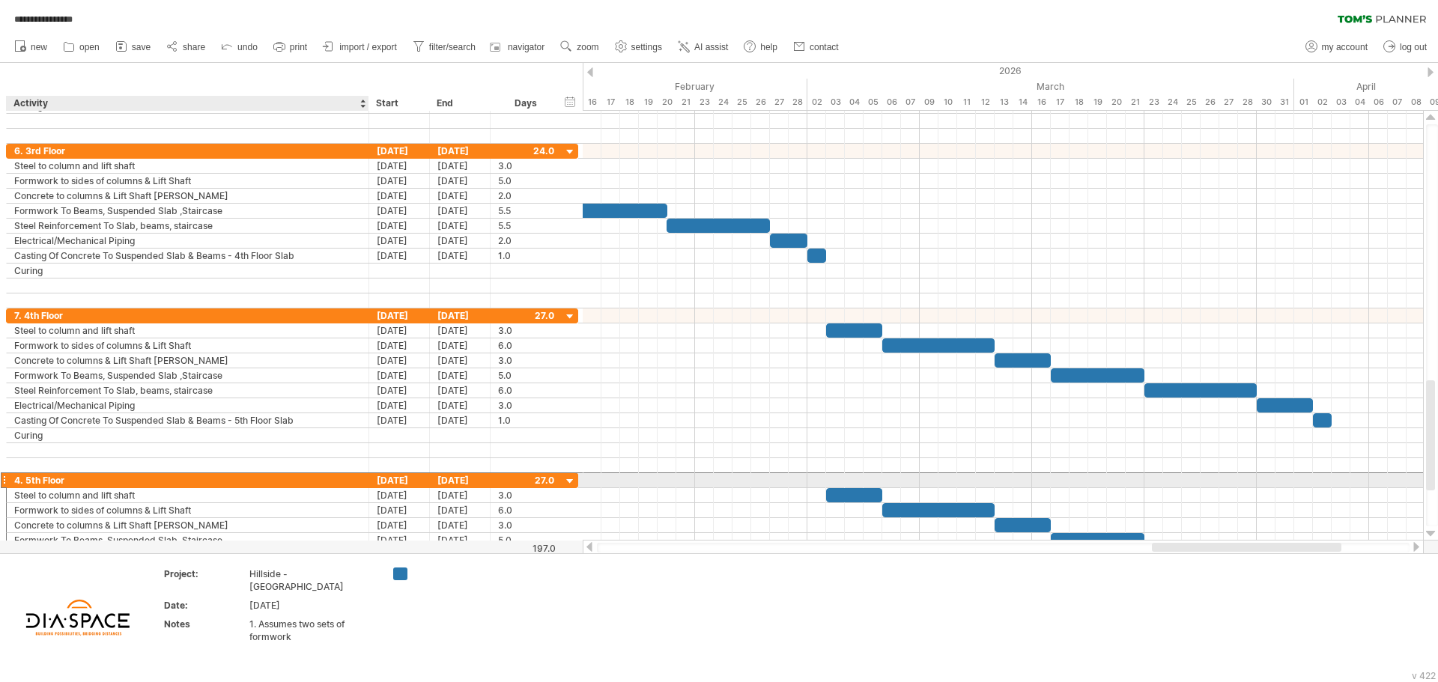
click at [17, 481] on div "4. 5th Floor" at bounding box center [187, 480] width 347 height 14
type input "**********"
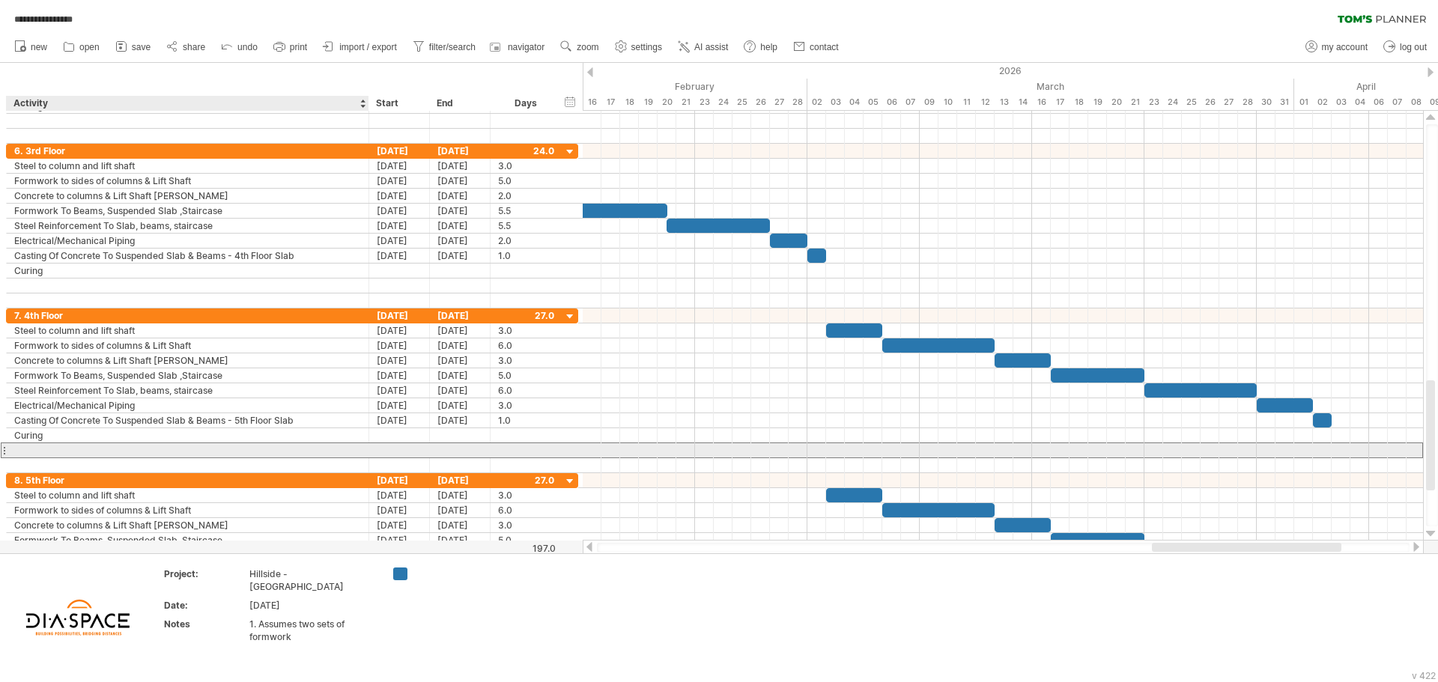
click at [94, 455] on div at bounding box center [187, 450] width 347 height 14
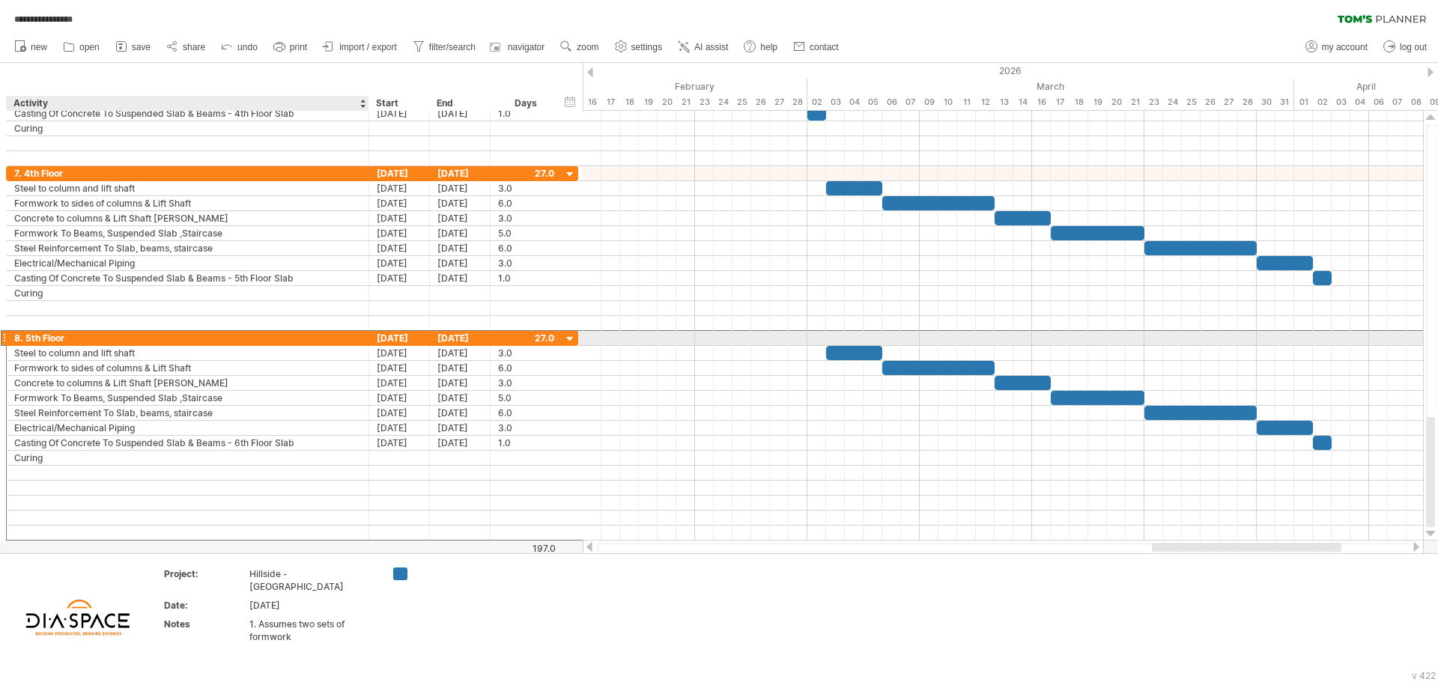
click at [97, 335] on div "8. 5th Floor" at bounding box center [187, 338] width 347 height 14
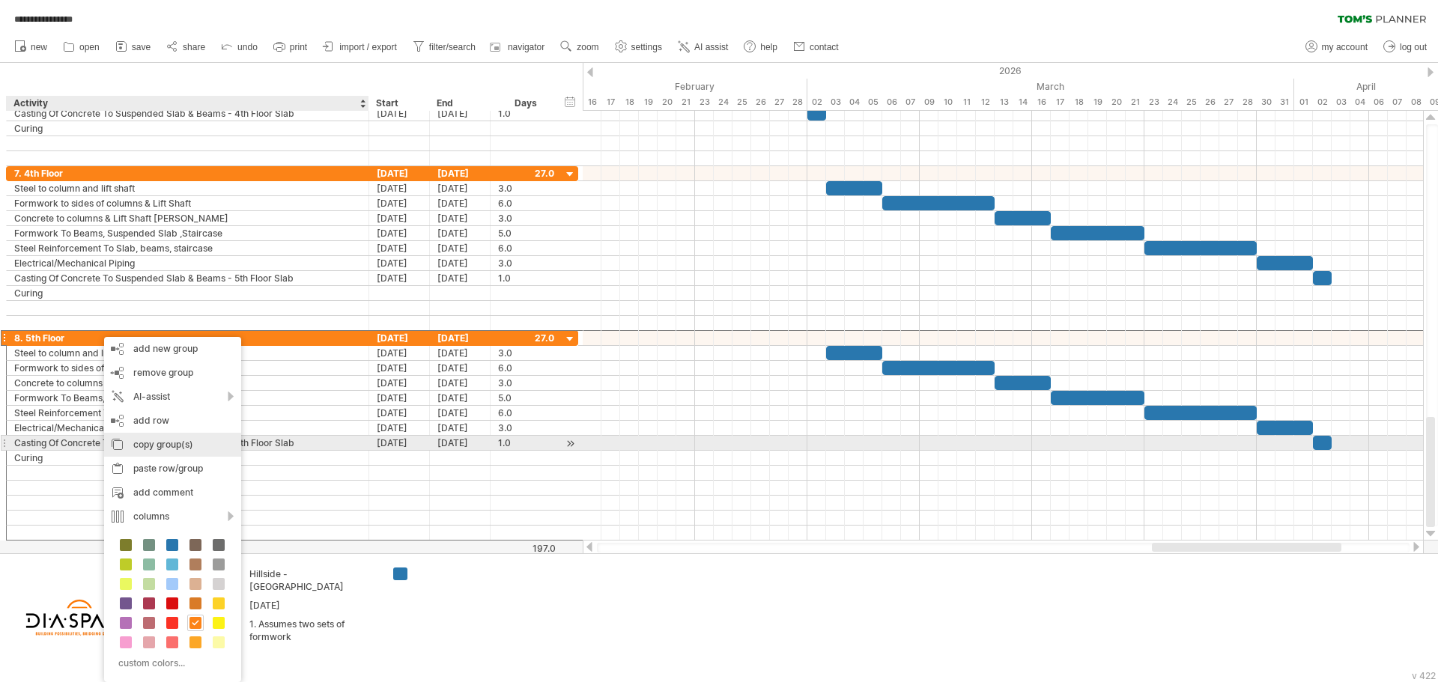
click at [181, 444] on div "copy group(s)" at bounding box center [172, 445] width 137 height 24
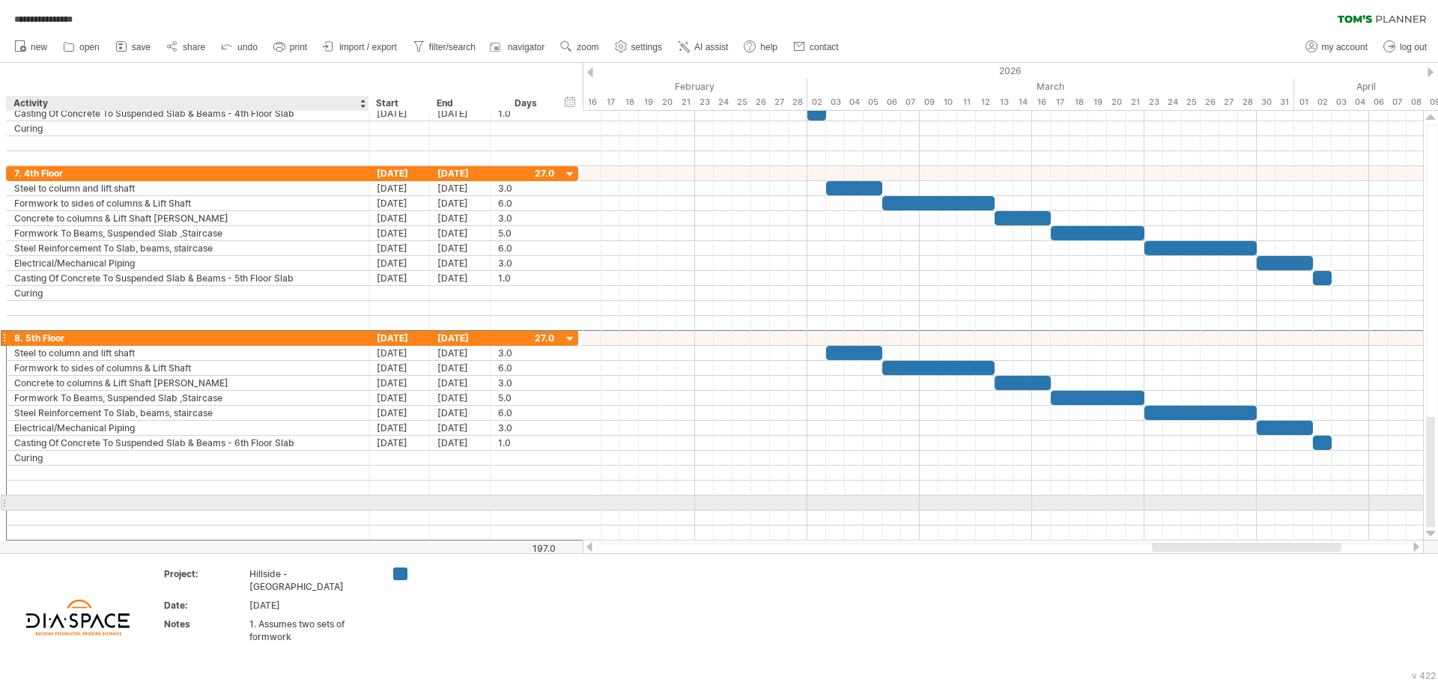
click at [51, 503] on div at bounding box center [187, 503] width 347 height 14
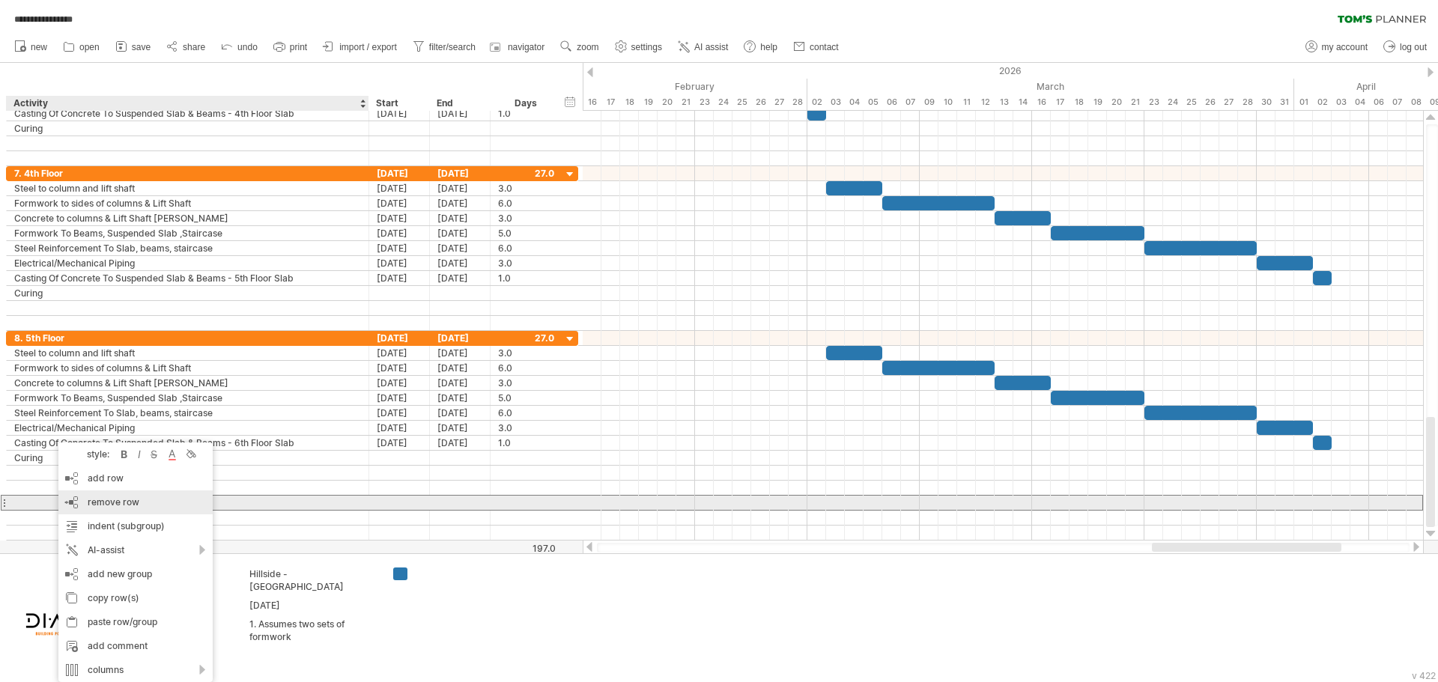
click at [100, 502] on span "remove row" at bounding box center [114, 501] width 52 height 11
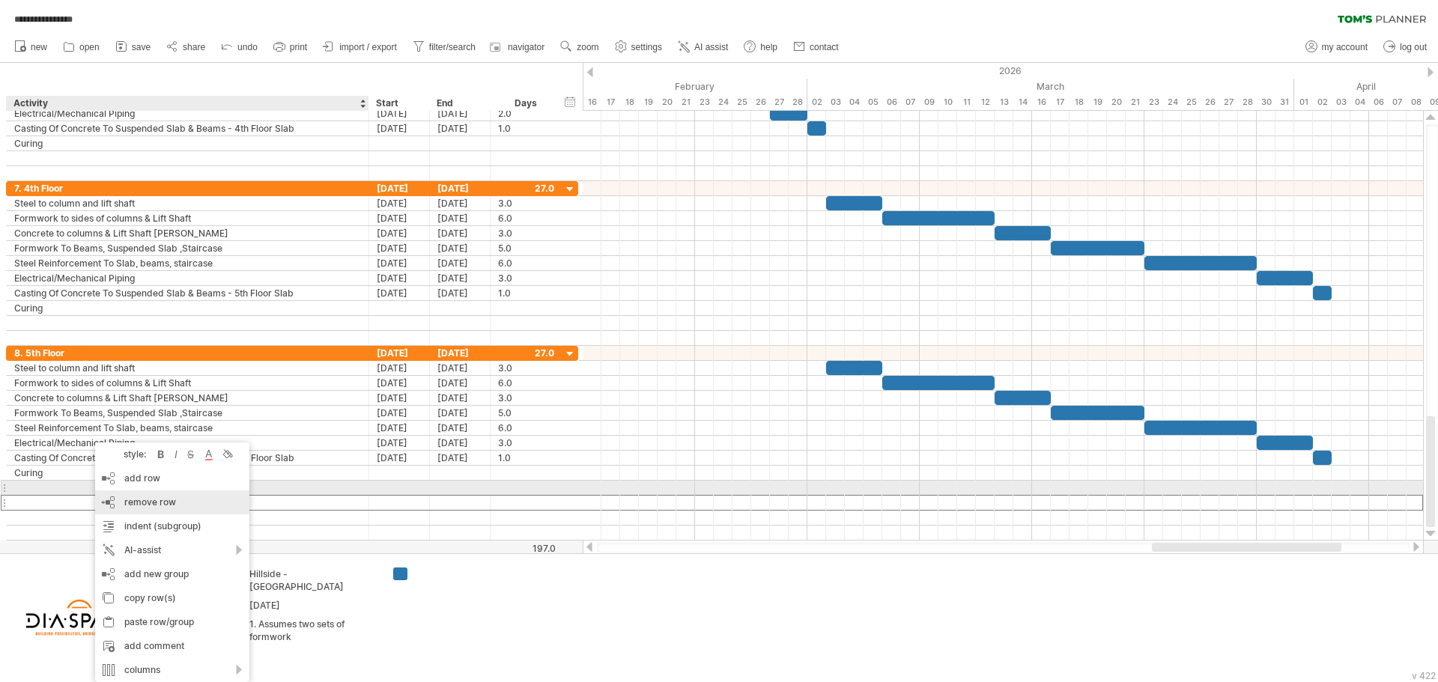
click at [151, 494] on div "remove row remove selected rows" at bounding box center [172, 502] width 154 height 24
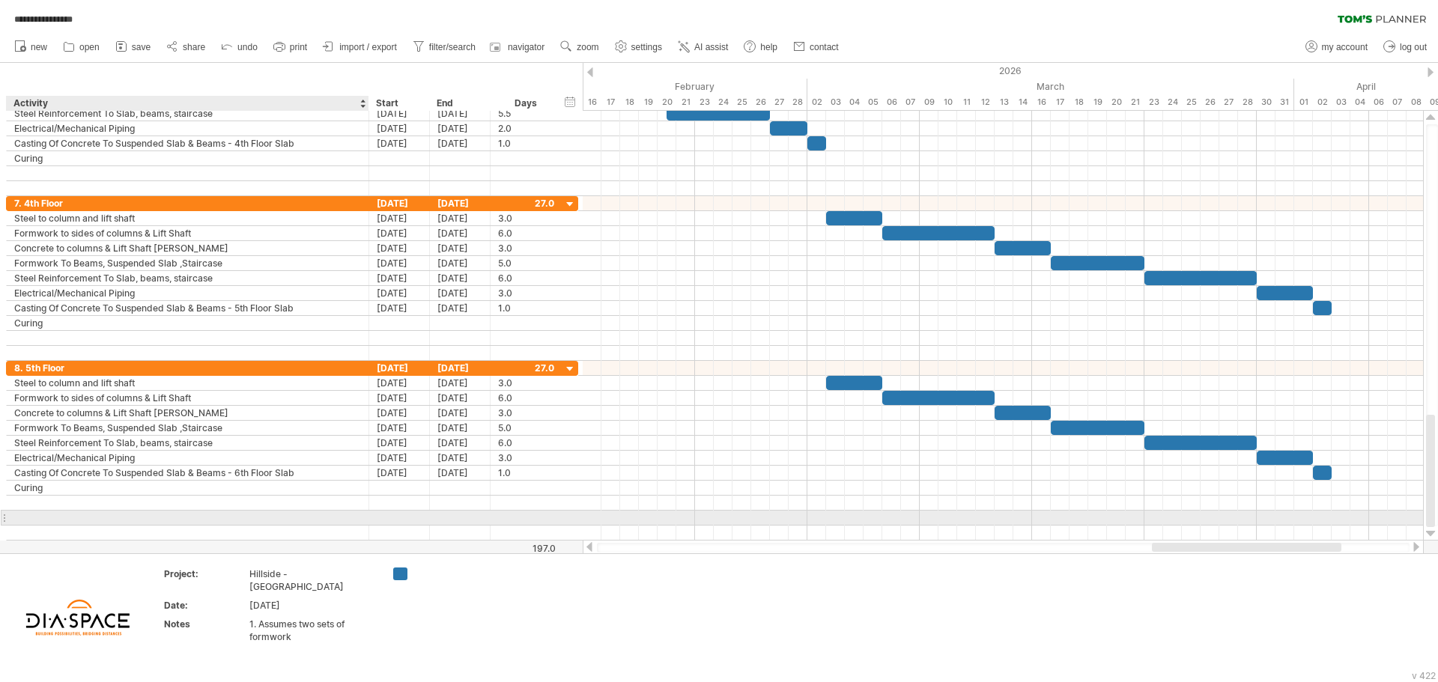
click at [97, 521] on div at bounding box center [187, 518] width 347 height 14
click at [95, 536] on div at bounding box center [187, 533] width 347 height 14
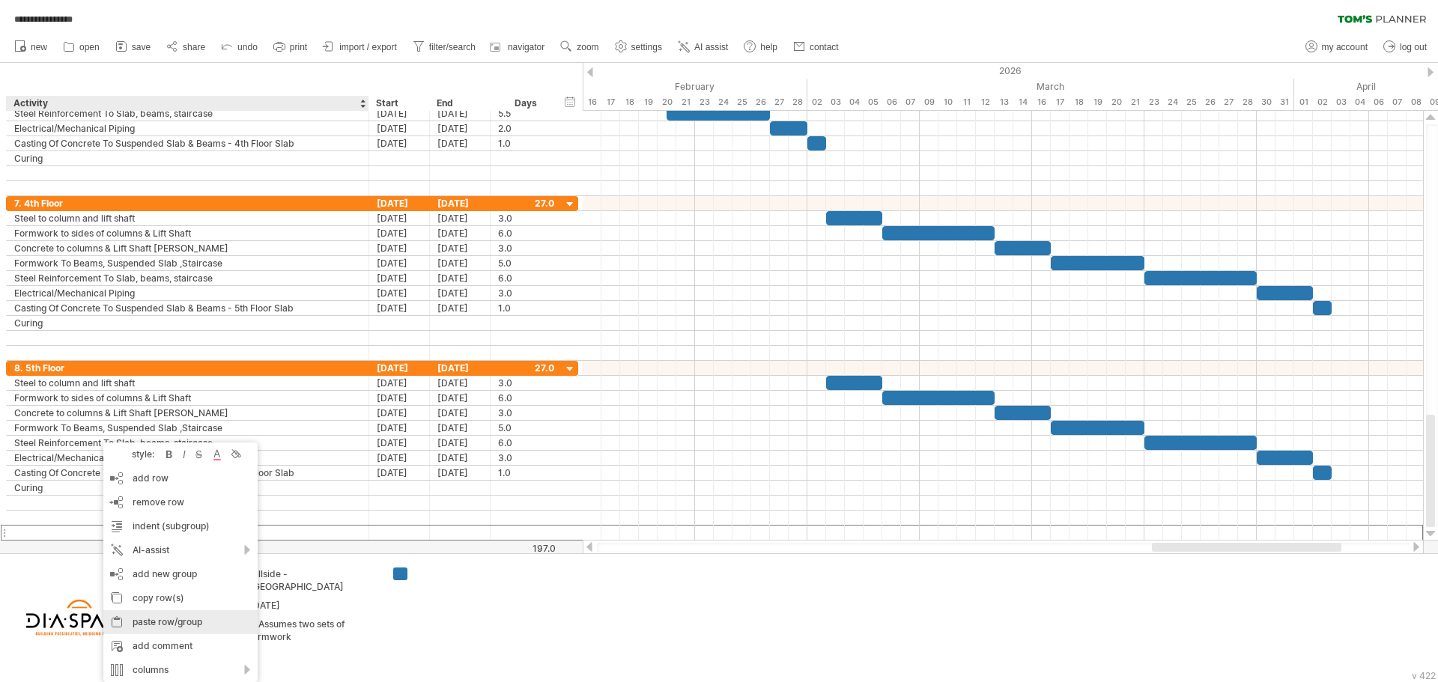
click at [165, 620] on div "paste row/group" at bounding box center [180, 622] width 154 height 24
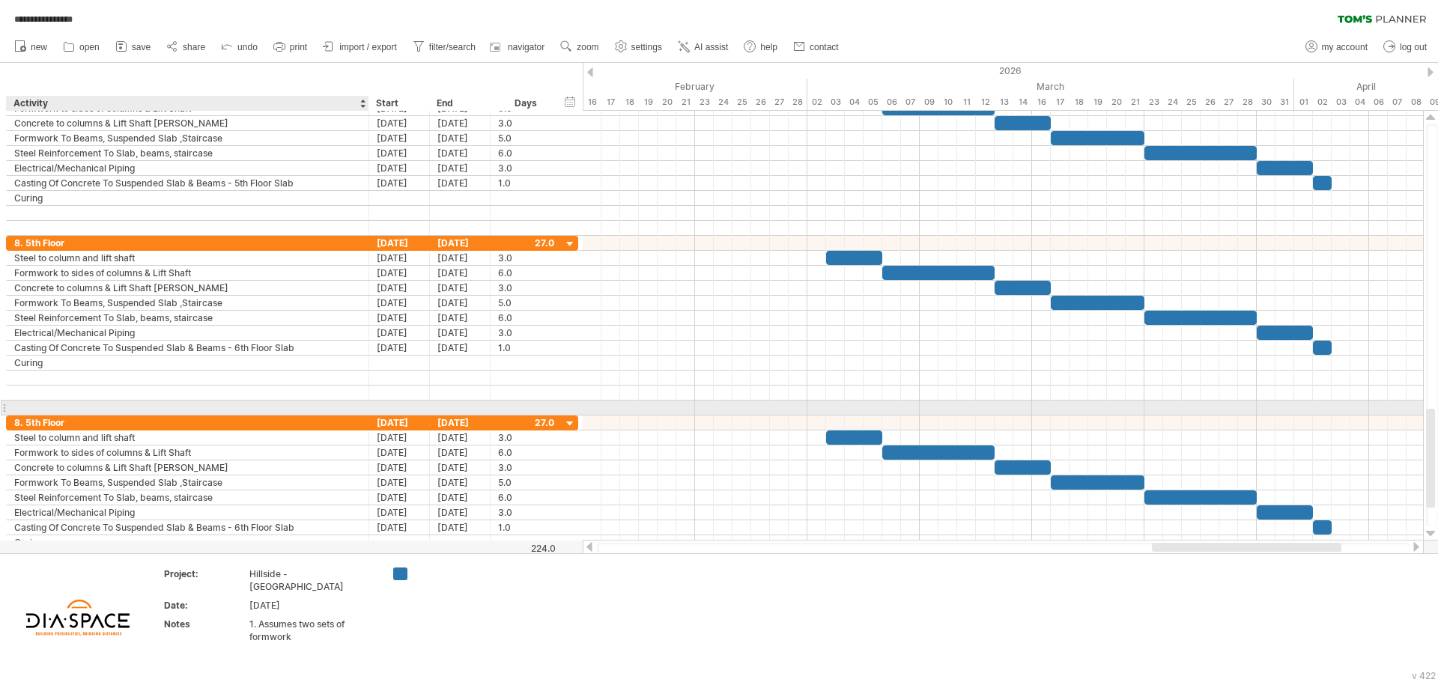
click at [71, 405] on div at bounding box center [187, 408] width 347 height 14
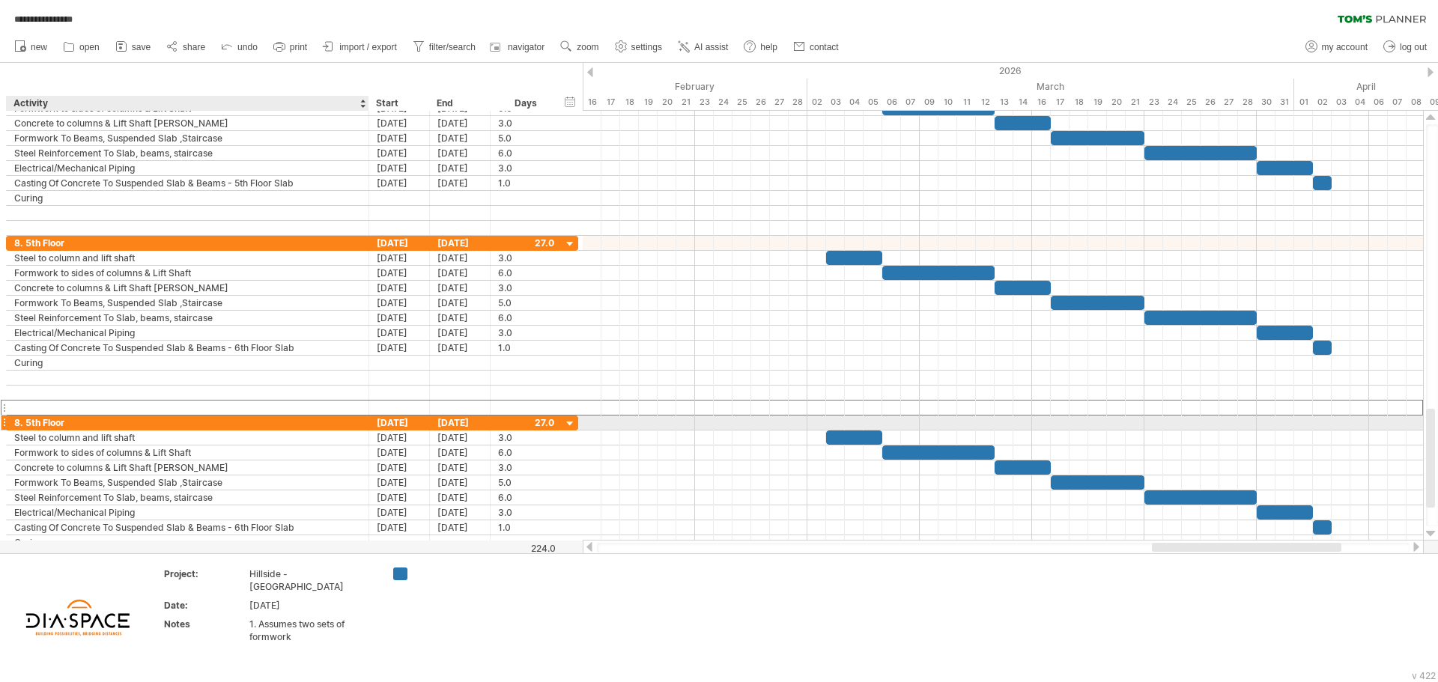
click at [28, 423] on div "8. 5th Floor" at bounding box center [187, 423] width 347 height 14
type input "**********"
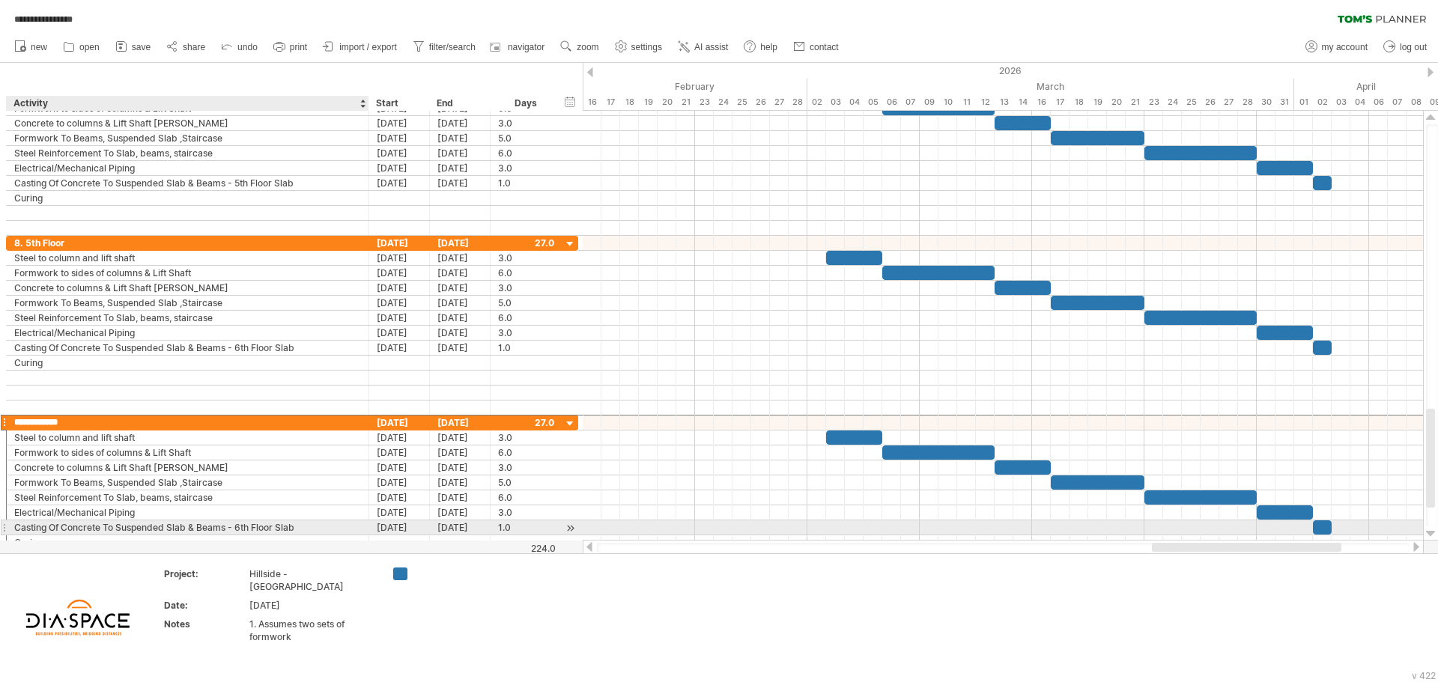
click at [318, 530] on div "Casting Of Concrete To Suspended Slab & Beams - 6th Floor Slab" at bounding box center [187, 527] width 347 height 14
click at [238, 526] on input "**********" at bounding box center [187, 527] width 347 height 14
type input "**********"
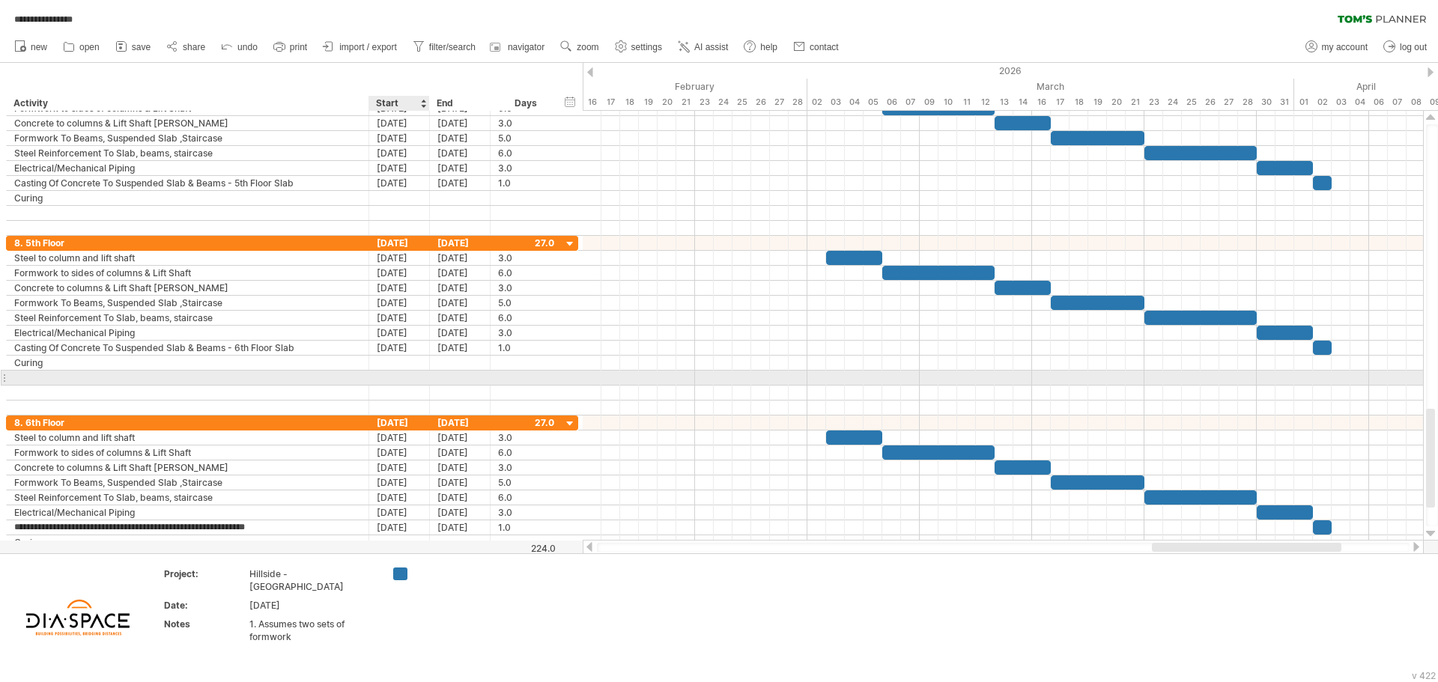
click at [395, 375] on div at bounding box center [399, 378] width 61 height 14
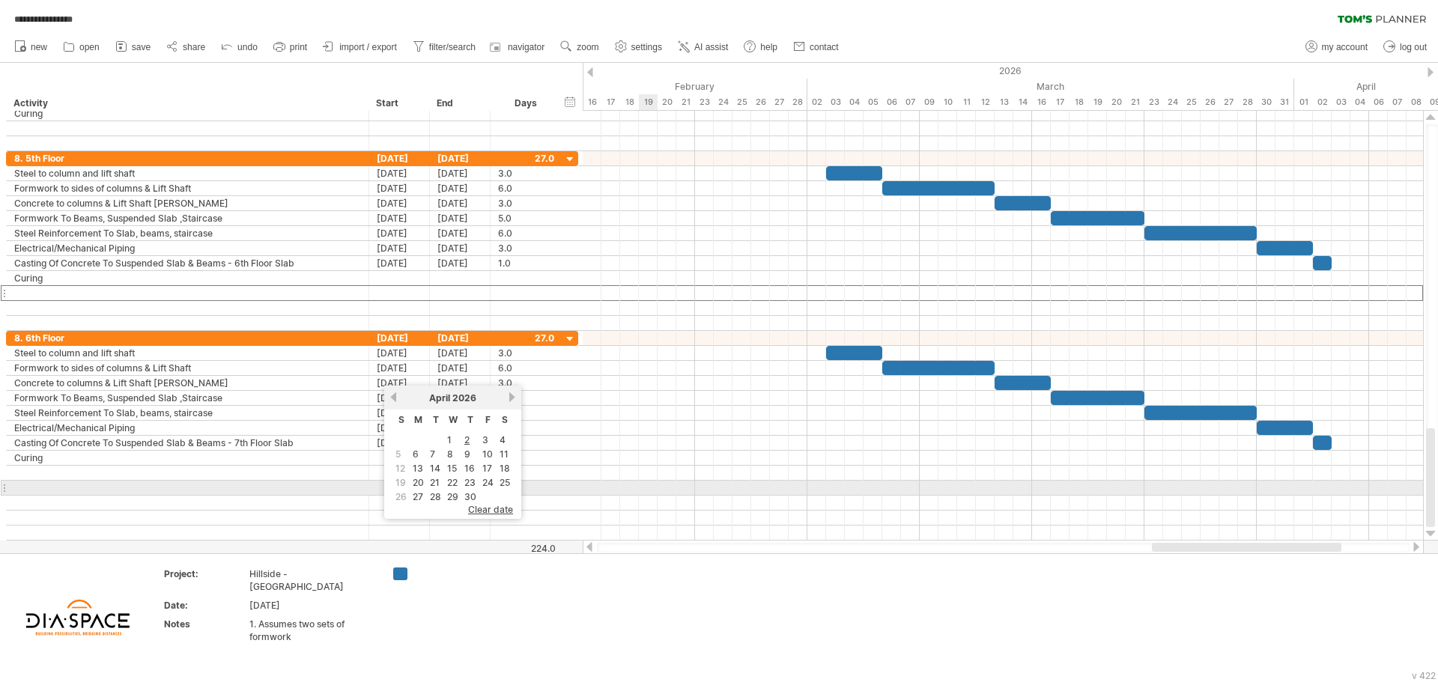
click at [645, 499] on div at bounding box center [1003, 503] width 840 height 15
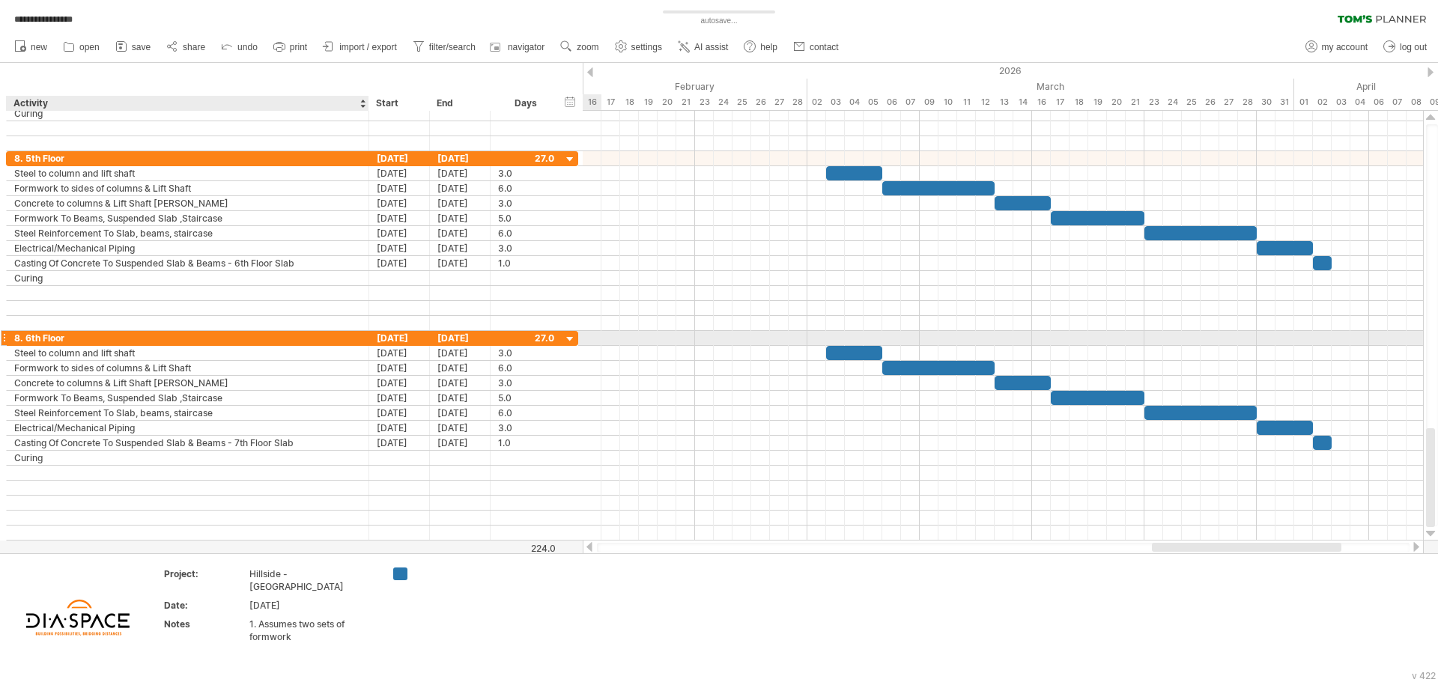
click at [153, 335] on div "8. 6th Floor" at bounding box center [187, 338] width 347 height 14
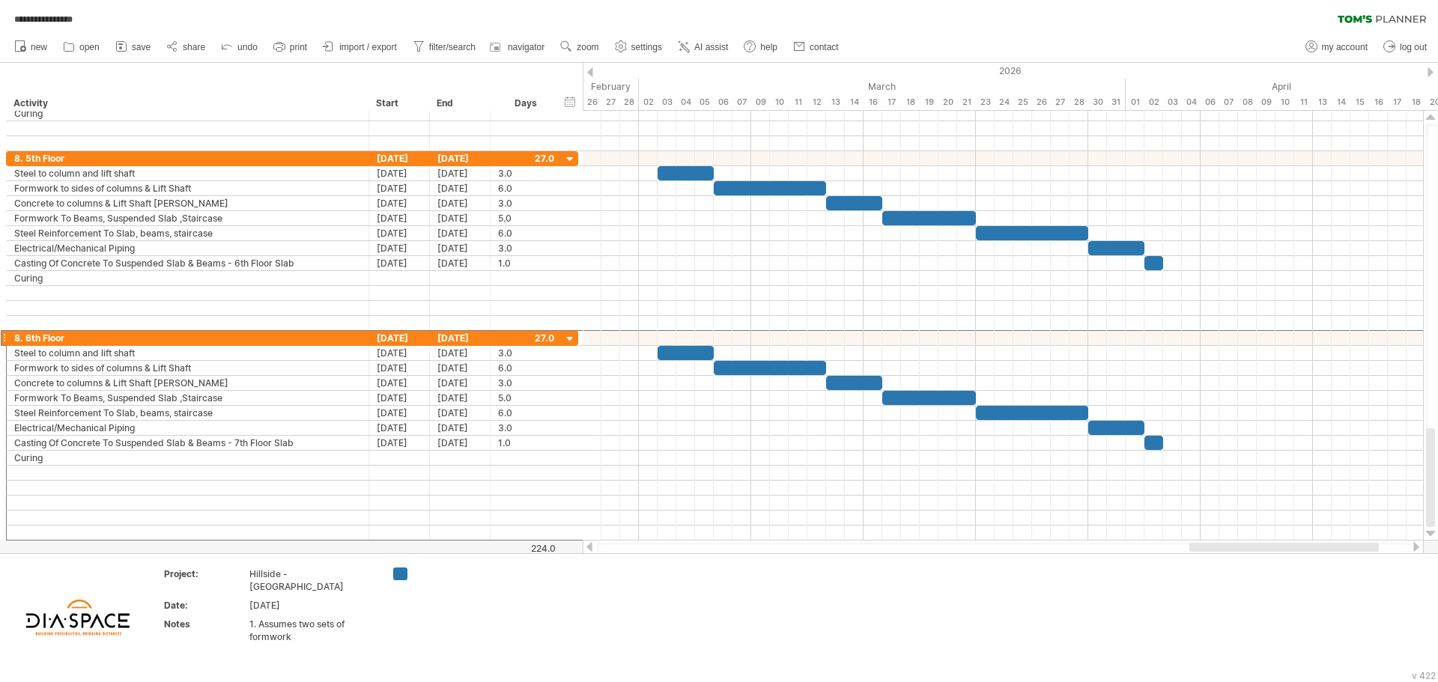
drag, startPoint x: 1163, startPoint y: 546, endPoint x: 1200, endPoint y: 542, distance: 37.6
click at [1200, 542] on div at bounding box center [1003, 547] width 841 height 15
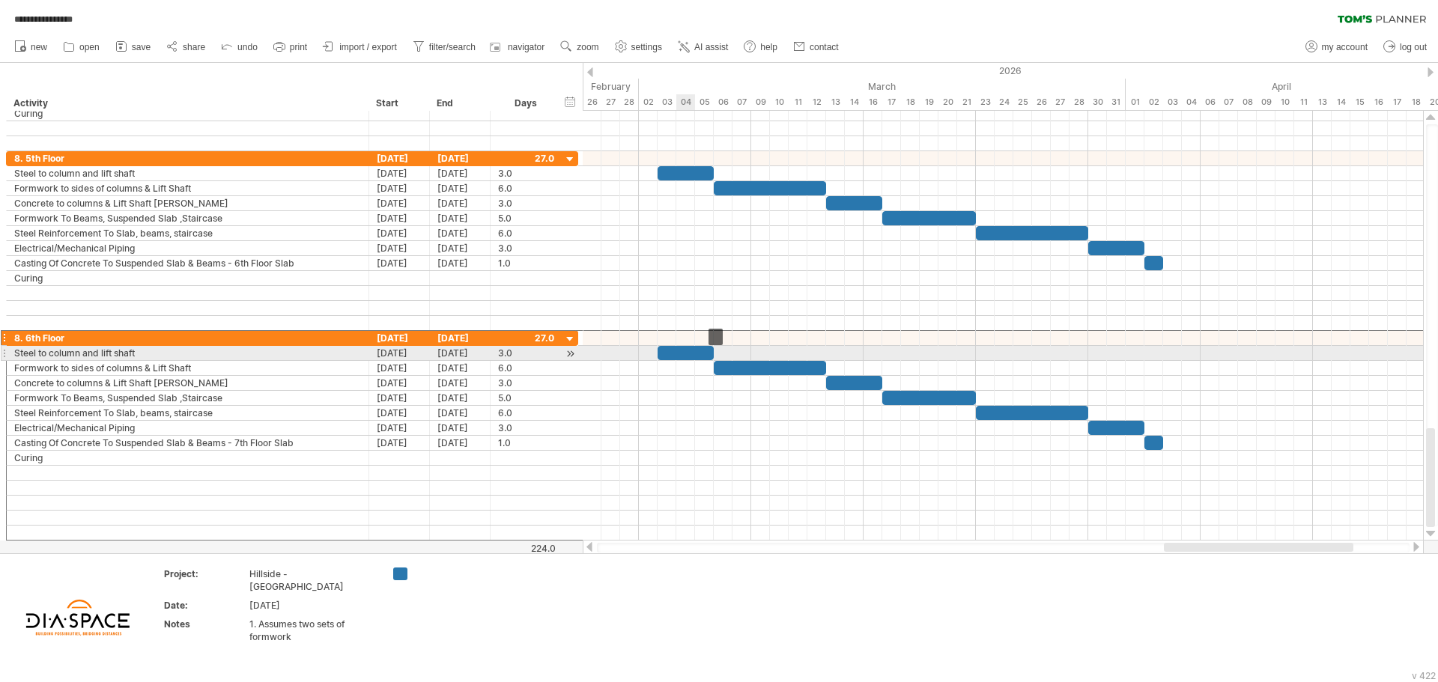
click at [690, 349] on div at bounding box center [685, 353] width 56 height 14
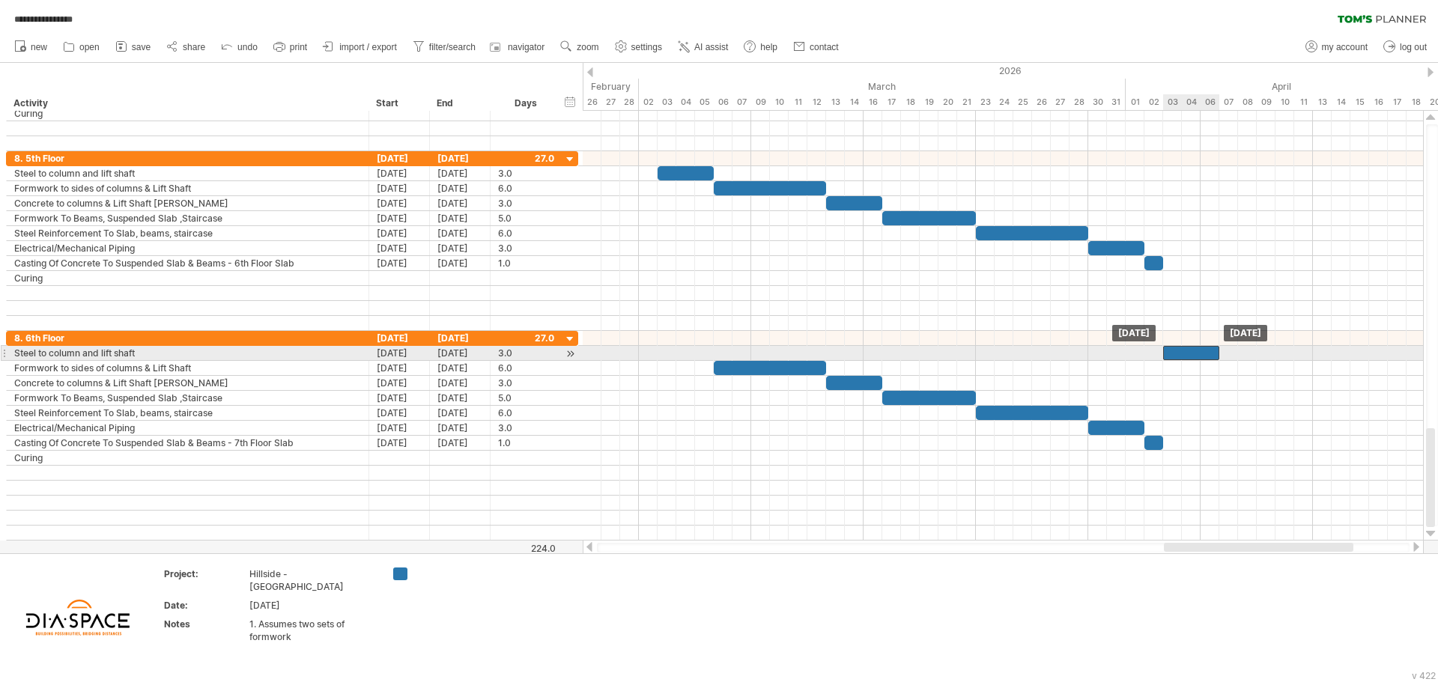
drag, startPoint x: 669, startPoint y: 355, endPoint x: 1178, endPoint y: 357, distance: 509.2
click at [1178, 357] on div at bounding box center [1191, 353] width 56 height 14
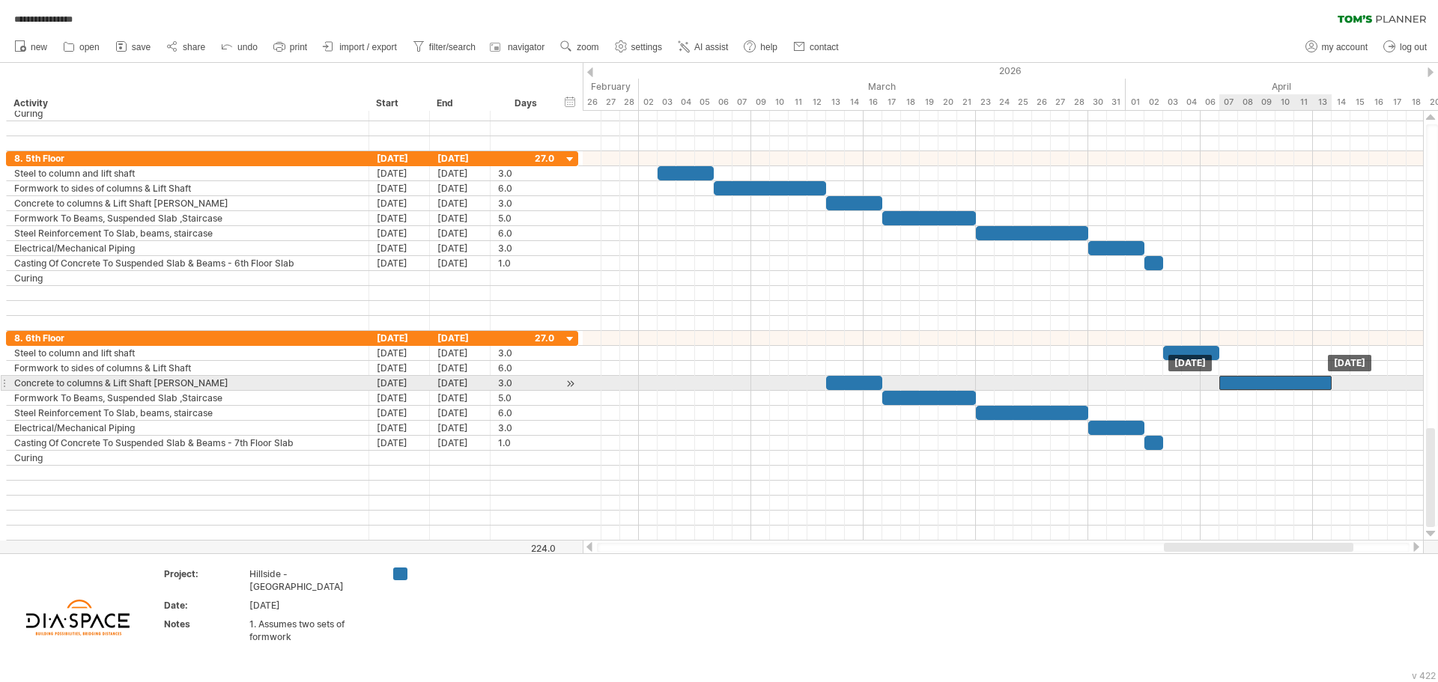
drag, startPoint x: 783, startPoint y: 367, endPoint x: 1287, endPoint y: 388, distance: 505.2
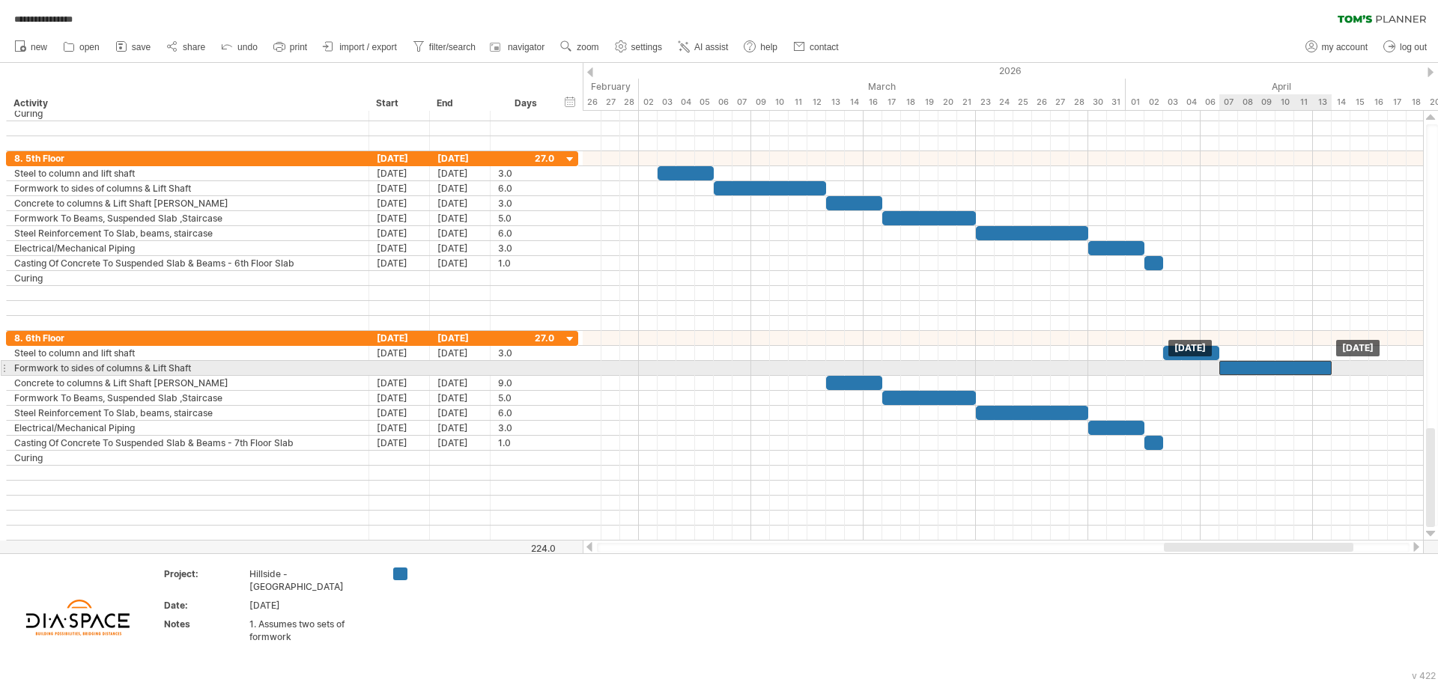
drag, startPoint x: 1259, startPoint y: 383, endPoint x: 1261, endPoint y: 371, distance: 11.5
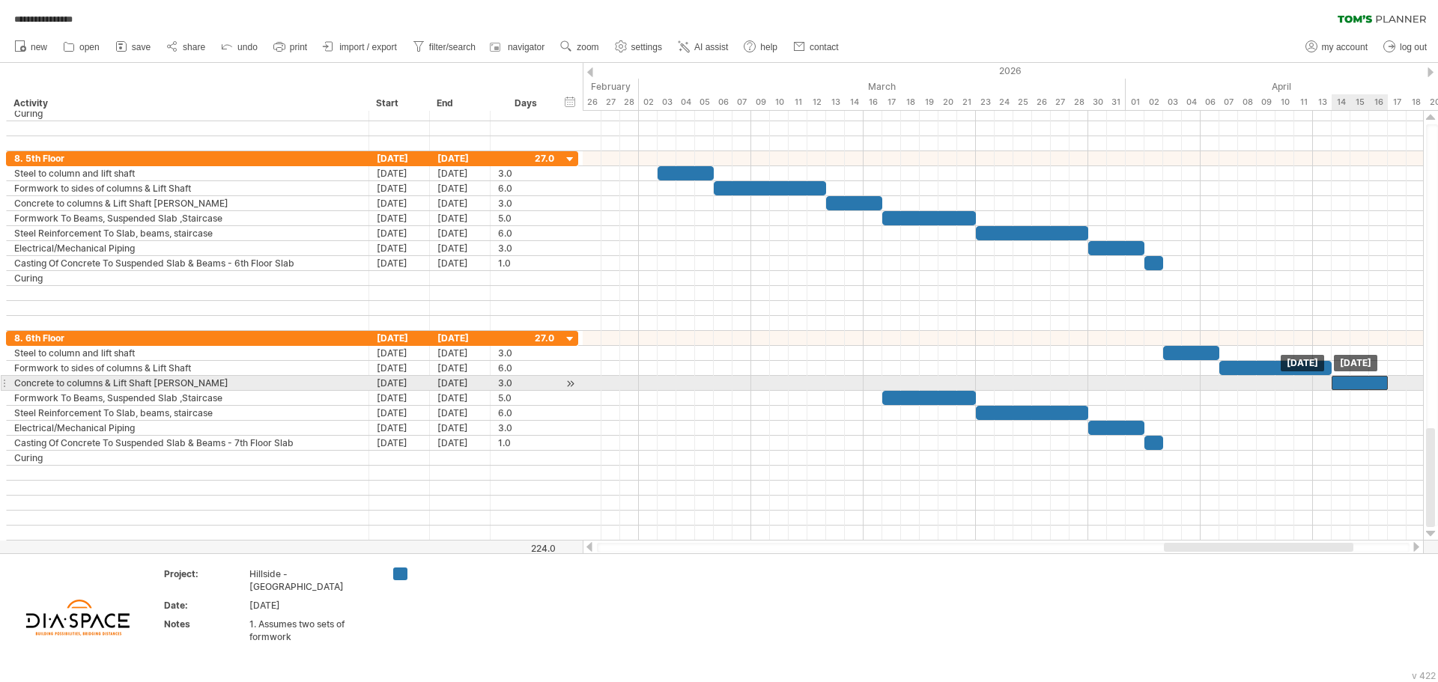
drag, startPoint x: 854, startPoint y: 382, endPoint x: 1357, endPoint y: 385, distance: 503.2
click at [1357, 385] on div at bounding box center [1359, 383] width 56 height 14
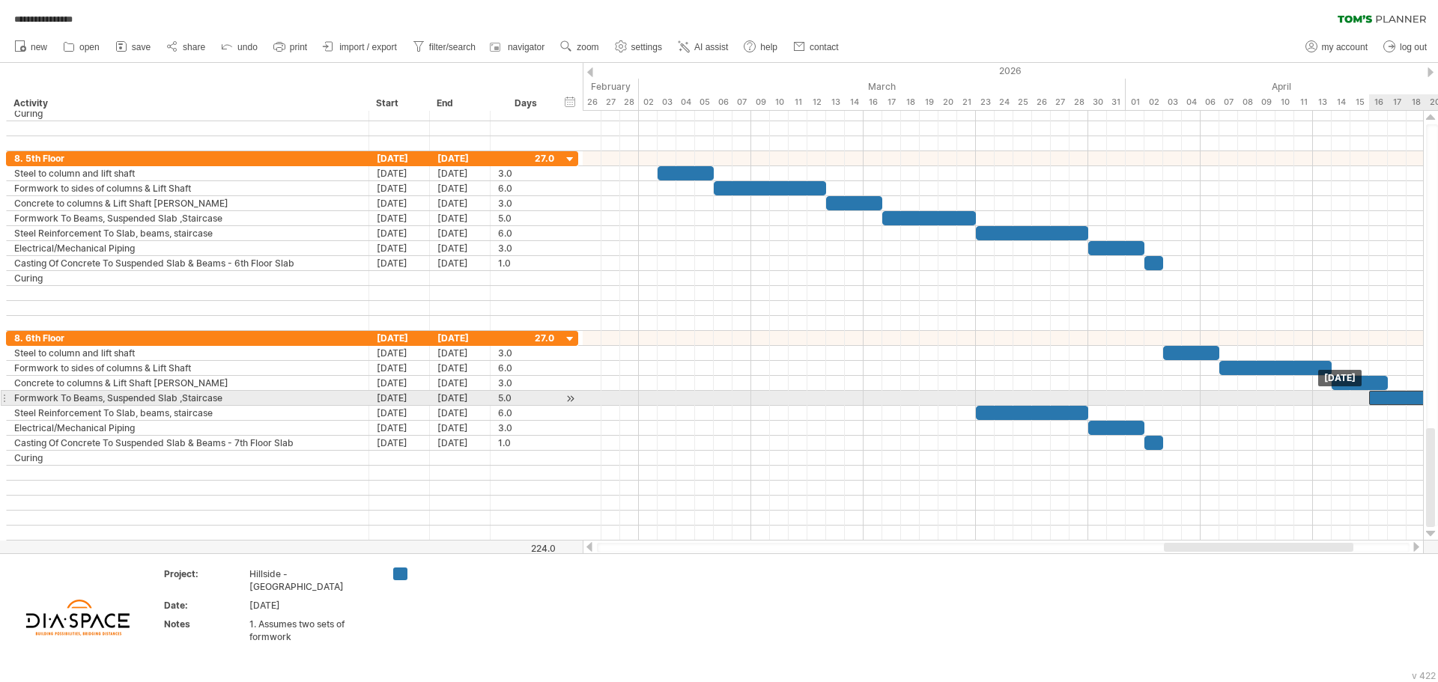
drag, startPoint x: 932, startPoint y: 401, endPoint x: 1429, endPoint y: 400, distance: 496.5
click at [1429, 400] on div "**********" at bounding box center [719, 341] width 1438 height 682
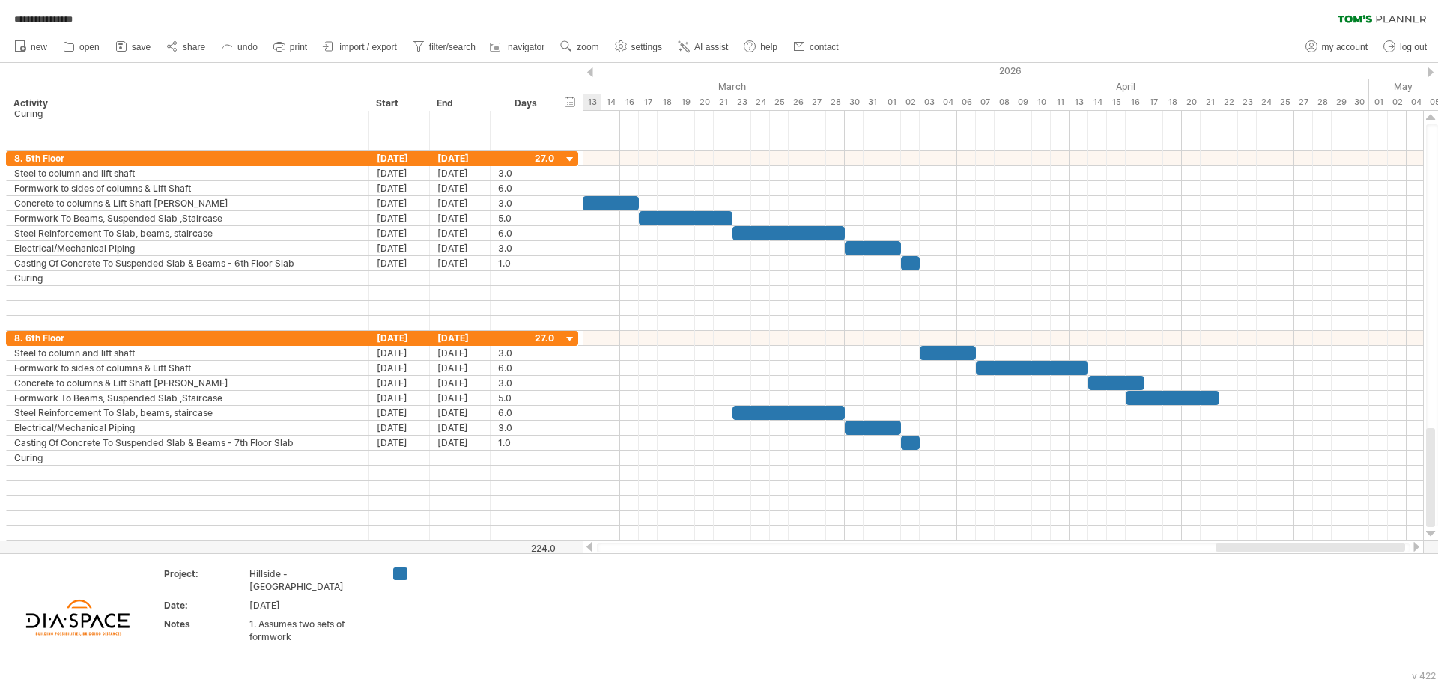
drag, startPoint x: 1191, startPoint y: 547, endPoint x: 1245, endPoint y: 544, distance: 54.0
click at [1245, 544] on div at bounding box center [1309, 547] width 189 height 9
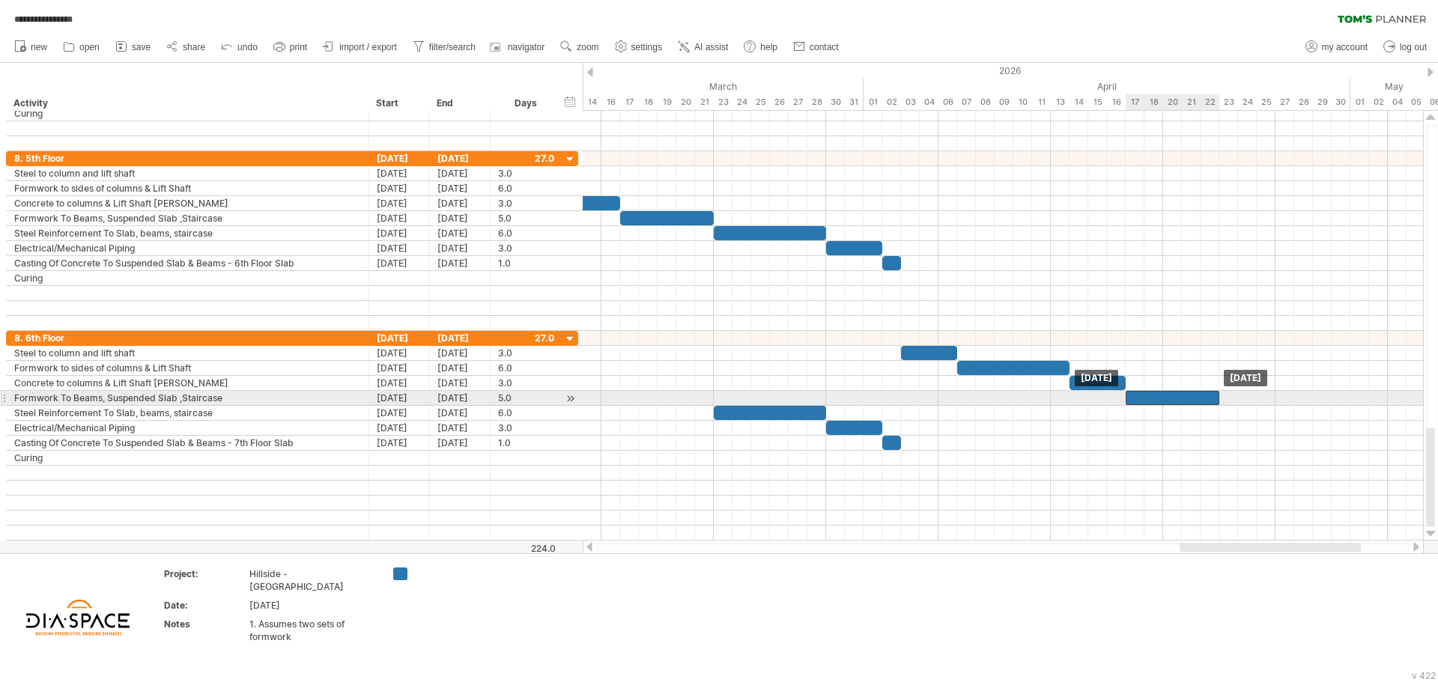
drag, startPoint x: 1129, startPoint y: 395, endPoint x: 1143, endPoint y: 395, distance: 13.5
click at [1143, 395] on div at bounding box center [1173, 398] width 94 height 14
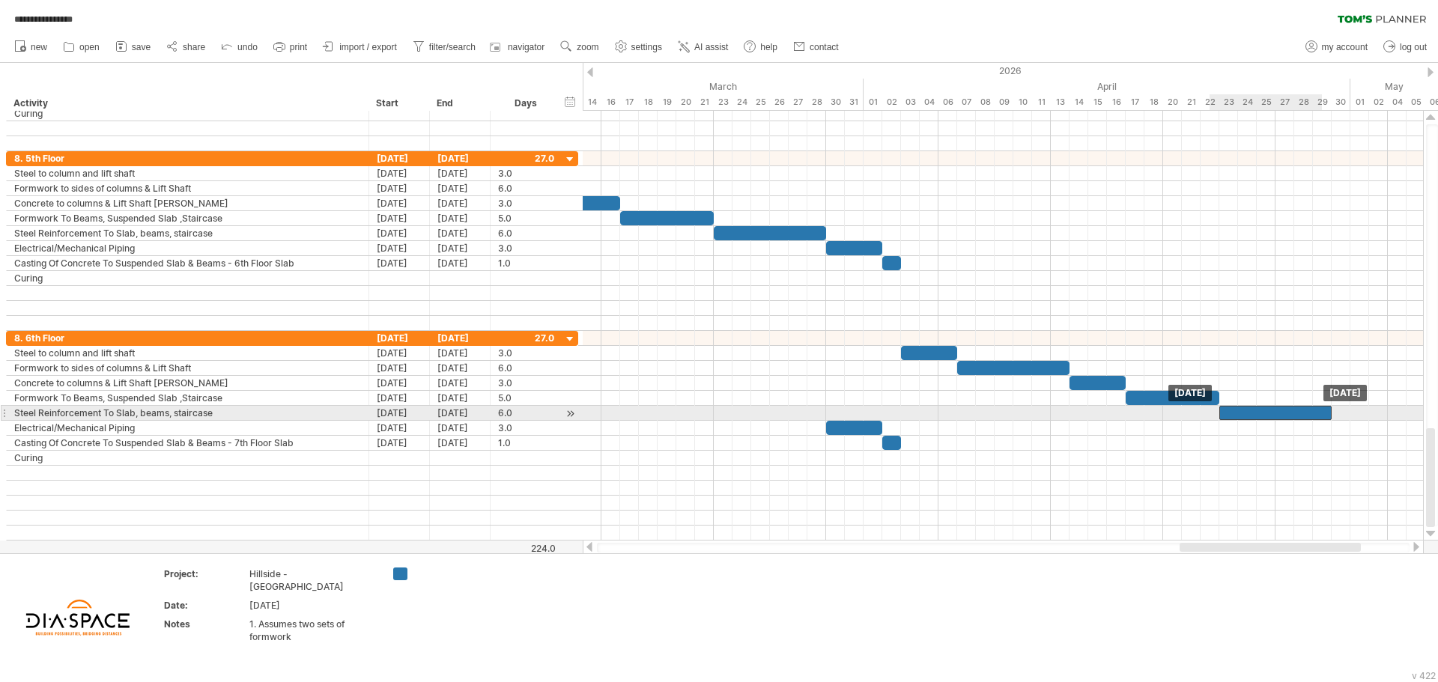
drag, startPoint x: 732, startPoint y: 411, endPoint x: 1235, endPoint y: 411, distance: 502.5
click at [1235, 411] on div at bounding box center [1275, 413] width 112 height 14
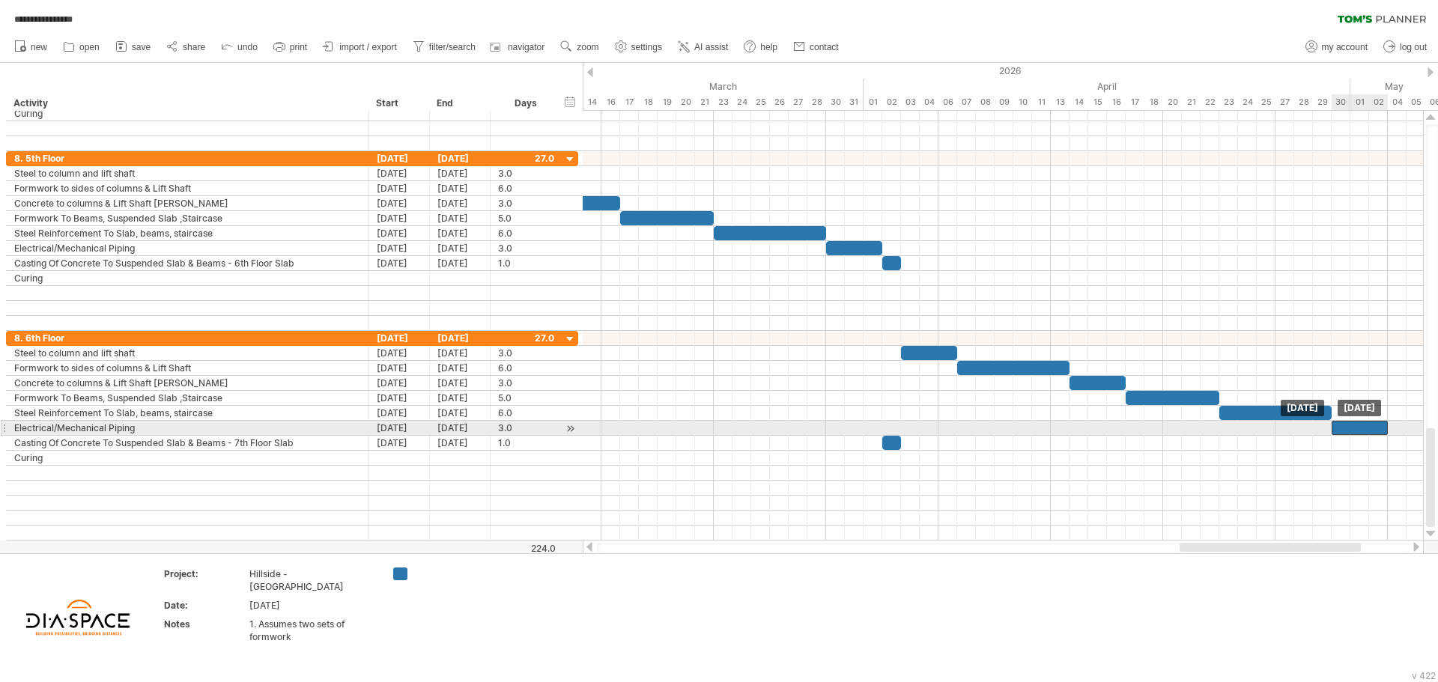
drag, startPoint x: 851, startPoint y: 428, endPoint x: 1356, endPoint y: 431, distance: 504.7
click at [1356, 431] on div at bounding box center [1359, 428] width 56 height 14
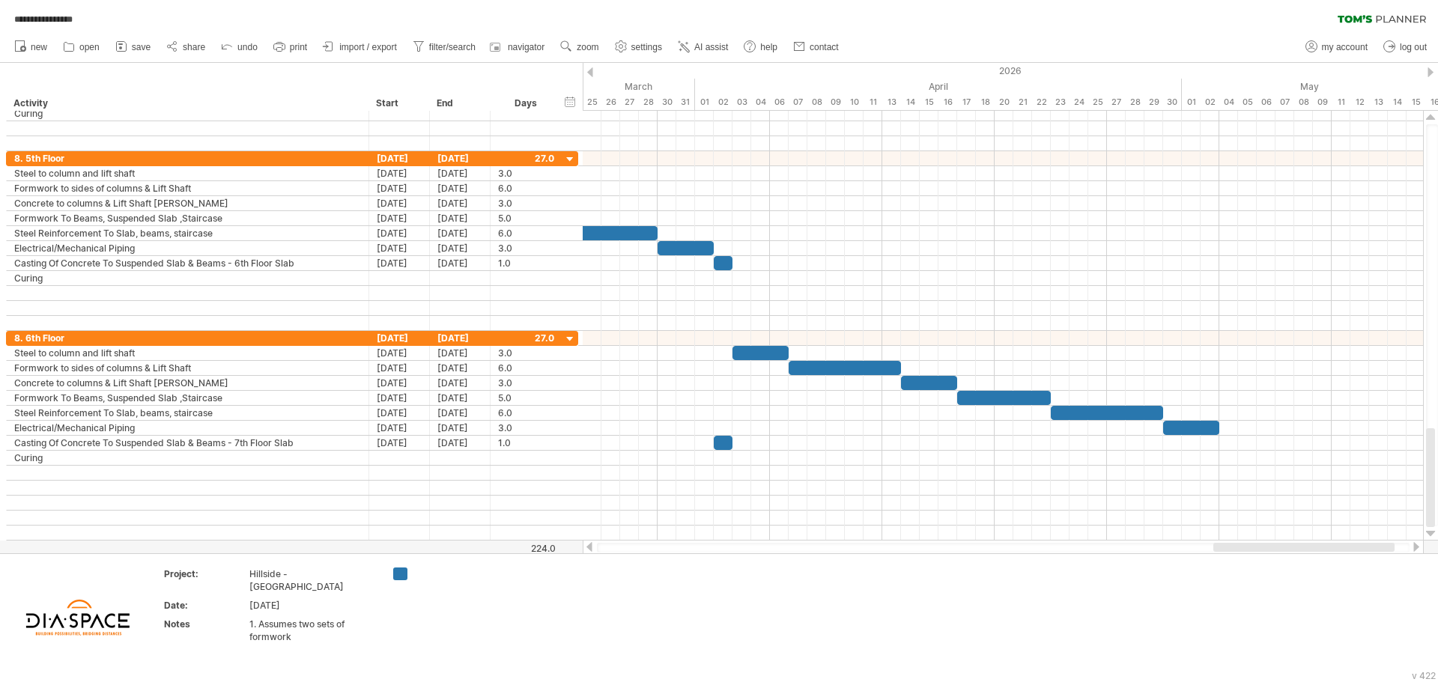
drag, startPoint x: 1194, startPoint y: 547, endPoint x: 1226, endPoint y: 547, distance: 32.2
click at [1233, 547] on div at bounding box center [1303, 547] width 181 height 9
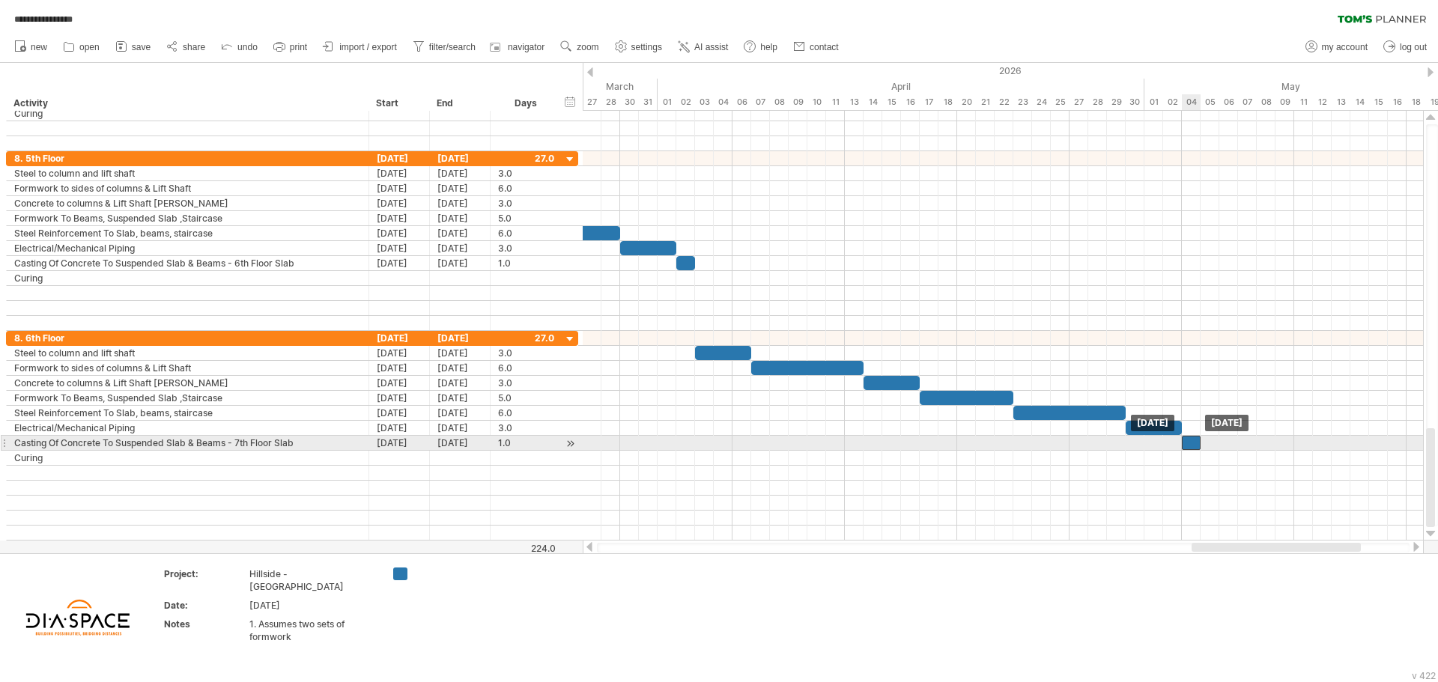
drag, startPoint x: 684, startPoint y: 448, endPoint x: 1192, endPoint y: 446, distance: 507.7
click at [1192, 446] on div at bounding box center [1191, 443] width 19 height 14
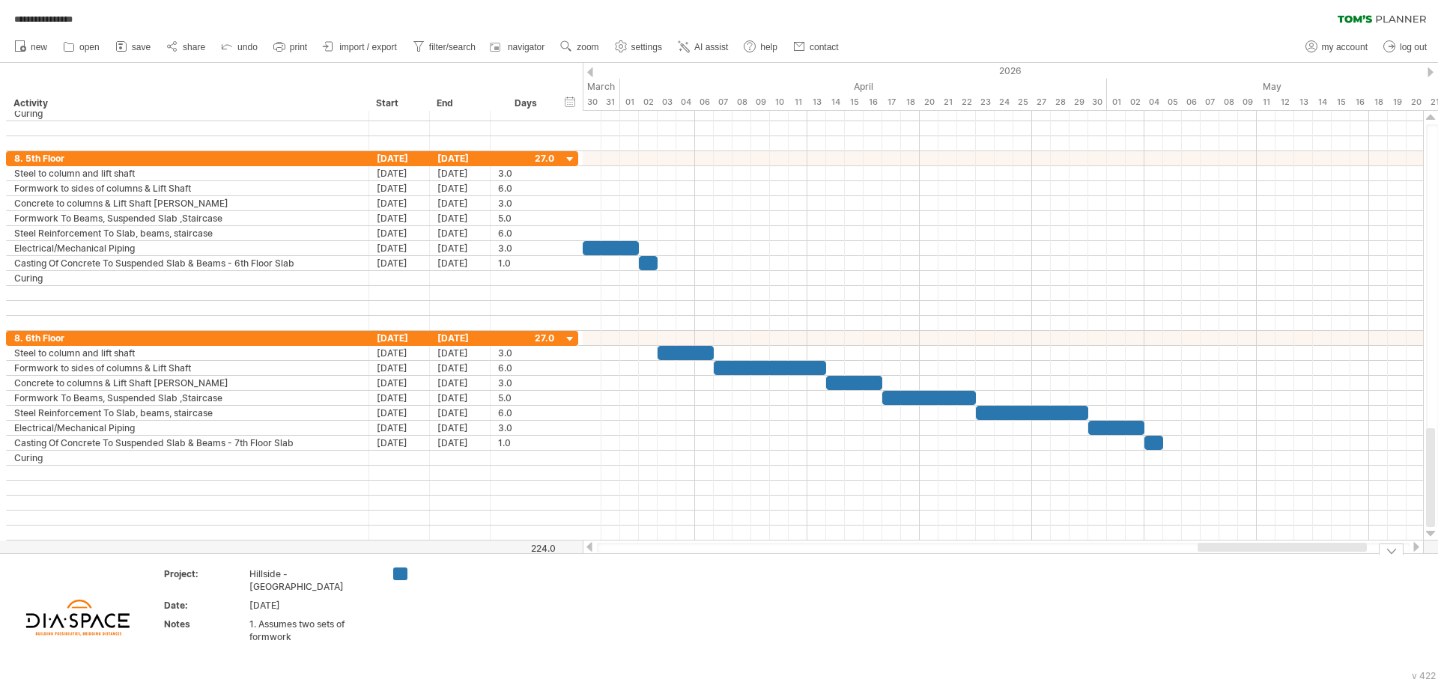
drag, startPoint x: 1220, startPoint y: 545, endPoint x: 1226, endPoint y: 565, distance: 20.4
click at [1226, 565] on div "**********" at bounding box center [719, 341] width 1438 height 682
click at [595, 46] on span "zoom" at bounding box center [588, 47] width 22 height 10
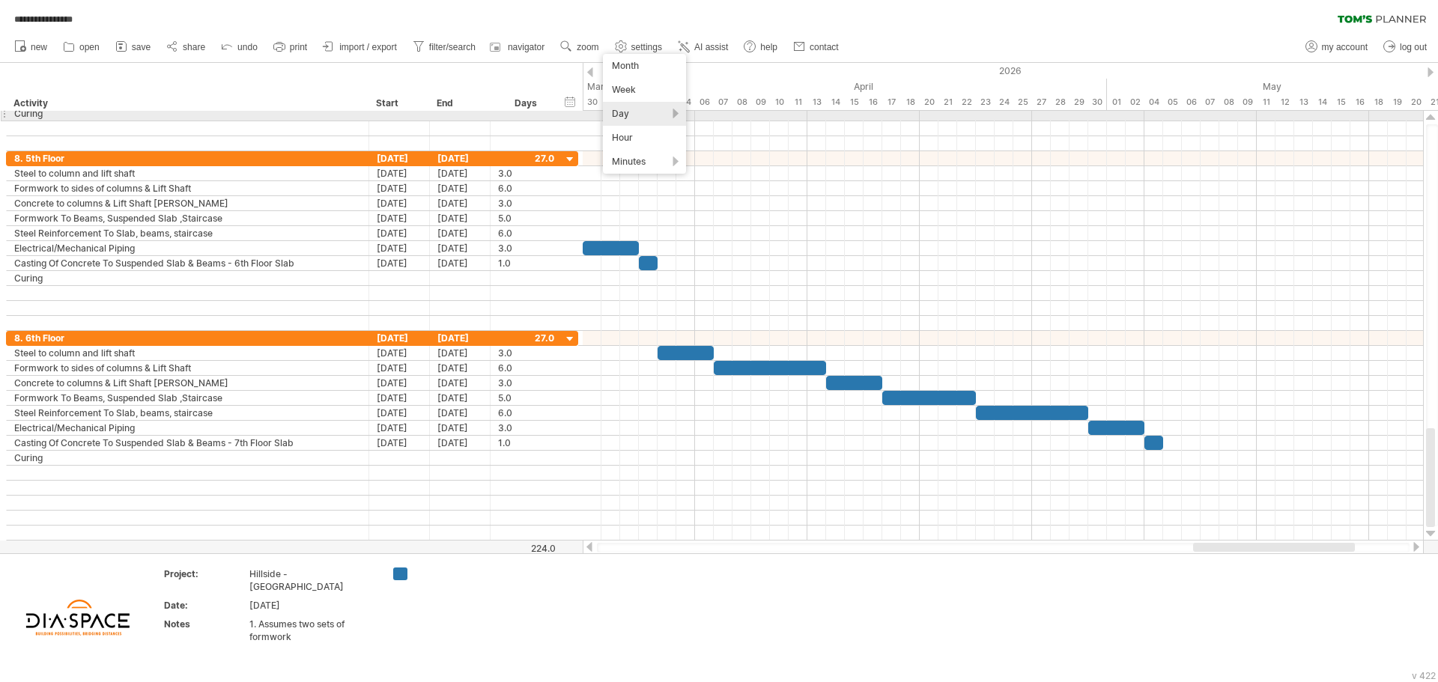
click at [640, 111] on div "Day" at bounding box center [644, 114] width 83 height 24
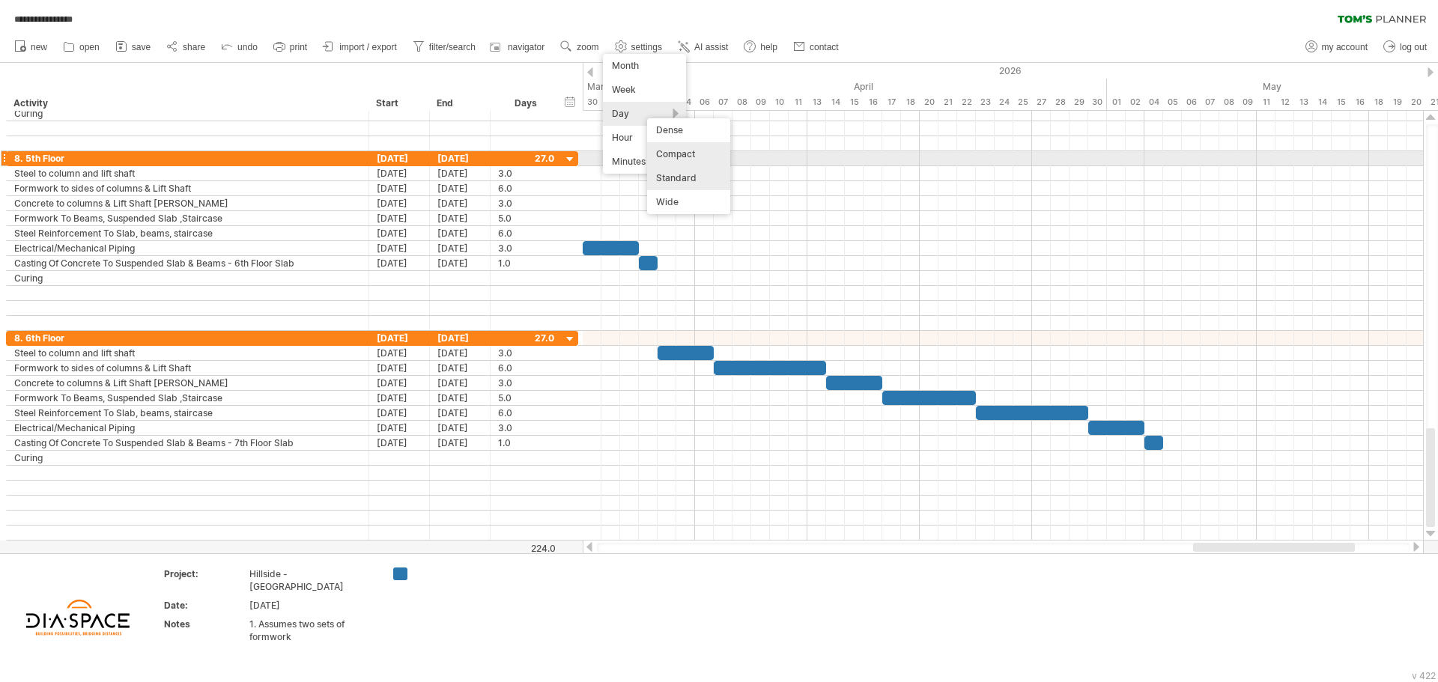
click at [692, 153] on div "Compact" at bounding box center [688, 154] width 83 height 24
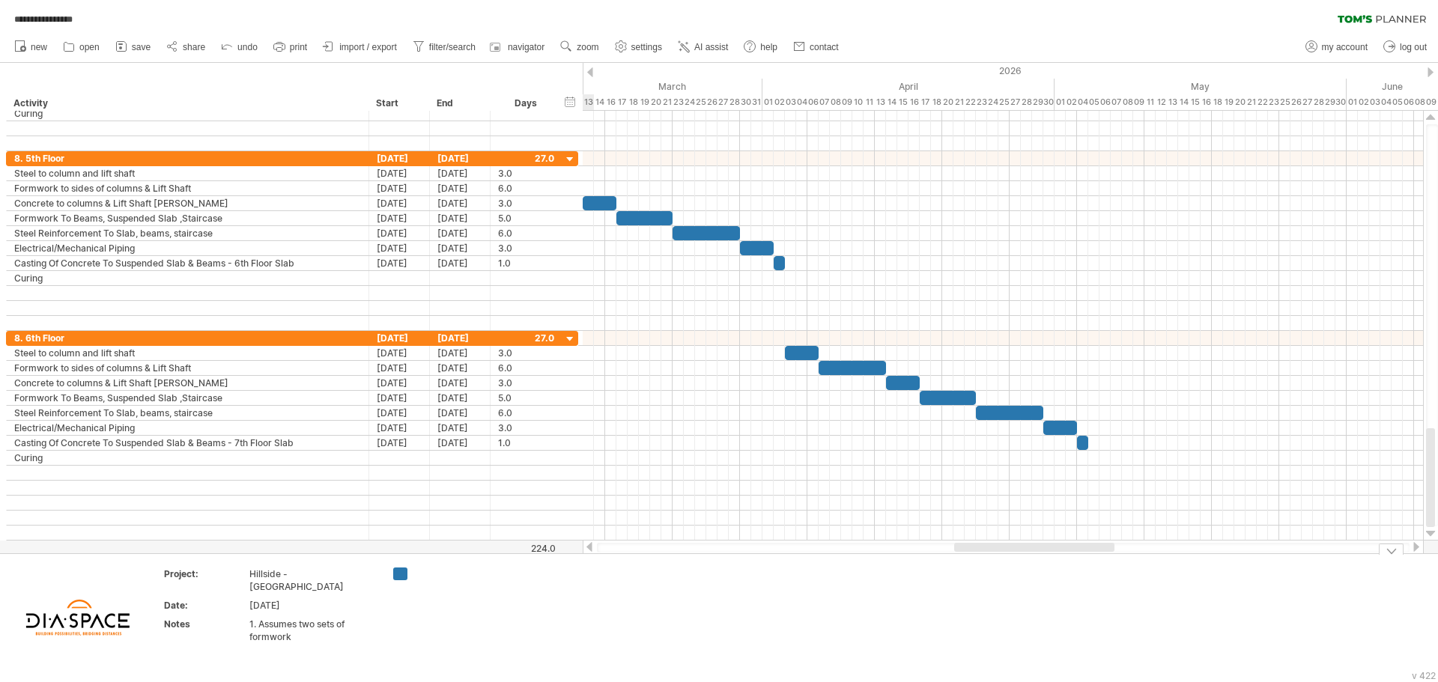
drag, startPoint x: 1026, startPoint y: 547, endPoint x: 994, endPoint y: 583, distance: 47.7
click at [994, 583] on div "**********" at bounding box center [719, 341] width 1438 height 682
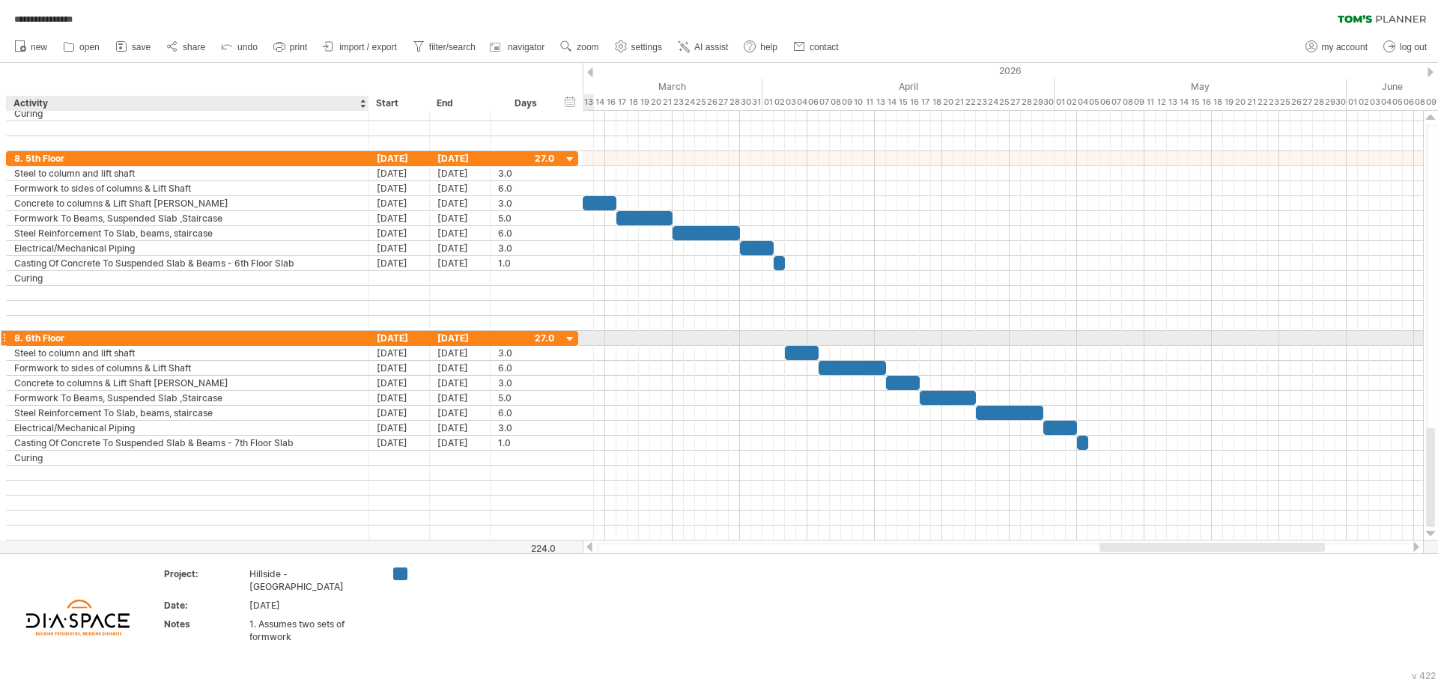
click at [61, 338] on div "8. 6th Floor" at bounding box center [187, 338] width 347 height 14
click at [85, 339] on input "**********" at bounding box center [187, 338] width 347 height 14
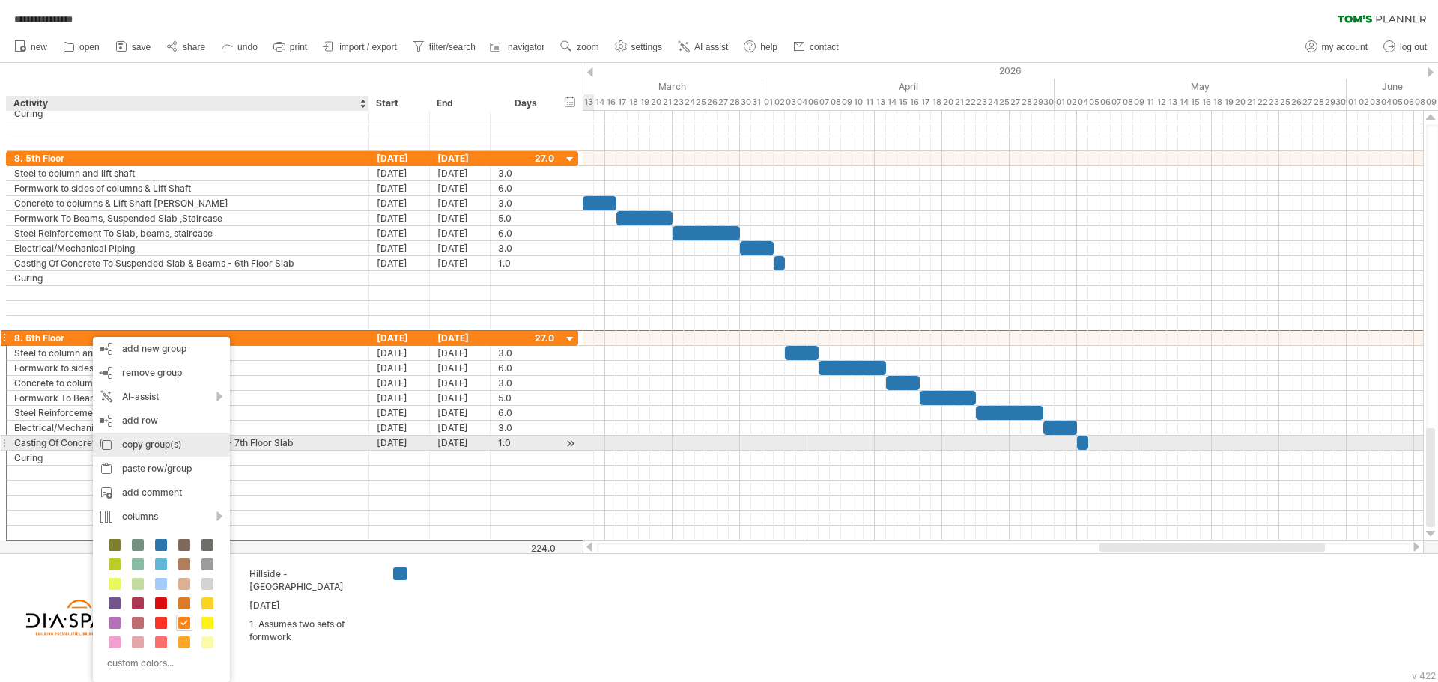
click at [147, 447] on div "copy group(s)" at bounding box center [161, 445] width 137 height 24
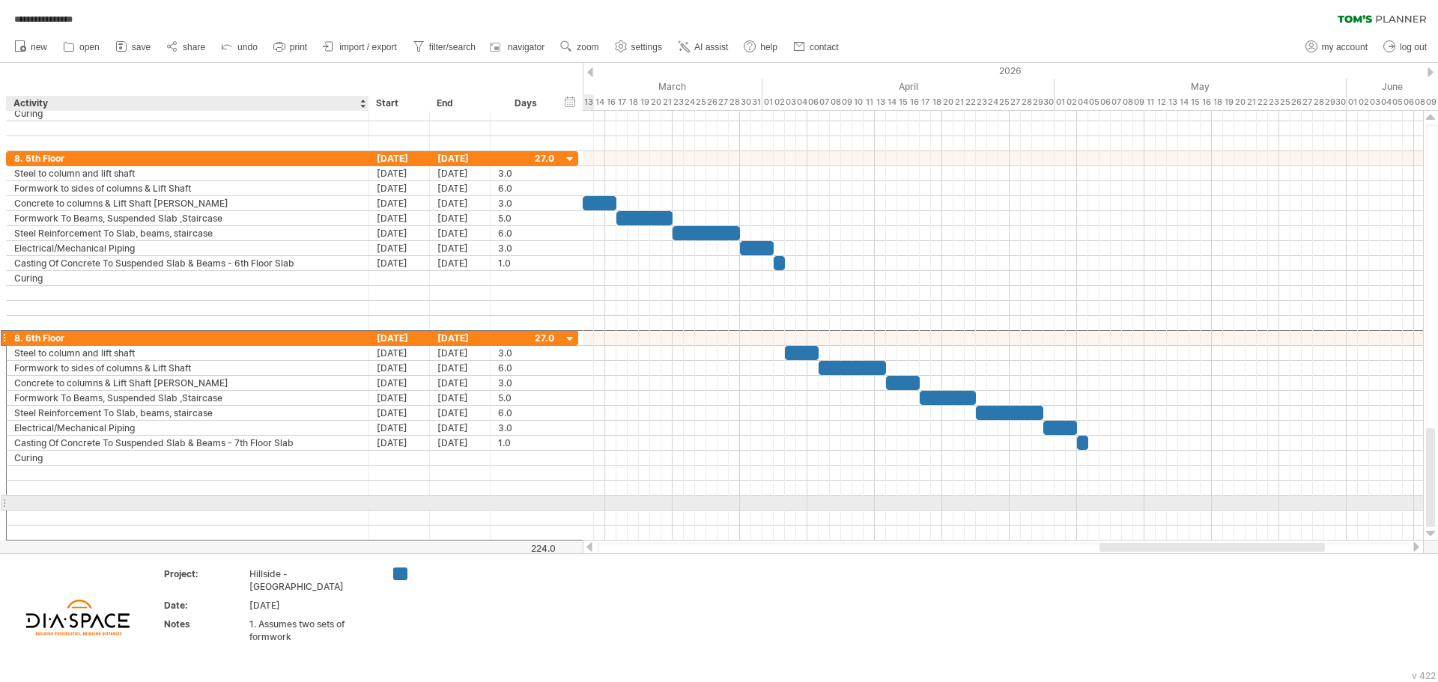
click at [104, 503] on div at bounding box center [187, 503] width 347 height 14
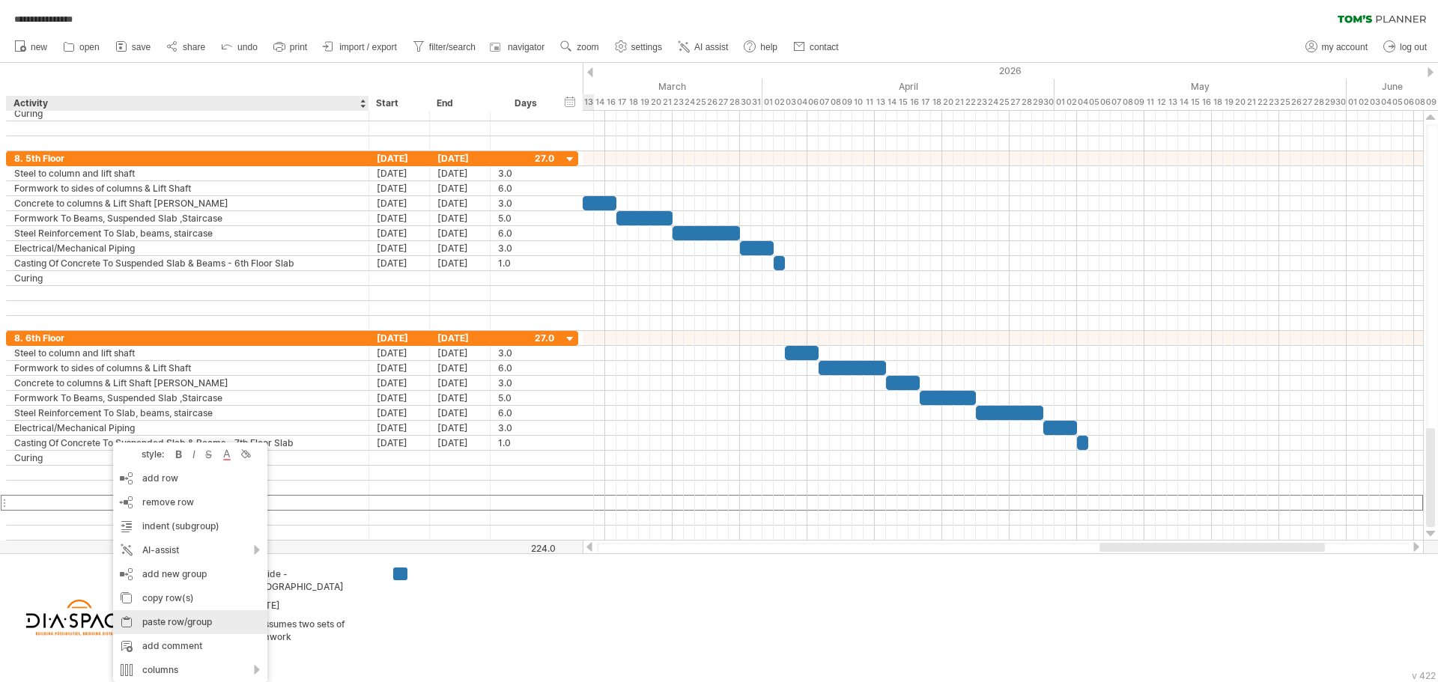
click at [169, 621] on div "paste row/group" at bounding box center [190, 622] width 154 height 24
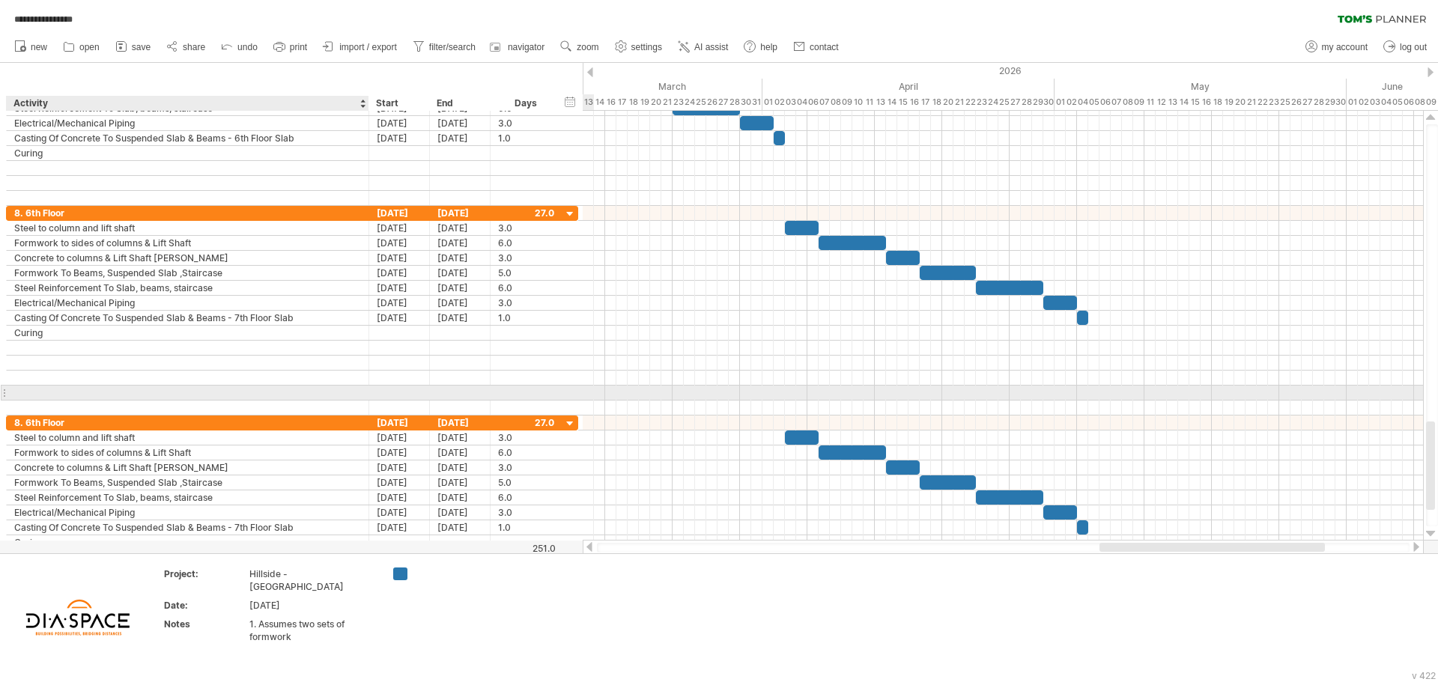
click at [72, 395] on div at bounding box center [187, 393] width 347 height 14
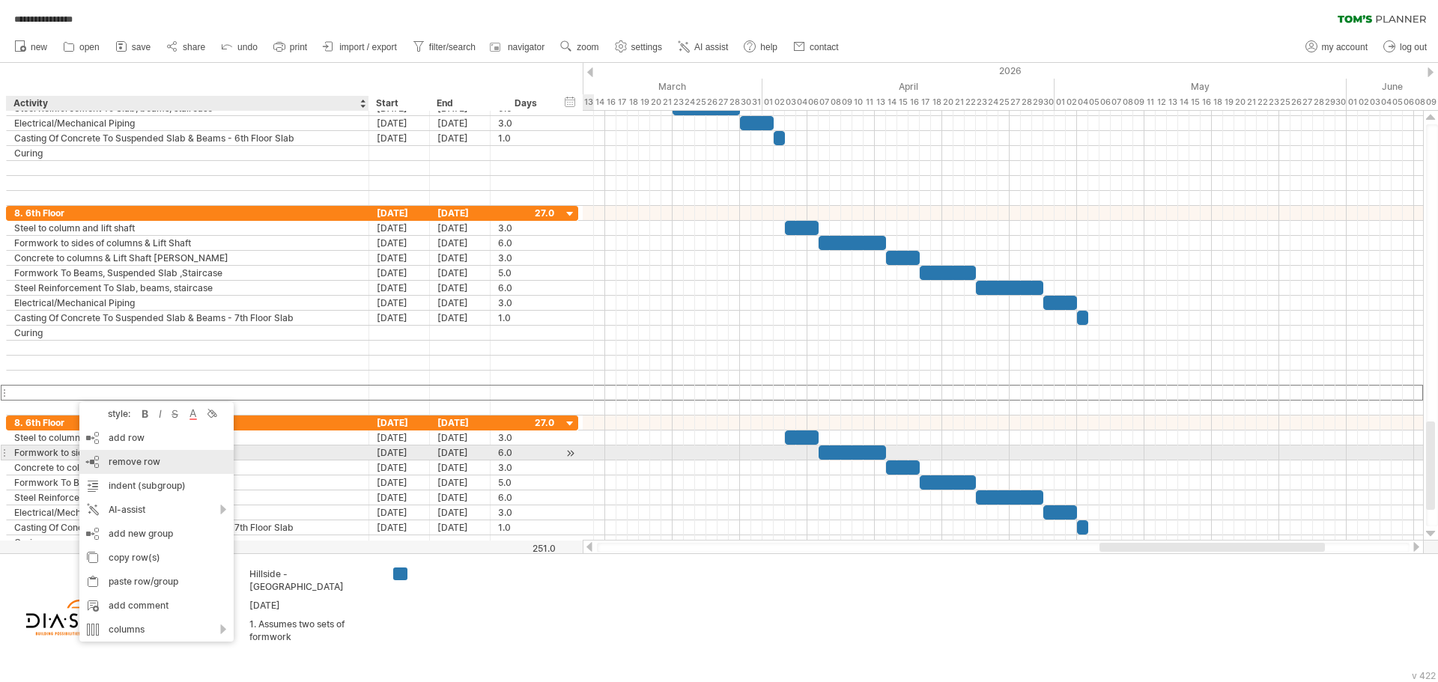
click at [154, 458] on span "remove row" at bounding box center [135, 461] width 52 height 11
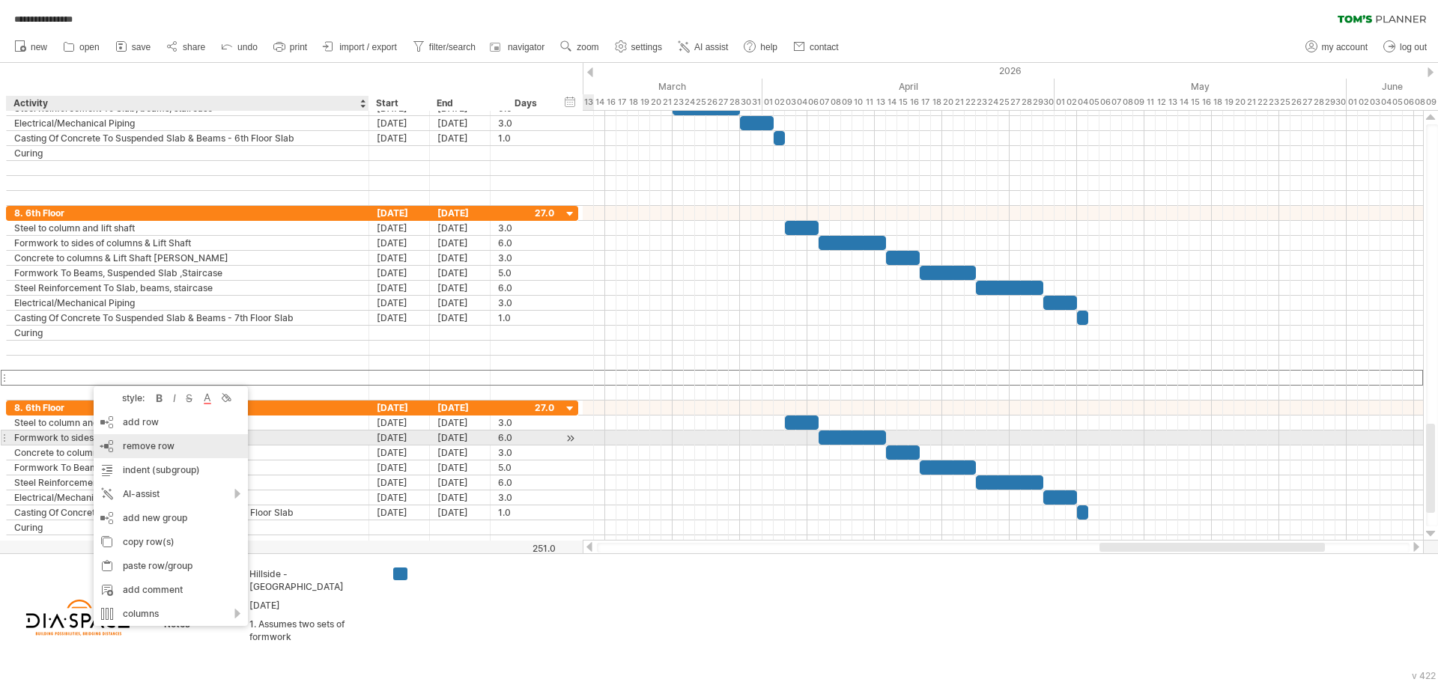
click at [141, 443] on span "remove row" at bounding box center [149, 445] width 52 height 11
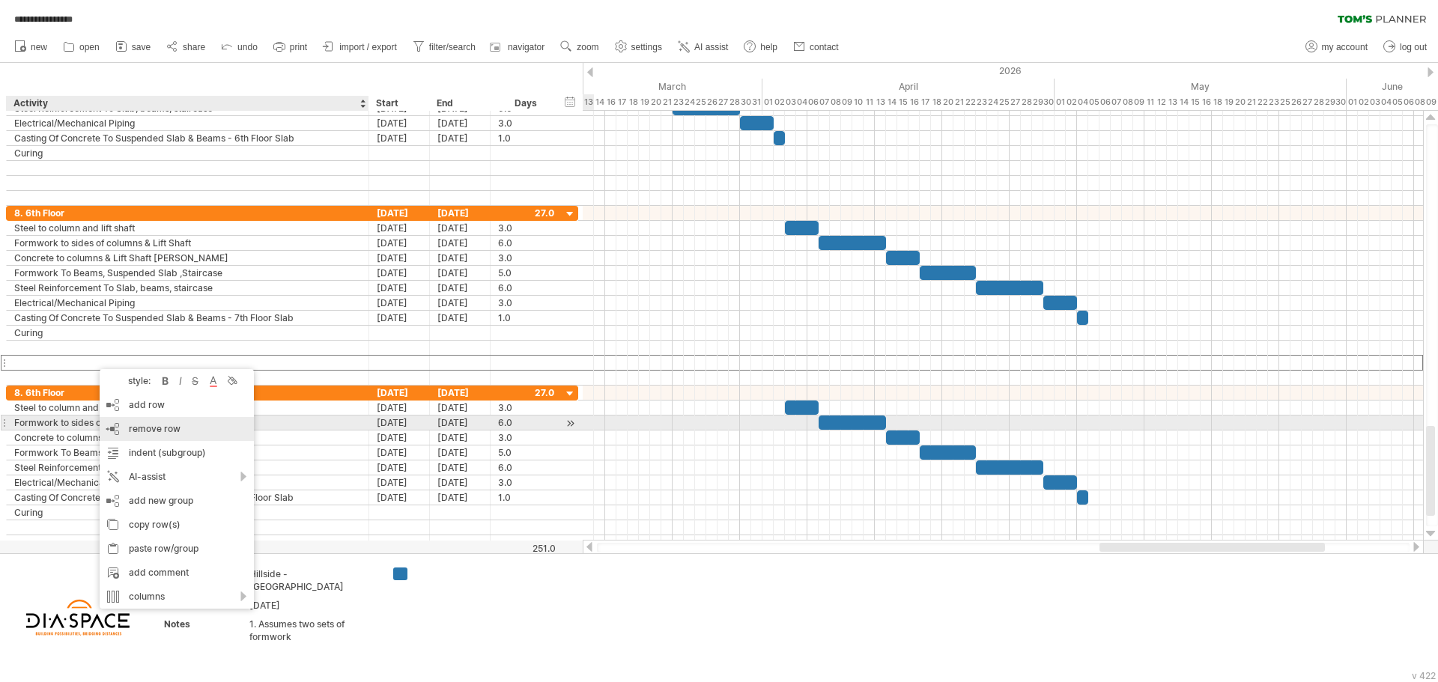
click at [148, 429] on span "remove row" at bounding box center [155, 428] width 52 height 11
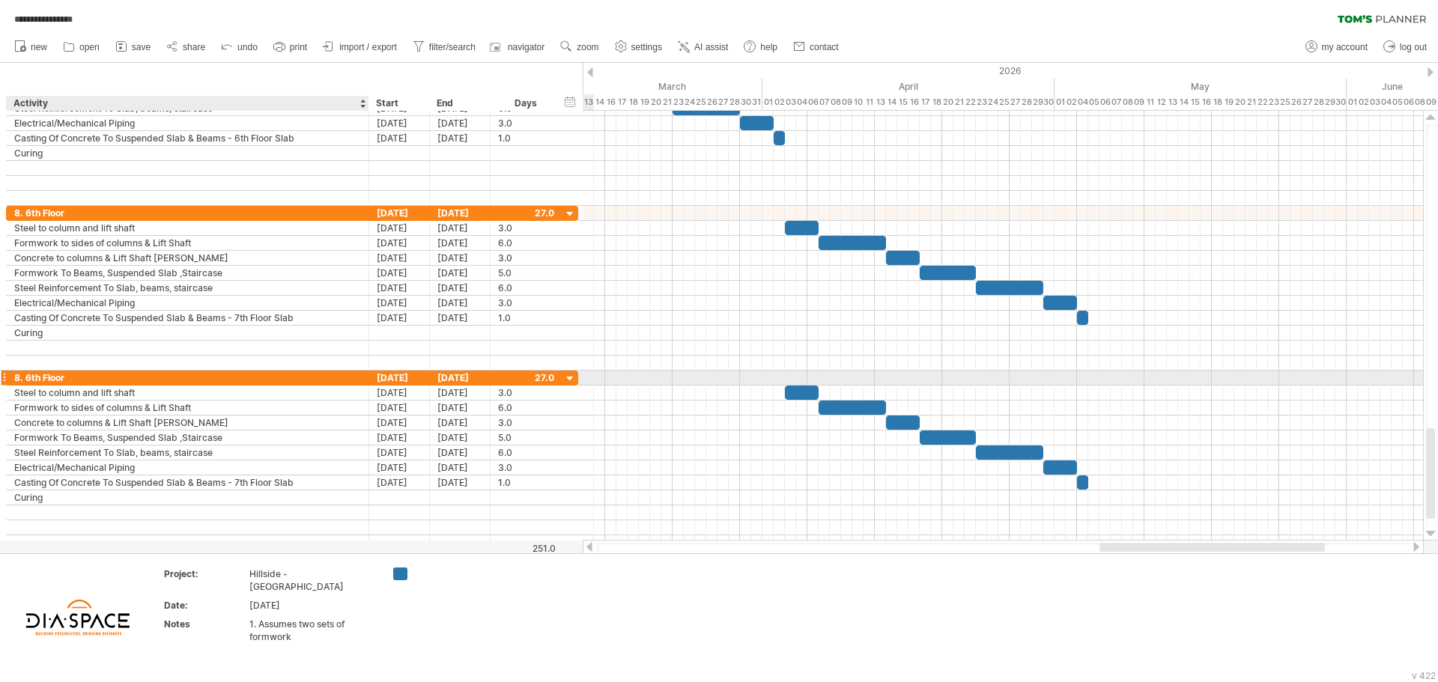
click at [77, 383] on div "8. 6th Floor" at bounding box center [187, 378] width 347 height 14
click at [28, 376] on input "**********" at bounding box center [187, 378] width 347 height 14
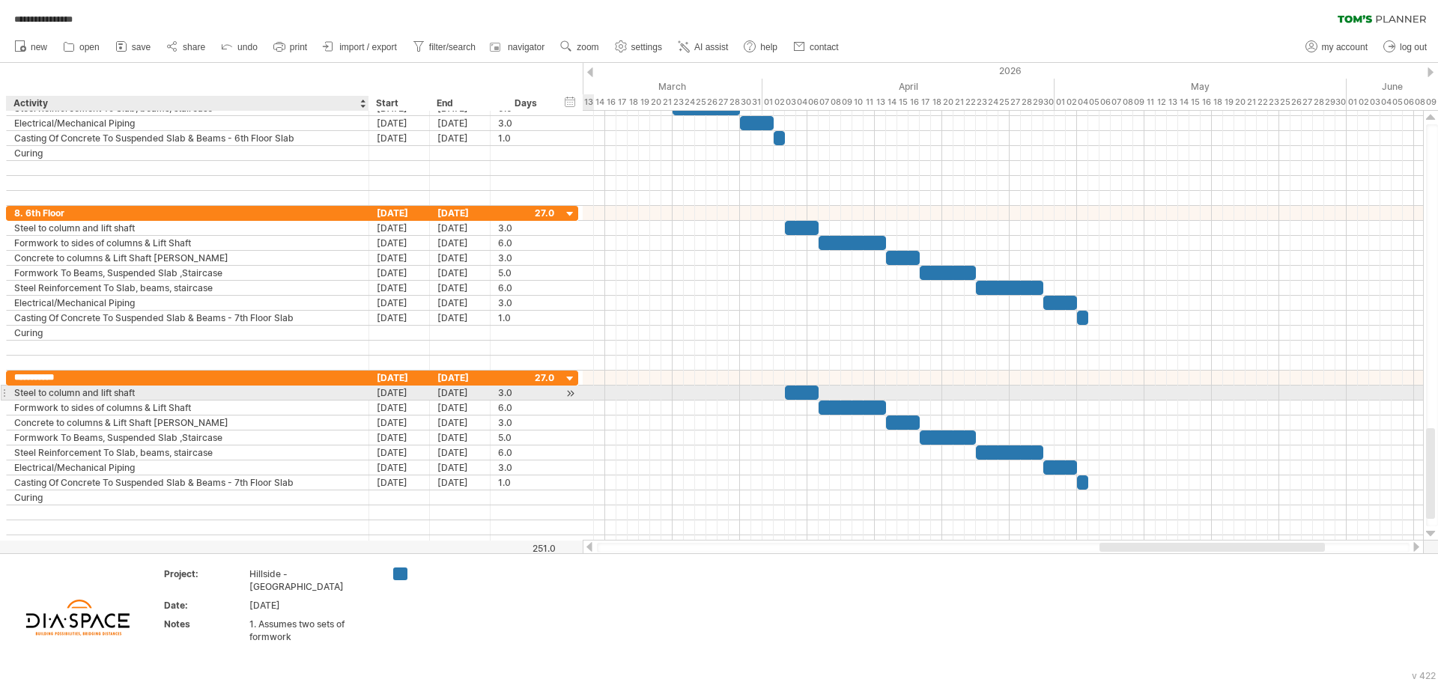
type input "**********"
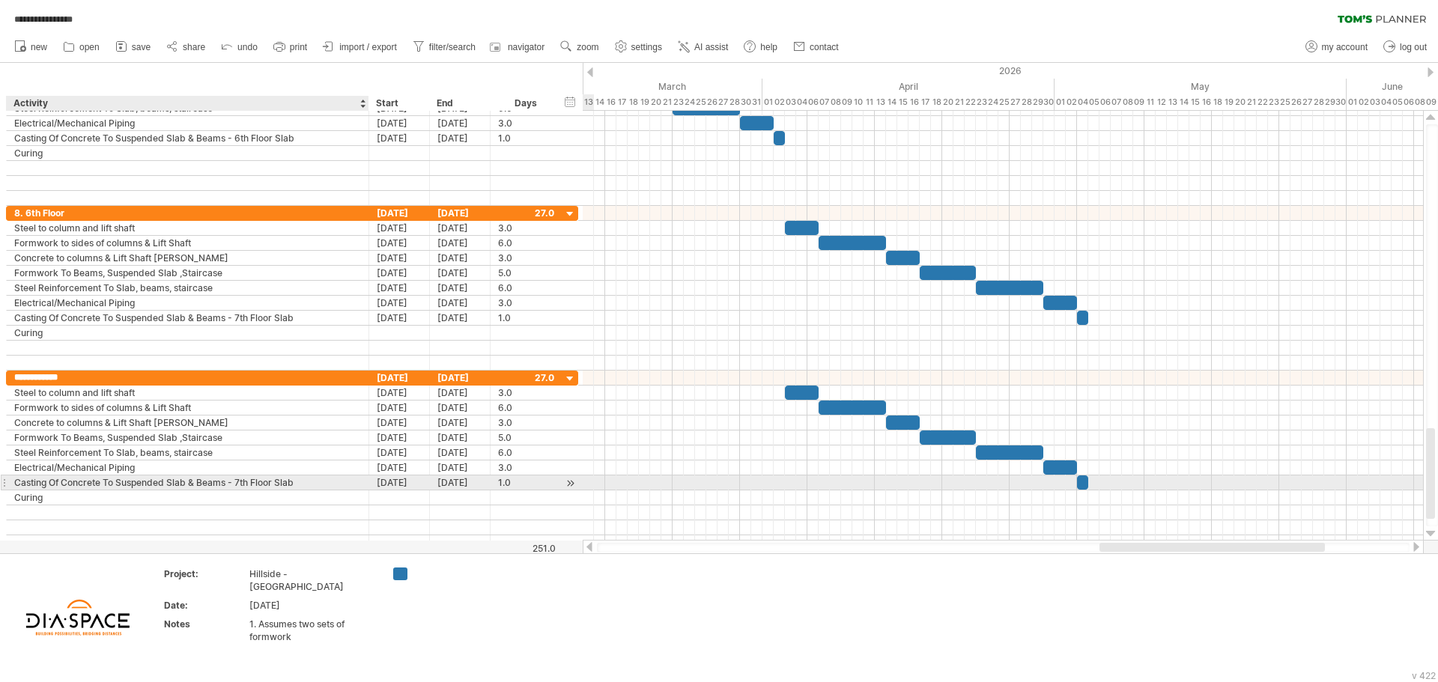
click at [238, 487] on div "Casting Of Concrete To Suspended Slab & Beams - 7th Floor Slab" at bounding box center [187, 483] width 347 height 14
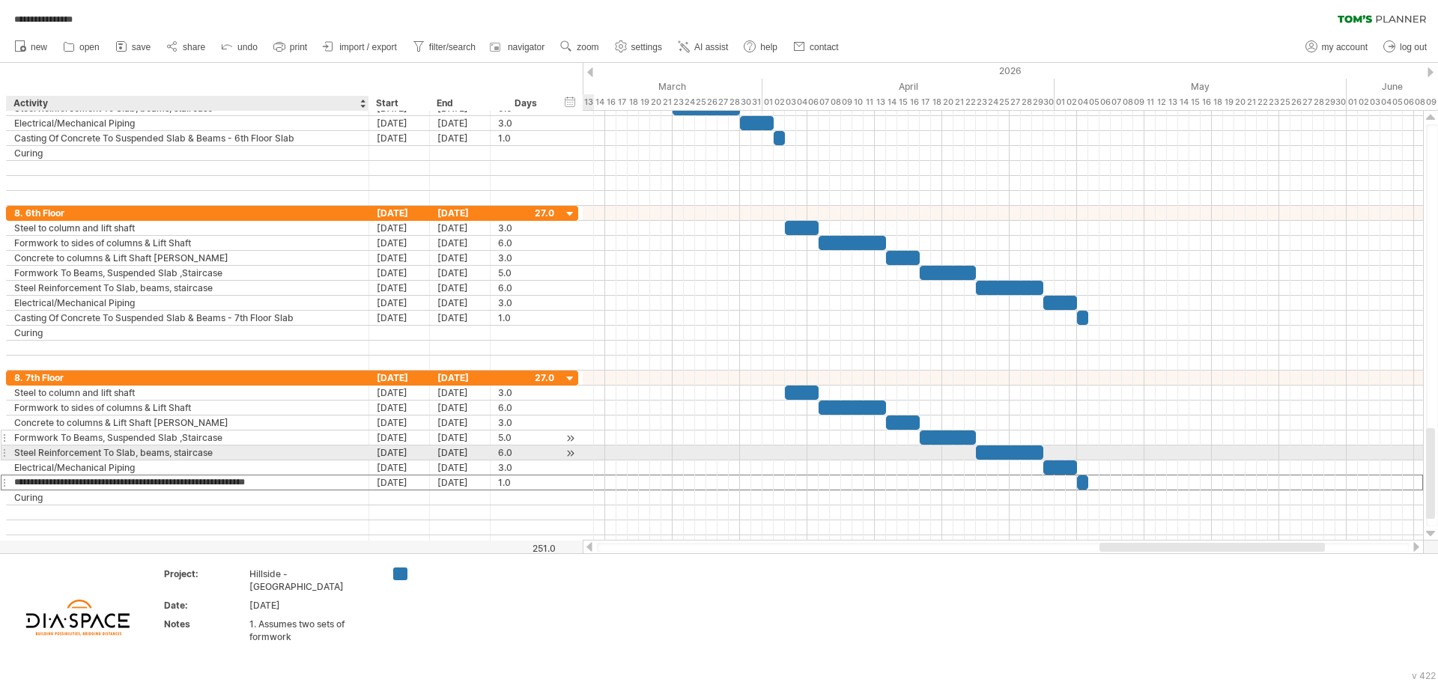
click at [289, 445] on div "**********" at bounding box center [292, 438] width 572 height 15
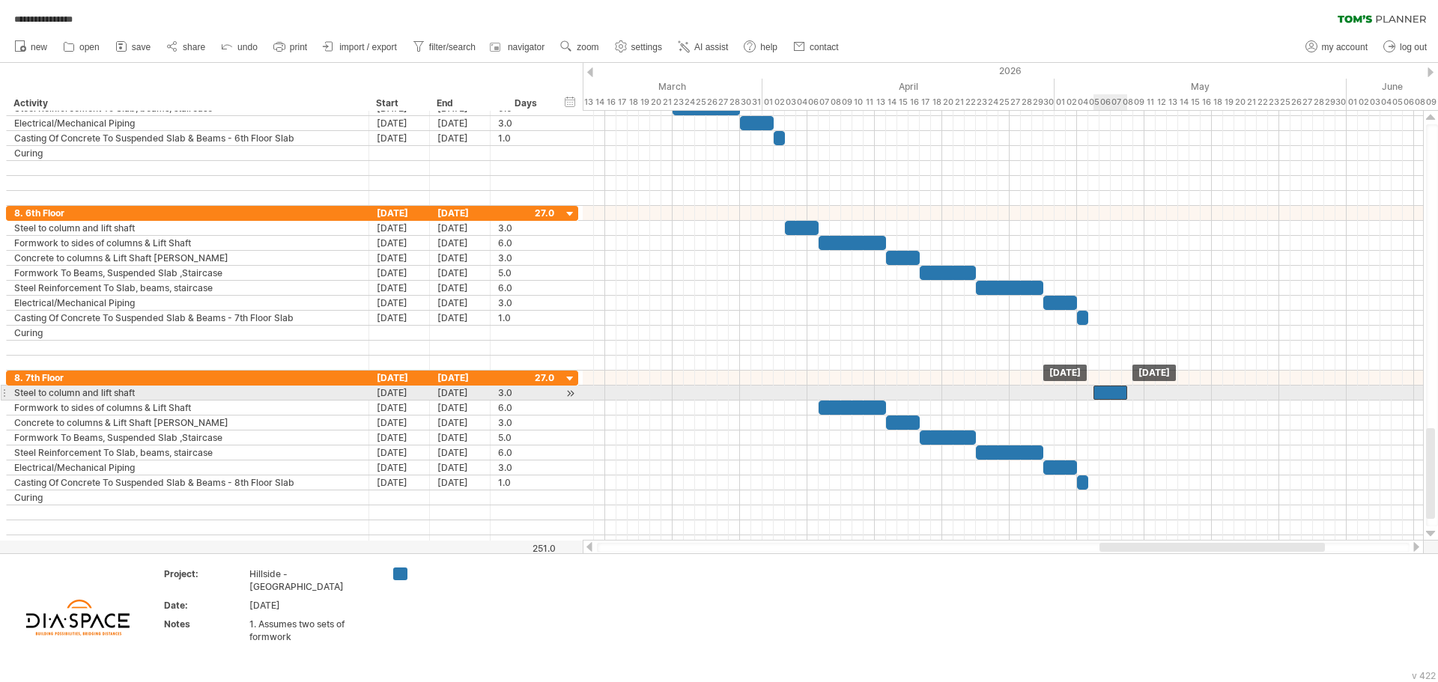
drag, startPoint x: 803, startPoint y: 392, endPoint x: 1109, endPoint y: 391, distance: 306.3
click at [1109, 391] on div at bounding box center [1110, 393] width 34 height 14
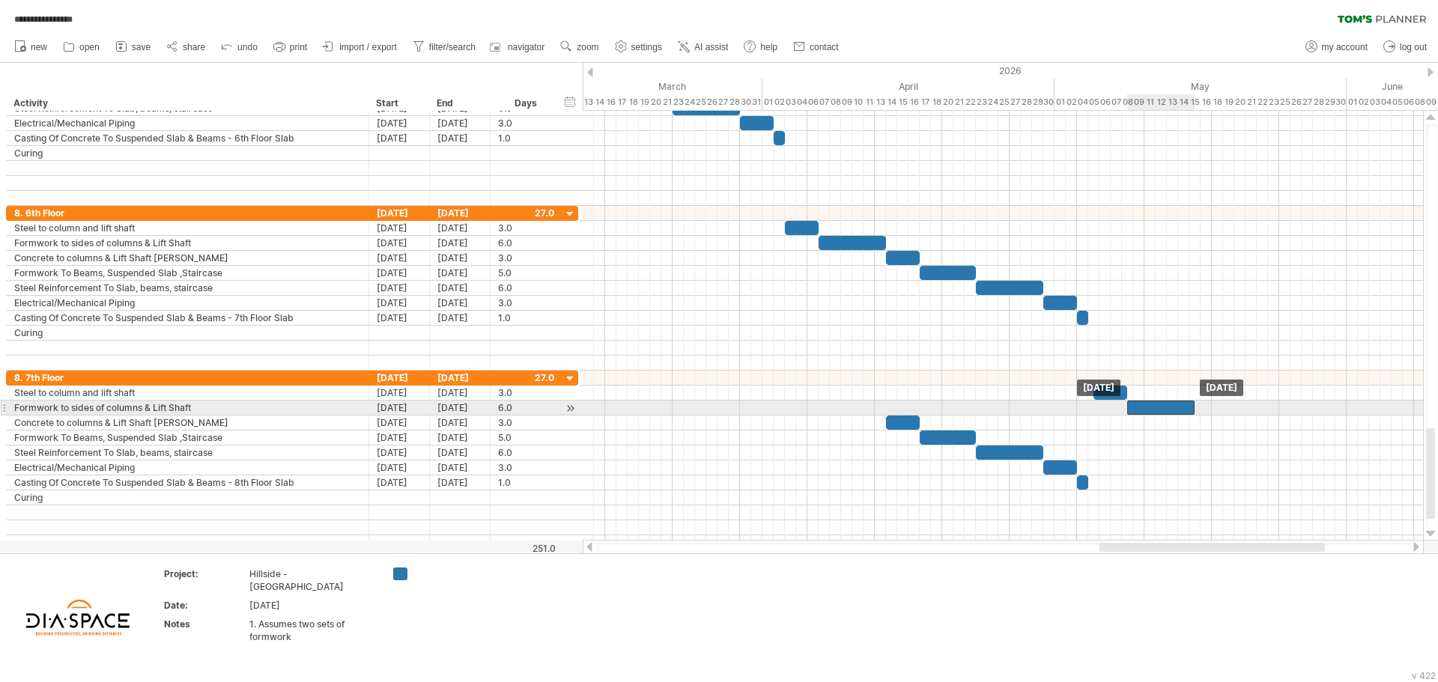
drag, startPoint x: 872, startPoint y: 407, endPoint x: 1146, endPoint y: 415, distance: 274.2
click at [1146, 415] on div "[DATE] [DATE]" at bounding box center [1003, 326] width 840 height 430
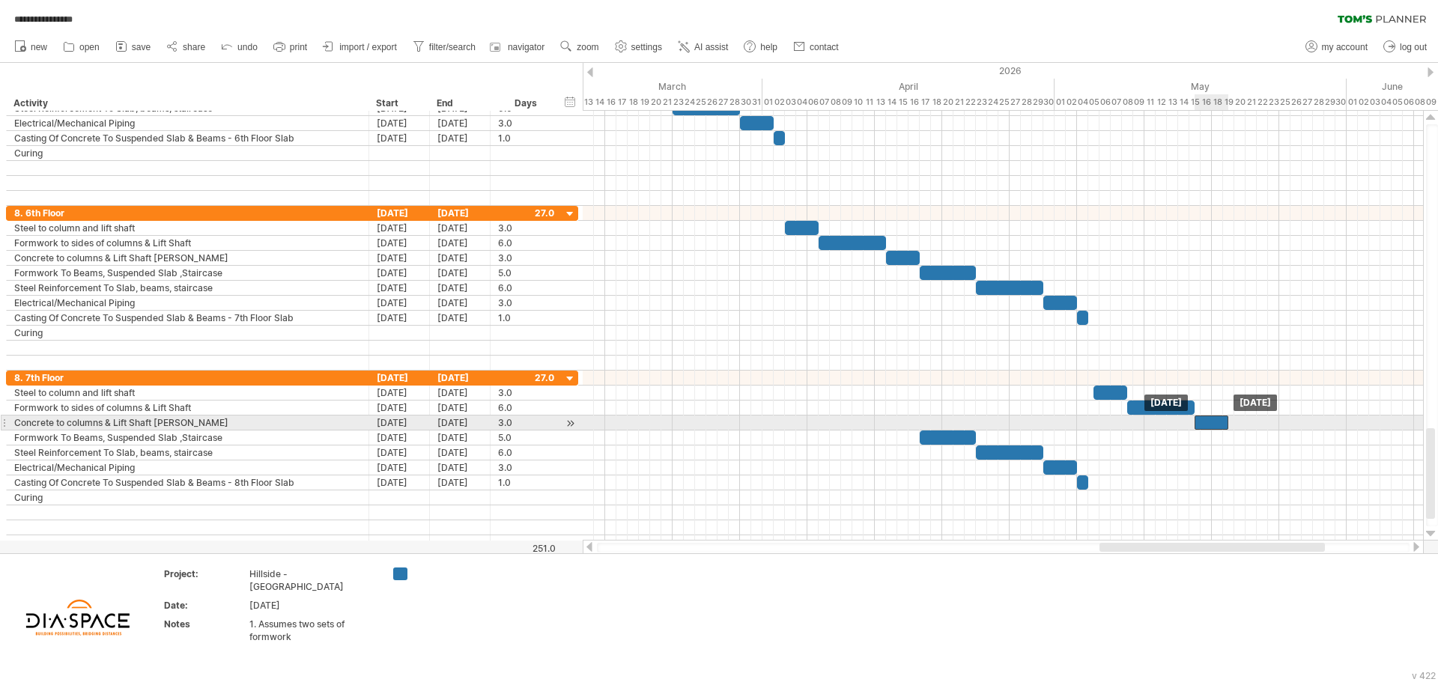
drag, startPoint x: 899, startPoint y: 422, endPoint x: 1209, endPoint y: 421, distance: 310.0
click at [1209, 421] on div at bounding box center [1211, 423] width 34 height 14
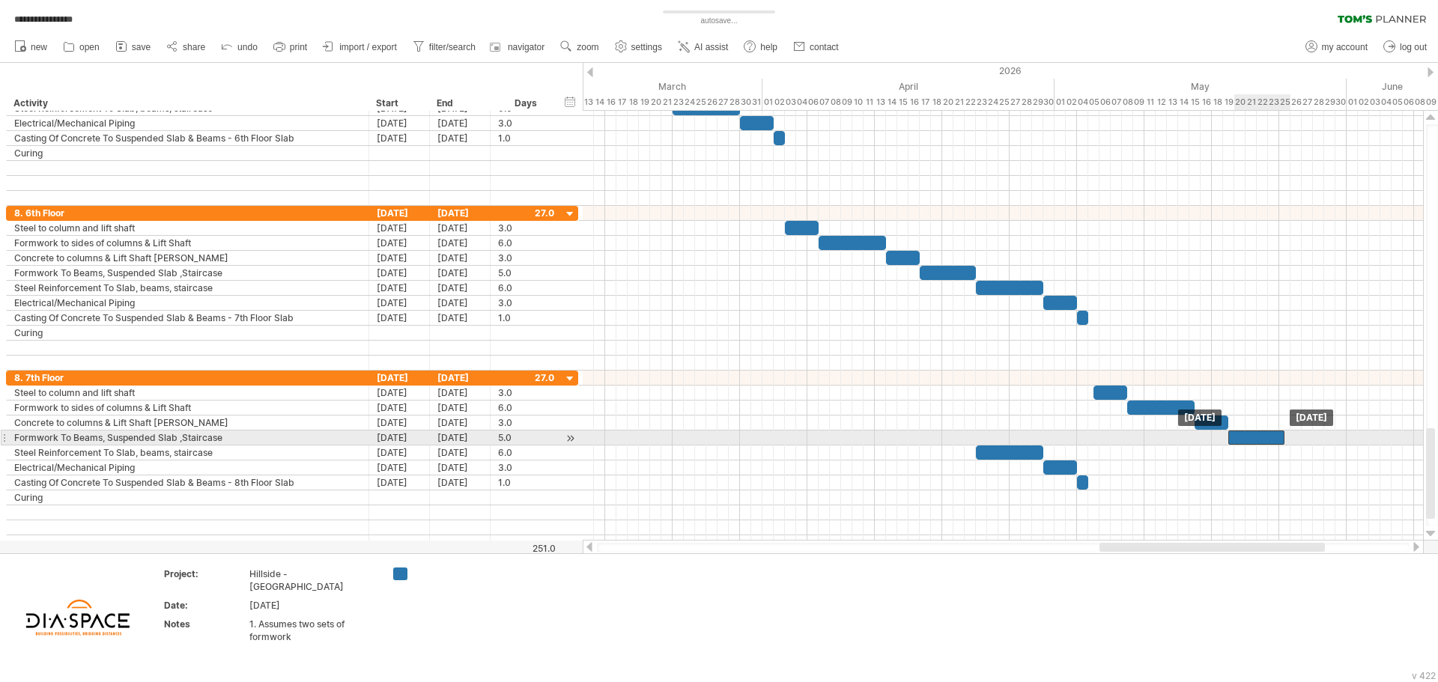
drag, startPoint x: 948, startPoint y: 436, endPoint x: 1259, endPoint y: 436, distance: 310.8
click at [1259, 436] on div at bounding box center [1256, 438] width 56 height 14
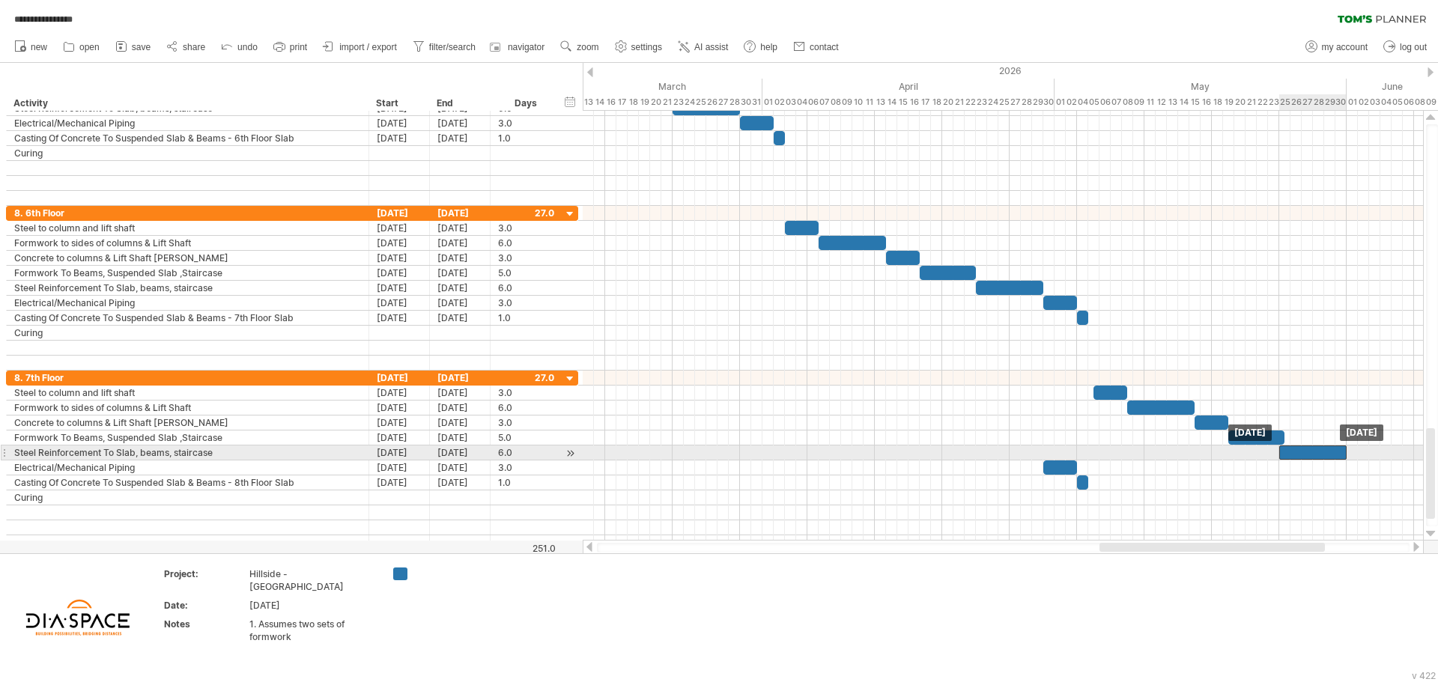
drag, startPoint x: 1006, startPoint y: 455, endPoint x: 1309, endPoint y: 450, distance: 302.6
click at [1309, 450] on div at bounding box center [1312, 453] width 67 height 14
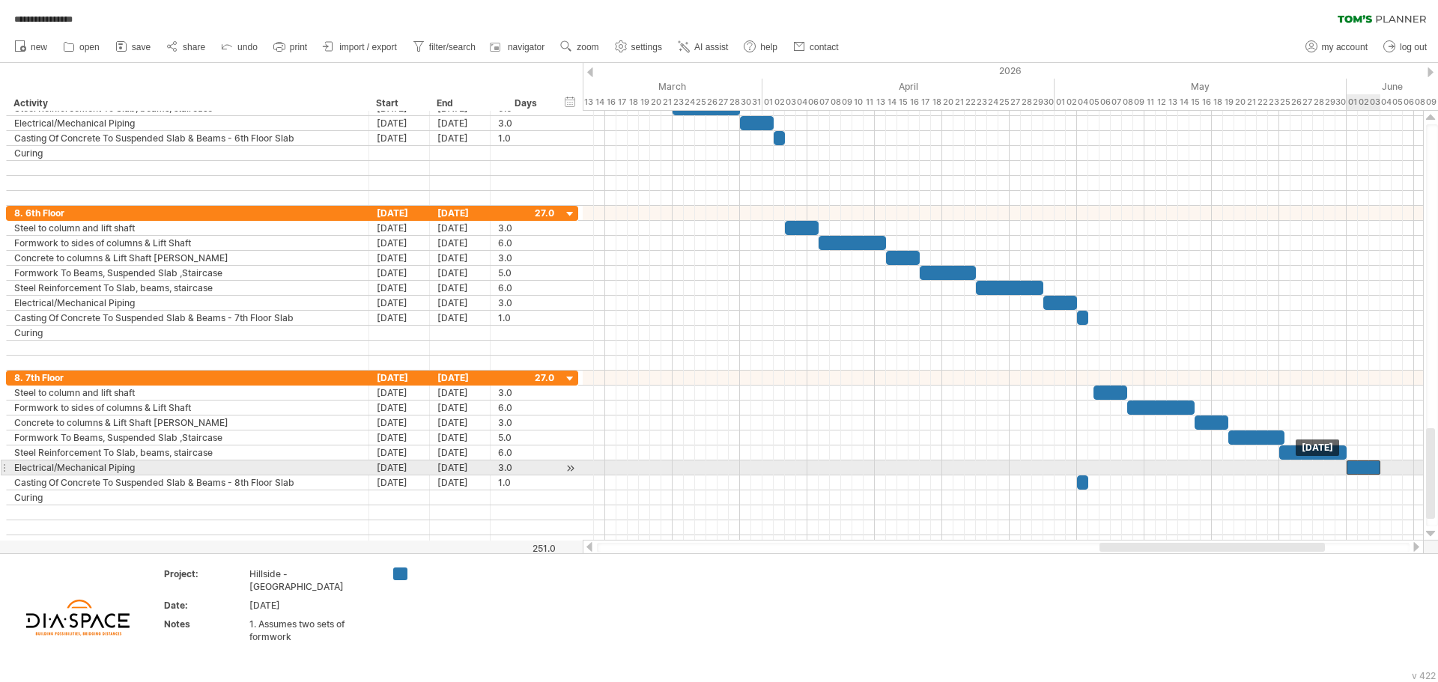
drag, startPoint x: 1051, startPoint y: 467, endPoint x: 1355, endPoint y: 467, distance: 303.3
click at [1355, 467] on div at bounding box center [1363, 468] width 34 height 14
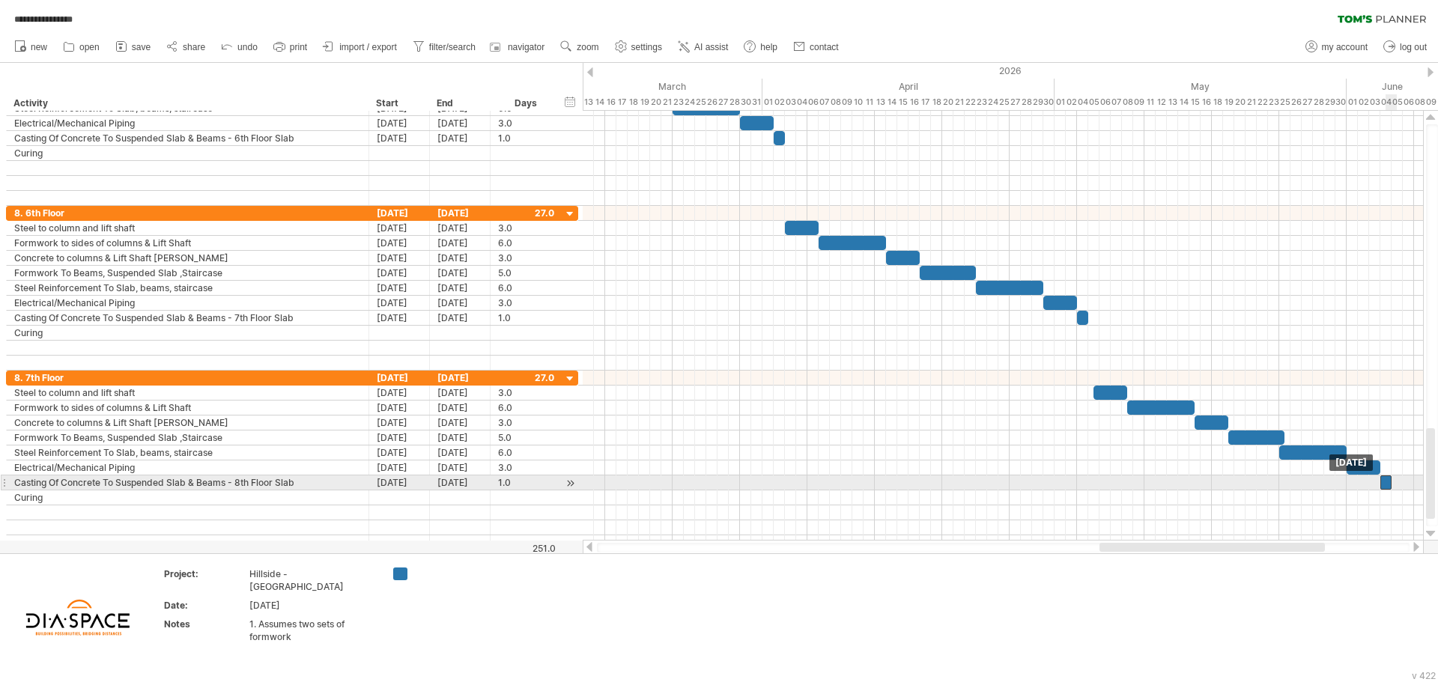
drag, startPoint x: 1081, startPoint y: 487, endPoint x: 1386, endPoint y: 487, distance: 304.8
click at [1386, 487] on div at bounding box center [1385, 483] width 11 height 14
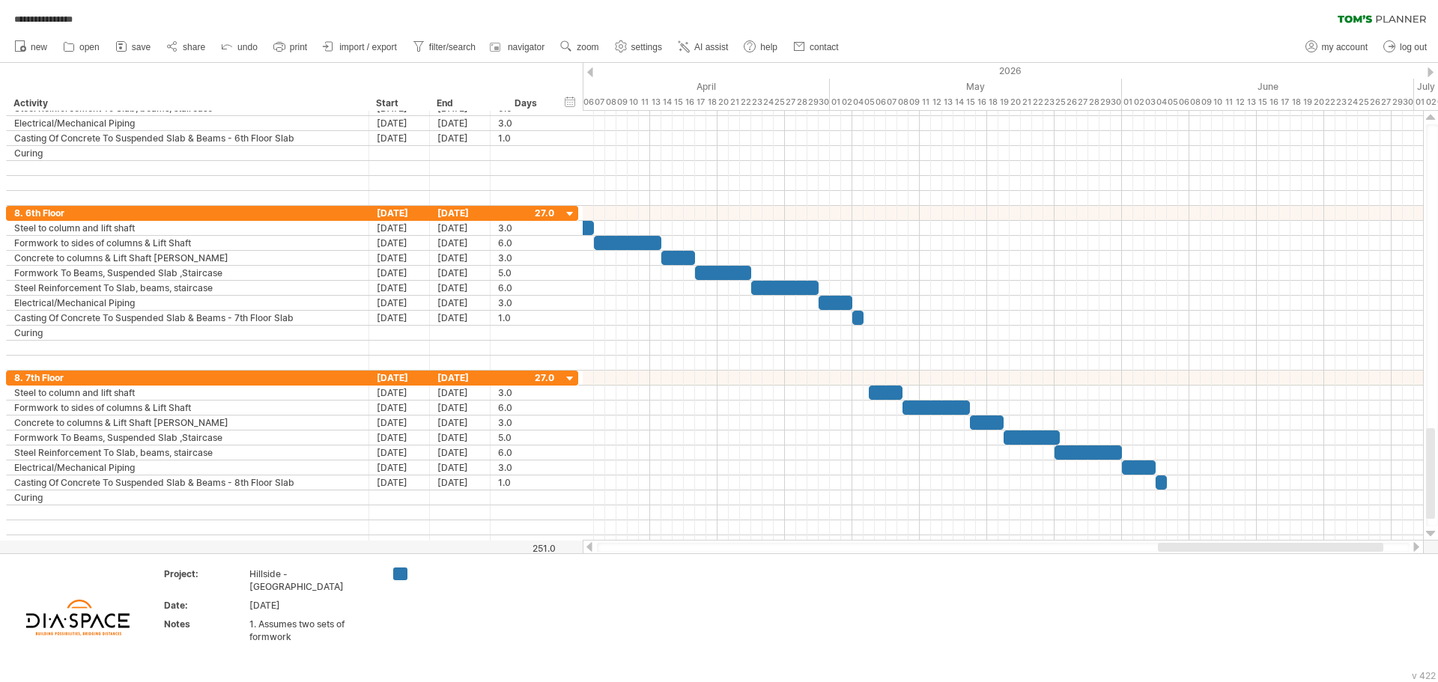
drag, startPoint x: 1243, startPoint y: 546, endPoint x: 1301, endPoint y: 545, distance: 58.4
click at [1301, 545] on div at bounding box center [1270, 547] width 225 height 9
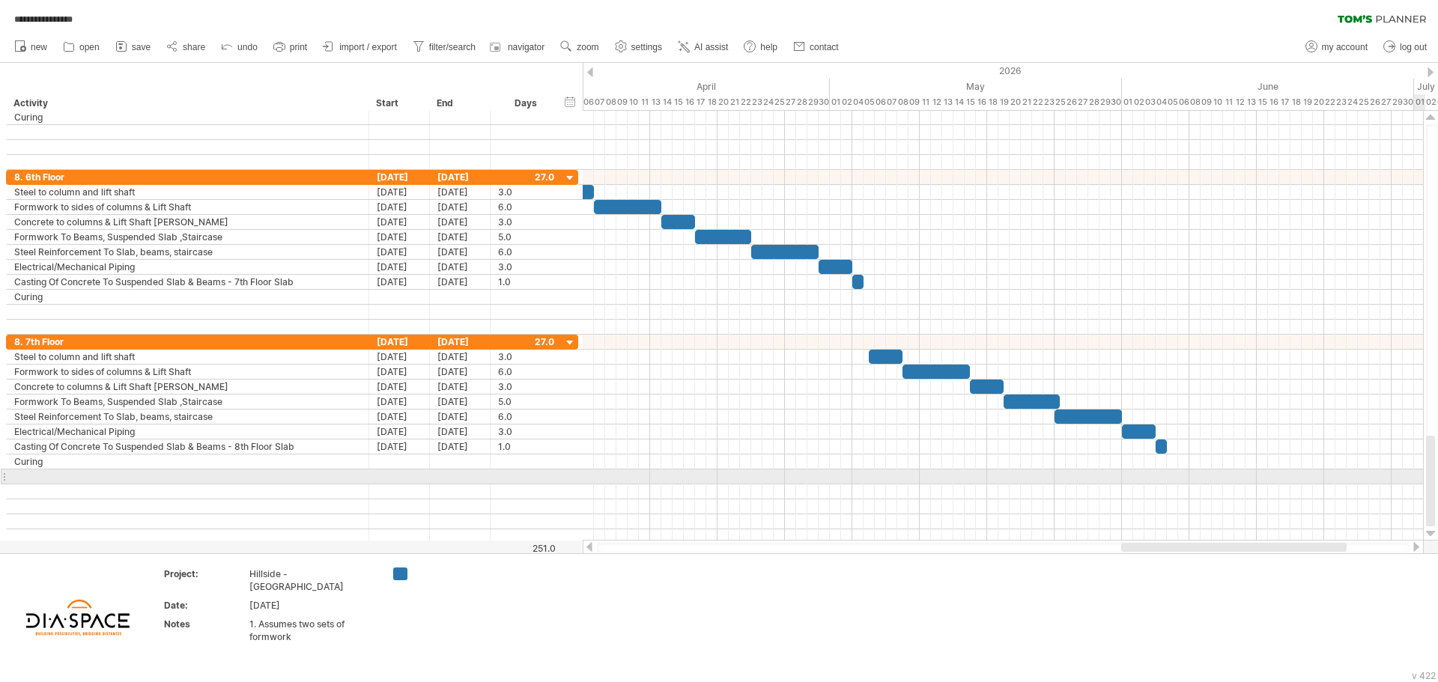
drag, startPoint x: 1432, startPoint y: 453, endPoint x: 1431, endPoint y: 487, distance: 33.7
click at [1431, 487] on div at bounding box center [1430, 481] width 9 height 91
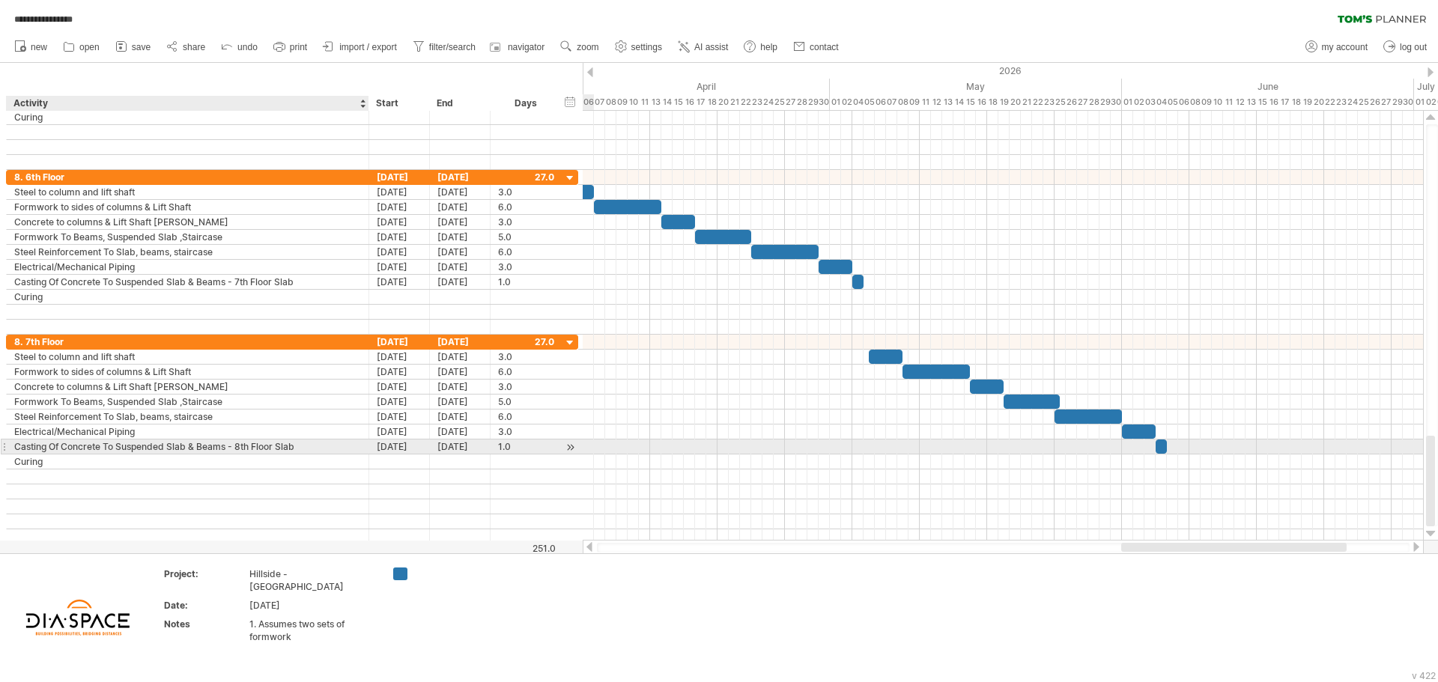
click at [314, 449] on div "Casting Of Concrete To Suspended Slab & Beams - 8th Floor Slab" at bounding box center [187, 447] width 347 height 14
type input "**********"
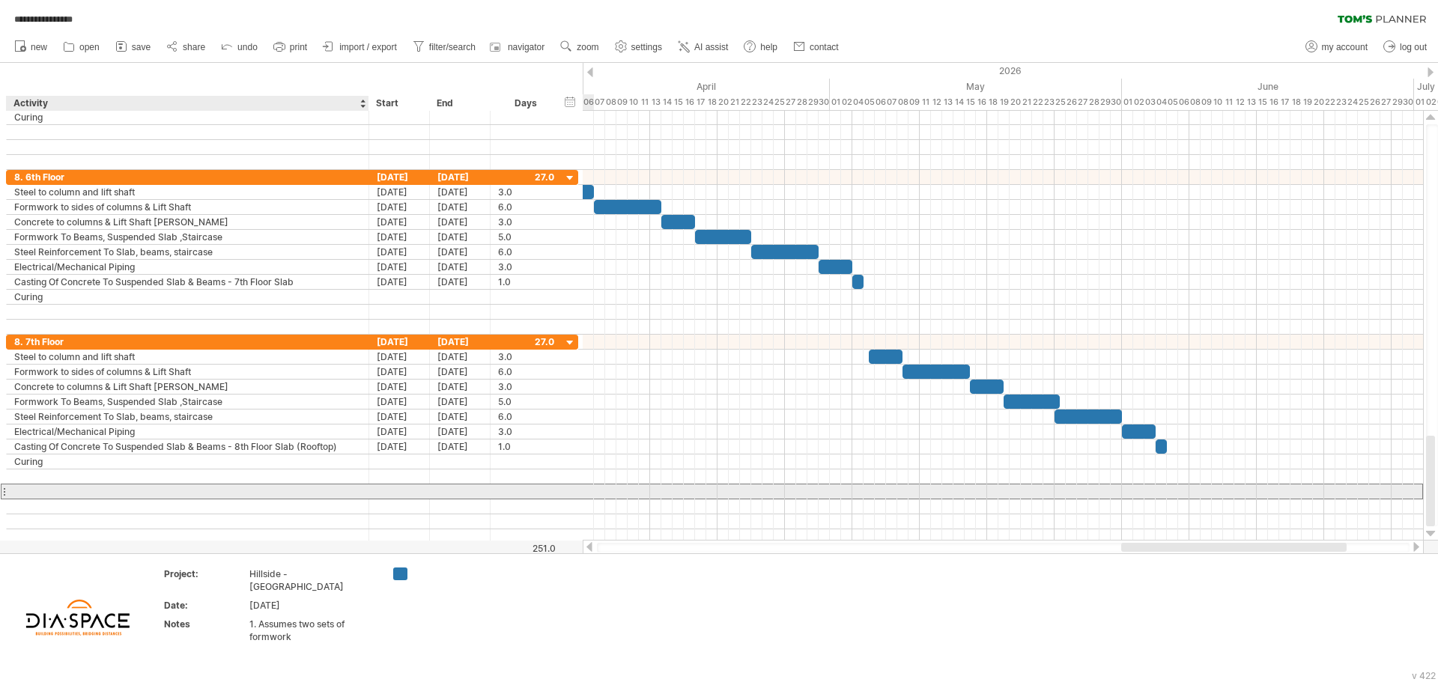
click at [285, 493] on div at bounding box center [187, 491] width 347 height 14
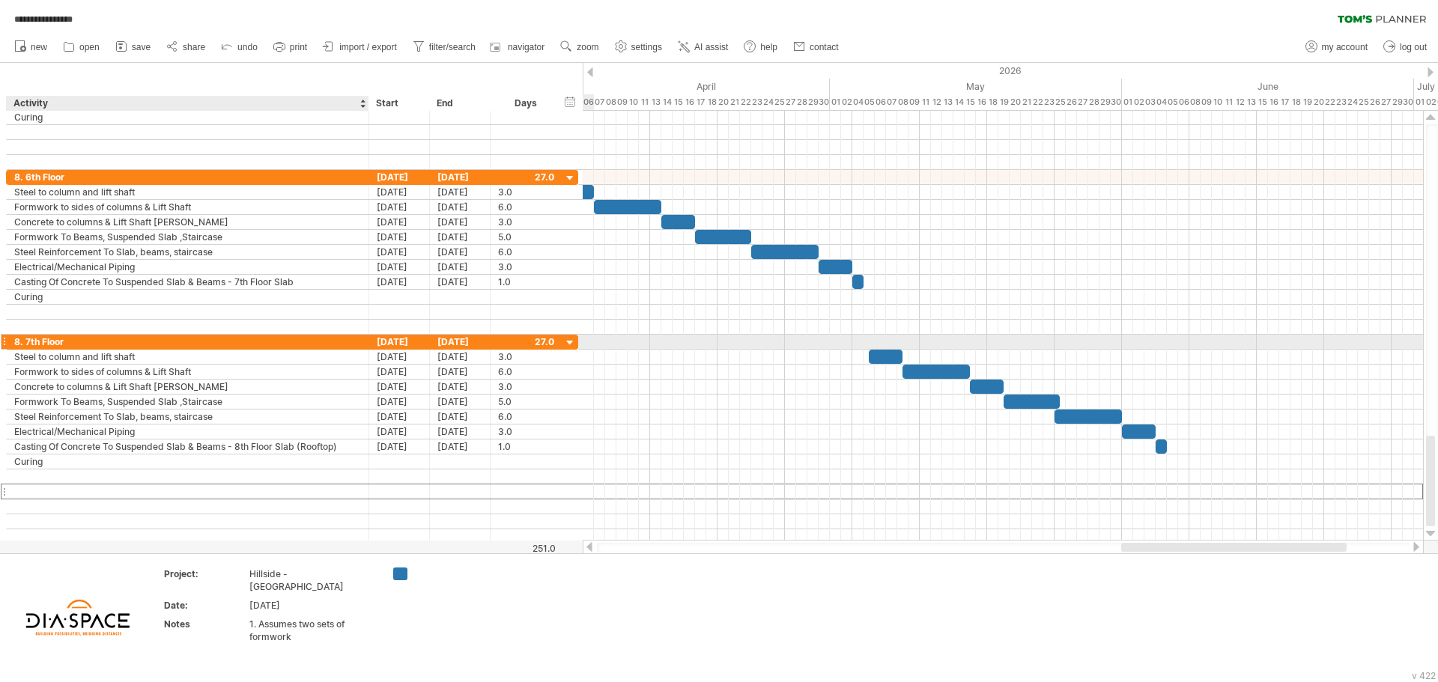
click at [158, 344] on div "8. 7th Floor" at bounding box center [187, 342] width 347 height 14
click at [127, 344] on div "8. 7th Floor" at bounding box center [187, 342] width 347 height 14
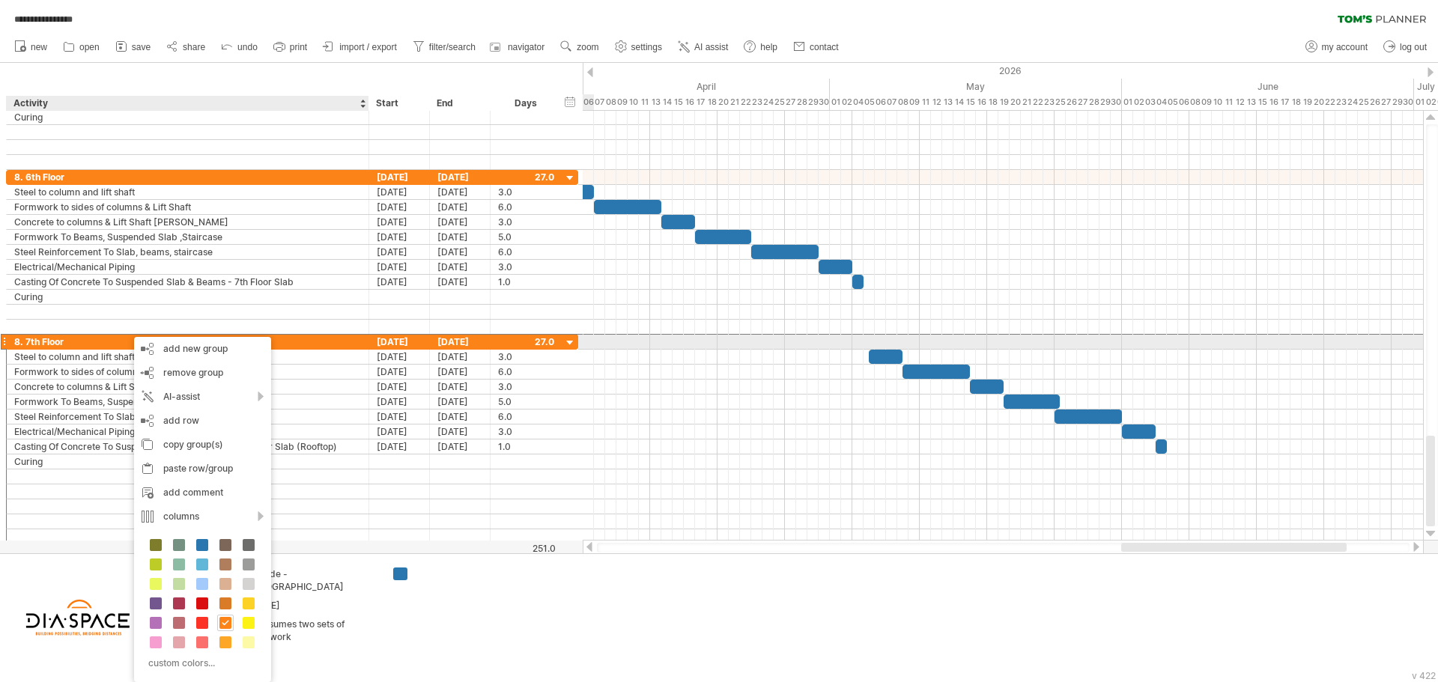
click at [100, 341] on div "8. 7th Floor" at bounding box center [187, 342] width 347 height 14
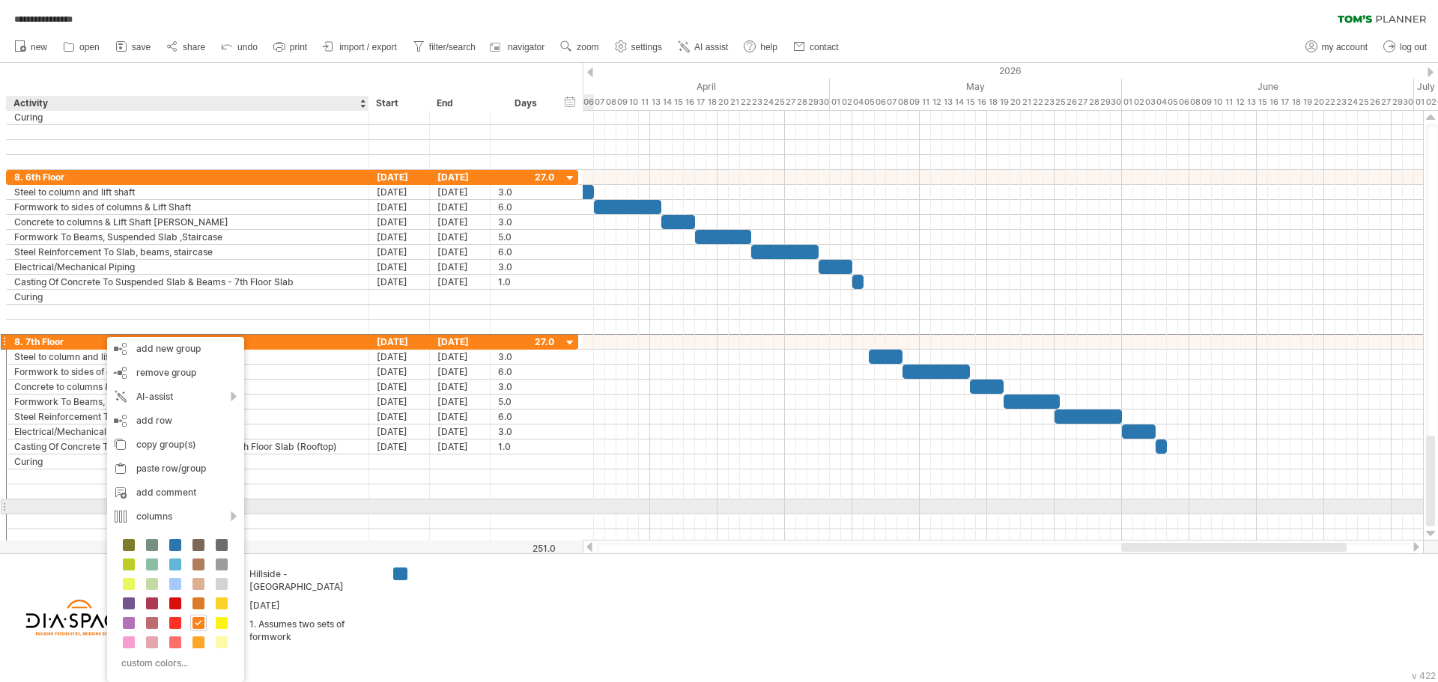
click at [70, 508] on div at bounding box center [187, 506] width 347 height 14
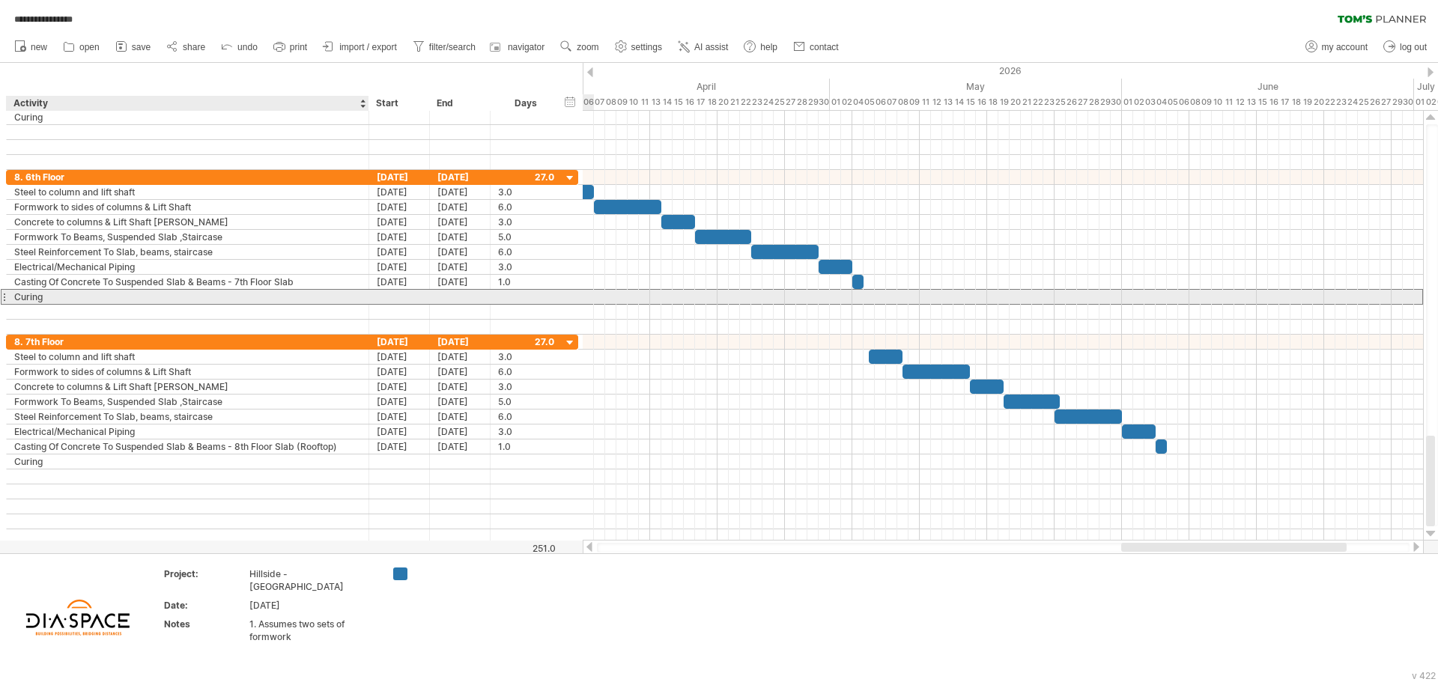
click at [107, 303] on div "Curing" at bounding box center [187, 297] width 347 height 14
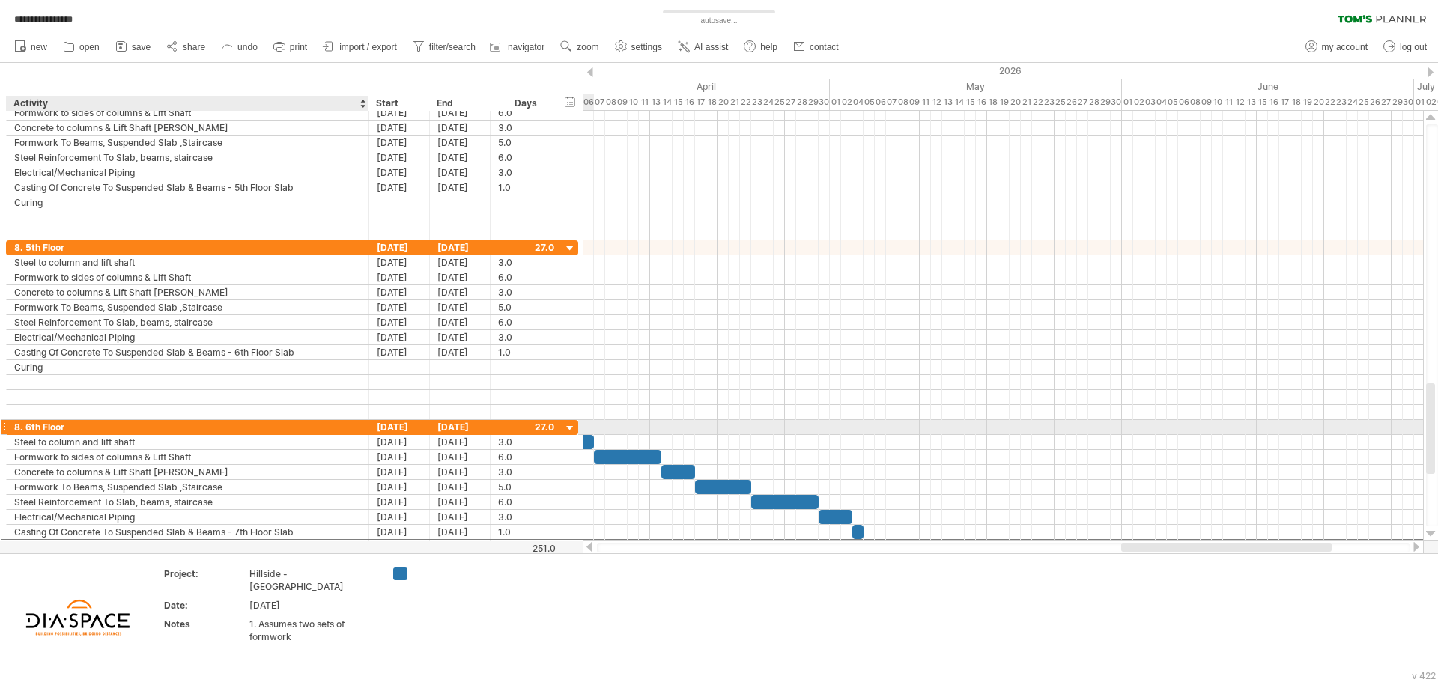
click at [16, 431] on div "8. 6th Floor" at bounding box center [187, 427] width 347 height 14
type input "**********"
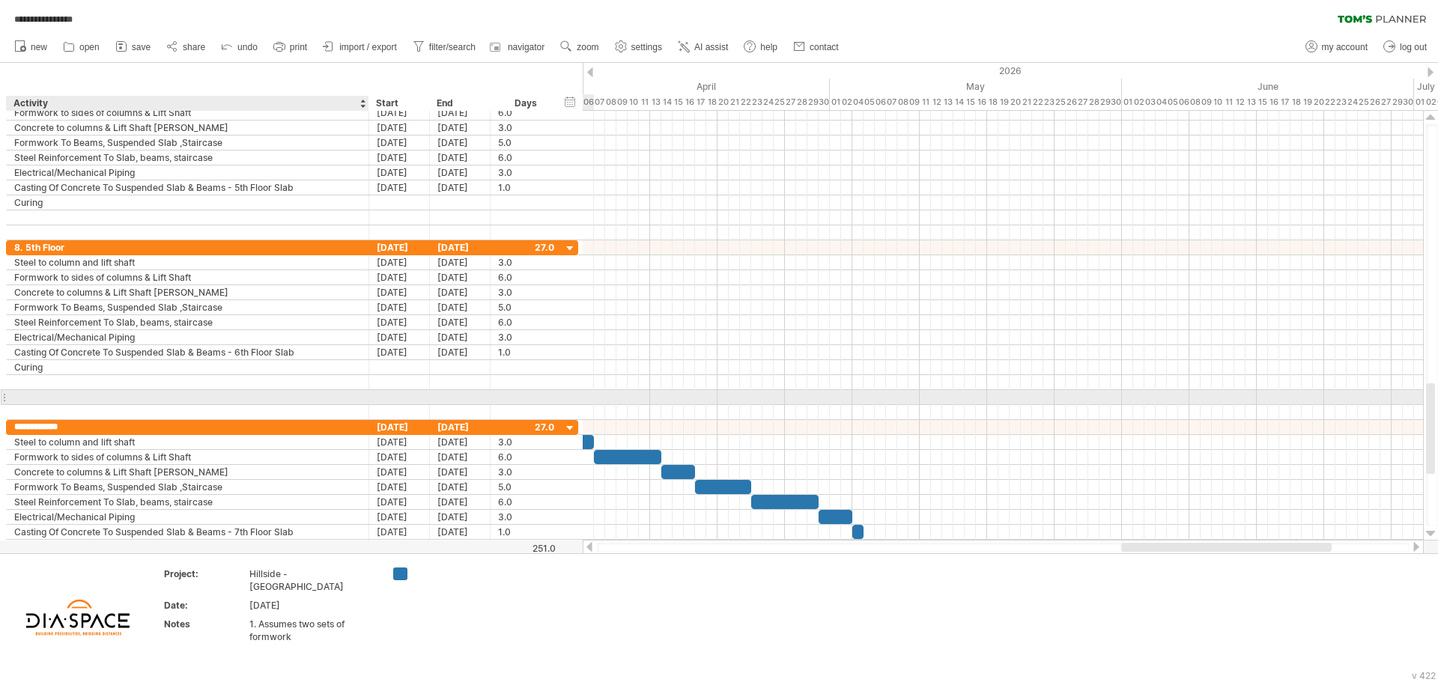
click at [157, 394] on div at bounding box center [187, 397] width 347 height 14
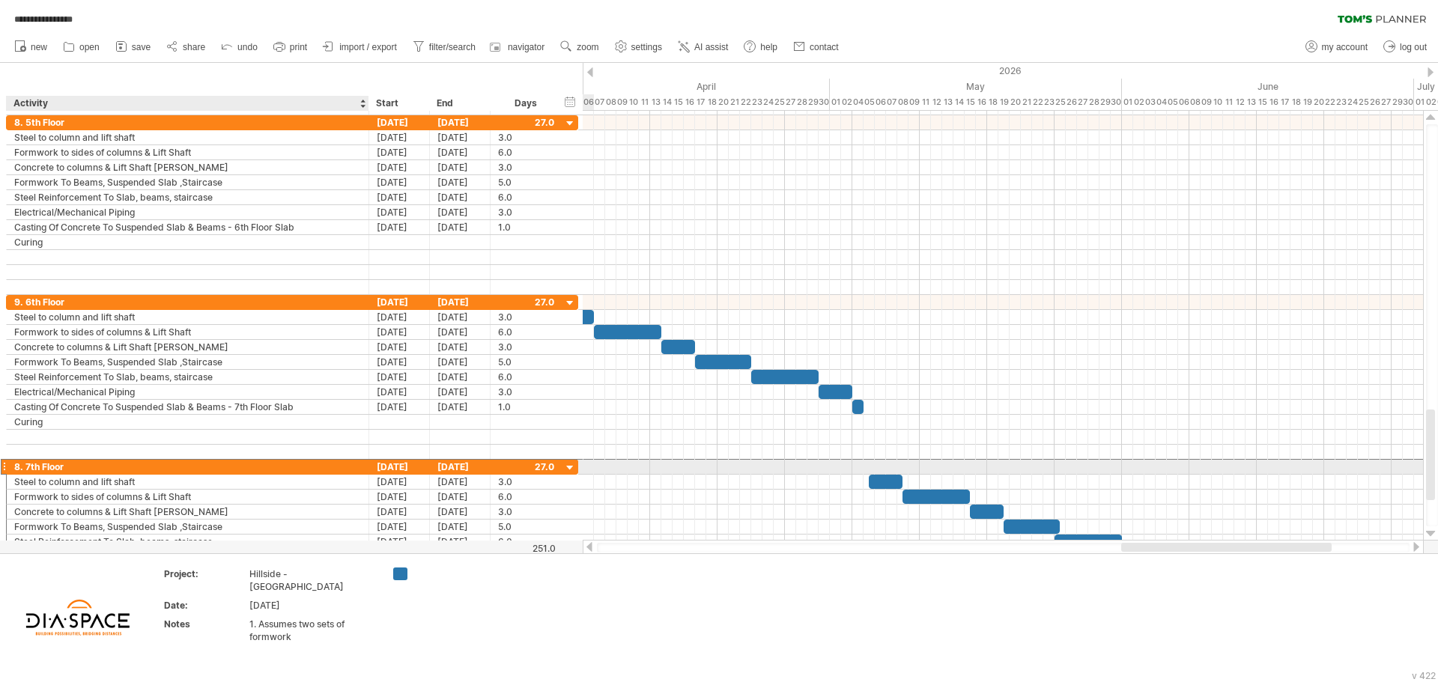
click at [19, 467] on div "8. 7th Floor" at bounding box center [187, 467] width 347 height 14
type input "**********"
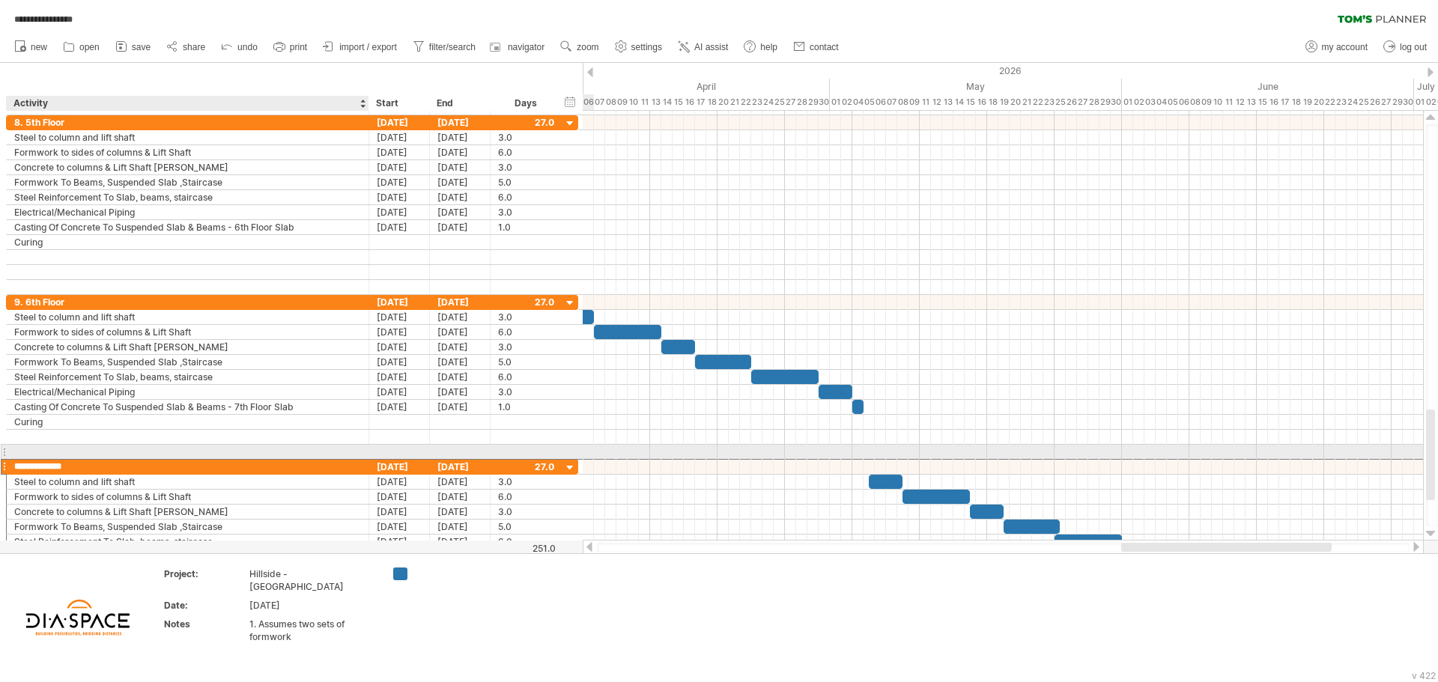
click at [82, 446] on div at bounding box center [187, 452] width 347 height 14
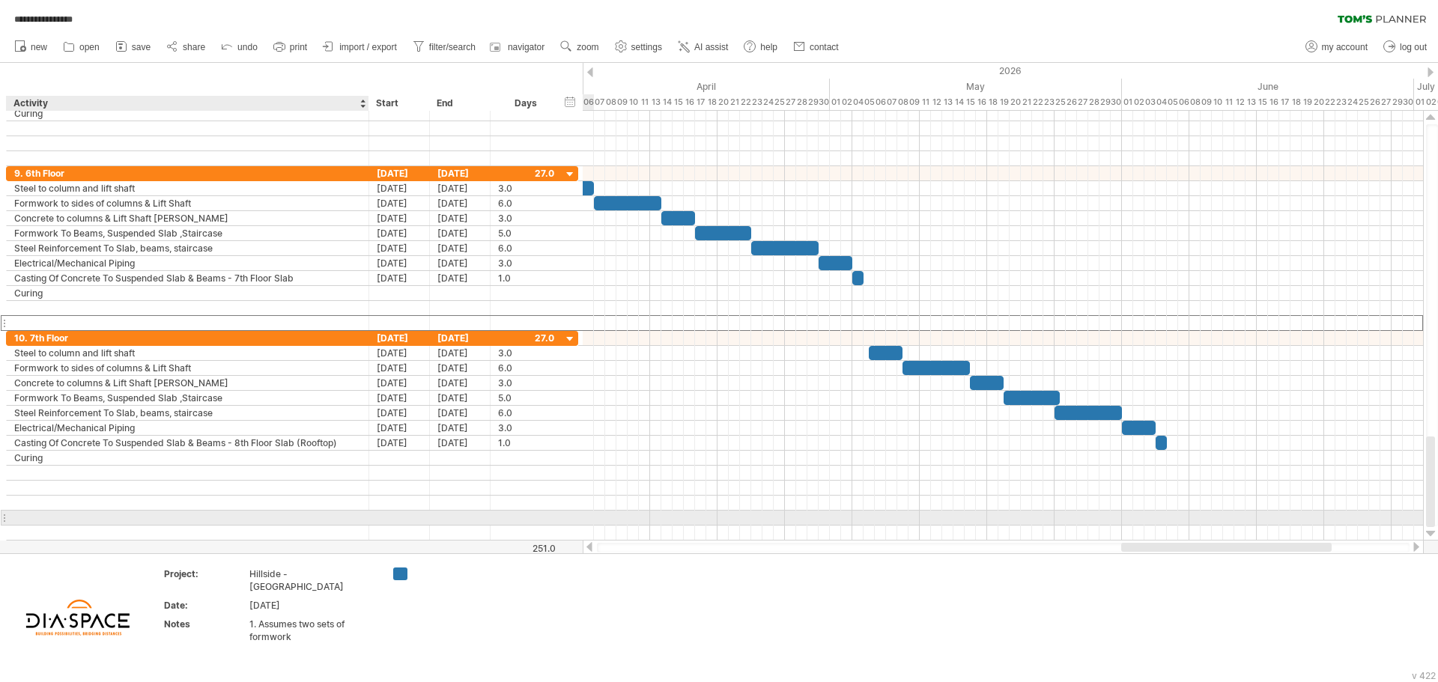
click at [288, 511] on div at bounding box center [187, 518] width 347 height 14
click at [100, 332] on div "10. 7th Floor" at bounding box center [187, 338] width 347 height 14
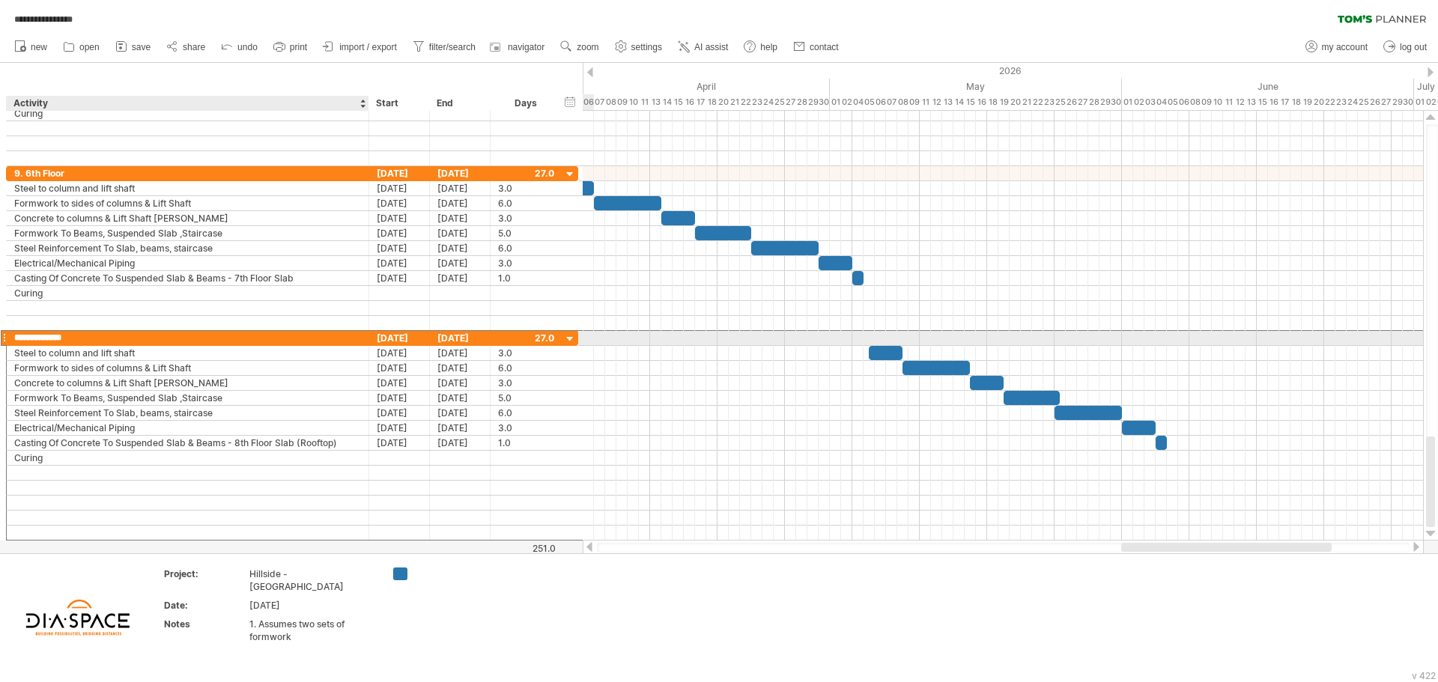
click at [96, 337] on input "**********" at bounding box center [187, 338] width 347 height 14
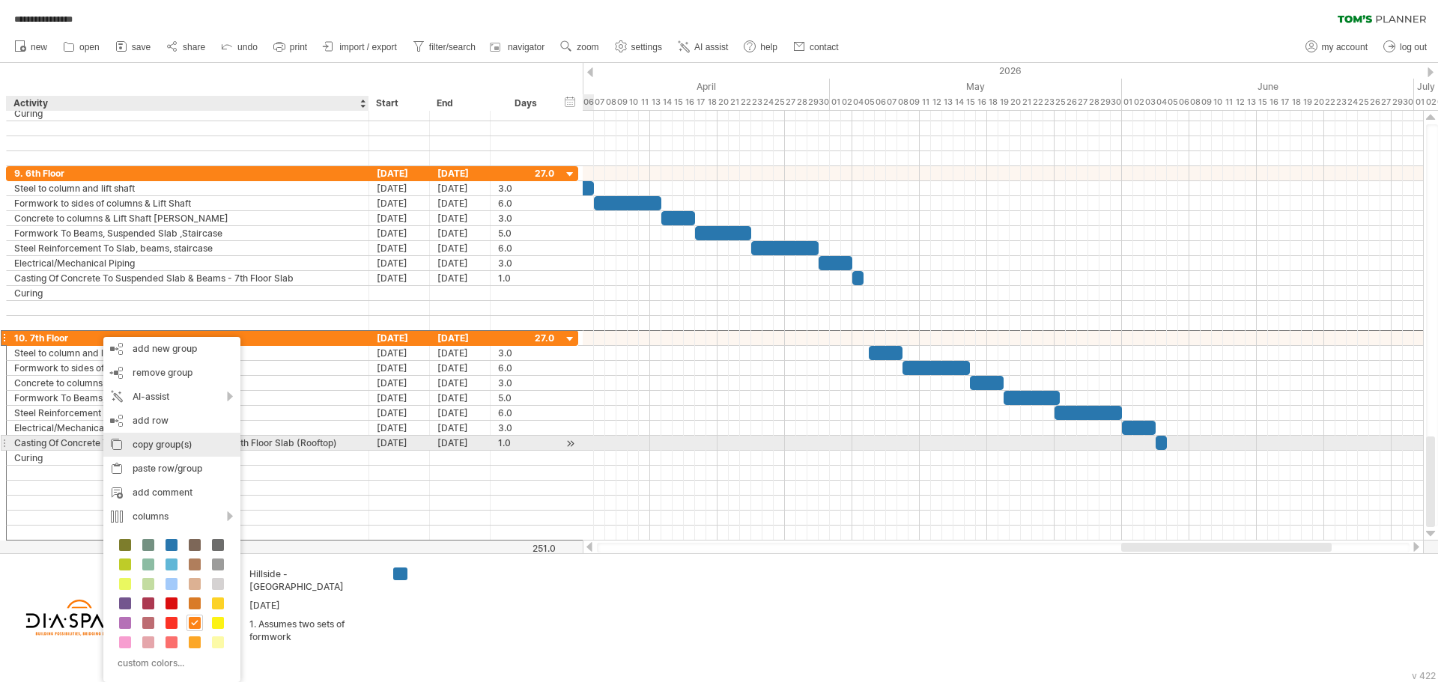
click at [156, 442] on div "copy group(s)" at bounding box center [171, 445] width 137 height 24
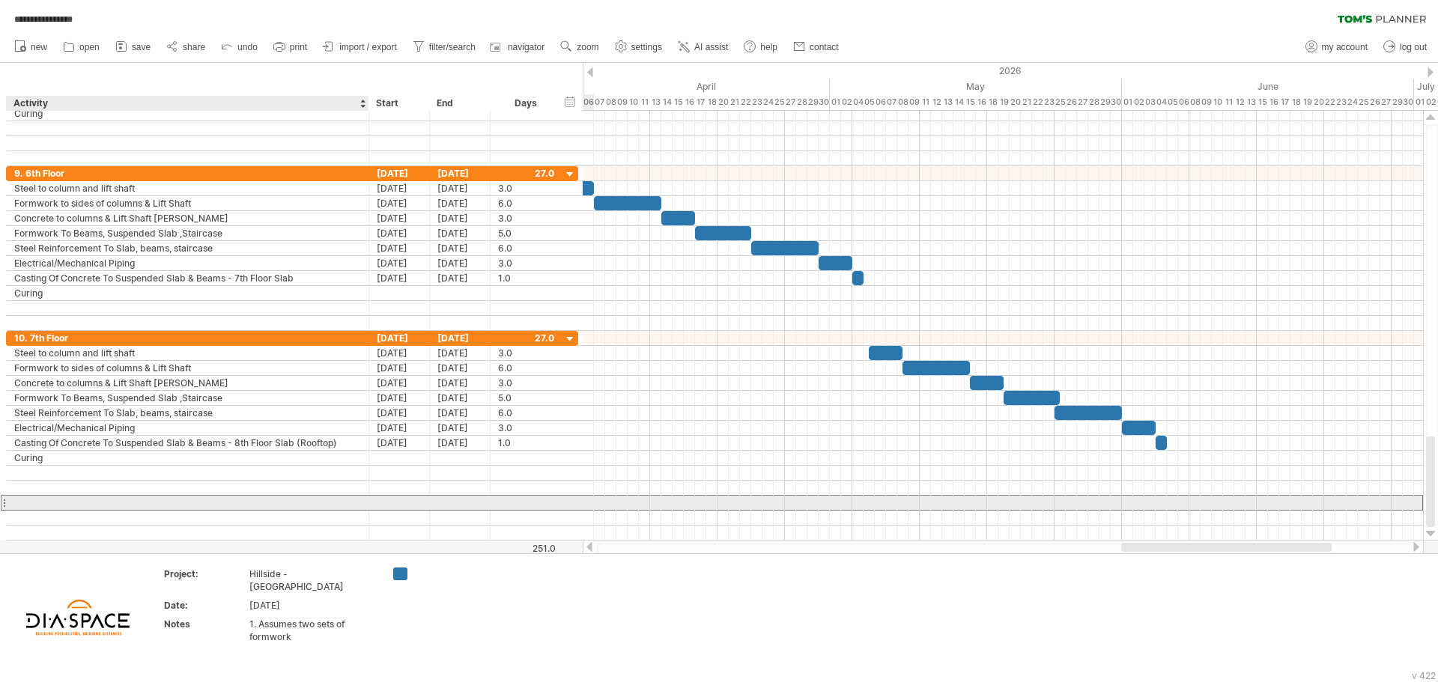
click at [59, 507] on div at bounding box center [187, 503] width 347 height 14
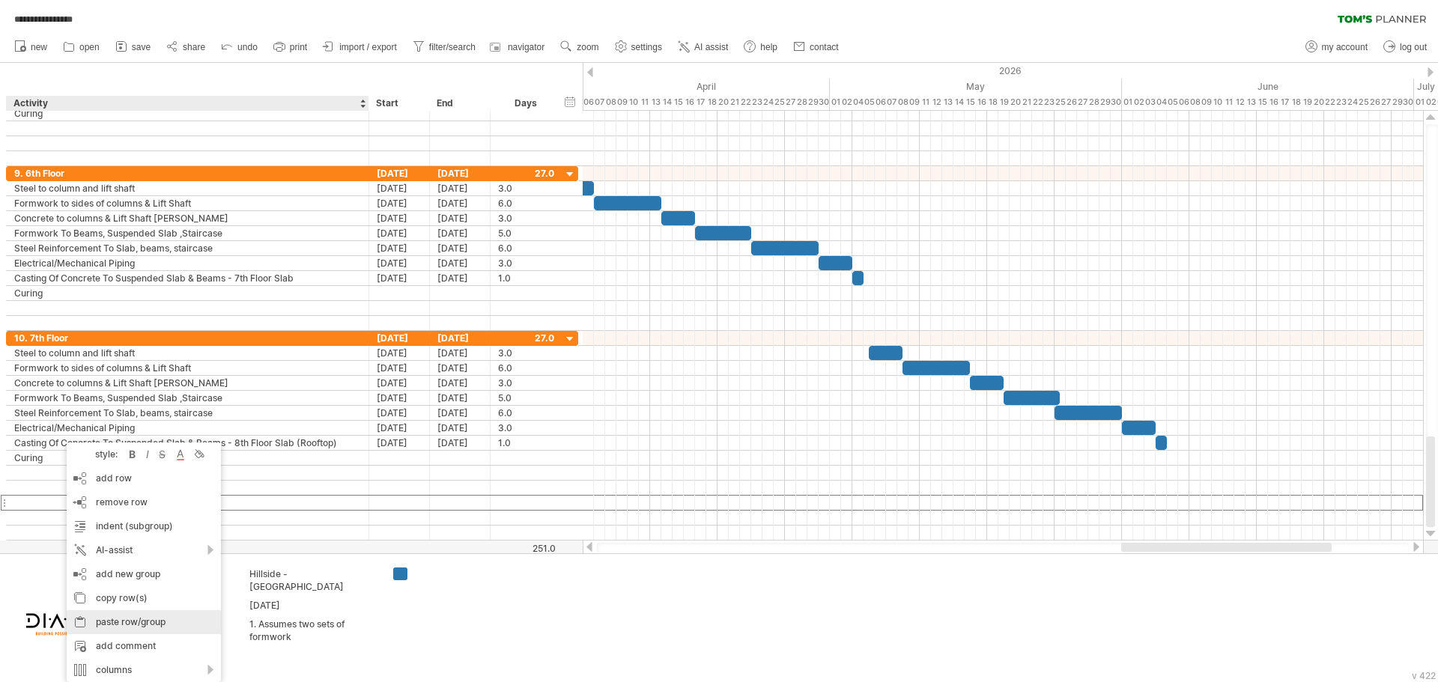
click at [135, 628] on div "paste row/group" at bounding box center [144, 622] width 154 height 24
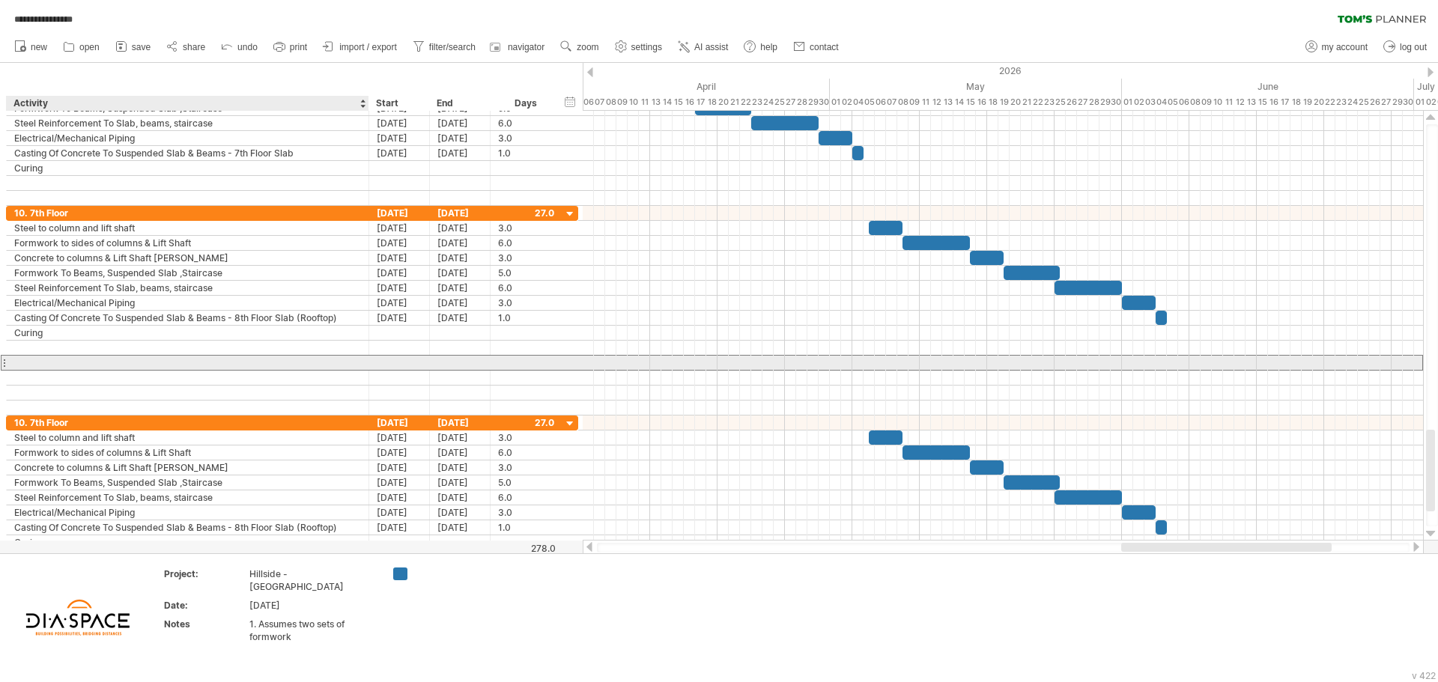
click at [55, 362] on div at bounding box center [187, 363] width 347 height 14
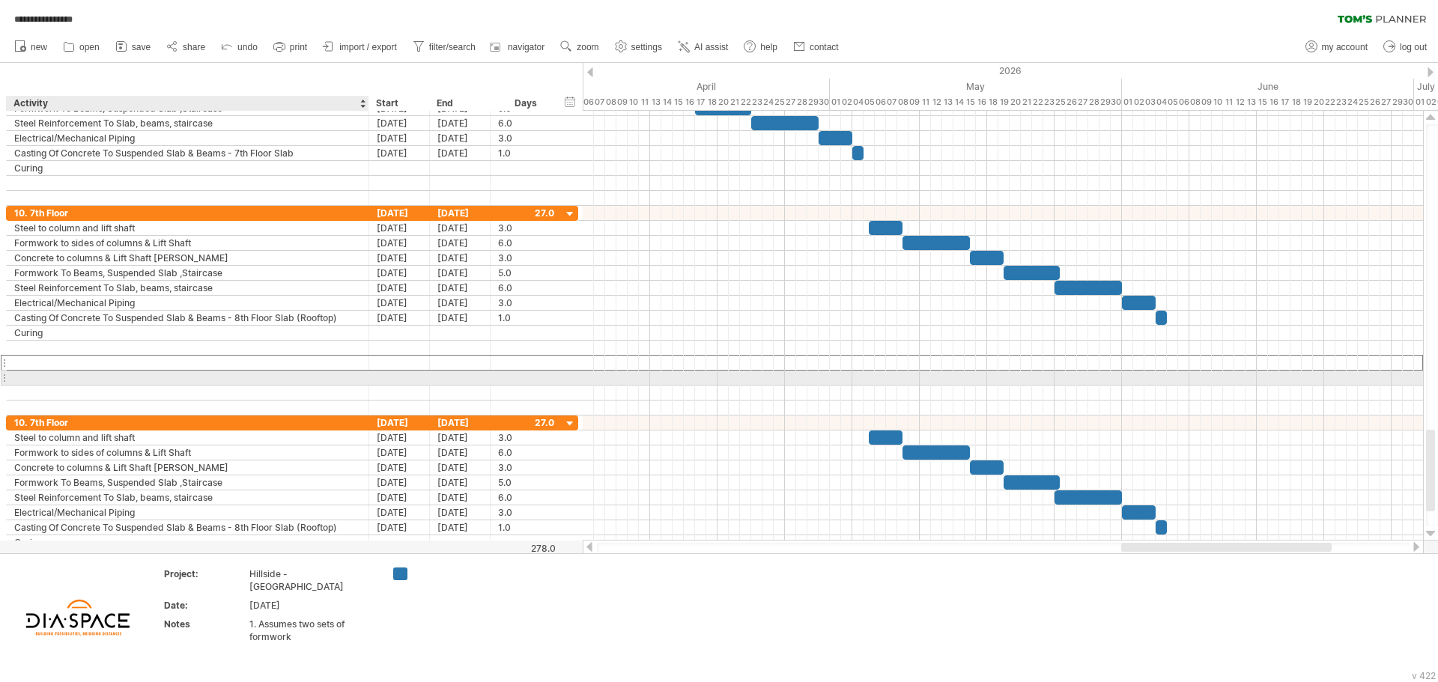
click at [61, 383] on div at bounding box center [187, 378] width 347 height 14
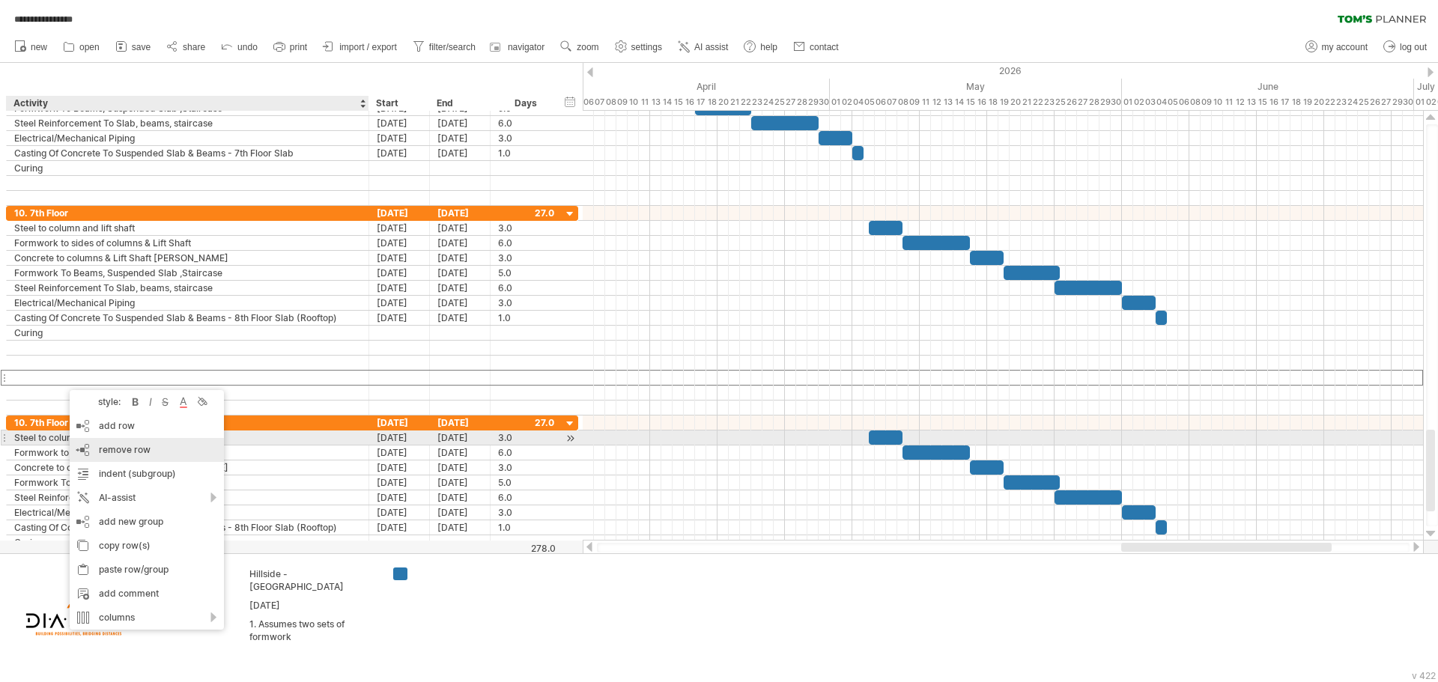
click at [103, 443] on div "remove row remove selected rows" at bounding box center [147, 450] width 154 height 24
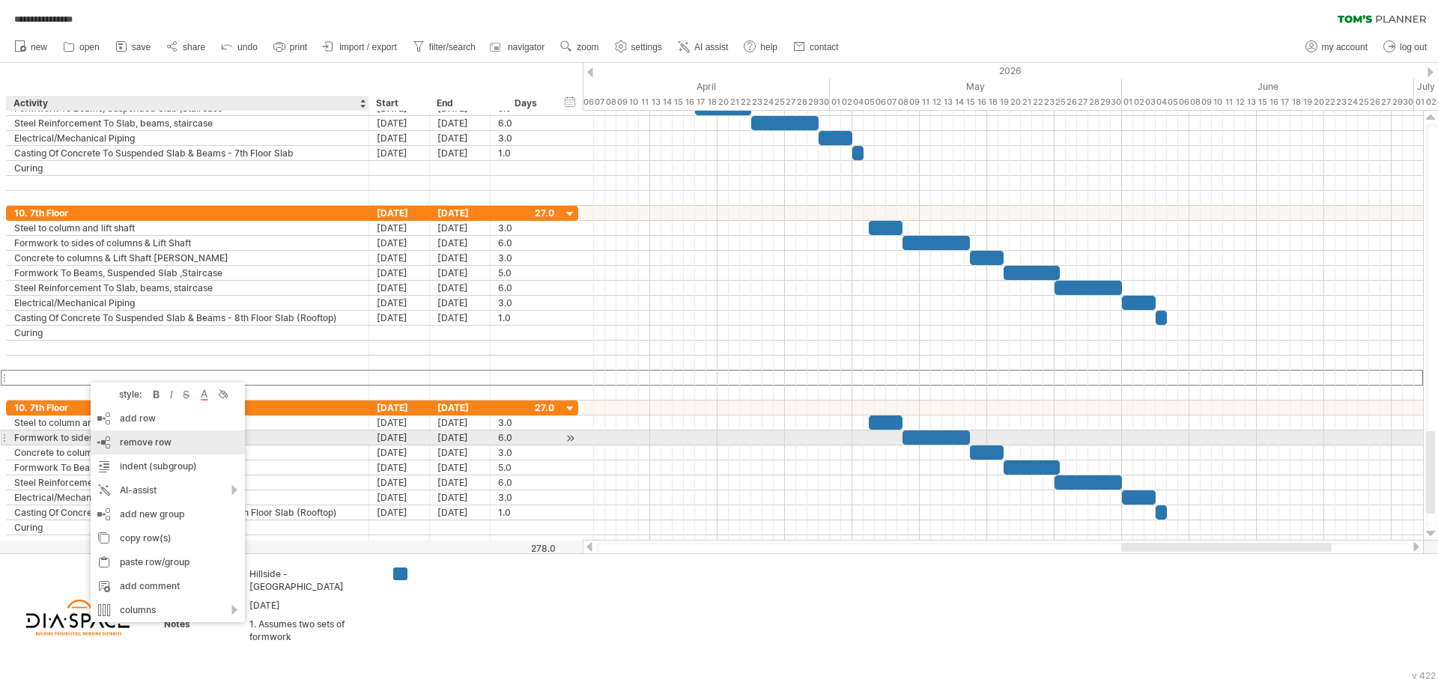
click at [127, 435] on div "remove row remove selected rows" at bounding box center [168, 443] width 154 height 24
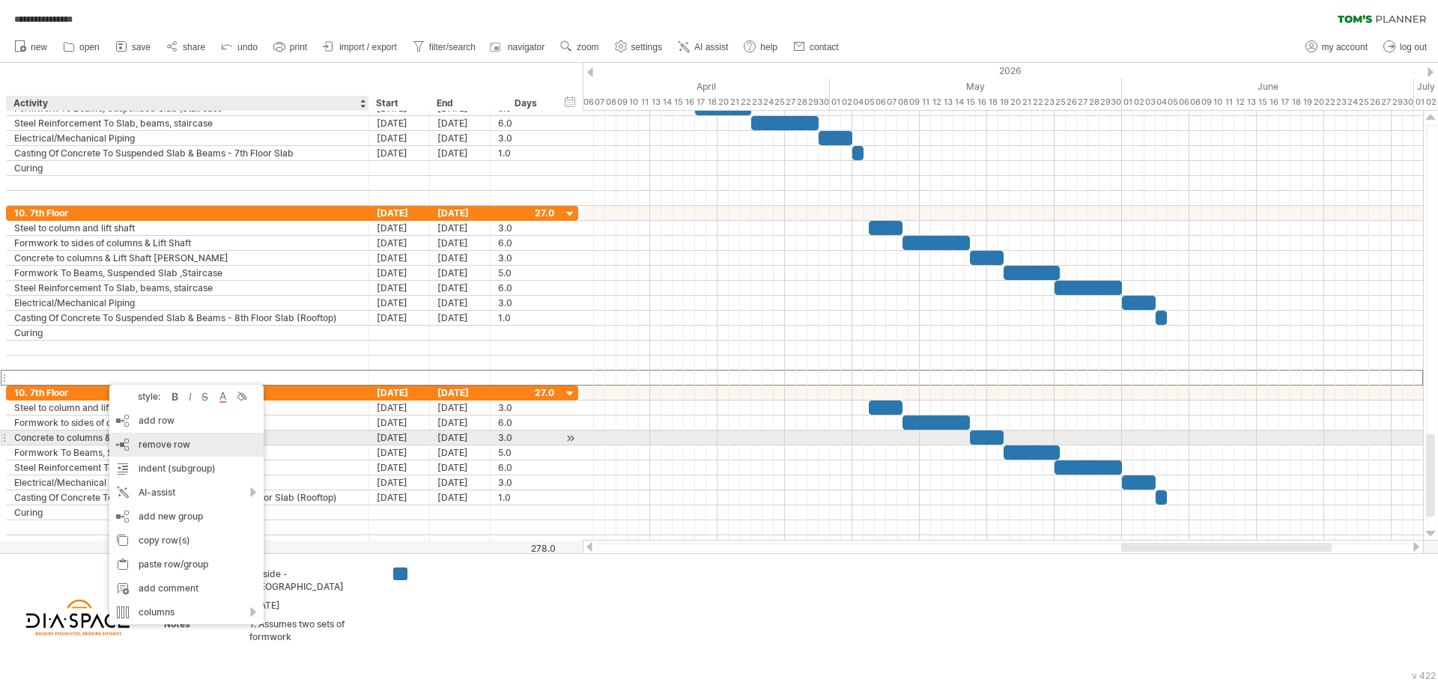
click at [152, 439] on span "remove row" at bounding box center [165, 444] width 52 height 11
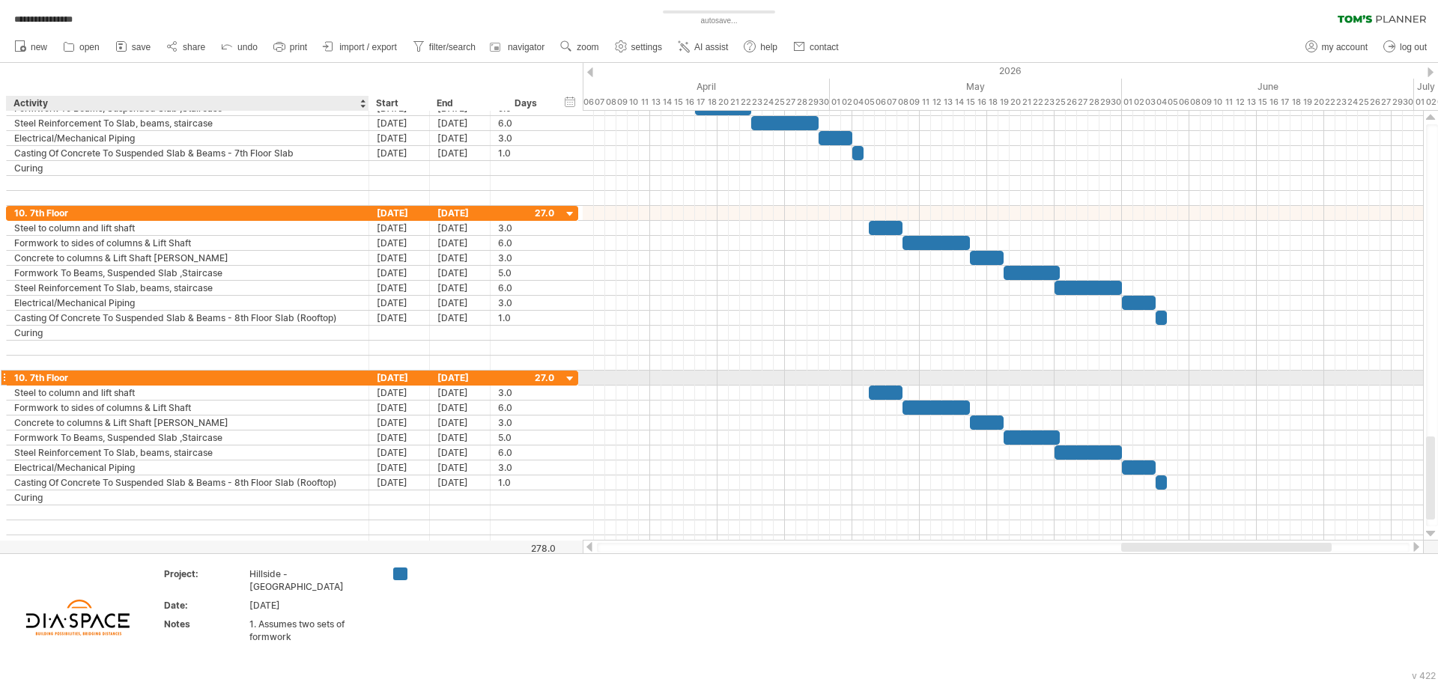
click at [37, 376] on div "10. 7th Floor" at bounding box center [187, 378] width 347 height 14
click at [36, 378] on input "**********" at bounding box center [187, 378] width 347 height 14
click at [26, 378] on input "**********" at bounding box center [187, 378] width 347 height 14
click at [22, 380] on input "**********" at bounding box center [187, 378] width 347 height 14
type input "**********"
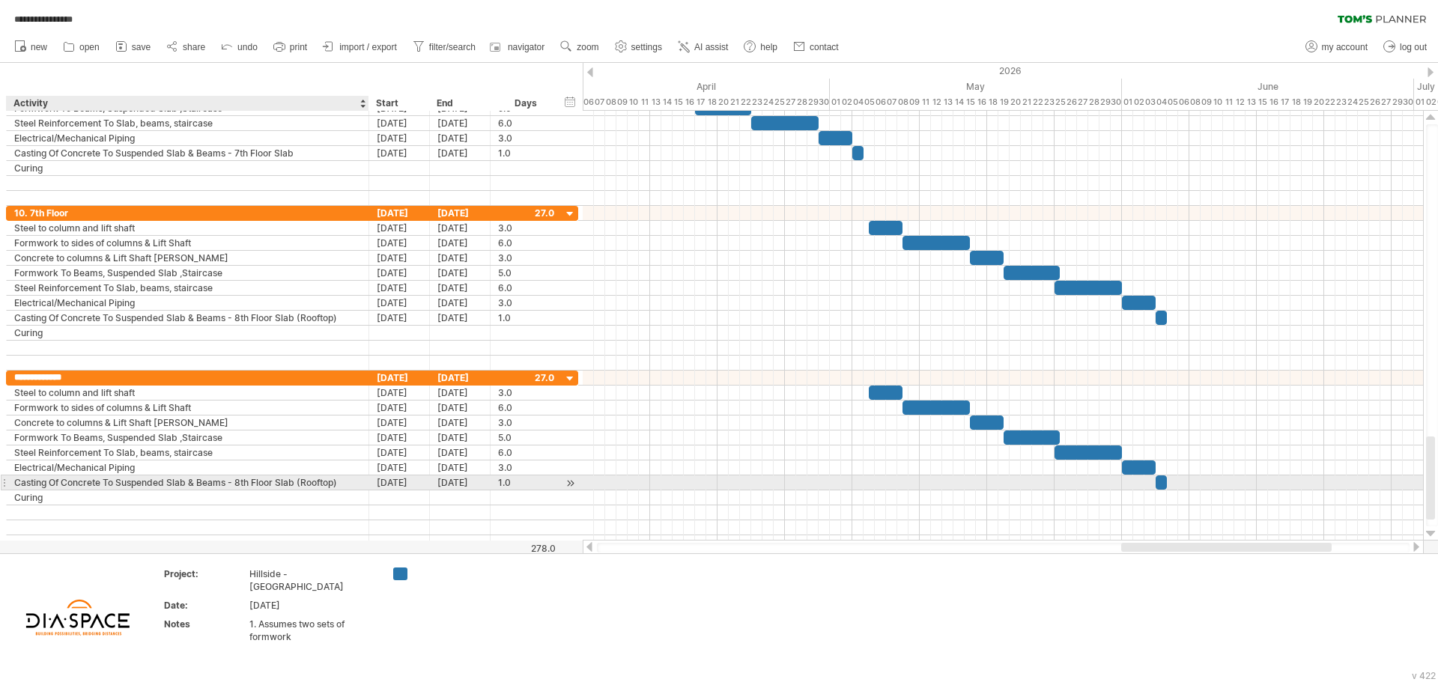
click at [232, 483] on div "Casting Of Concrete To Suspended Slab & Beams - 8th Floor Slab (Rooftop)" at bounding box center [187, 483] width 347 height 14
click at [241, 483] on input "**********" at bounding box center [187, 483] width 347 height 14
drag, startPoint x: 343, startPoint y: 487, endPoint x: 237, endPoint y: 488, distance: 105.6
click at [237, 488] on input "**********" at bounding box center [187, 483] width 347 height 14
type input "**********"
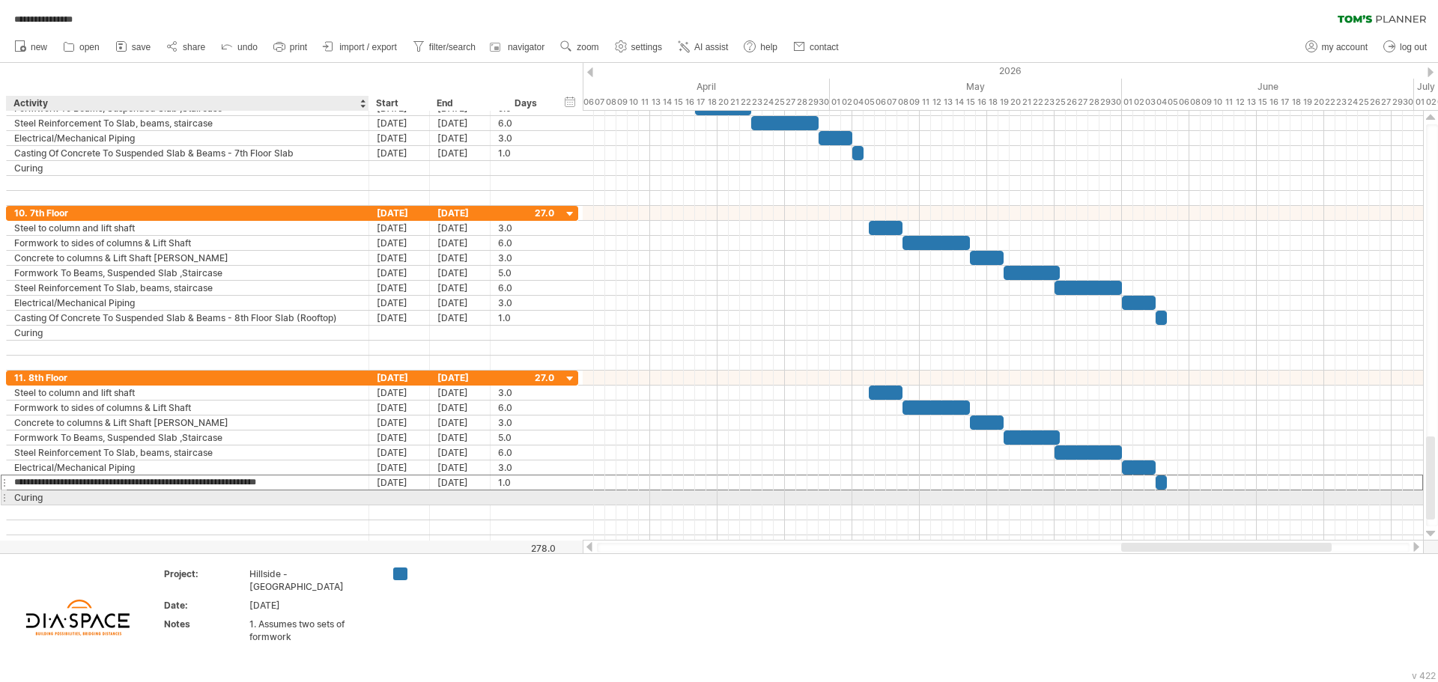
click at [236, 494] on div "Curing" at bounding box center [187, 497] width 347 height 14
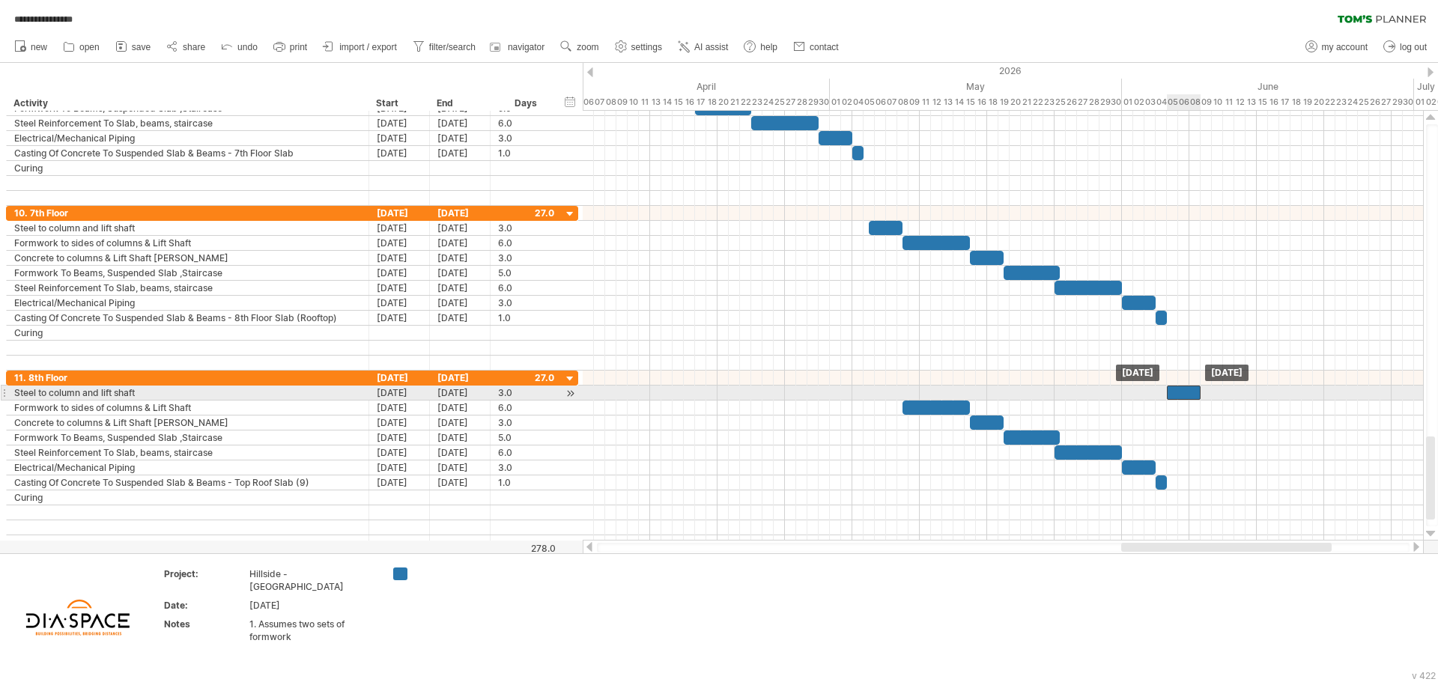
drag, startPoint x: 882, startPoint y: 394, endPoint x: 1179, endPoint y: 390, distance: 297.3
click at [1179, 390] on div at bounding box center [1184, 393] width 34 height 14
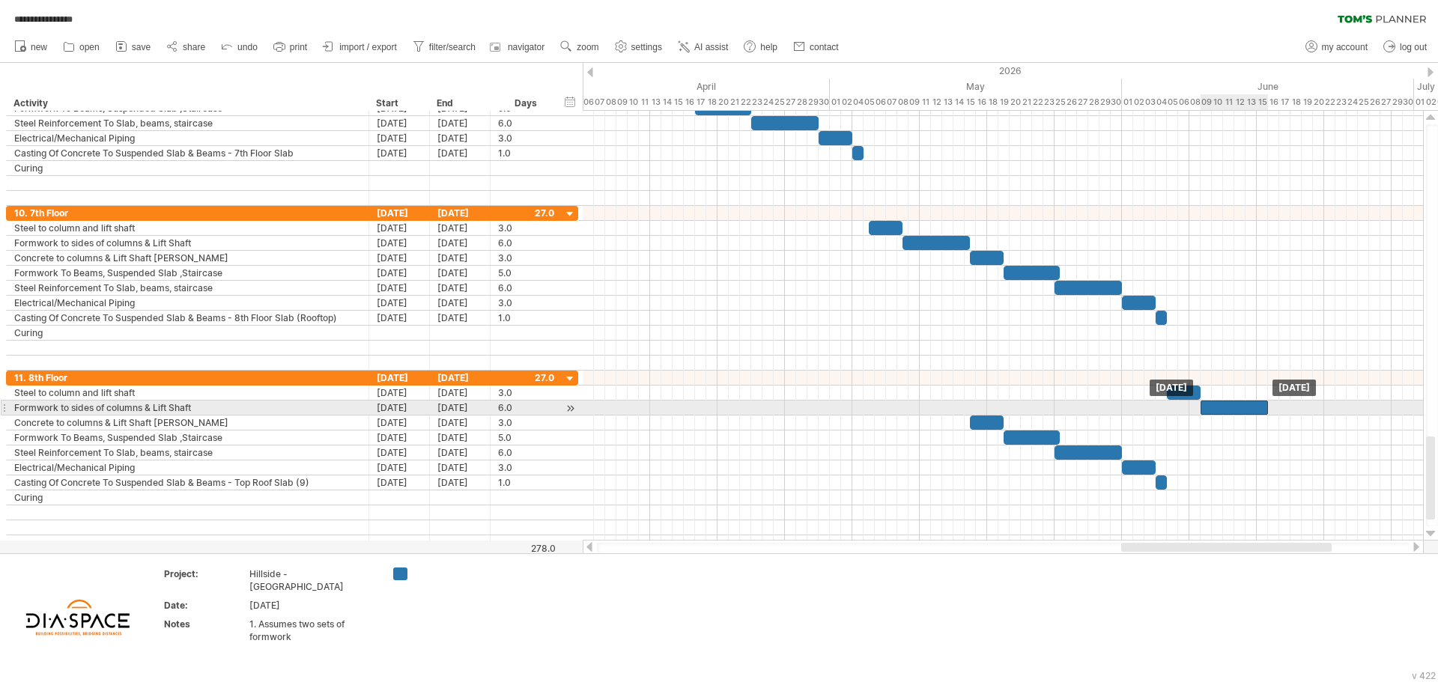
drag, startPoint x: 936, startPoint y: 405, endPoint x: 1235, endPoint y: 401, distance: 298.8
click at [1235, 401] on div at bounding box center [1233, 408] width 67 height 14
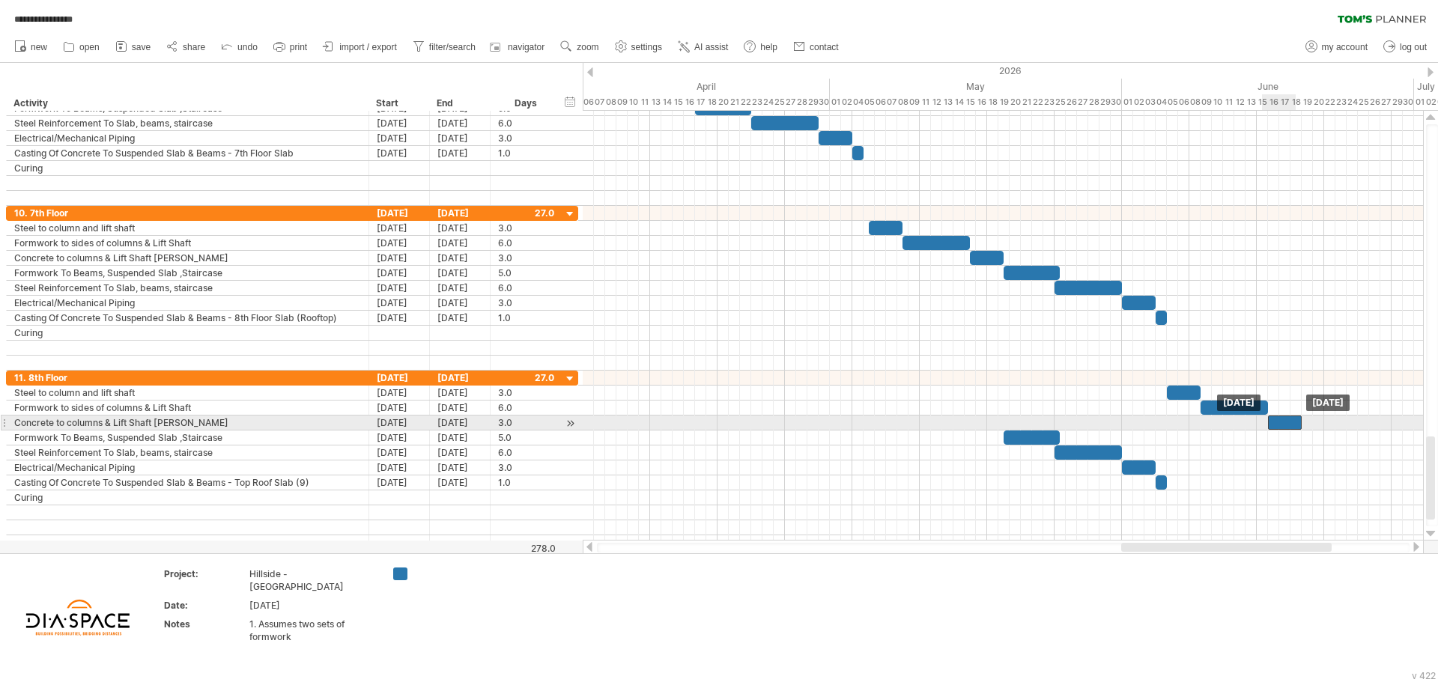
drag, startPoint x: 979, startPoint y: 420, endPoint x: 1275, endPoint y: 420, distance: 295.8
click at [1275, 420] on div at bounding box center [1285, 423] width 34 height 14
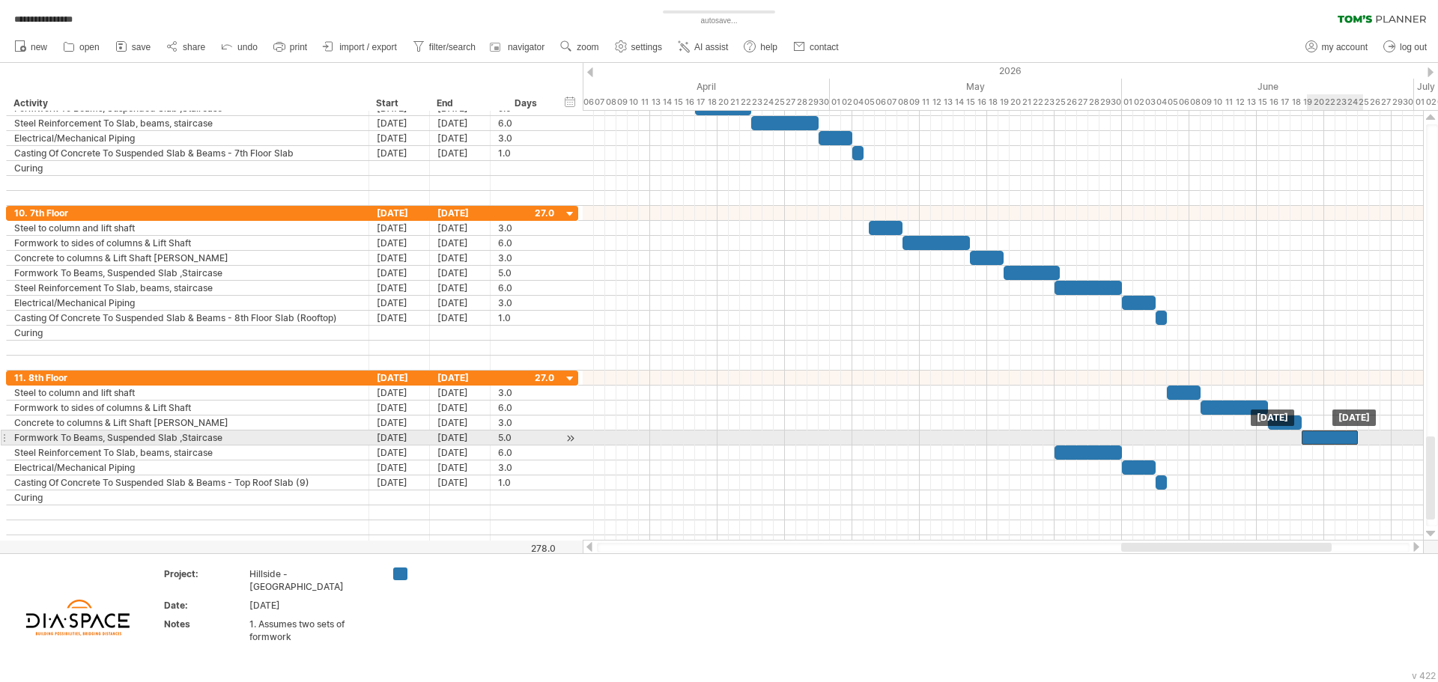
drag, startPoint x: 1128, startPoint y: 432, endPoint x: 1314, endPoint y: 437, distance: 185.8
click at [1314, 437] on div at bounding box center [1329, 438] width 56 height 14
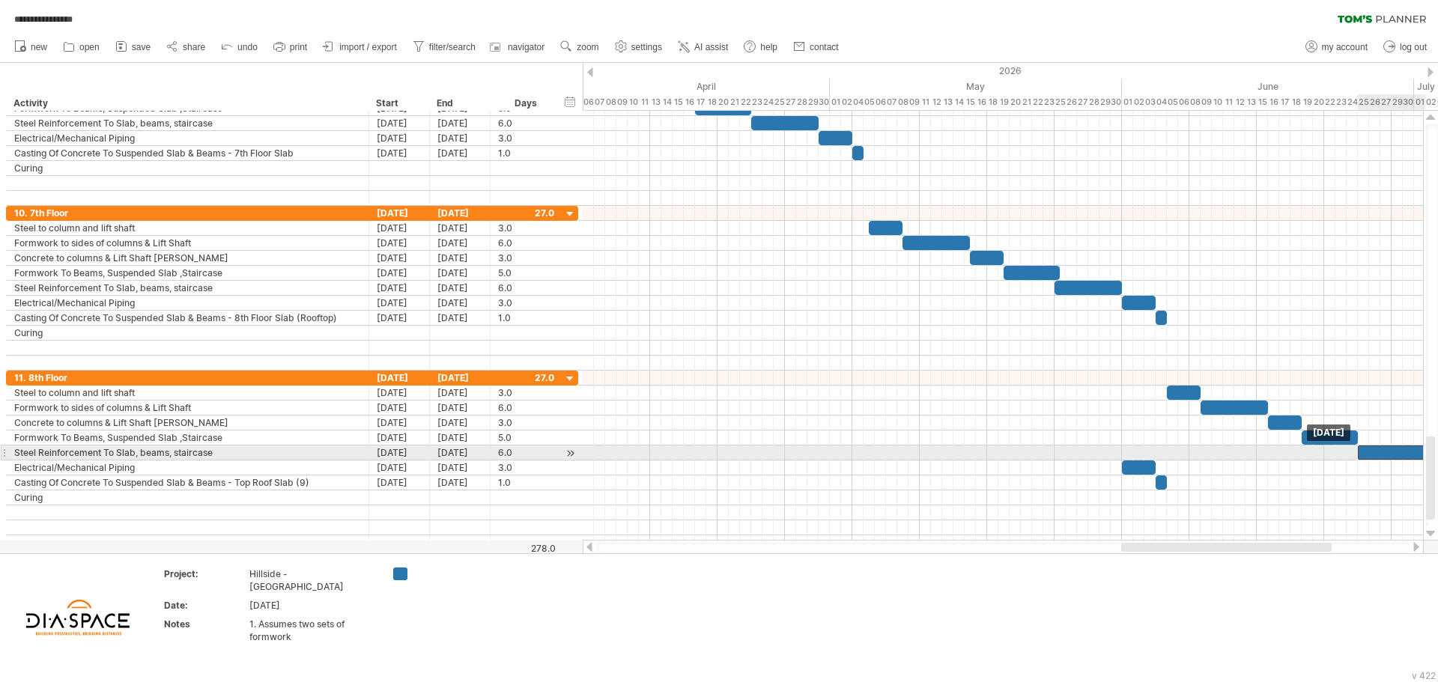
drag, startPoint x: 1082, startPoint y: 454, endPoint x: 1385, endPoint y: 456, distance: 303.3
click at [1385, 456] on div at bounding box center [1391, 453] width 67 height 14
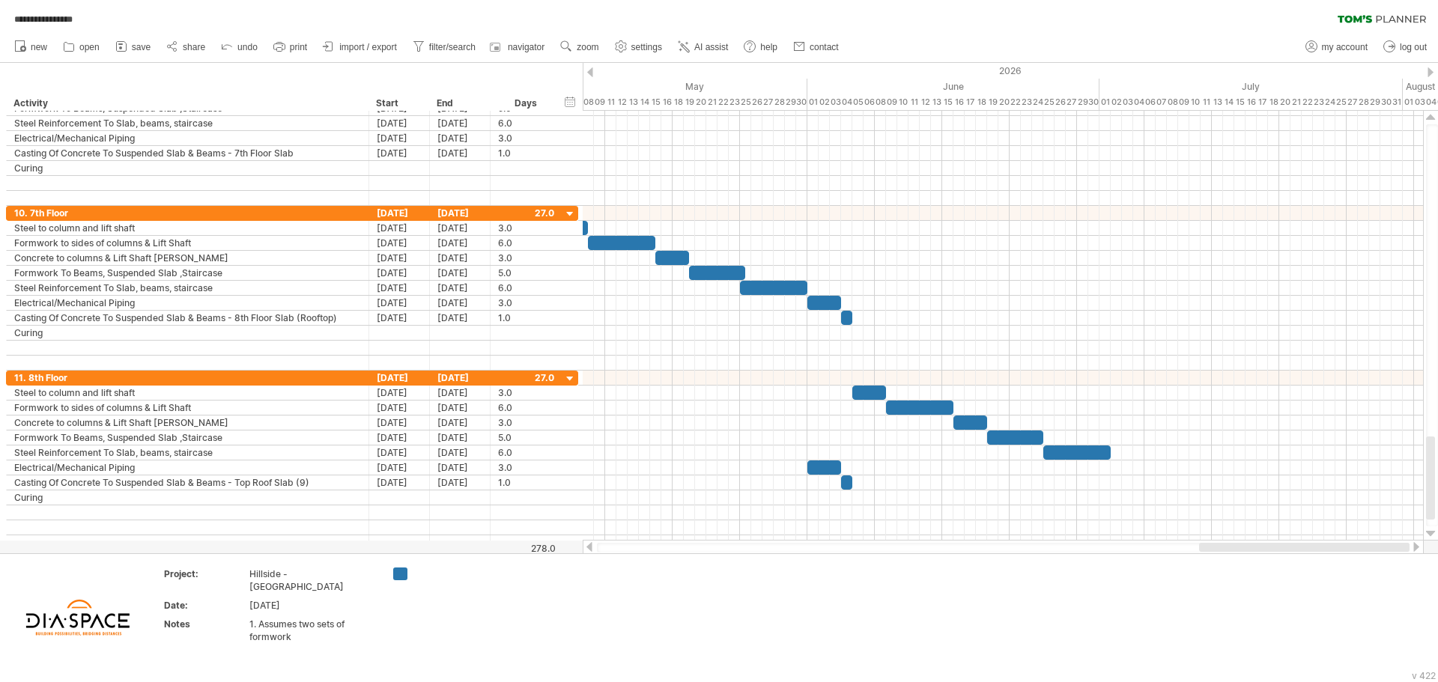
drag, startPoint x: 1134, startPoint y: 547, endPoint x: 1164, endPoint y: 552, distance: 31.0
click at [1227, 549] on div at bounding box center [1304, 547] width 210 height 9
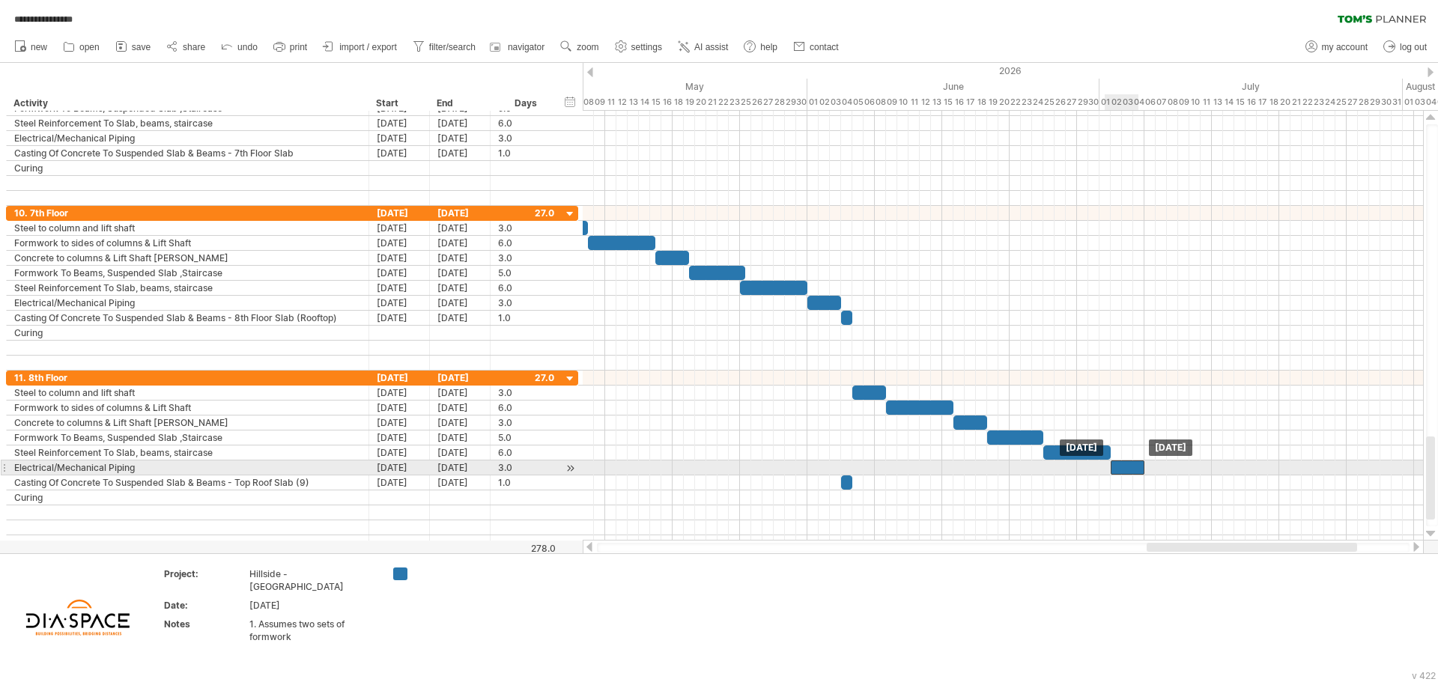
drag, startPoint x: 812, startPoint y: 473, endPoint x: 1113, endPoint y: 473, distance: 301.0
click at [1113, 473] on div at bounding box center [1128, 468] width 34 height 14
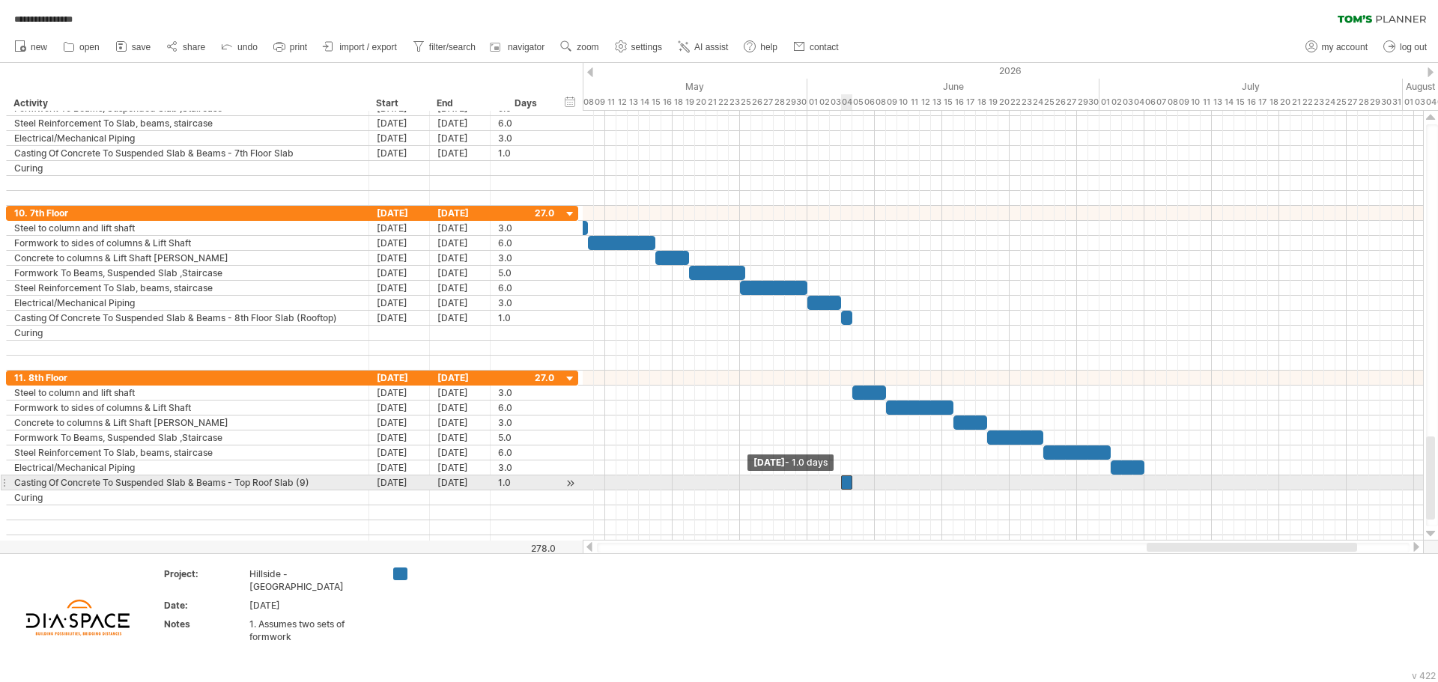
click at [843, 483] on span at bounding box center [841, 483] width 6 height 14
drag, startPoint x: 847, startPoint y: 483, endPoint x: 1150, endPoint y: 488, distance: 303.3
click at [1150, 488] on div at bounding box center [1149, 483] width 11 height 14
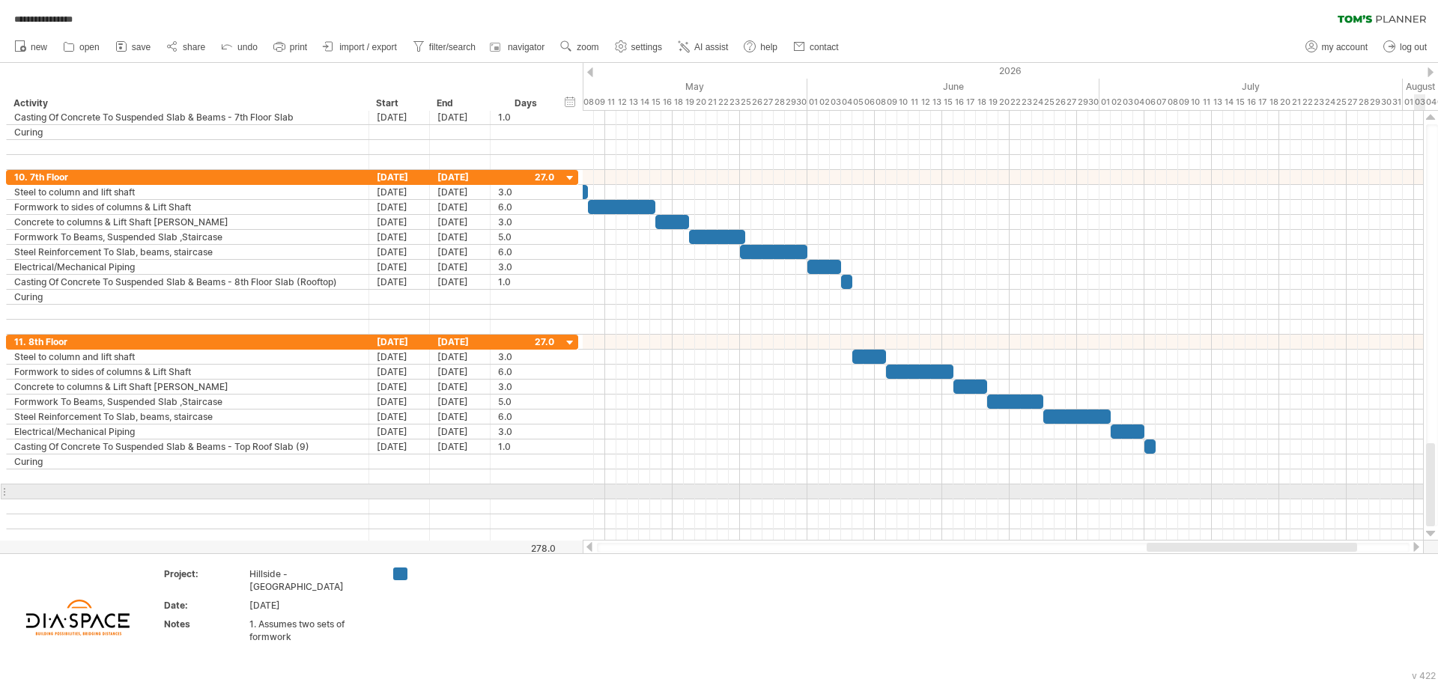
drag, startPoint x: 1430, startPoint y: 469, endPoint x: 1427, endPoint y: 506, distance: 37.5
click at [1427, 506] on div at bounding box center [1430, 484] width 9 height 83
drag, startPoint x: 1430, startPoint y: 467, endPoint x: 1433, endPoint y: 492, distance: 25.6
click at [1433, 492] on div at bounding box center [1430, 484] width 9 height 83
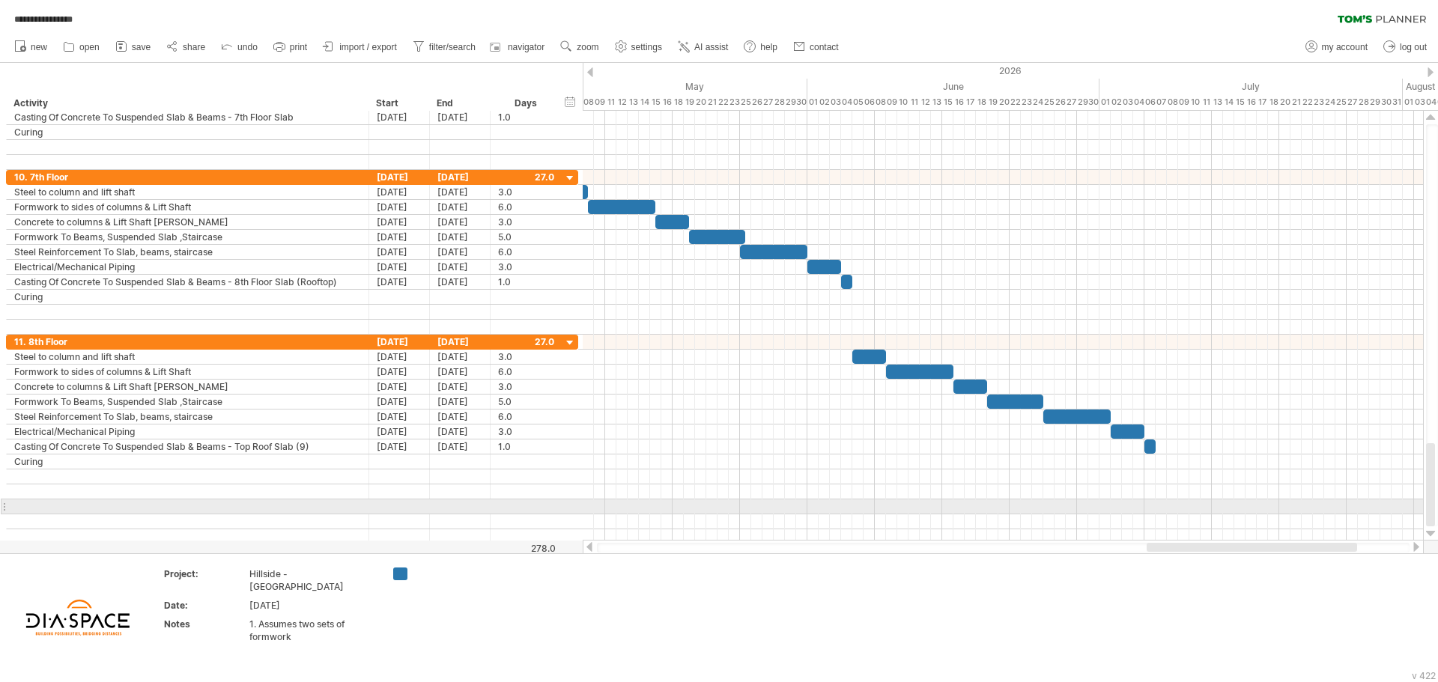
drag, startPoint x: 1430, startPoint y: 477, endPoint x: 1427, endPoint y: 508, distance: 30.8
click at [1427, 508] on div at bounding box center [1430, 484] width 9 height 83
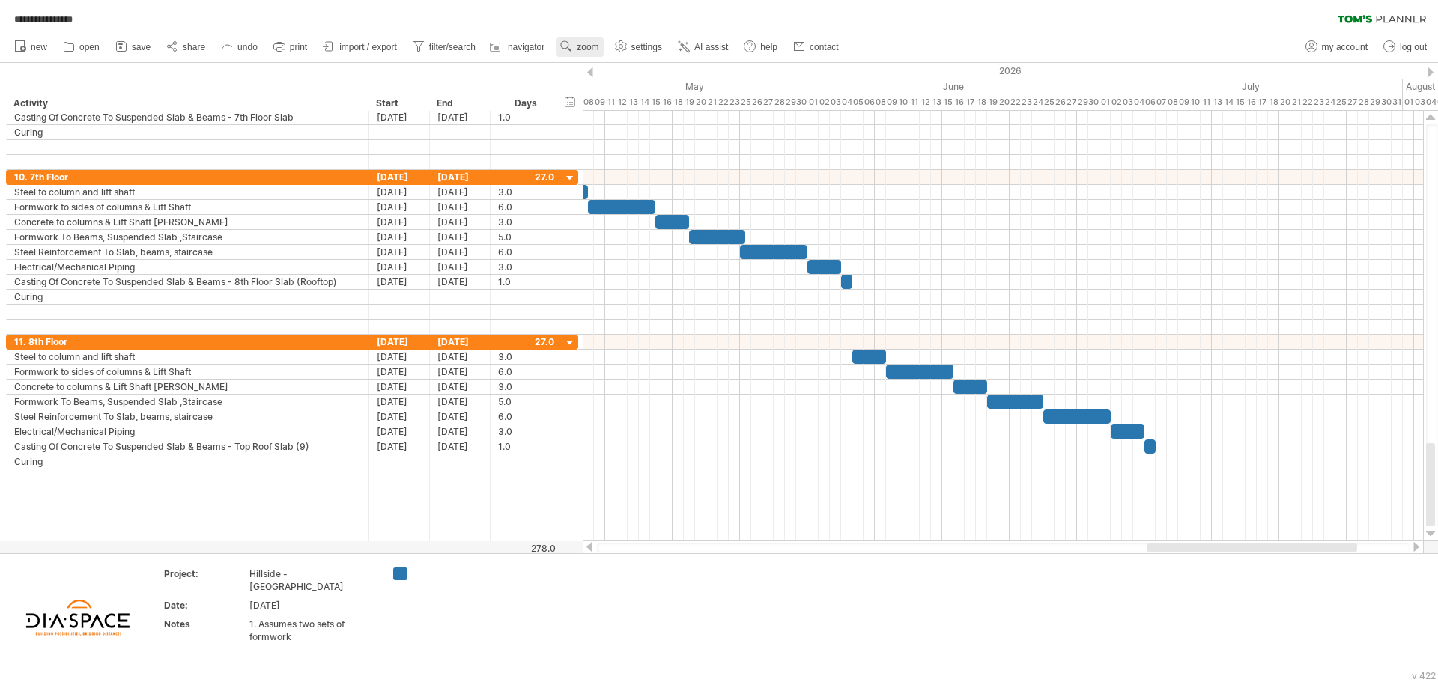
click at [586, 43] on span "zoom" at bounding box center [588, 47] width 22 height 10
click at [629, 109] on div "Day" at bounding box center [634, 111] width 83 height 24
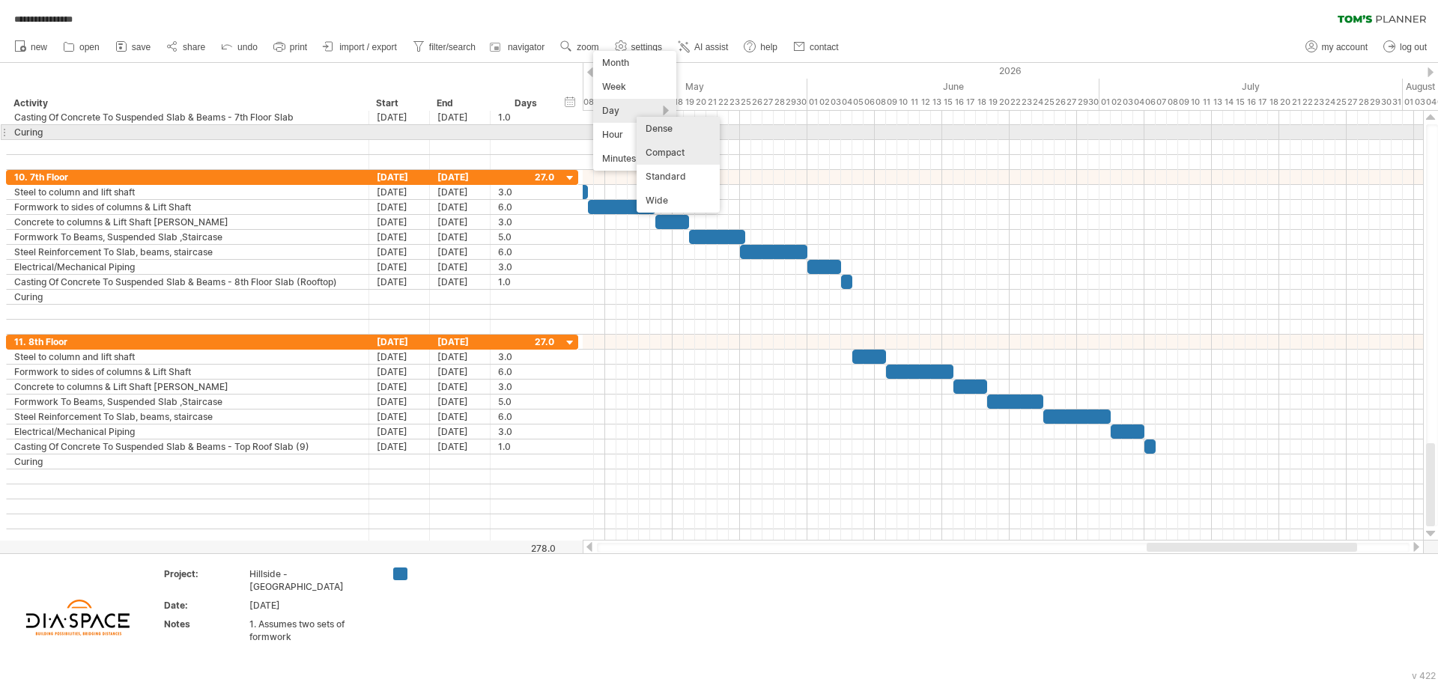
click at [672, 133] on div "Dense" at bounding box center [678, 129] width 83 height 24
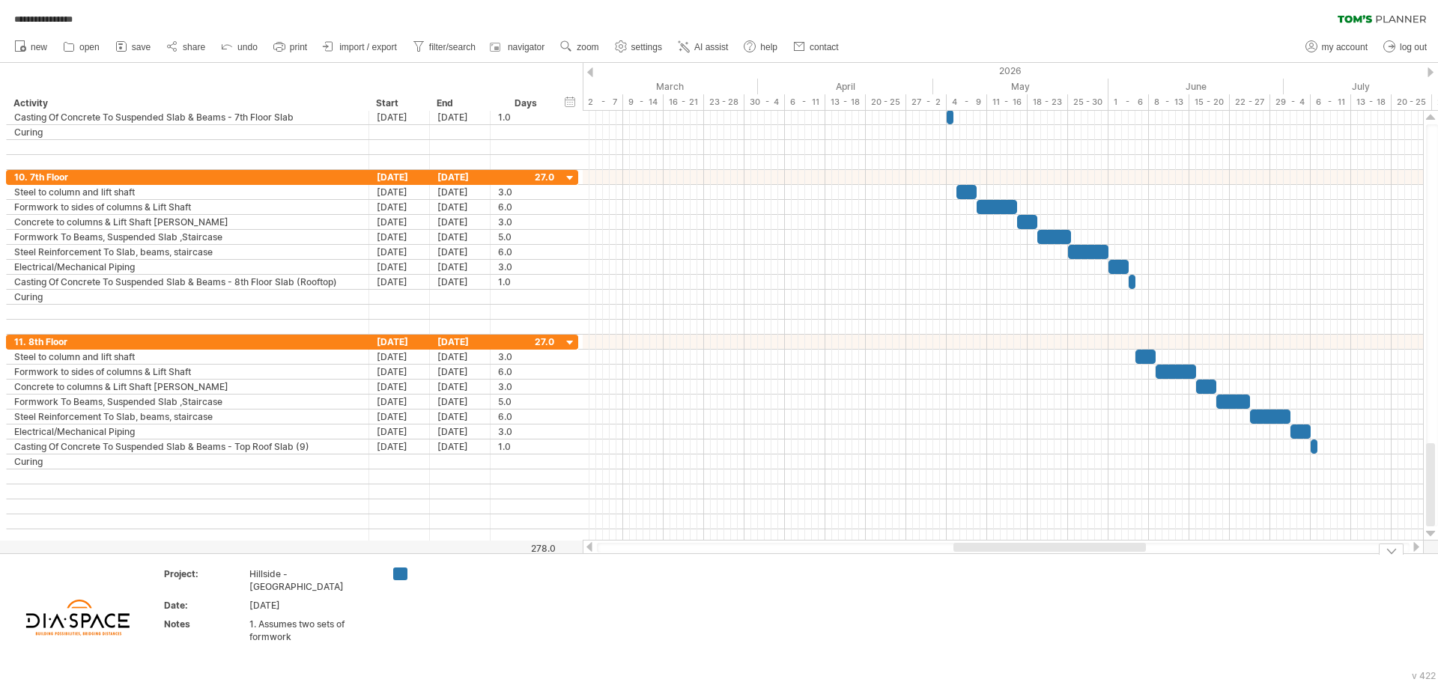
drag, startPoint x: 1122, startPoint y: 550, endPoint x: 1009, endPoint y: 559, distance: 113.4
click at [1009, 559] on div "**********" at bounding box center [719, 341] width 1438 height 682
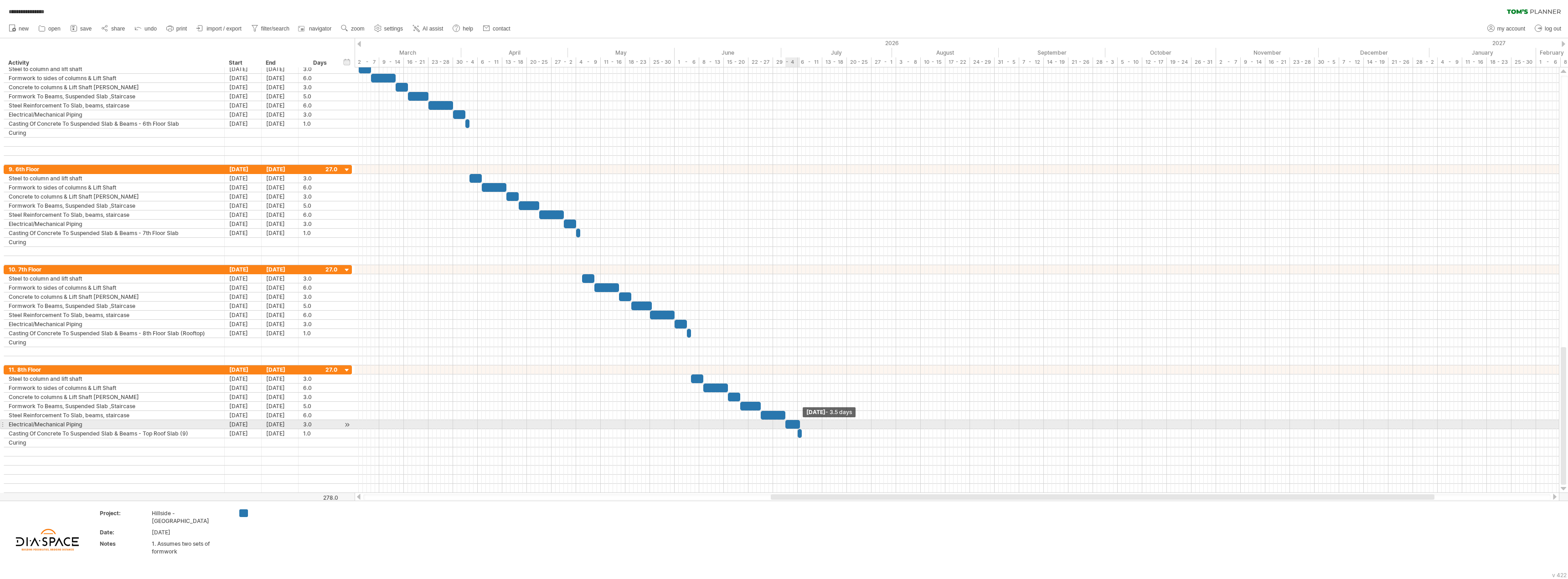
click at [801, 414] on span at bounding box center [800, 424] width 4 height 9
click at [790, 412] on span at bounding box center [789, 415] width 4 height 9
drag, startPoint x: 793, startPoint y: 423, endPoint x: 798, endPoint y: 423, distance: 5.0
click at [798, 414] on div at bounding box center [796, 424] width 12 height 9
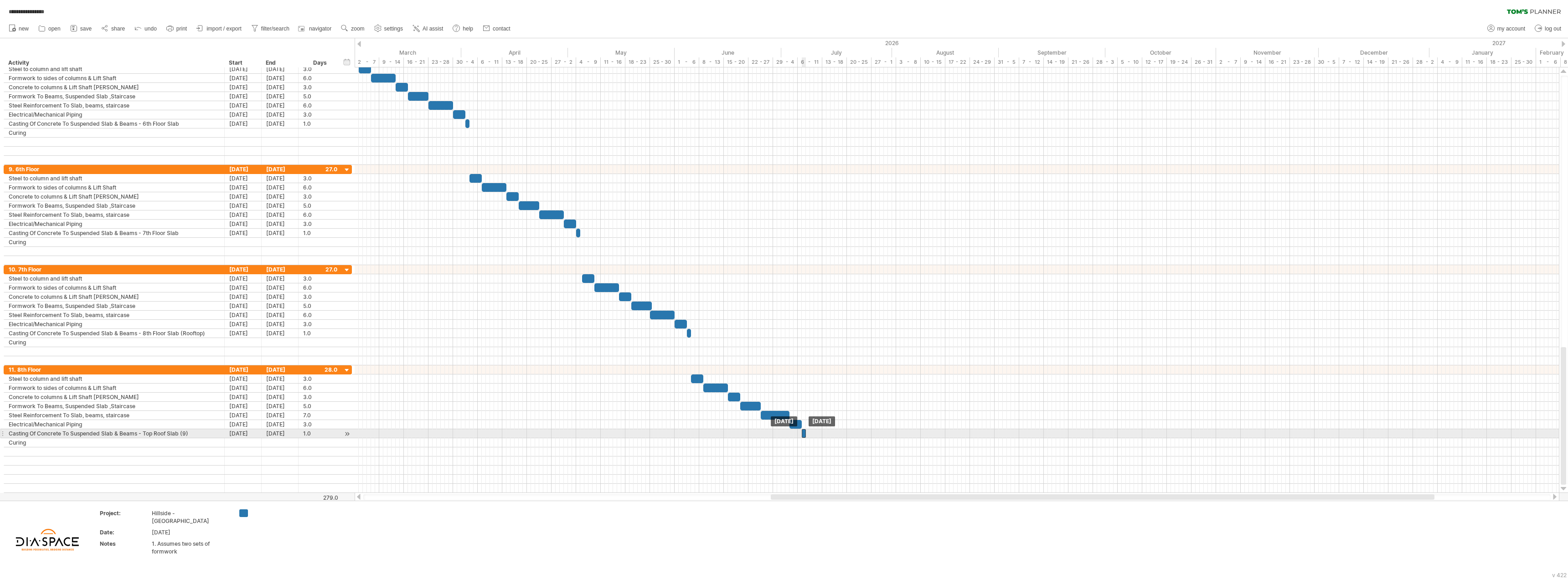
click at [803, 414] on div at bounding box center [803, 433] width 4 height 9
click at [46, 371] on div "11. 8th Floor" at bounding box center [114, 370] width 211 height 9
click at [47, 414] on div at bounding box center [114, 460] width 211 height 9
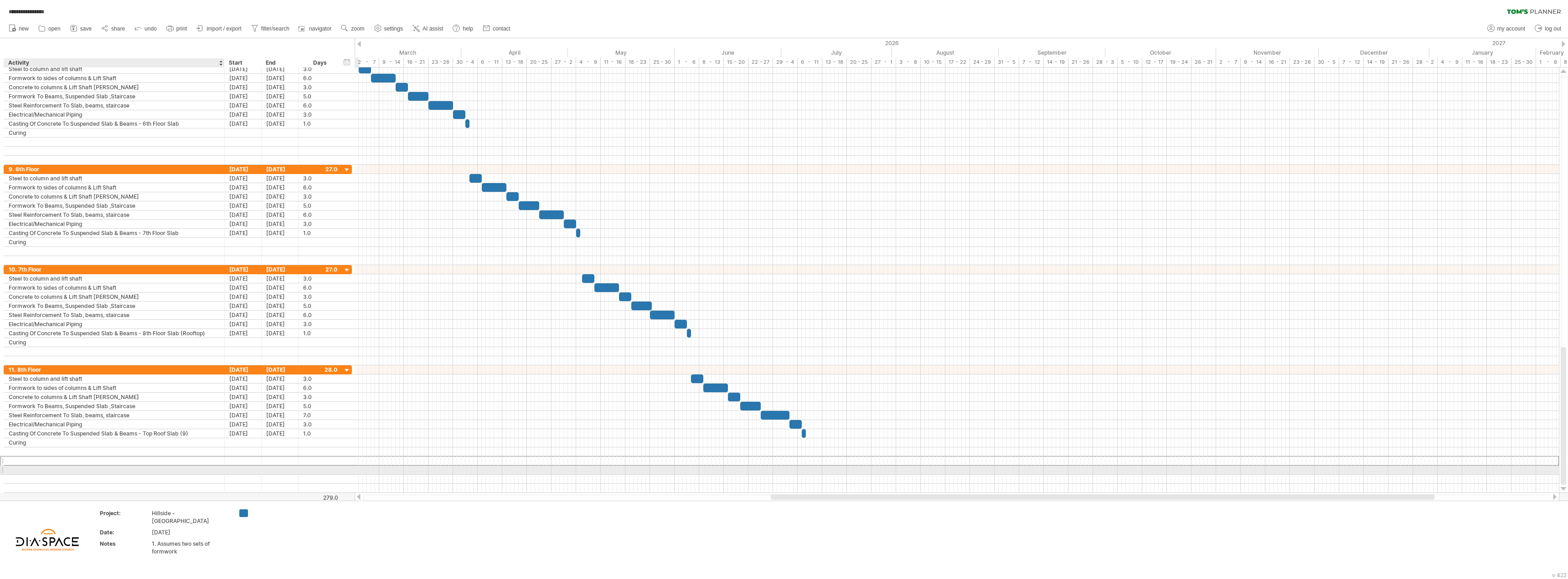
click at [44, 414] on div at bounding box center [114, 470] width 211 height 9
click at [75, 369] on div "11. 8th Floor" at bounding box center [114, 370] width 211 height 9
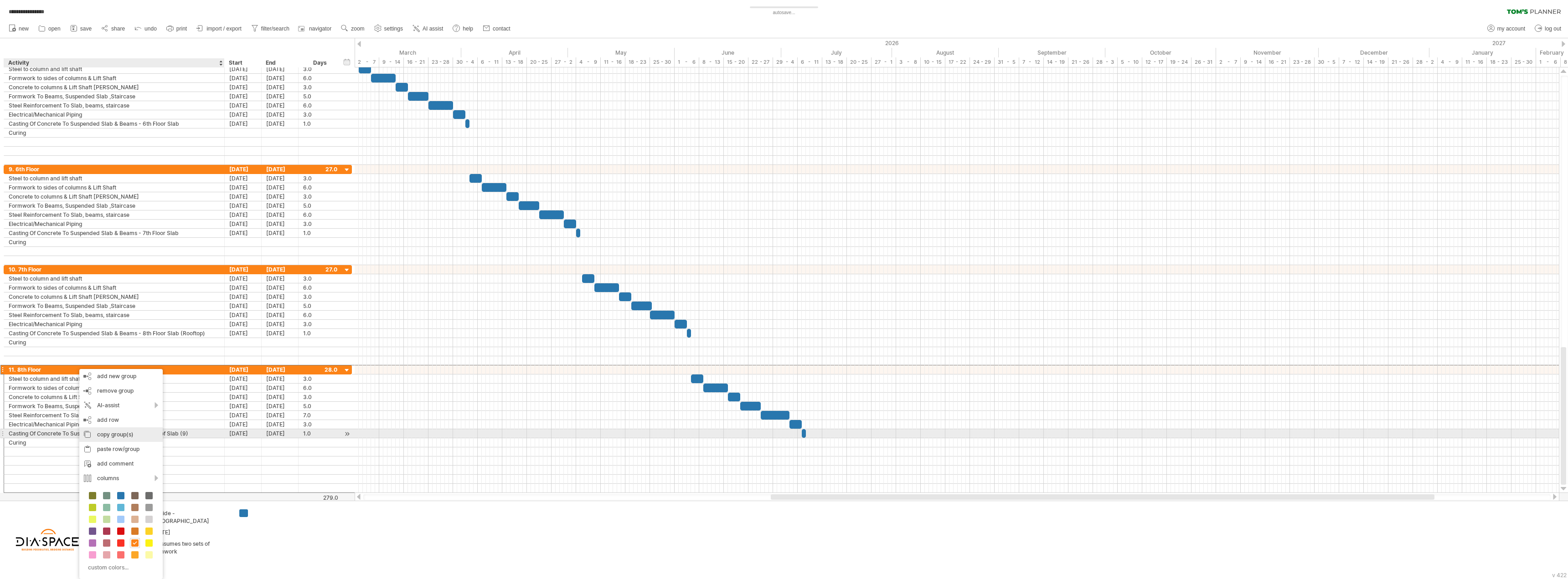
click at [118, 414] on div "copy group(s)" at bounding box center [121, 434] width 83 height 15
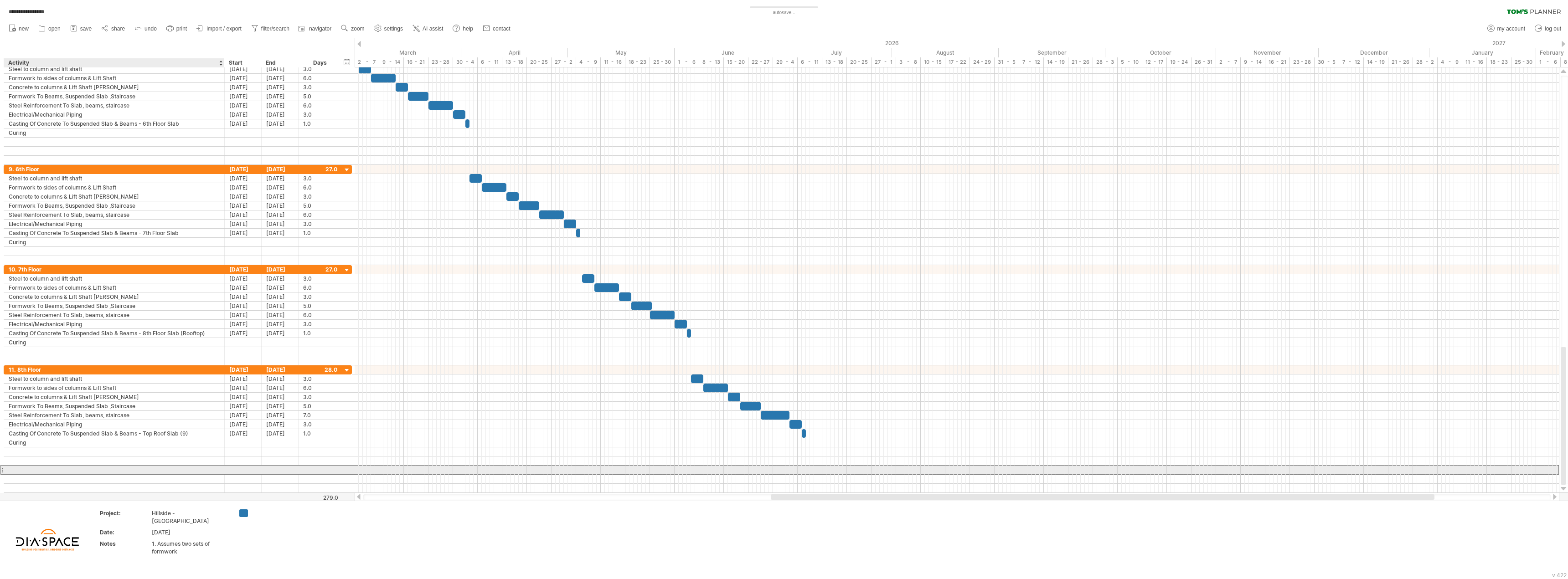
click at [60, 414] on div at bounding box center [114, 470] width 211 height 9
click at [106, 414] on div "paste row/group" at bounding box center [111, 543] width 94 height 15
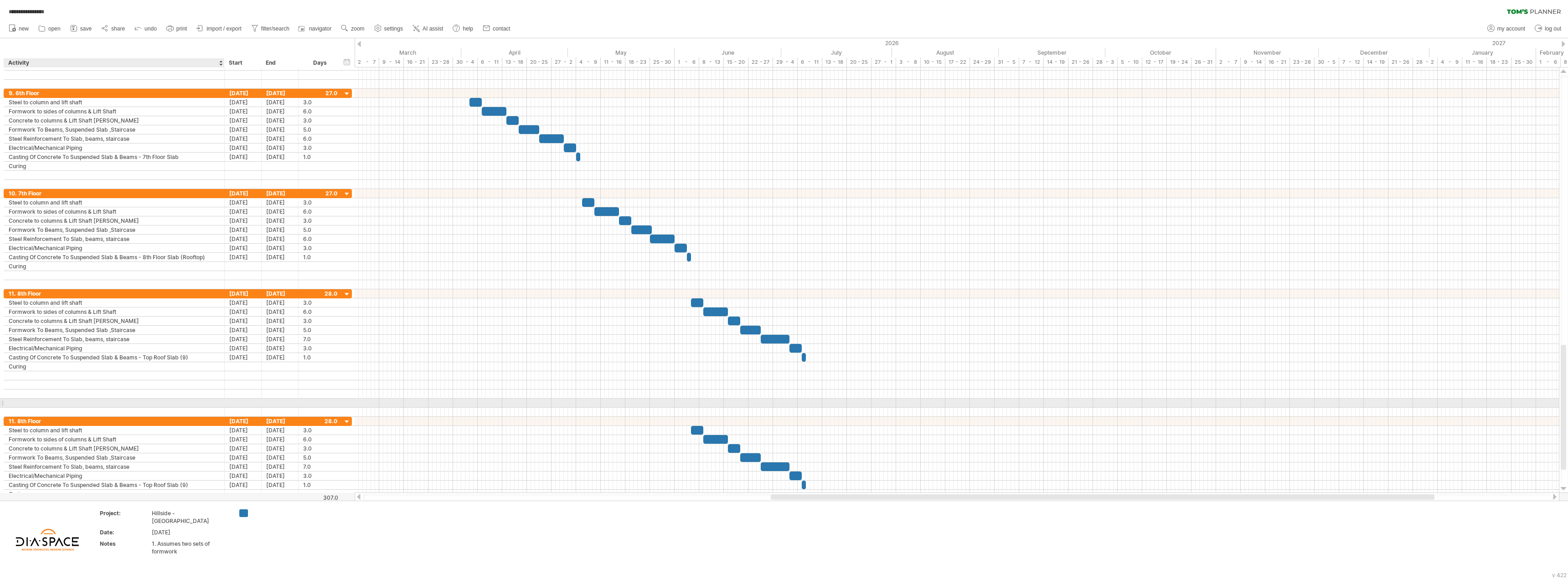
click at [32, 405] on div at bounding box center [114, 403] width 211 height 9
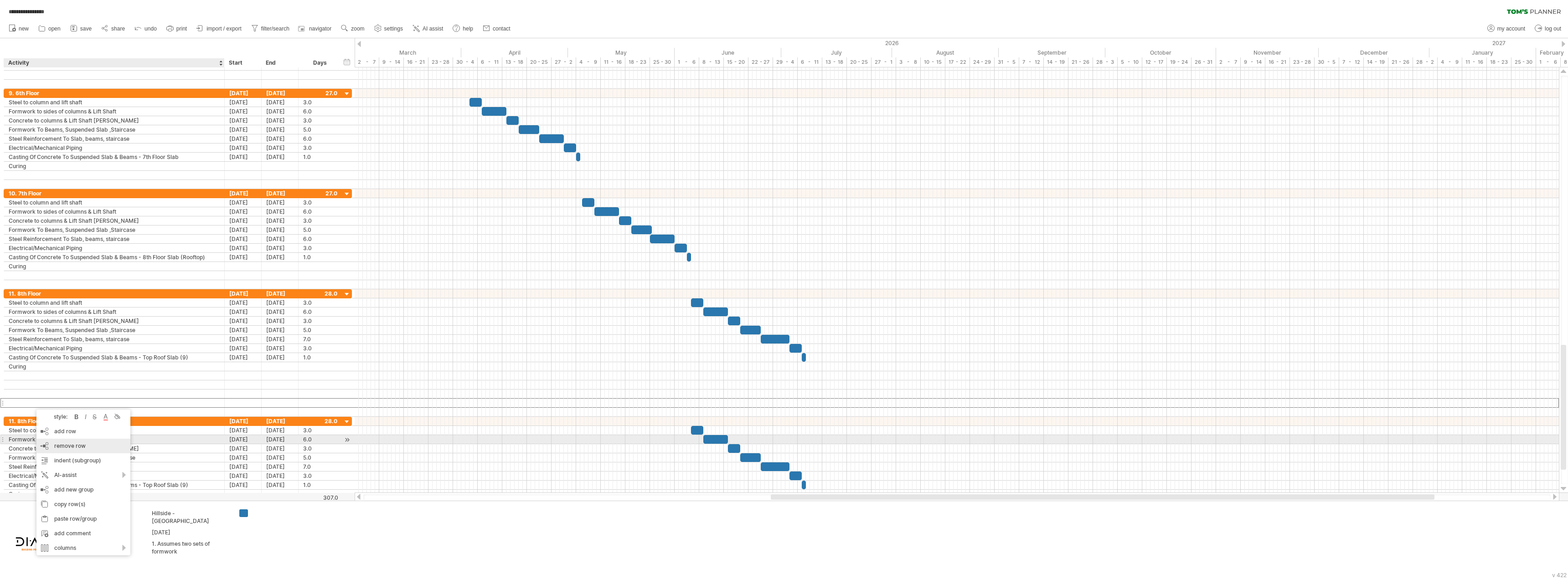
click at [65, 414] on div "remove row remove selected rows" at bounding box center [83, 446] width 94 height 15
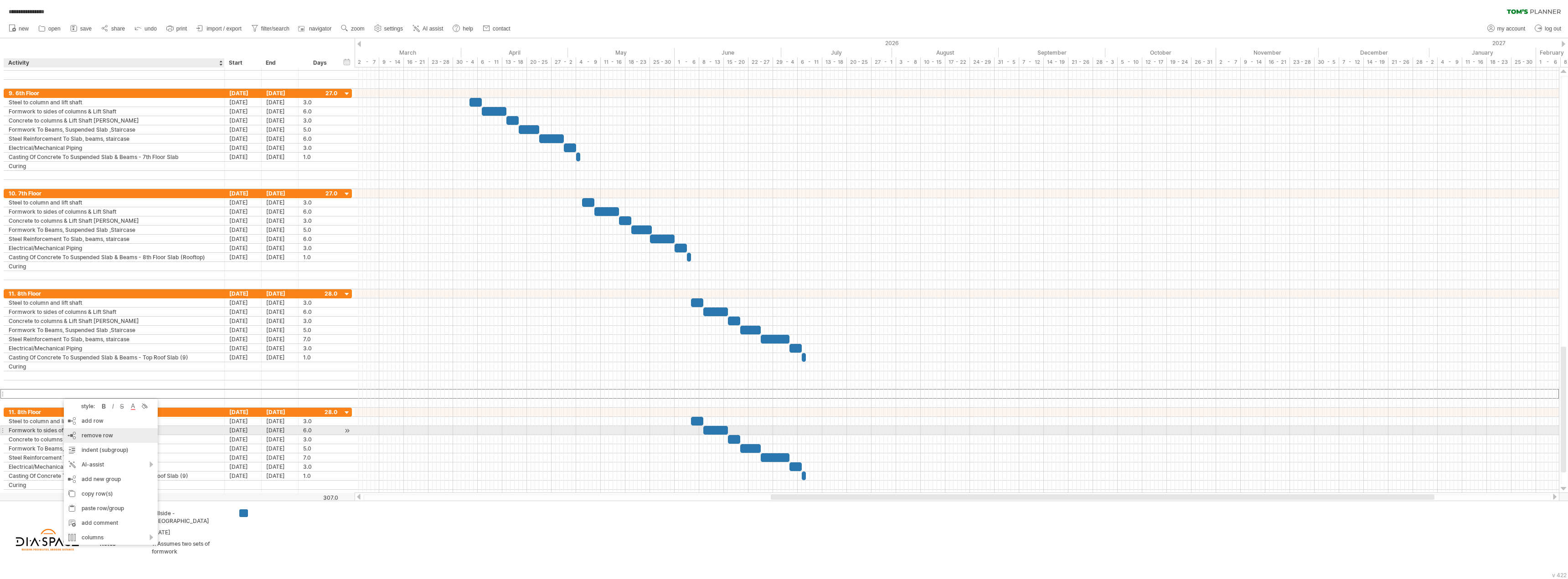
click at [87, 414] on span "remove row" at bounding box center [97, 435] width 32 height 7
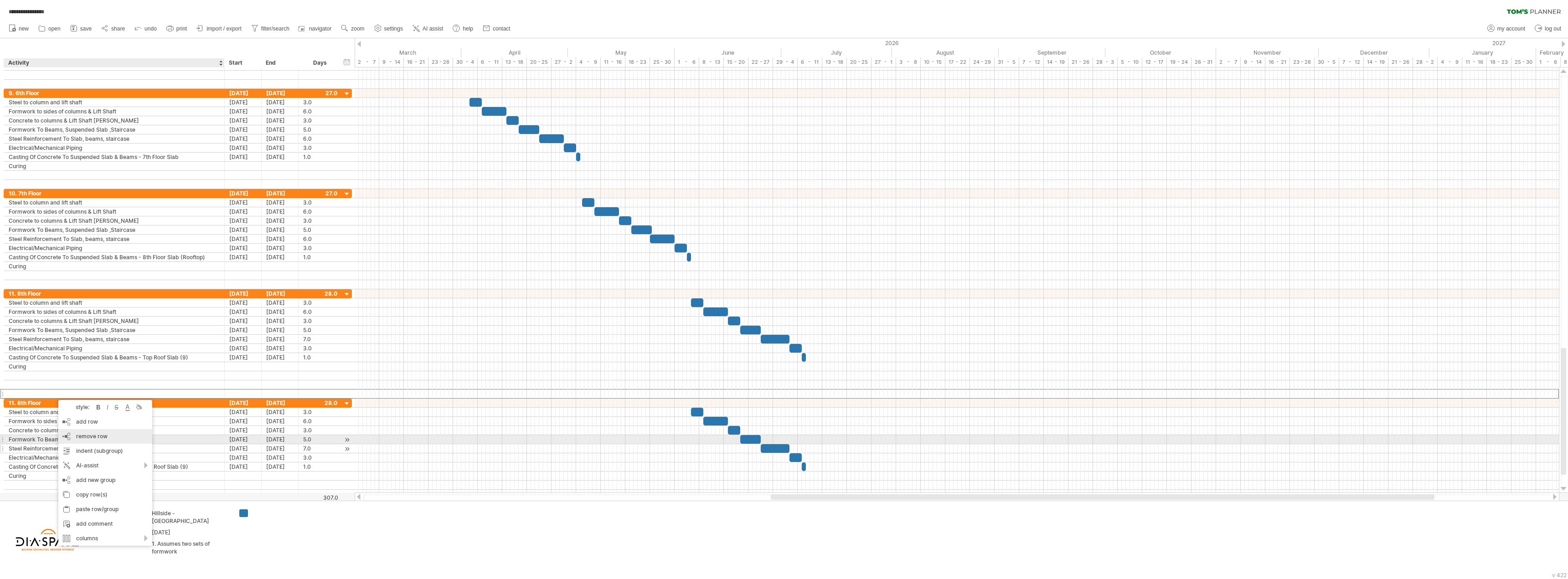
click at [103, 414] on span "remove row" at bounding box center [92, 435] width 32 height 7
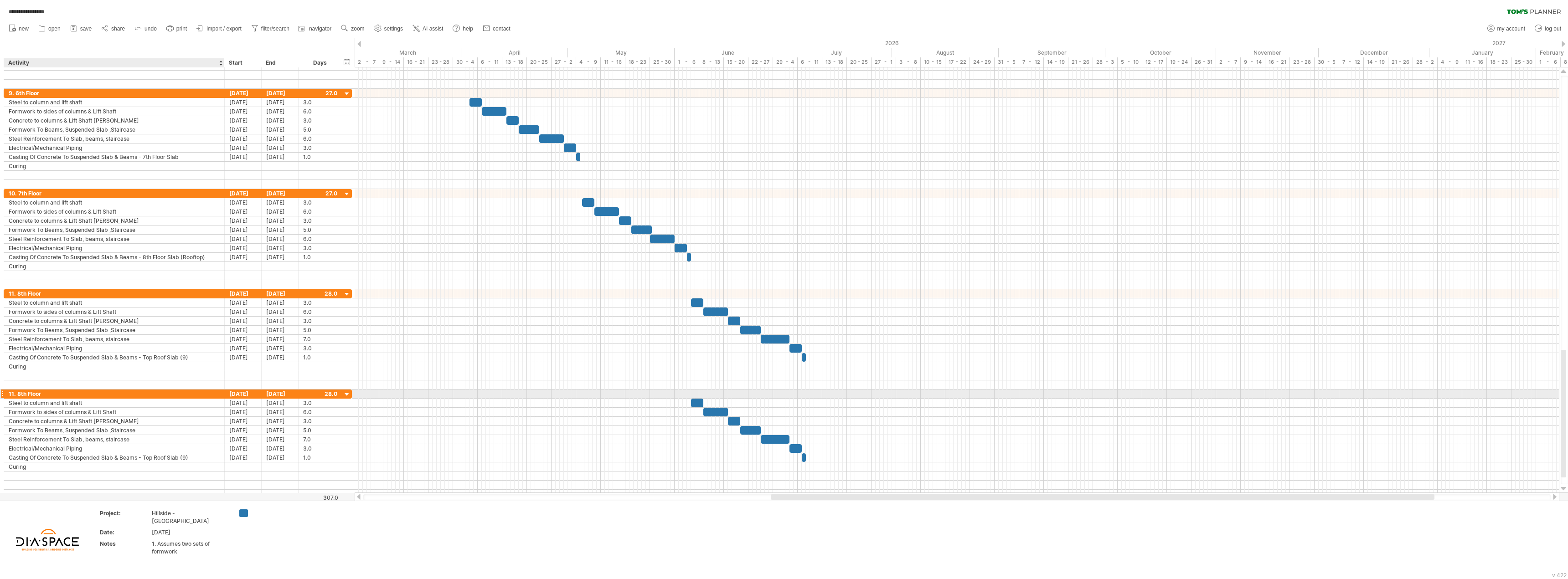
click at [61, 392] on div "11. 8th Floor" at bounding box center [114, 394] width 211 height 9
type input "**********"
click at [99, 401] on div "Steel to column and lift shaft" at bounding box center [114, 403] width 211 height 9
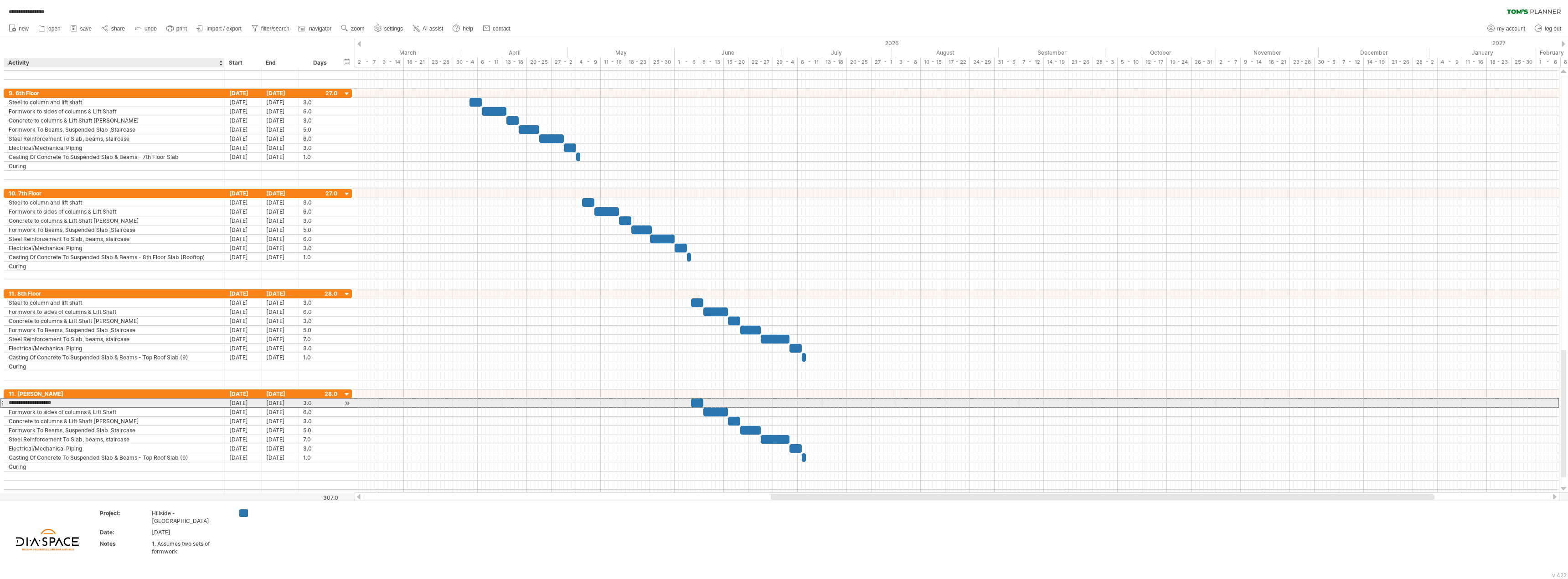
type input "**********"
click at [130, 412] on div "Formwork to sides of columns & Lift Shaft" at bounding box center [114, 412] width 211 height 9
type input "**********"
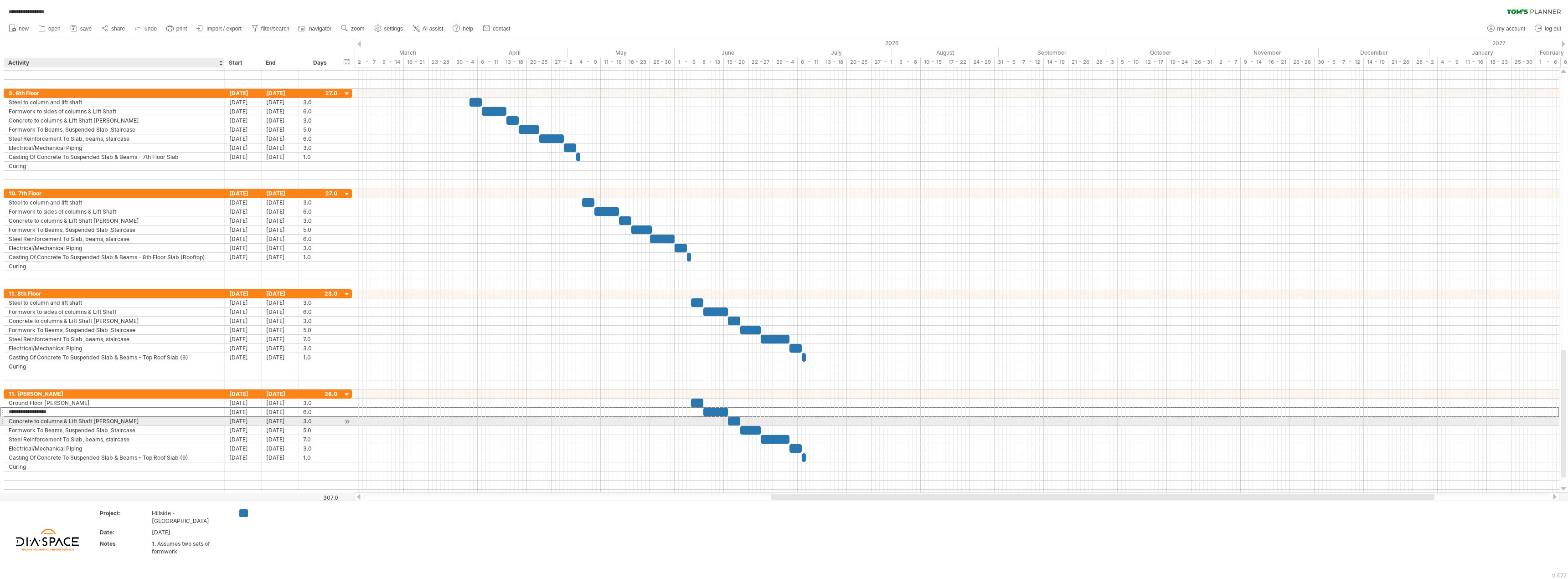
click at [141, 414] on div "Concrete to columns & Lift Shaft [PERSON_NAME]" at bounding box center [114, 421] width 211 height 9
type input "**********"
click at [149, 414] on div "Formwork To Beams, Suspended Slab ,Staircase" at bounding box center [114, 430] width 211 height 9
type input "**********"
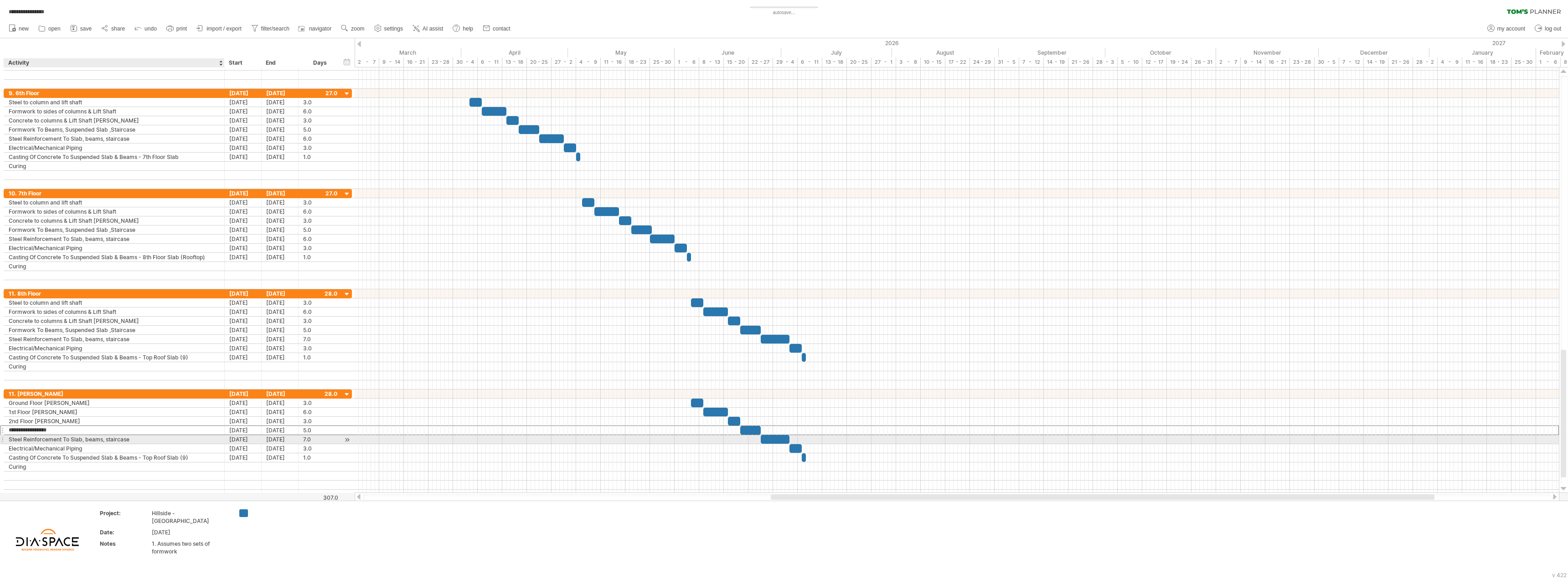
click at [151, 414] on div "Steel Reinforcement To Slab, beams, staircase" at bounding box center [114, 439] width 211 height 9
type input "**********"
click at [118, 392] on div "11. [PERSON_NAME]" at bounding box center [114, 394] width 211 height 9
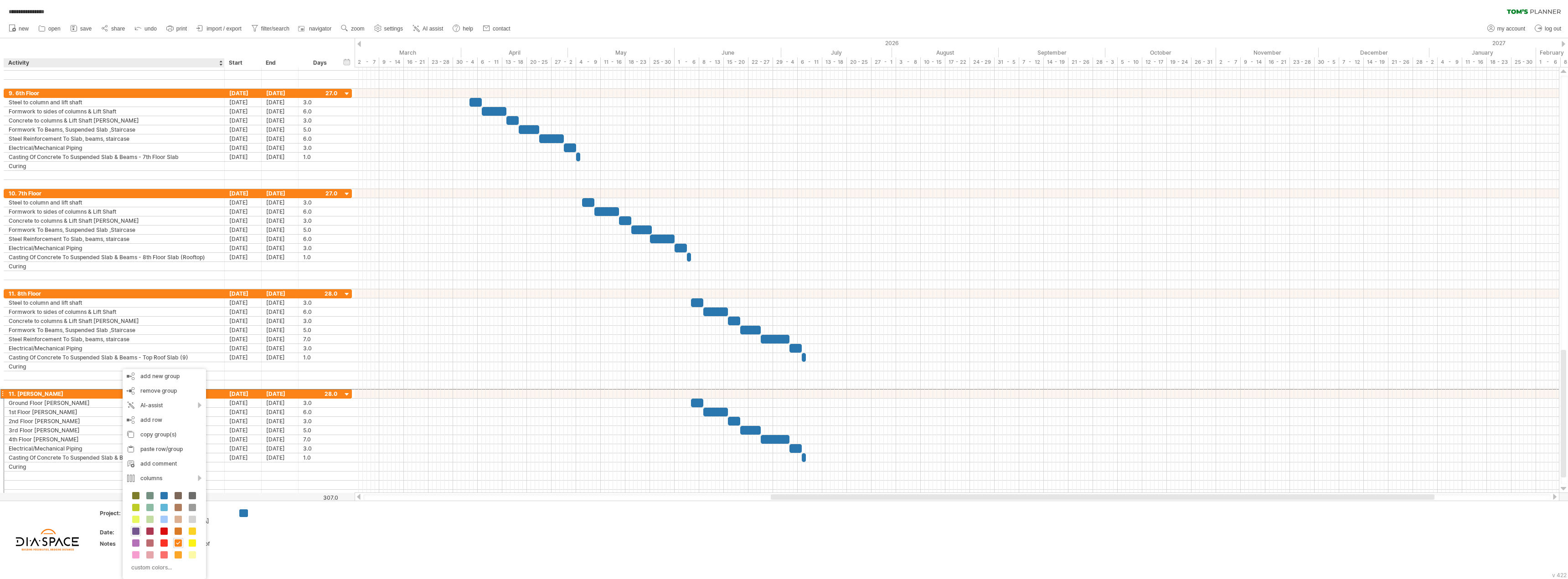
click at [133, 414] on span at bounding box center [136, 531] width 7 height 7
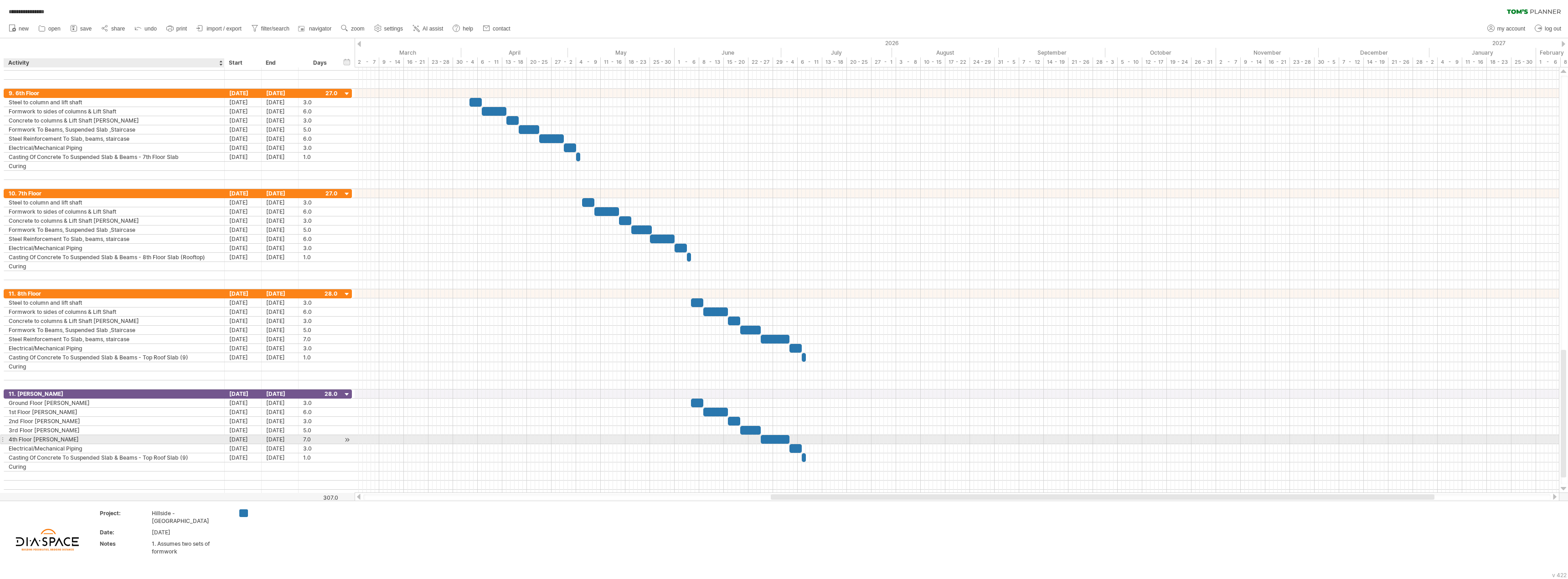
click at [69, 414] on div "4th Floor [PERSON_NAME]" at bounding box center [114, 439] width 211 height 9
click at [91, 414] on div "Electrical/Mechanical Piping" at bounding box center [114, 448] width 211 height 9
paste input "text"
type input "*"
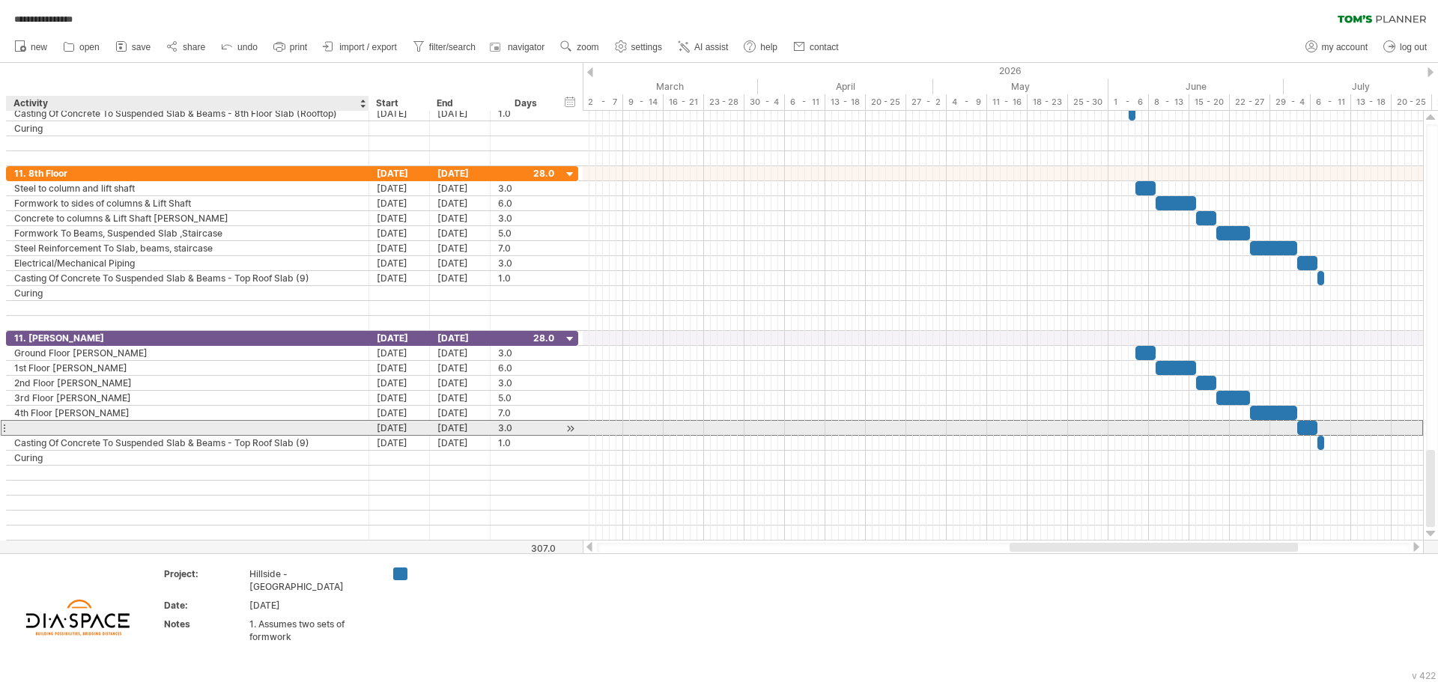
click at [117, 429] on div at bounding box center [187, 428] width 347 height 14
type input "**********"
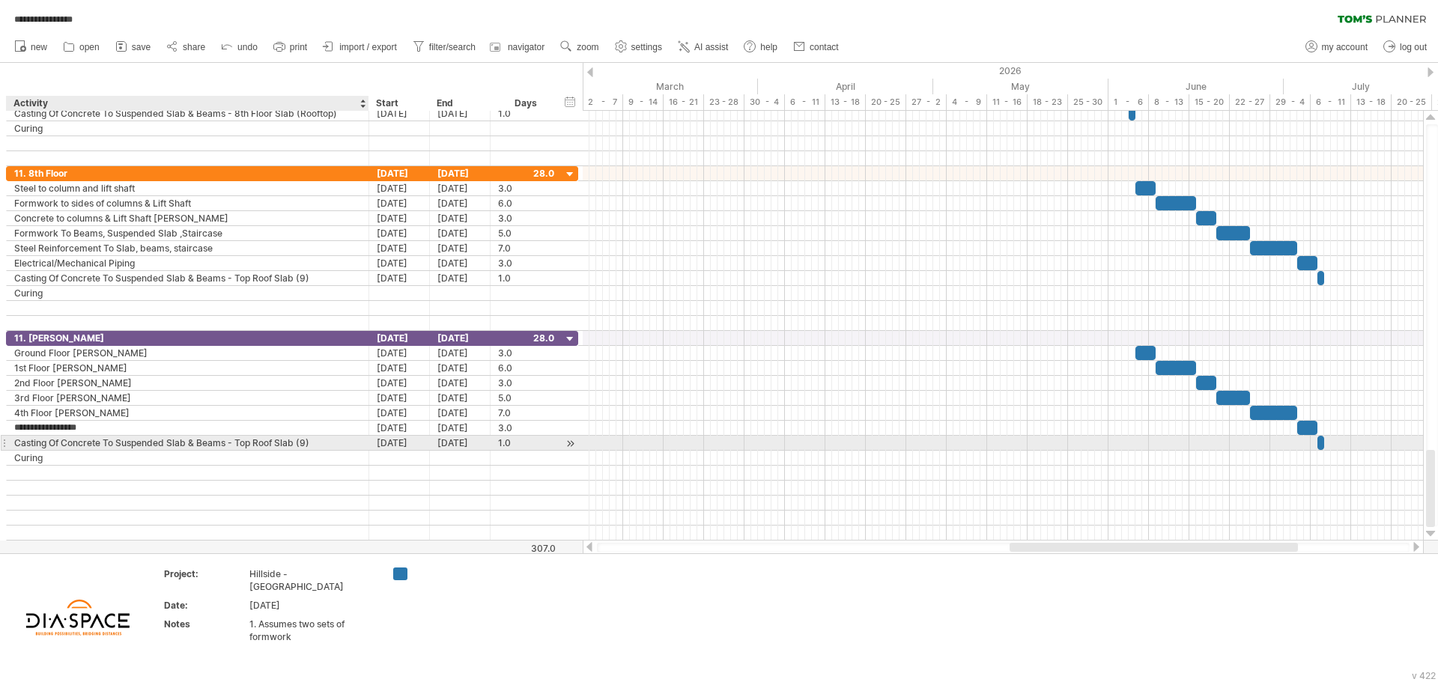
click at [121, 446] on div "Casting Of Concrete To Suspended Slab & Beams - Top Roof Slab (9)" at bounding box center [187, 443] width 347 height 14
drag, startPoint x: 332, startPoint y: 443, endPoint x: 11, endPoint y: 449, distance: 321.3
click at [11, 449] on div "**********" at bounding box center [188, 443] width 362 height 14
type input "**********"
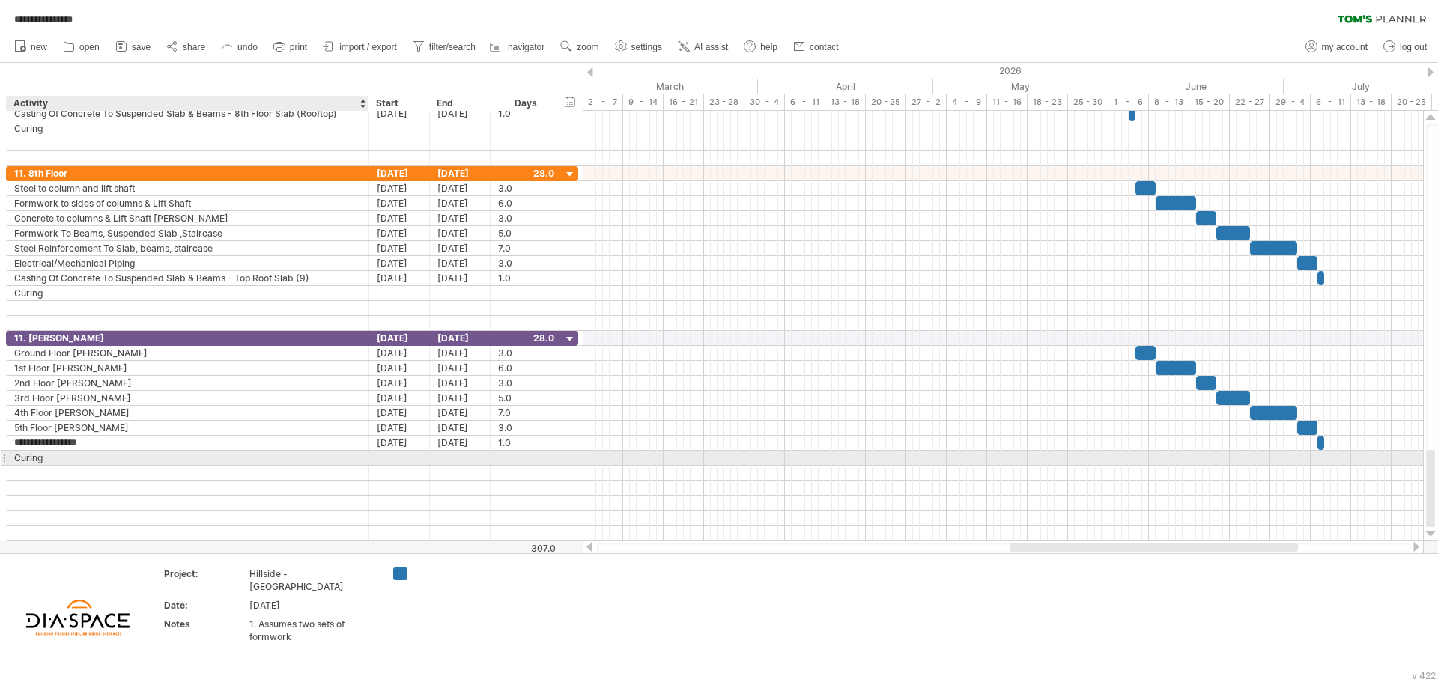
click at [48, 456] on div "Curing" at bounding box center [187, 458] width 347 height 14
type input "**********"
click at [93, 476] on div at bounding box center [187, 473] width 347 height 14
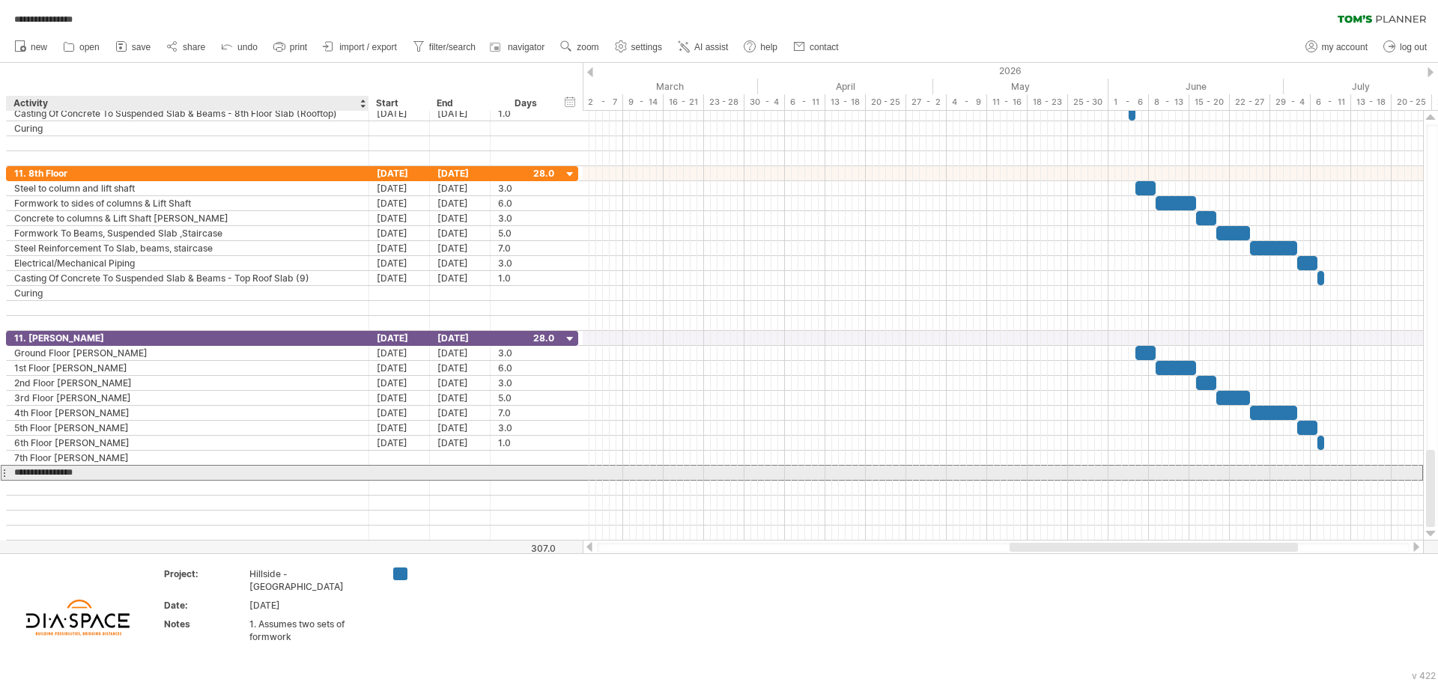
type input "**********"
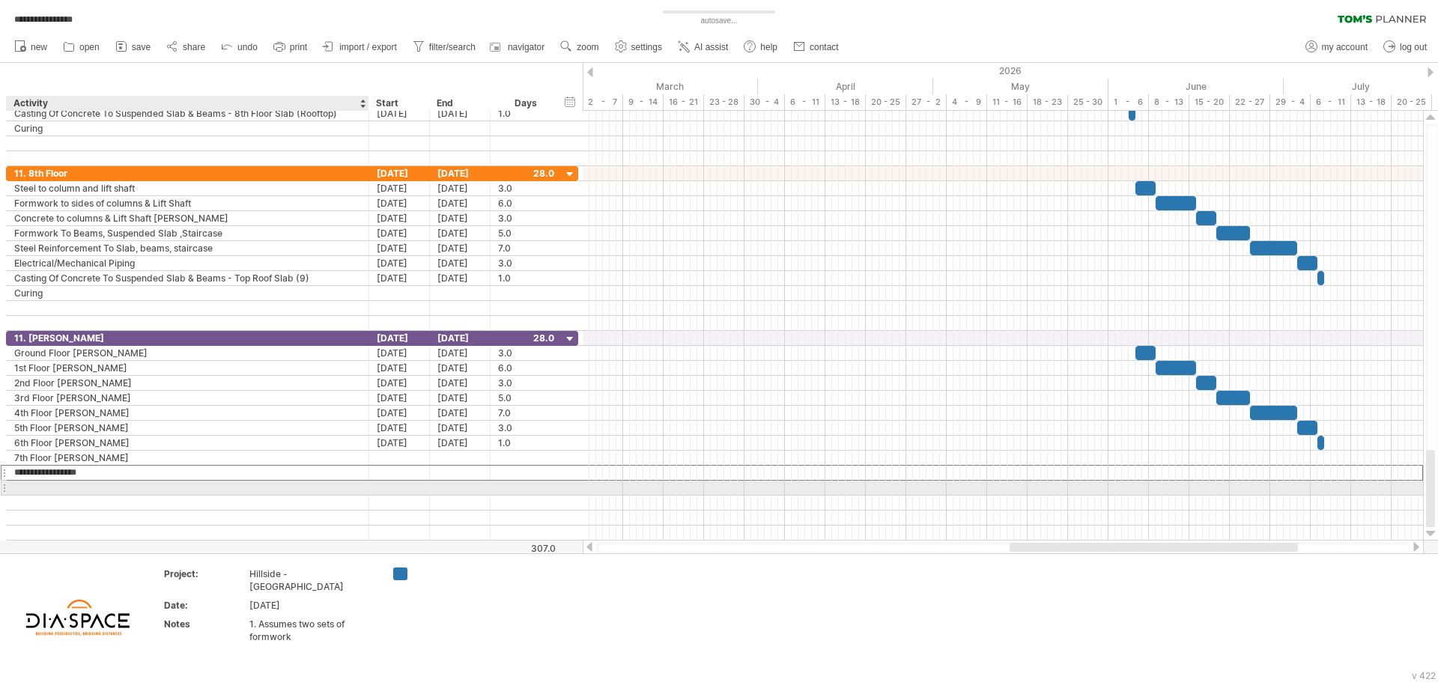
click at [97, 489] on div at bounding box center [187, 488] width 347 height 14
type input "**********"
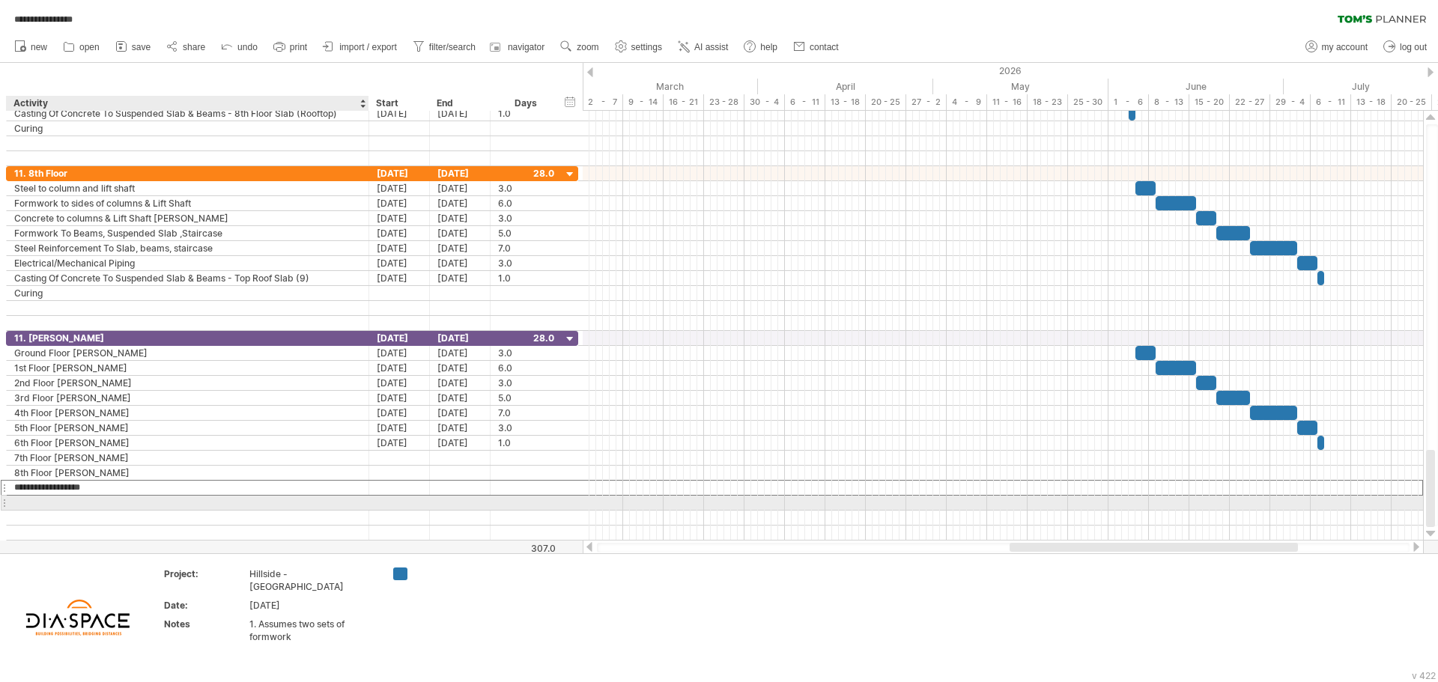
click at [113, 506] on div at bounding box center [187, 503] width 347 height 14
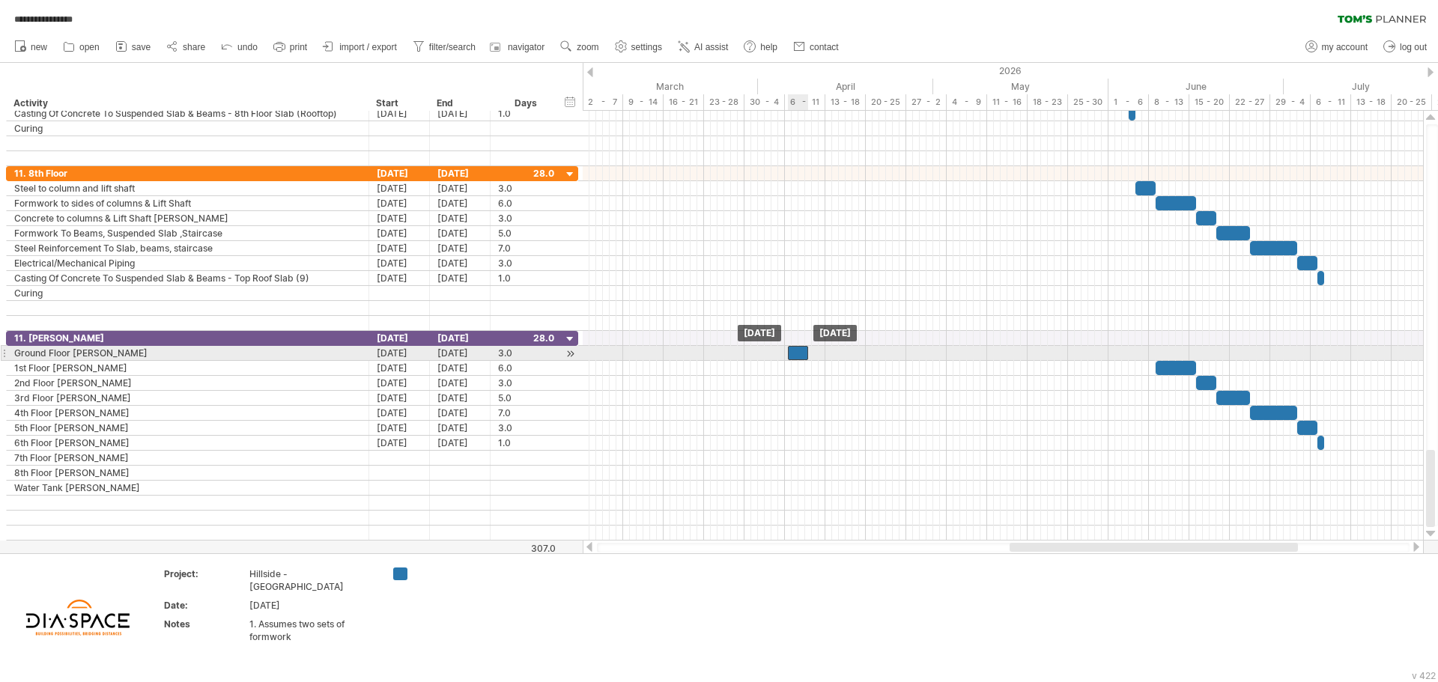
drag, startPoint x: 1142, startPoint y: 356, endPoint x: 794, endPoint y: 353, distance: 348.2
click at [794, 353] on div at bounding box center [798, 353] width 20 height 14
drag, startPoint x: 810, startPoint y: 352, endPoint x: 825, endPoint y: 352, distance: 15.0
click at [825, 352] on div "[DATE] - 5.0 days [DATE]" at bounding box center [1003, 326] width 840 height 430
click at [786, 353] on span at bounding box center [785, 353] width 6 height 14
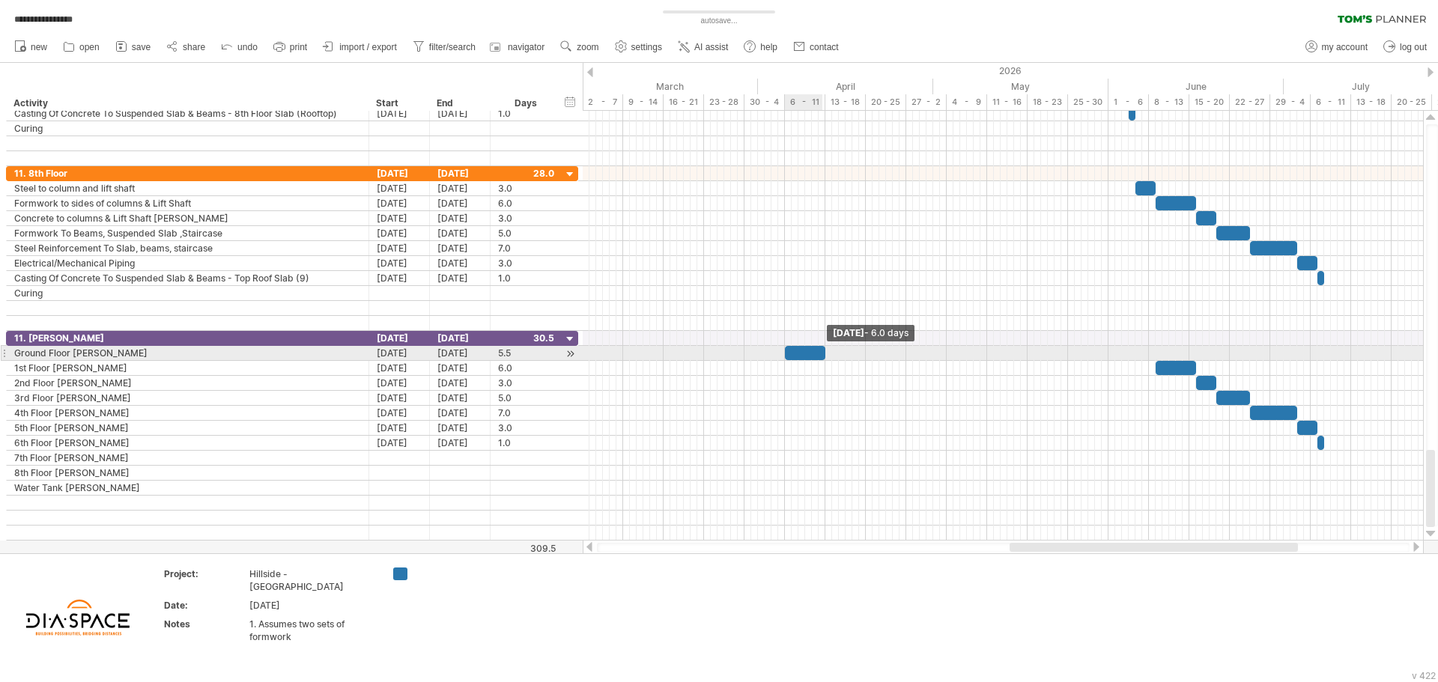
click at [824, 354] on span at bounding box center [825, 353] width 6 height 14
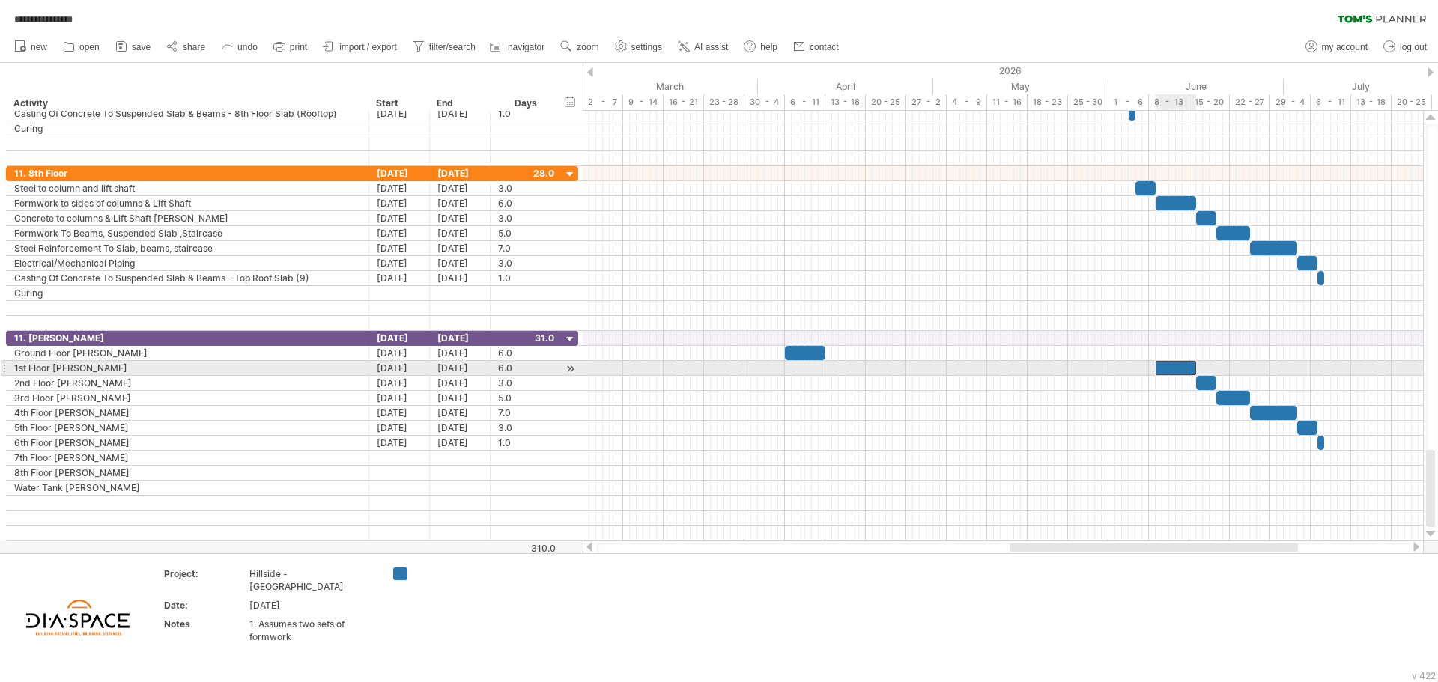
click at [1179, 365] on div at bounding box center [1175, 368] width 40 height 14
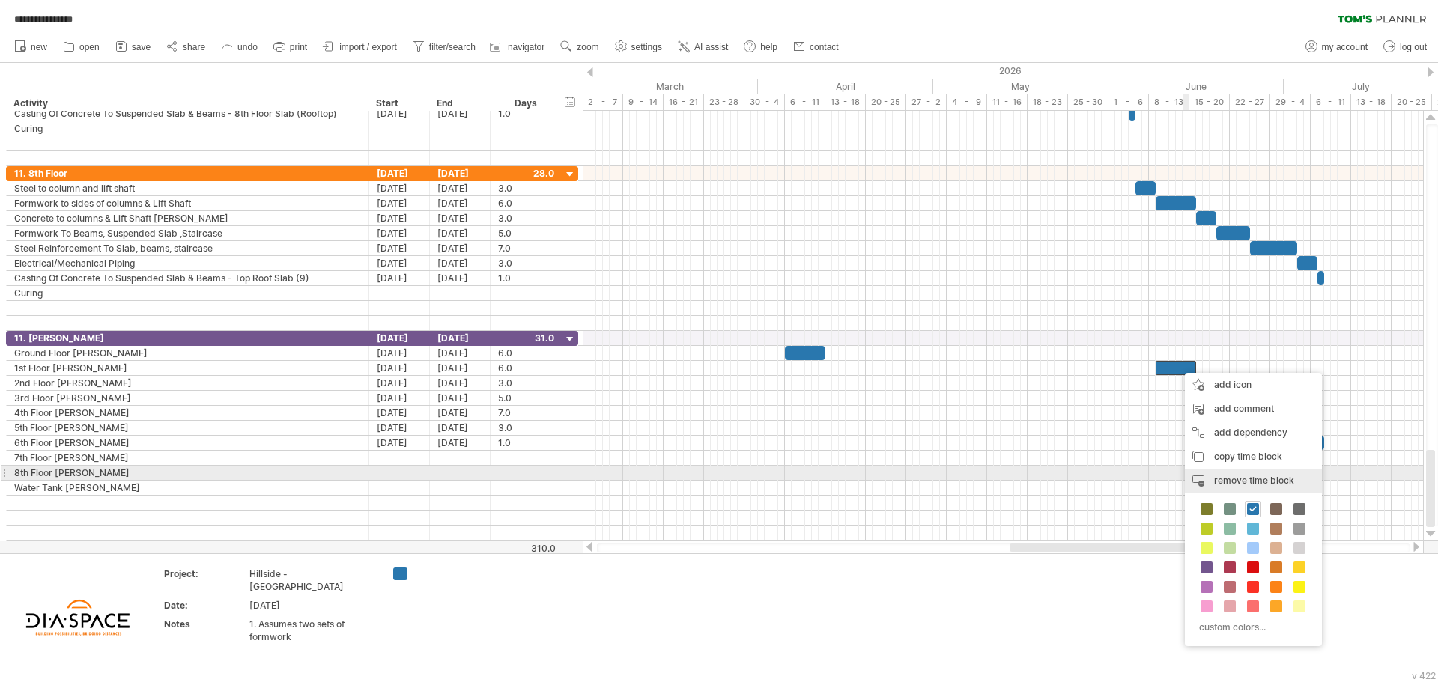
click at [1235, 473] on div "remove time block remove selected items" at bounding box center [1253, 481] width 137 height 24
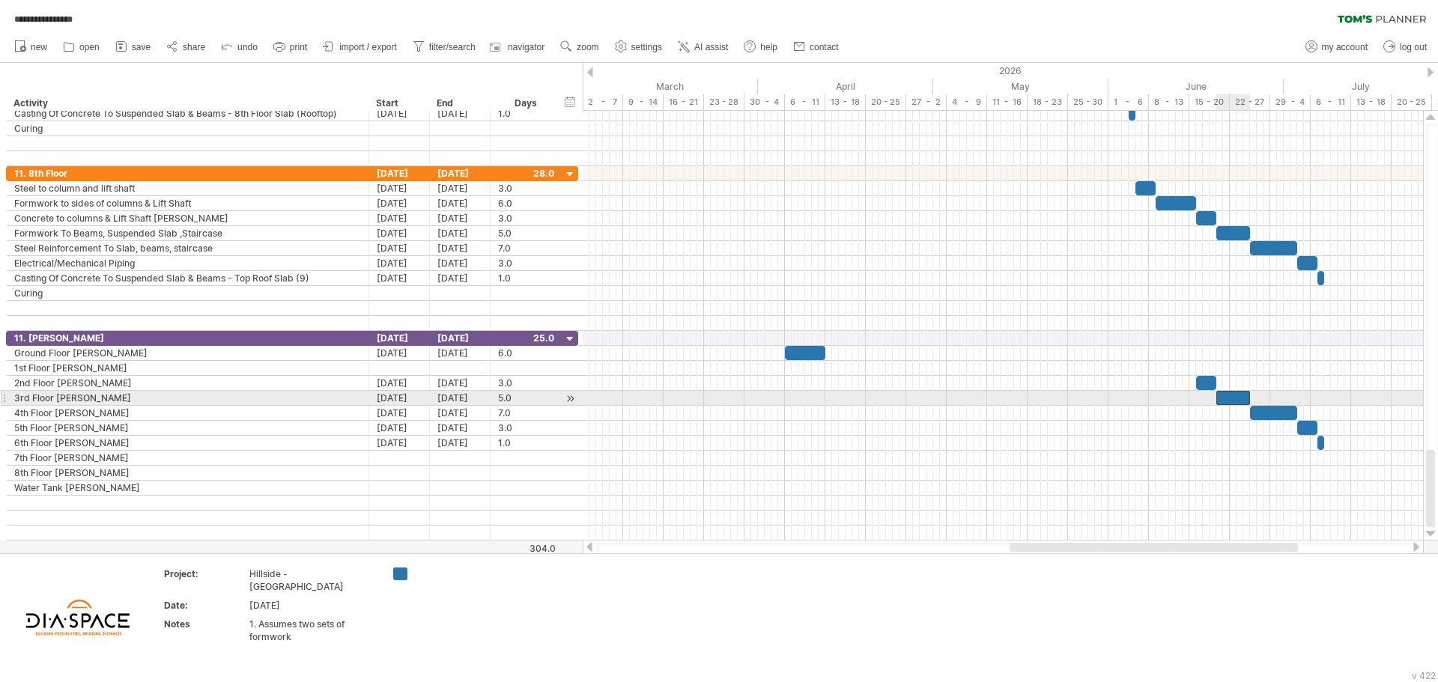
click at [1230, 399] on div at bounding box center [1233, 398] width 34 height 14
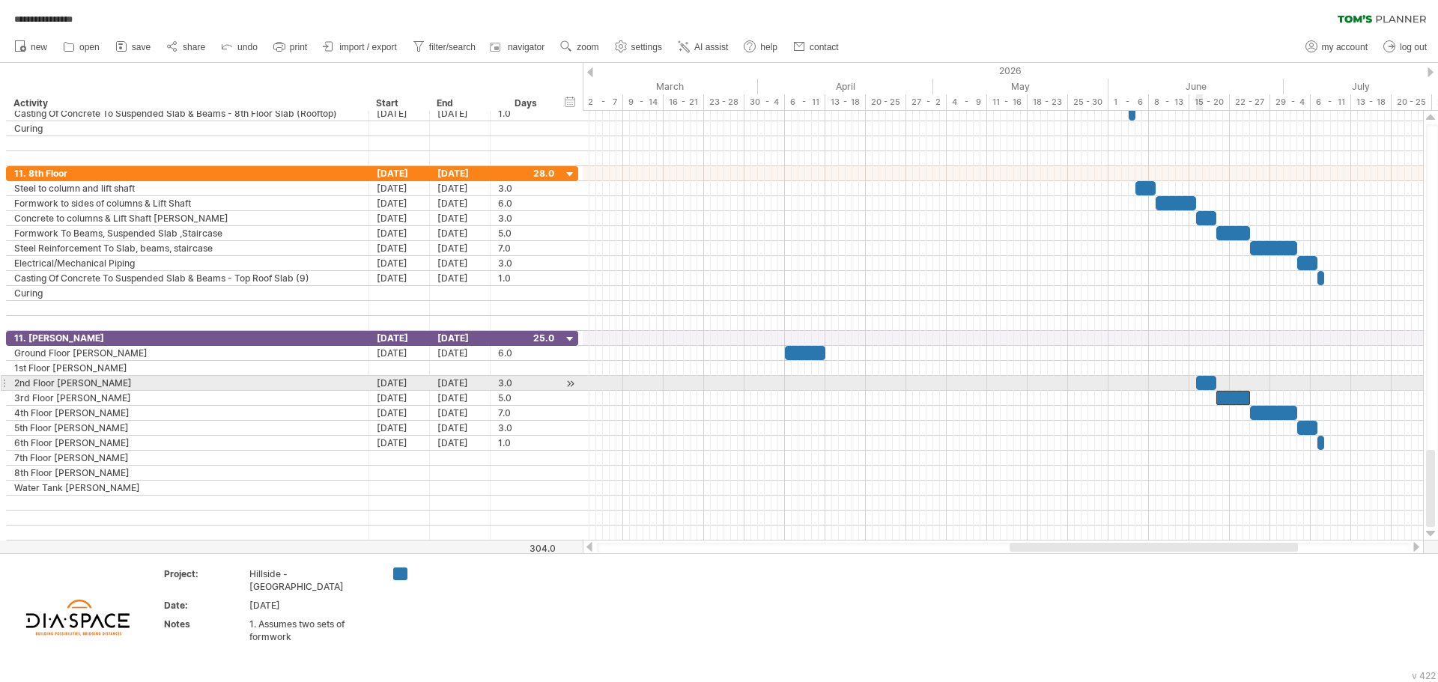
click at [1202, 387] on div at bounding box center [1206, 383] width 20 height 14
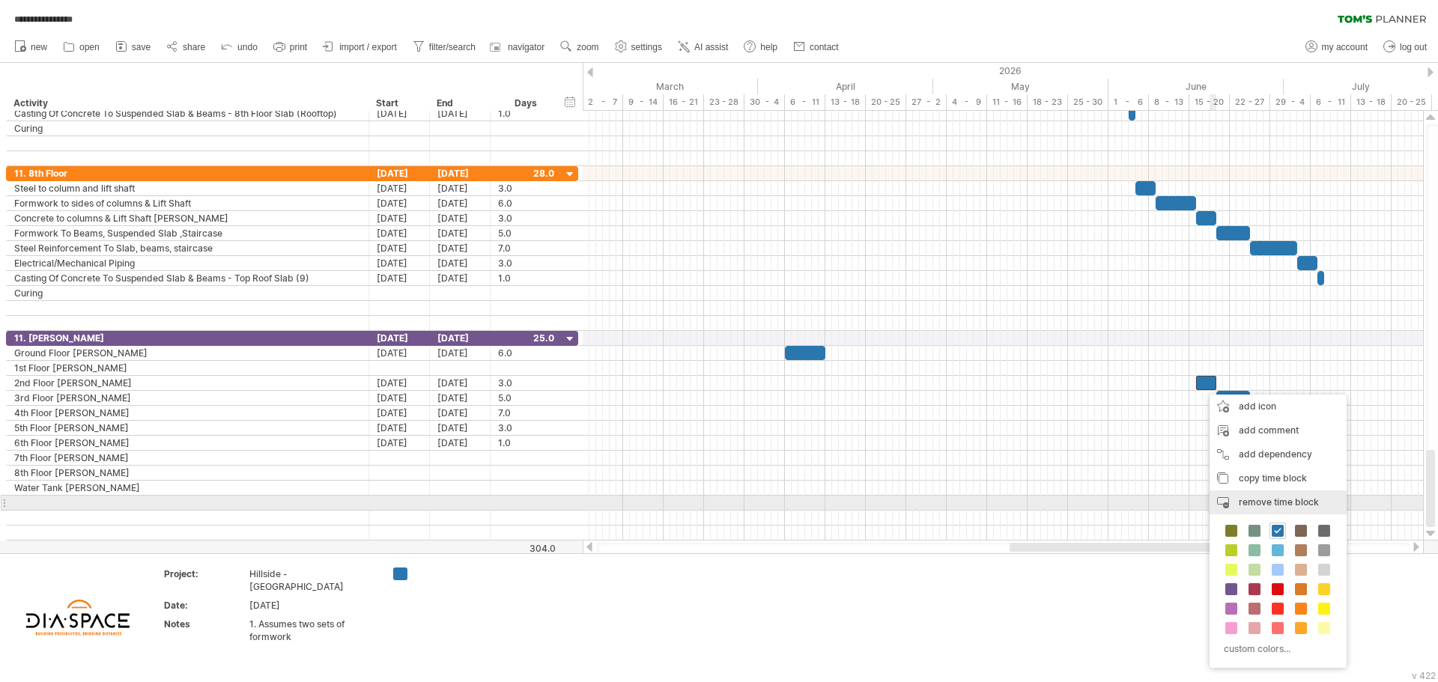
click at [1273, 505] on span "remove time block" at bounding box center [1279, 501] width 80 height 11
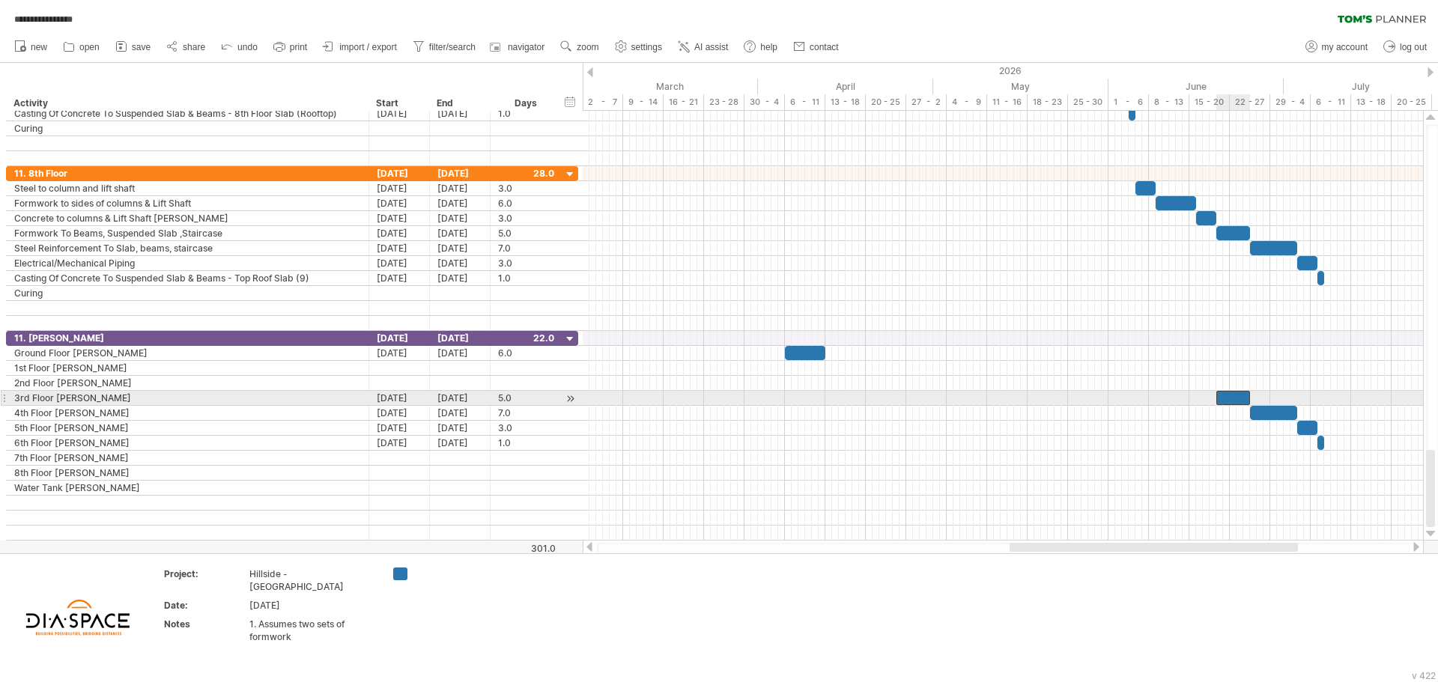
click at [1233, 395] on div at bounding box center [1233, 398] width 34 height 14
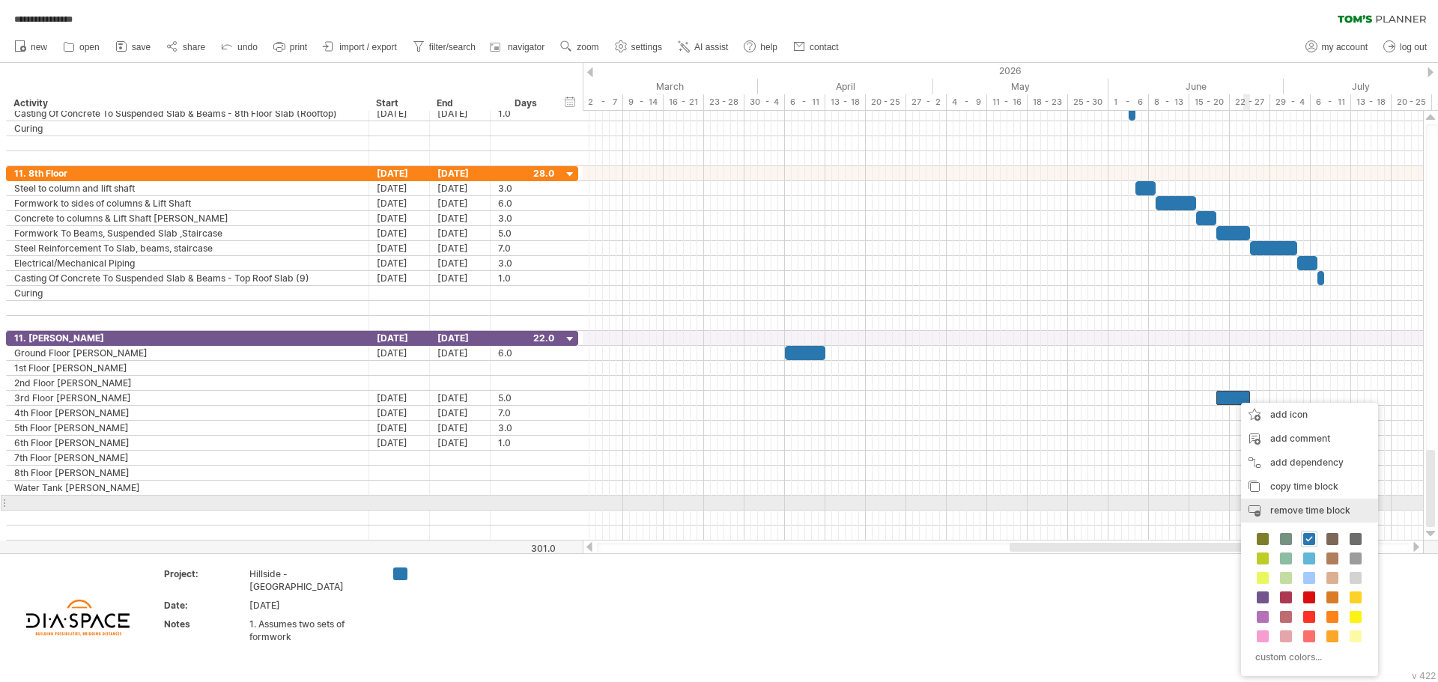
click at [1295, 504] on div "remove time block remove selected items" at bounding box center [1309, 511] width 137 height 24
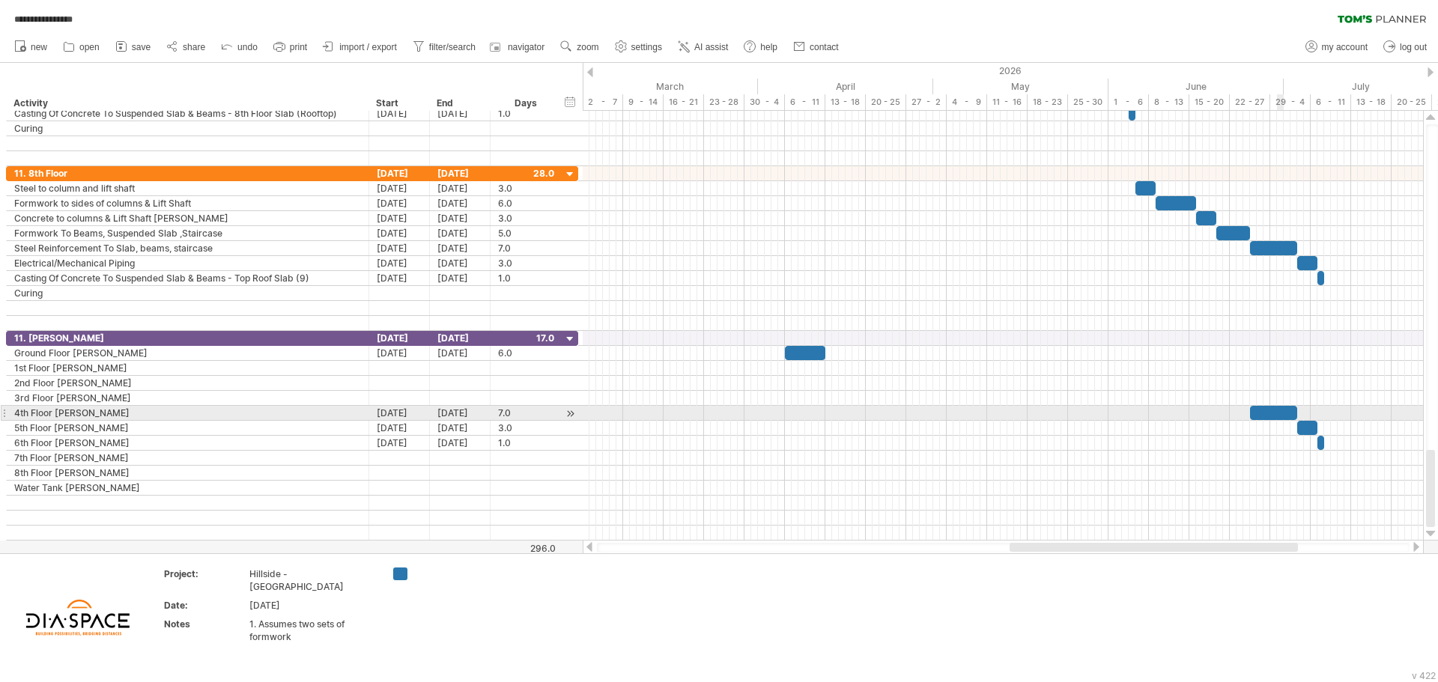
click at [1278, 411] on div at bounding box center [1273, 413] width 47 height 14
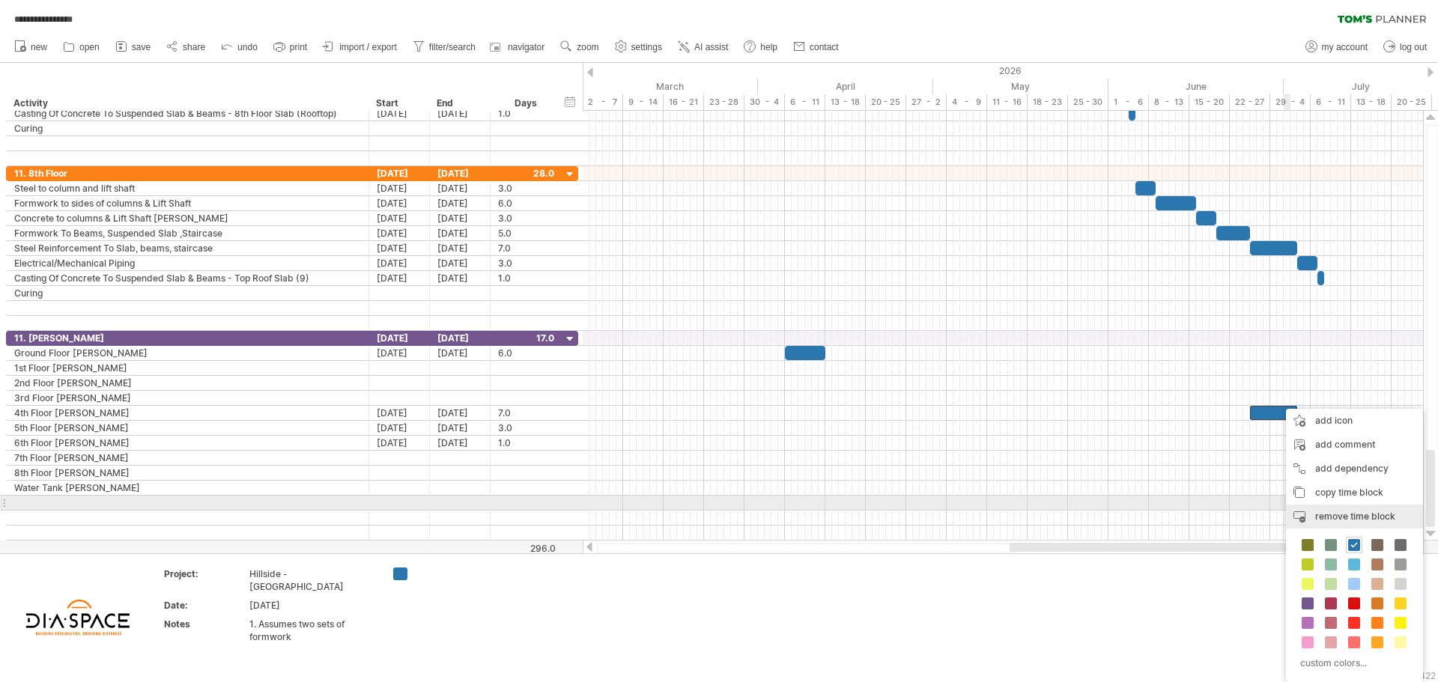
click at [1338, 508] on div "remove time block remove selected items" at bounding box center [1354, 517] width 137 height 24
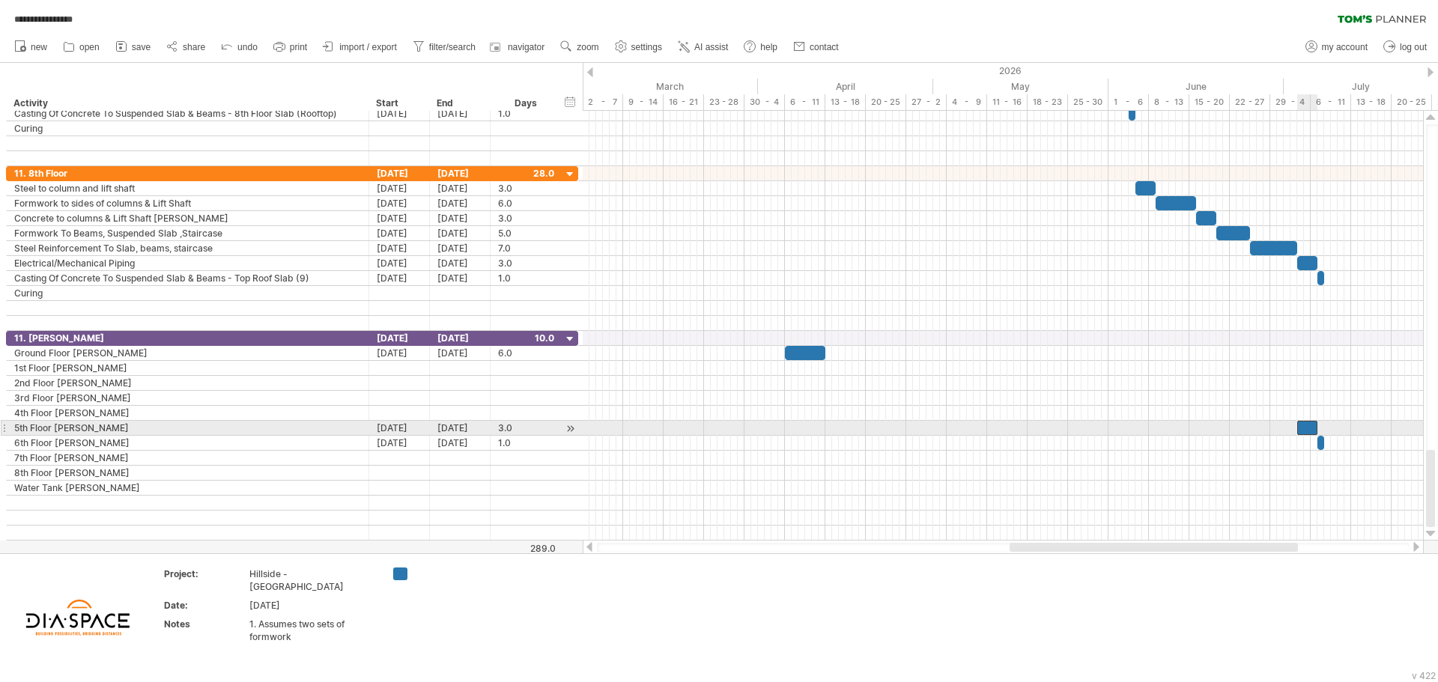
click at [1305, 432] on div at bounding box center [1307, 428] width 20 height 14
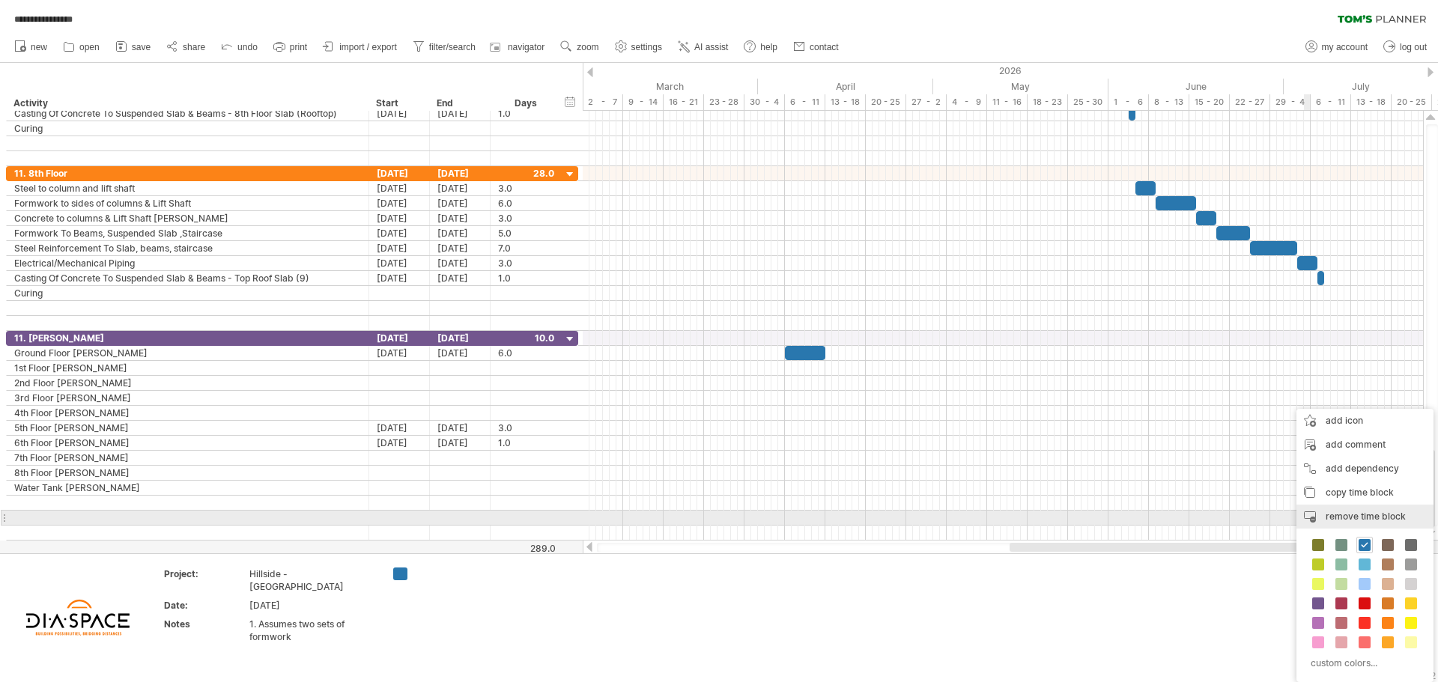
click at [1340, 520] on span "remove time block" at bounding box center [1365, 516] width 80 height 11
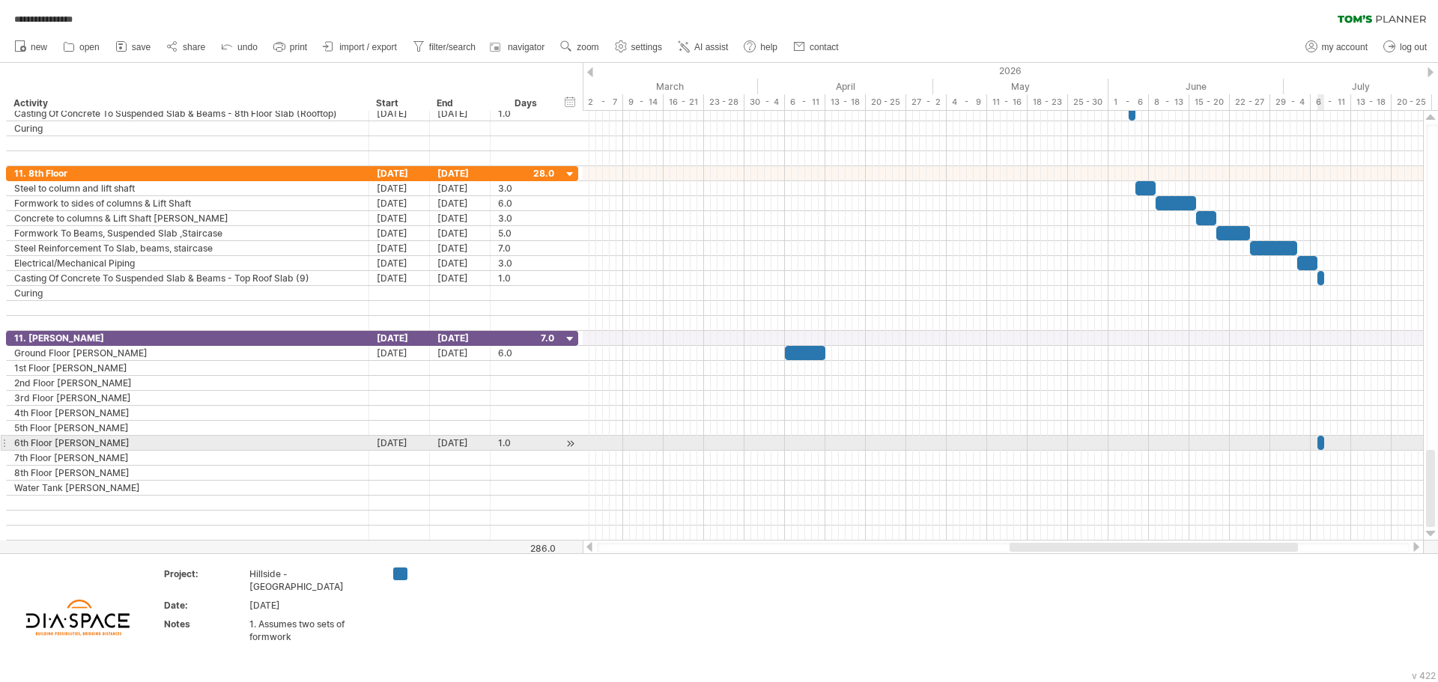
click at [1321, 445] on span at bounding box center [1324, 443] width 6 height 14
click at [1320, 443] on div at bounding box center [1320, 443] width 7 height 14
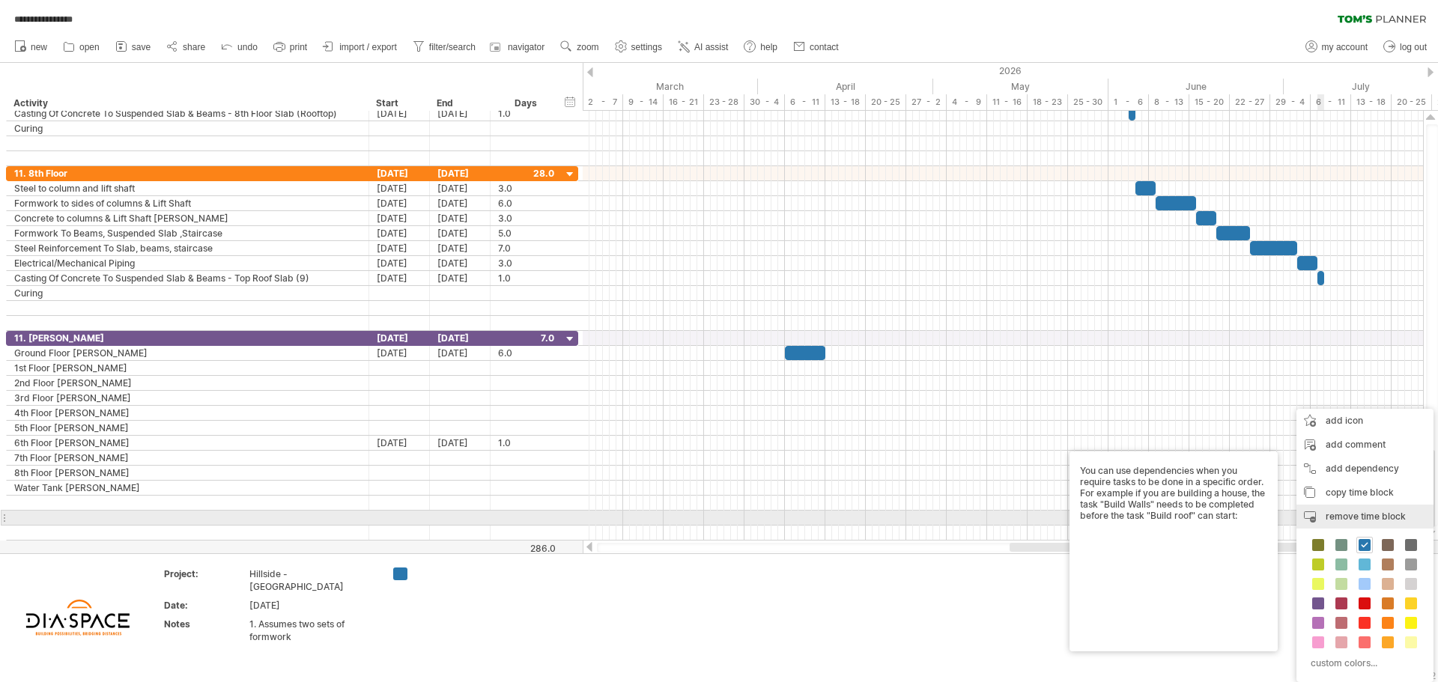
click at [1340, 517] on span "remove time block" at bounding box center [1365, 516] width 80 height 11
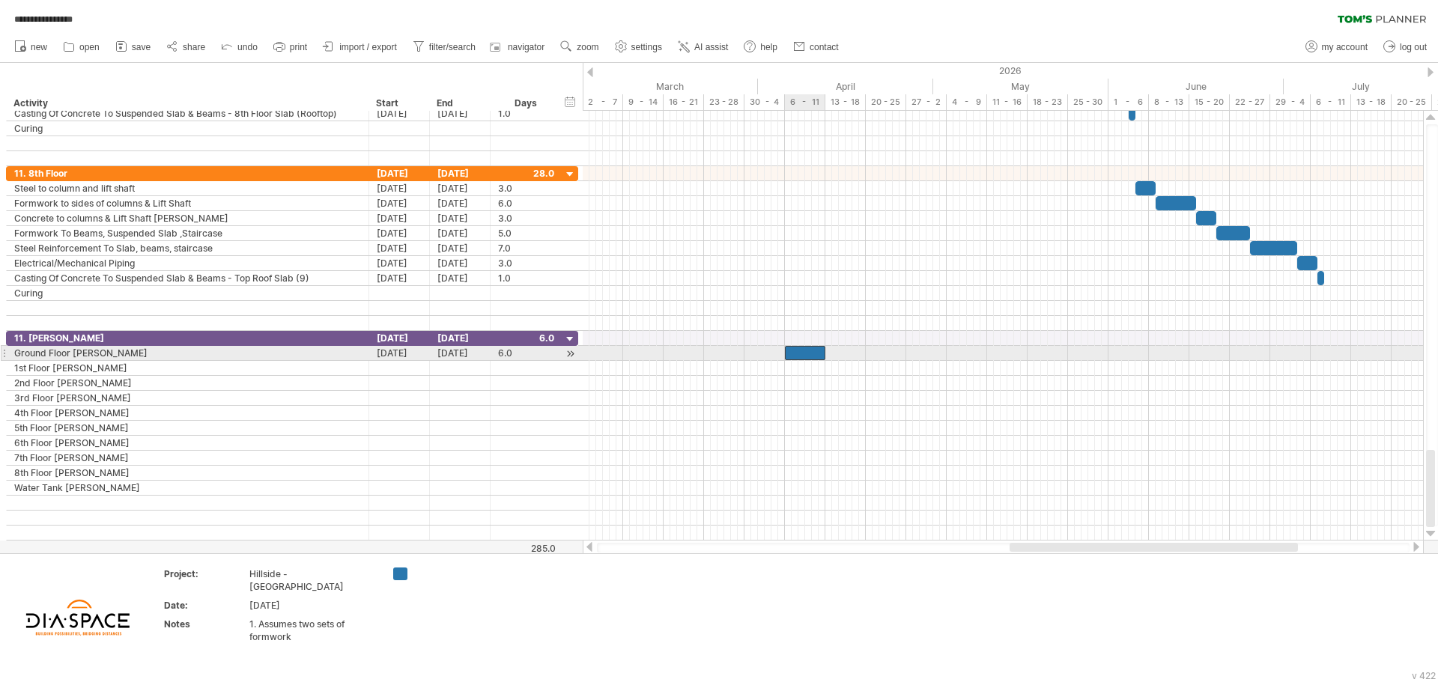
click at [811, 354] on div at bounding box center [805, 353] width 40 height 14
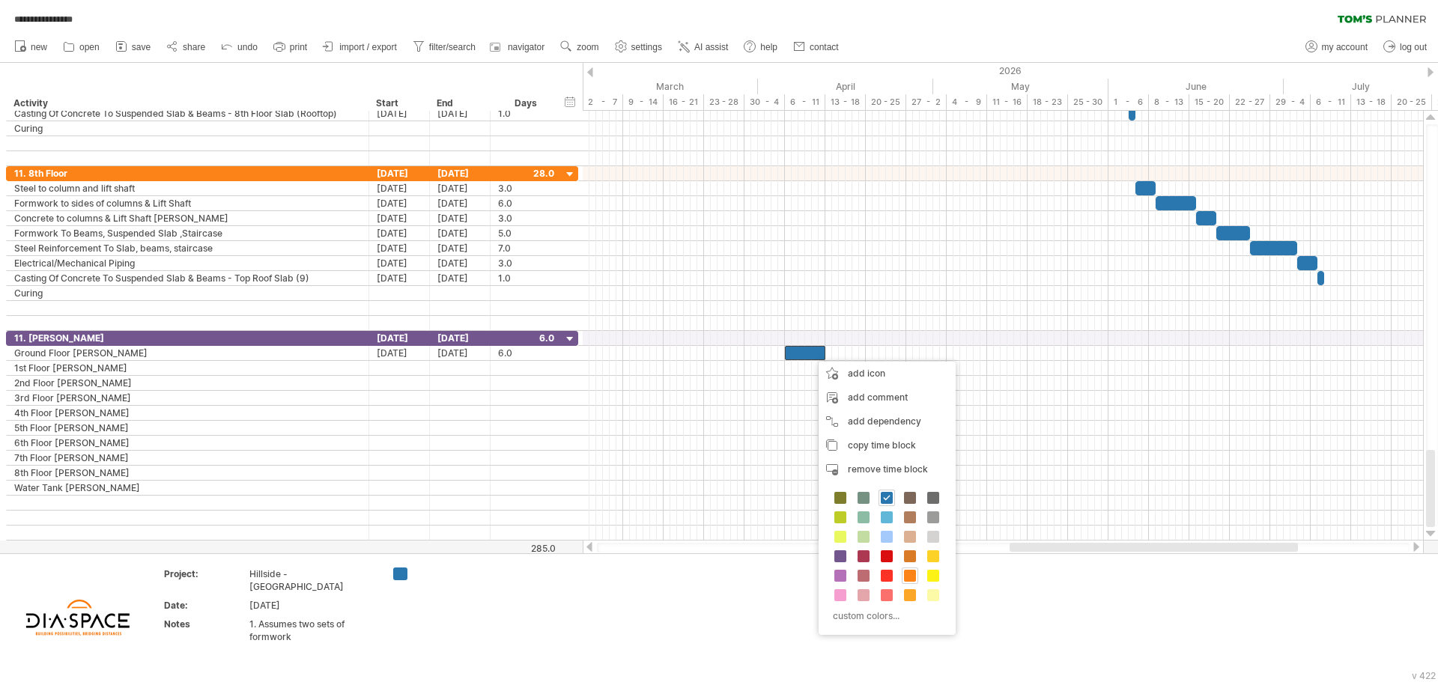
click at [910, 578] on span at bounding box center [910, 576] width 12 height 12
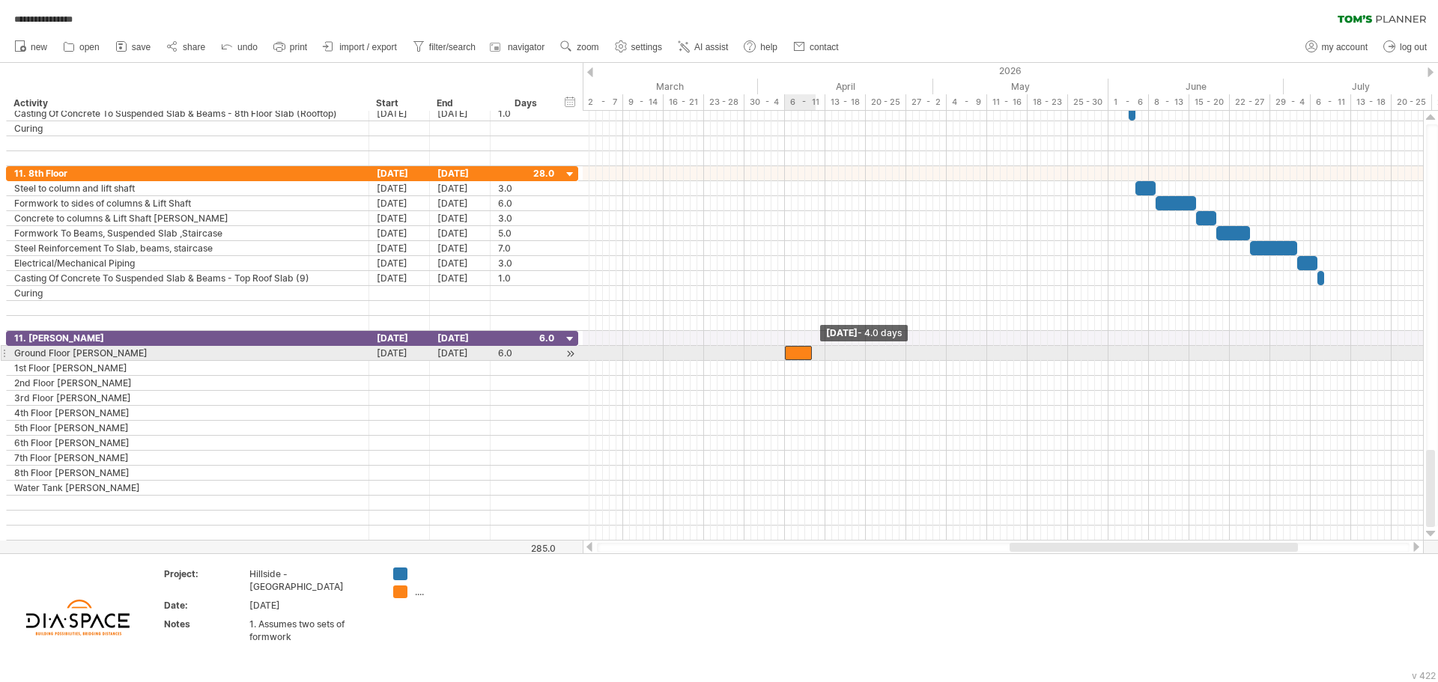
drag, startPoint x: 825, startPoint y: 355, endPoint x: 813, endPoint y: 355, distance: 12.0
click at [813, 355] on span at bounding box center [812, 353] width 6 height 14
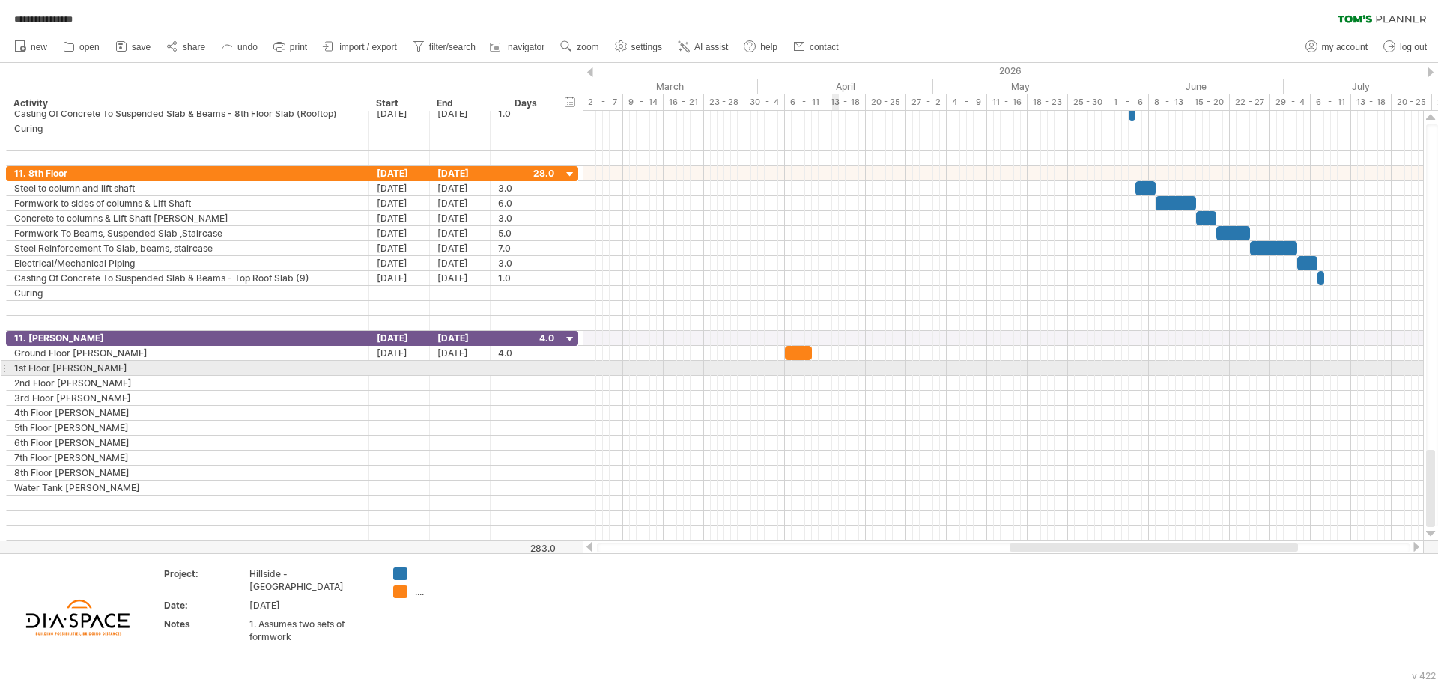
click at [834, 368] on div at bounding box center [1003, 368] width 840 height 15
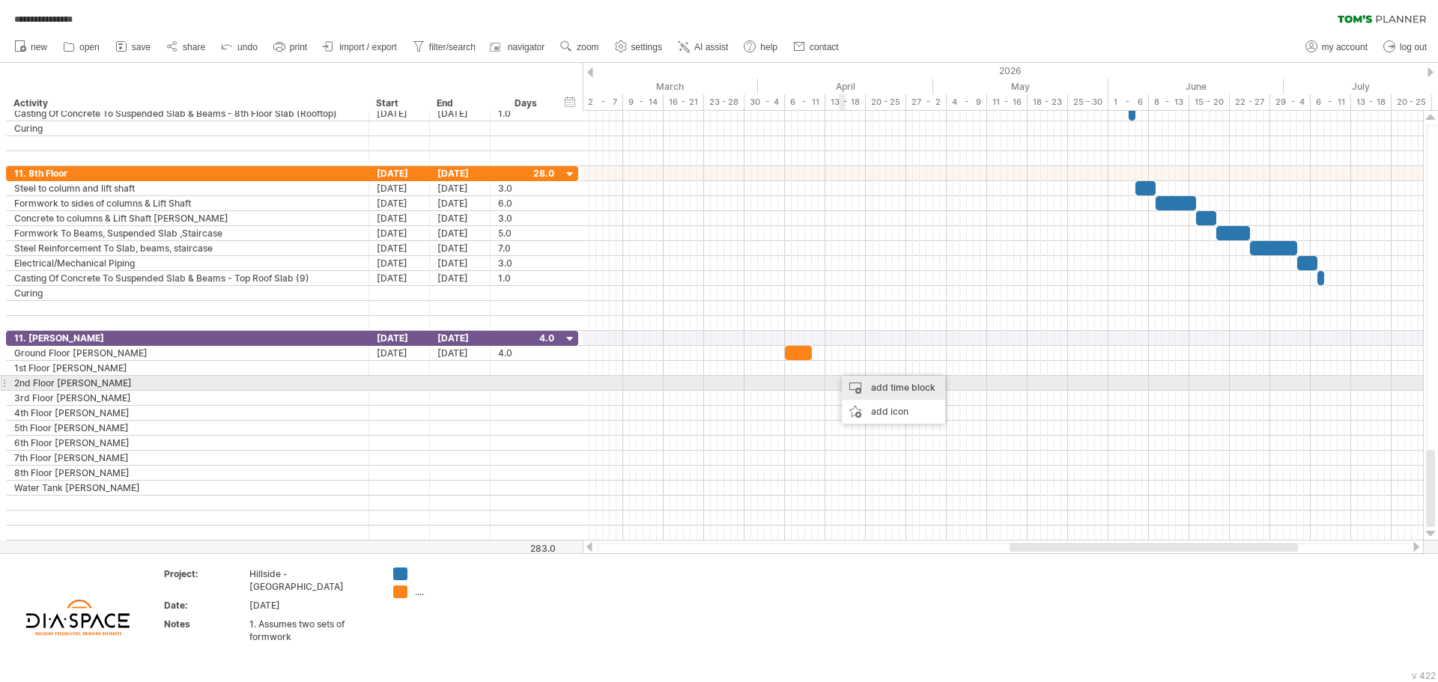
click at [862, 384] on div "add time block" at bounding box center [893, 388] width 103 height 24
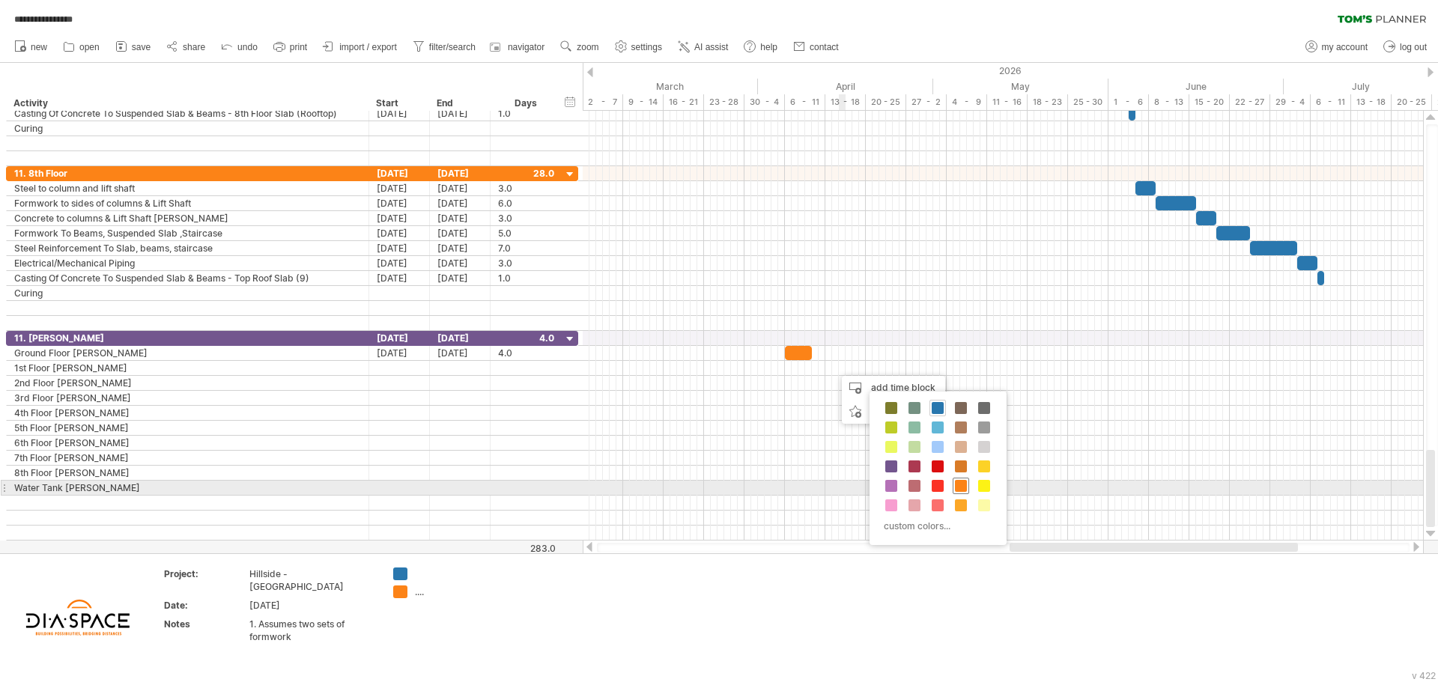
click at [954, 487] on div at bounding box center [961, 486] width 16 height 16
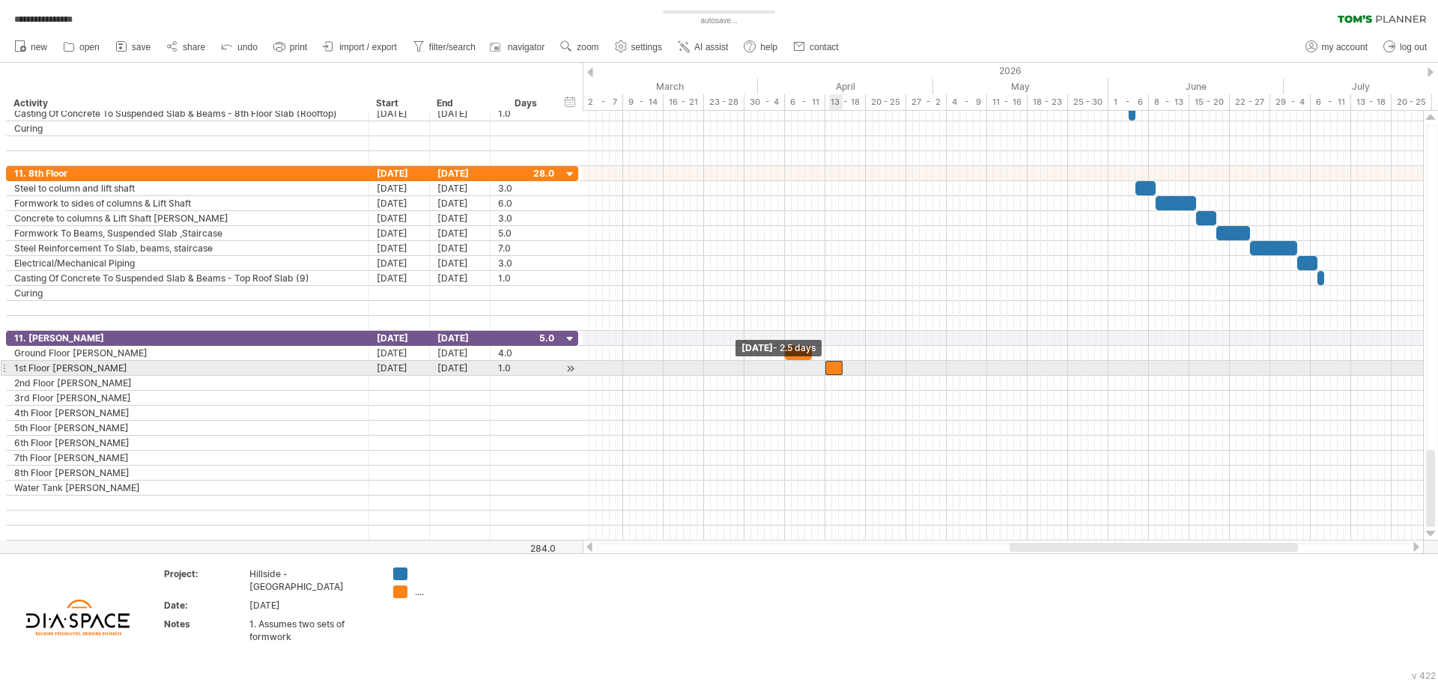
drag, startPoint x: 836, startPoint y: 370, endPoint x: 827, endPoint y: 370, distance: 9.0
click at [827, 370] on span at bounding box center [825, 368] width 6 height 14
drag, startPoint x: 839, startPoint y: 373, endPoint x: 861, endPoint y: 372, distance: 21.7
click at [861, 372] on div at bounding box center [845, 368] width 40 height 14
drag, startPoint x: 865, startPoint y: 371, endPoint x: 905, endPoint y: 372, distance: 40.5
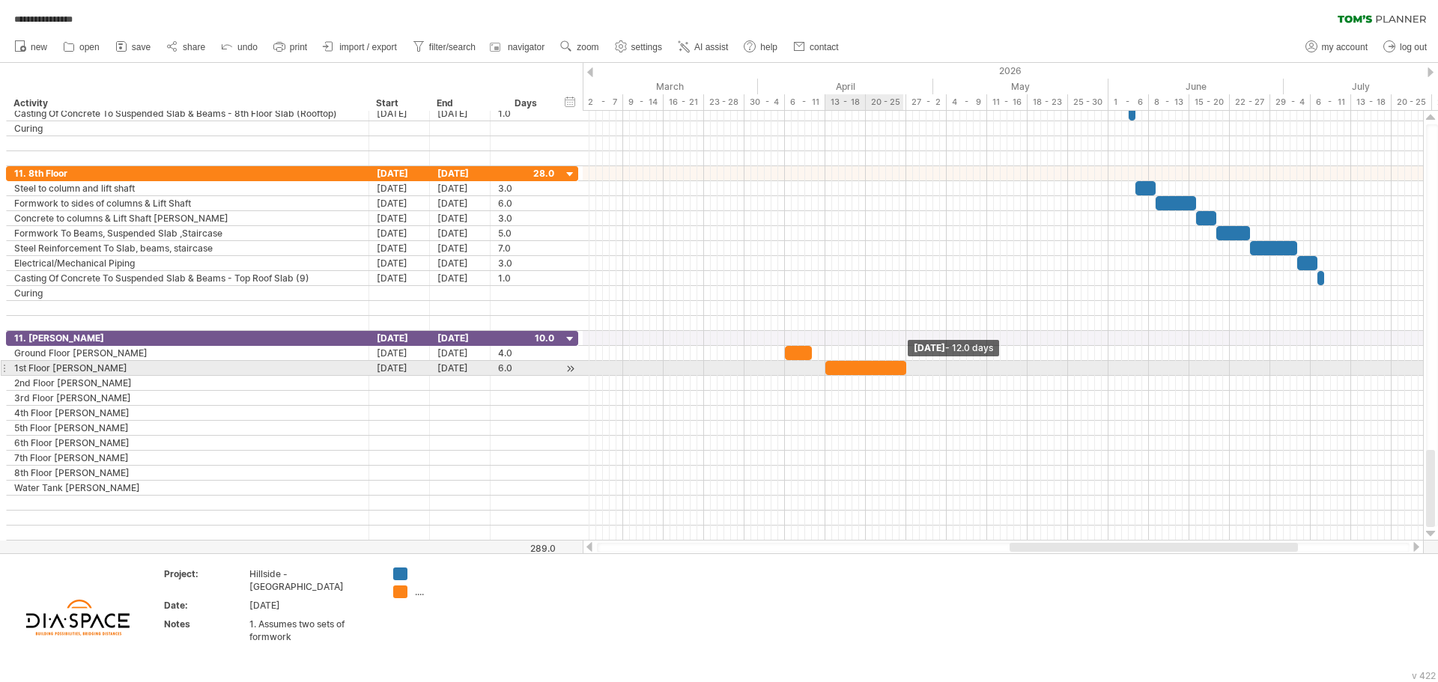
click at [905, 372] on span at bounding box center [906, 368] width 6 height 14
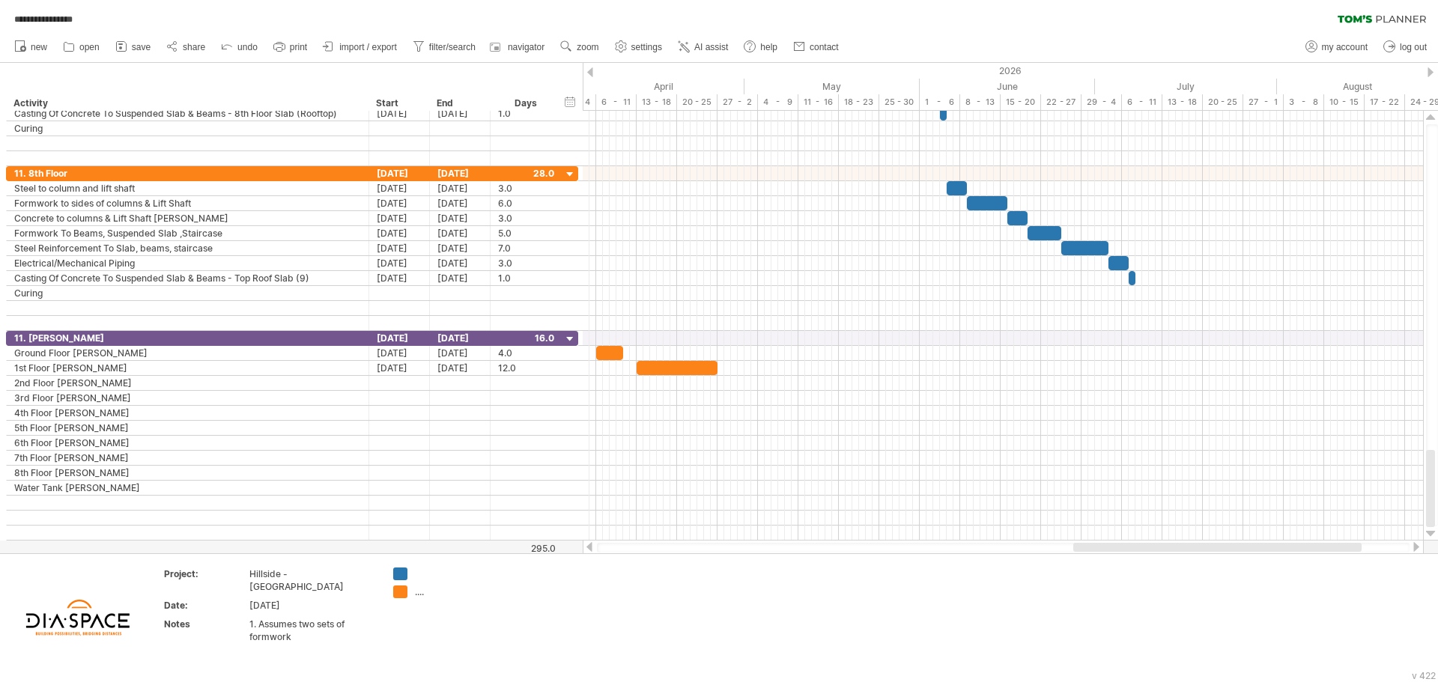
drag, startPoint x: 1023, startPoint y: 550, endPoint x: 1087, endPoint y: 551, distance: 63.7
click at [1087, 551] on div at bounding box center [1217, 547] width 288 height 9
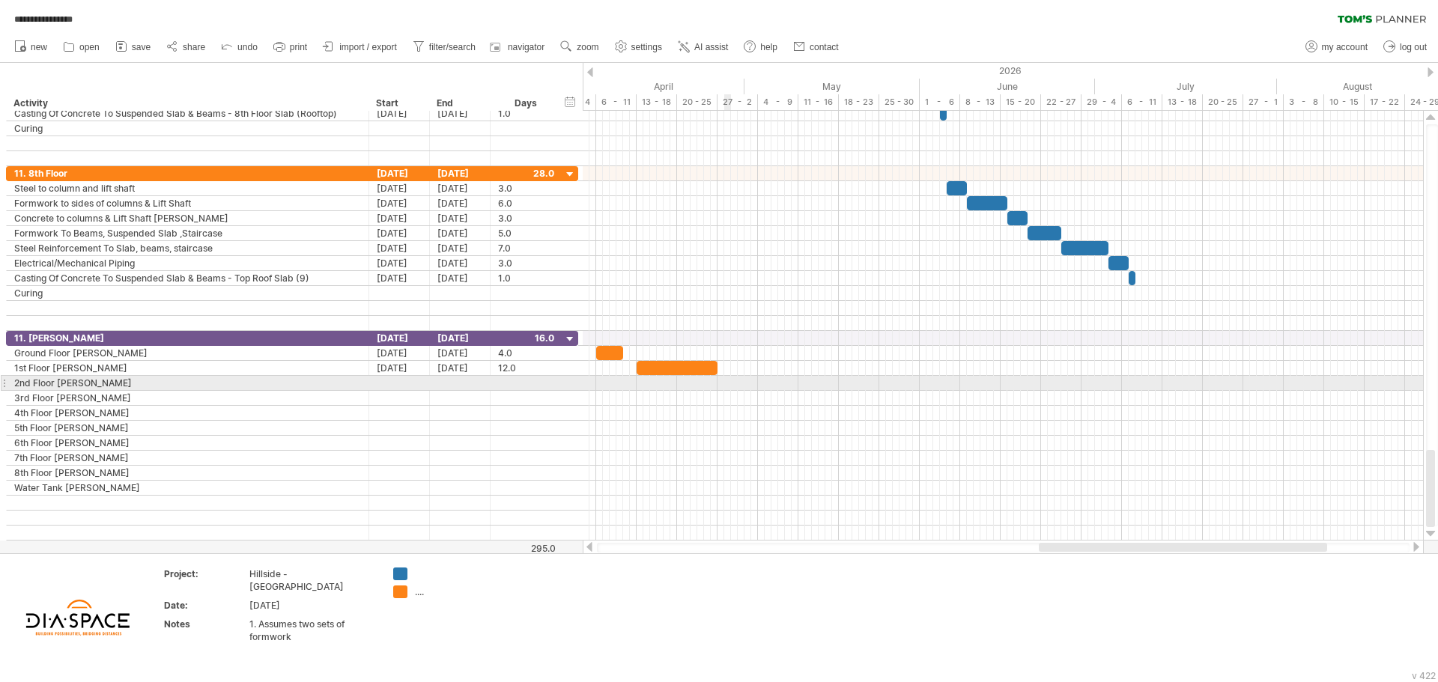
click at [729, 383] on div at bounding box center [1003, 383] width 840 height 15
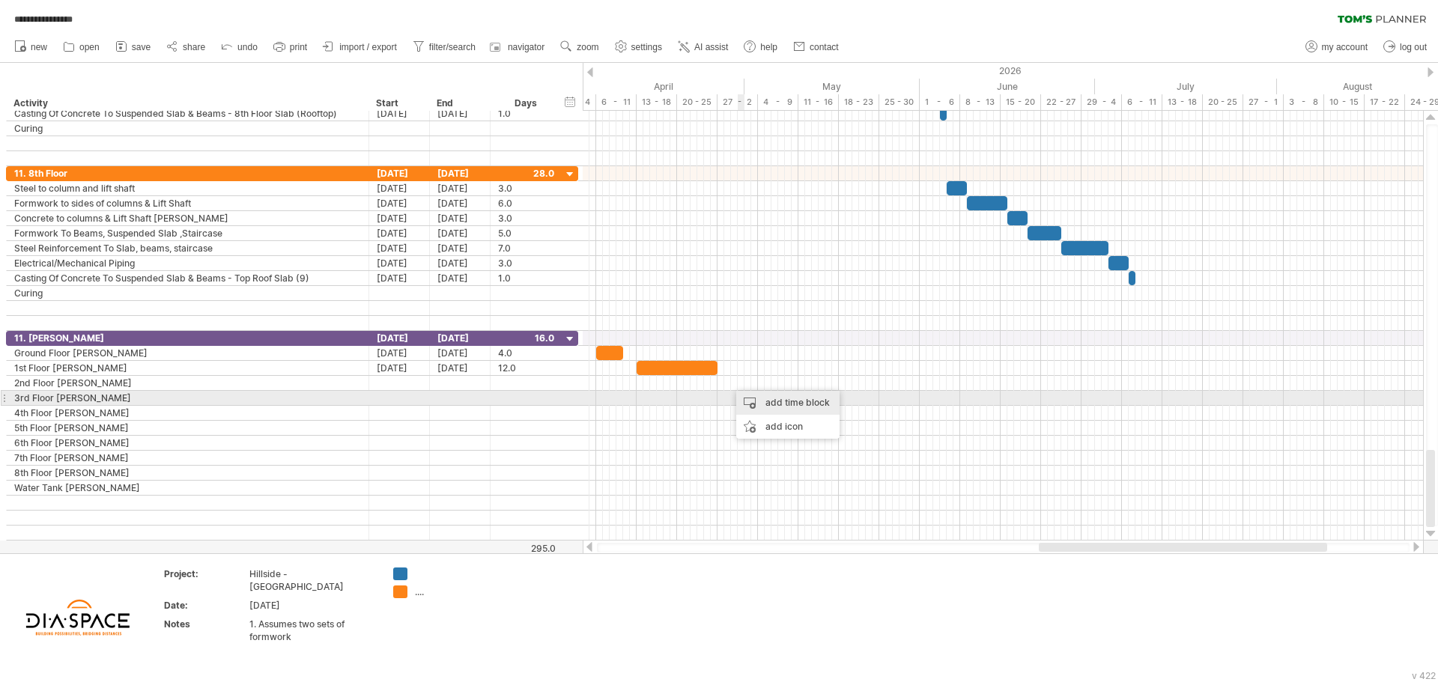
click at [764, 398] on div "add time block" at bounding box center [787, 403] width 103 height 24
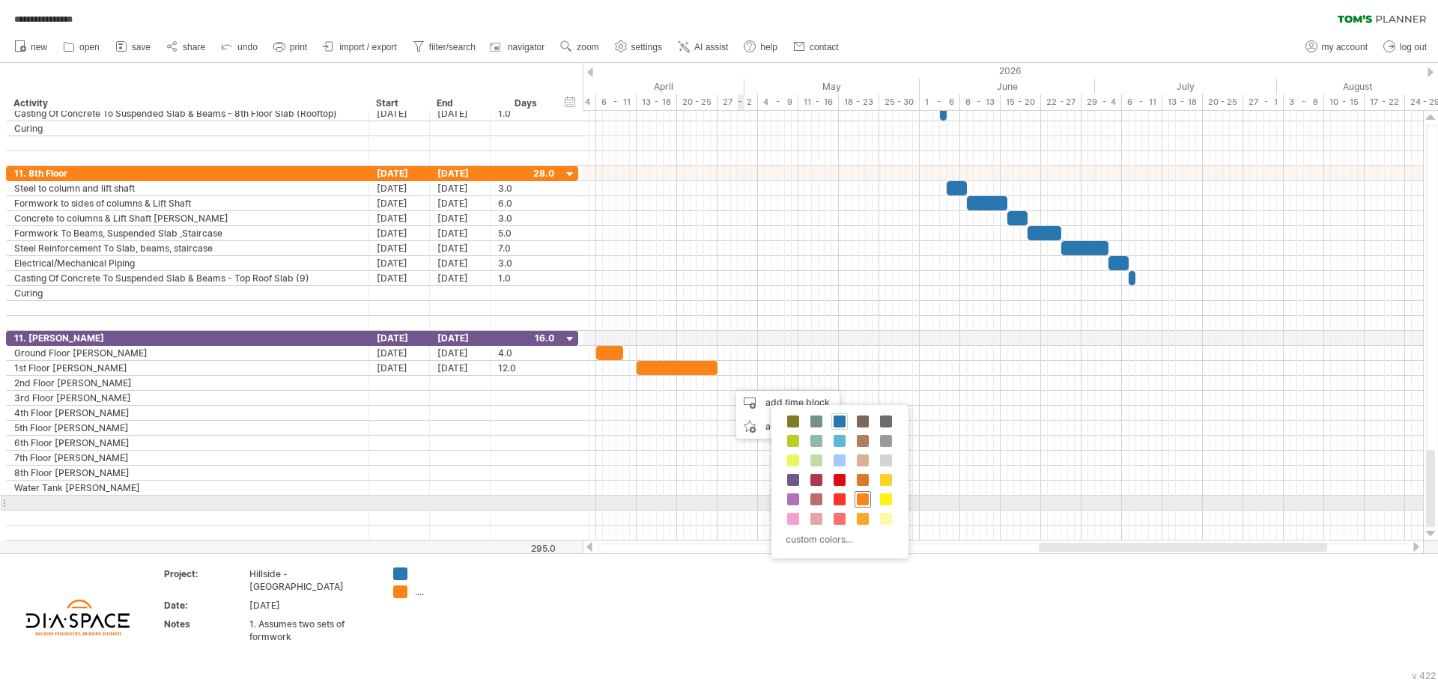
click at [857, 496] on span at bounding box center [863, 499] width 12 height 12
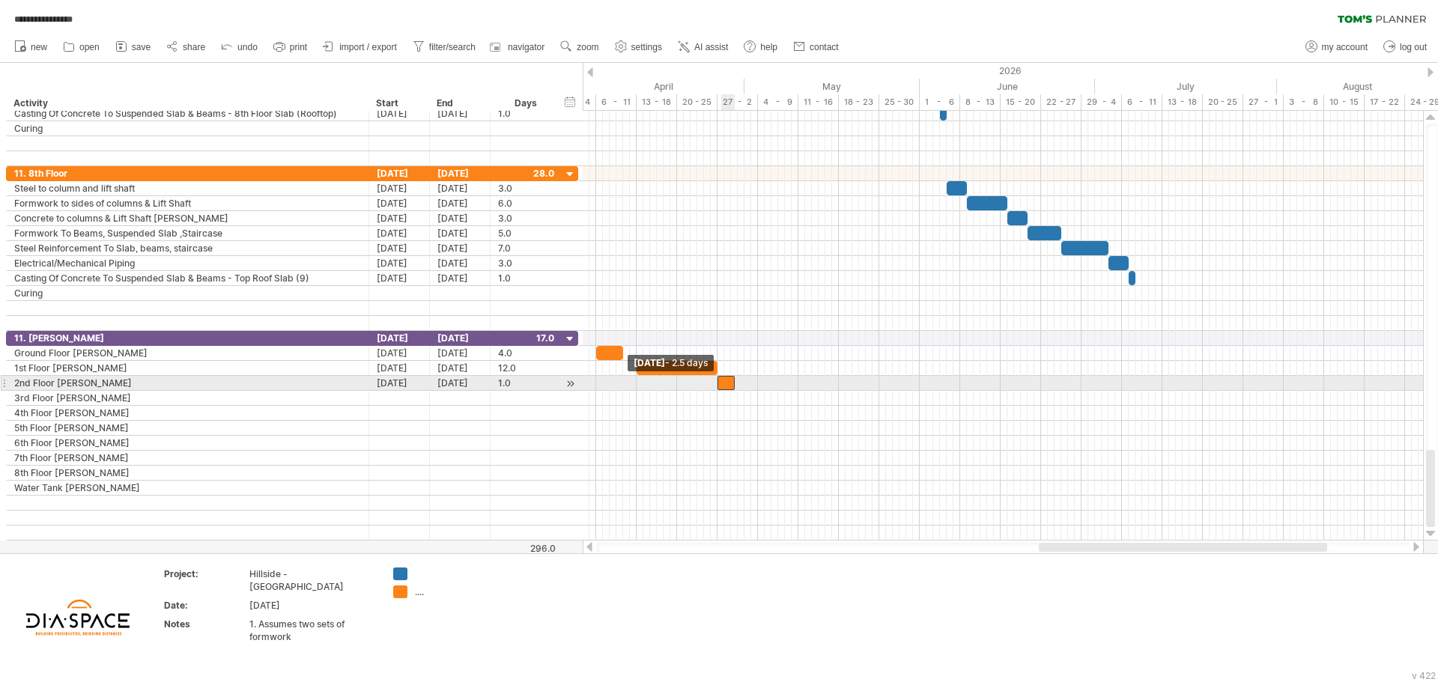
drag, startPoint x: 729, startPoint y: 388, endPoint x: 719, endPoint y: 384, distance: 10.4
click at [719, 384] on span at bounding box center [717, 383] width 6 height 14
drag, startPoint x: 735, startPoint y: 383, endPoint x: 800, endPoint y: 383, distance: 65.1
click at [800, 383] on span at bounding box center [798, 383] width 6 height 14
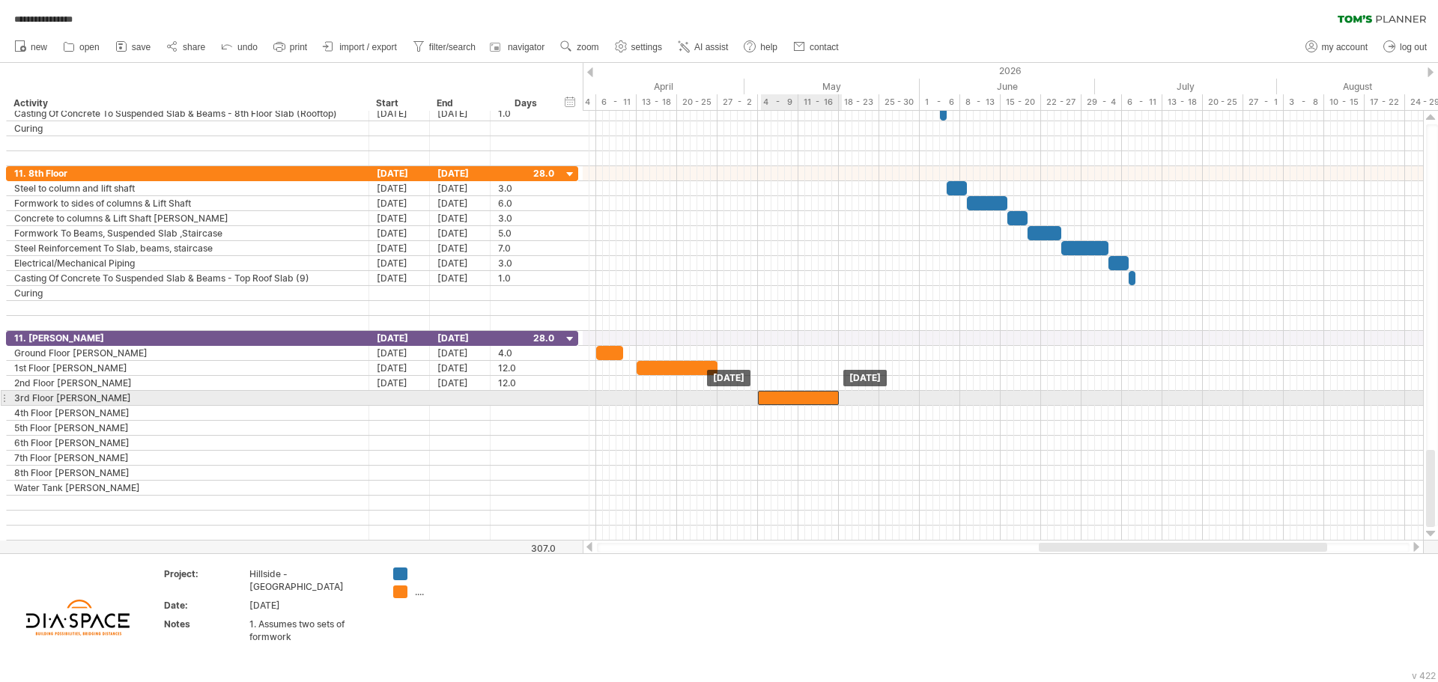
drag, startPoint x: 729, startPoint y: 380, endPoint x: 769, endPoint y: 401, distance: 45.2
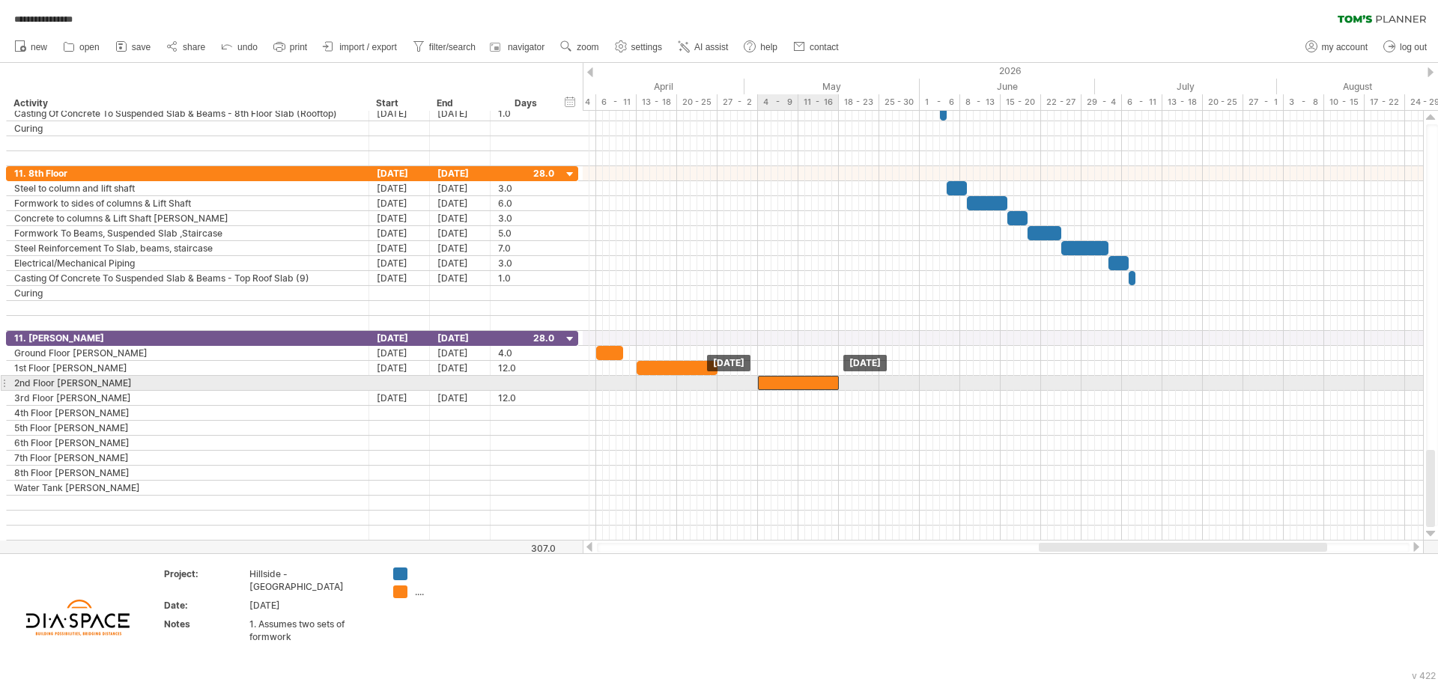
drag, startPoint x: 780, startPoint y: 395, endPoint x: 780, endPoint y: 382, distance: 12.8
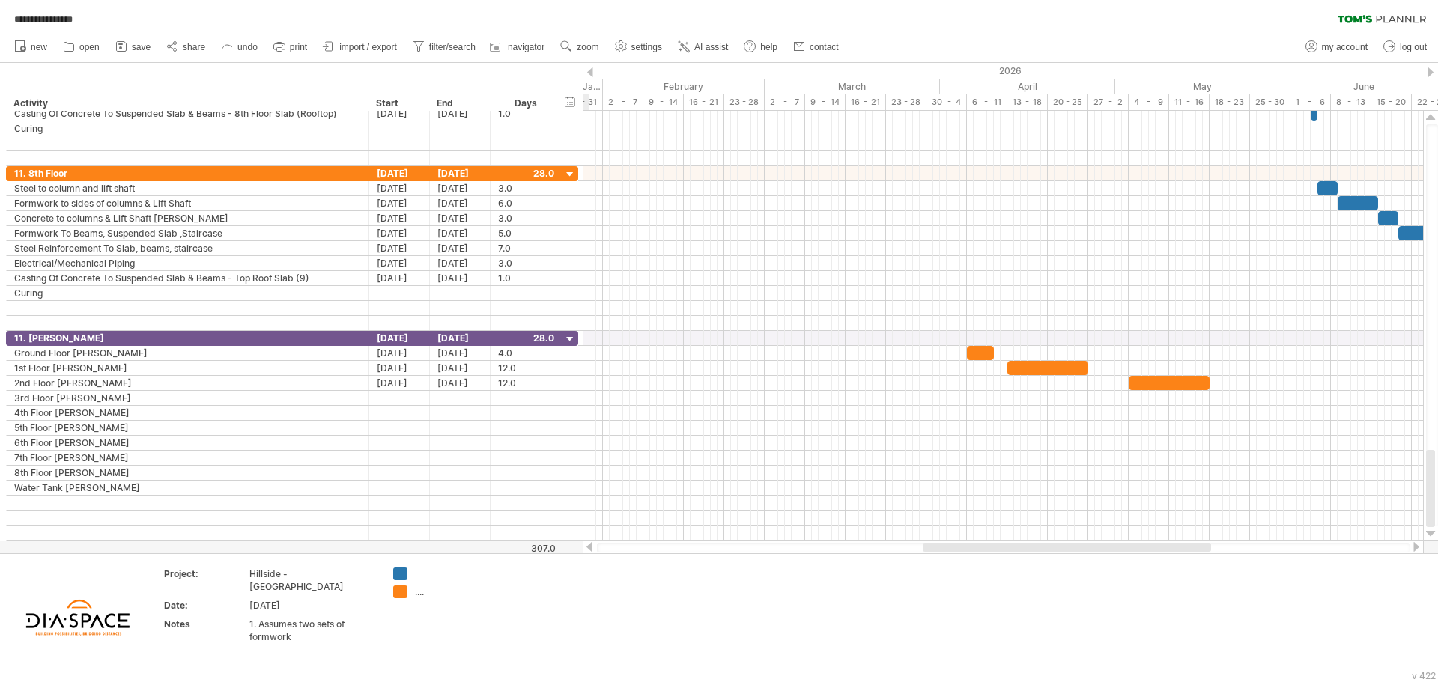
drag, startPoint x: 1053, startPoint y: 550, endPoint x: 937, endPoint y: 549, distance: 116.1
click at [937, 549] on div at bounding box center [1067, 547] width 288 height 9
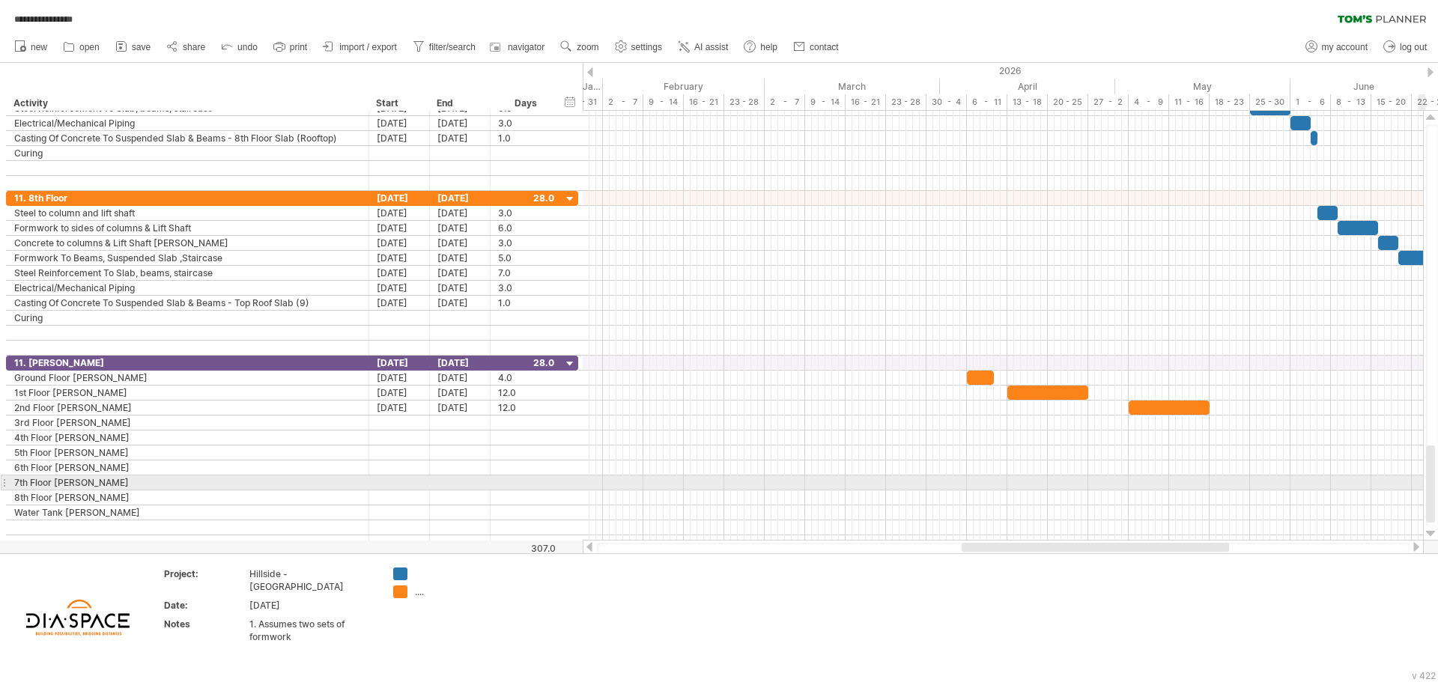
drag, startPoint x: 1428, startPoint y: 501, endPoint x: 1436, endPoint y: 500, distance: 8.3
click at [1436, 500] on div at bounding box center [1432, 325] width 12 height 402
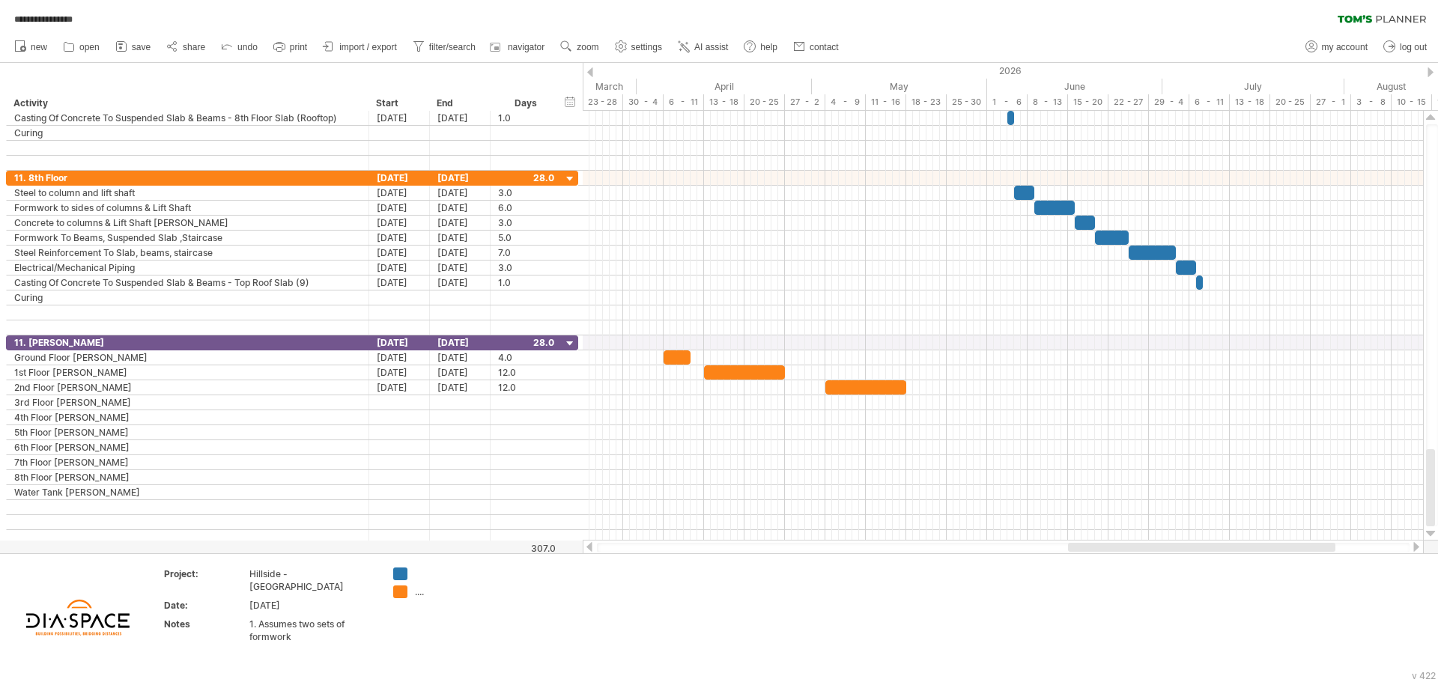
drag, startPoint x: 1039, startPoint y: 547, endPoint x: 1149, endPoint y: 545, distance: 110.9
click at [1149, 545] on div at bounding box center [1201, 547] width 267 height 9
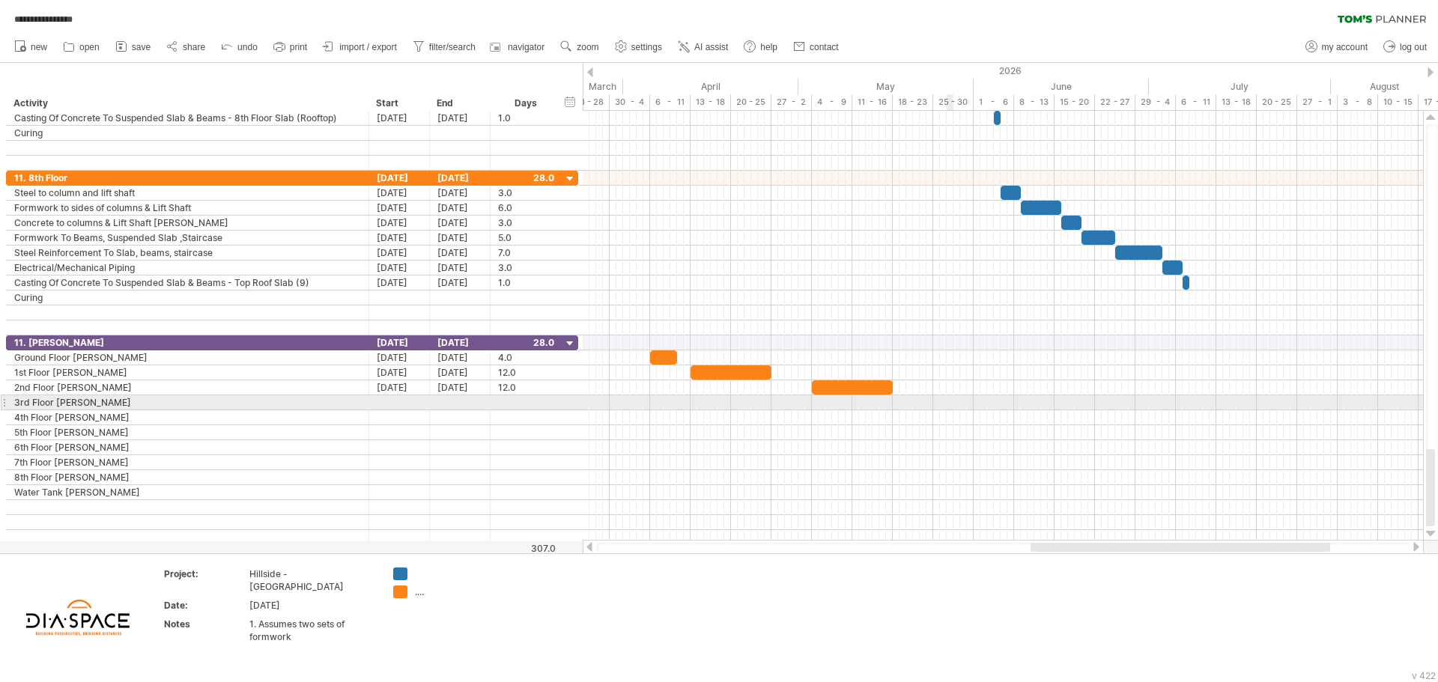
click at [947, 404] on div at bounding box center [1003, 402] width 840 height 15
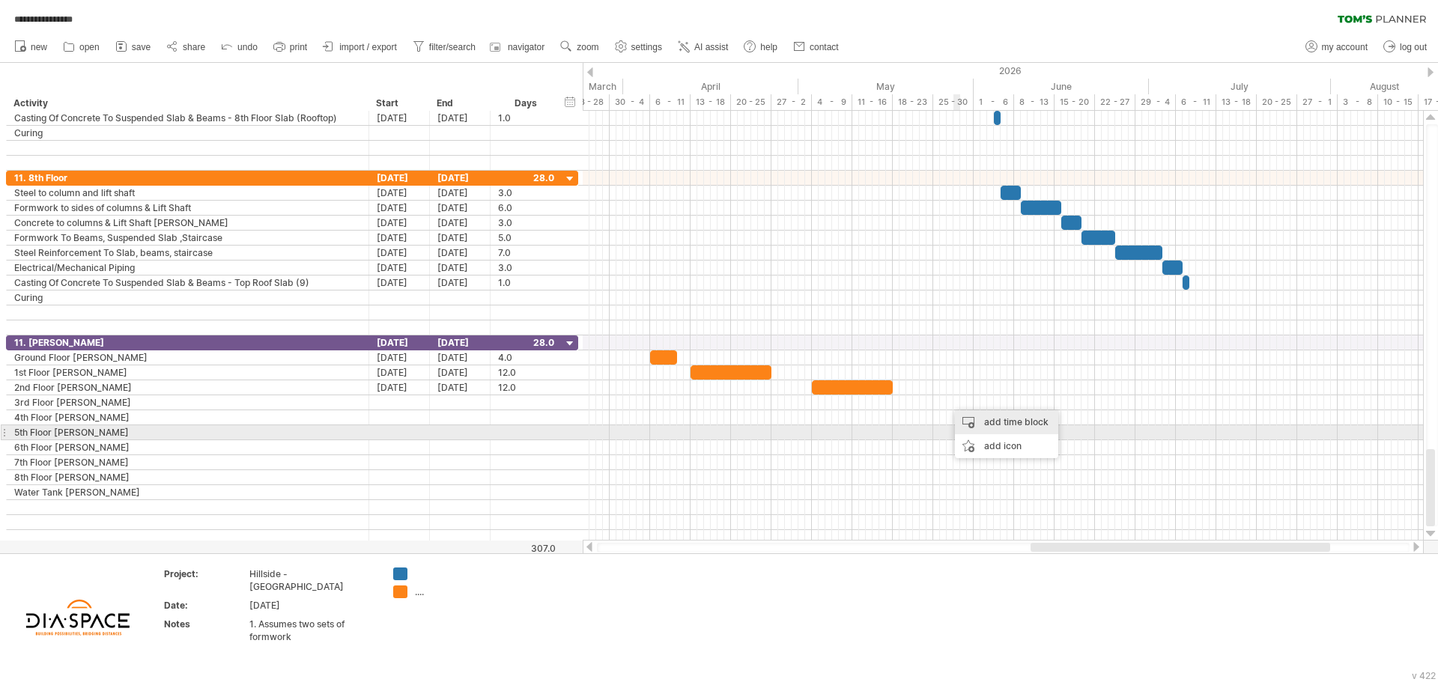
click at [1000, 428] on div "add time block" at bounding box center [1006, 422] width 103 height 24
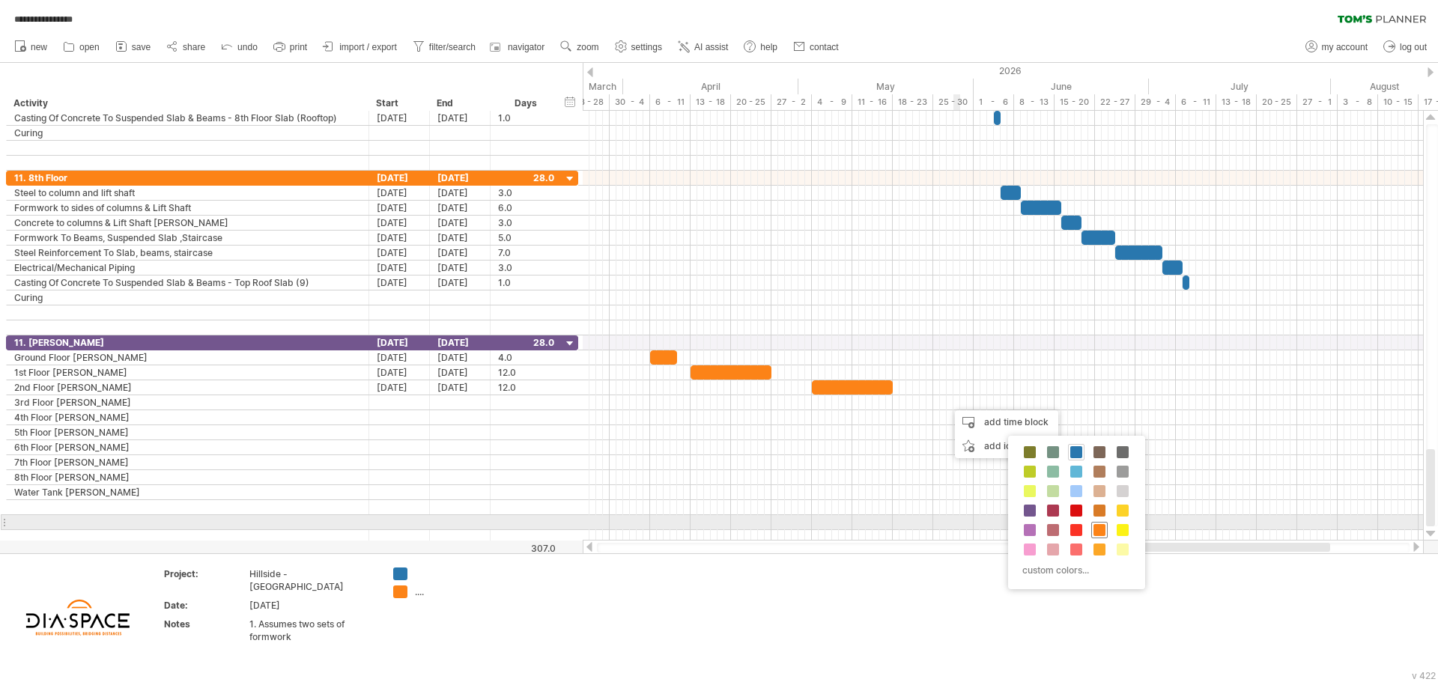
click at [1096, 530] on span at bounding box center [1099, 530] width 12 height 12
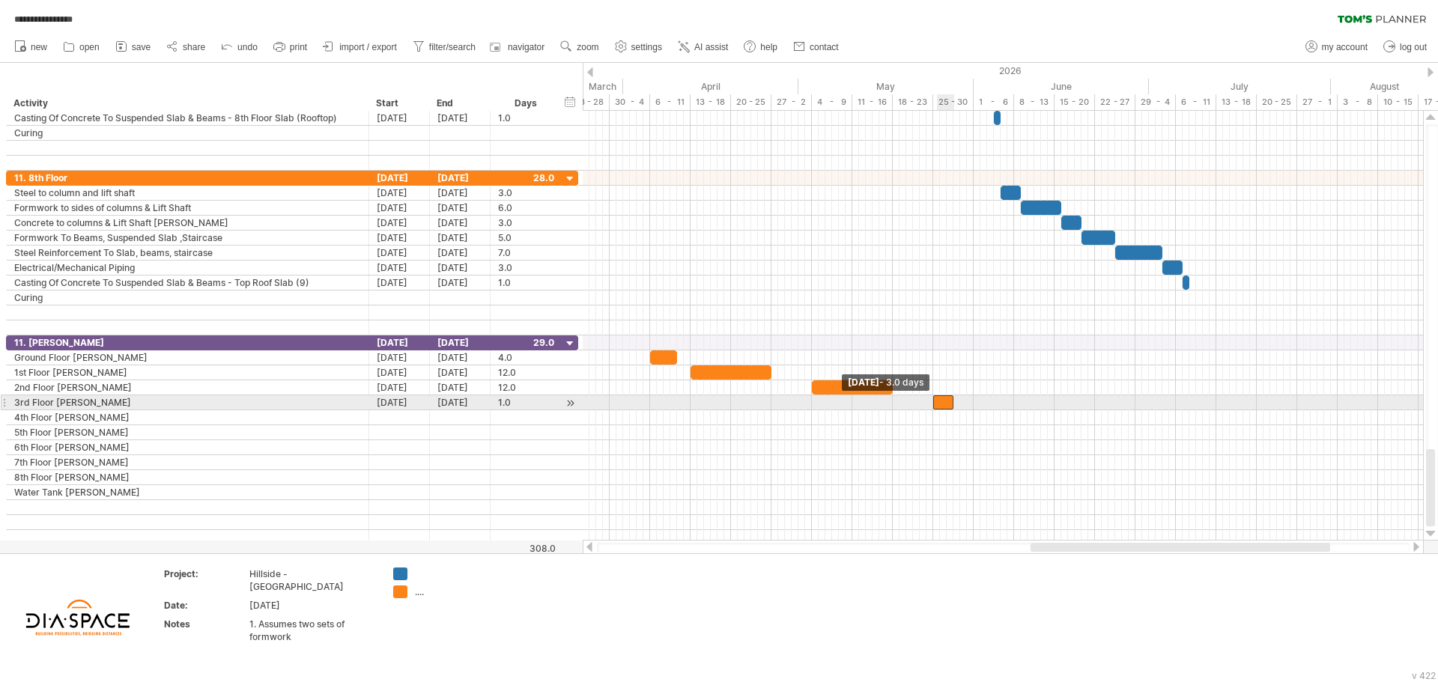
drag, startPoint x: 948, startPoint y: 402, endPoint x: 935, endPoint y: 408, distance: 14.1
click at [935, 408] on span at bounding box center [933, 402] width 6 height 14
drag, startPoint x: 953, startPoint y: 401, endPoint x: 1012, endPoint y: 404, distance: 59.2
click at [1012, 404] on span at bounding box center [1014, 402] width 6 height 14
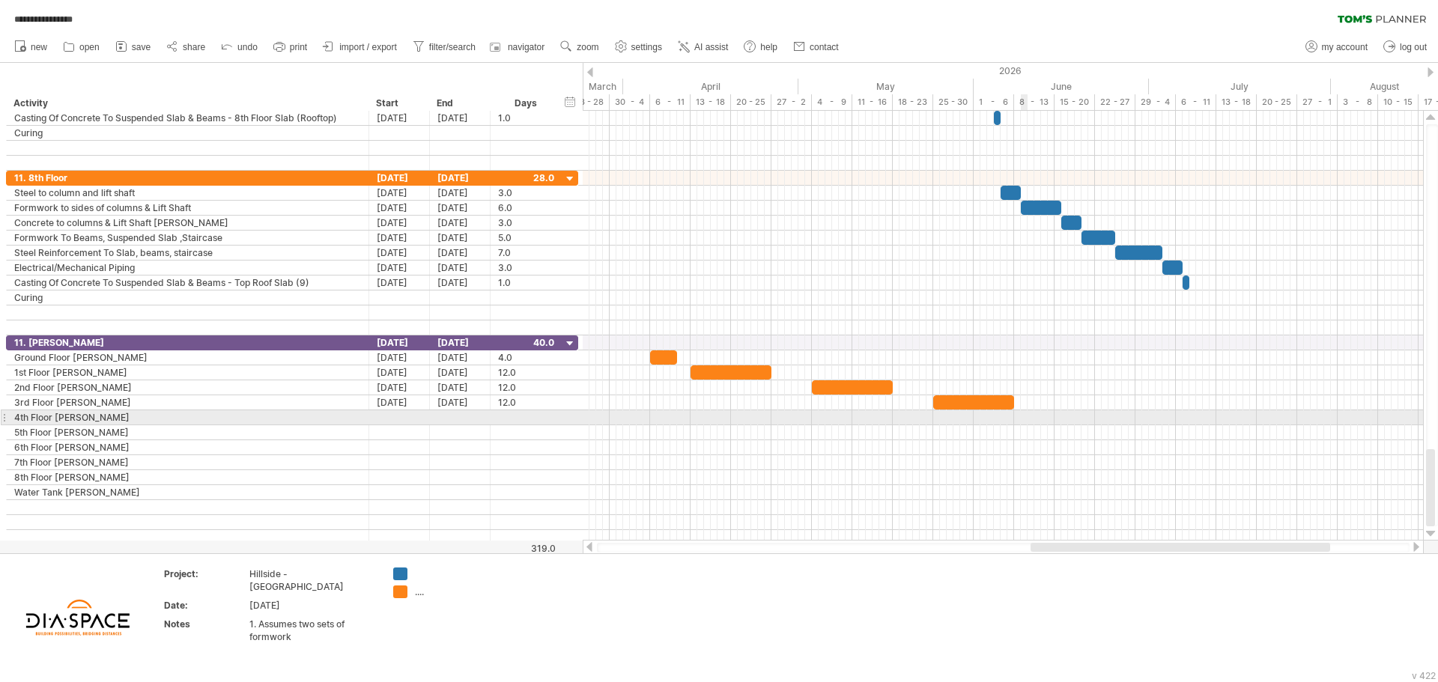
click at [1025, 421] on div at bounding box center [1003, 417] width 840 height 15
click at [1063, 410] on div at bounding box center [1003, 417] width 840 height 15
click at [1083, 414] on div at bounding box center [1003, 417] width 840 height 15
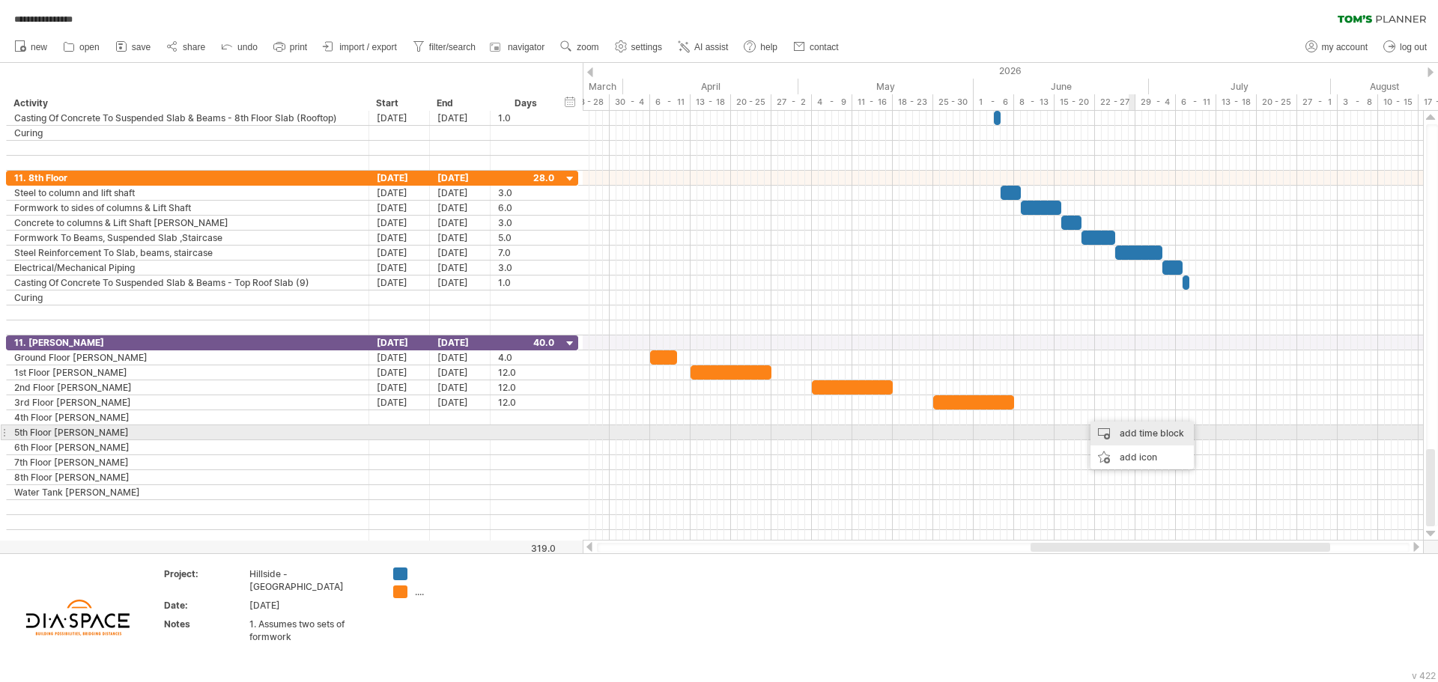
click at [1154, 439] on div "add time block" at bounding box center [1141, 434] width 103 height 24
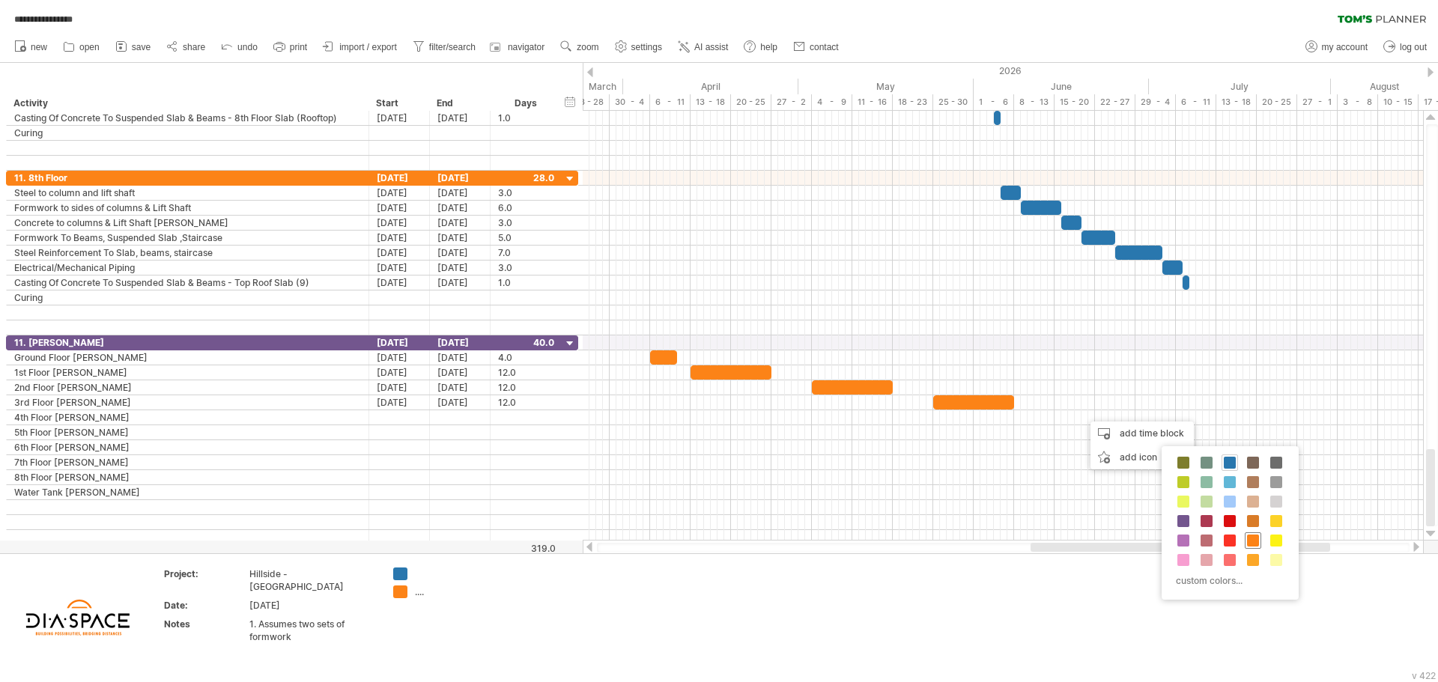
click at [1251, 541] on span at bounding box center [1253, 541] width 12 height 12
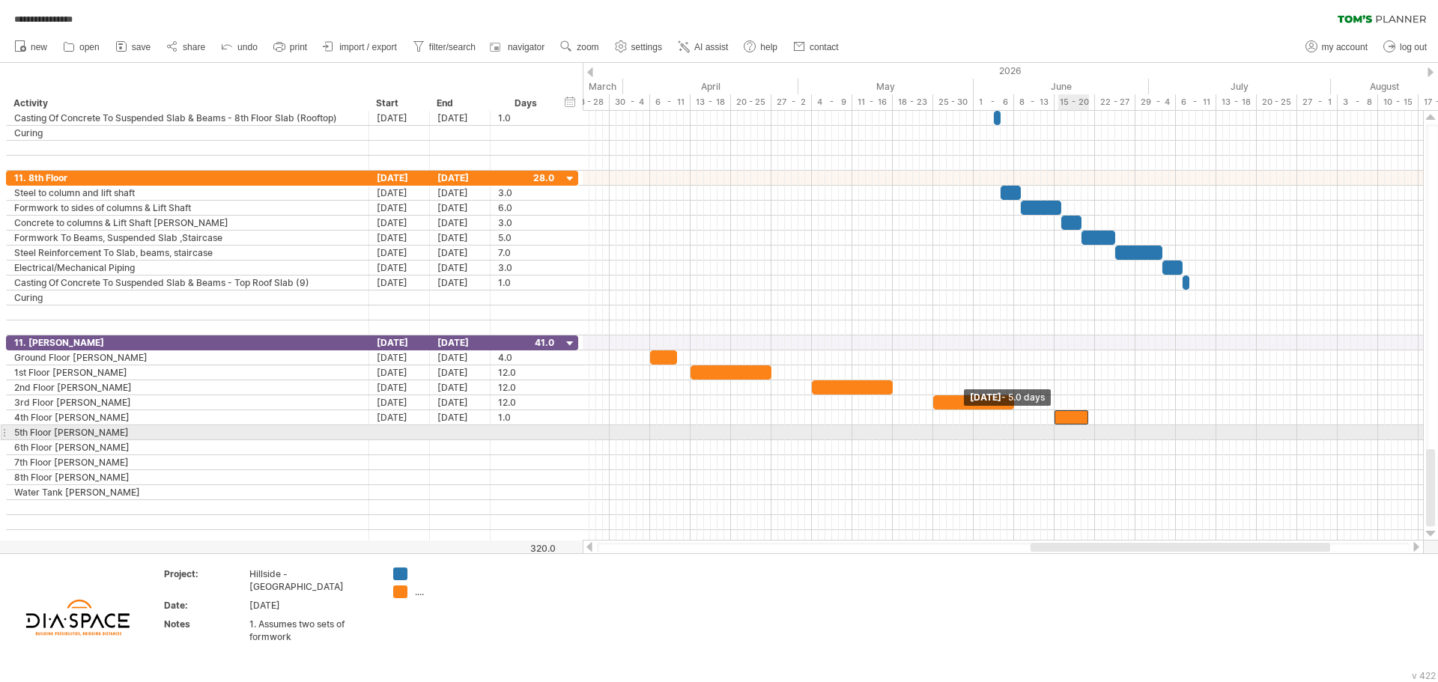
drag, startPoint x: 1081, startPoint y: 421, endPoint x: 1055, endPoint y: 425, distance: 25.9
click at [1055, 425] on div "[DATE] - 12.0 days [DATE] - 5.0 days" at bounding box center [1003, 326] width 840 height 430
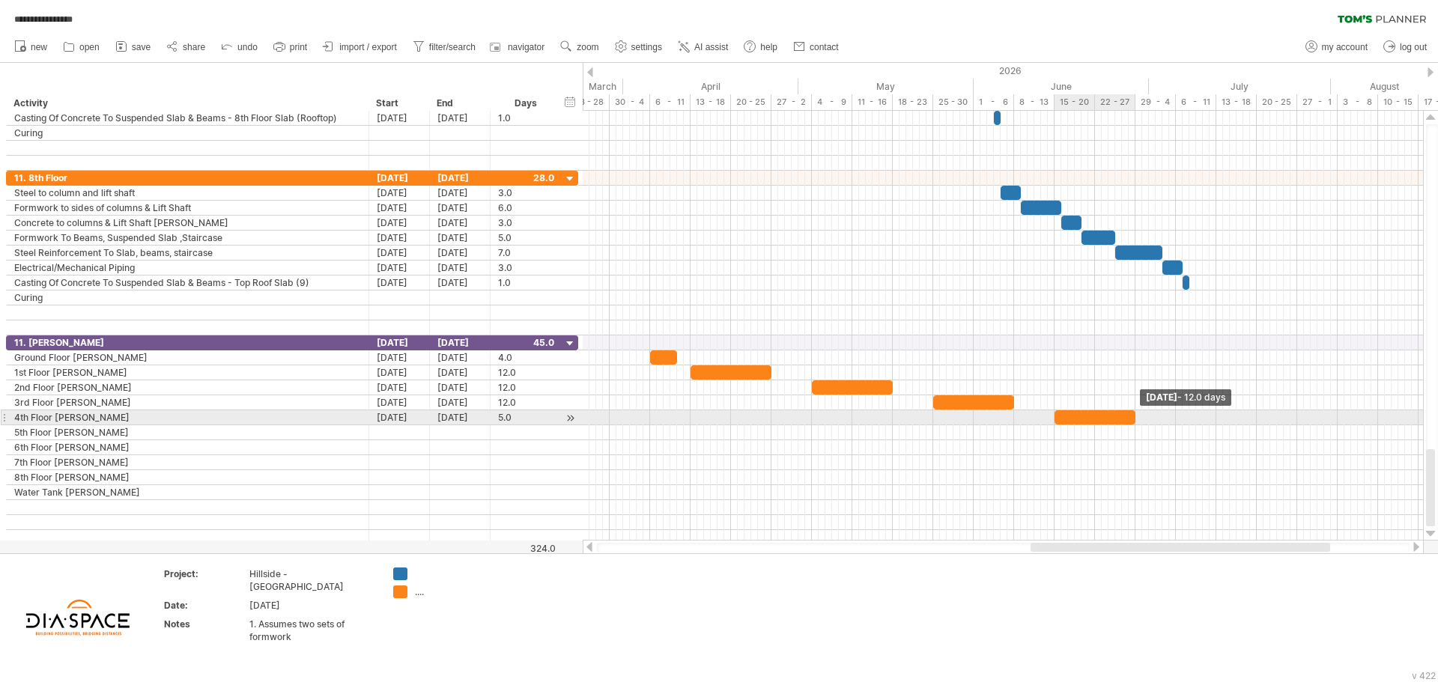
drag, startPoint x: 1085, startPoint y: 417, endPoint x: 1134, endPoint y: 419, distance: 48.7
click at [1134, 419] on span at bounding box center [1135, 417] width 6 height 14
click at [1101, 419] on div at bounding box center [1094, 417] width 81 height 14
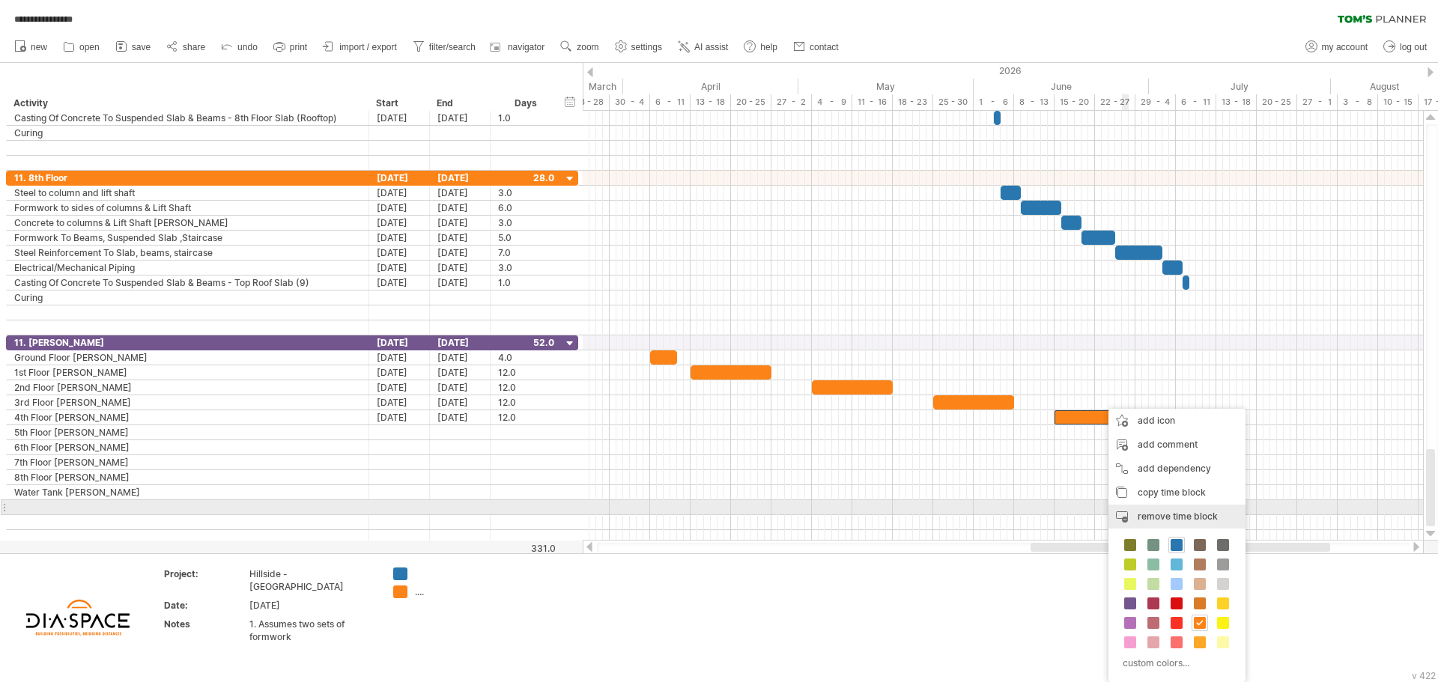
click at [1190, 514] on span "remove time block" at bounding box center [1177, 516] width 80 height 11
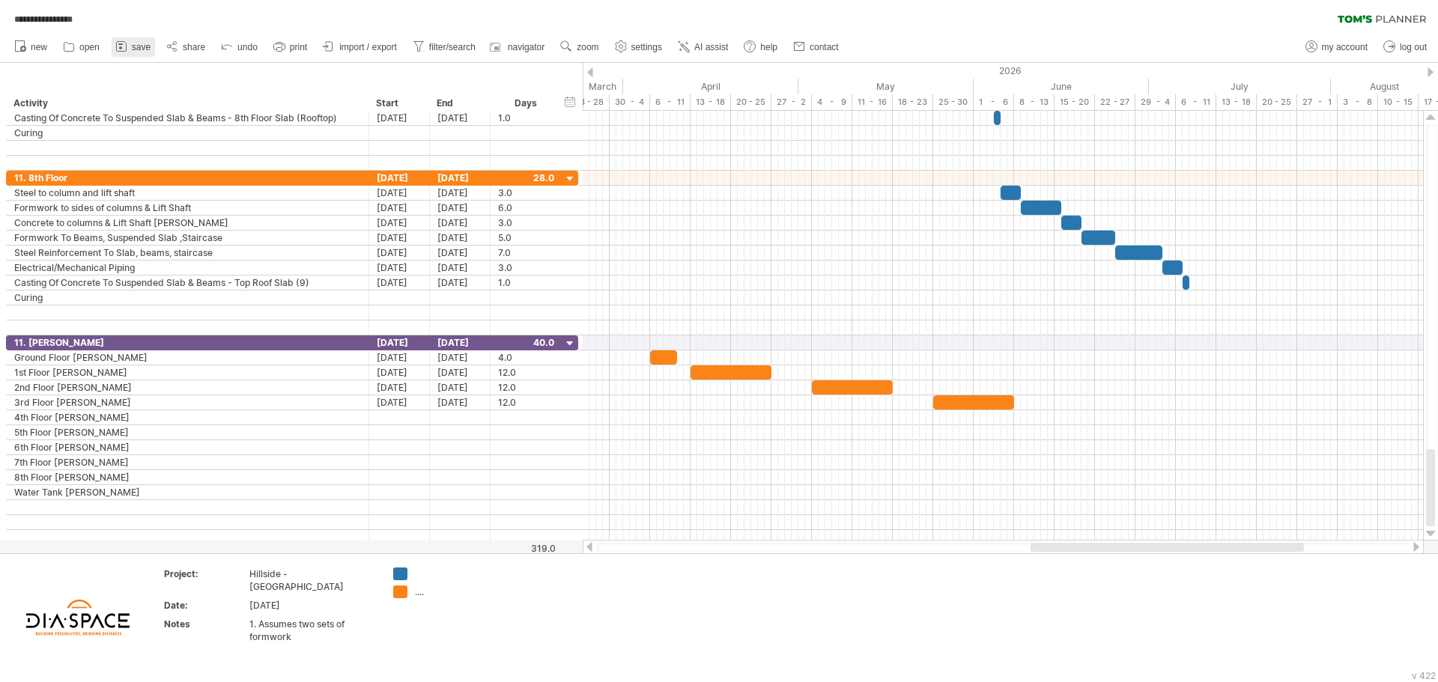
click at [137, 46] on span "save" at bounding box center [141, 47] width 19 height 10
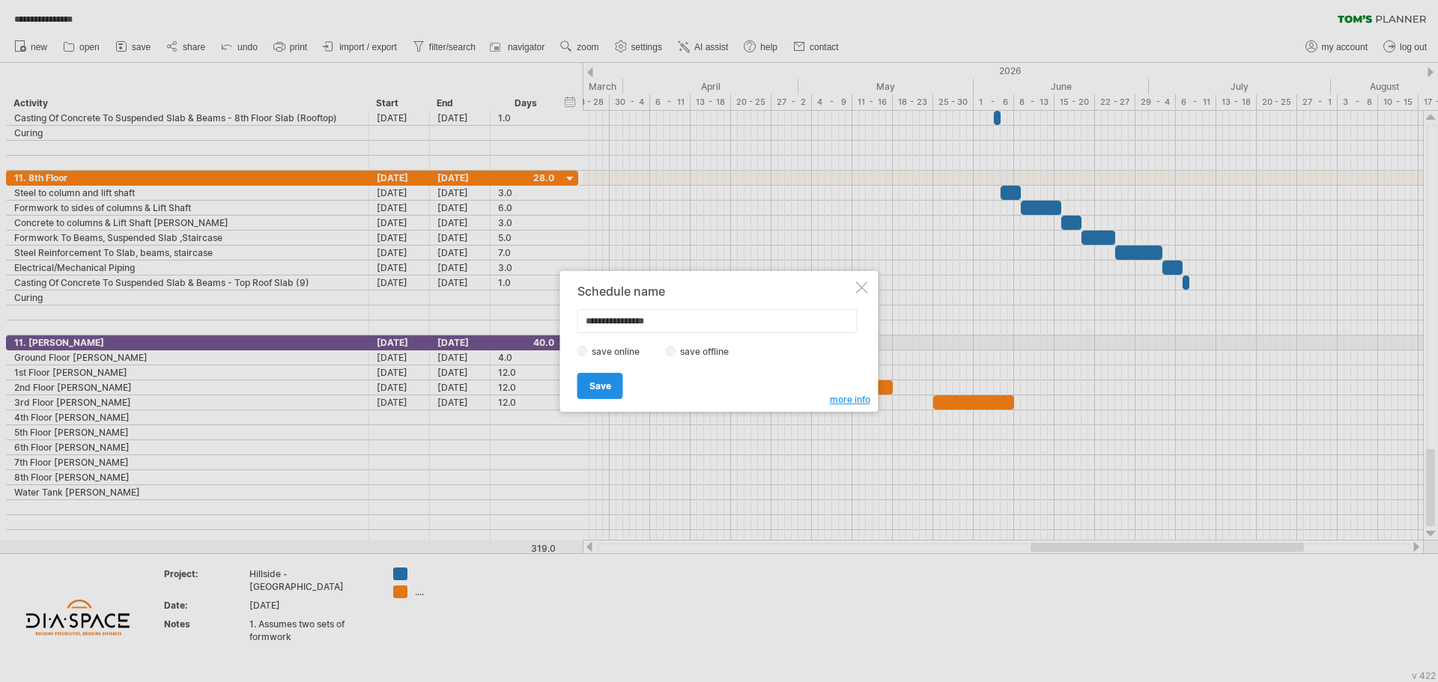
click at [598, 385] on span "Save" at bounding box center [600, 385] width 22 height 11
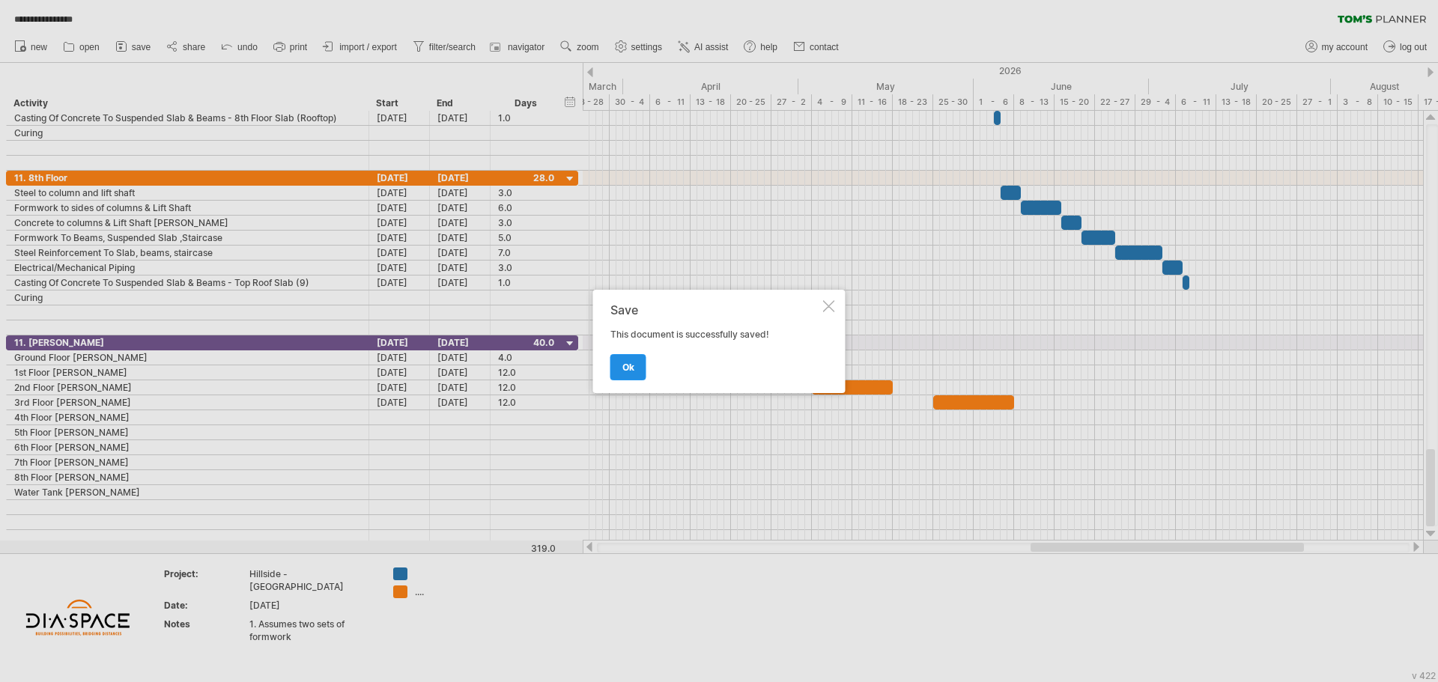
click at [624, 372] on span "ok" at bounding box center [628, 367] width 12 height 11
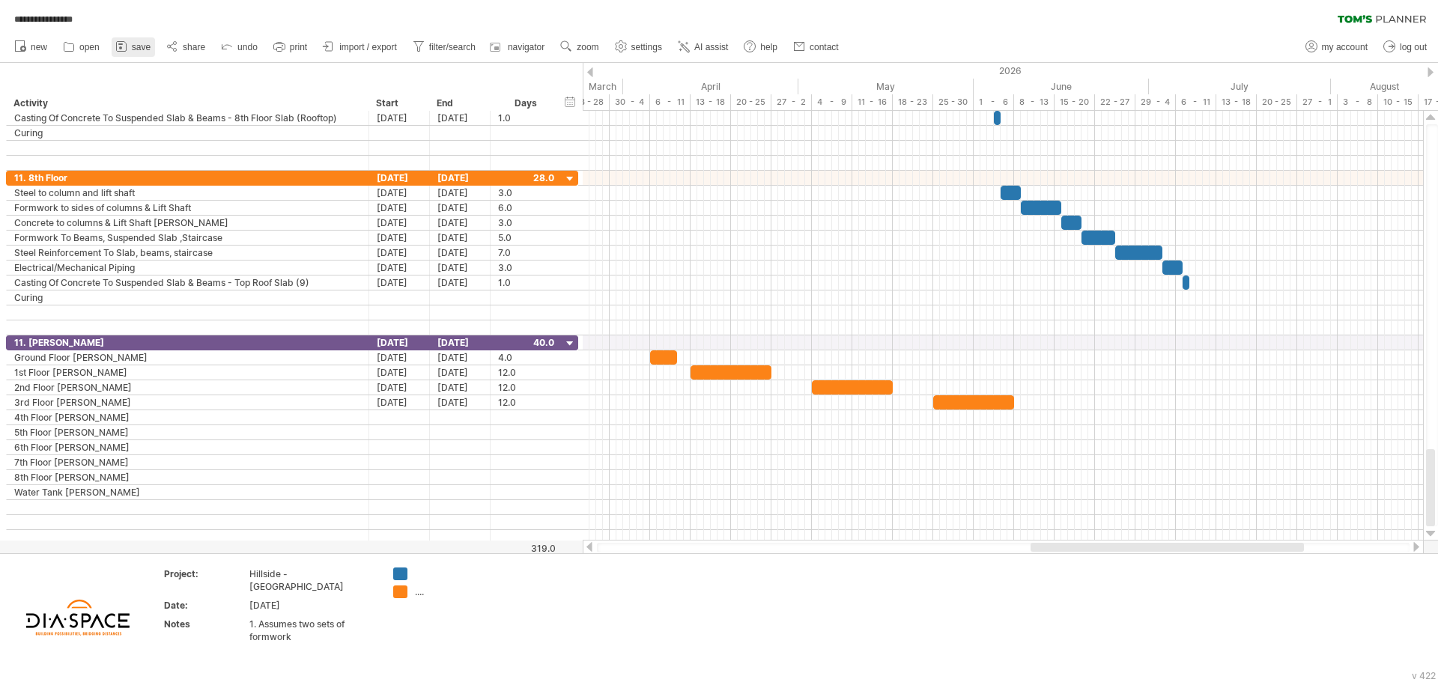
click at [142, 46] on span "save" at bounding box center [141, 47] width 19 height 10
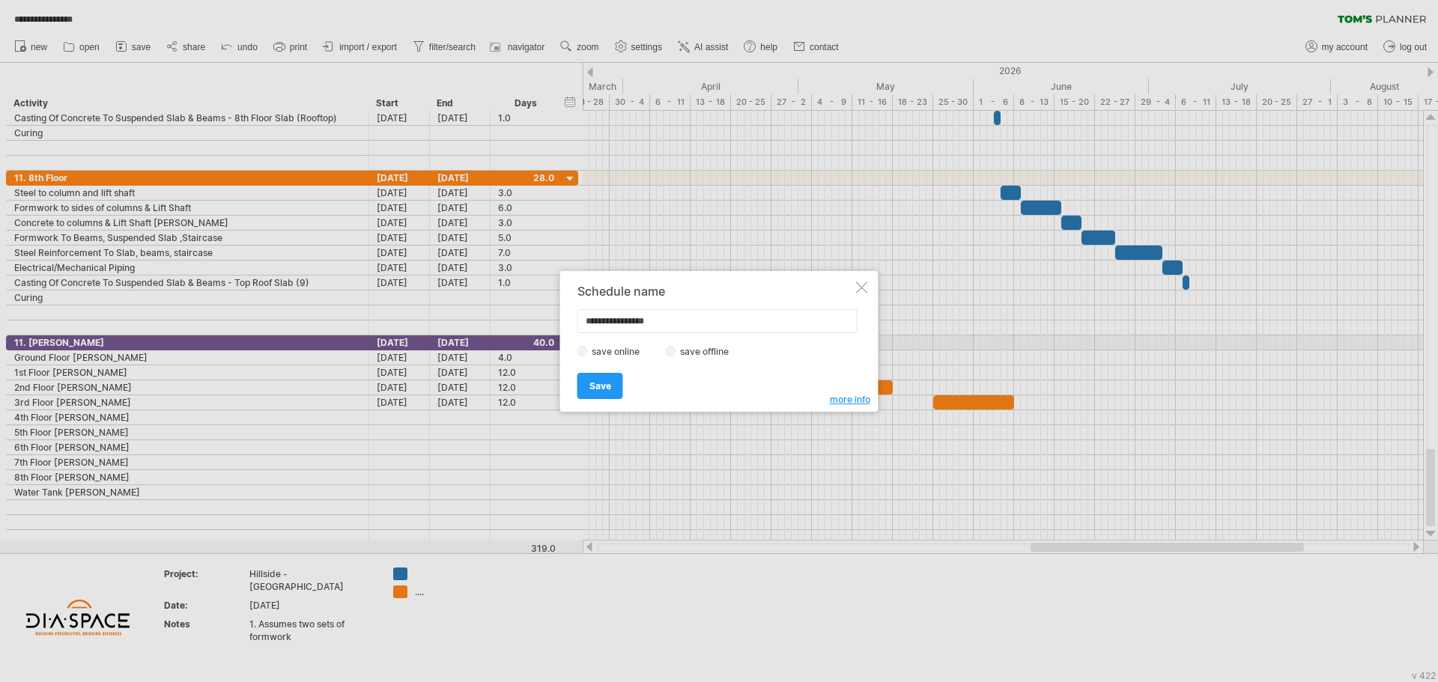
click at [849, 398] on div "**********" at bounding box center [715, 342] width 276 height 114
click at [840, 402] on span "more info" at bounding box center [850, 399] width 40 height 11
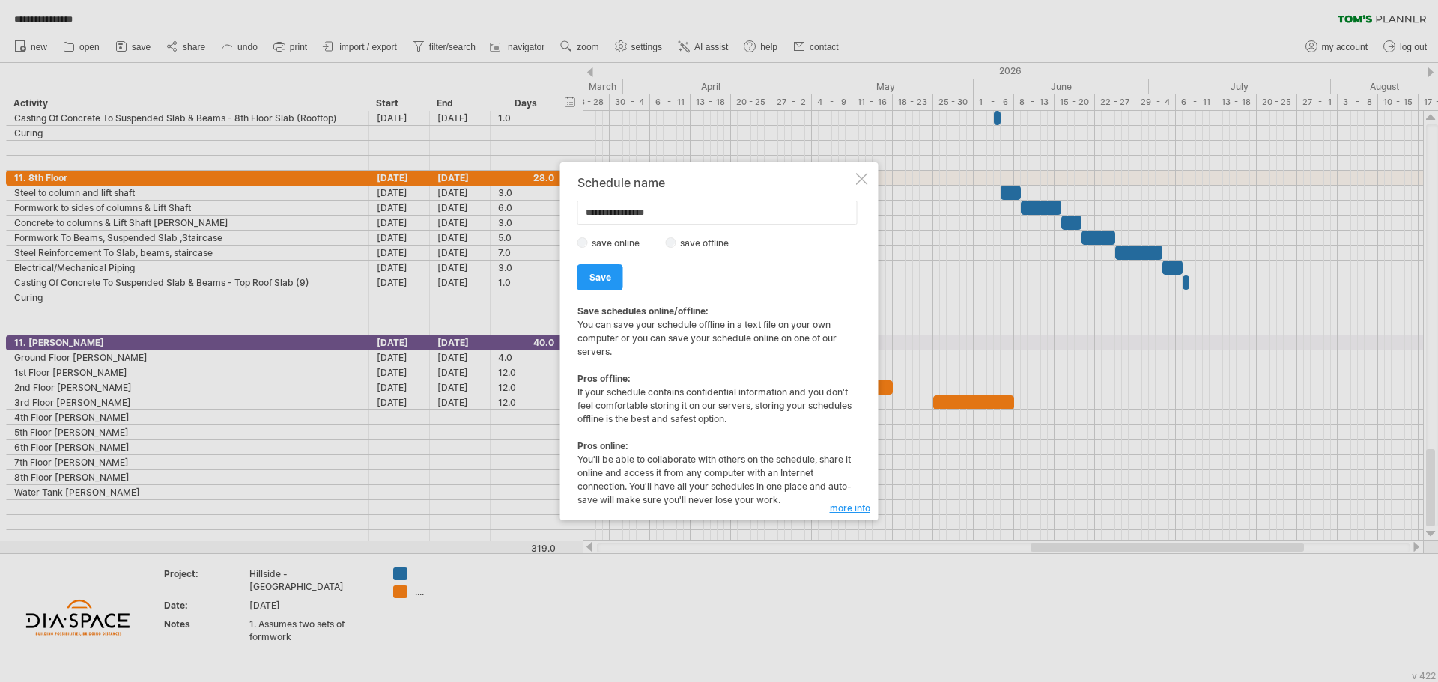
click at [710, 243] on label "save offline" at bounding box center [708, 242] width 65 height 11
click at [601, 242] on label "save online" at bounding box center [620, 242] width 64 height 11
click at [860, 176] on div at bounding box center [862, 179] width 12 height 12
